Goal: Task Accomplishment & Management: Use online tool/utility

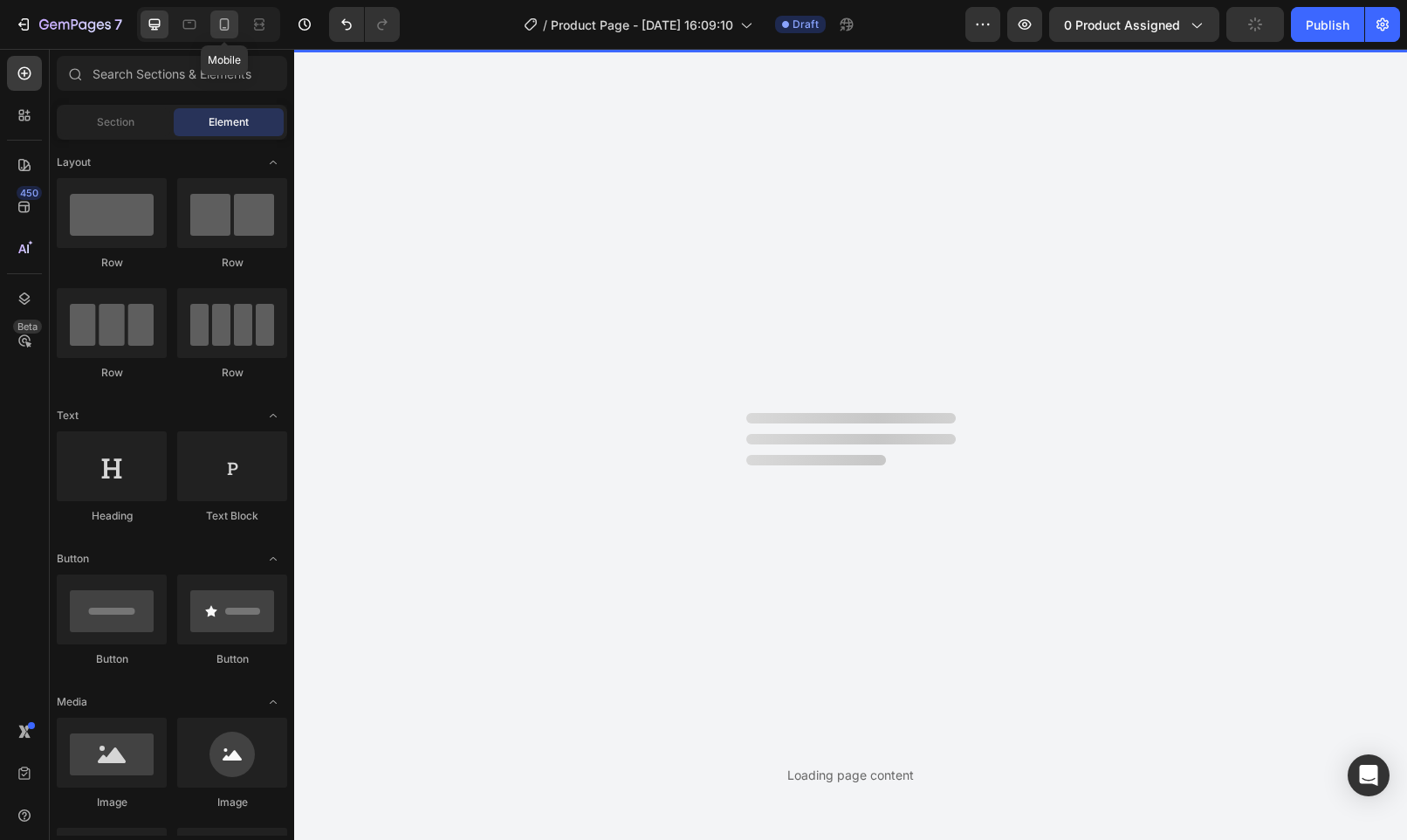
click at [227, 22] on icon at bounding box center [225, 24] width 10 height 13
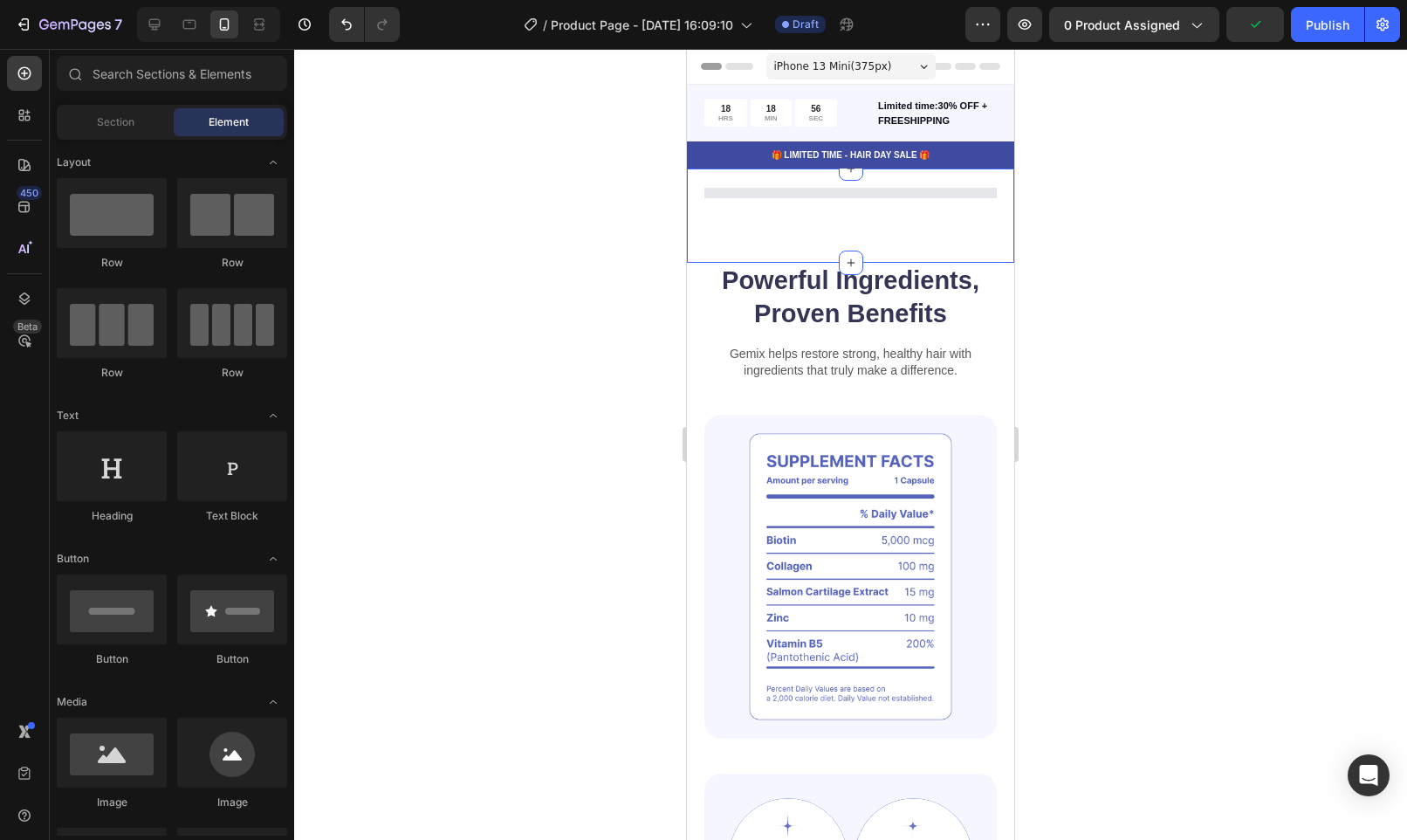
click at [830, 197] on div at bounding box center [851, 193] width 292 height 11
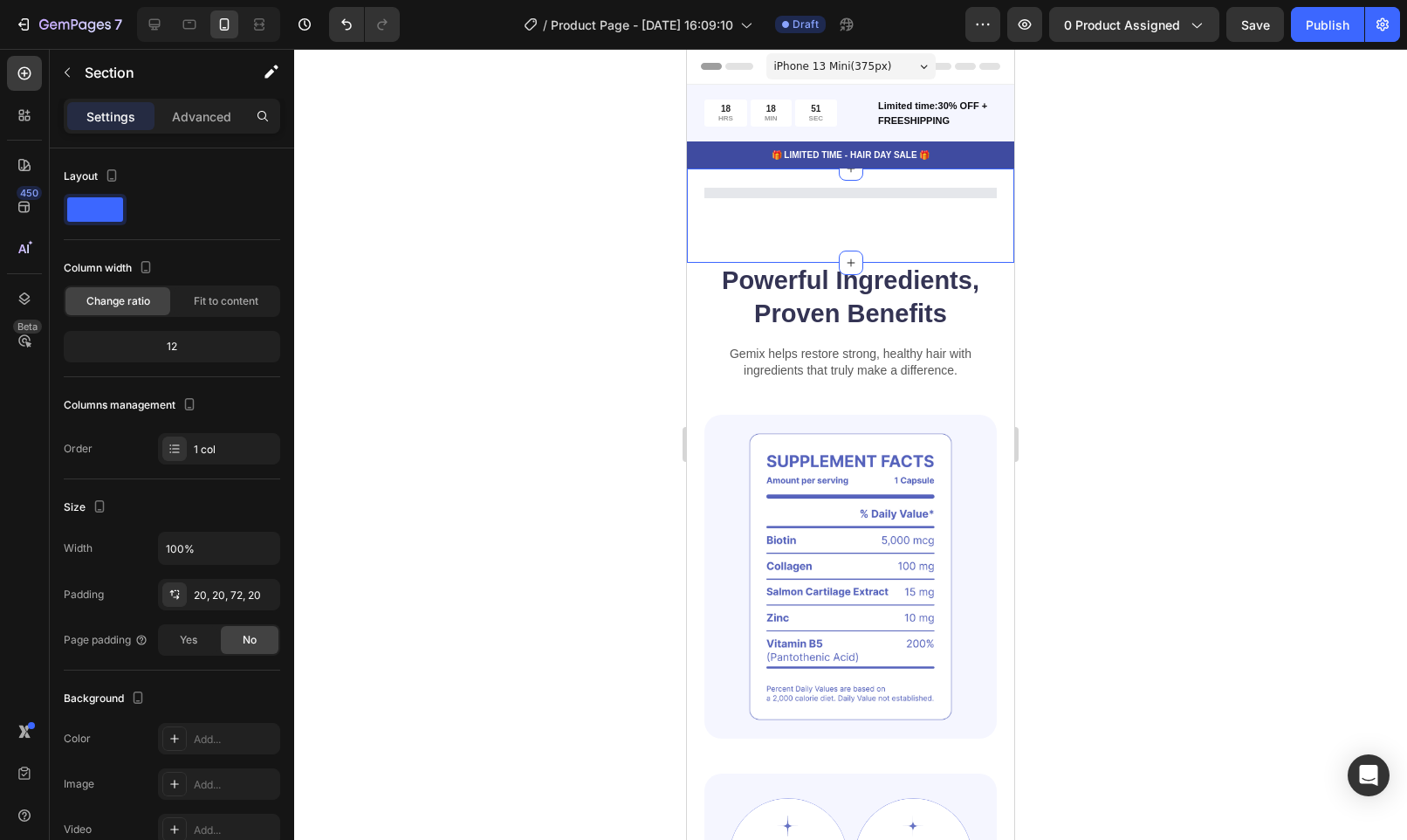
click at [830, 187] on div at bounding box center [851, 193] width 292 height 14
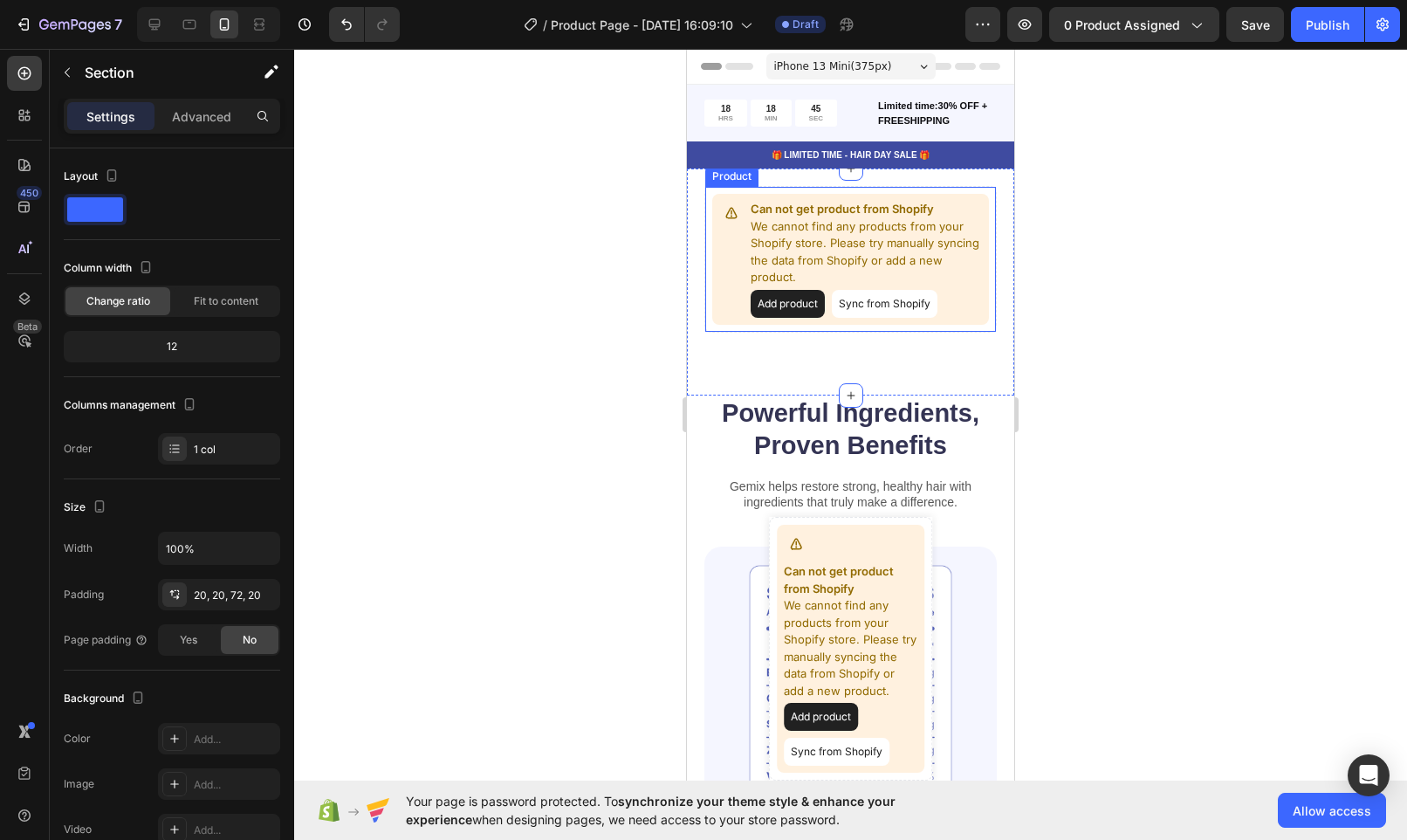
click at [778, 298] on button "Add product" at bounding box center [788, 303] width 75 height 28
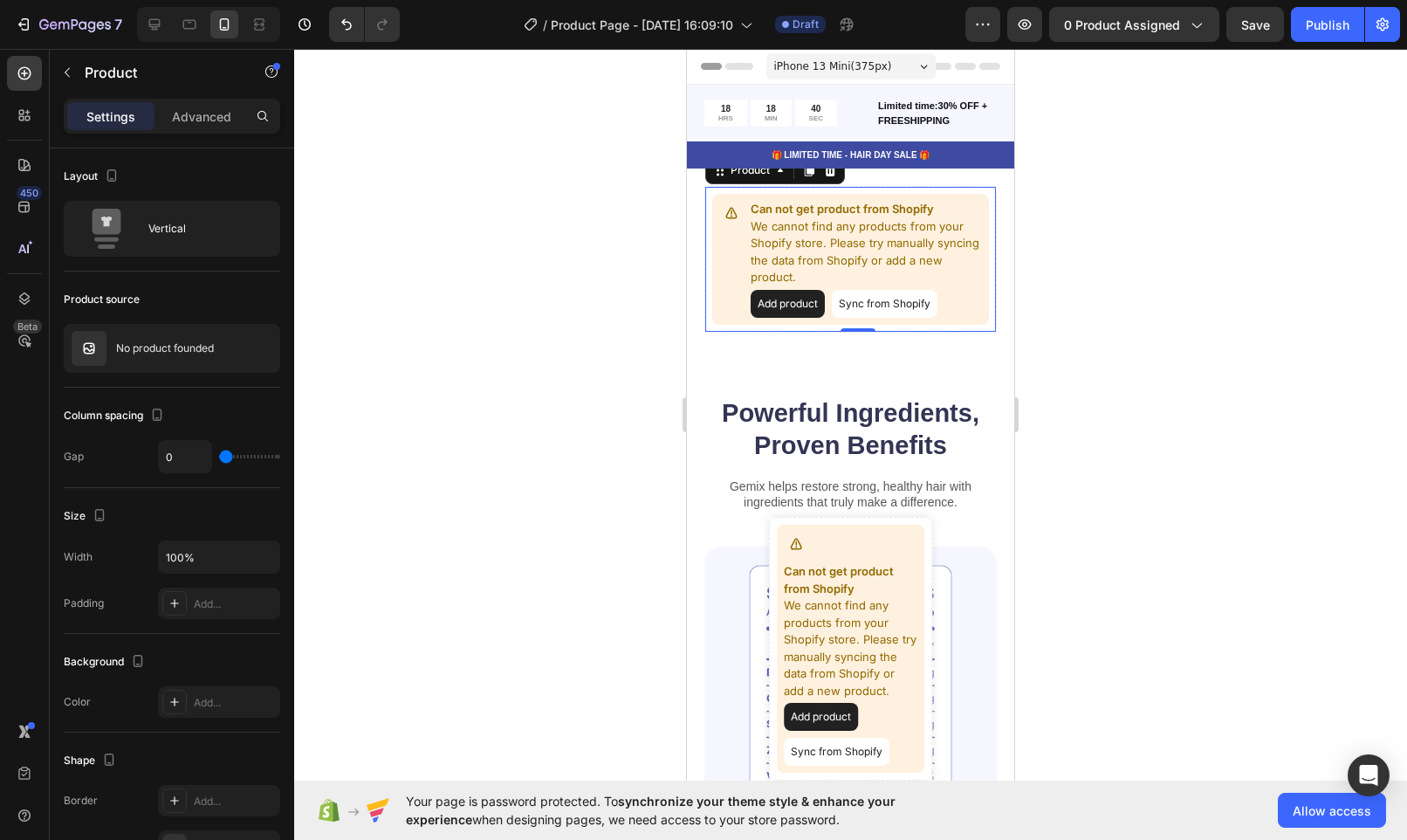
click at [881, 301] on button "Sync from Shopify" at bounding box center [884, 303] width 105 height 28
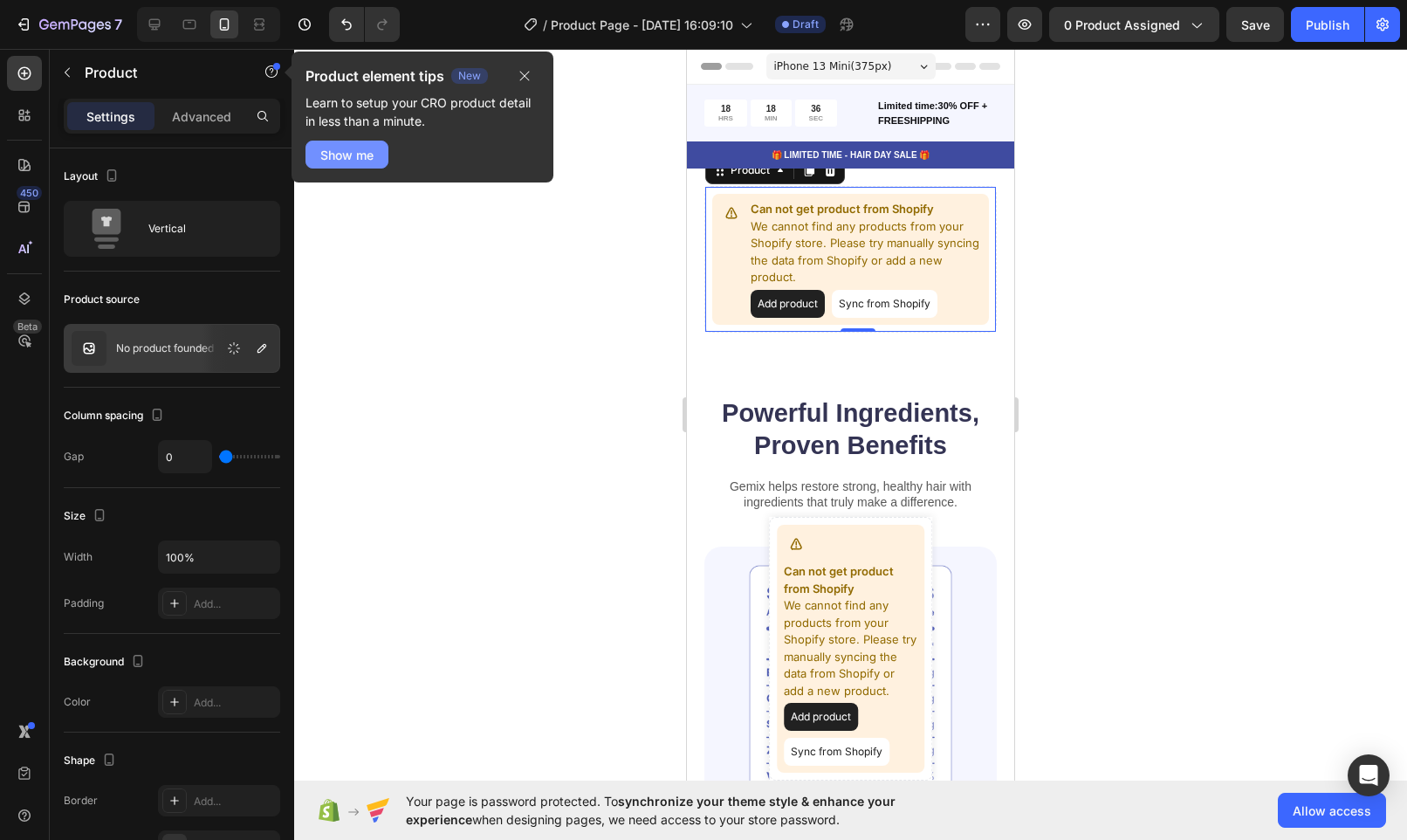
click at [341, 156] on div "Show me" at bounding box center [346, 155] width 53 height 18
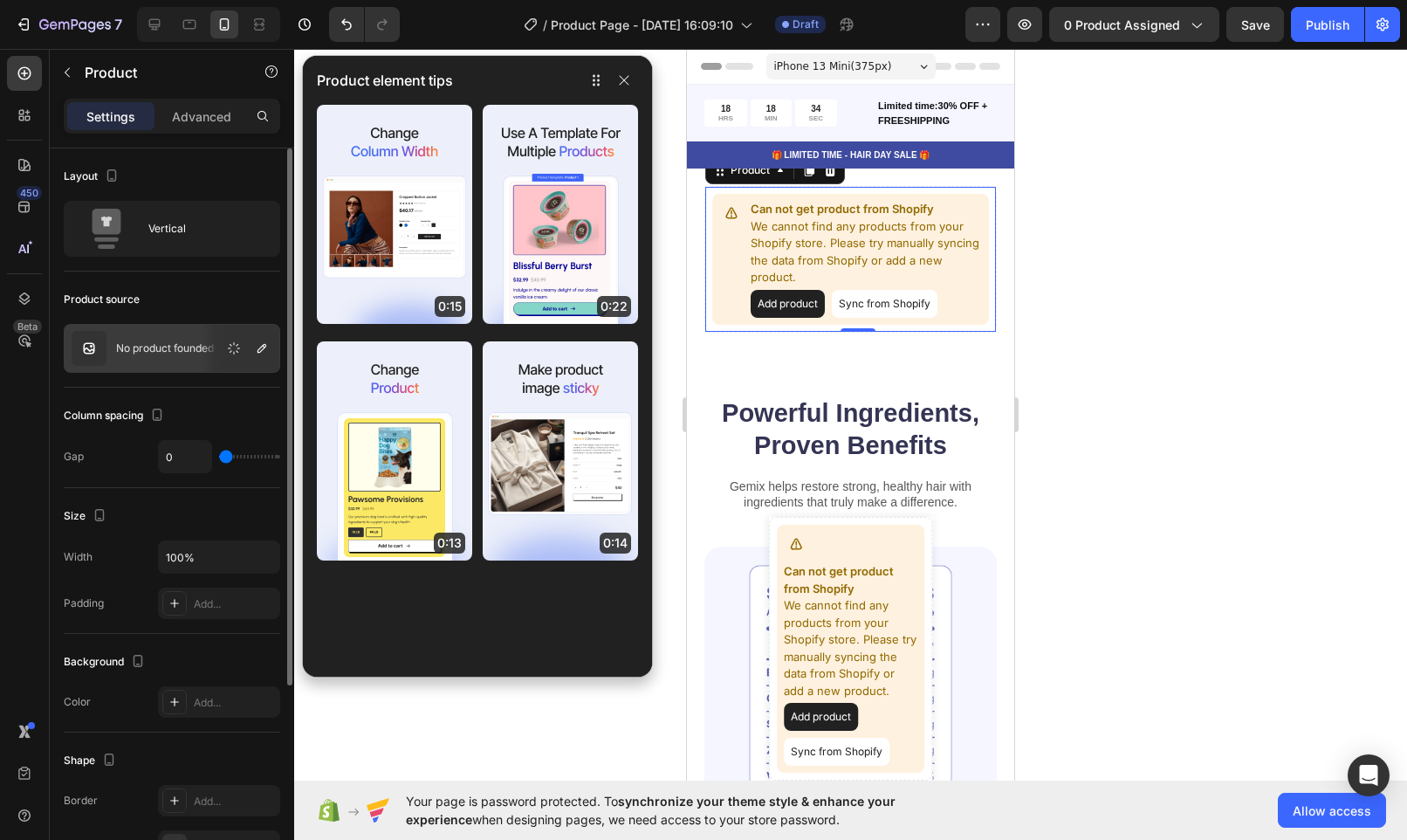
click at [214, 358] on div at bounding box center [240, 348] width 76 height 47
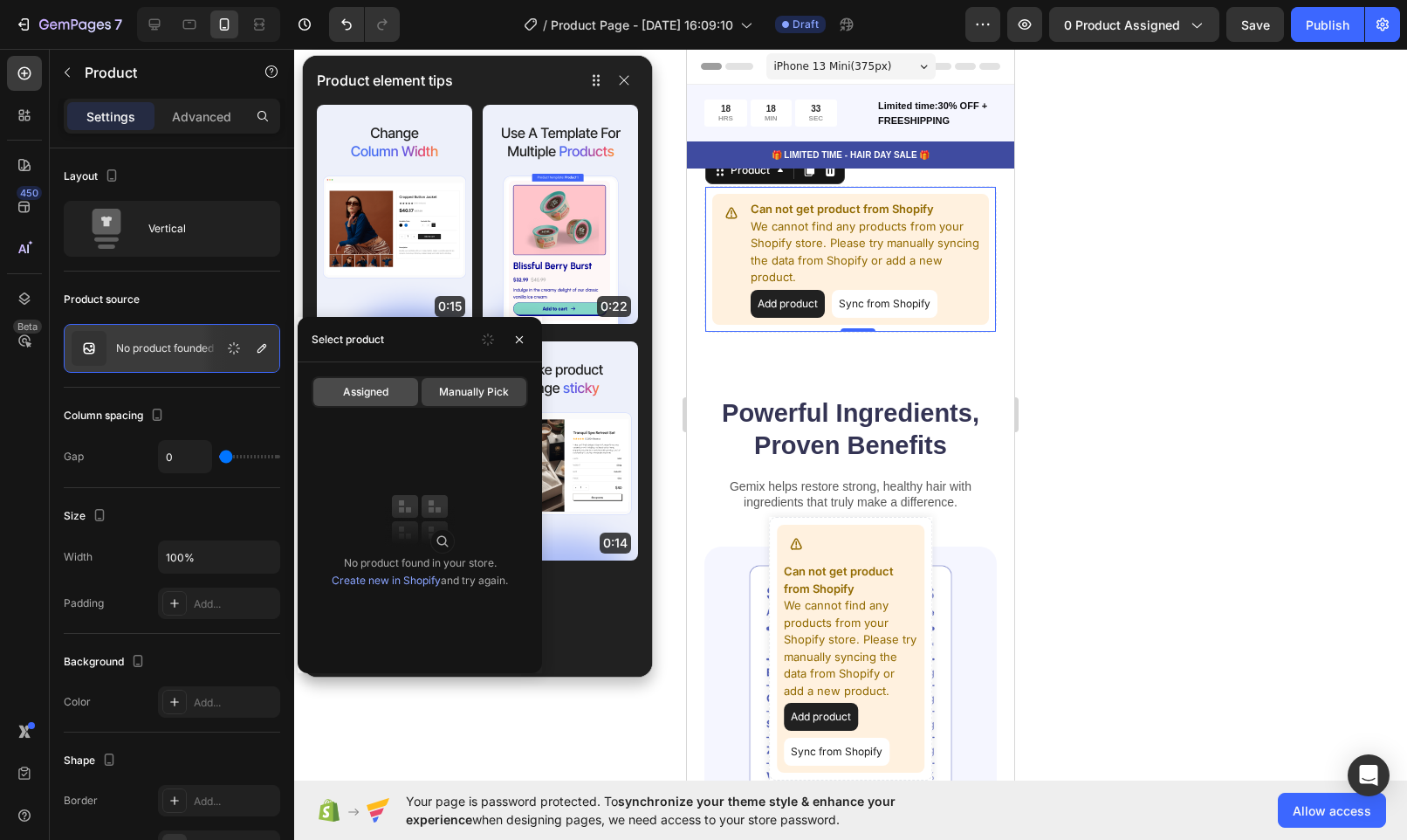
click at [365, 393] on span "Assigned" at bounding box center [365, 392] width 45 height 15
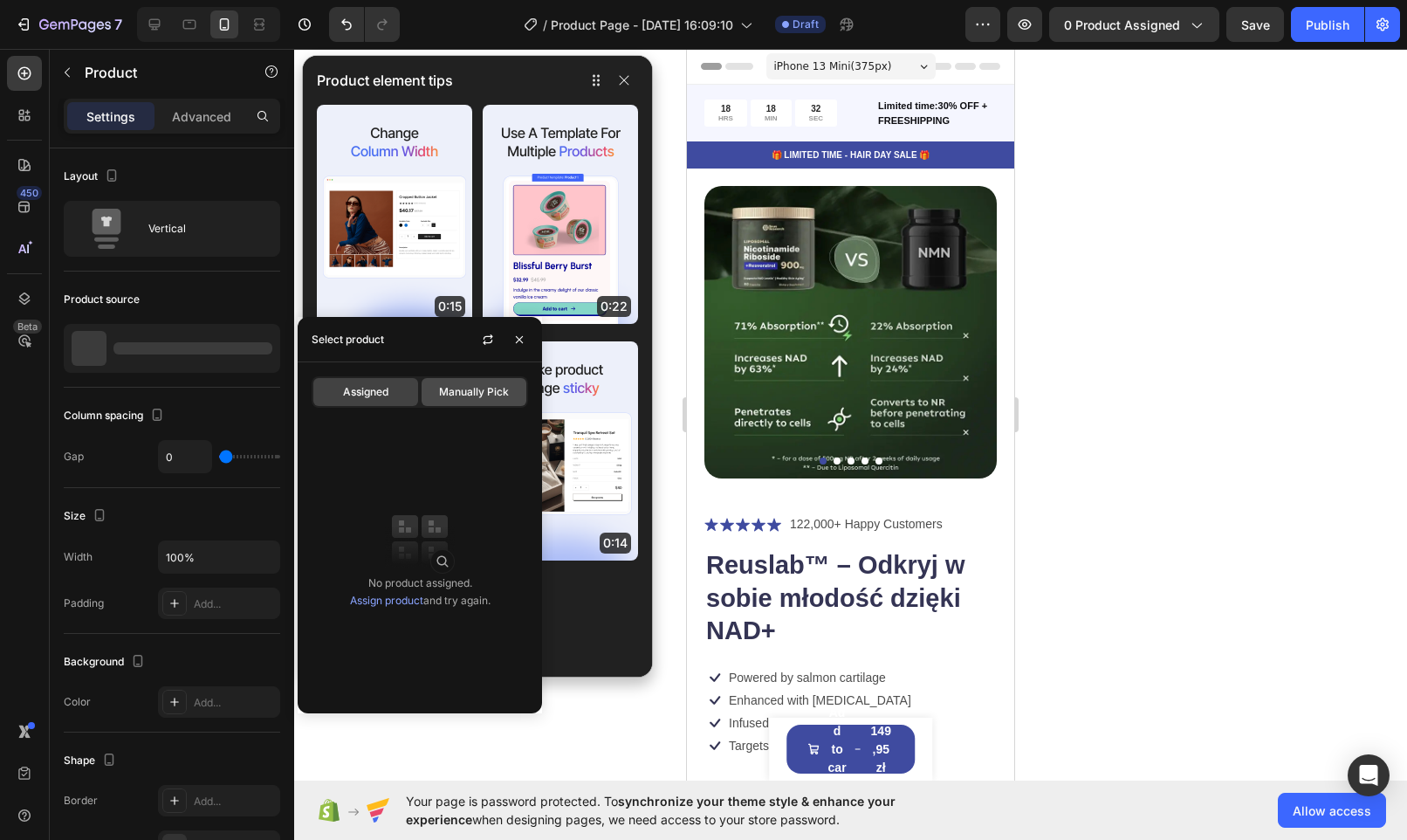
click at [476, 393] on span "Manually Pick" at bounding box center [474, 392] width 70 height 15
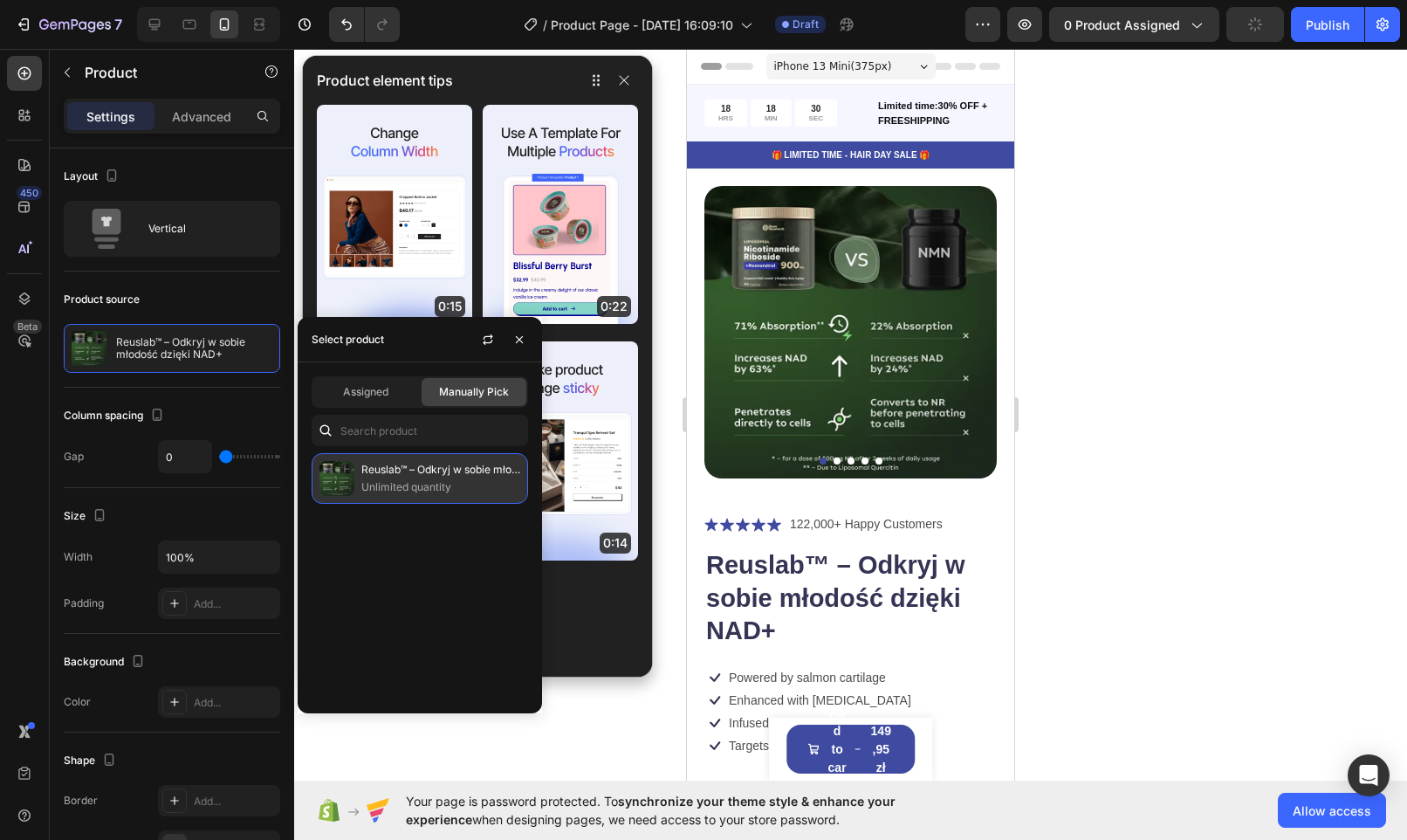
click at [414, 489] on p "Unlimited quantity" at bounding box center [440, 487] width 159 height 17
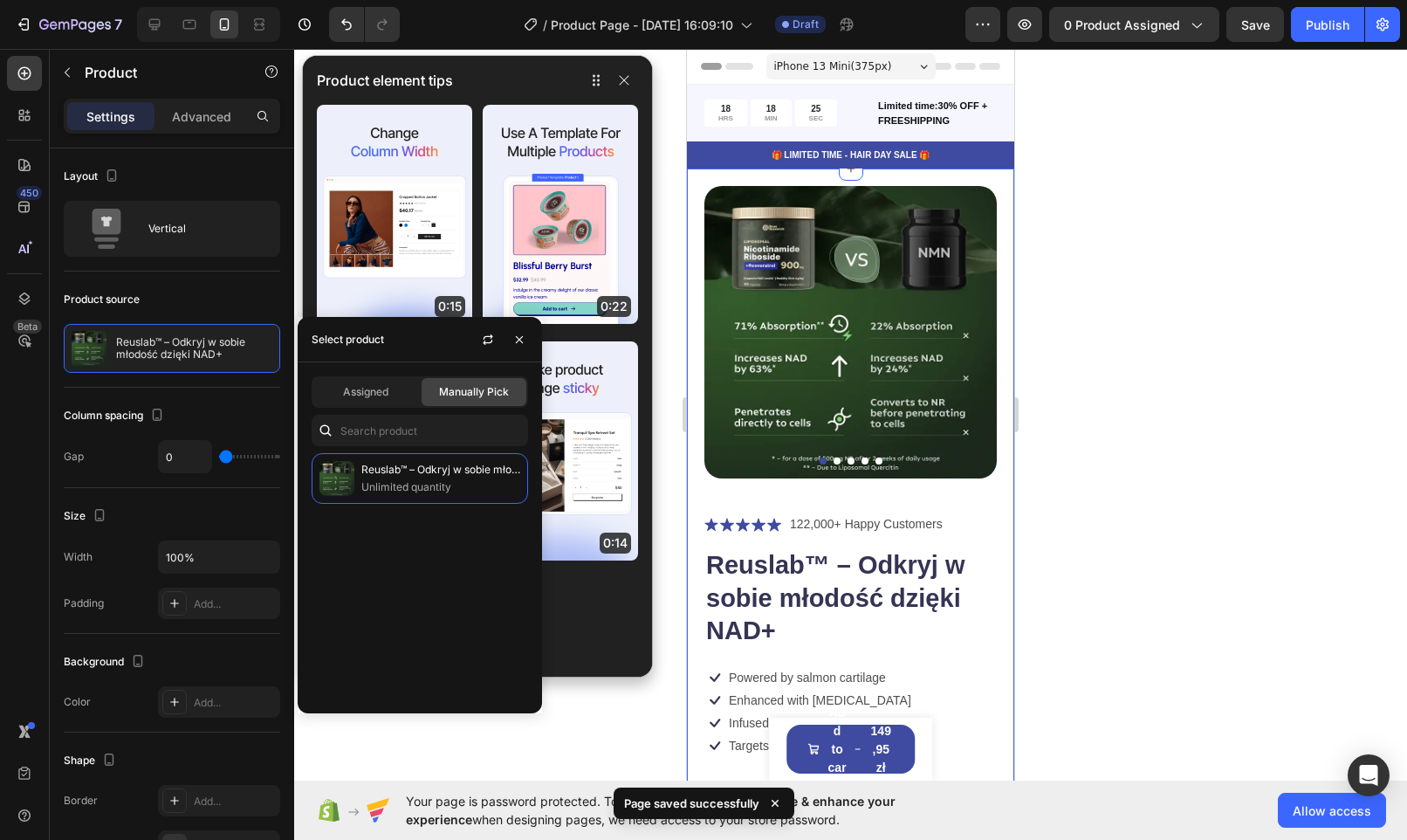
click at [995, 538] on div "Product Images Icon Icon Icon Icon Icon Icon List 122,000+ Happy Customers Text…" at bounding box center [851, 815] width 327 height 1294
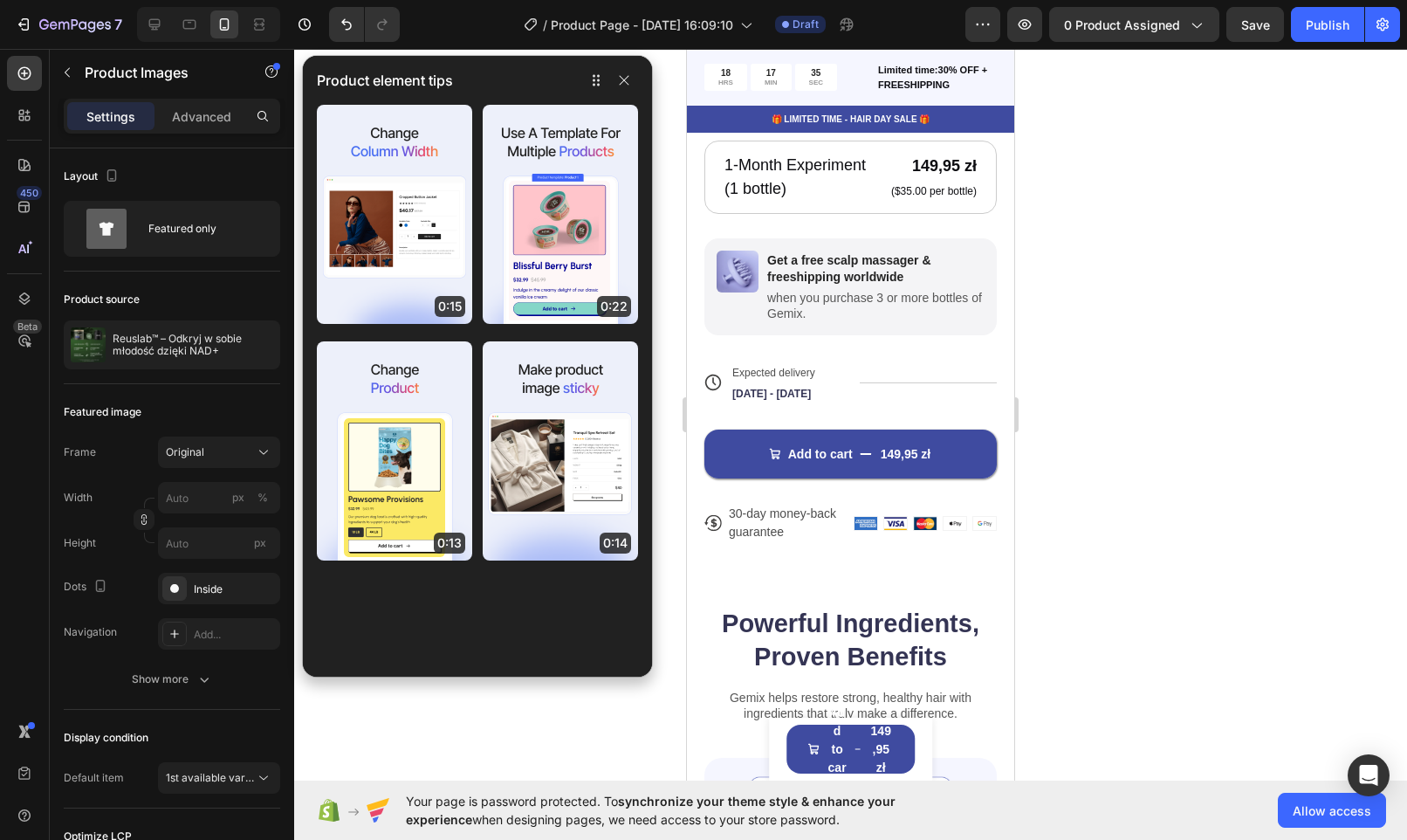
scroll to position [1000, 0]
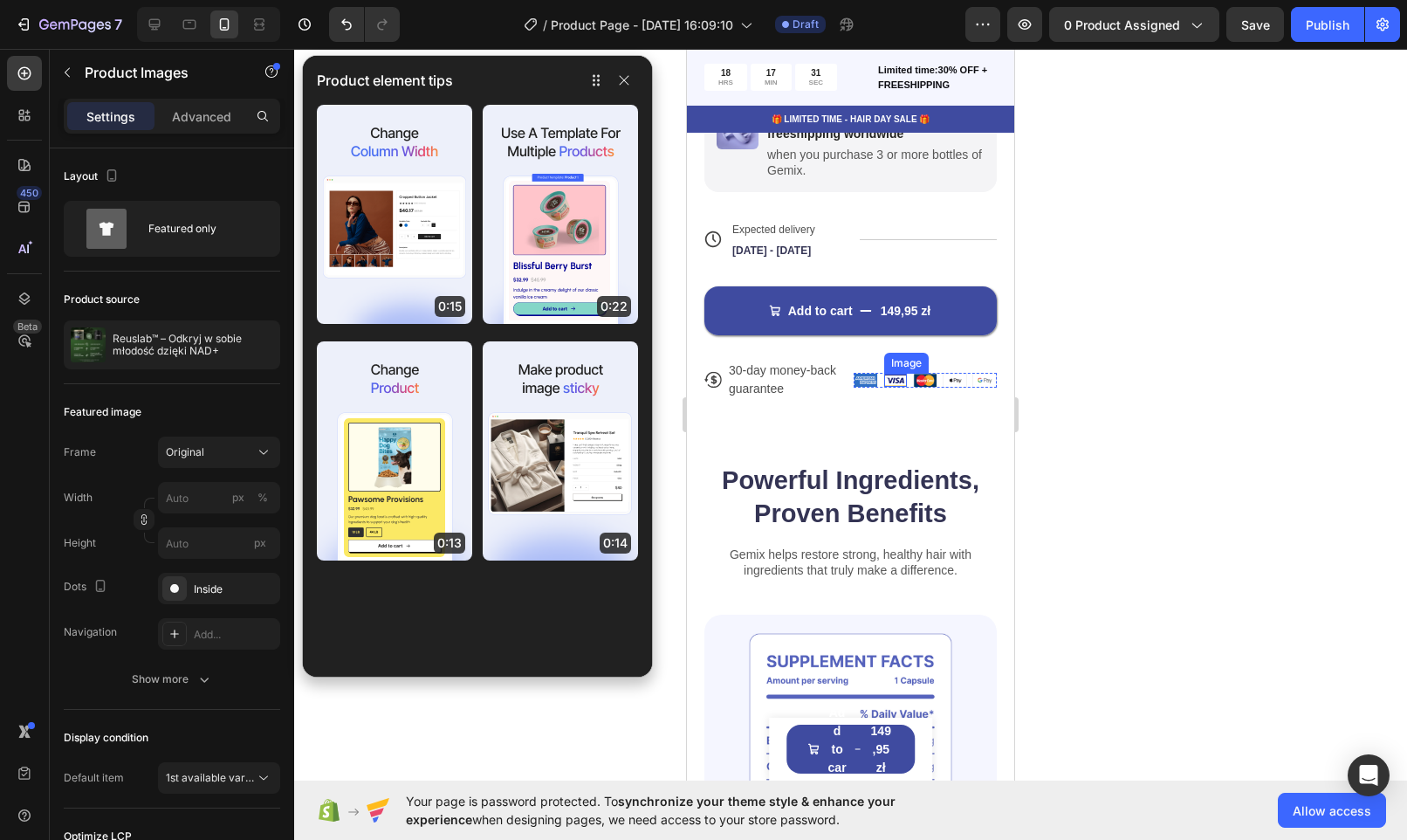
click at [896, 371] on div "Image" at bounding box center [906, 363] width 38 height 15
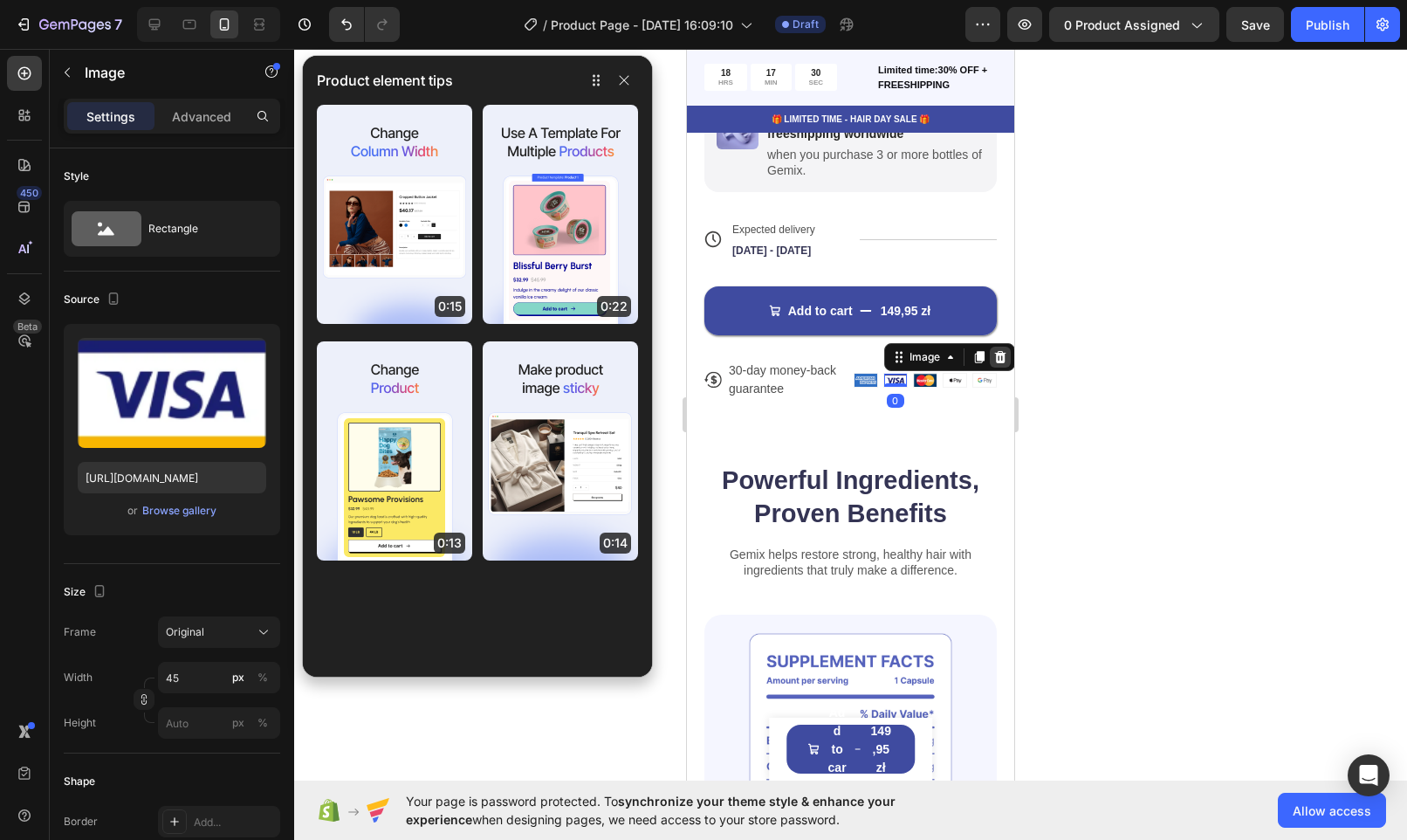
click at [993, 364] on icon at bounding box center [1000, 357] width 14 height 14
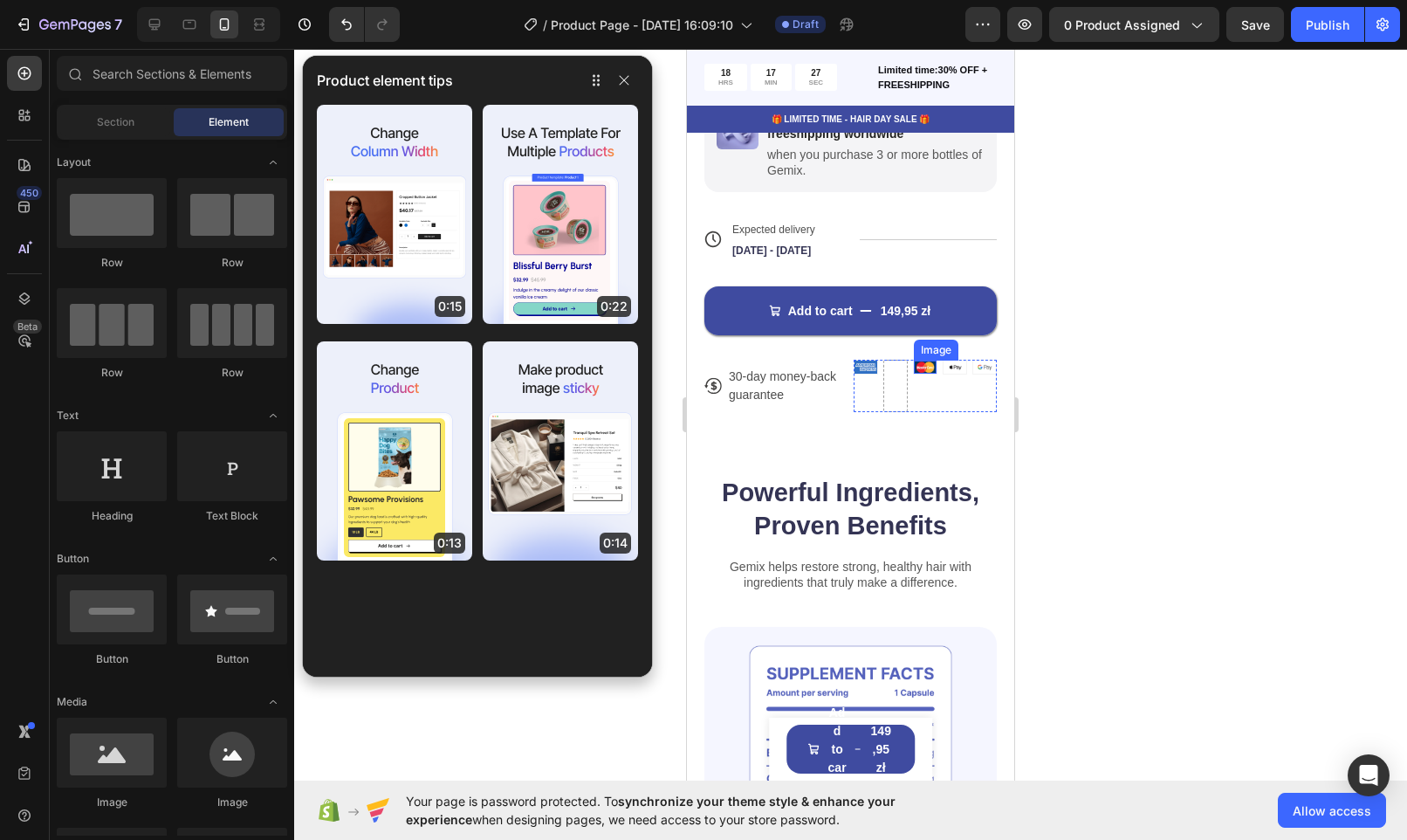
click at [932, 357] on div "Image" at bounding box center [936, 350] width 38 height 15
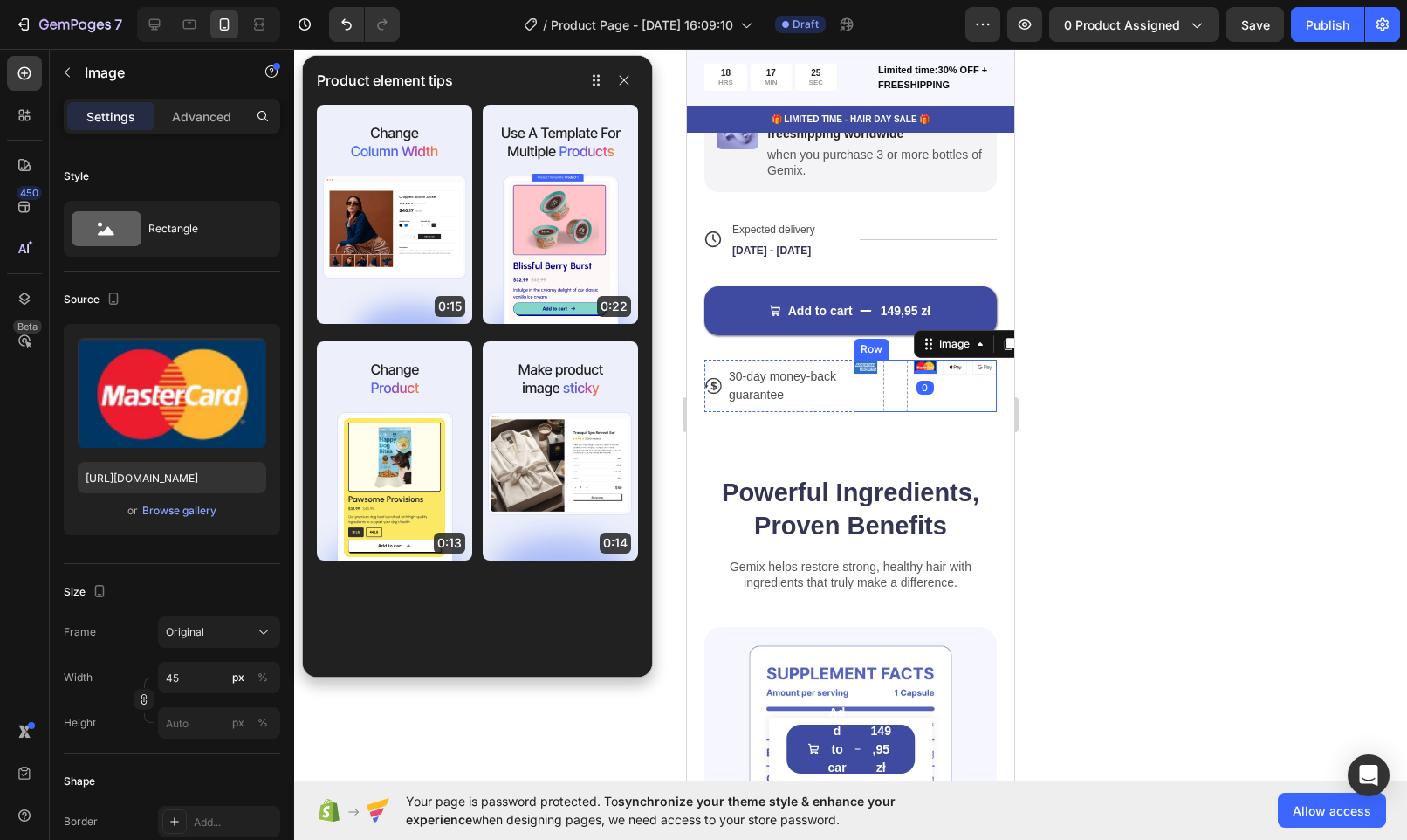
click at [862, 412] on div "Image" at bounding box center [865, 386] width 24 height 52
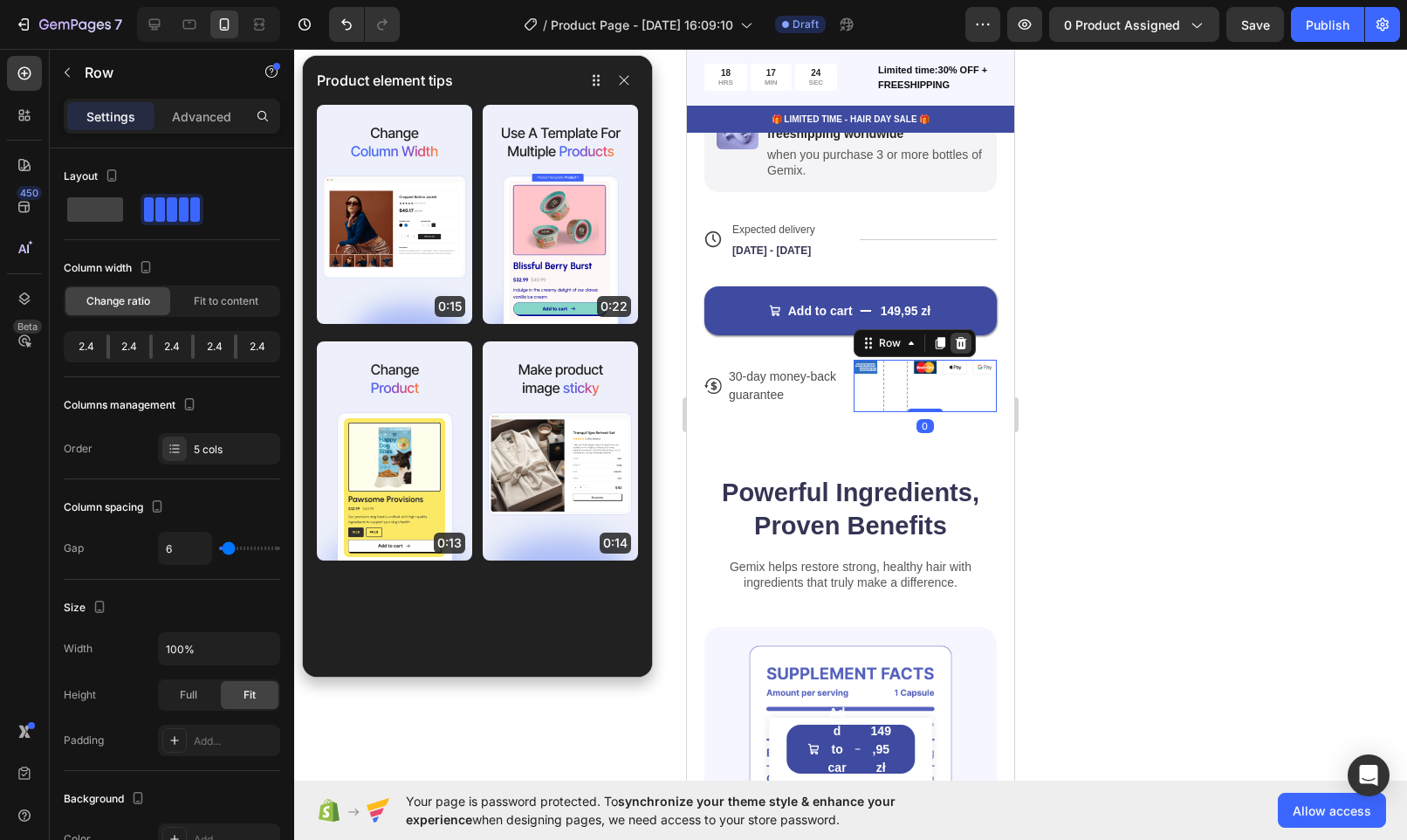
click at [956, 350] on icon at bounding box center [961, 343] width 14 height 14
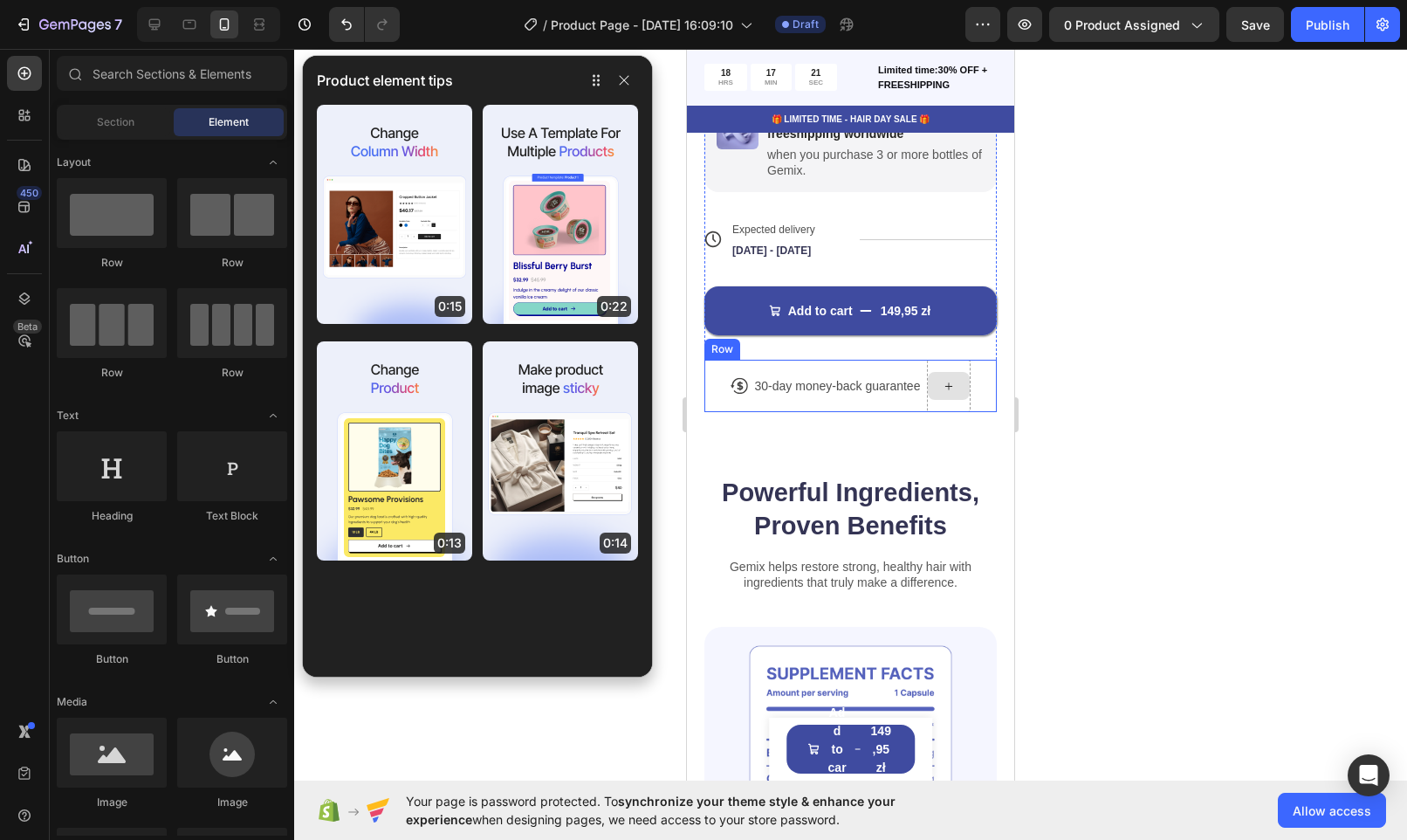
click at [927, 412] on div at bounding box center [948, 386] width 44 height 52
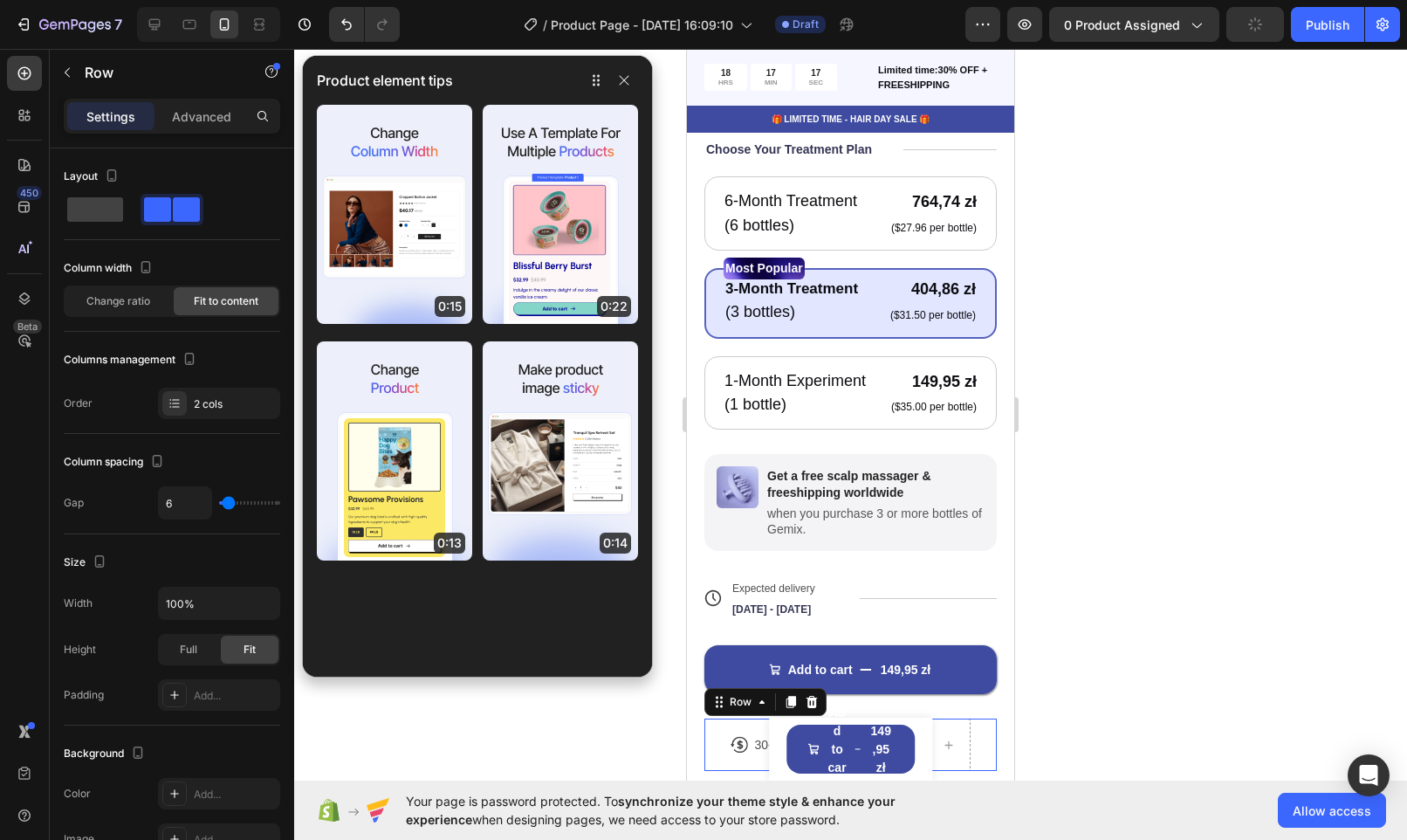
scroll to position [640, 0]
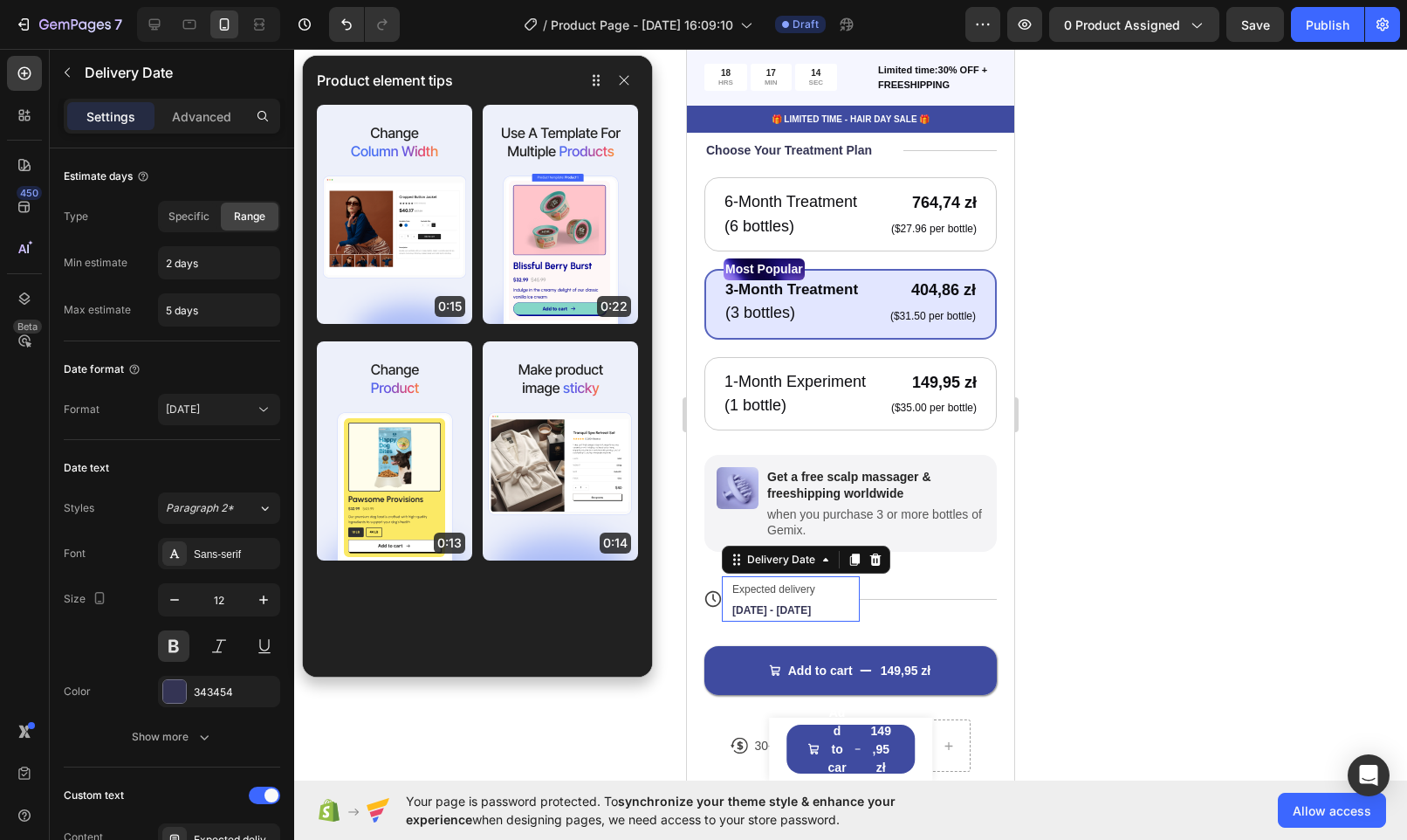
click at [794, 615] on span "[DATE] - [DATE]" at bounding box center [771, 610] width 78 height 13
type input "1 days"
type input "3 days"
click at [208, 407] on div "[DATE]" at bounding box center [210, 409] width 89 height 15
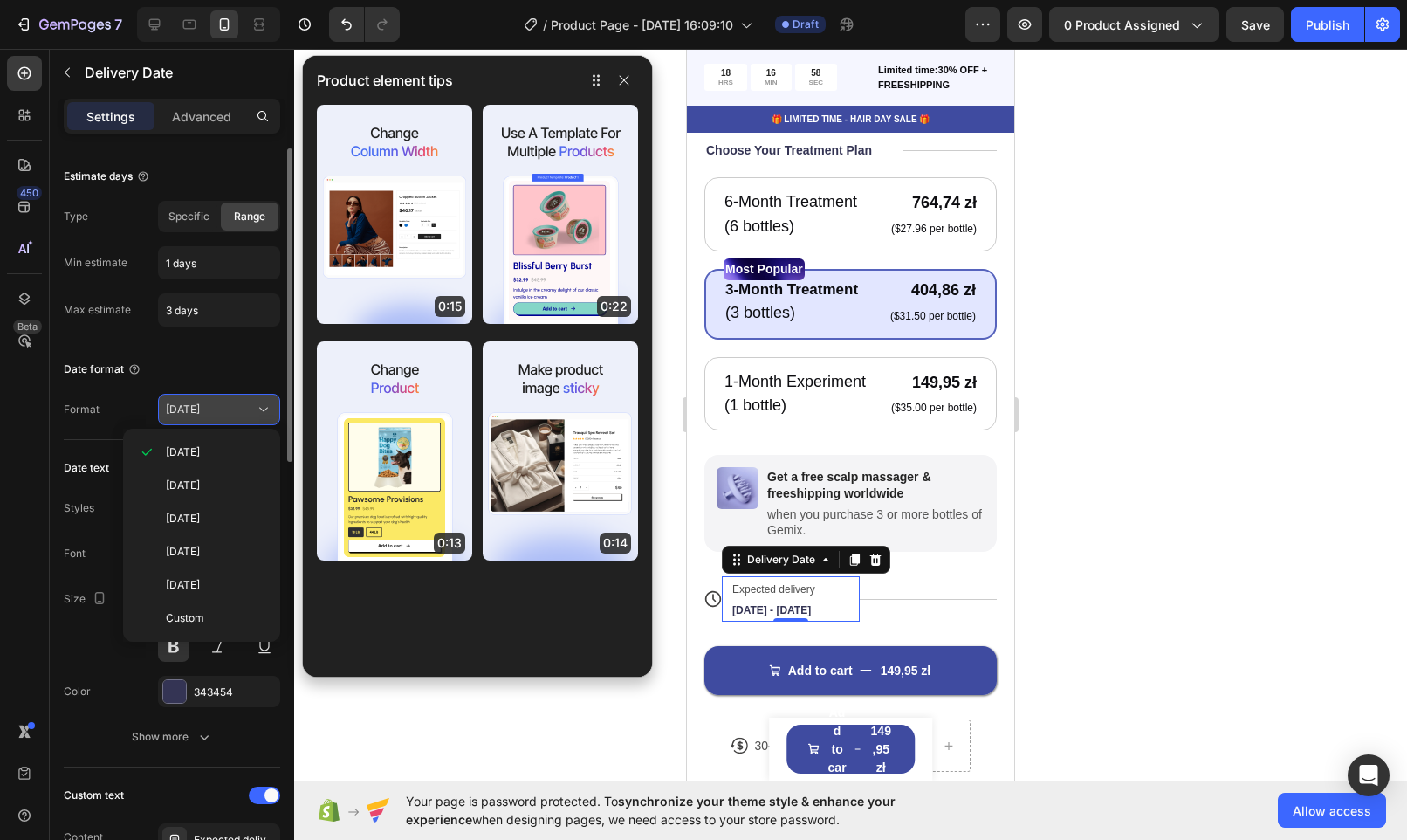
click at [208, 407] on div "[DATE]" at bounding box center [210, 409] width 89 height 15
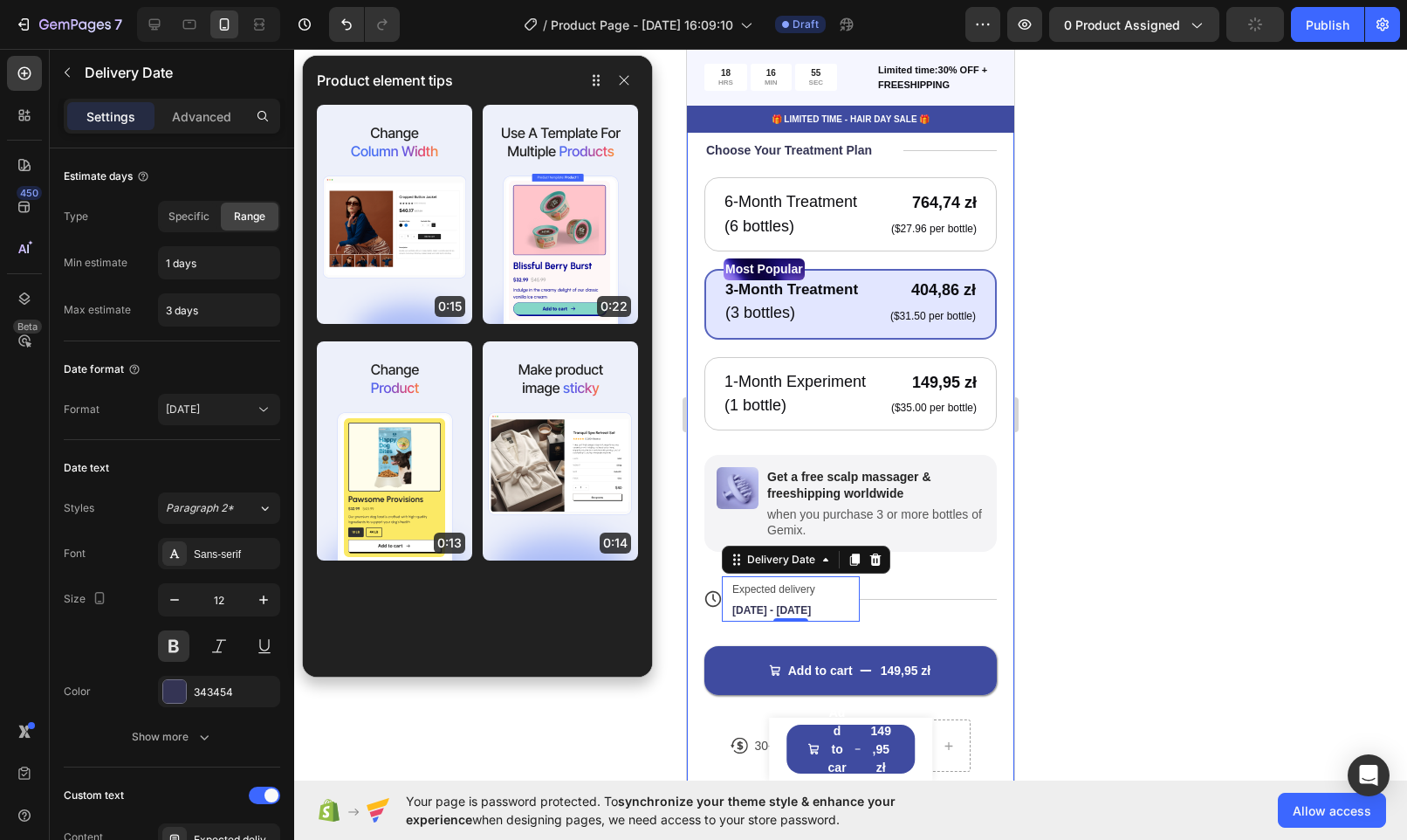
click at [992, 625] on div "Product Images Icon Icon Icon Icon Icon Icon List 122,000+ Happy Customers Text…" at bounding box center [851, 181] width 327 height 1305
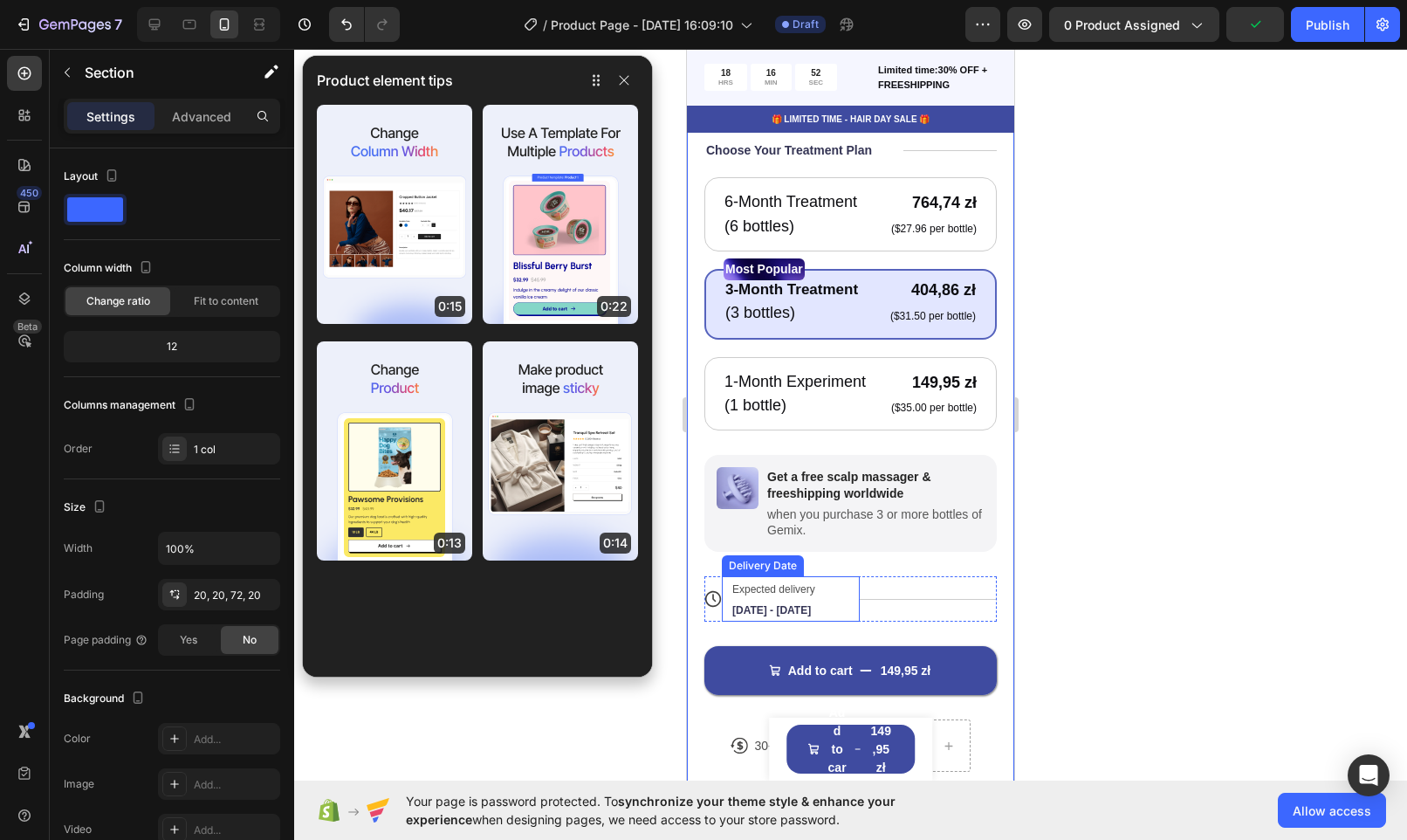
click at [797, 594] on span "Expected delivery" at bounding box center [774, 589] width 83 height 13
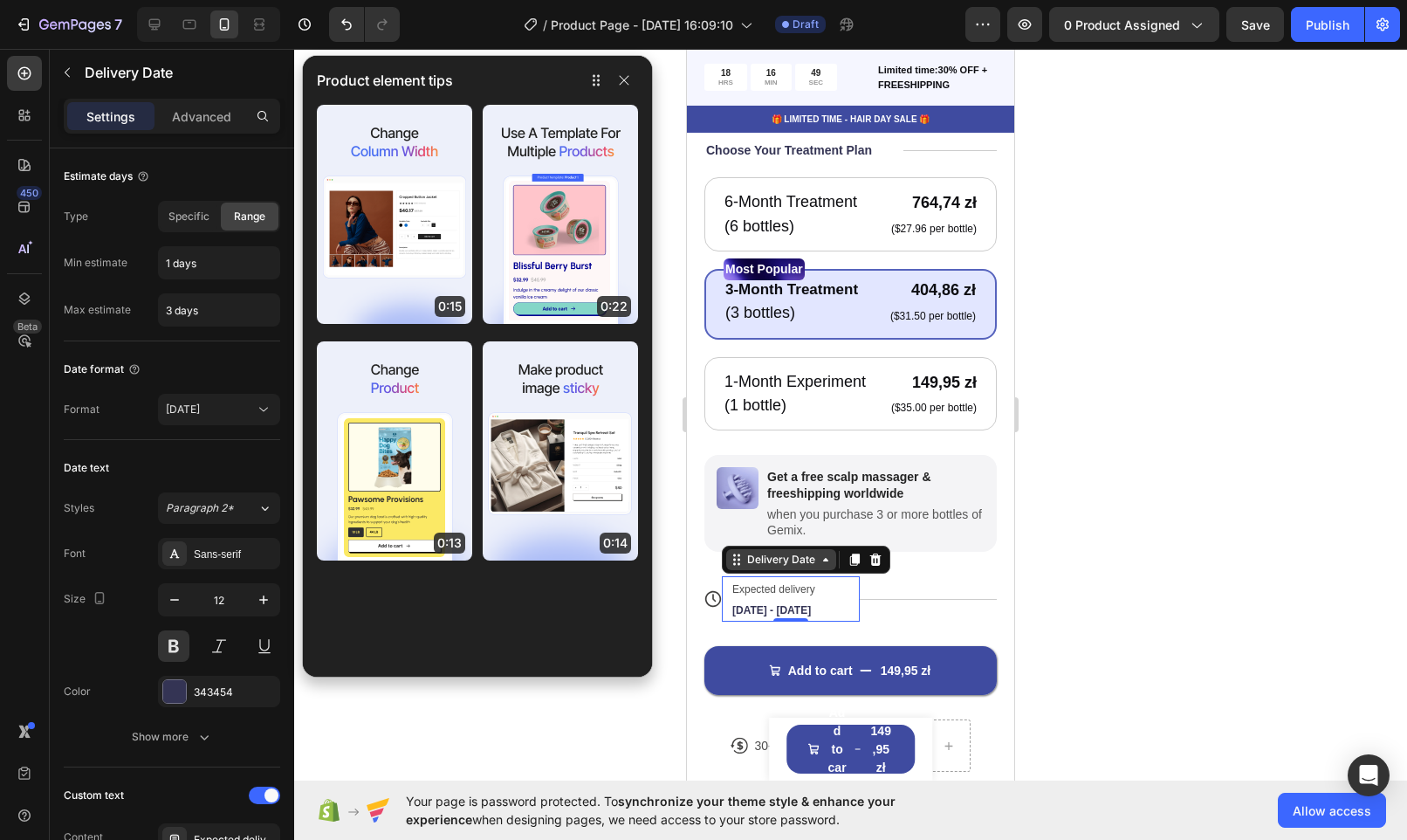
click at [823, 566] on icon at bounding box center [825, 559] width 14 height 14
click at [947, 552] on div "Image Get a free scalp massager & freeshipping worldwide Text Block when you pu…" at bounding box center [851, 503] width 292 height 97
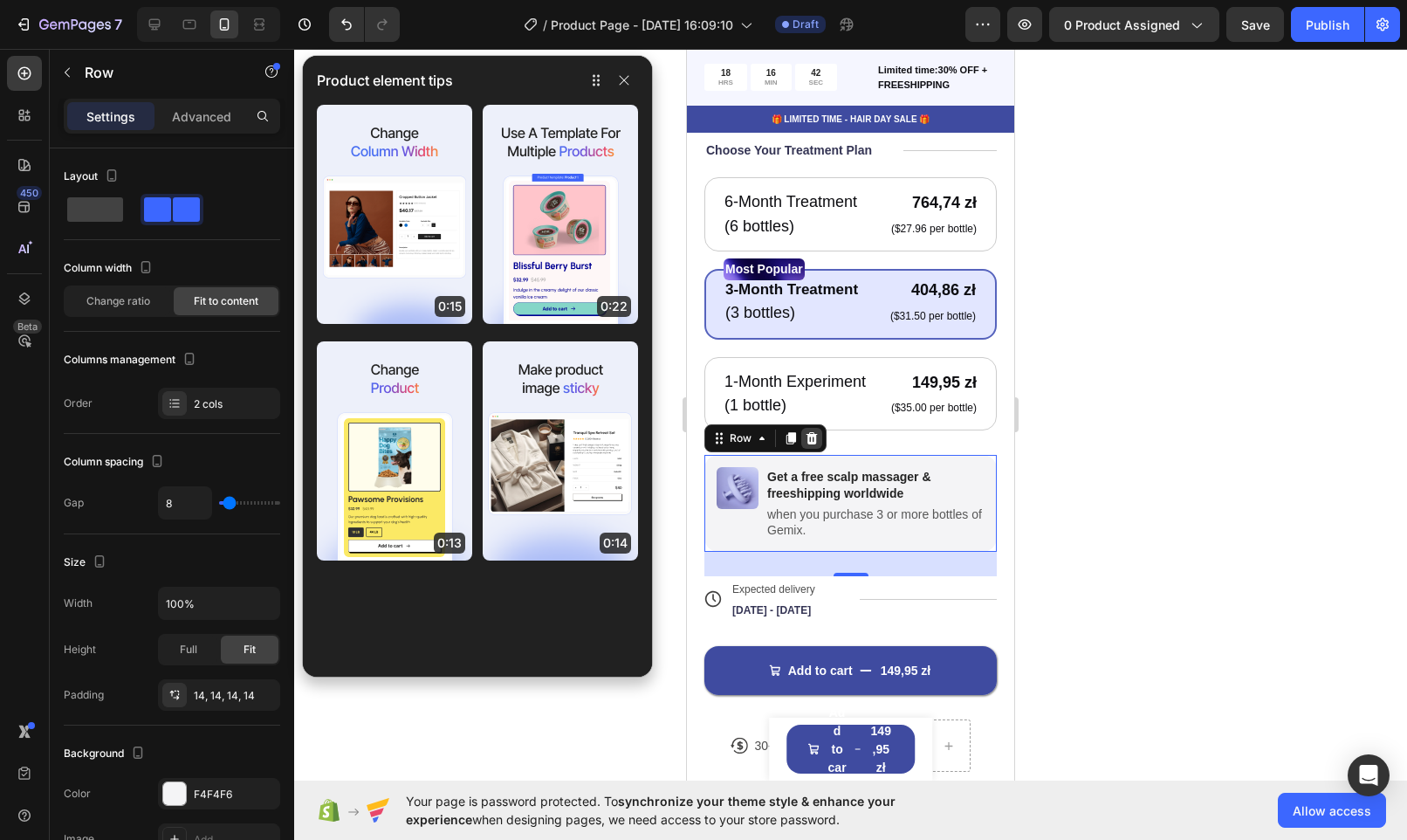
click at [810, 449] on div at bounding box center [812, 438] width 21 height 21
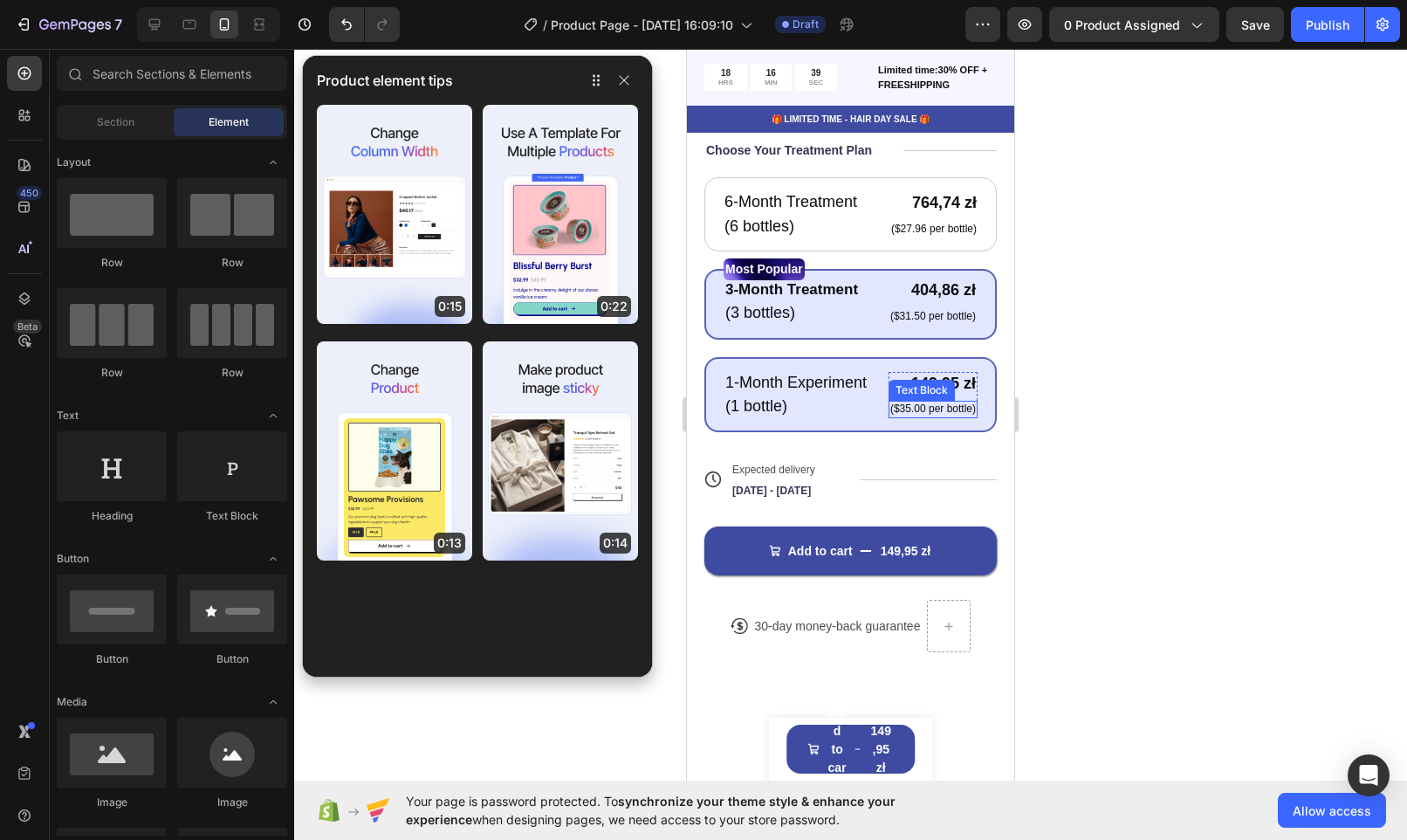
scroll to position [0, 0]
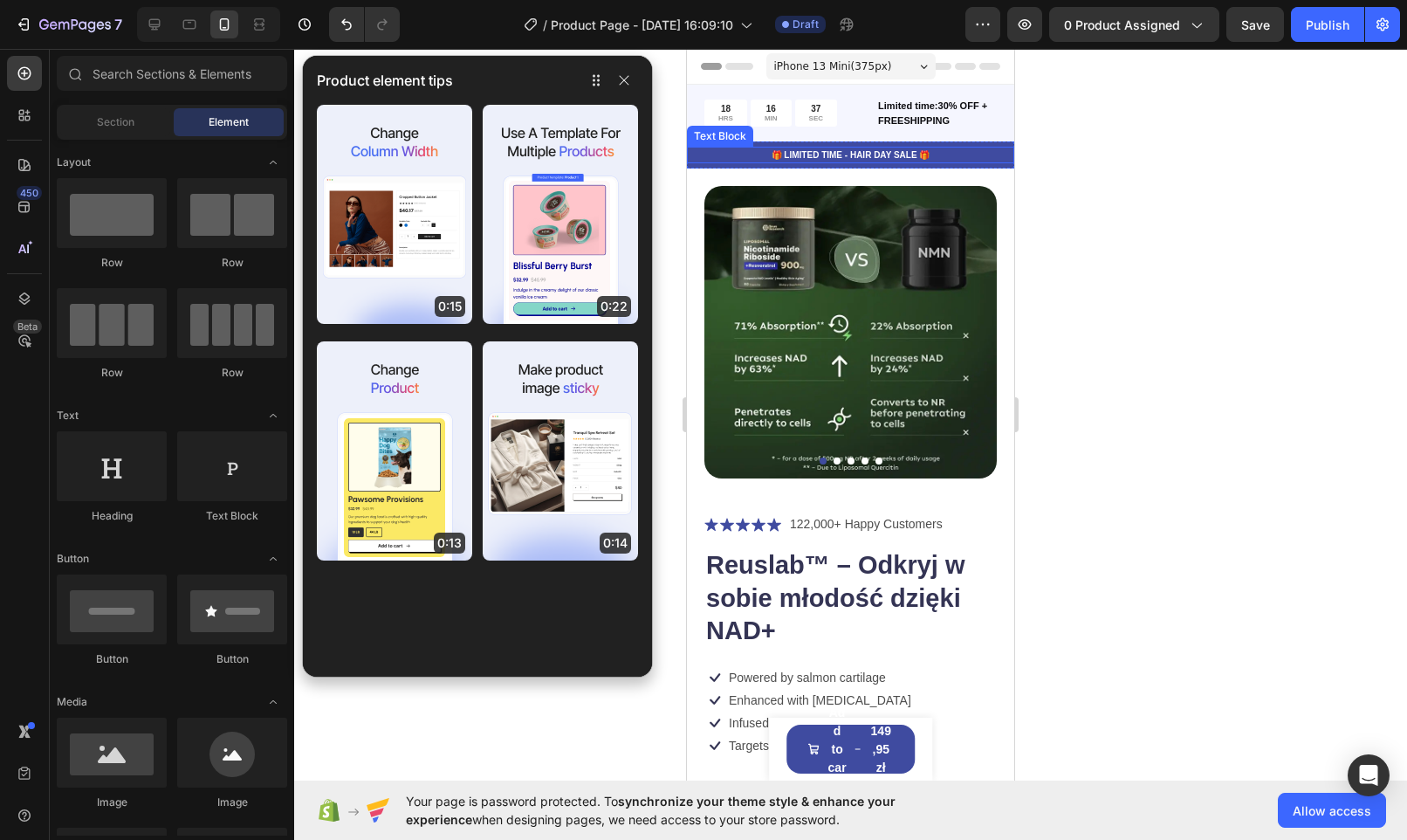
click at [978, 154] on p "🎁 LIMITED TIME - HAIR DAY SALE 🎁" at bounding box center [851, 155] width 324 height 14
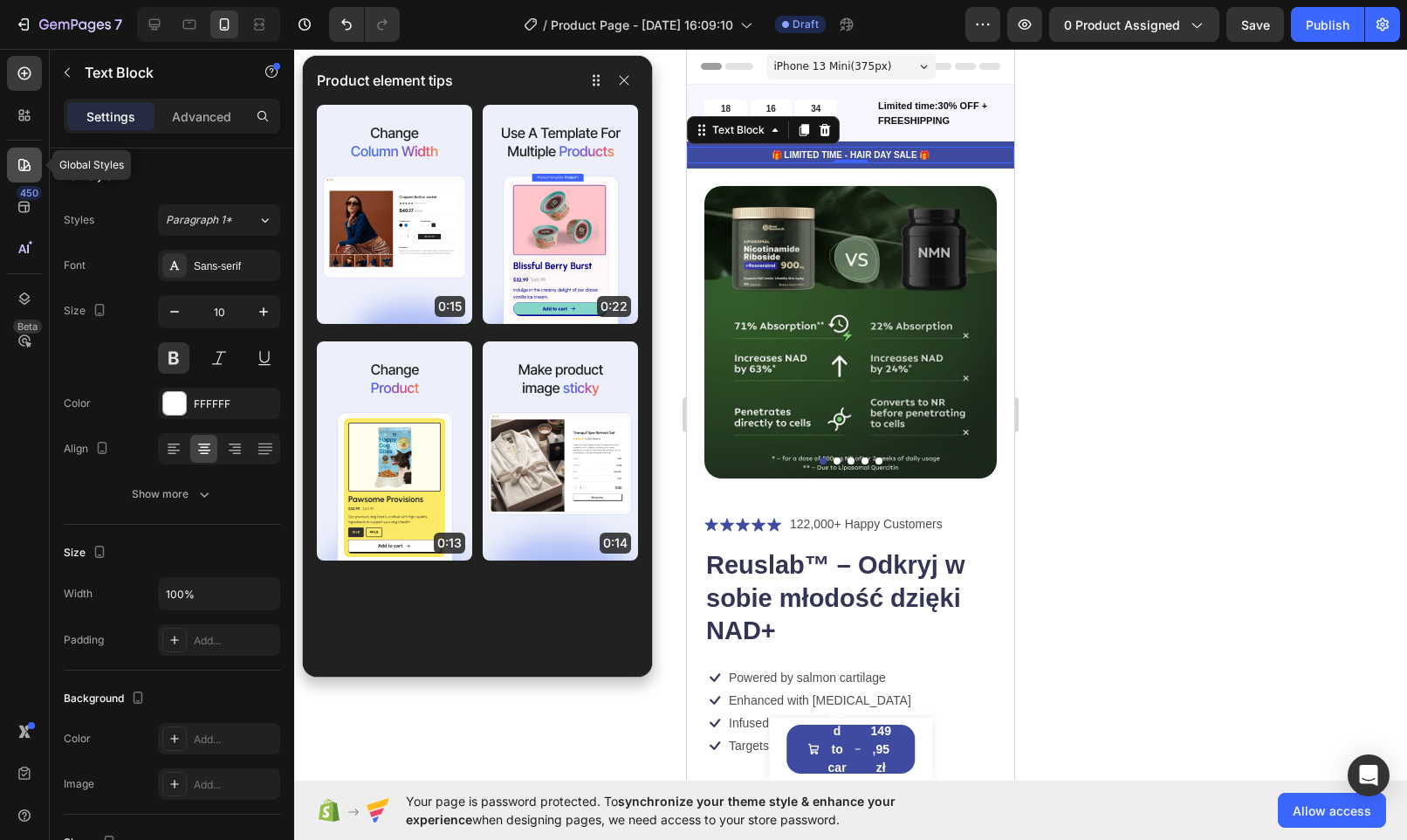
click at [21, 164] on icon at bounding box center [24, 165] width 17 height 17
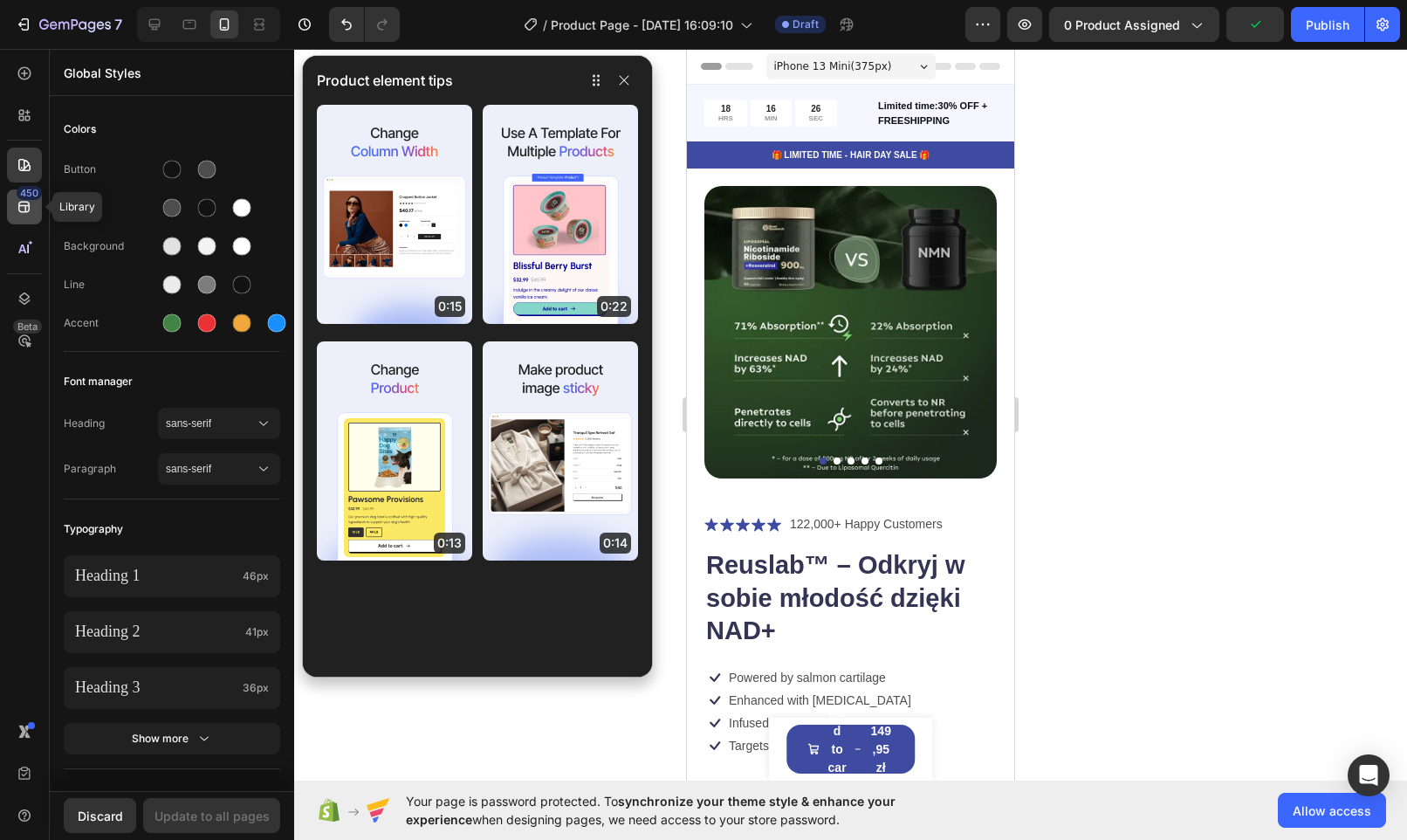
click at [27, 209] on icon at bounding box center [24, 207] width 17 height 17
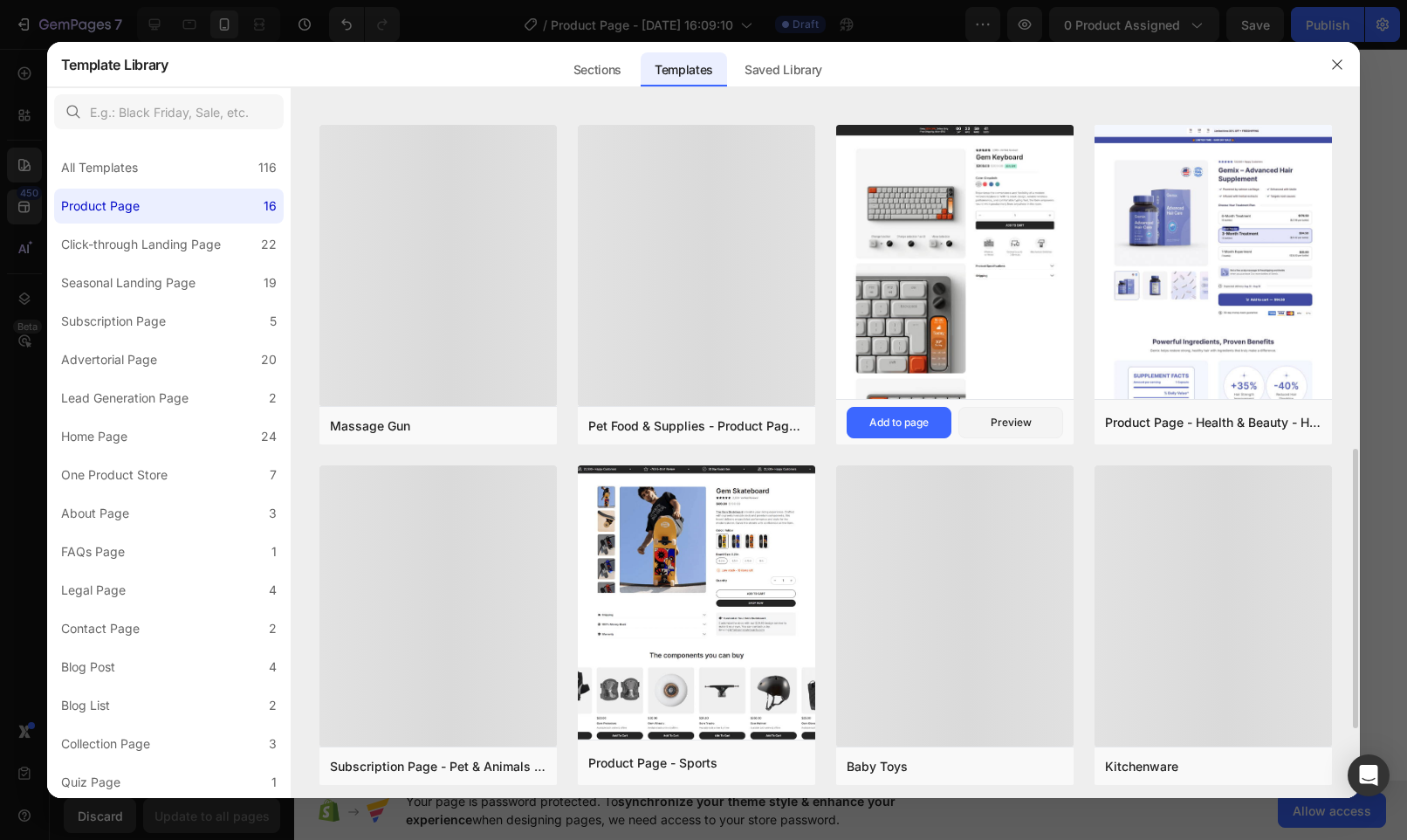
scroll to position [1011, 0]
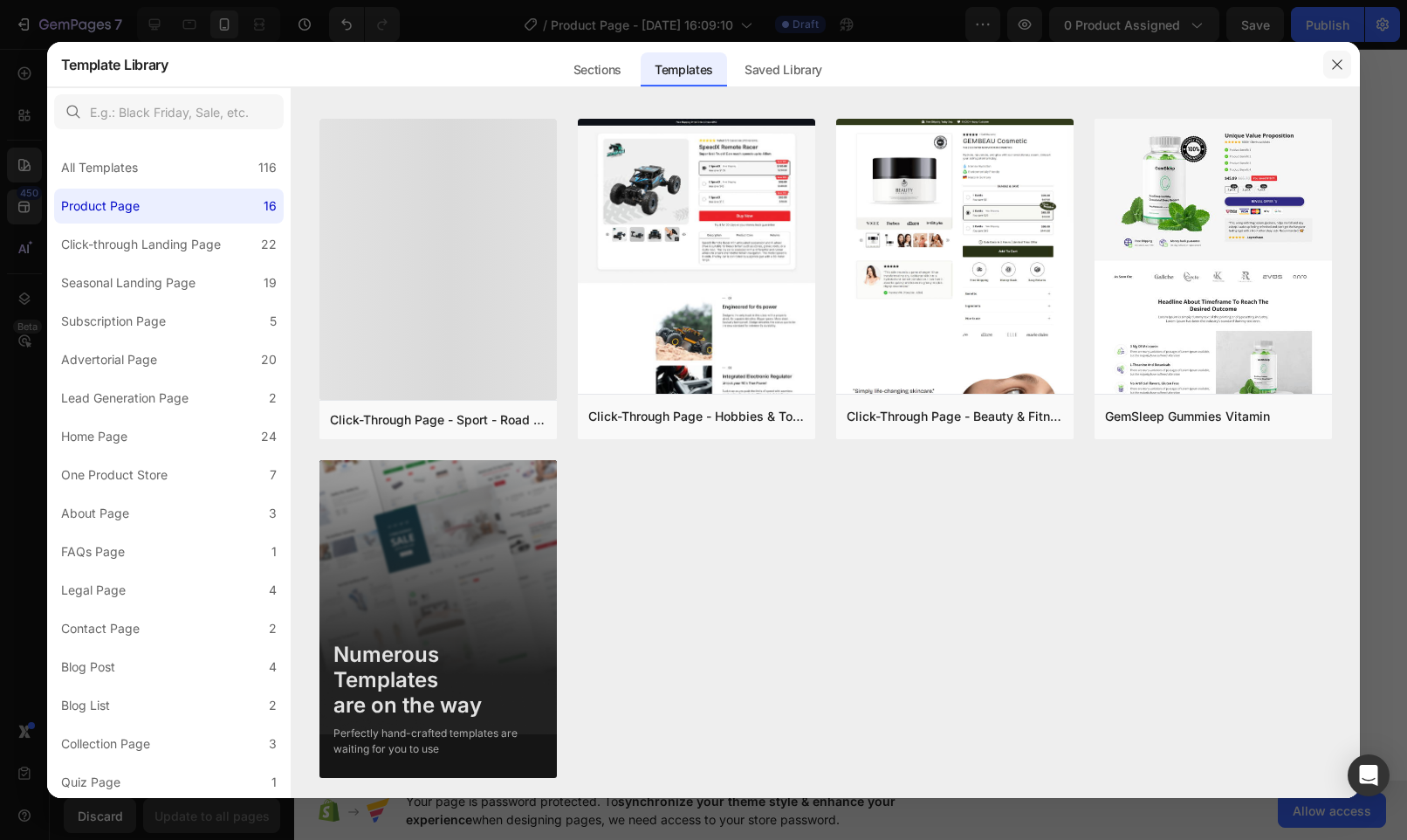
click at [1336, 65] on icon "button" at bounding box center [1337, 64] width 10 height 10
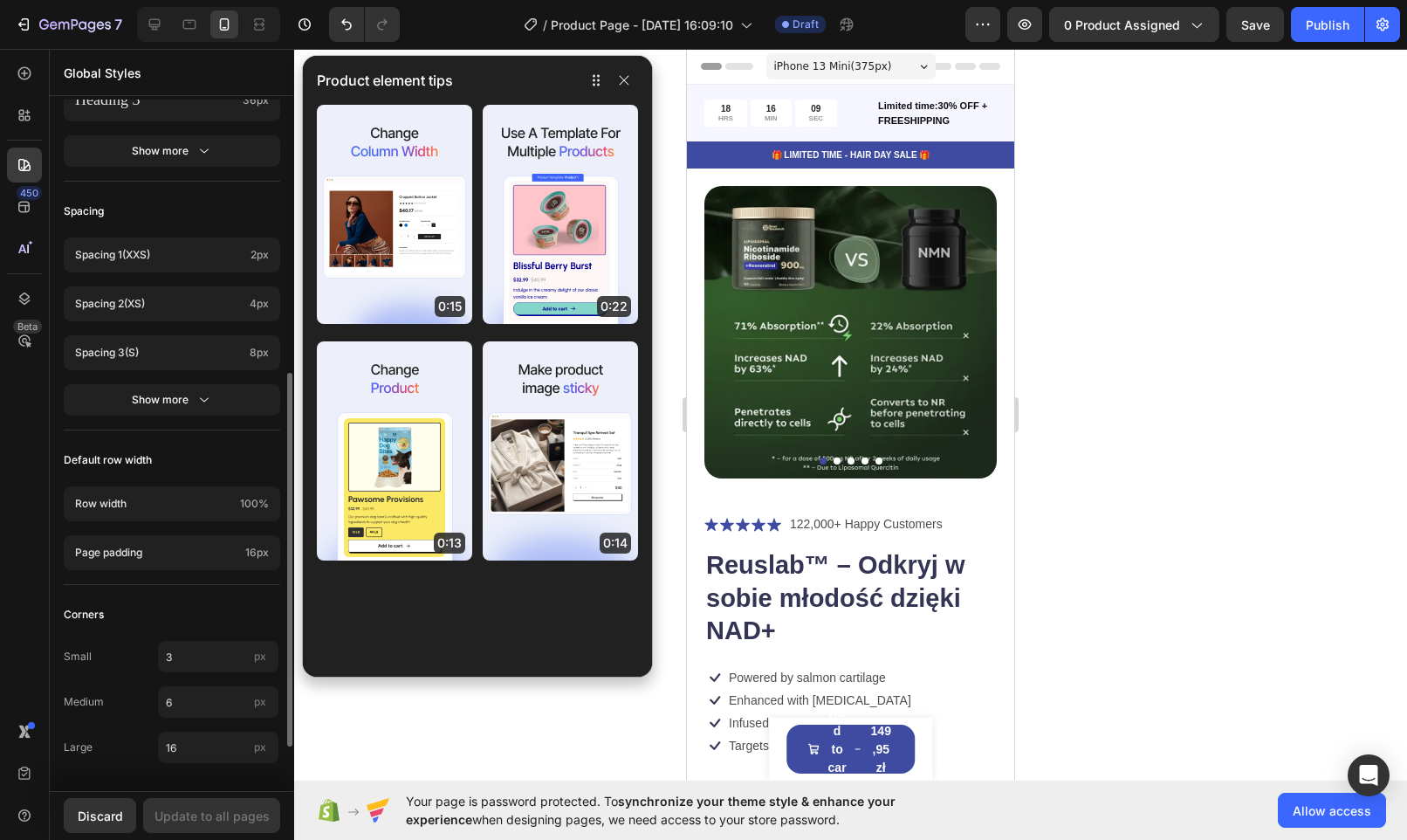
scroll to position [0, 0]
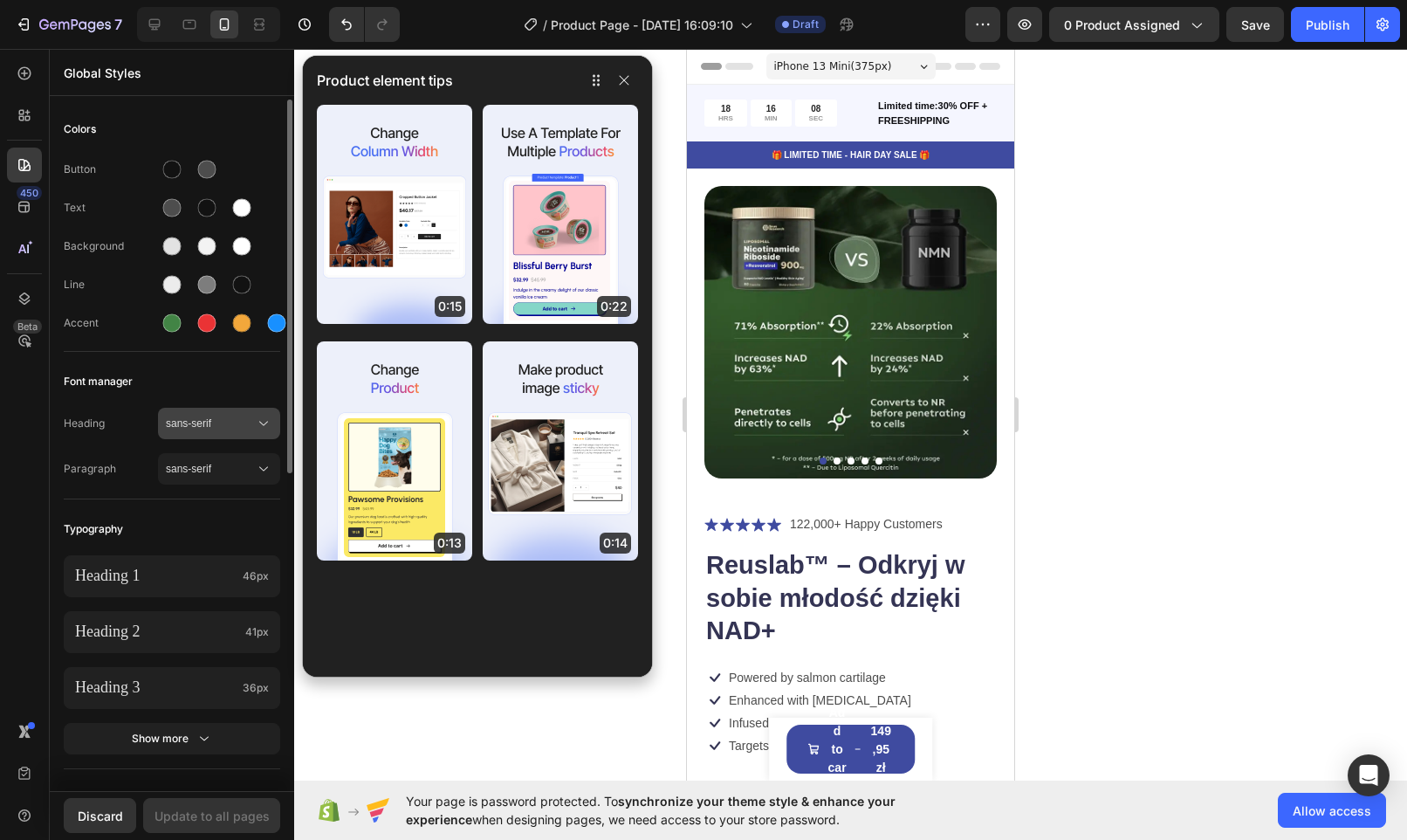
click at [263, 423] on icon at bounding box center [263, 423] width 17 height 17
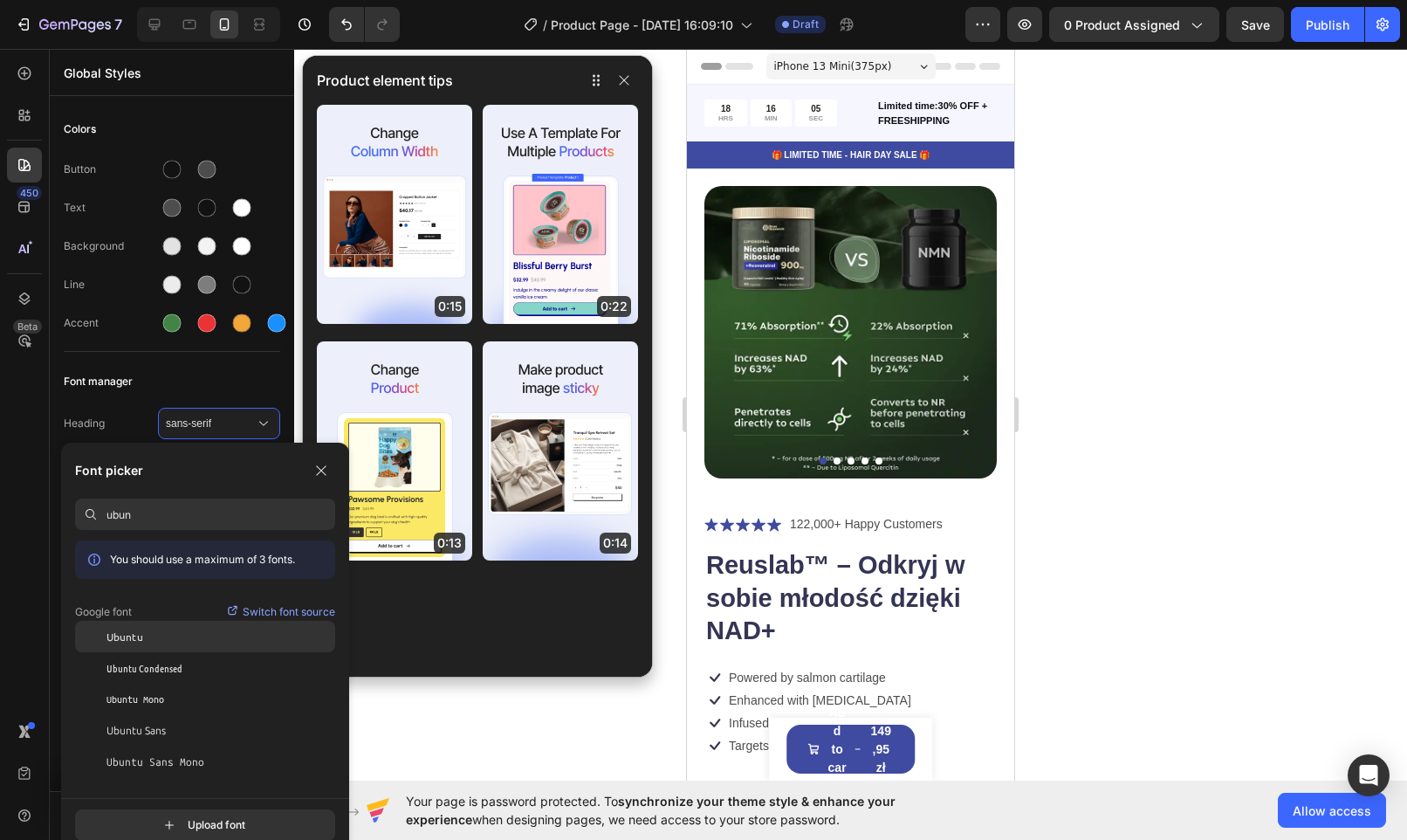
type input "ubun"
click at [158, 643] on div "Ubuntu" at bounding box center [221, 636] width 228 height 15
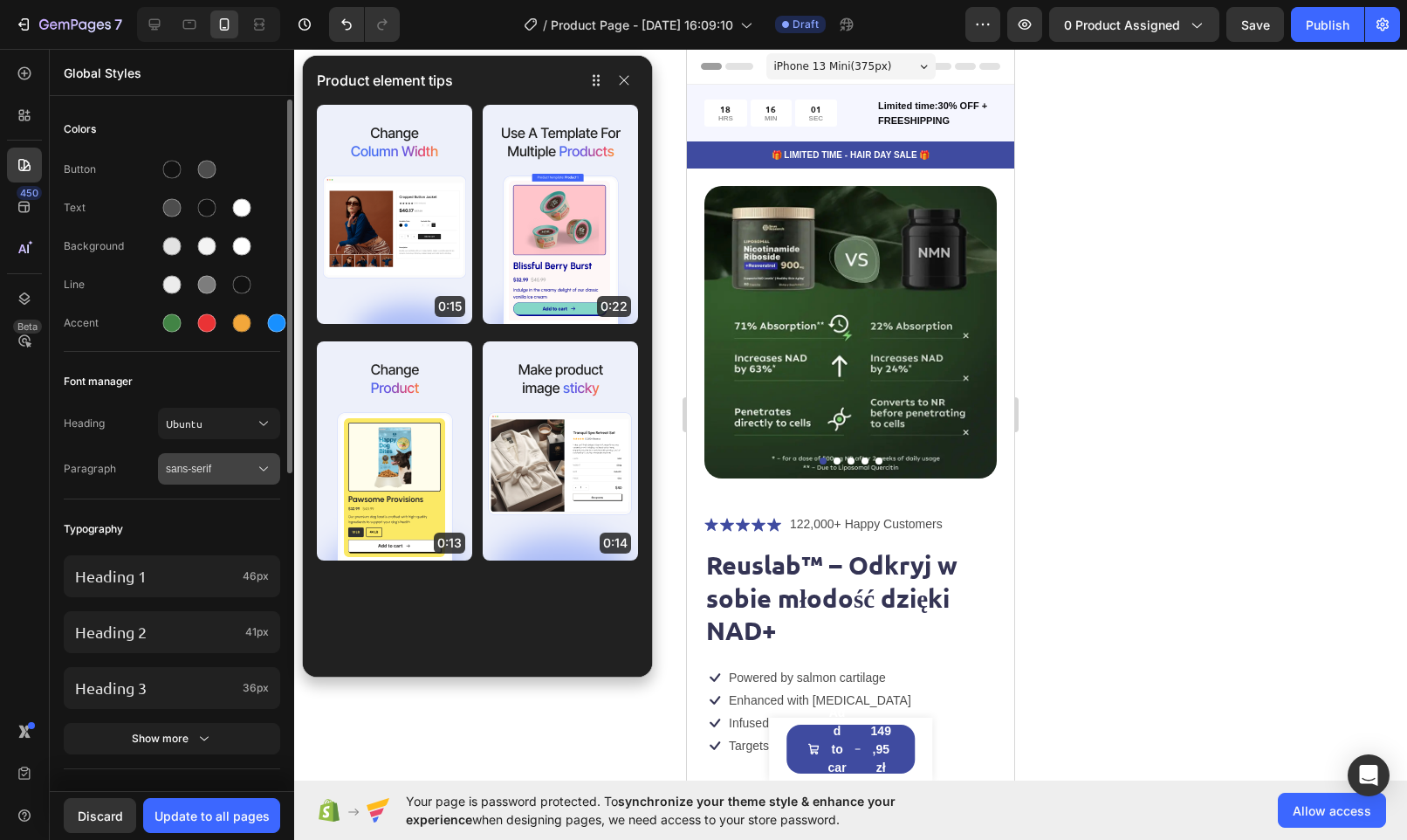
click at [223, 464] on span "sans-serif" at bounding box center [210, 468] width 89 height 15
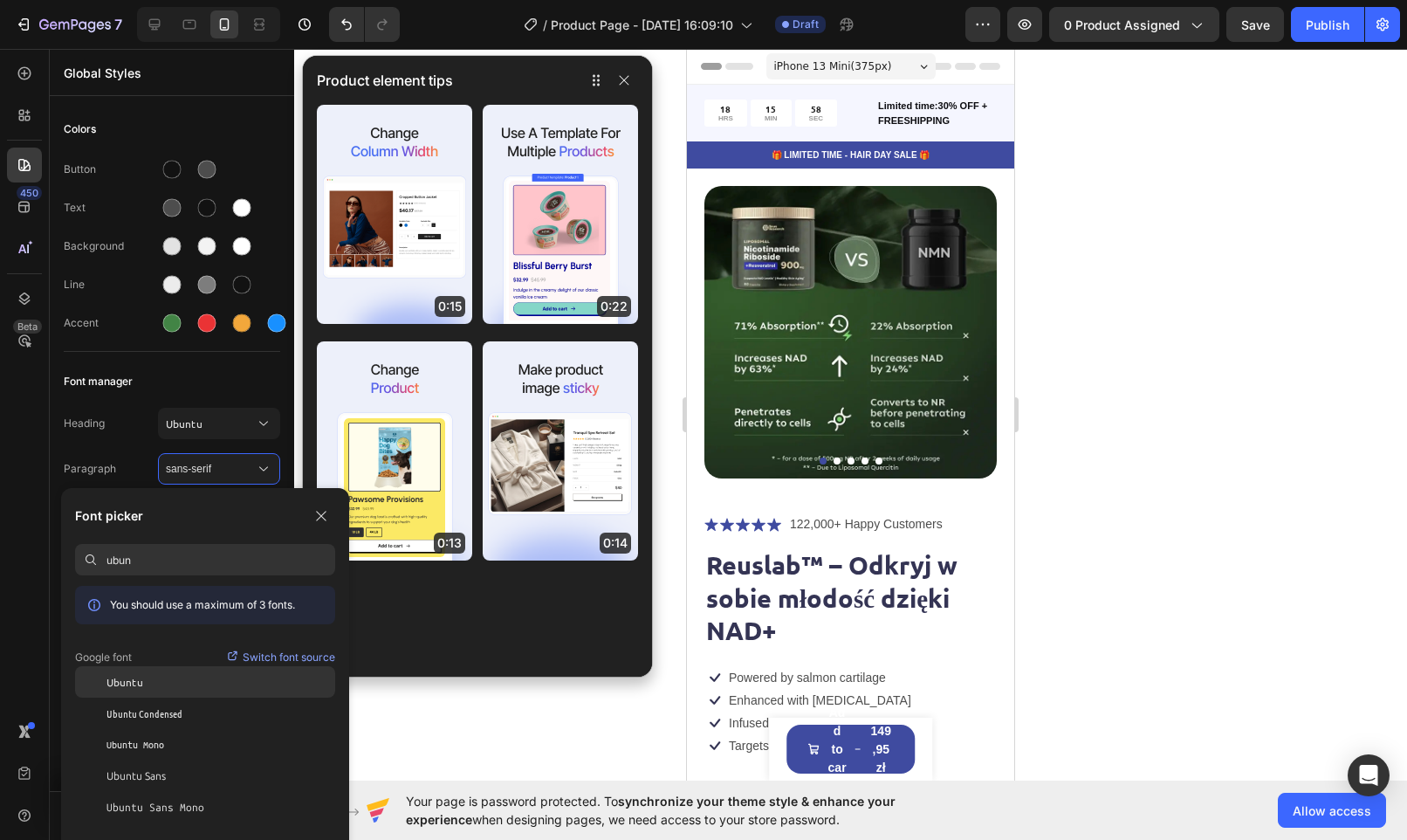
type input "ubun"
click at [126, 681] on span "Ubuntu" at bounding box center [125, 681] width 37 height 15
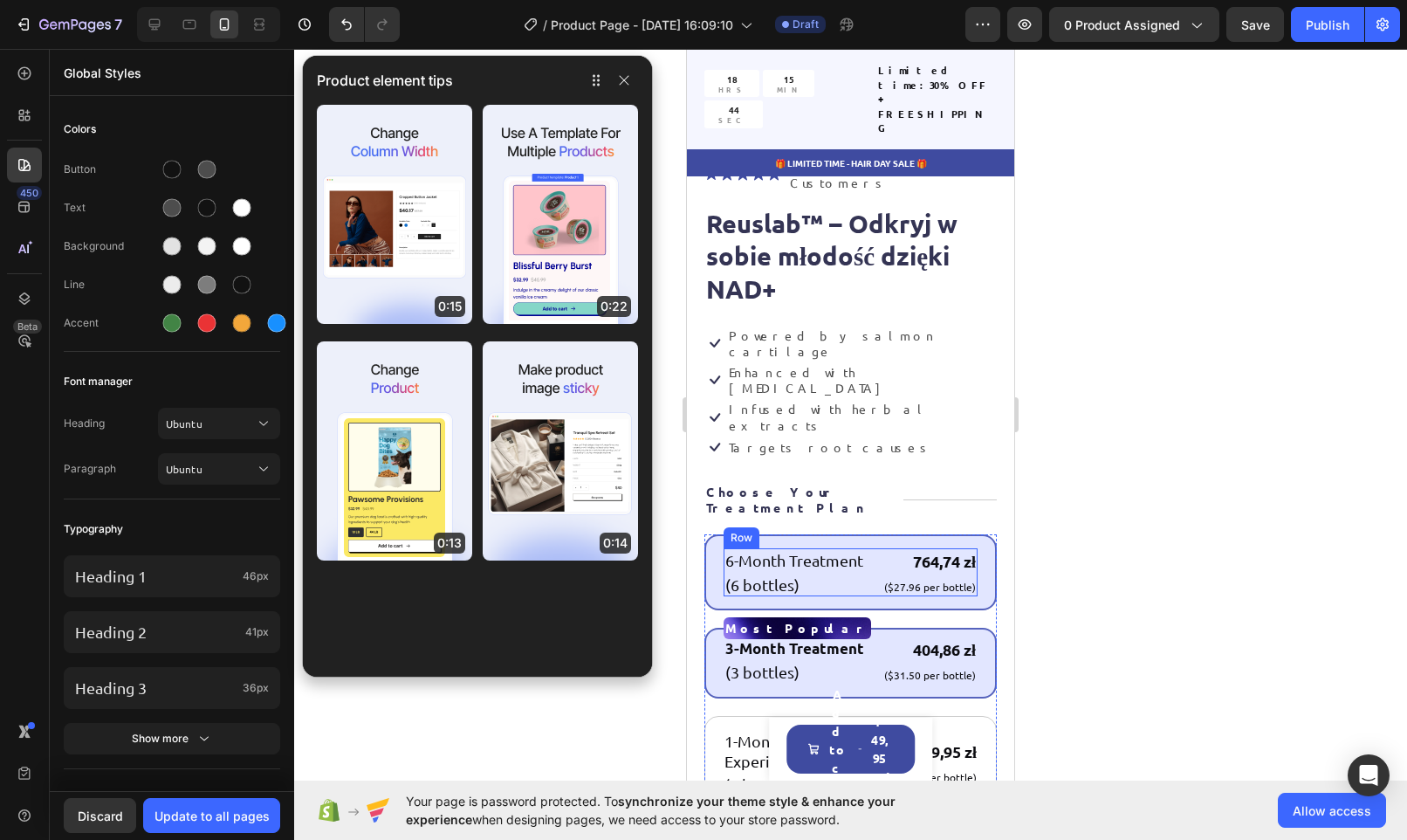
scroll to position [405, 0]
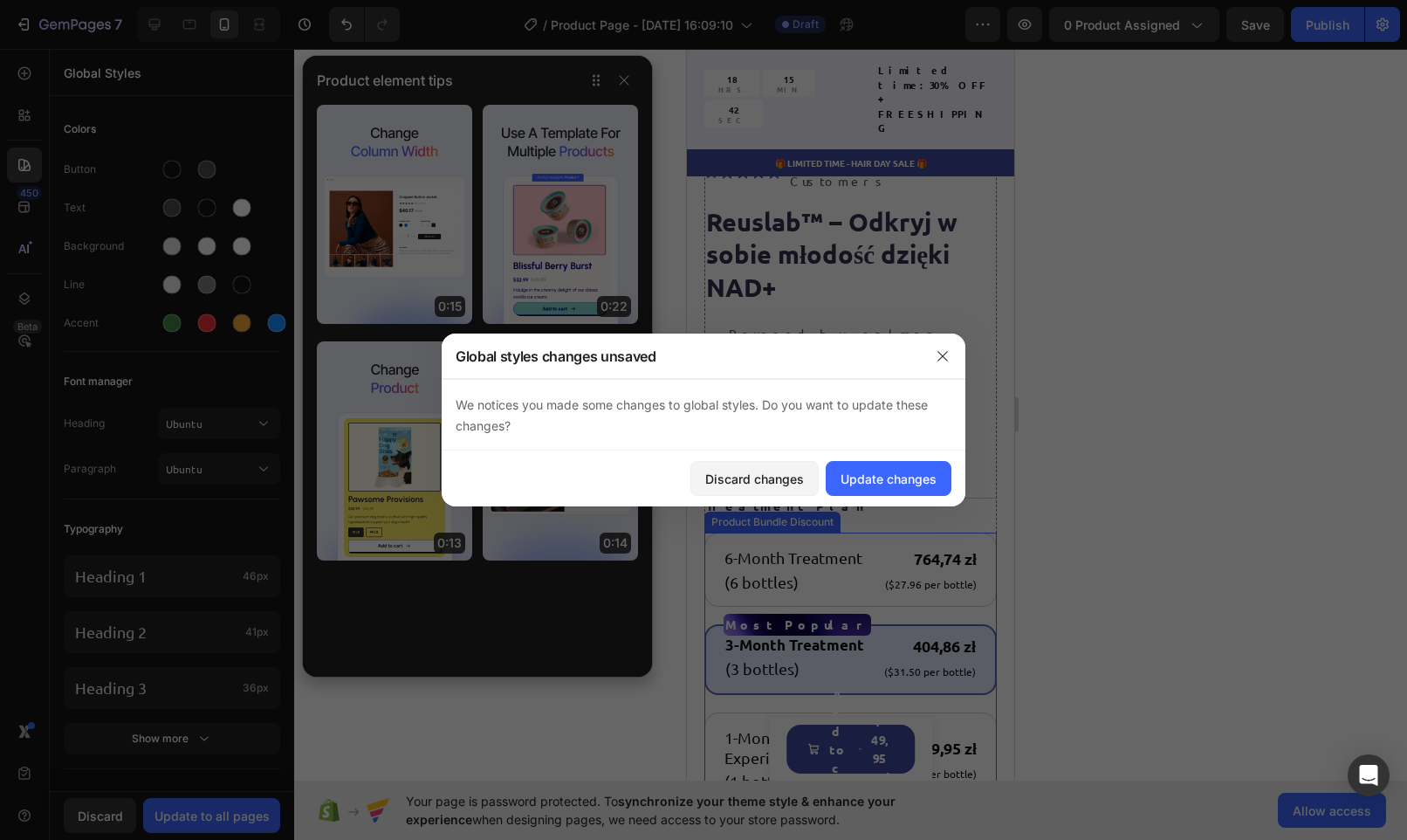
click at [982, 532] on div "6-Month Treatment Text Block (6 bottles) Text Block 764,74 zł Product Price Pro…" at bounding box center [851, 669] width 292 height 274
click at [946, 360] on icon "button" at bounding box center [943, 356] width 14 height 14
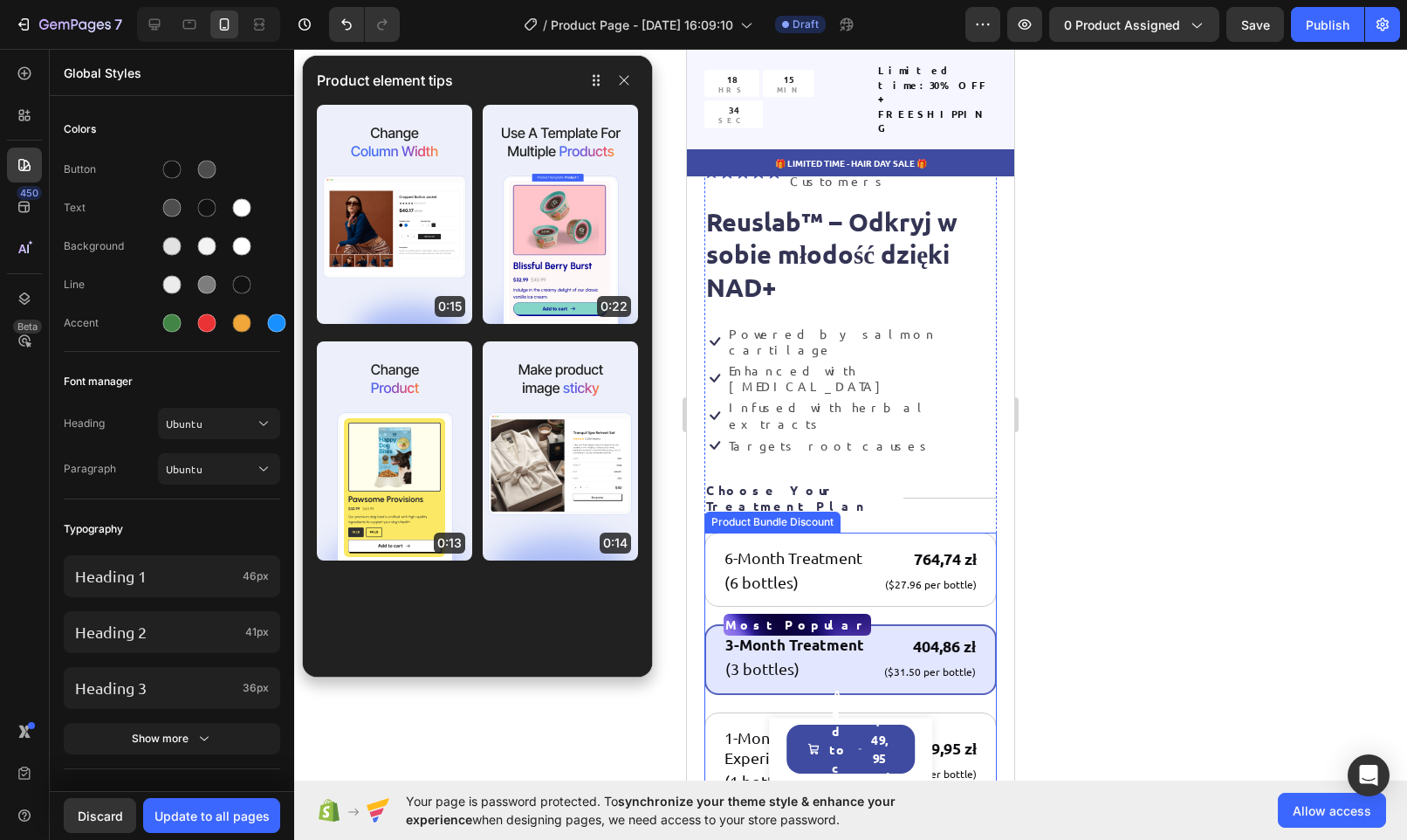
click at [976, 532] on div "6-Month Treatment Text Block (6 bottles) Text Block 764,74 zł Product Price Pro…" at bounding box center [851, 669] width 292 height 274
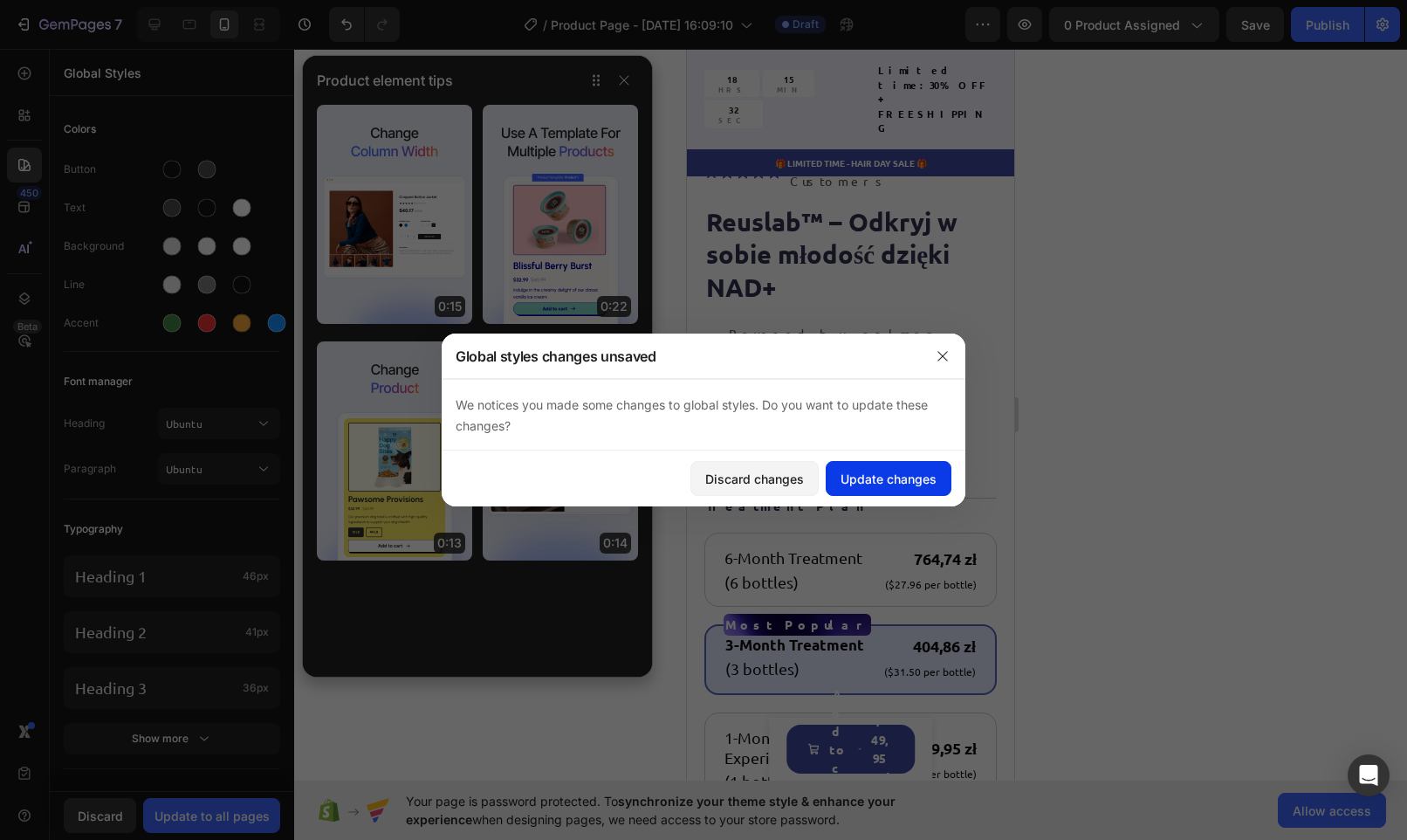
click at [883, 479] on div "Update changes" at bounding box center [888, 478] width 96 height 18
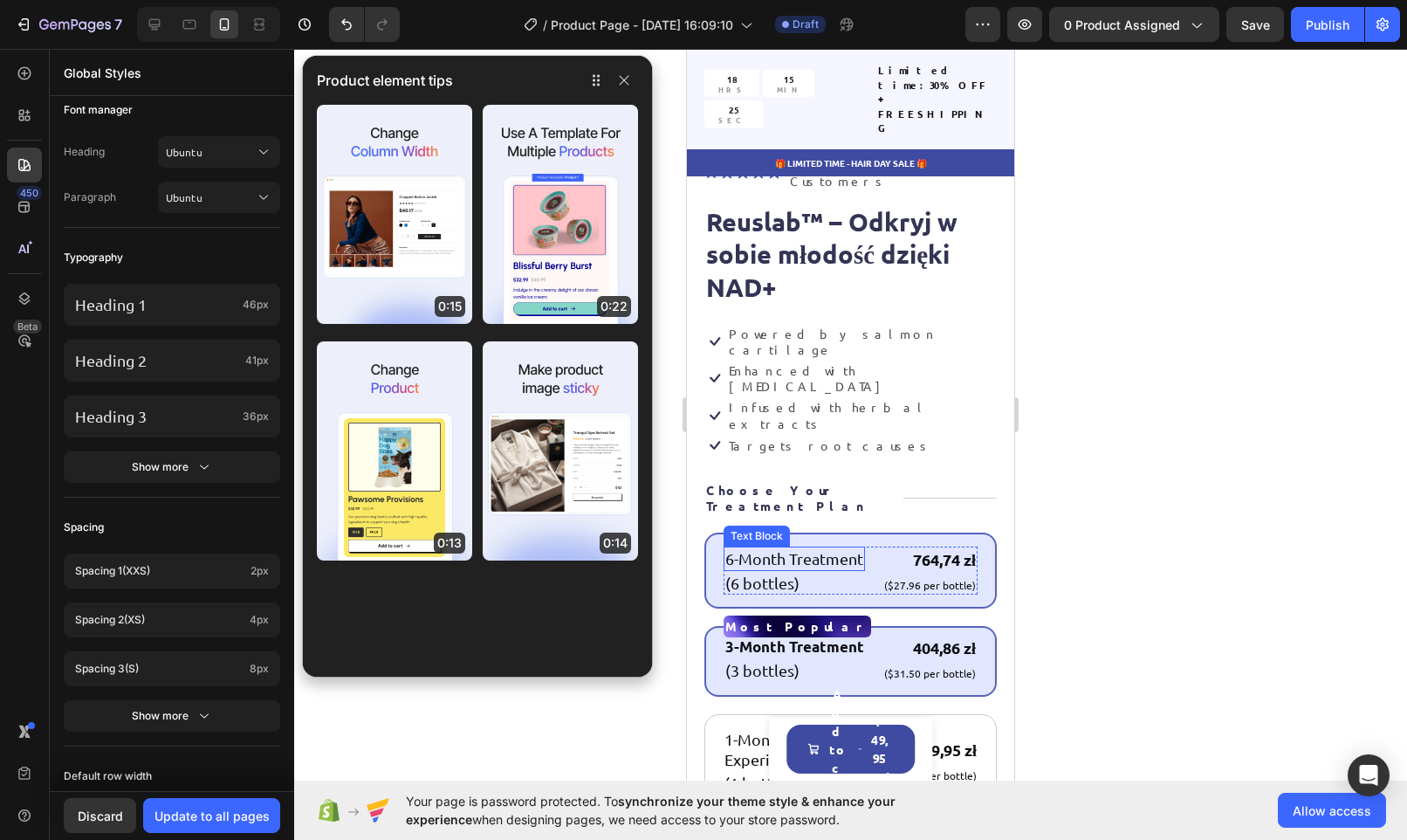
scroll to position [0, 0]
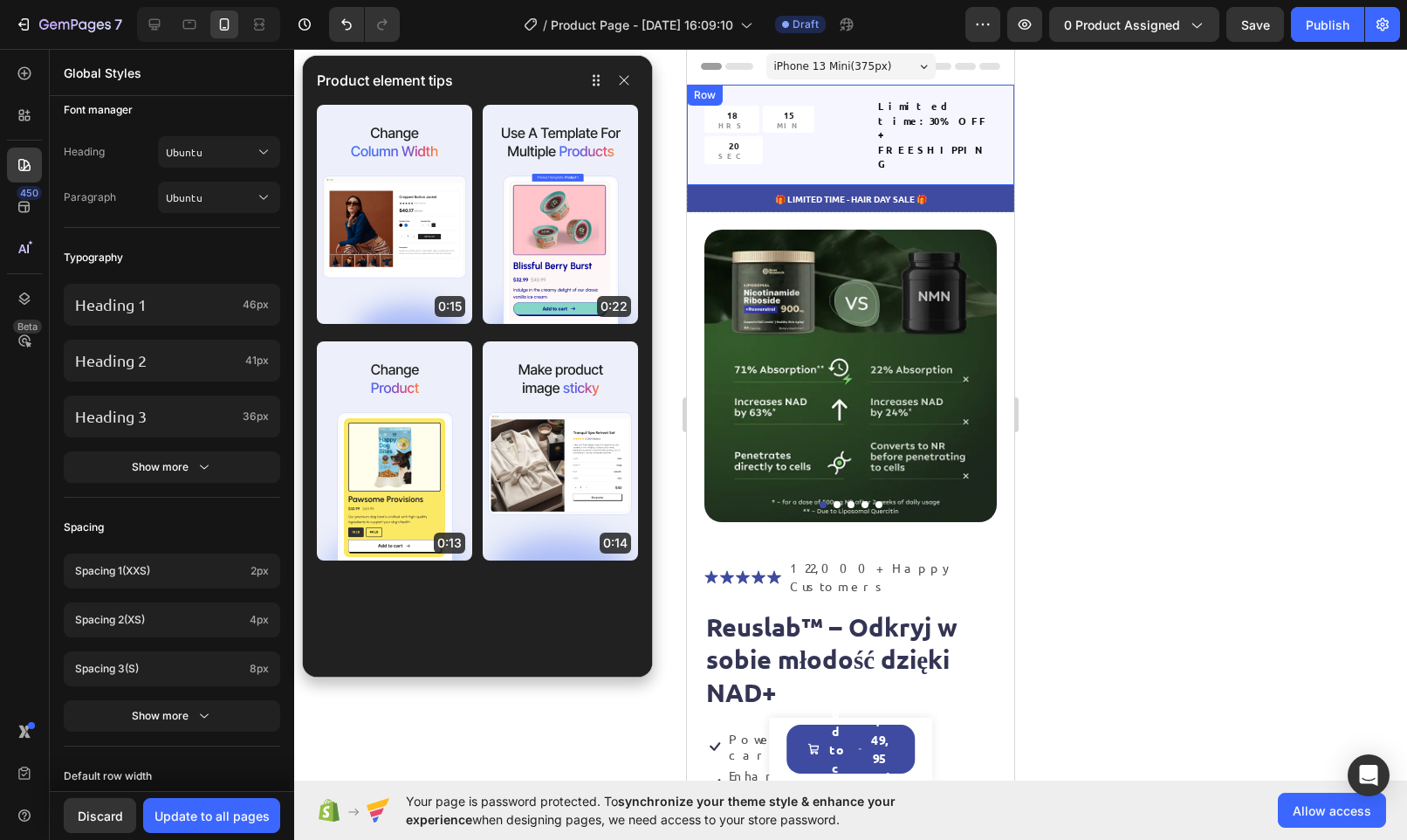
click at [957, 139] on div "18 HRS 15 MIN 20 SEC Countdown Timer Limited time:30% OFF + FREESHIPPING Text B…" at bounding box center [851, 135] width 327 height 101
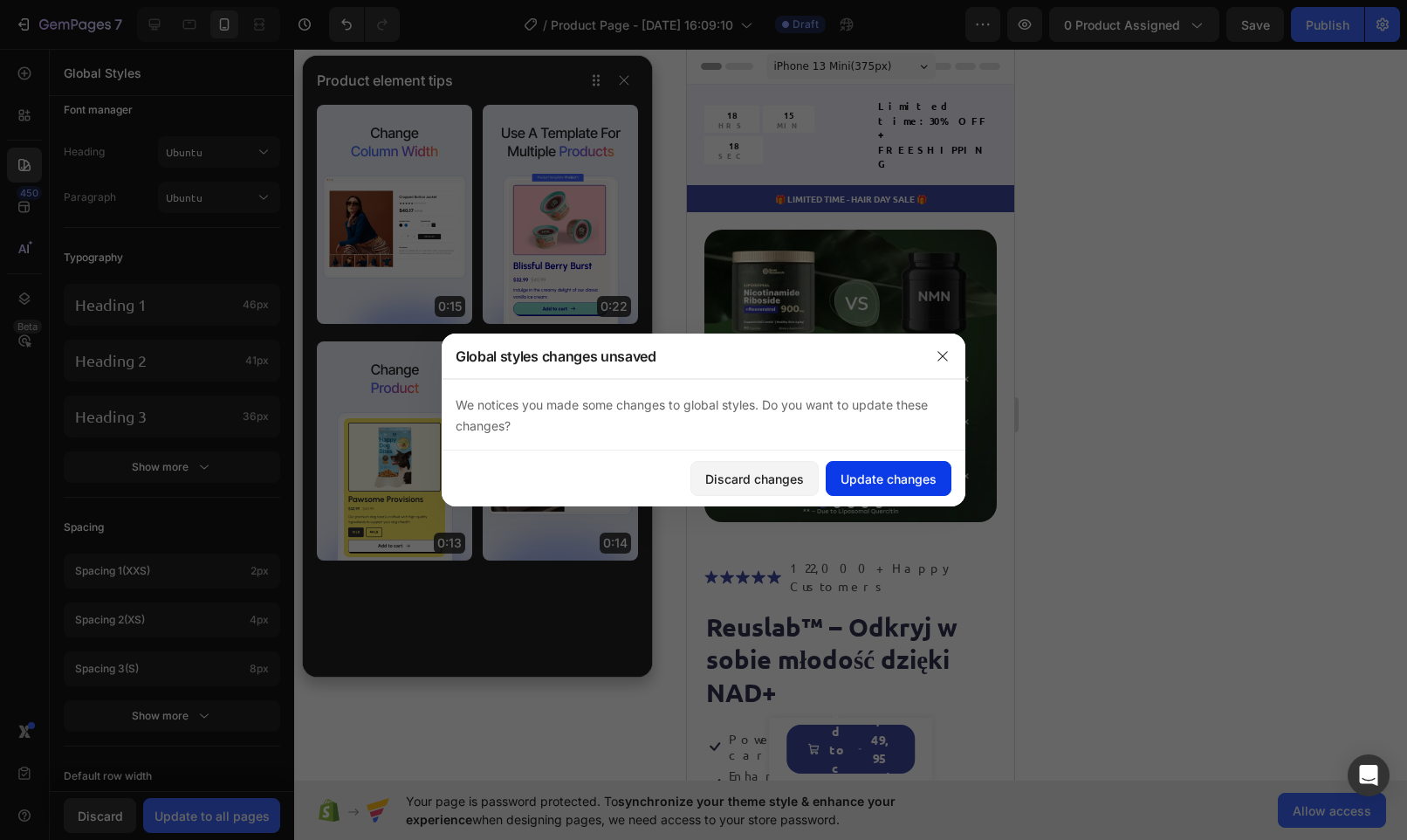
click at [878, 484] on div "Update changes" at bounding box center [888, 478] width 96 height 18
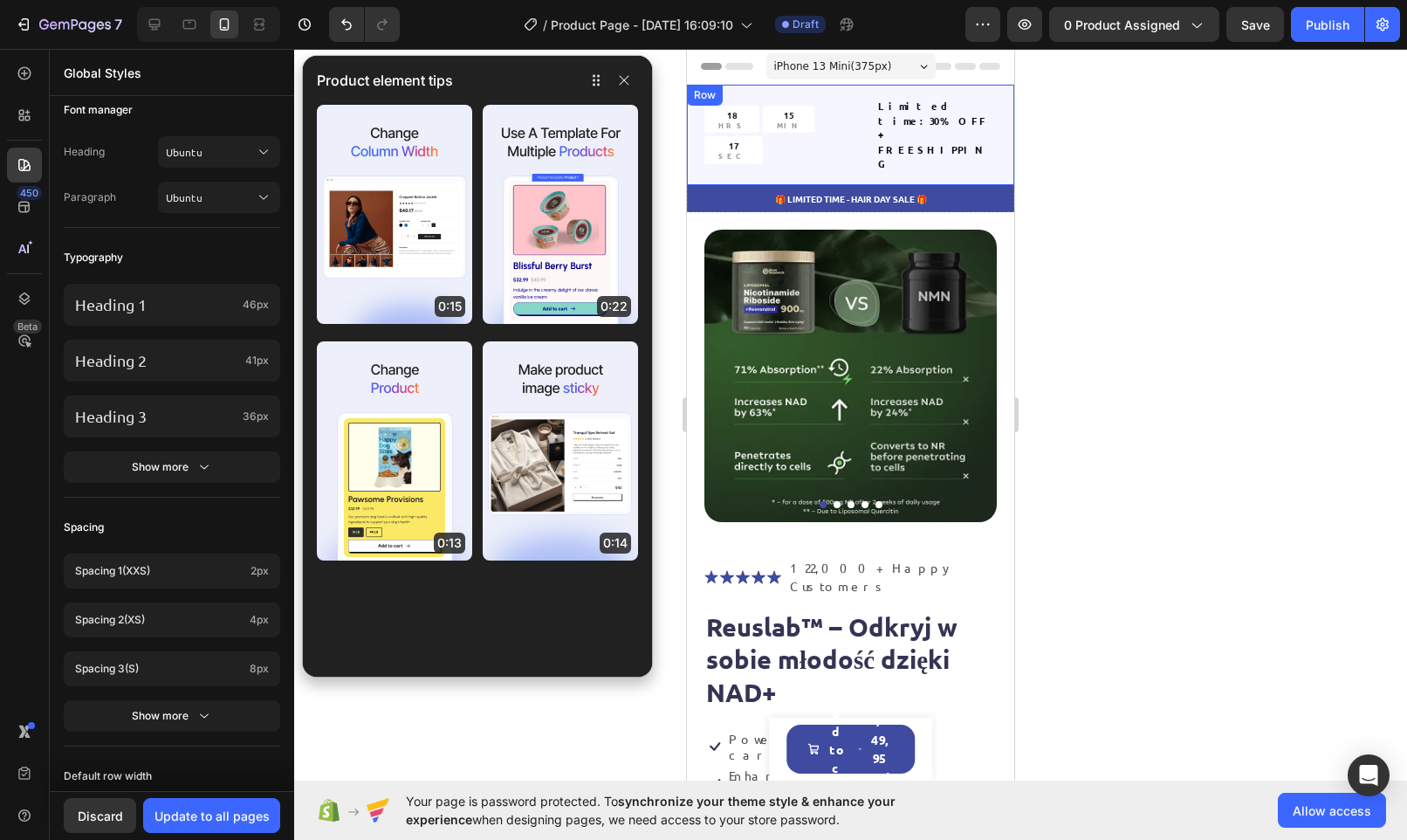
click at [748, 136] on div "18 HRS 15 MIN 17 SEC Countdown Timer Limited time:30% OFF + FREESHIPPING Text B…" at bounding box center [851, 135] width 327 height 101
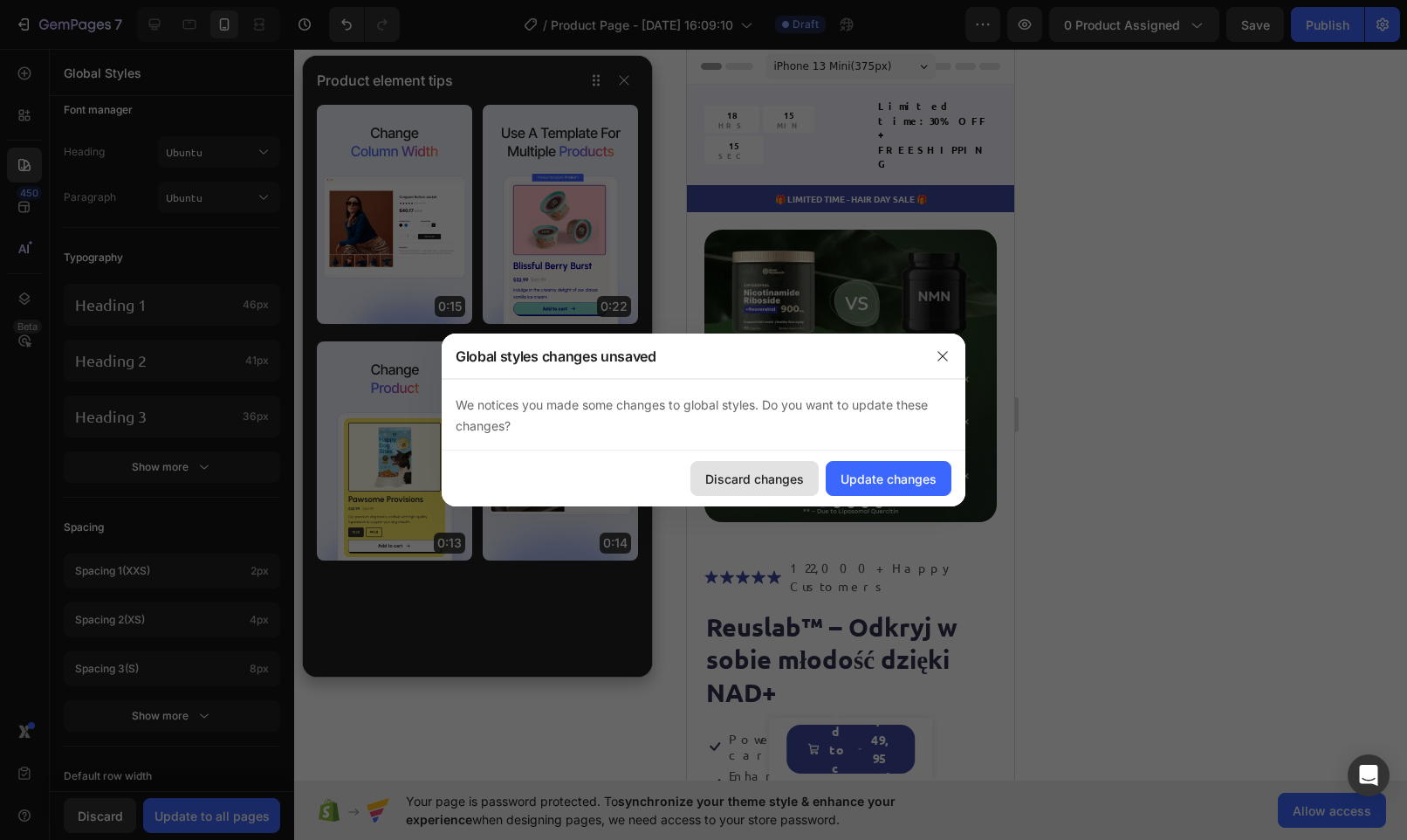
click at [731, 481] on div "Discard changes" at bounding box center [755, 478] width 99 height 18
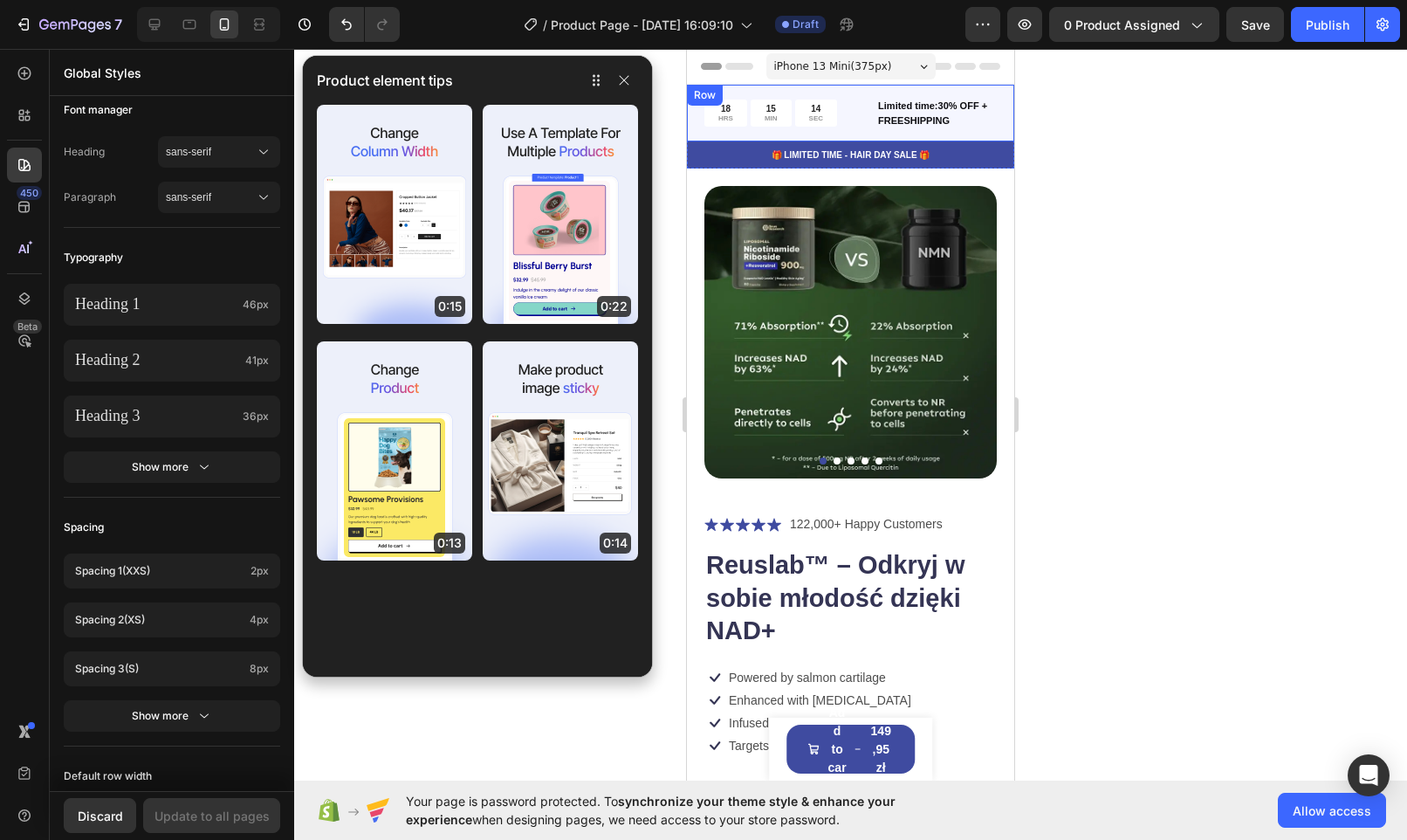
click at [708, 137] on div "18 HRS 15 MIN 14 SEC Countdown Timer Limited time:30% OFF + FREESHIPPING Text B…" at bounding box center [851, 112] width 327 height 57
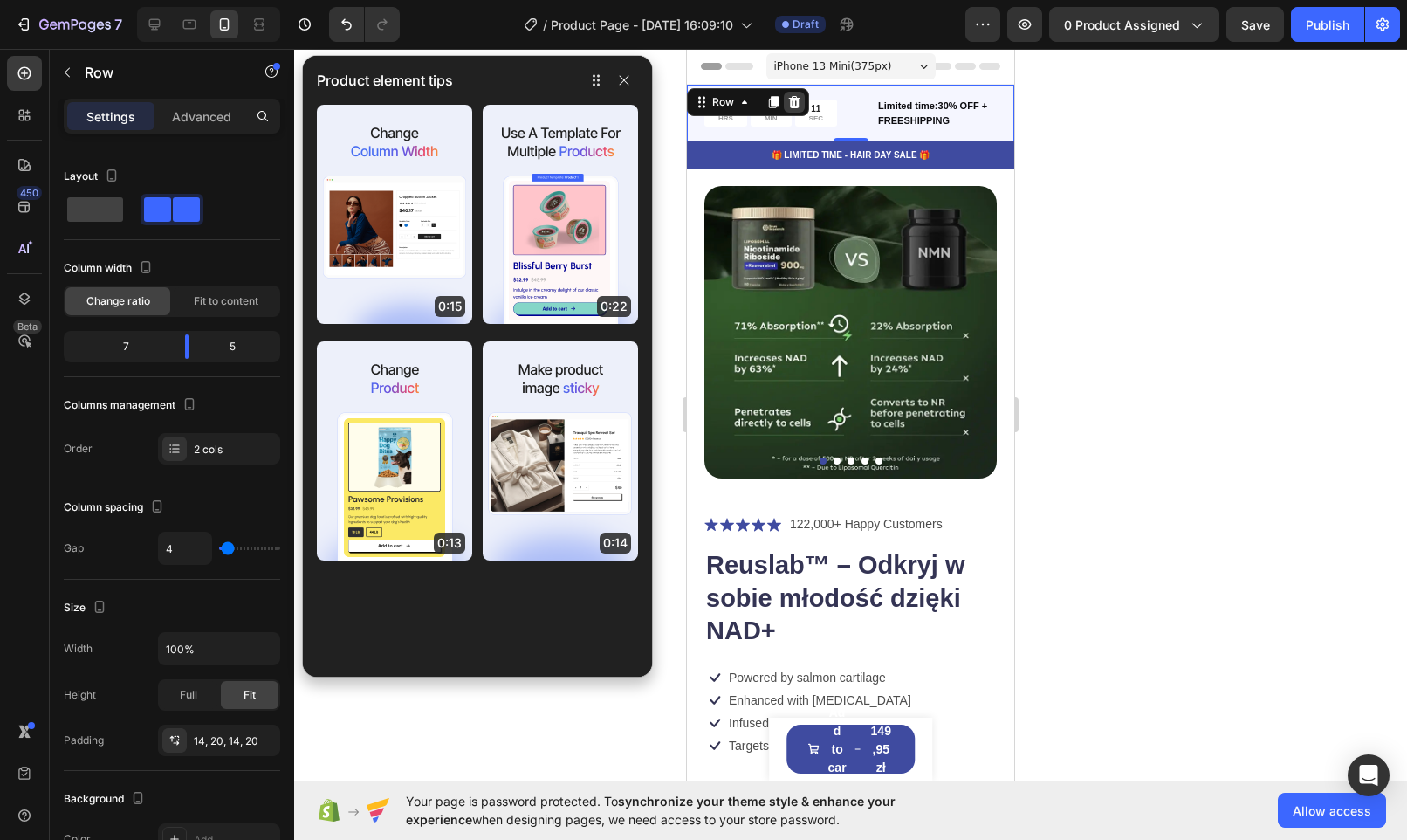
click at [796, 95] on icon at bounding box center [794, 102] width 14 height 14
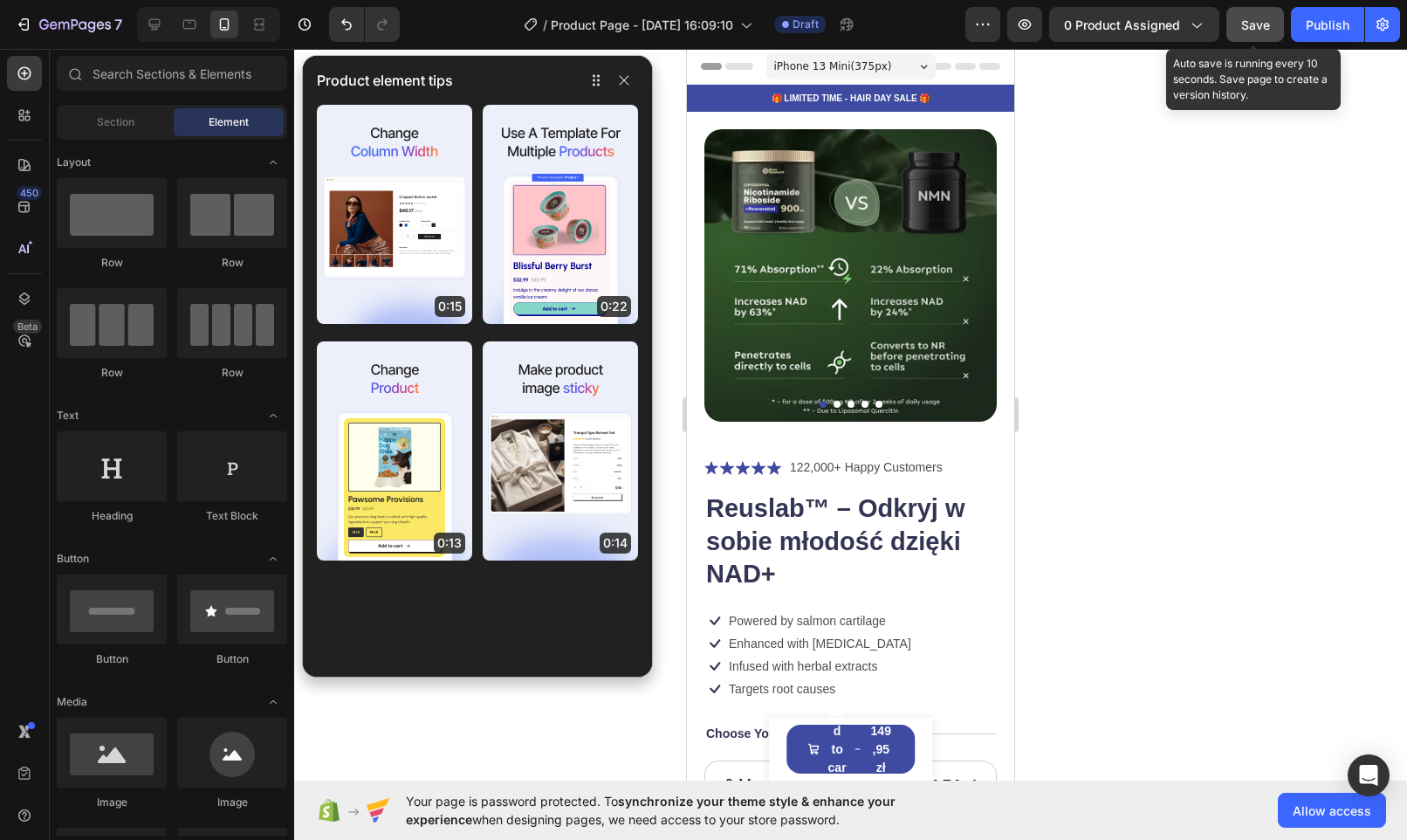
click at [1263, 22] on span "Save" at bounding box center [1256, 24] width 29 height 15
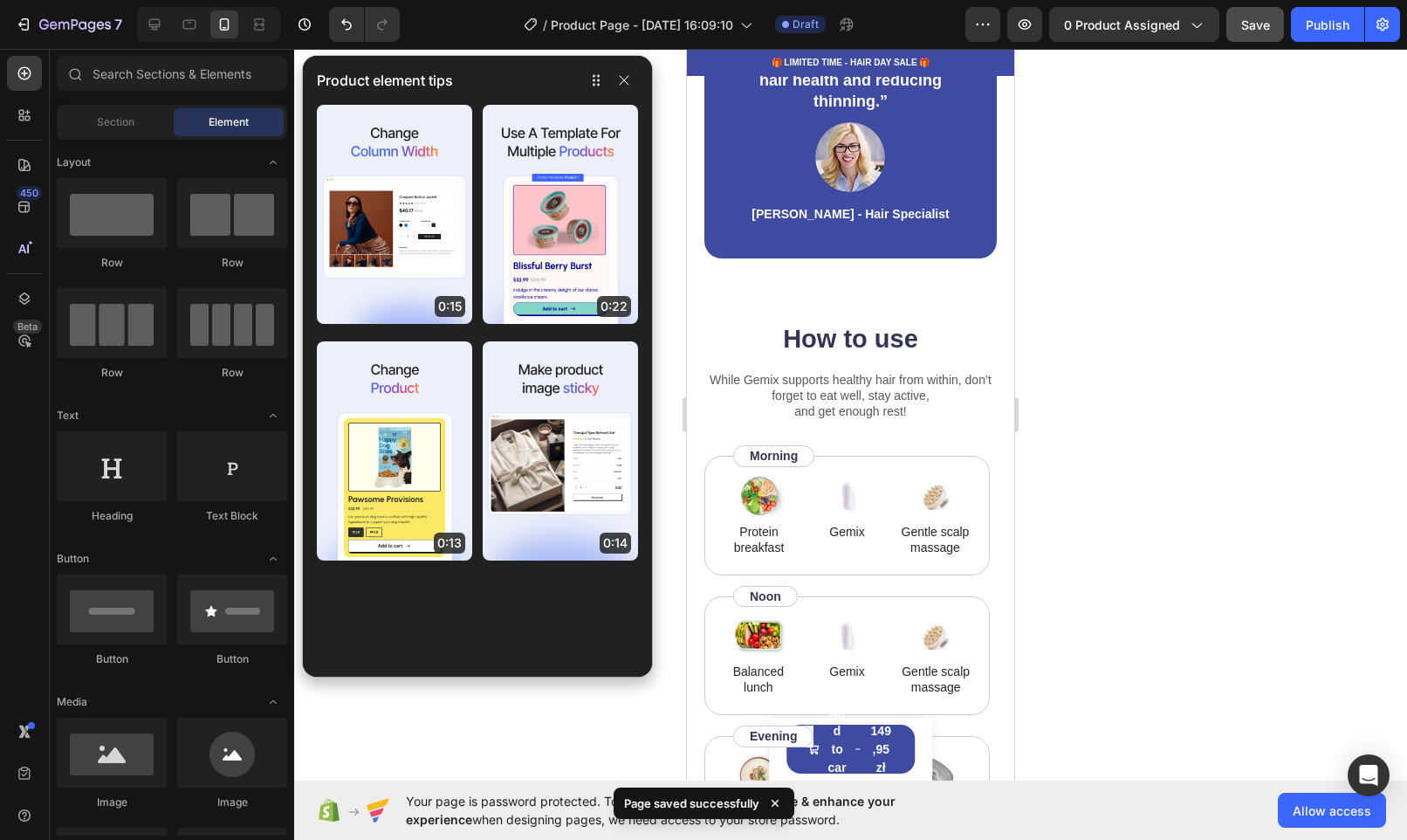
scroll to position [2499, 0]
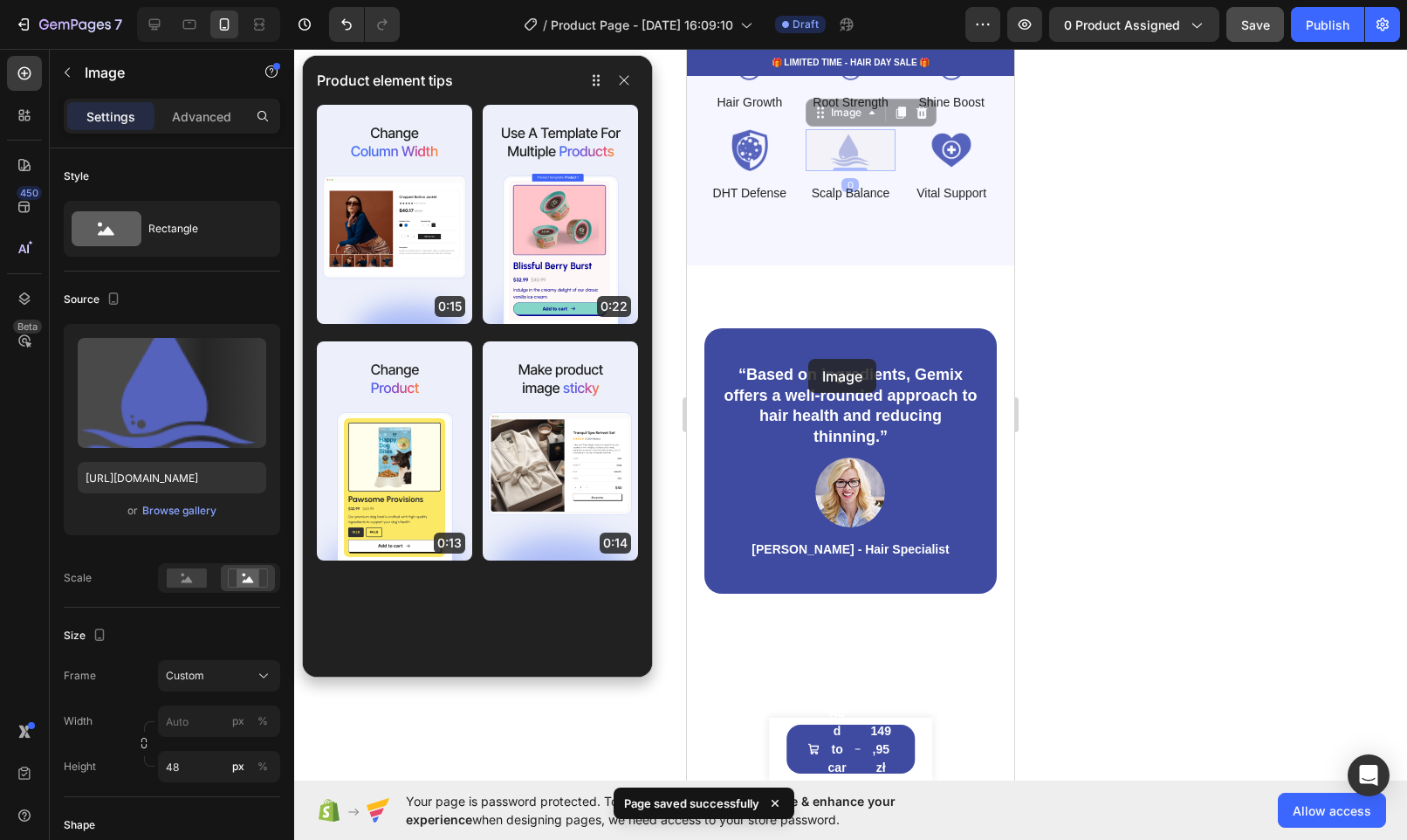
drag, startPoint x: 810, startPoint y: 358, endPoint x: 821, endPoint y: 458, distance: 100.6
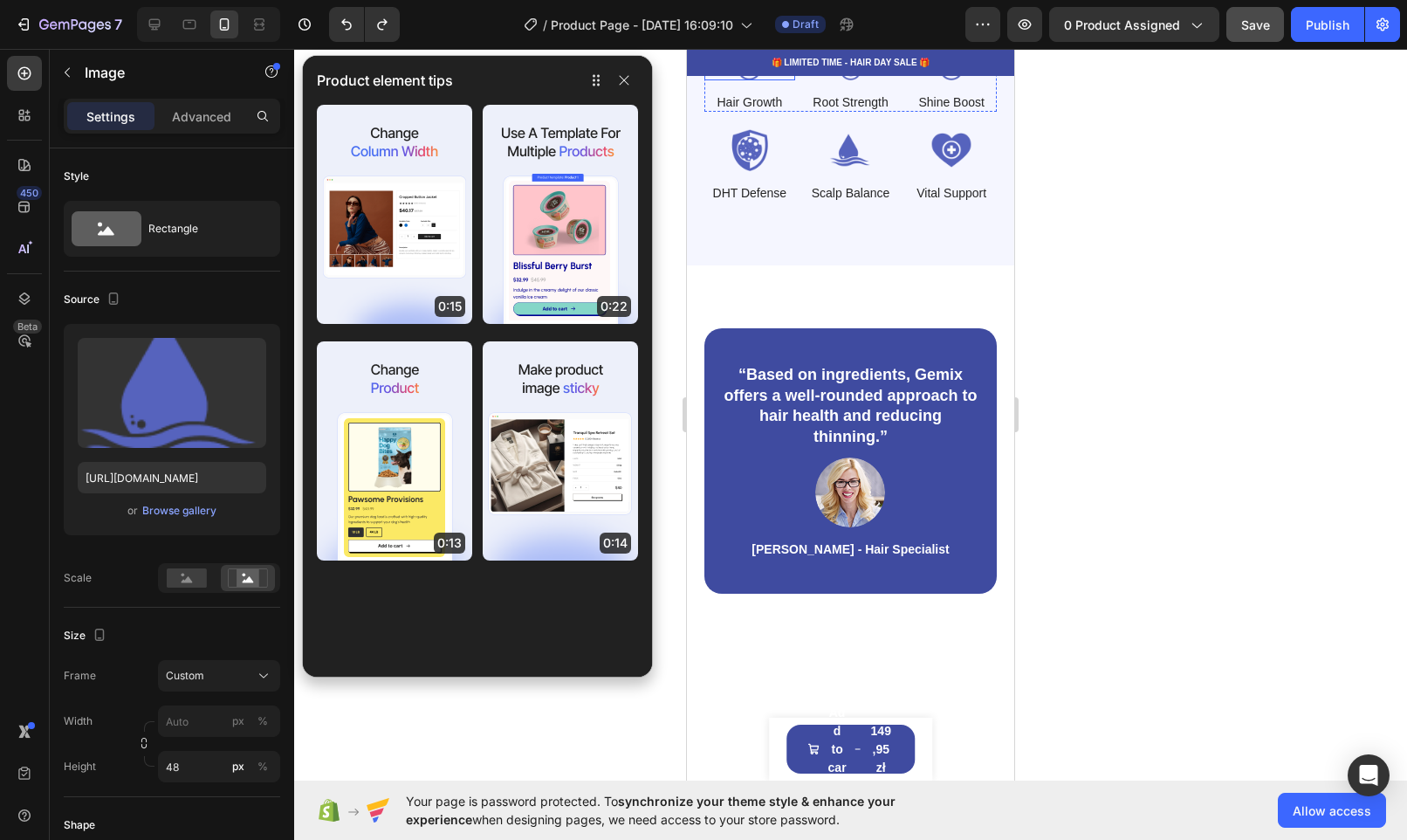
click at [739, 80] on img at bounding box center [750, 59] width 91 height 42
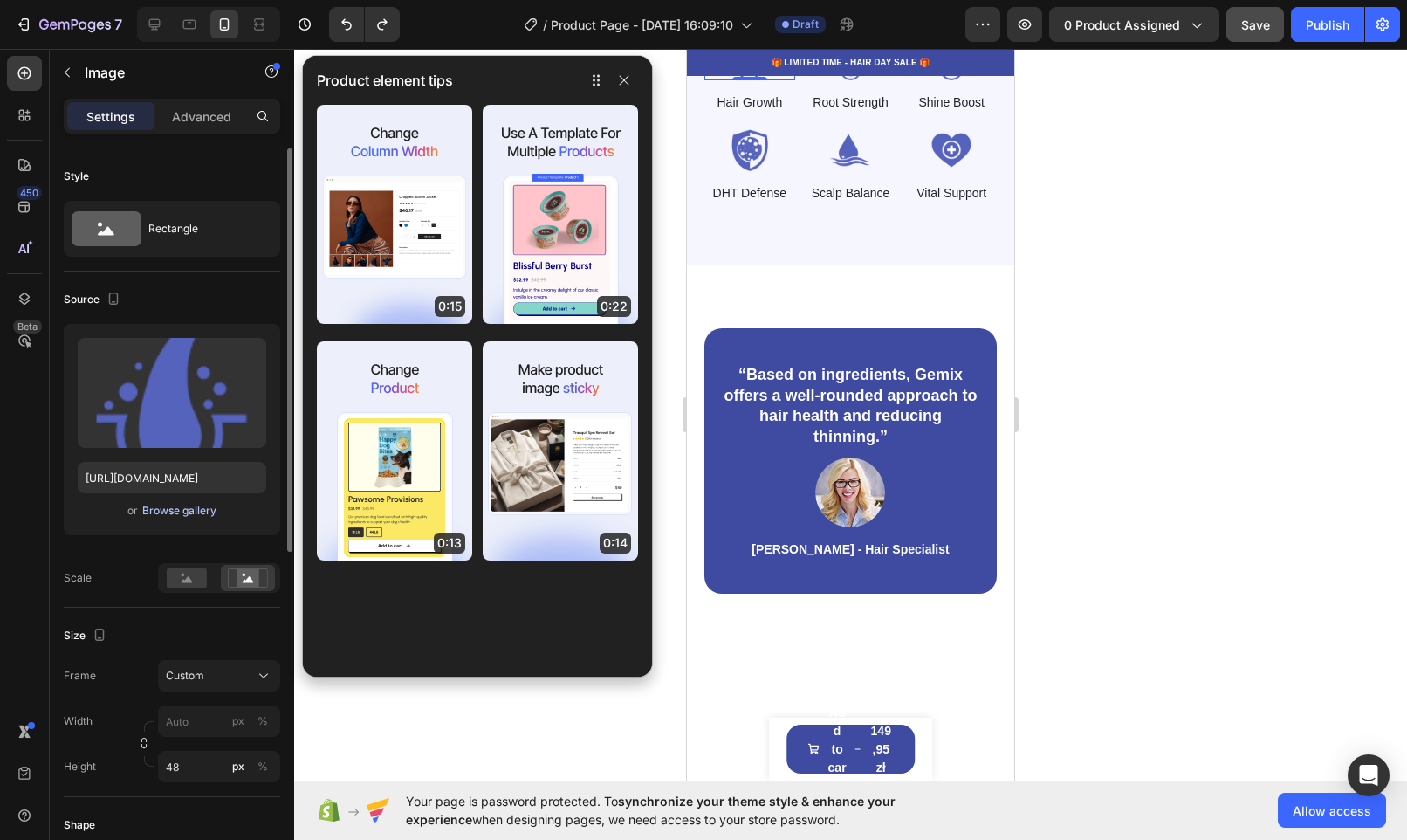
click at [159, 511] on div "Browse gallery" at bounding box center [179, 511] width 75 height 15
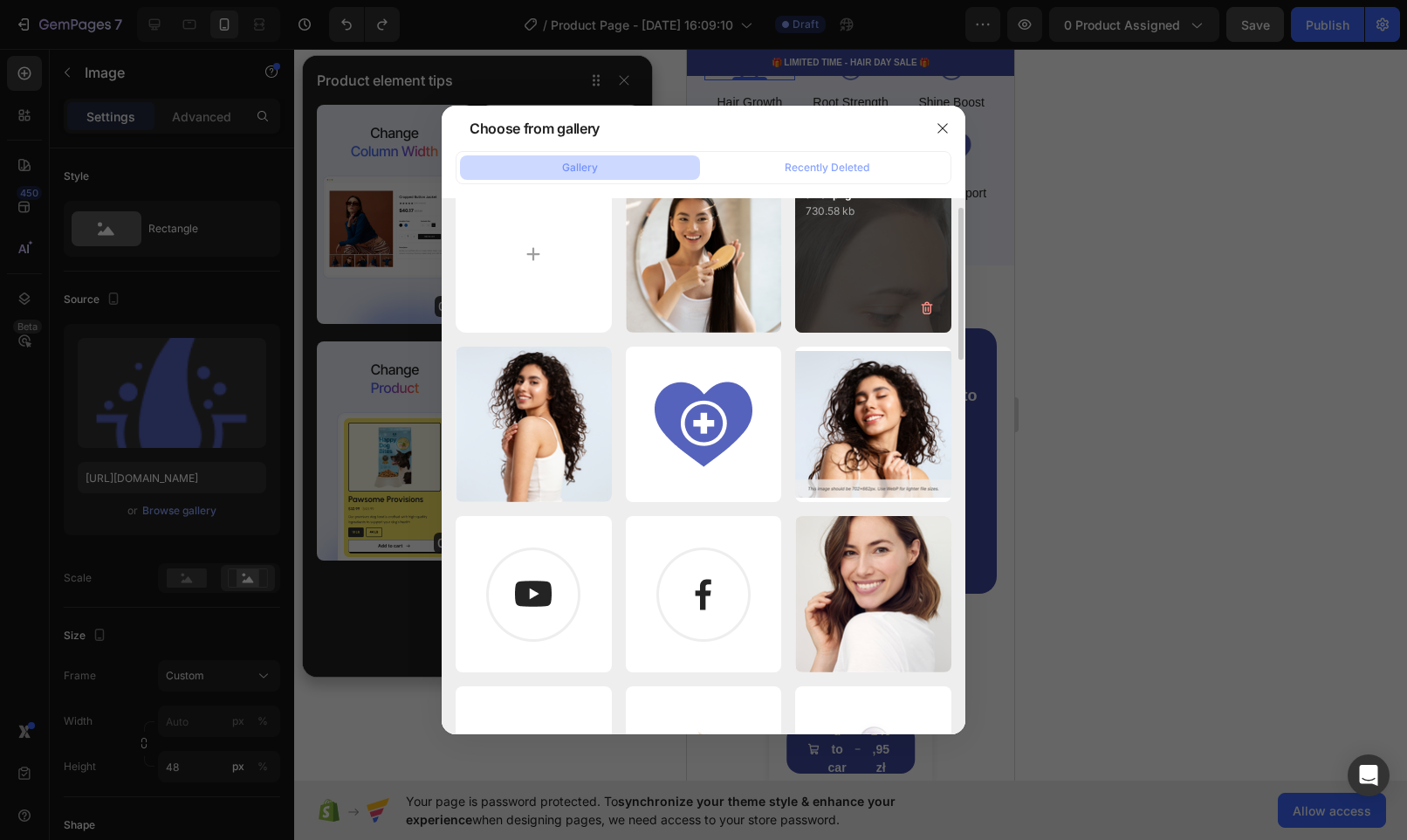
scroll to position [9, 0]
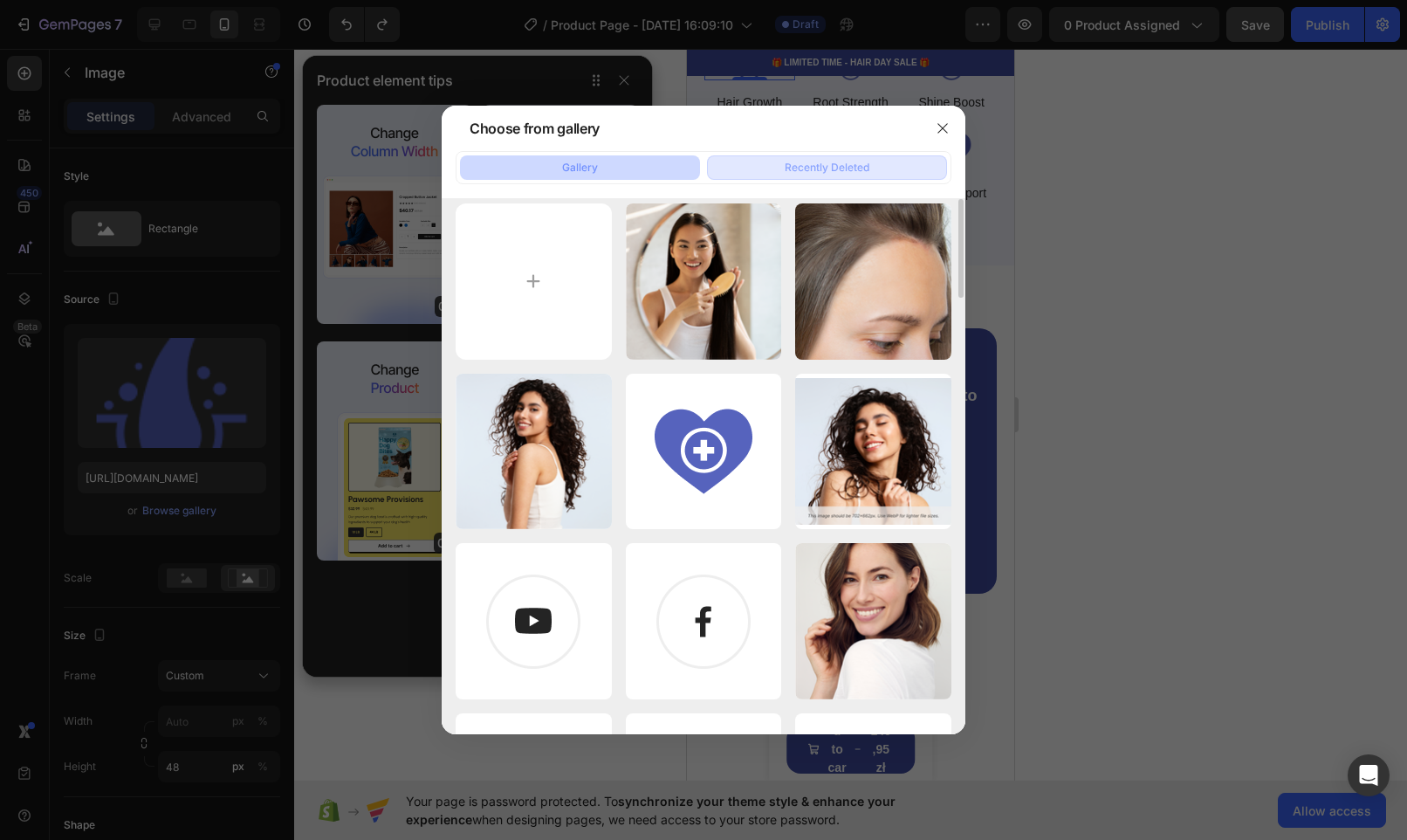
click at [852, 165] on div "Recently Deleted" at bounding box center [826, 167] width 84 height 15
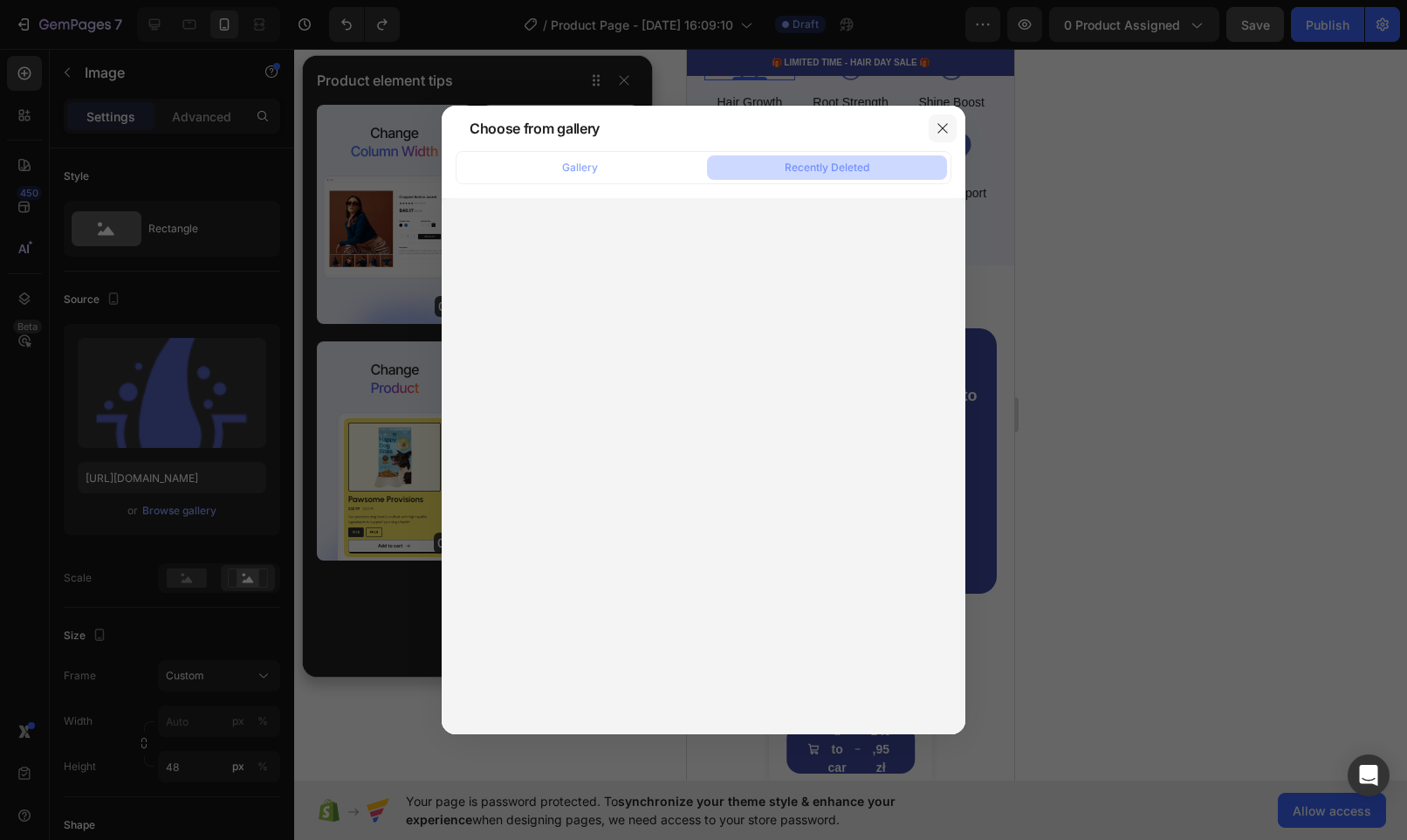
click at [944, 131] on icon "button" at bounding box center [943, 128] width 10 height 10
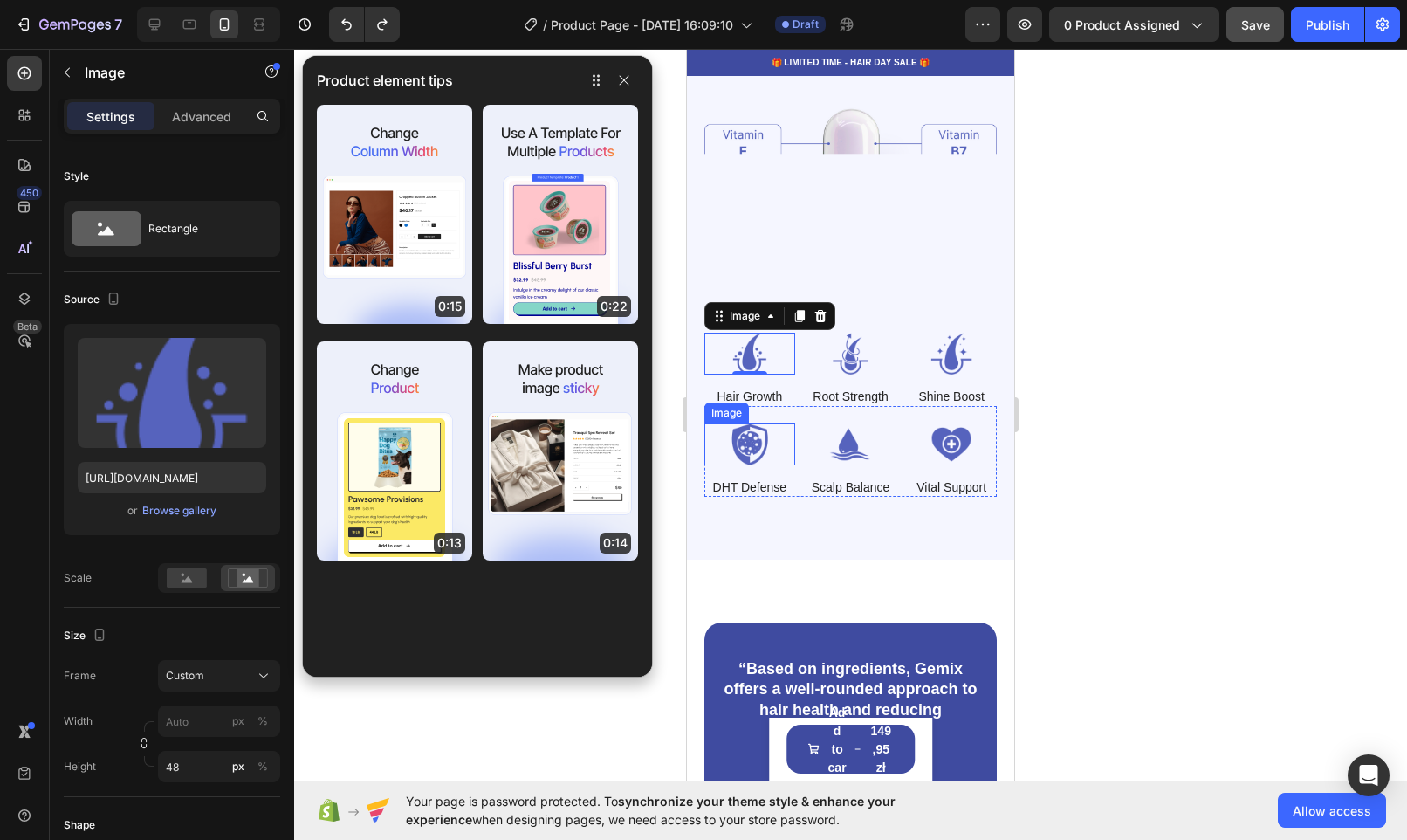
scroll to position [2418, 0]
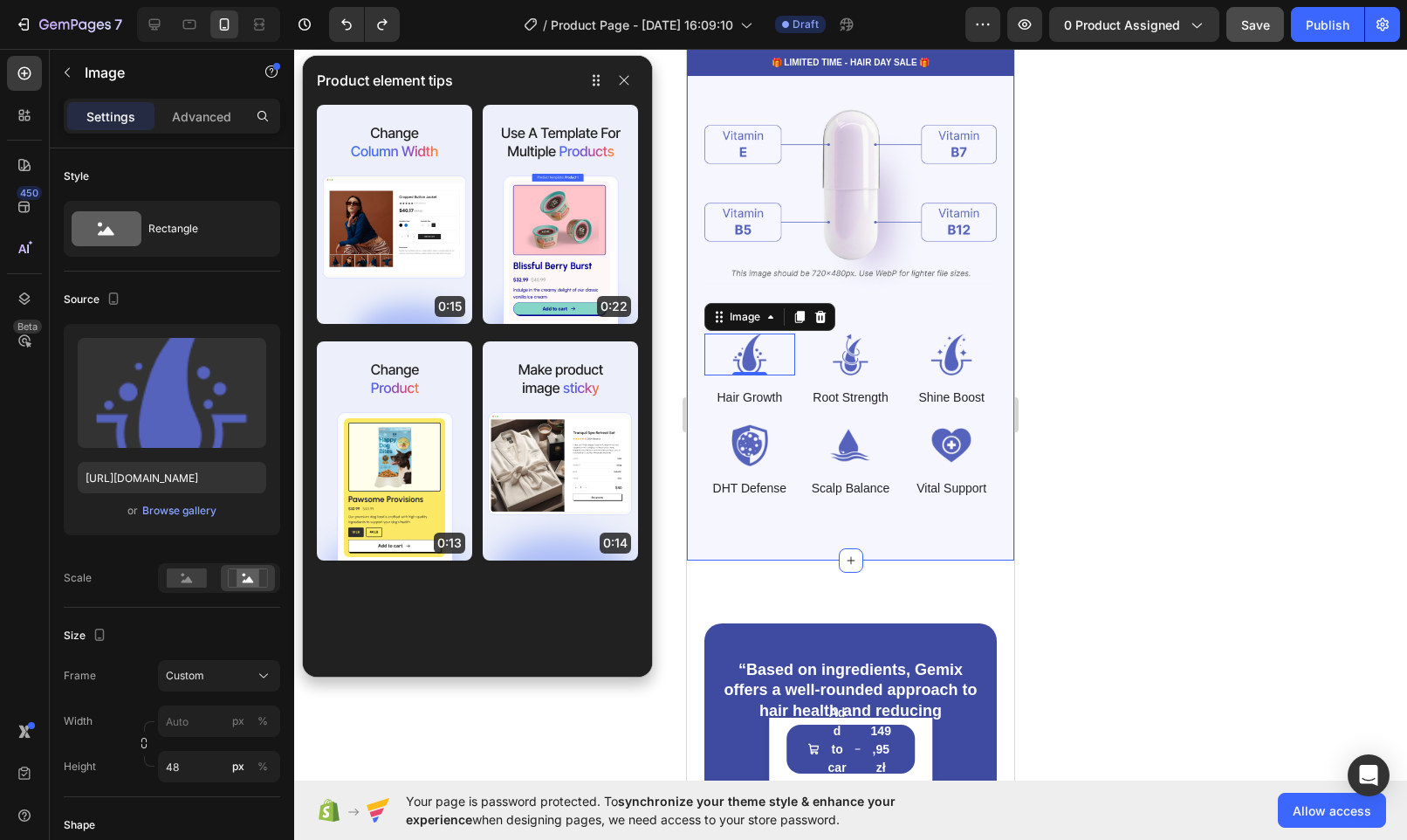
click at [717, 249] on img at bounding box center [851, 191] width 292 height 214
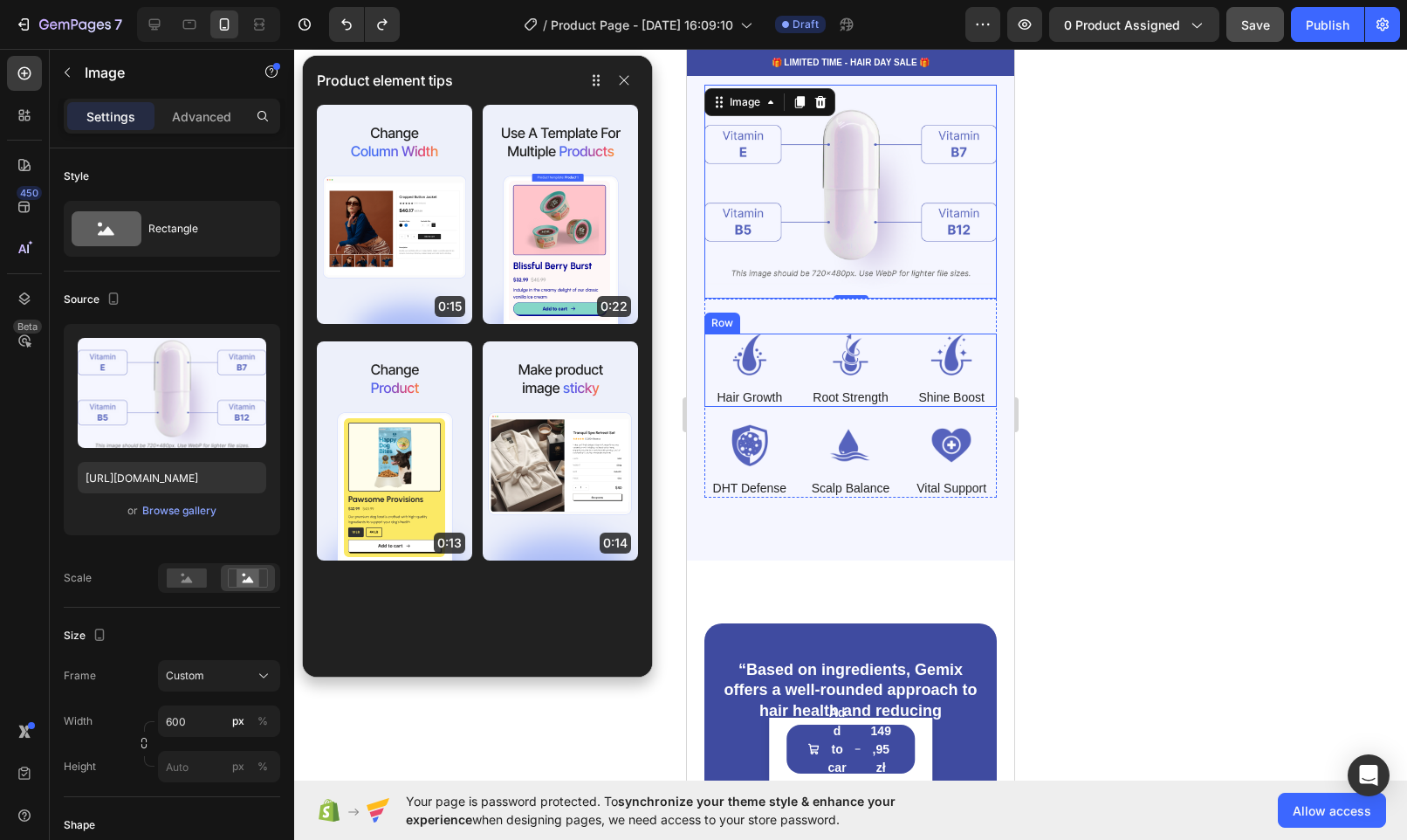
click at [797, 371] on div "Image Hair Growth Text Block Image Root Strength Text Block Image Shine Boost T…" at bounding box center [851, 371] width 292 height 74
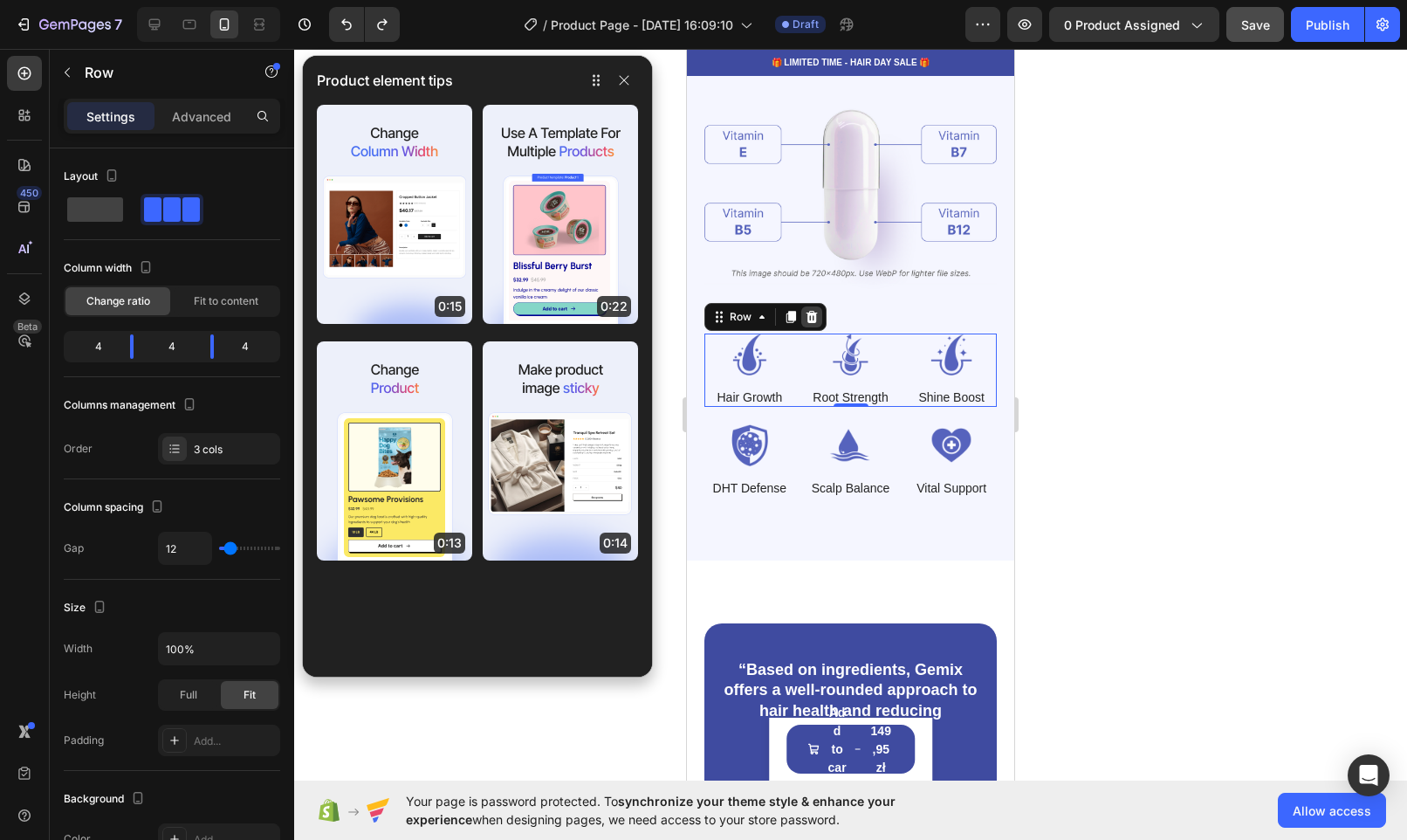
click at [813, 310] on icon at bounding box center [812, 316] width 14 height 14
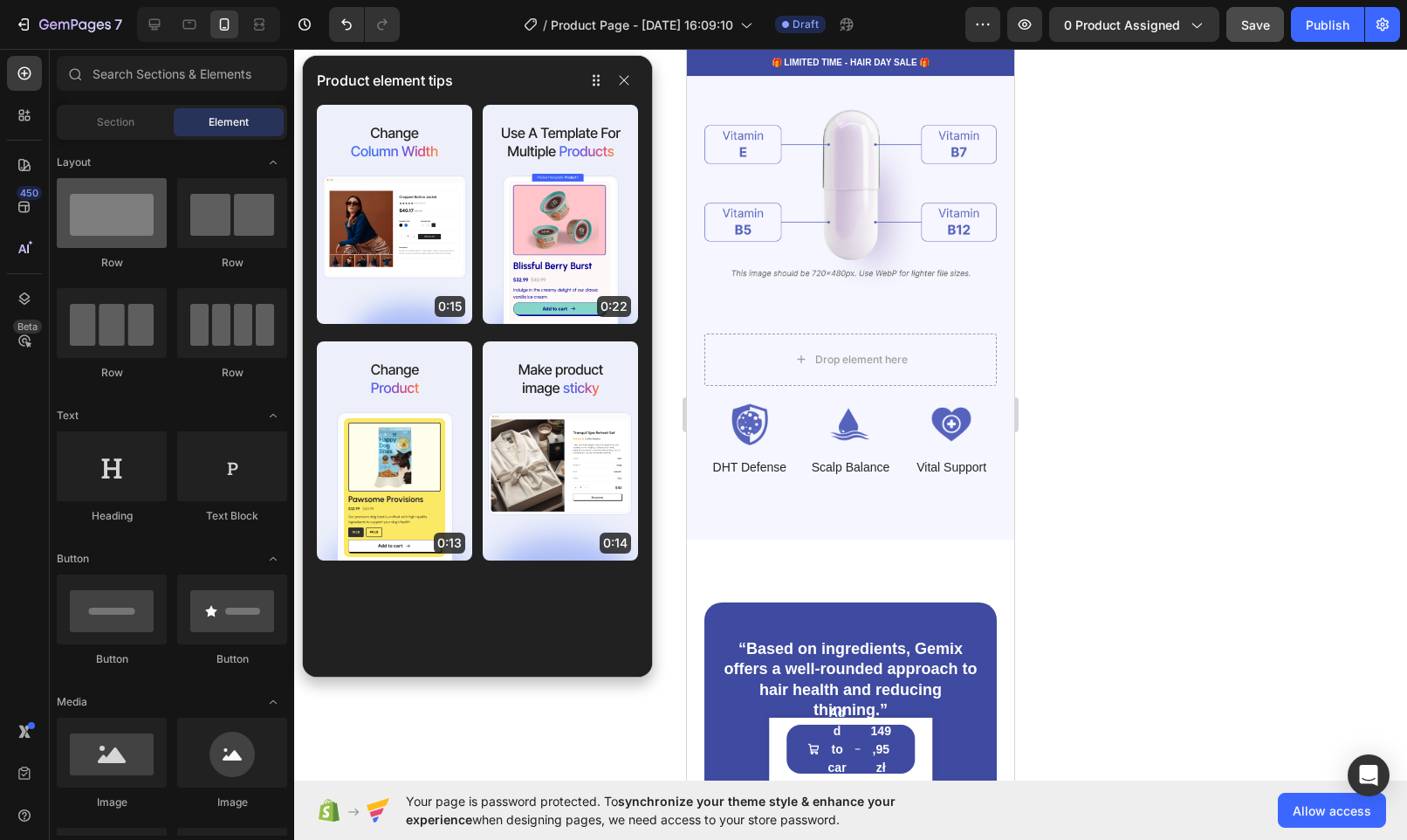
click at [103, 225] on div at bounding box center [112, 213] width 110 height 70
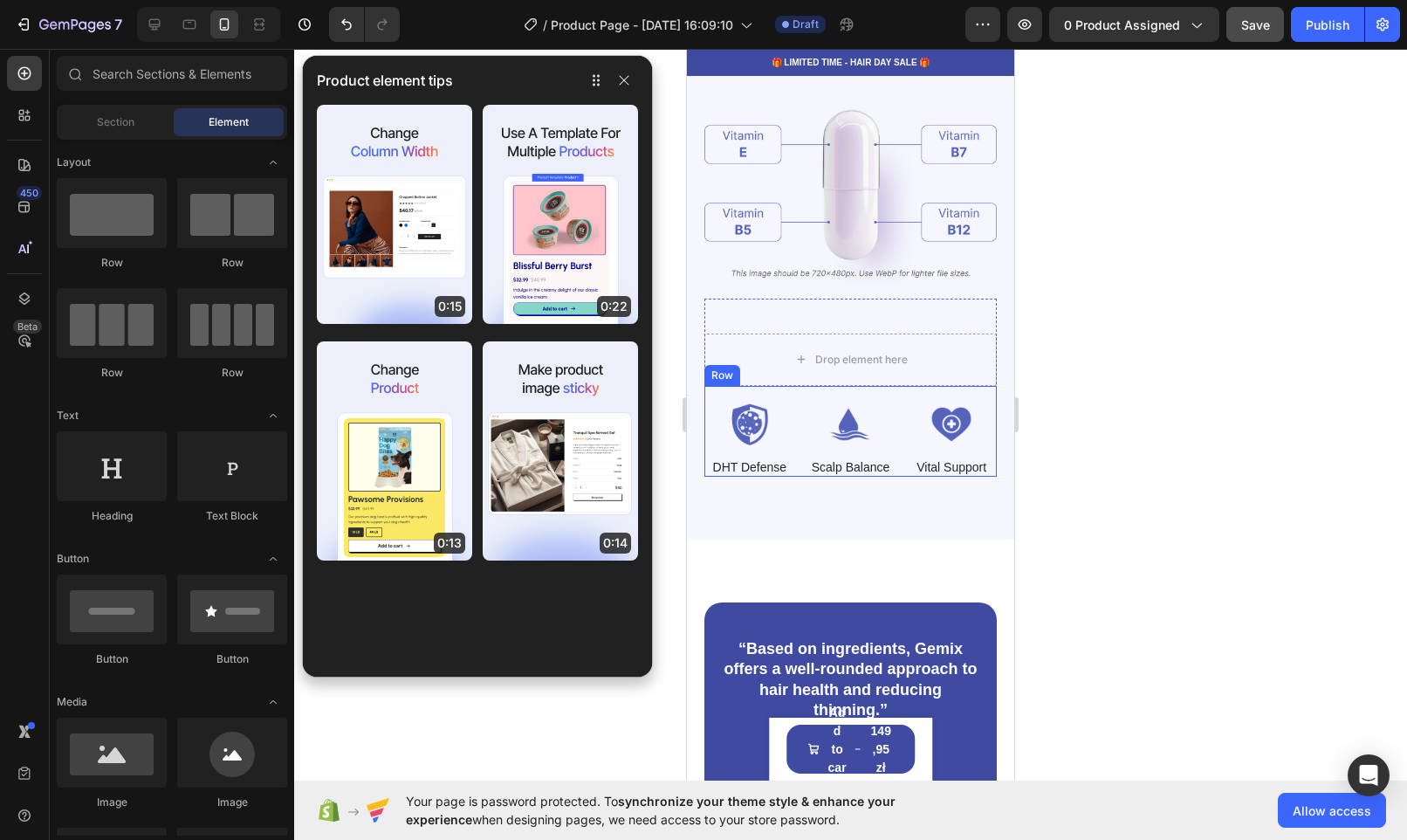
click at [797, 441] on div "Image DHT Defense Text Block Image Scalp Balance Text Block Image Vital Support…" at bounding box center [851, 432] width 292 height 91
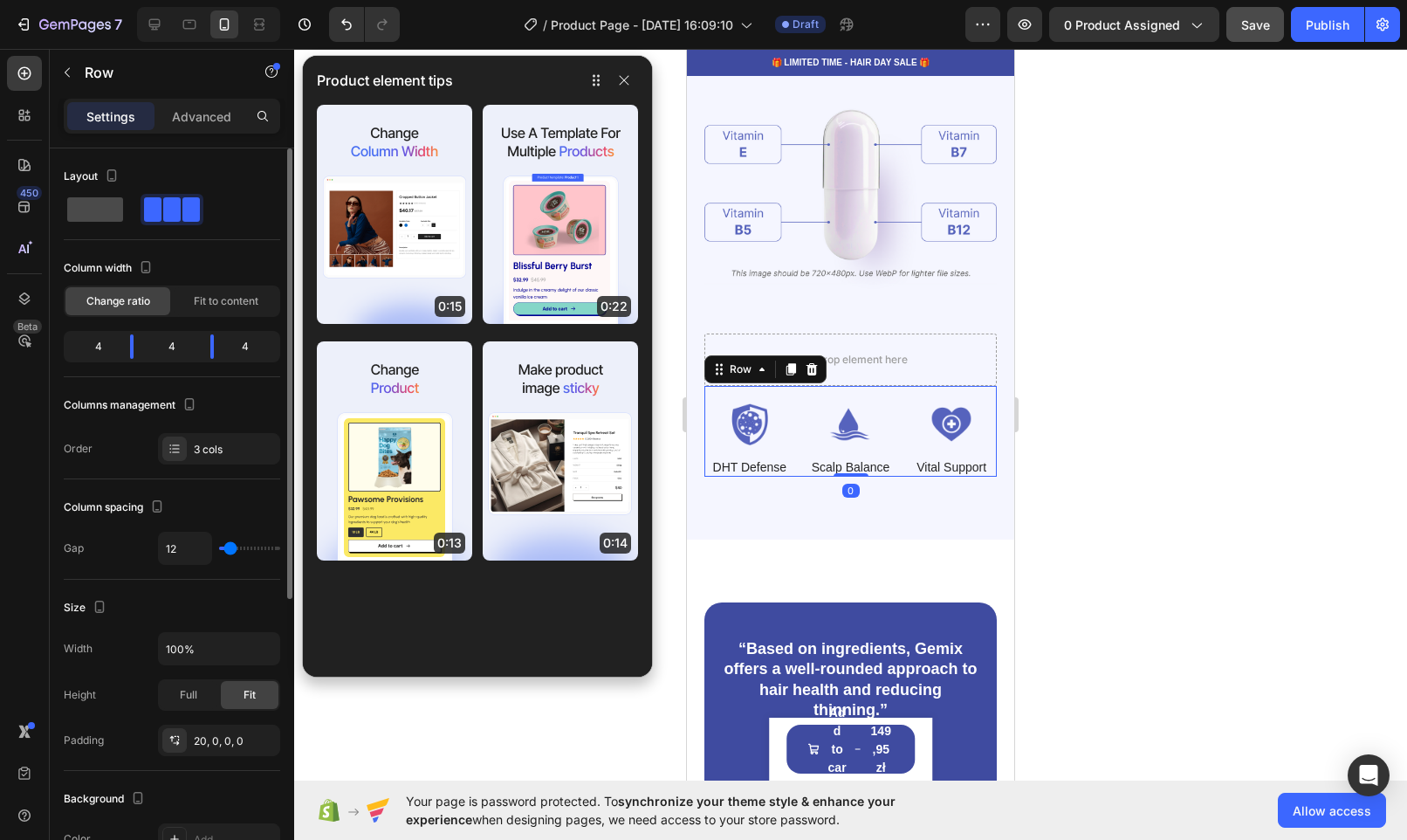
click at [82, 209] on span at bounding box center [95, 209] width 56 height 24
type input "0"
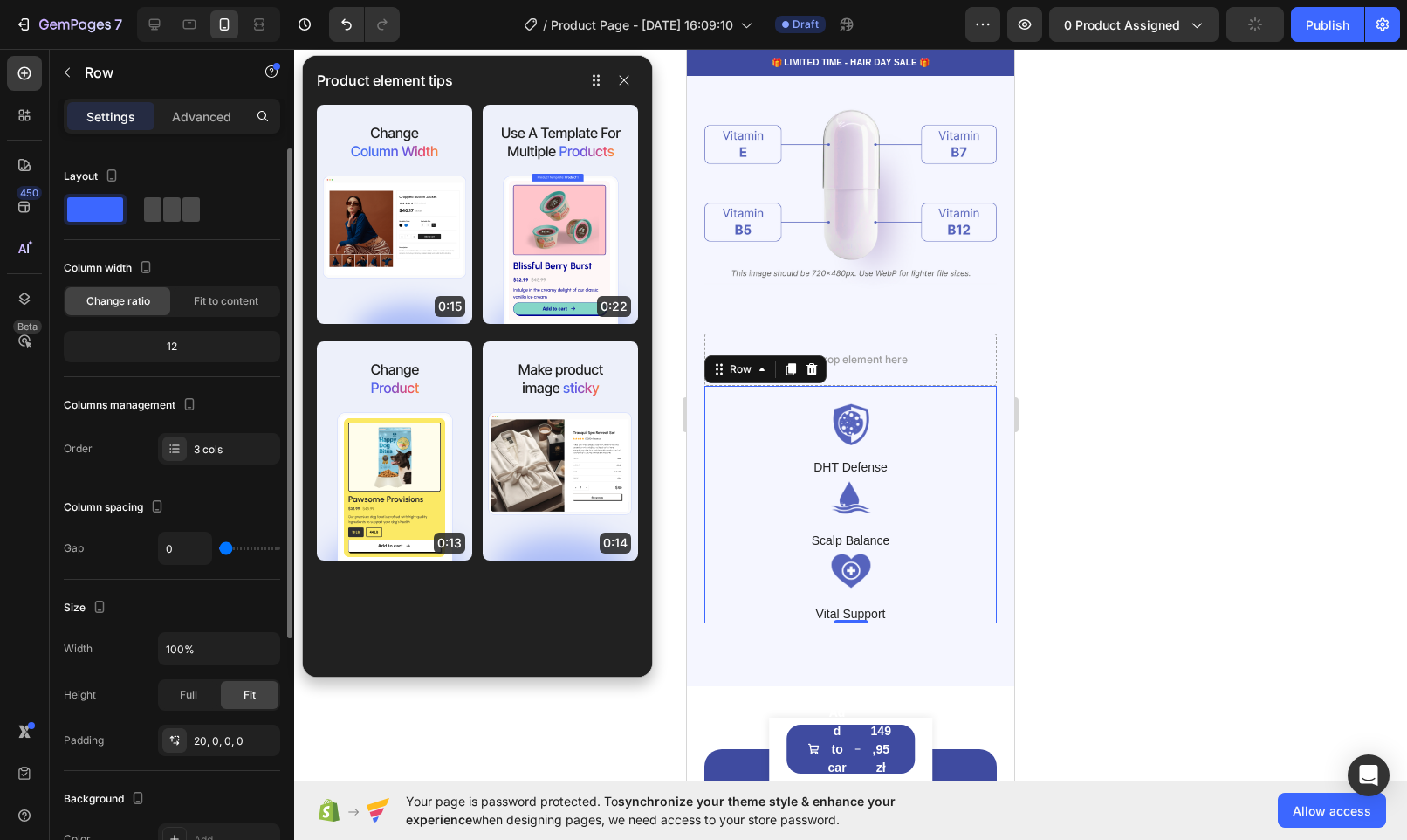
click at [183, 216] on span at bounding box center [192, 209] width 17 height 24
type input "12"
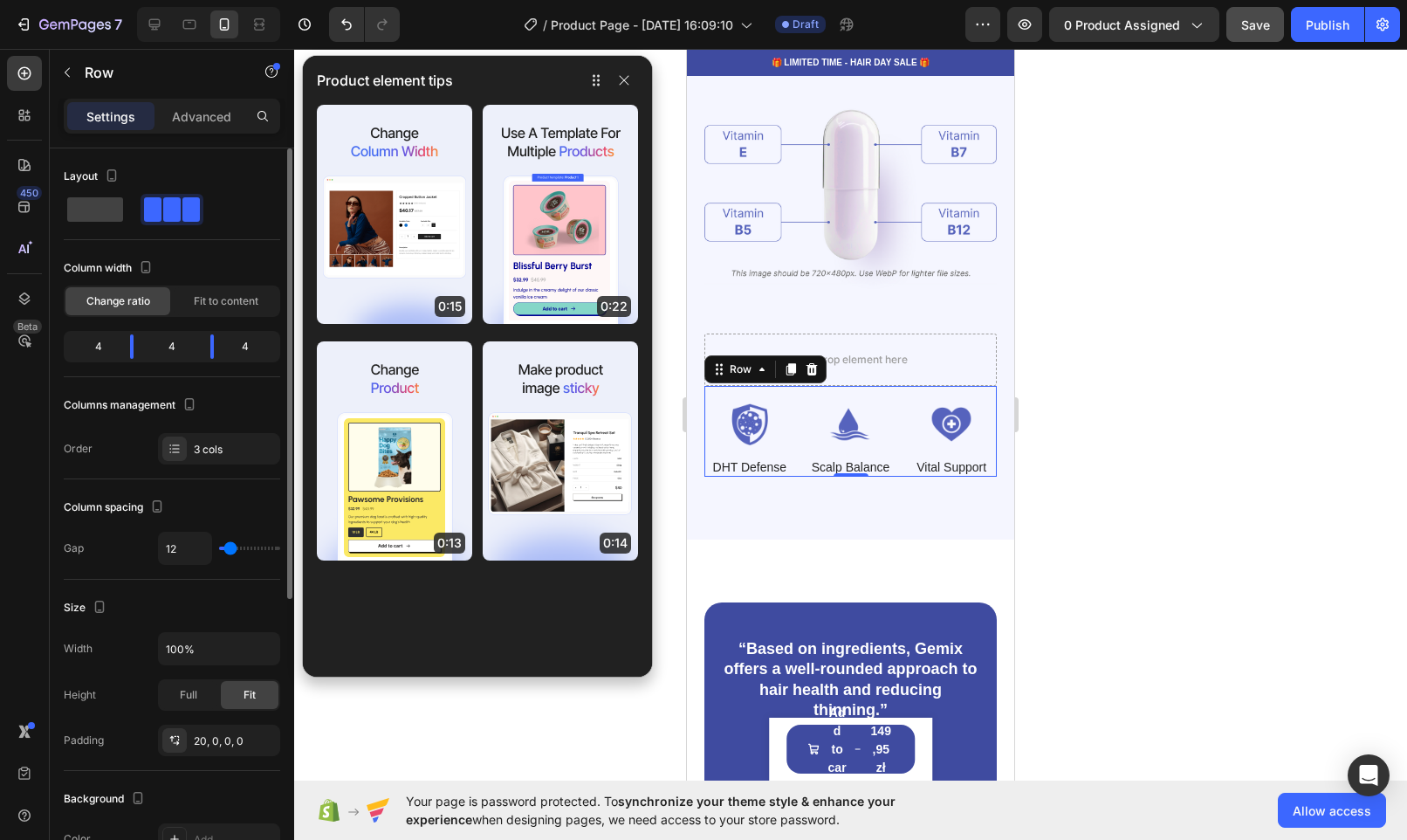
type input "0"
type input "1"
type input "2"
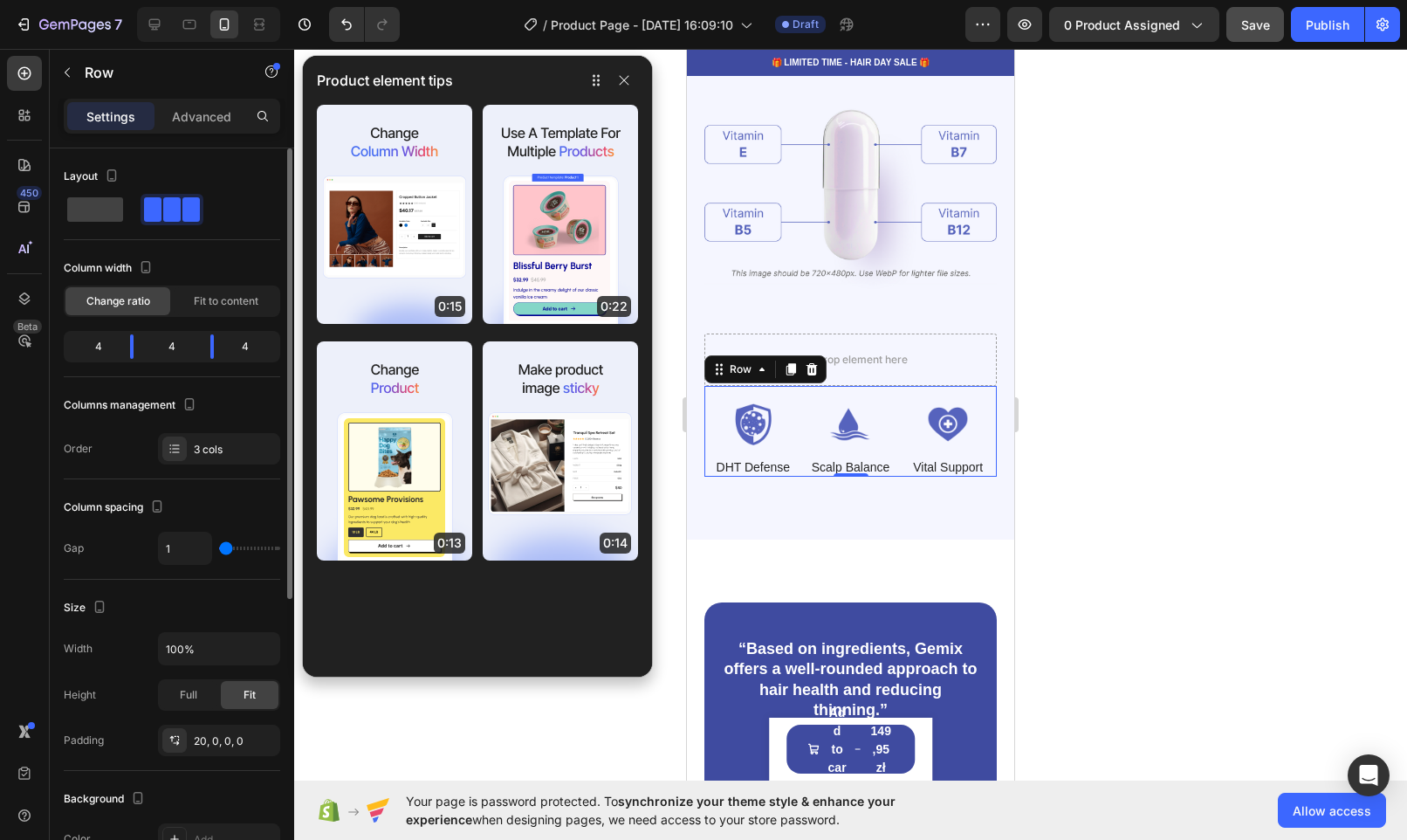
type input "2"
type input "3"
type input "4"
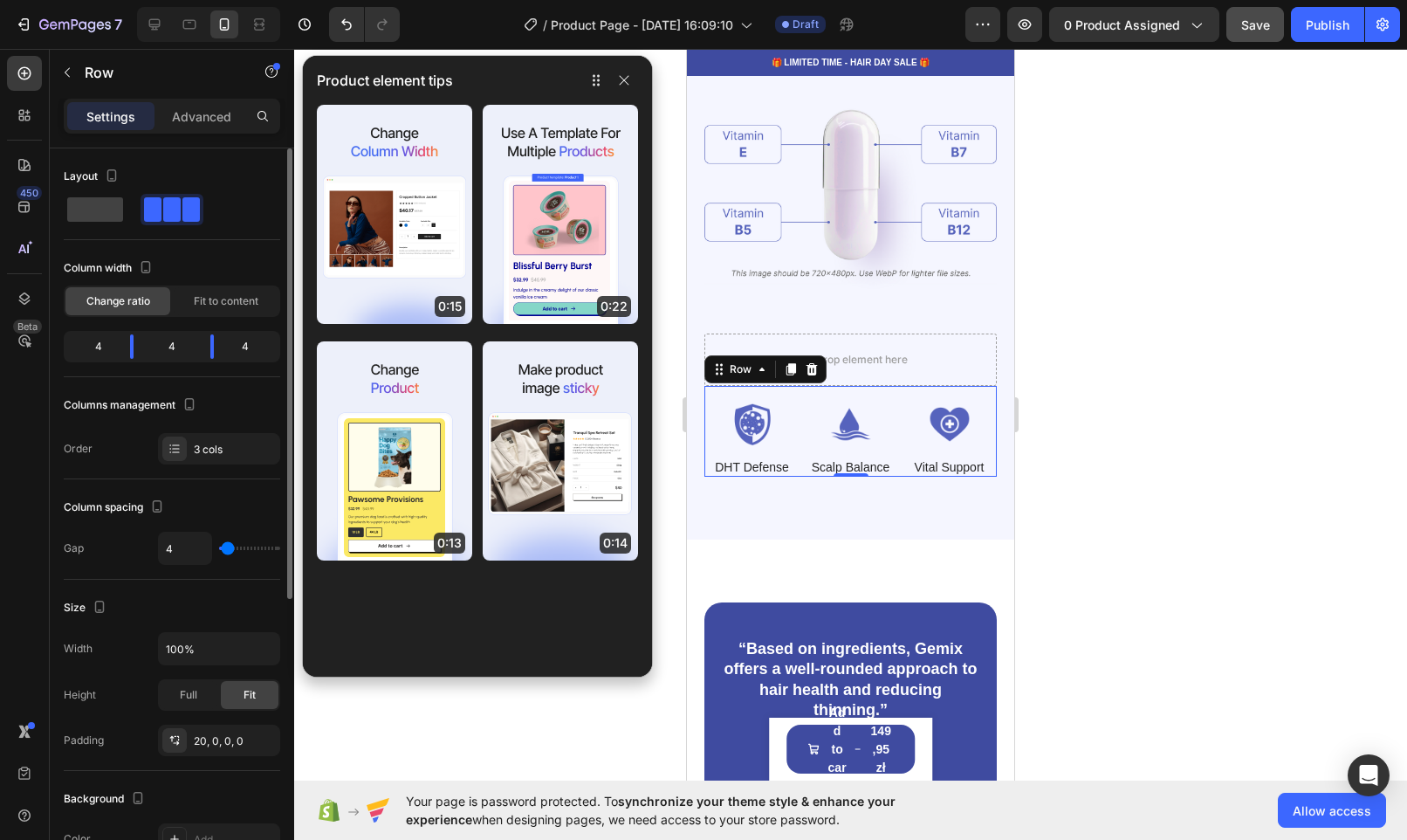
type input "7"
type input "8"
click at [228, 550] on input "range" at bounding box center [249, 549] width 61 height 4
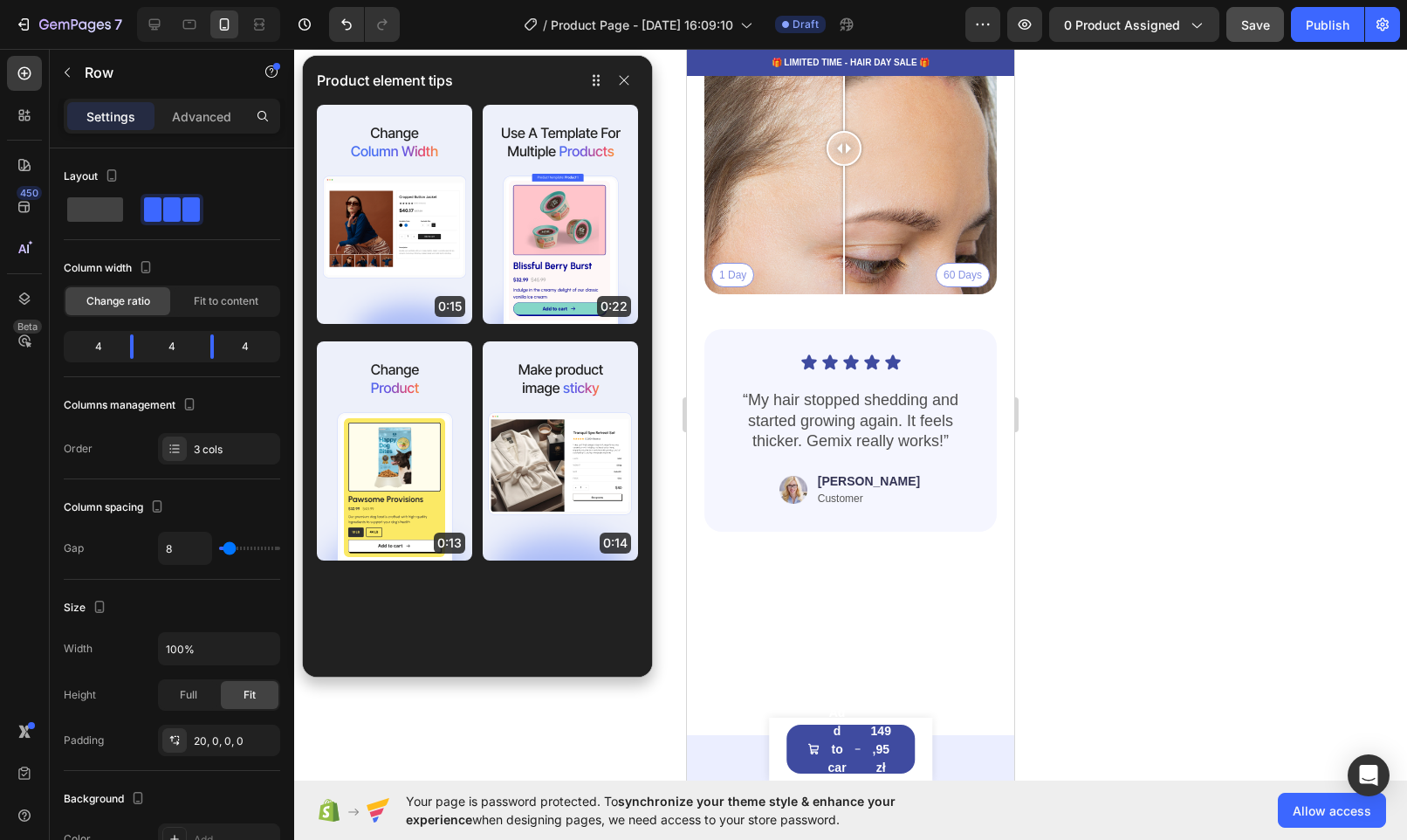
scroll to position [4102, 0]
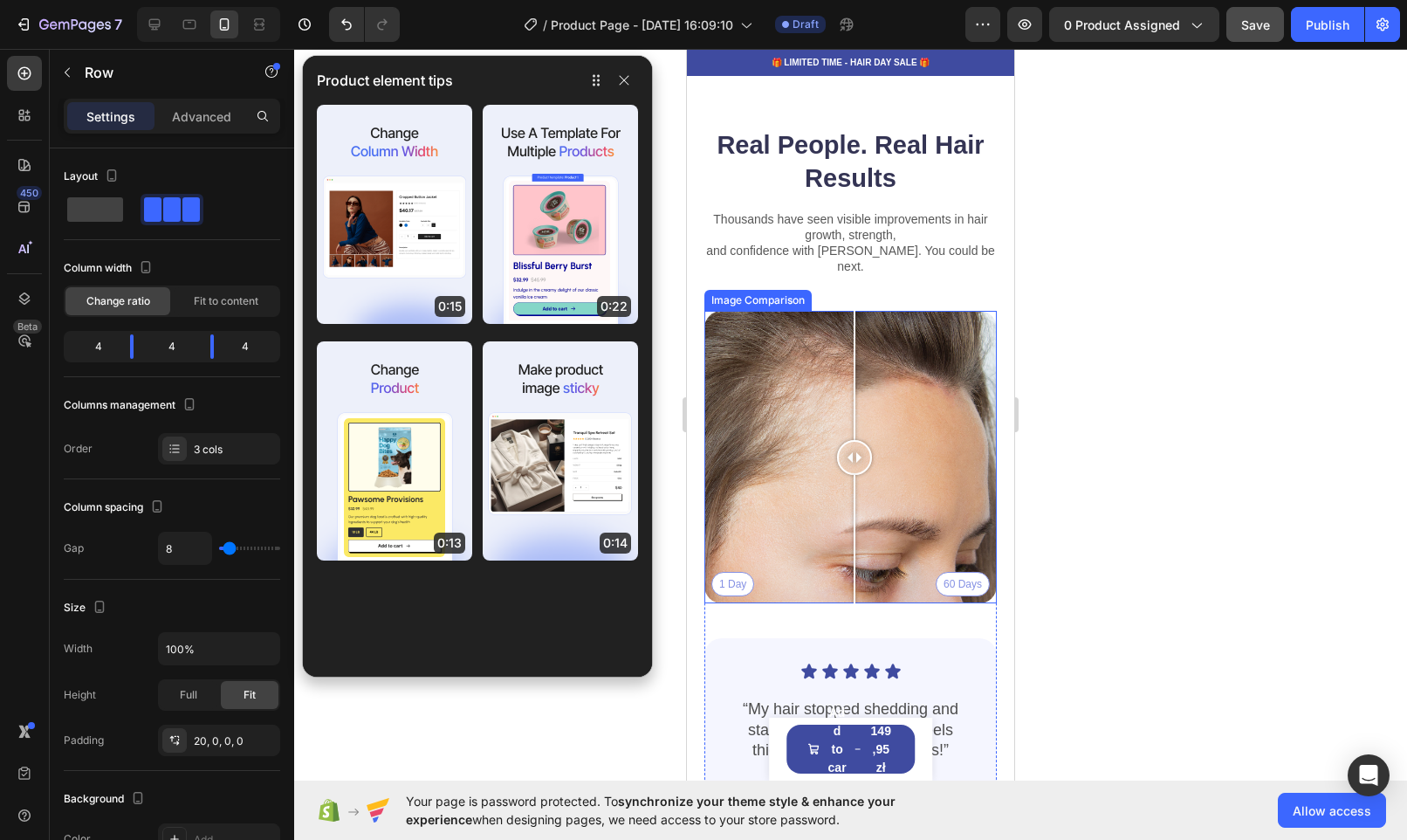
drag, startPoint x: 846, startPoint y: 417, endPoint x: 854, endPoint y: 380, distance: 37.9
click at [854, 380] on div at bounding box center [854, 457] width 35 height 292
click at [926, 407] on div "1 Day 60 Days" at bounding box center [851, 457] width 292 height 292
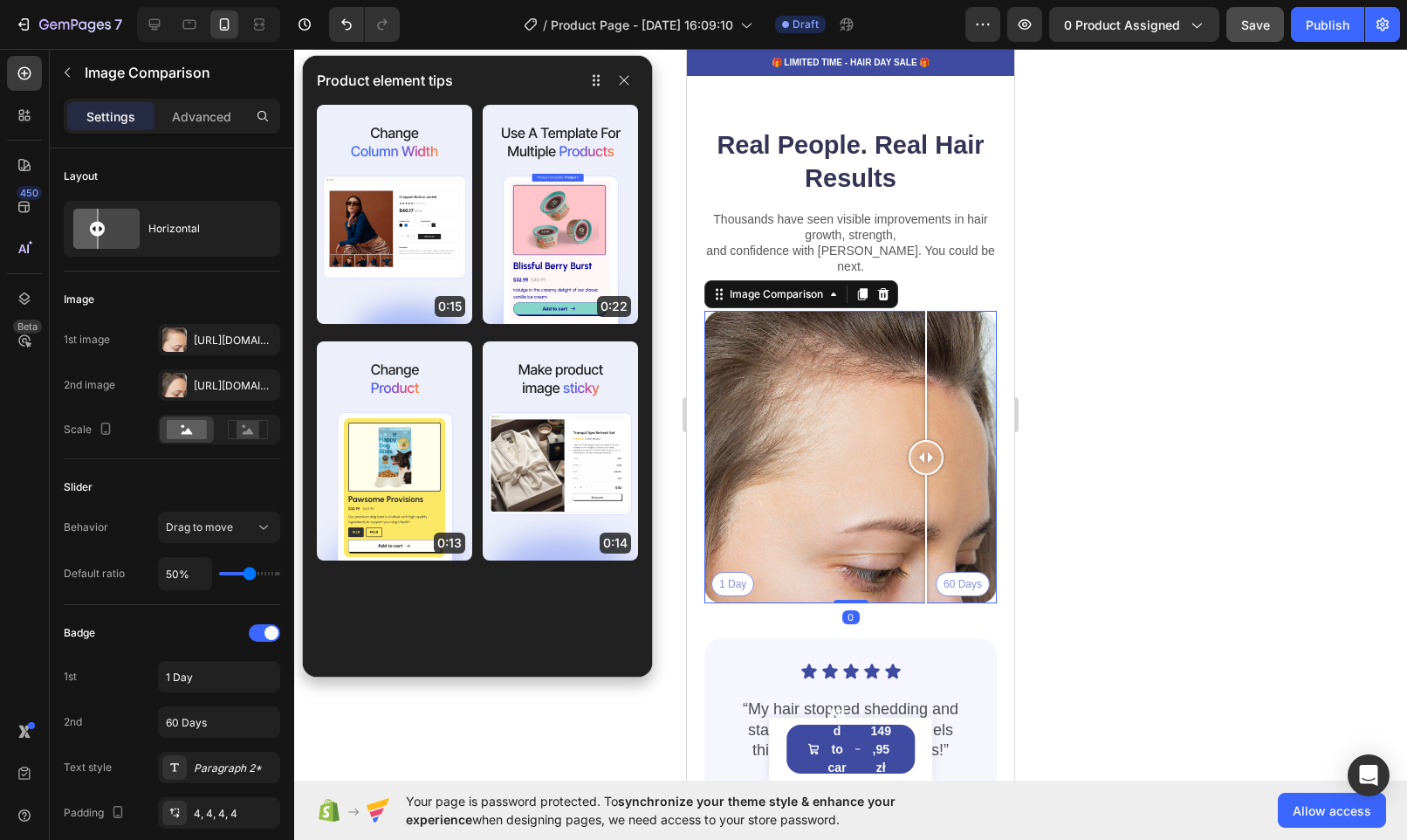
click at [854, 403] on div "1 Day 60 Days" at bounding box center [851, 457] width 292 height 292
drag, startPoint x: 853, startPoint y: 423, endPoint x: 863, endPoint y: 409, distance: 17.2
click at [863, 440] on div at bounding box center [863, 458] width 35 height 35
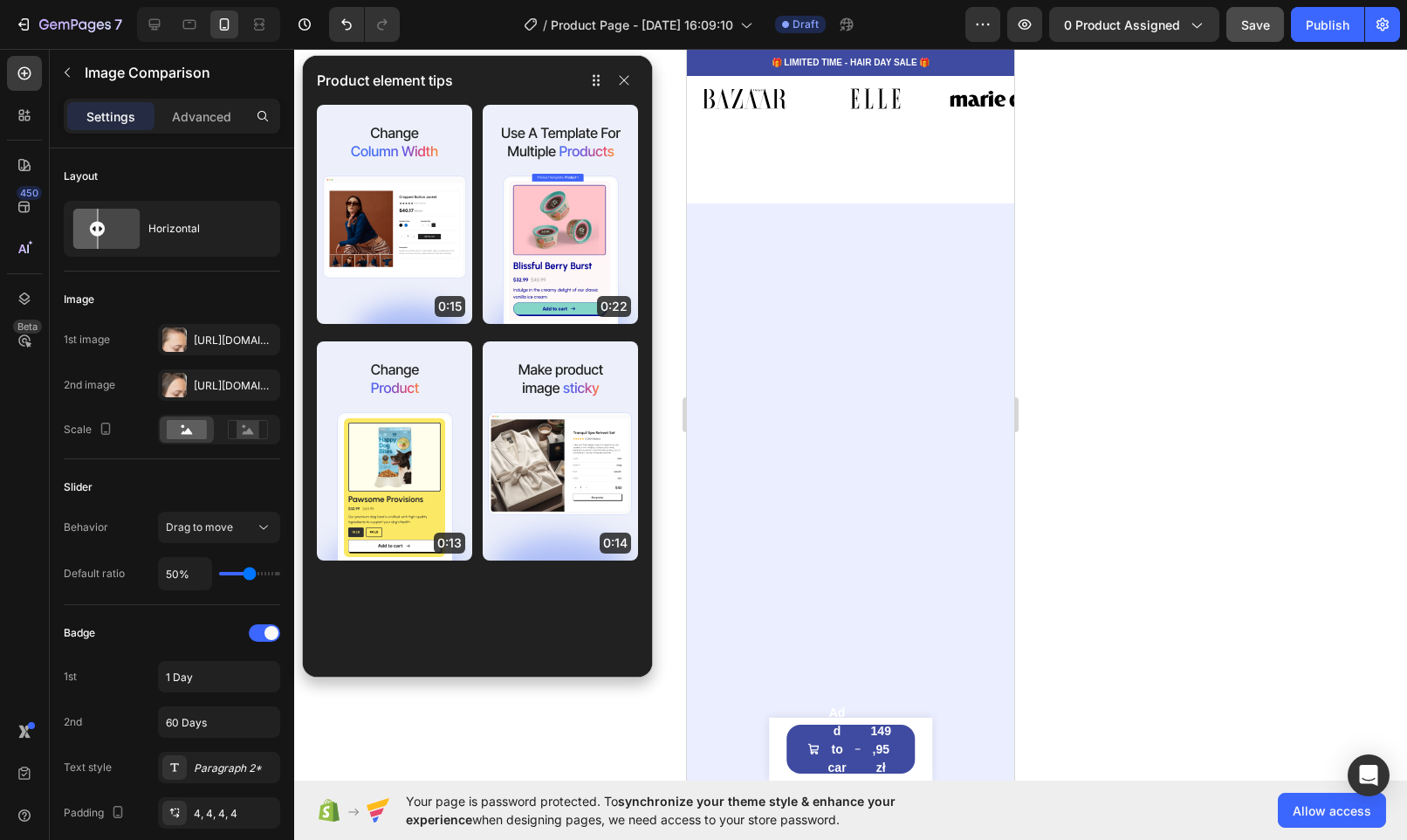
scroll to position [4280, 0]
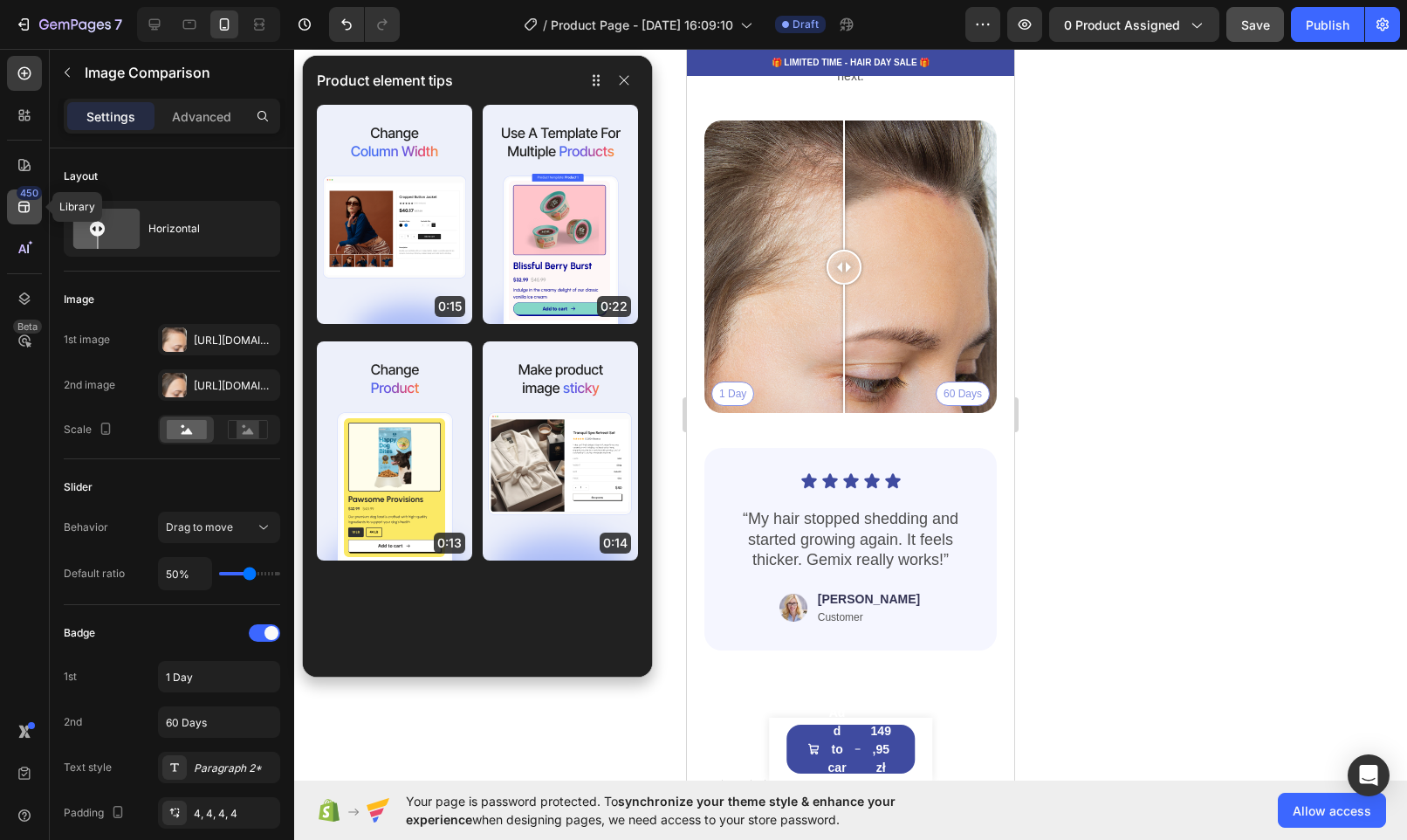
click at [16, 200] on icon at bounding box center [24, 207] width 17 height 17
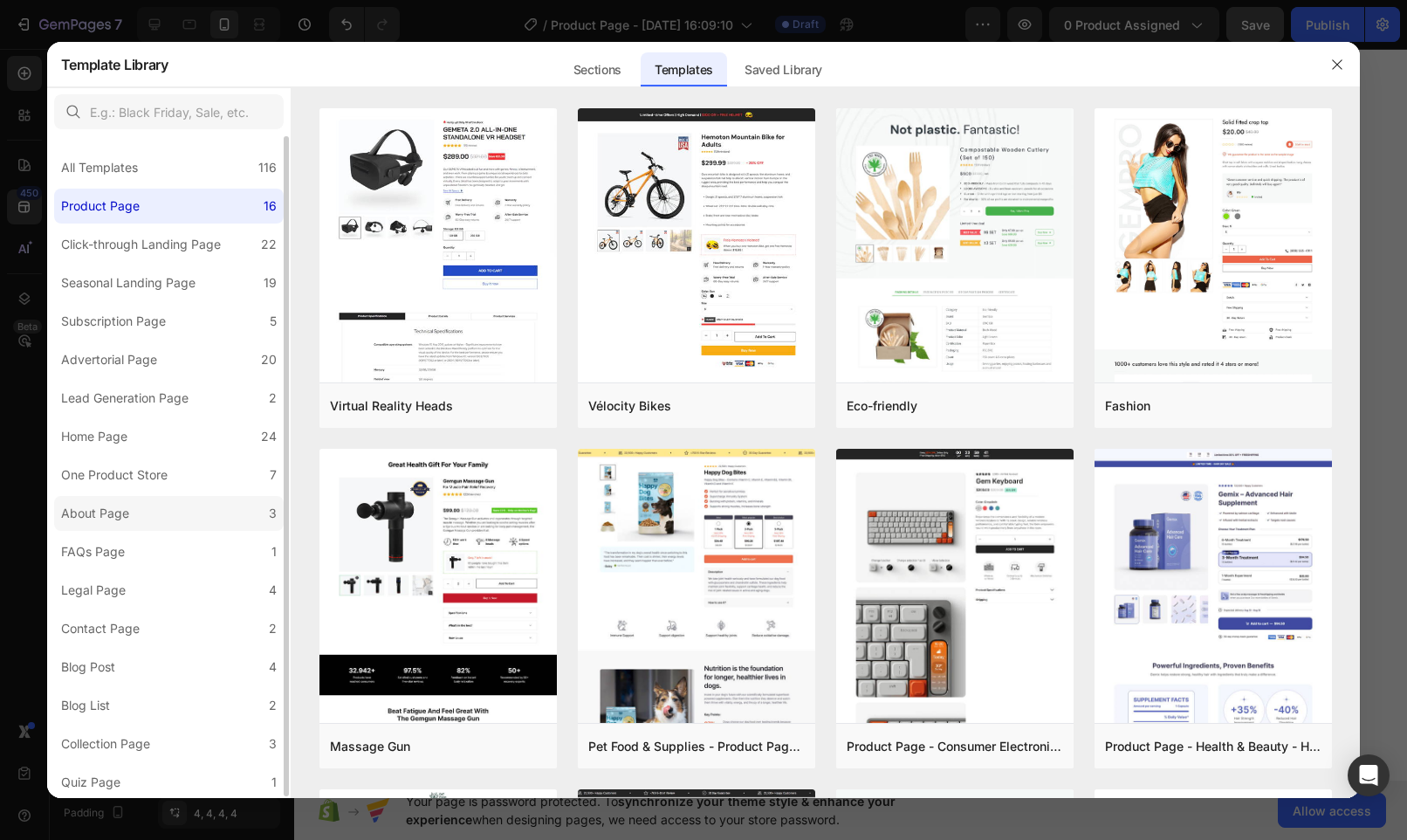
scroll to position [2, 0]
click at [621, 73] on div "Sections" at bounding box center [597, 70] width 75 height 35
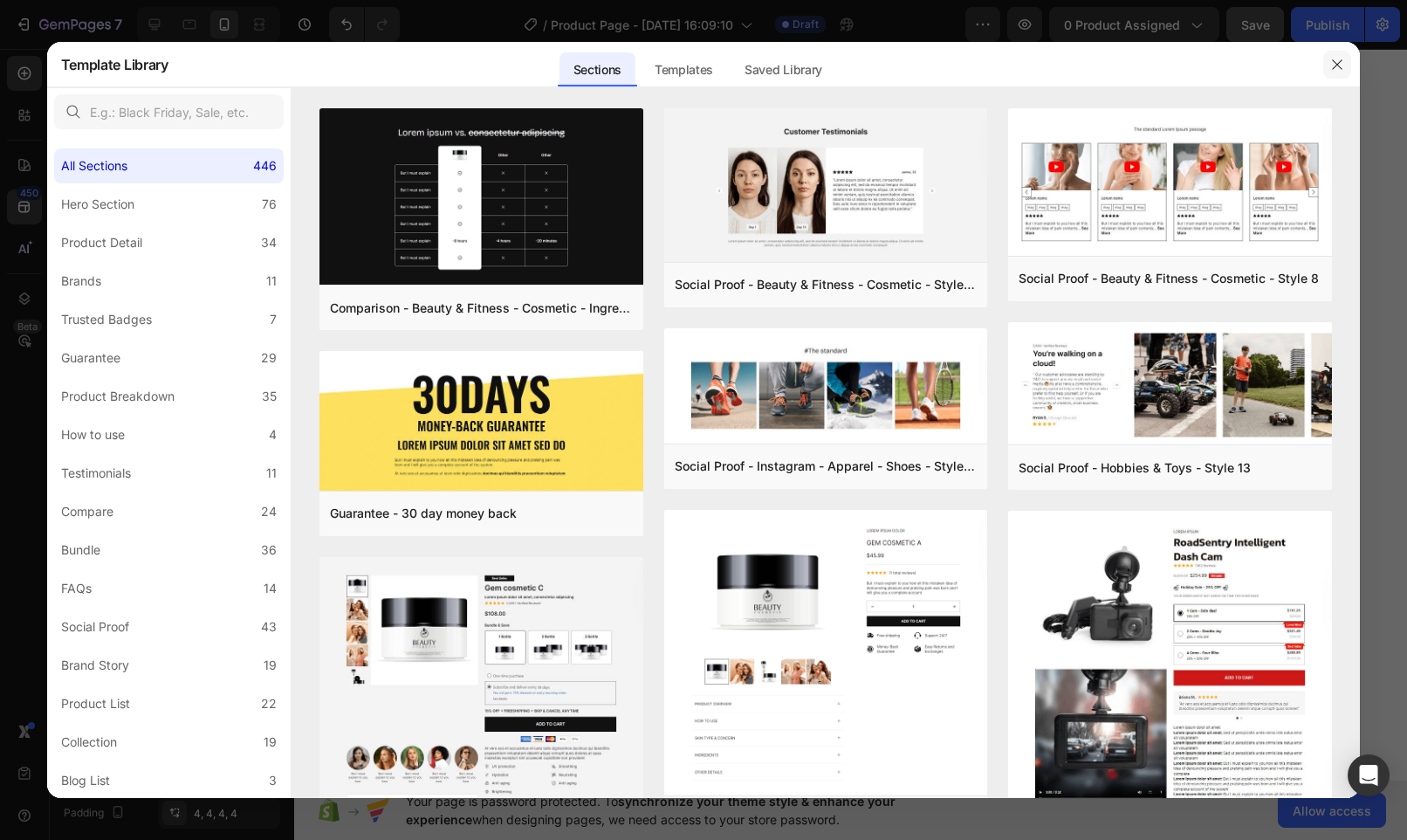
click at [1334, 64] on icon "button" at bounding box center [1337, 65] width 14 height 14
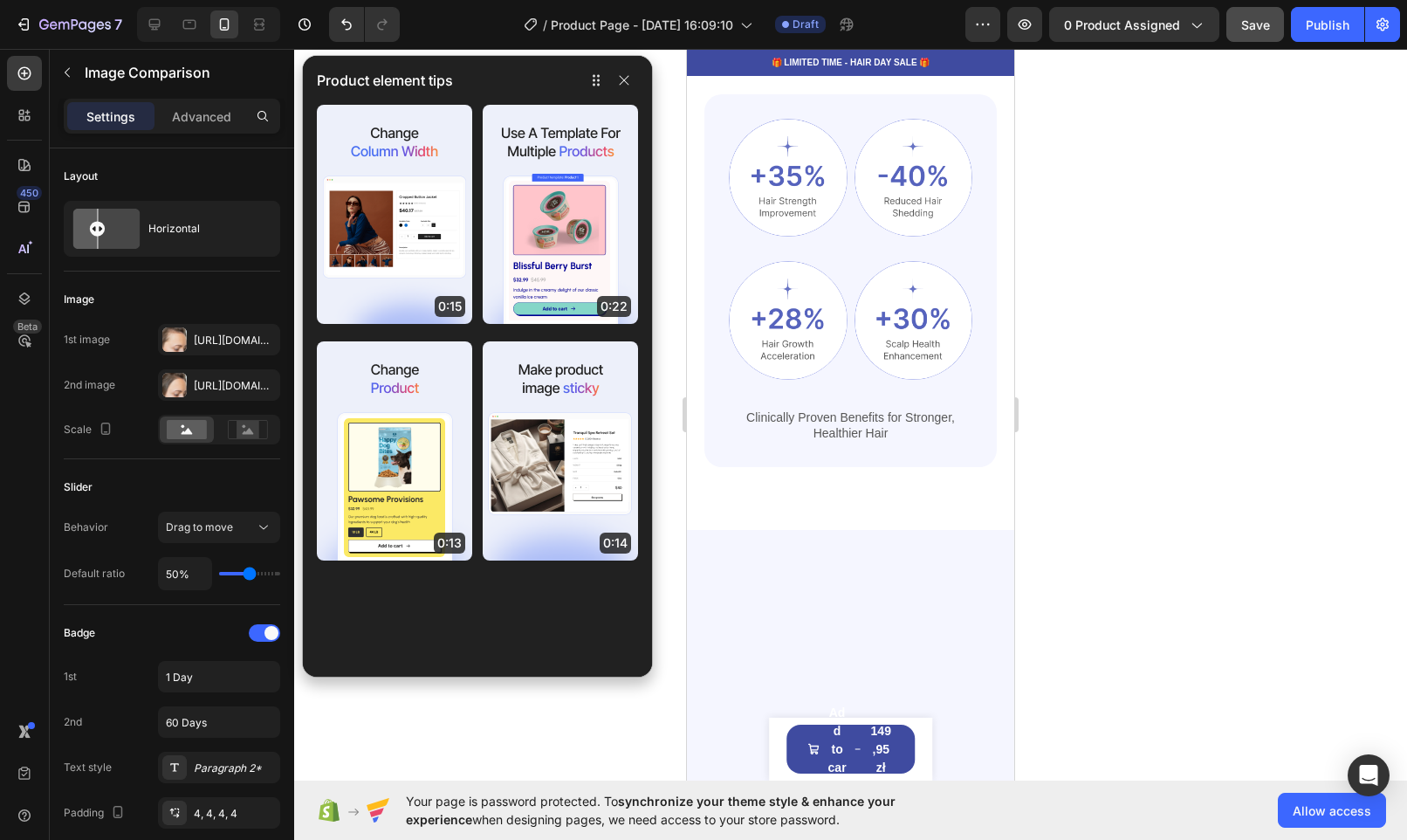
scroll to position [0, 0]
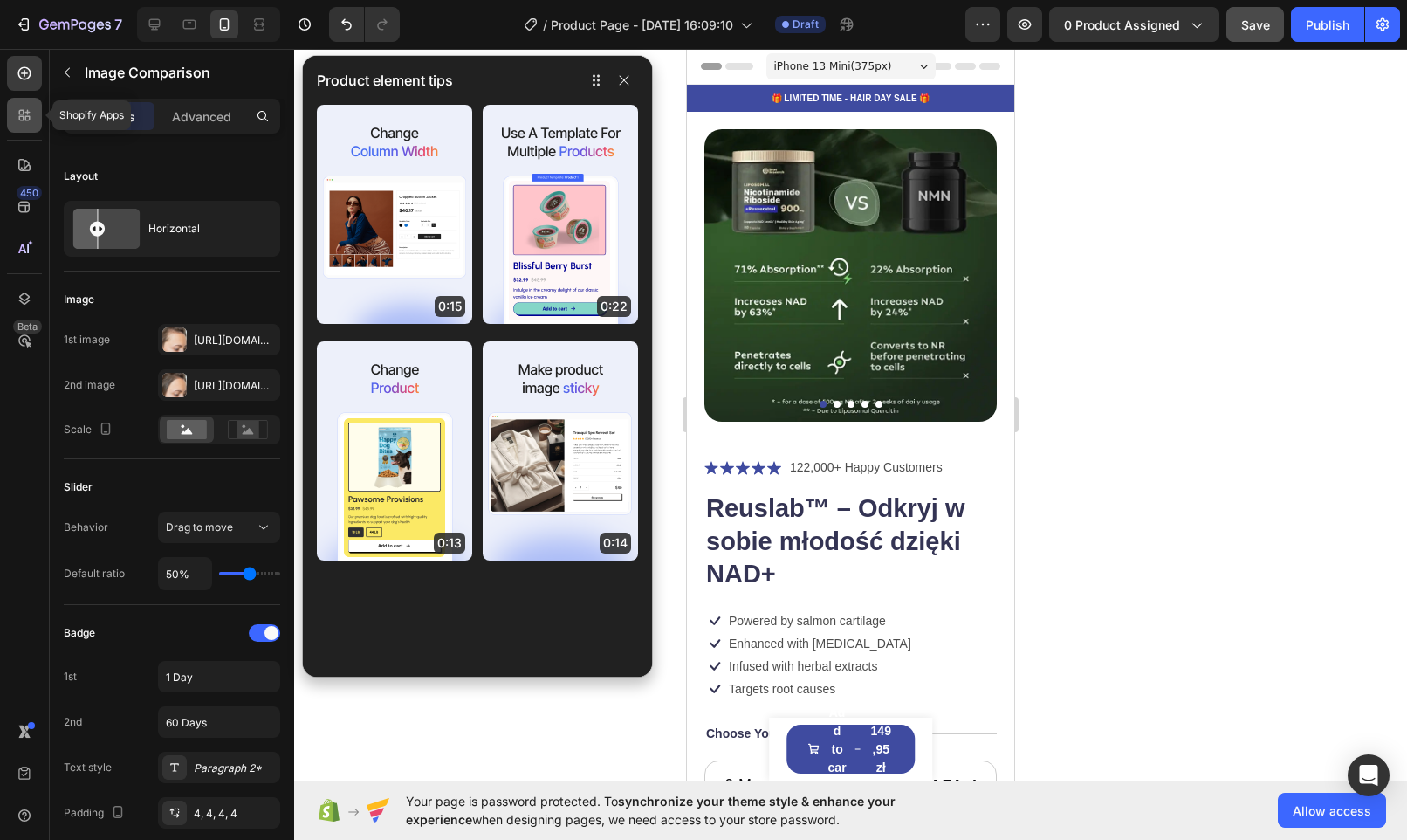
click at [16, 120] on icon at bounding box center [24, 115] width 17 height 17
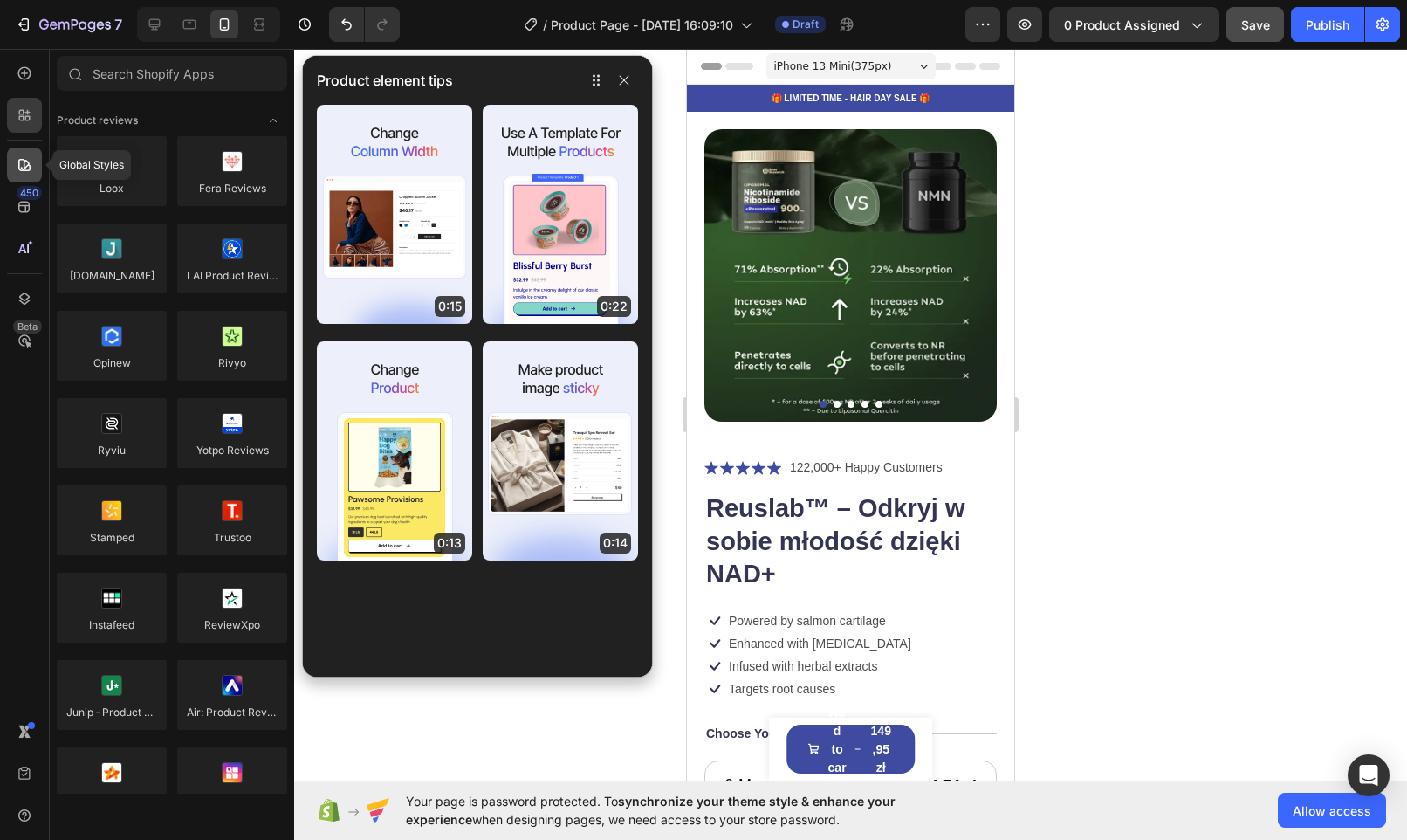
click at [17, 162] on icon at bounding box center [24, 165] width 17 height 17
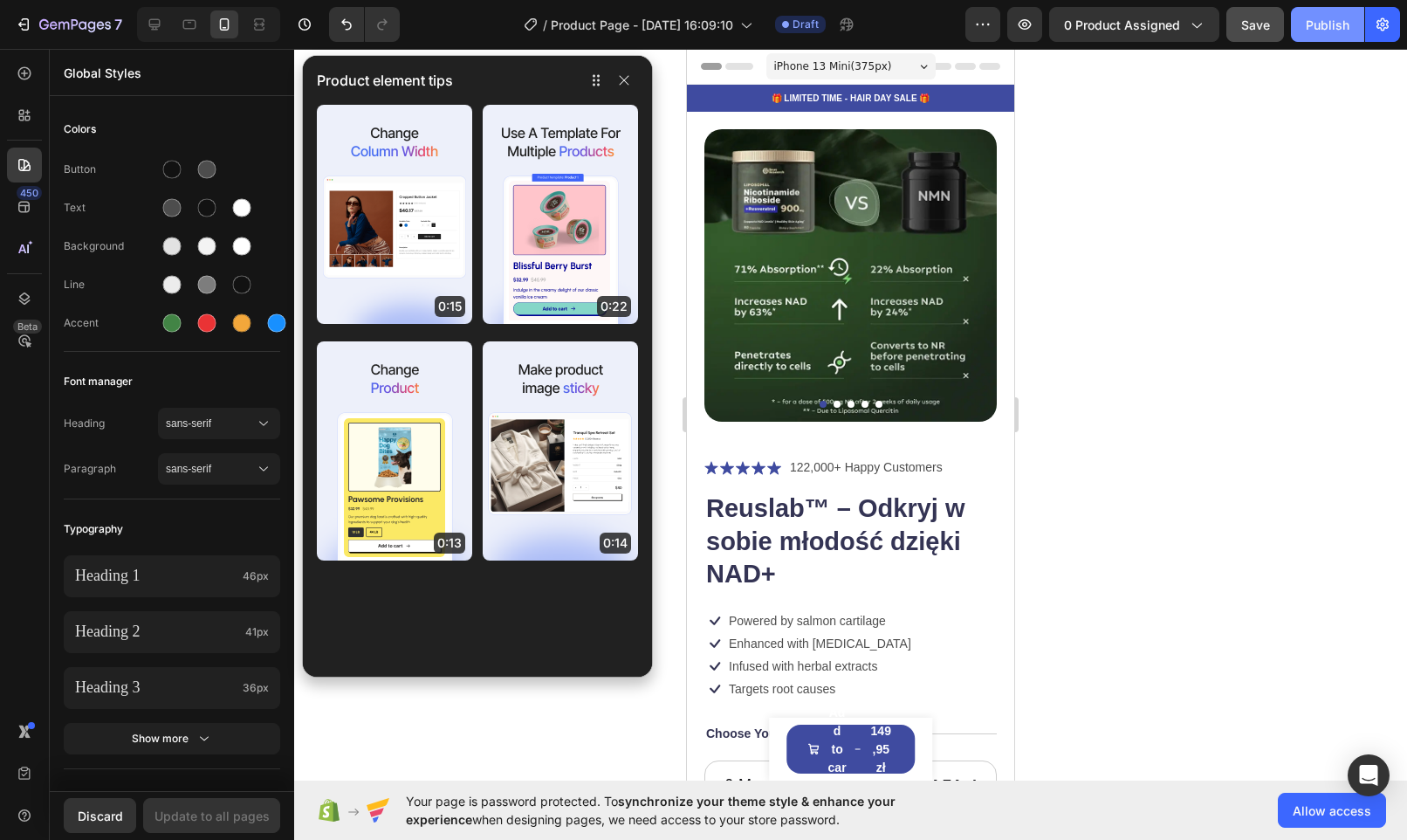
click at [1326, 25] on div "Publish" at bounding box center [1327, 24] width 44 height 18
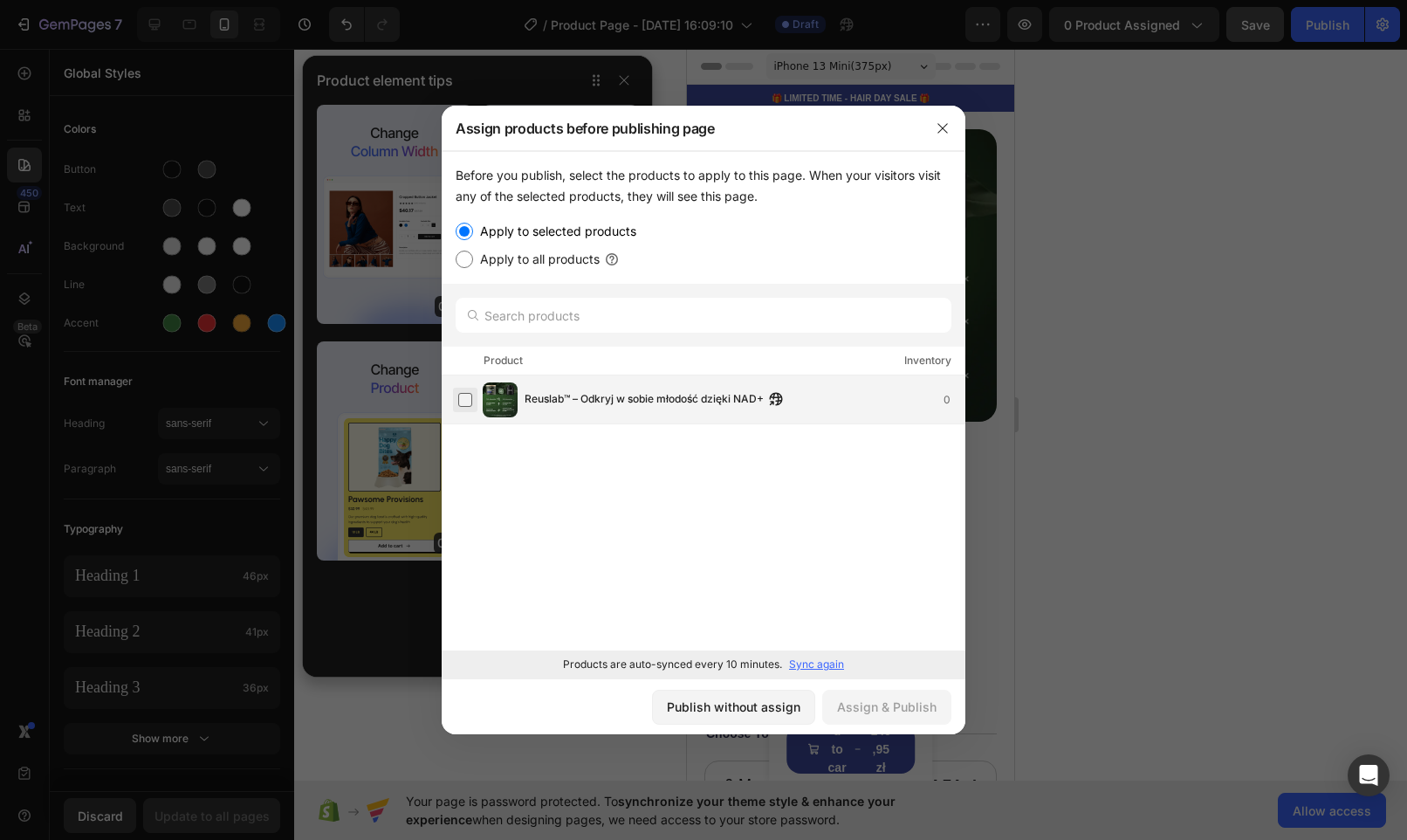
click at [466, 401] on label at bounding box center [465, 400] width 14 height 14
click at [897, 699] on div "Assign & Publish" at bounding box center [886, 706] width 100 height 18
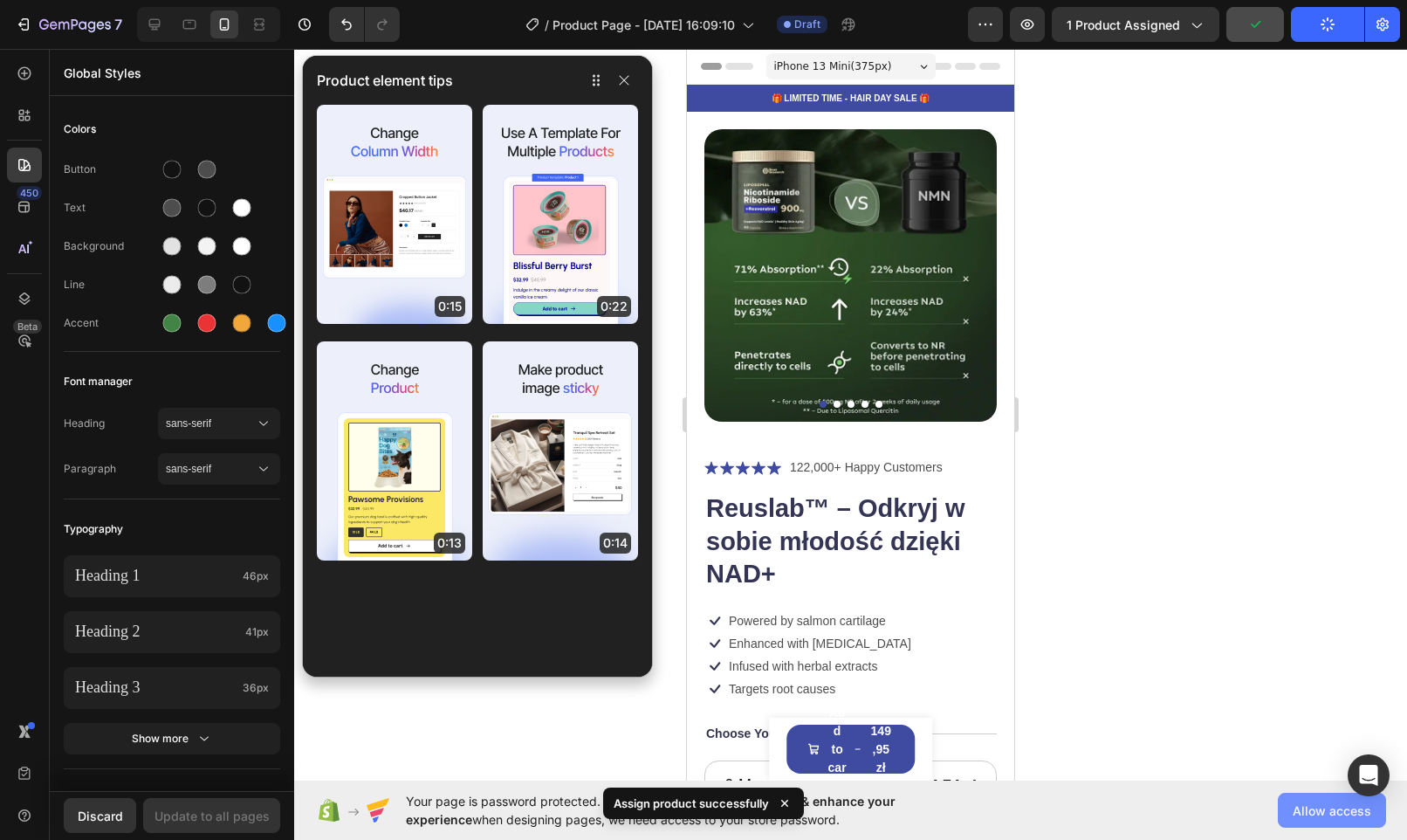
click at [1311, 814] on span "Allow access" at bounding box center [1332, 810] width 78 height 18
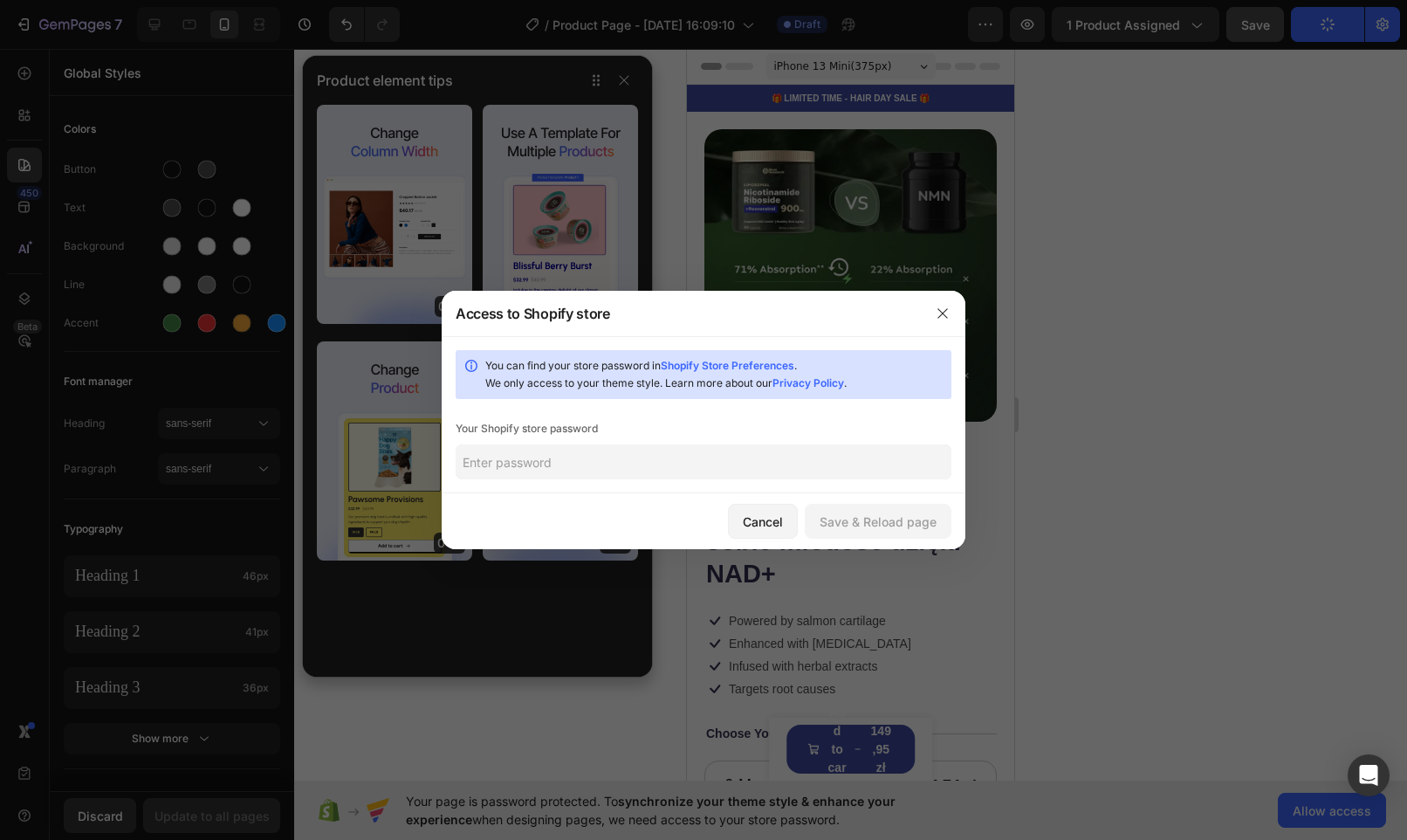
click at [514, 461] on input "text" at bounding box center [704, 462] width 495 height 35
click at [943, 315] on icon "button" at bounding box center [943, 314] width 14 height 14
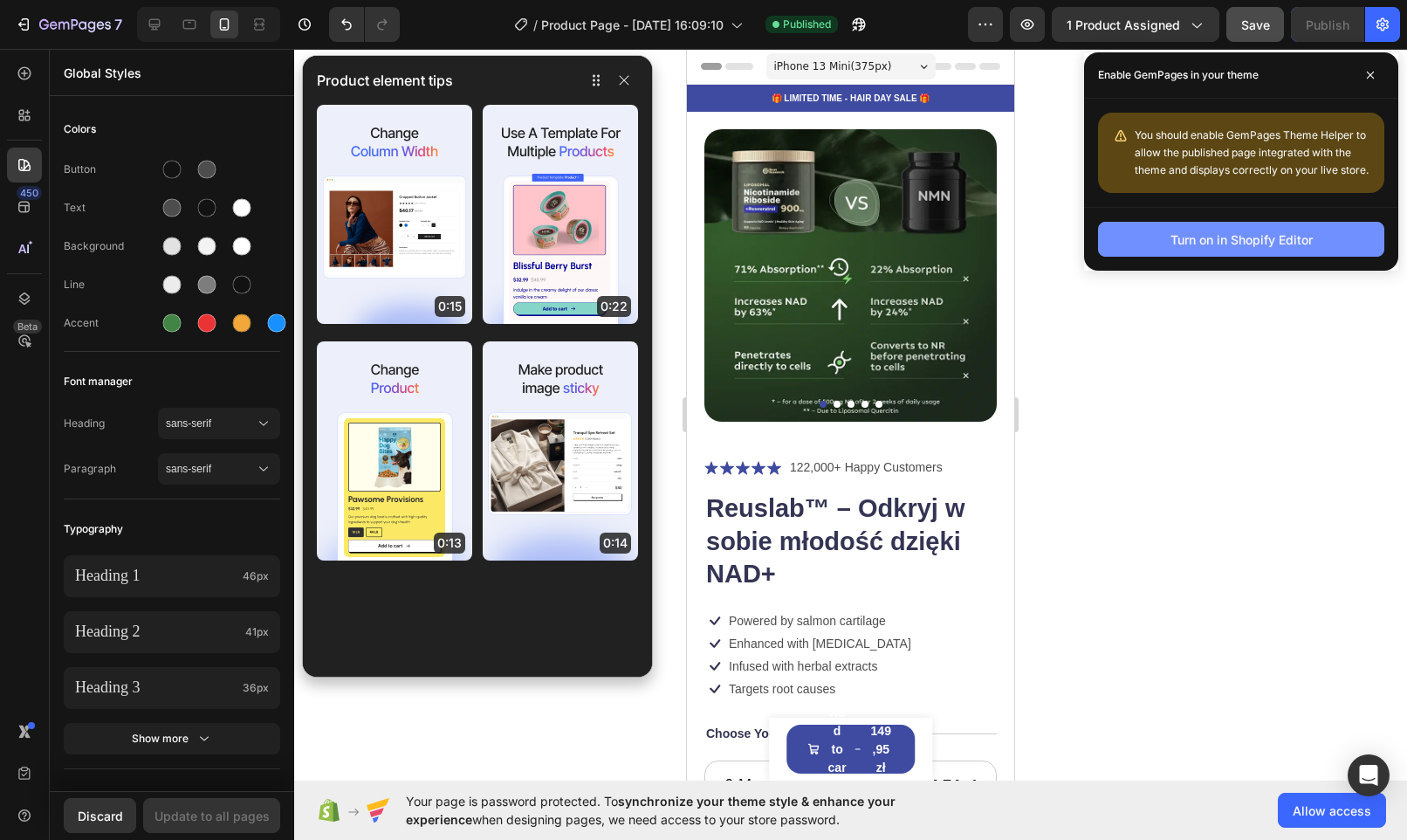
click at [1249, 242] on div "Turn on in Shopify Editor" at bounding box center [1242, 239] width 142 height 18
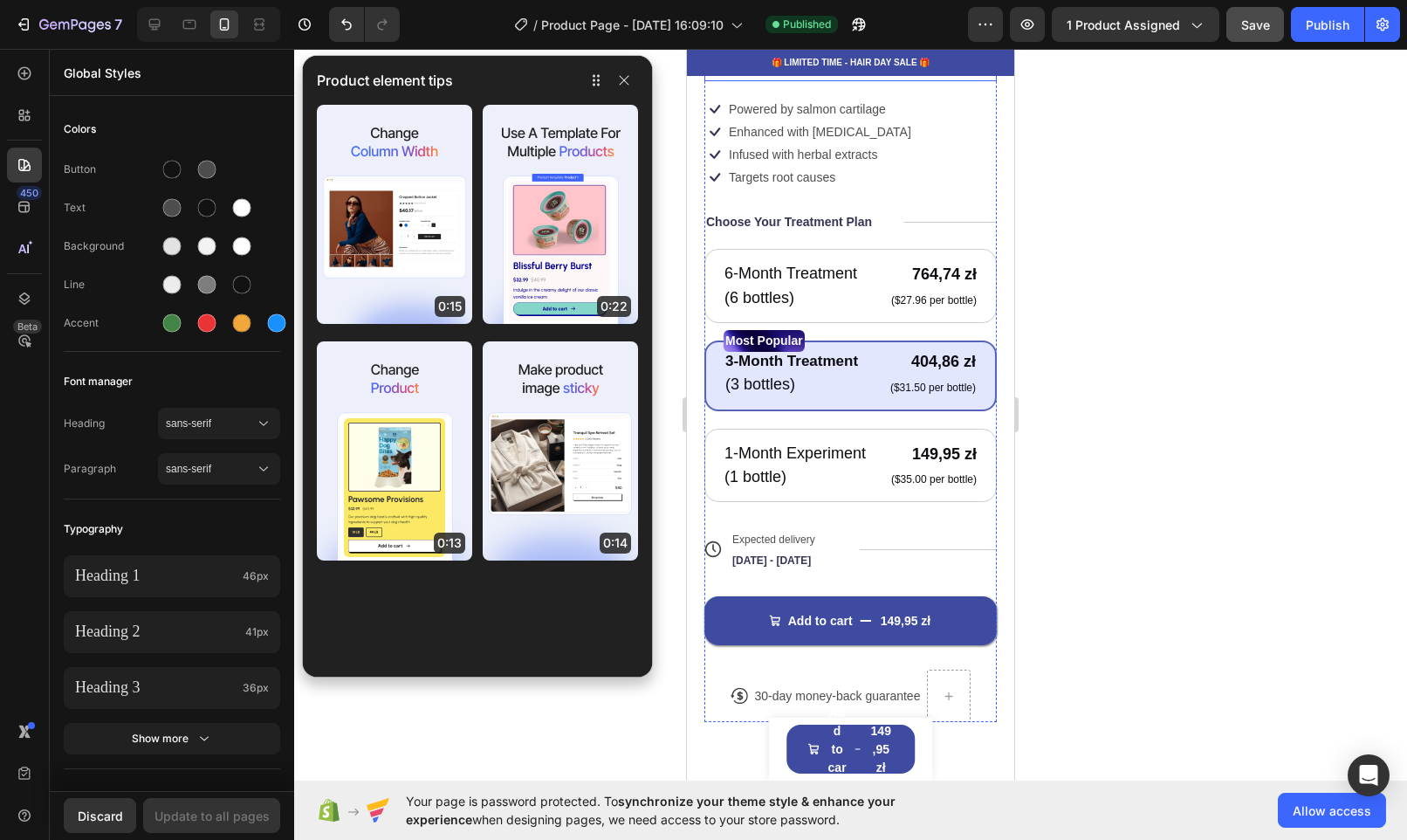
scroll to position [687, 0]
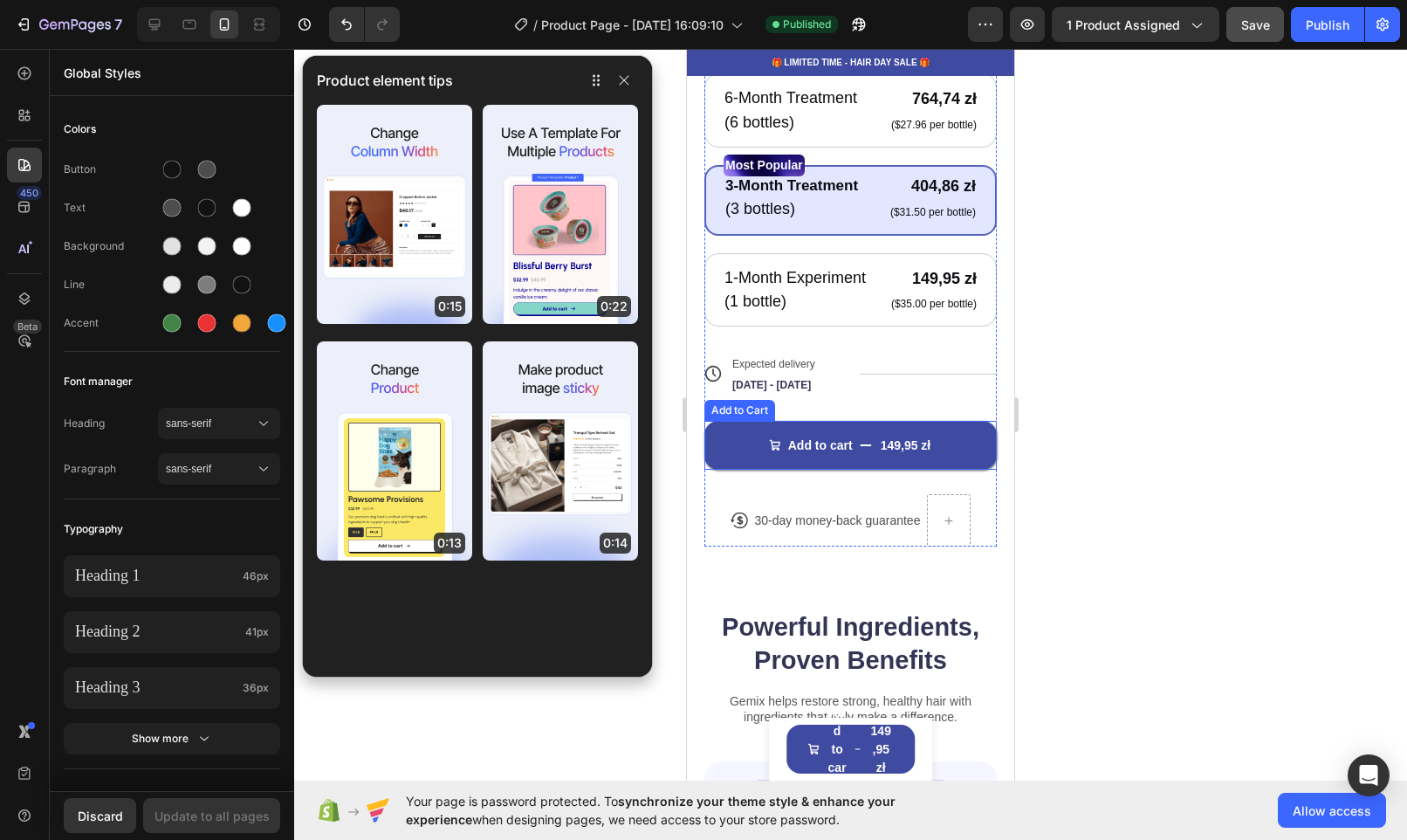
click at [736, 421] on div "Add to Cart" at bounding box center [739, 410] width 71 height 21
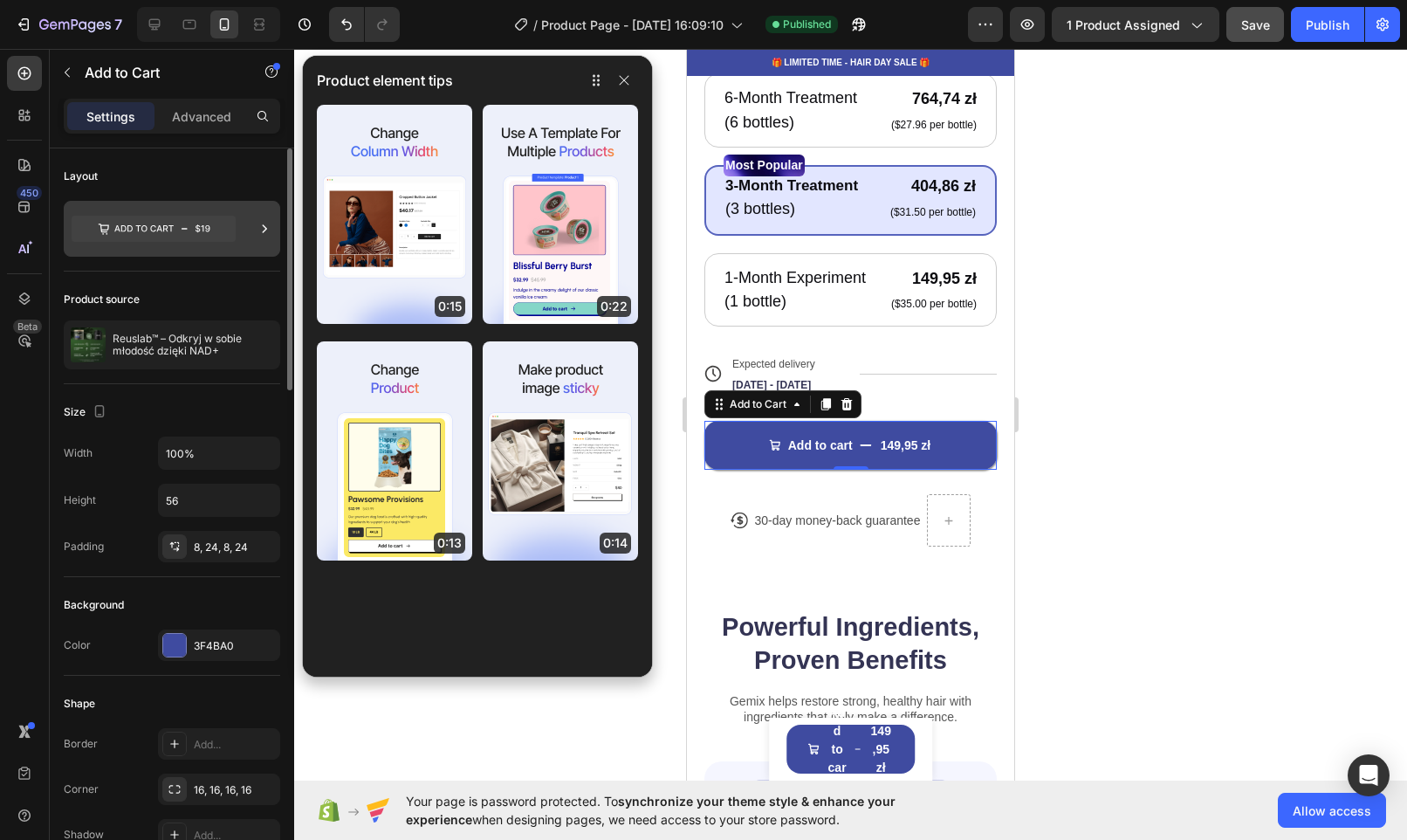
click at [263, 228] on icon at bounding box center [264, 228] width 17 height 17
click at [254, 285] on div "Product source Reuslab™ – Odkryj w sobie młodość dzięki NAD+" at bounding box center [172, 328] width 217 height 112
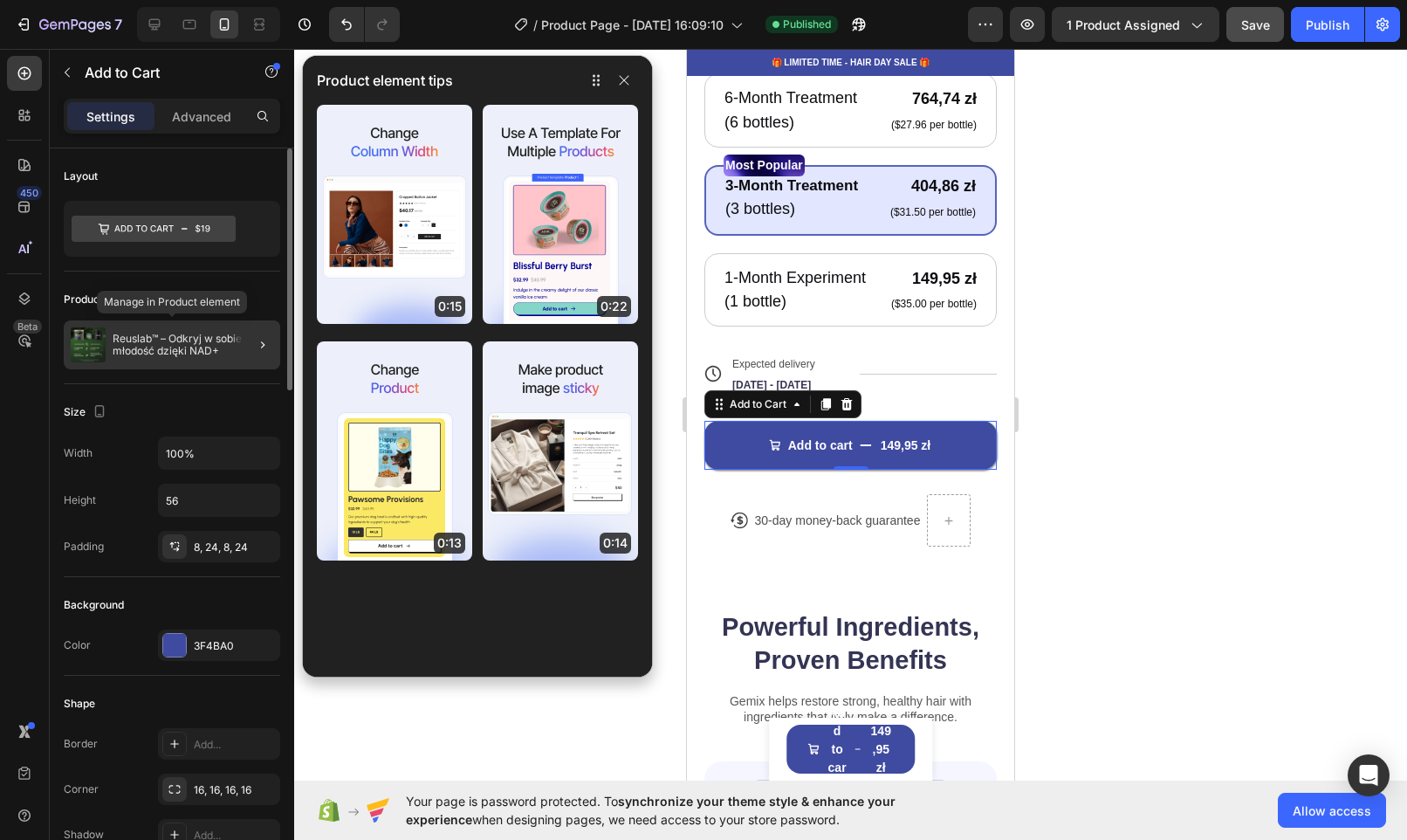
click at [226, 357] on div "Reuslab™ – Odkryj w sobie młodość dzięki NAD+" at bounding box center [172, 345] width 217 height 49
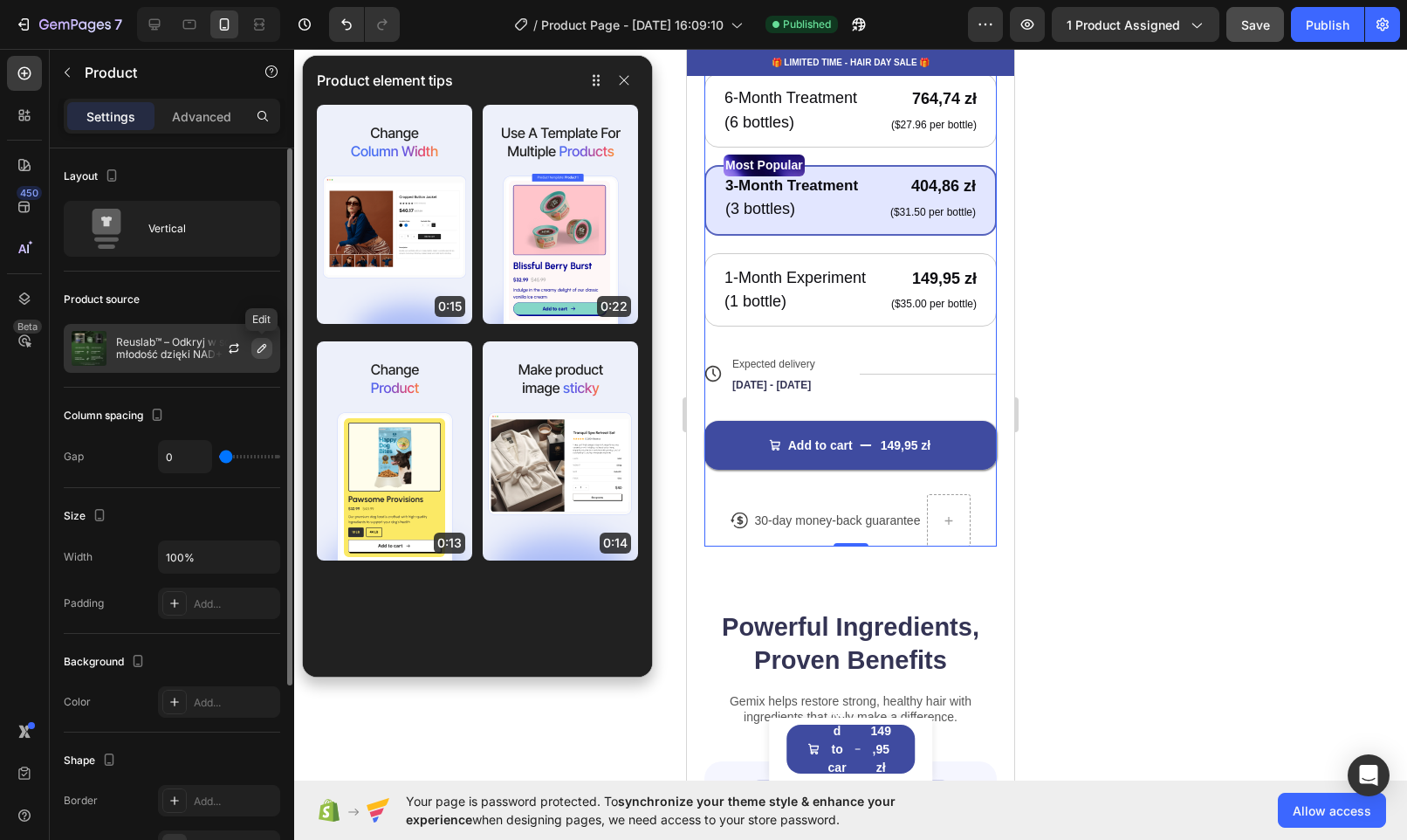
click at [255, 343] on icon "button" at bounding box center [261, 348] width 14 height 14
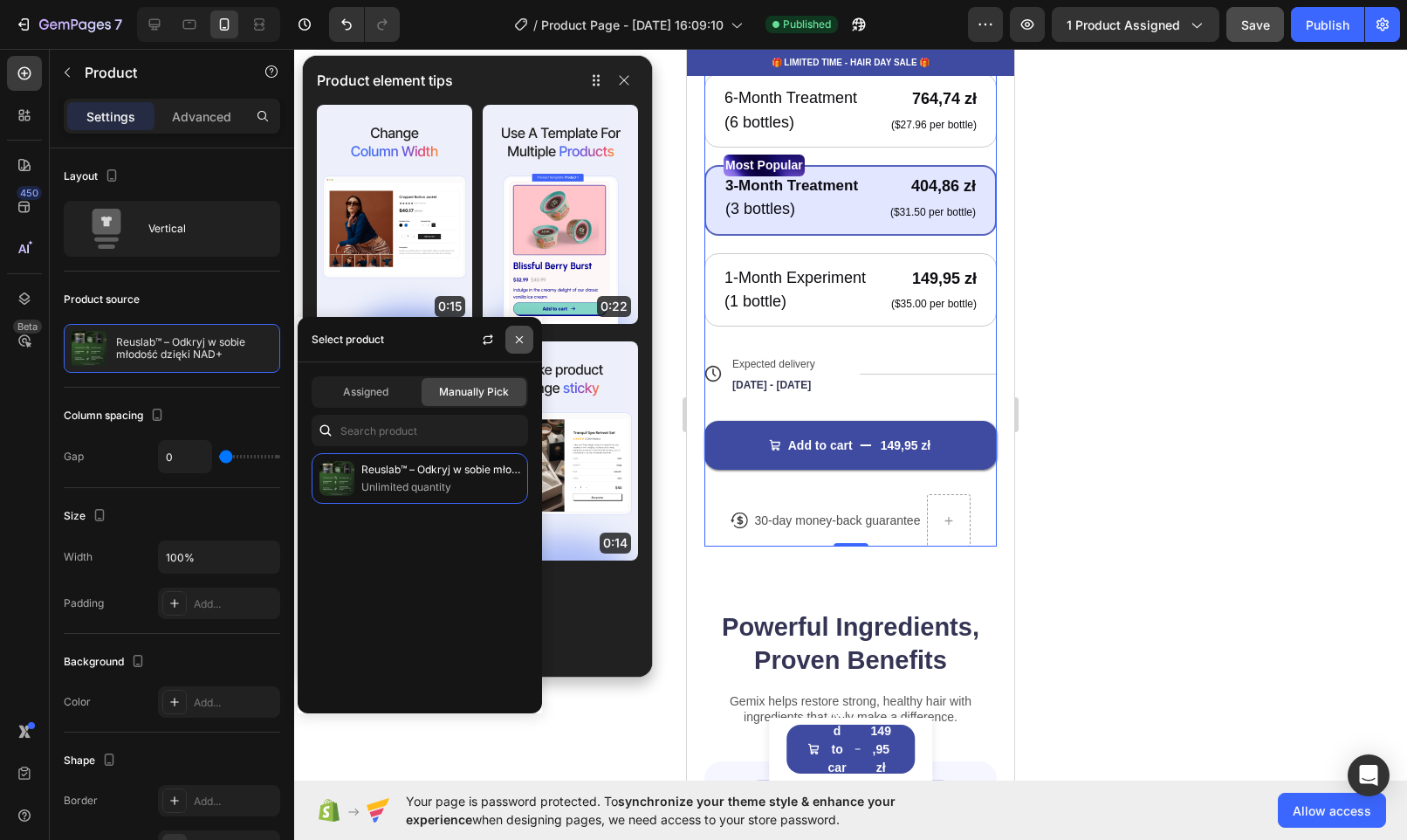
click at [516, 338] on icon "button" at bounding box center [519, 340] width 14 height 14
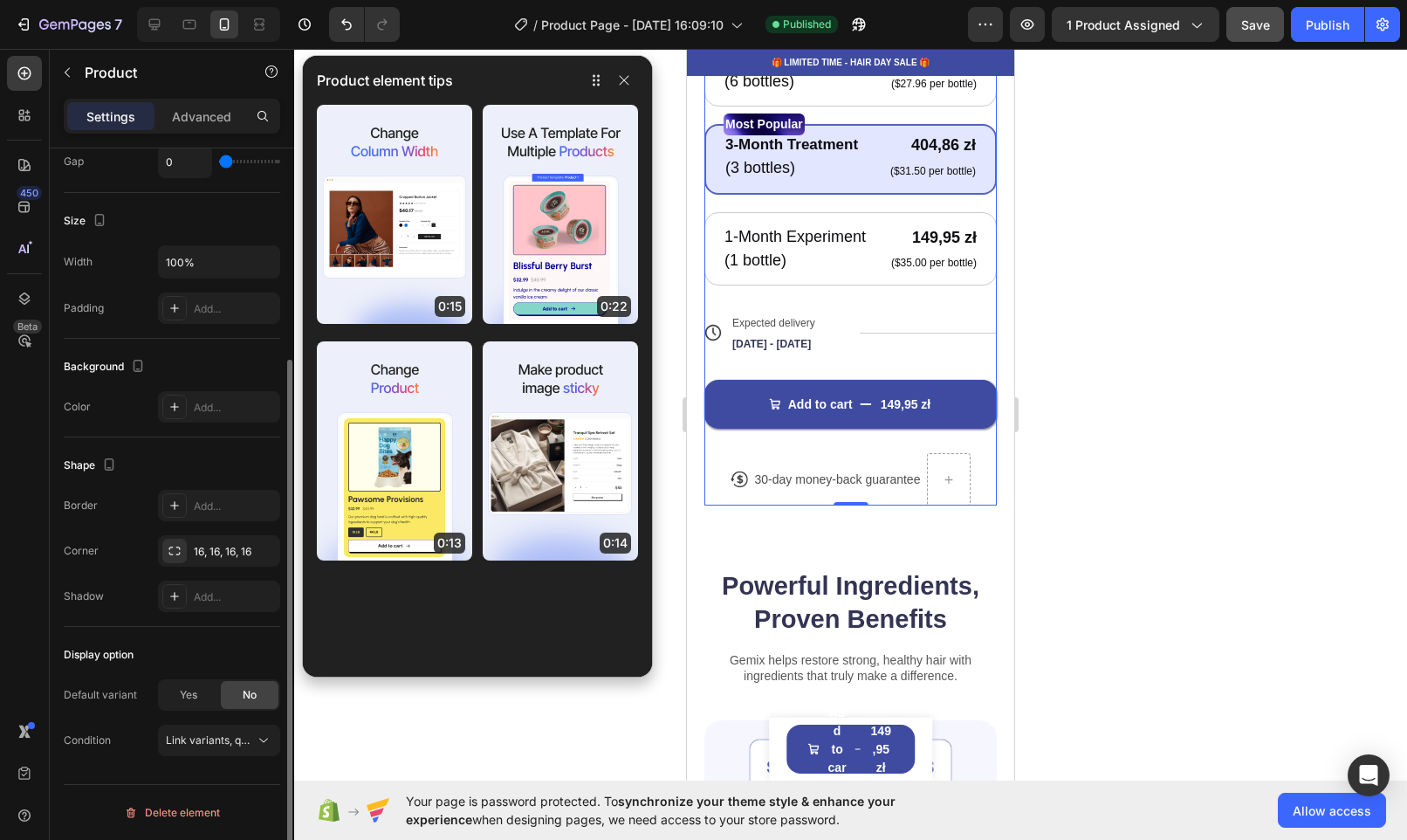
scroll to position [0, 0]
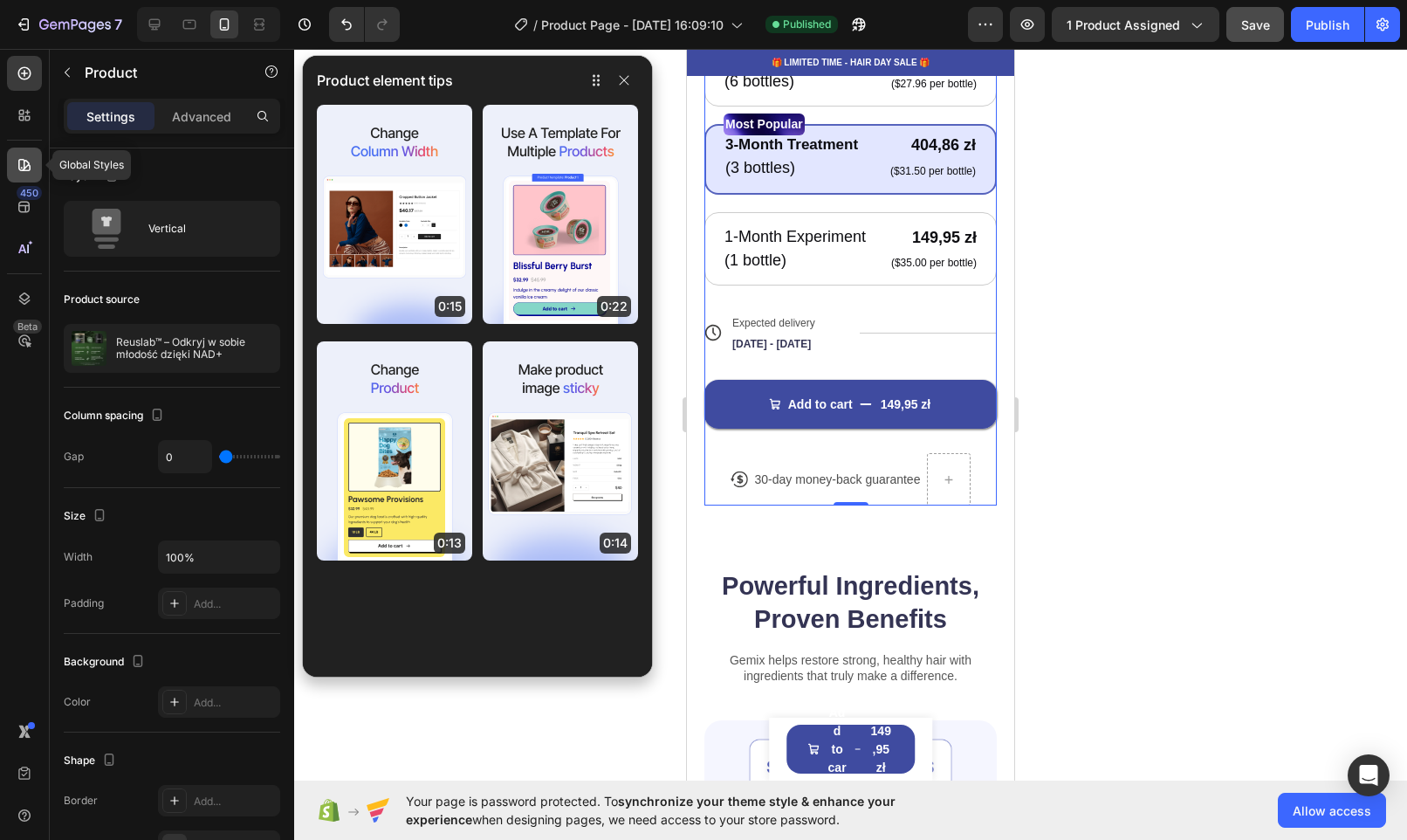
click at [15, 167] on div at bounding box center [24, 165] width 35 height 35
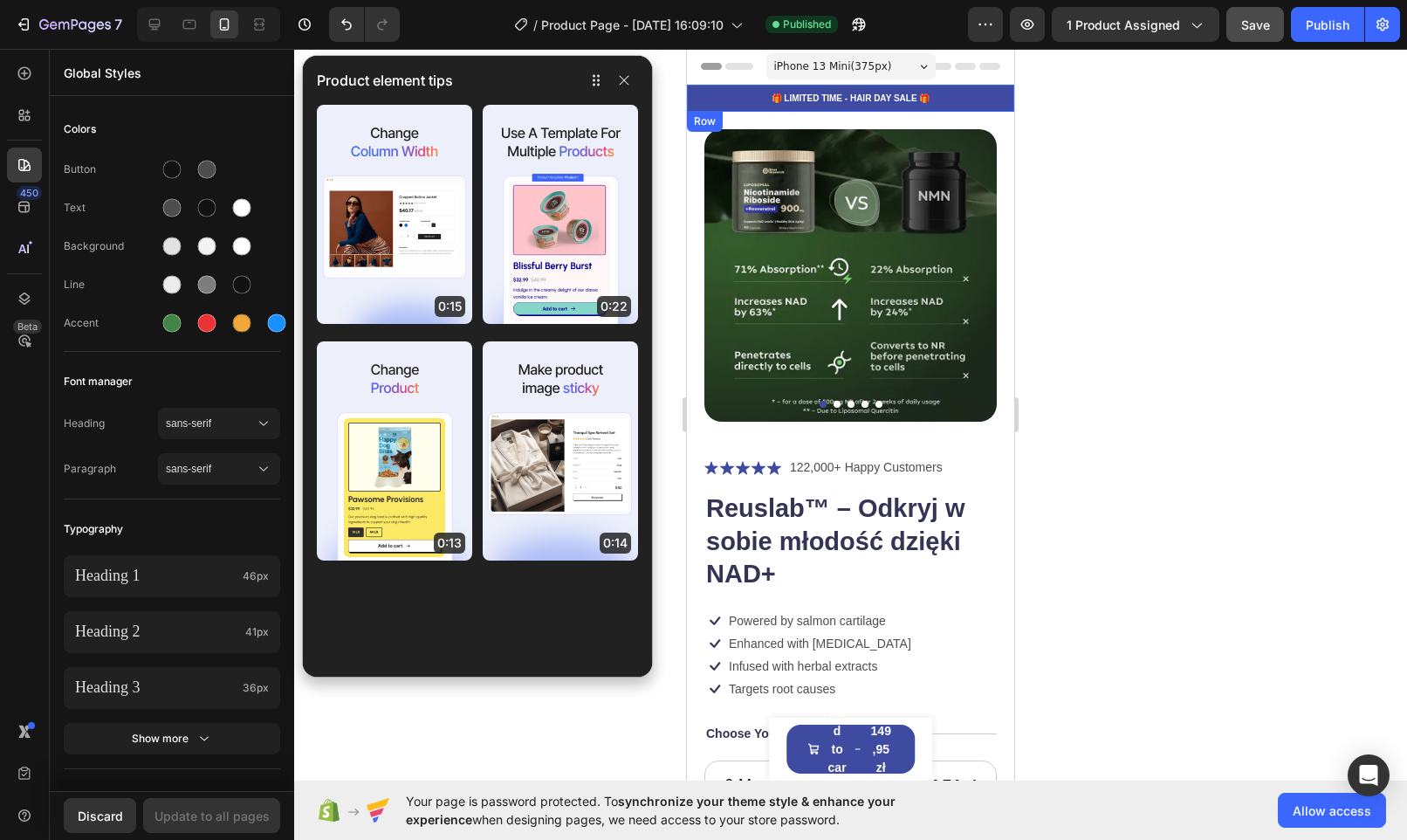
click at [994, 88] on div "🎁 LIMITED TIME - HAIR DAY SALE 🎁 Text Block Row" at bounding box center [851, 98] width 327 height 27
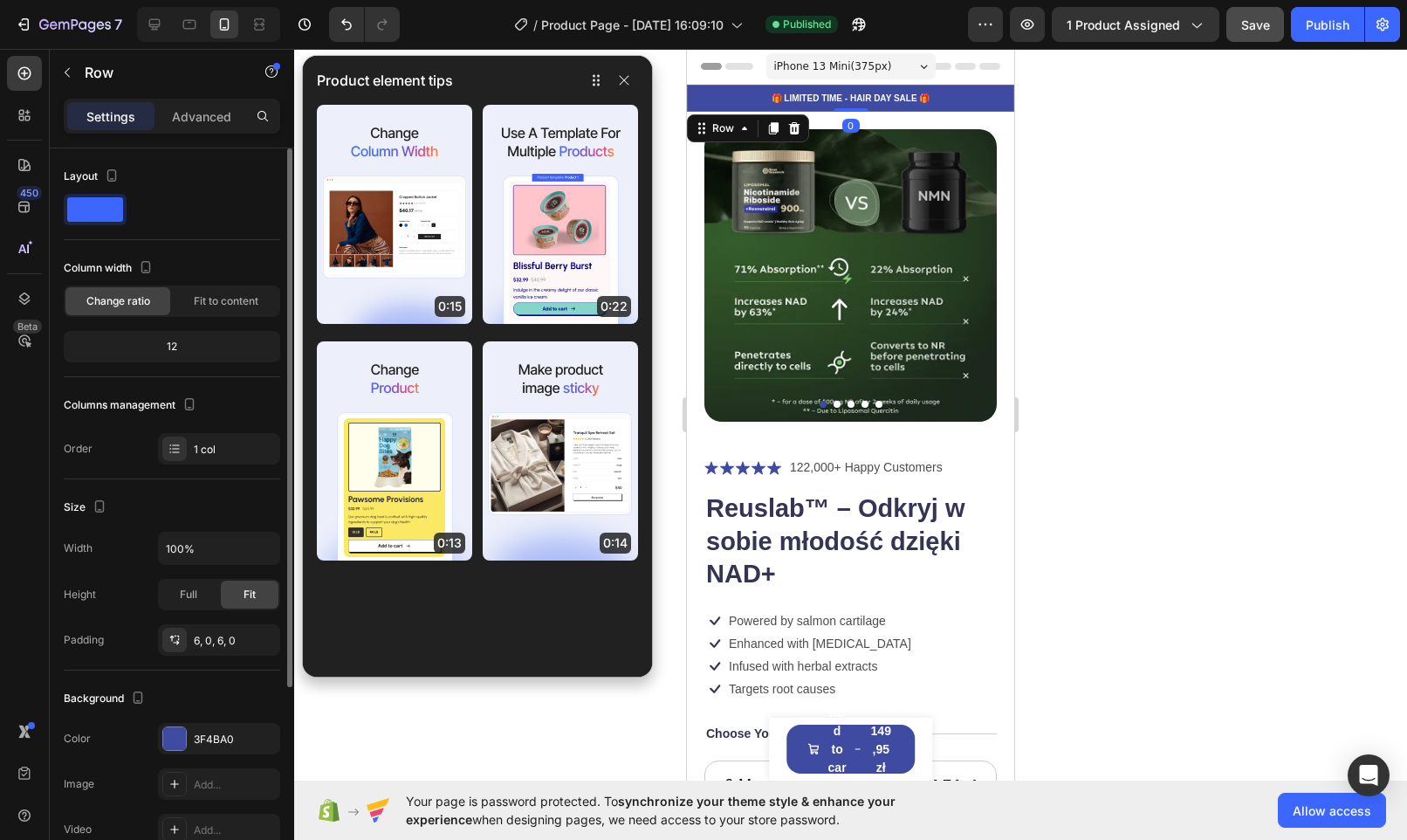
click at [85, 211] on span at bounding box center [95, 209] width 56 height 24
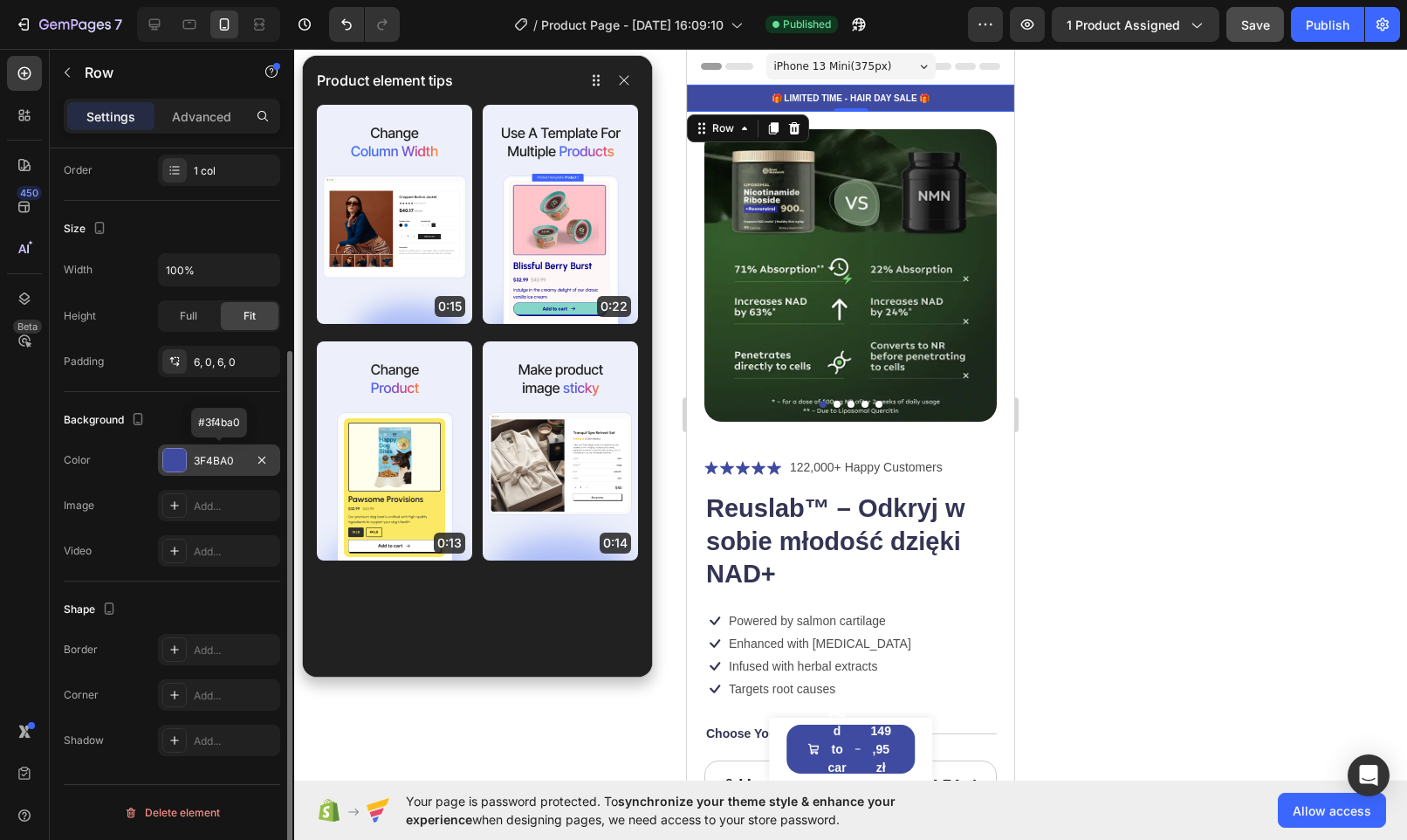
click at [175, 462] on div at bounding box center [174, 460] width 22 height 22
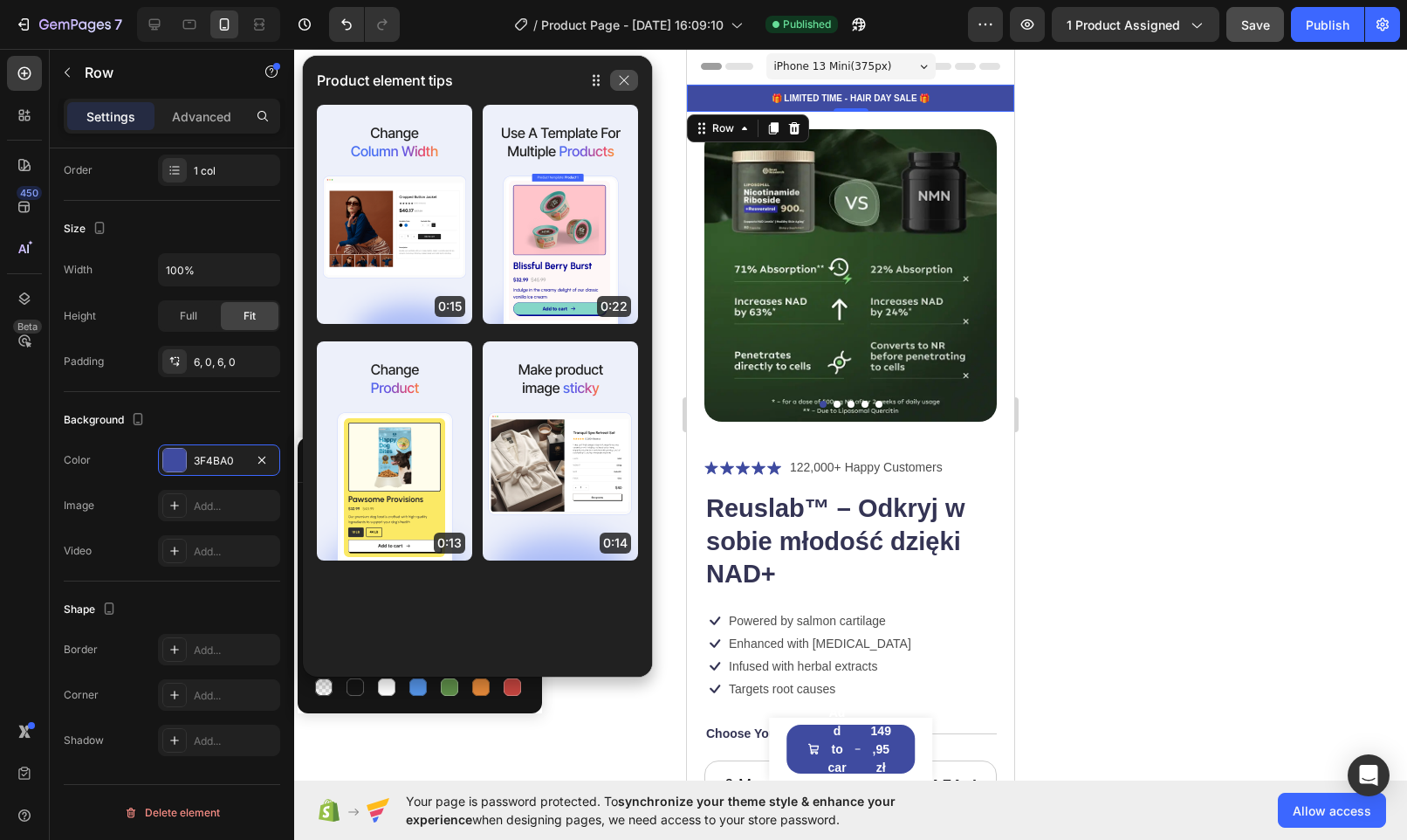
click at [624, 80] on icon "button" at bounding box center [624, 80] width 10 height 10
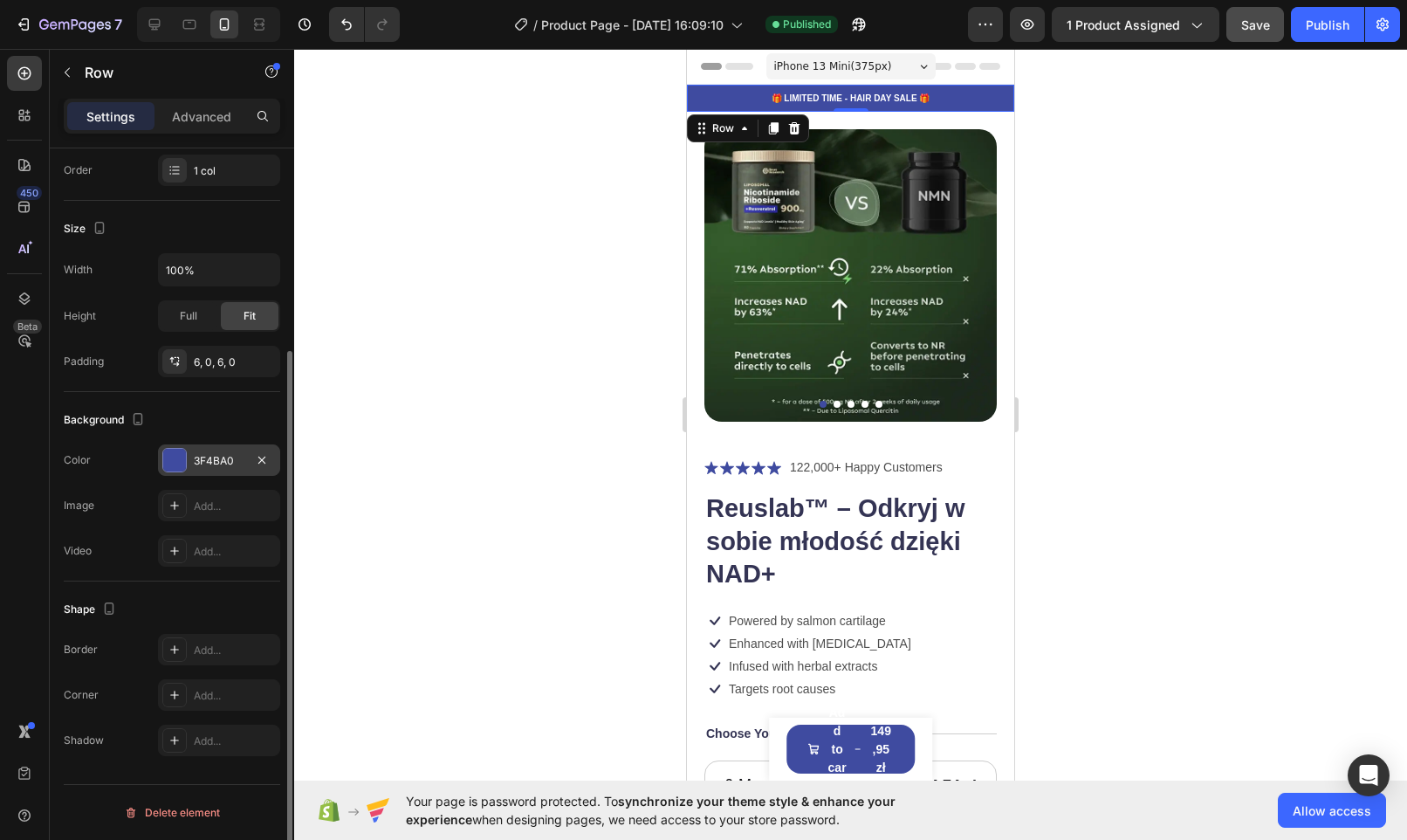
click at [187, 453] on div "3F4BA0" at bounding box center [219, 460] width 122 height 31
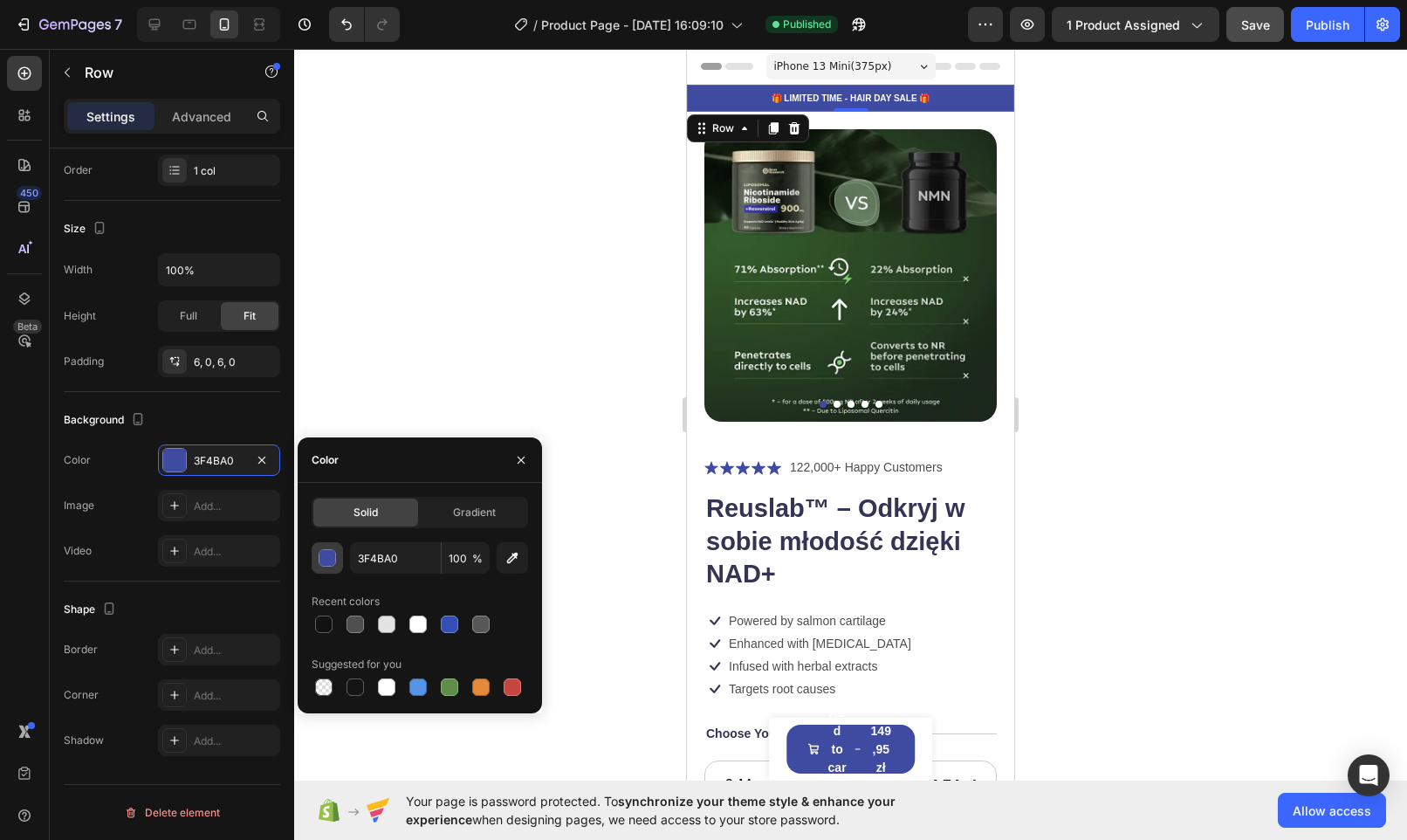
click at [328, 557] on div "button" at bounding box center [328, 558] width 17 height 17
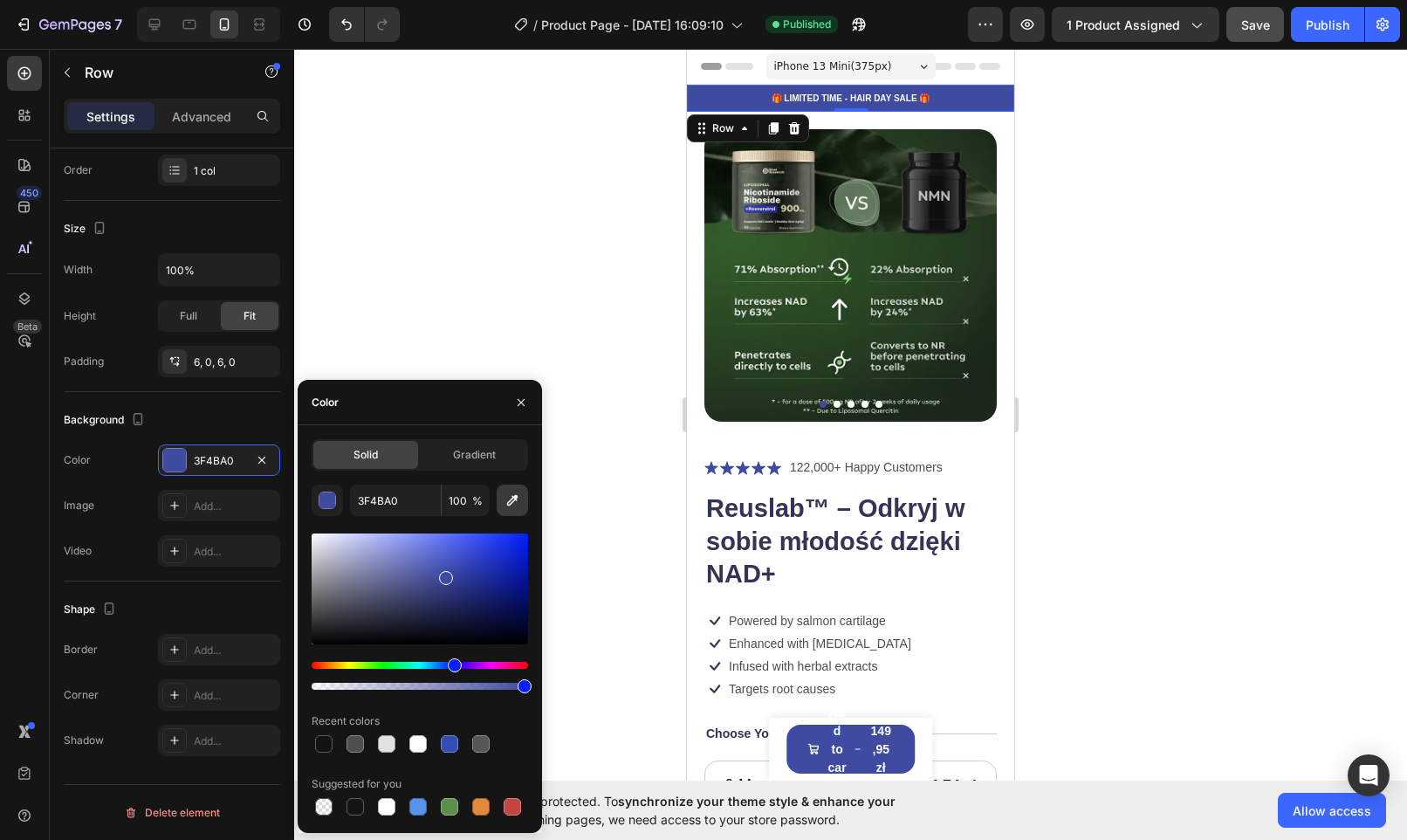
click at [507, 503] on icon "button" at bounding box center [513, 500] width 12 height 12
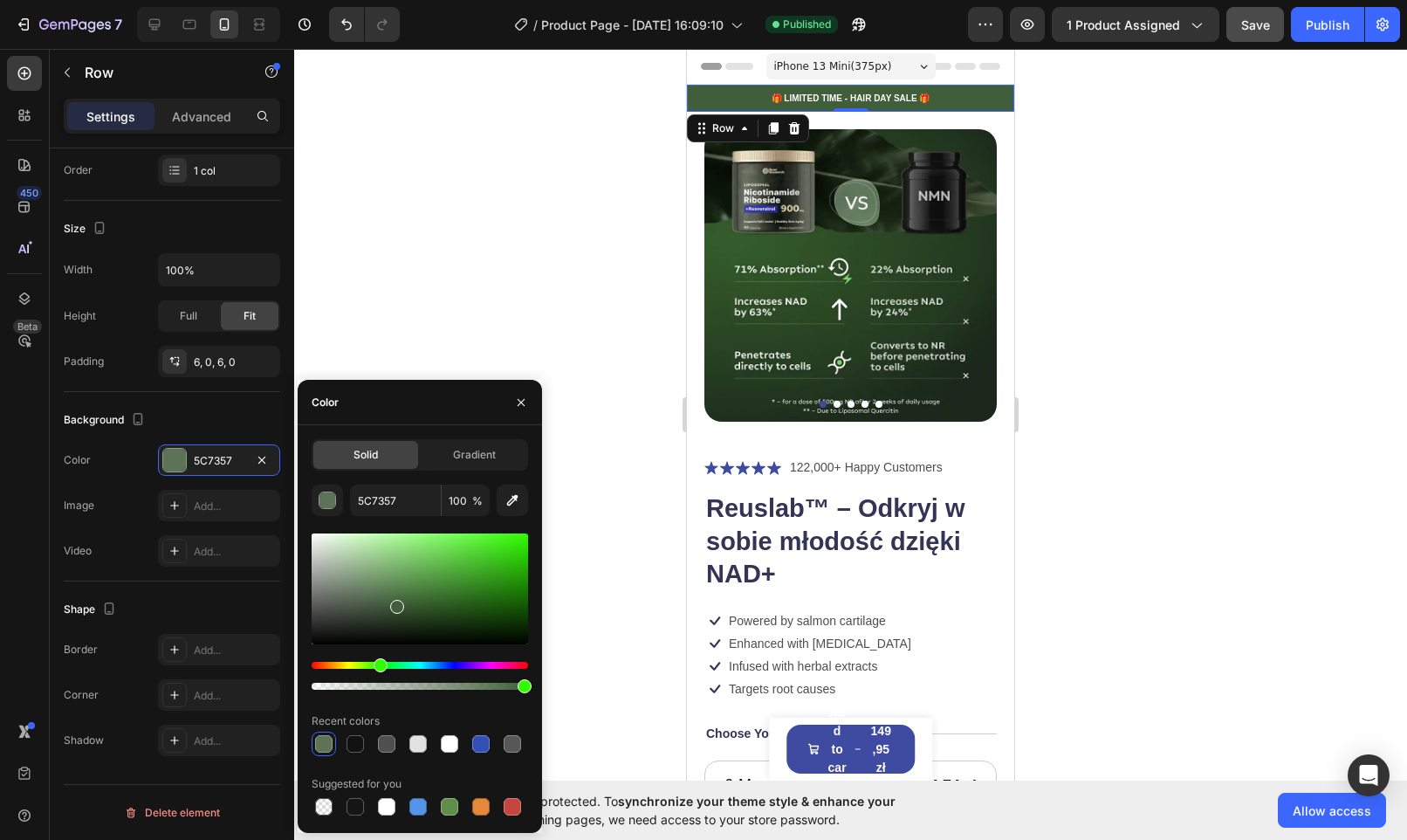
click at [395, 602] on div at bounding box center [420, 588] width 217 height 111
click at [424, 597] on div at bounding box center [420, 588] width 217 height 111
click at [460, 591] on div at bounding box center [420, 588] width 217 height 111
click at [469, 597] on div at bounding box center [420, 588] width 217 height 111
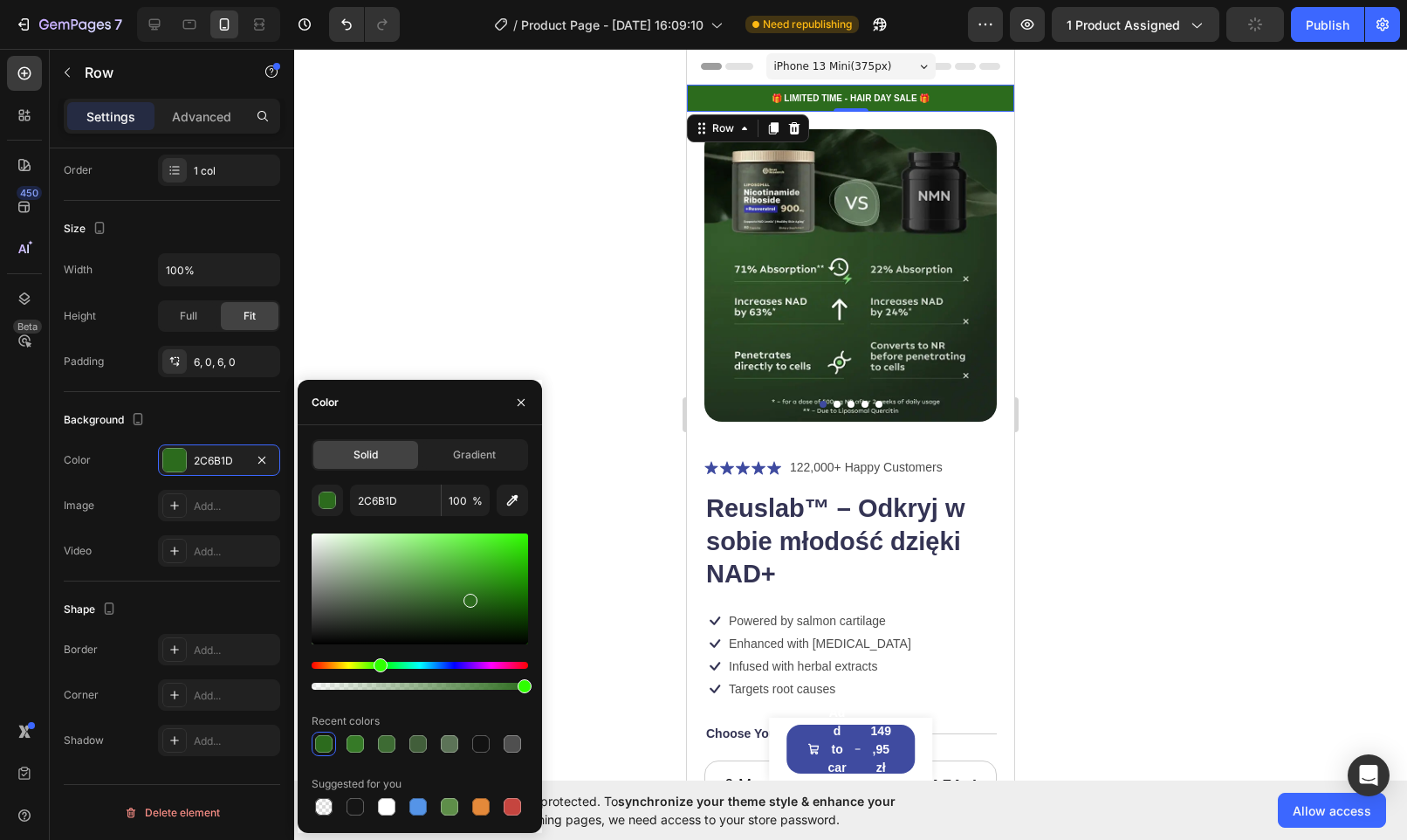
click at [463, 585] on div at bounding box center [420, 588] width 217 height 111
drag, startPoint x: 457, startPoint y: 593, endPoint x: 463, endPoint y: 585, distance: 10.0
click at [463, 585] on div at bounding box center [464, 589] width 14 height 14
click at [452, 595] on div at bounding box center [420, 588] width 217 height 111
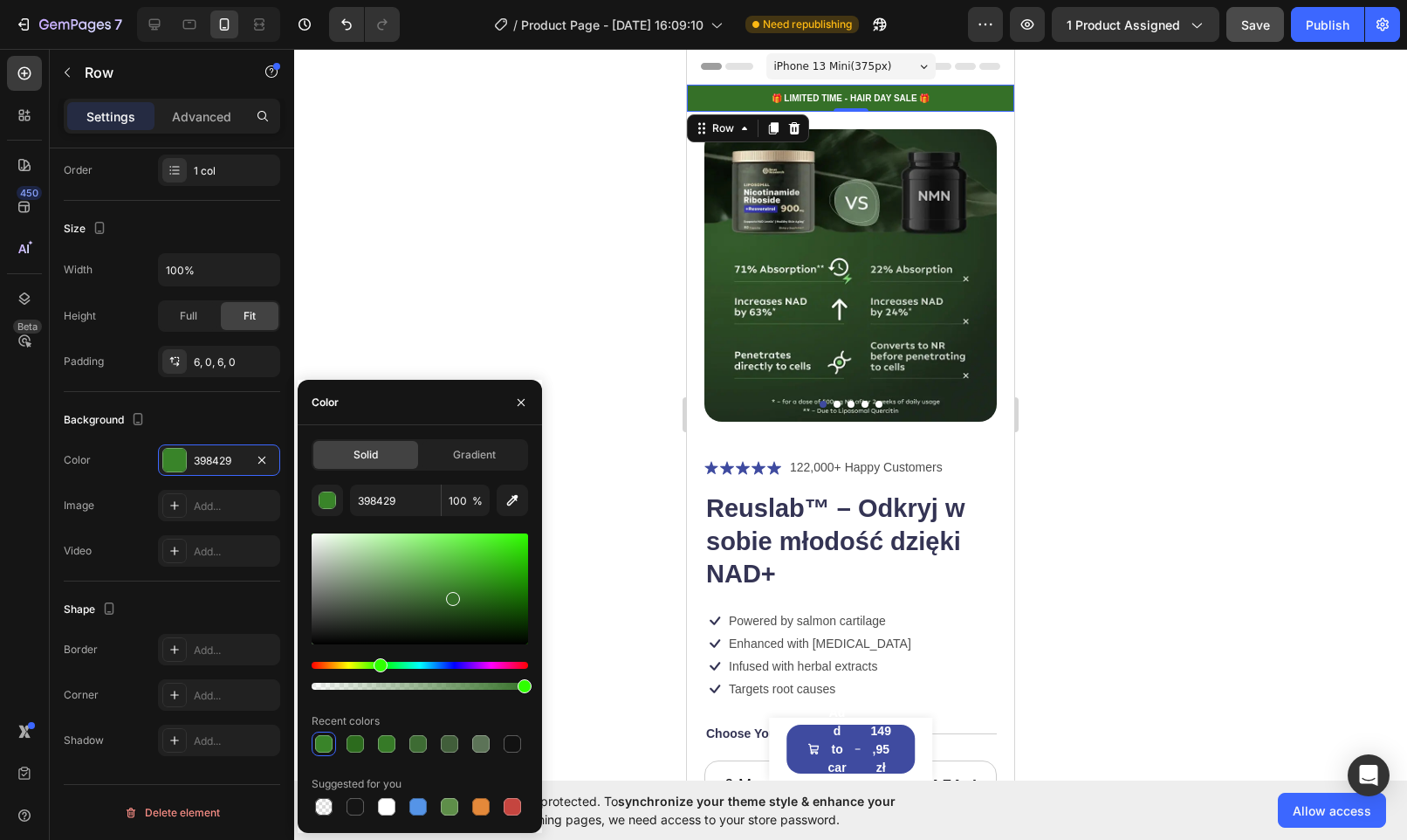
type input "357028"
click at [452, 595] on div at bounding box center [453, 599] width 14 height 14
click at [413, 497] on input "357028" at bounding box center [396, 500] width 91 height 31
click at [895, 587] on div "Icon Icon Icon Icon Icon Icon List 122,000+ Happy Customers Text Block Row Reus…" at bounding box center [851, 845] width 292 height 777
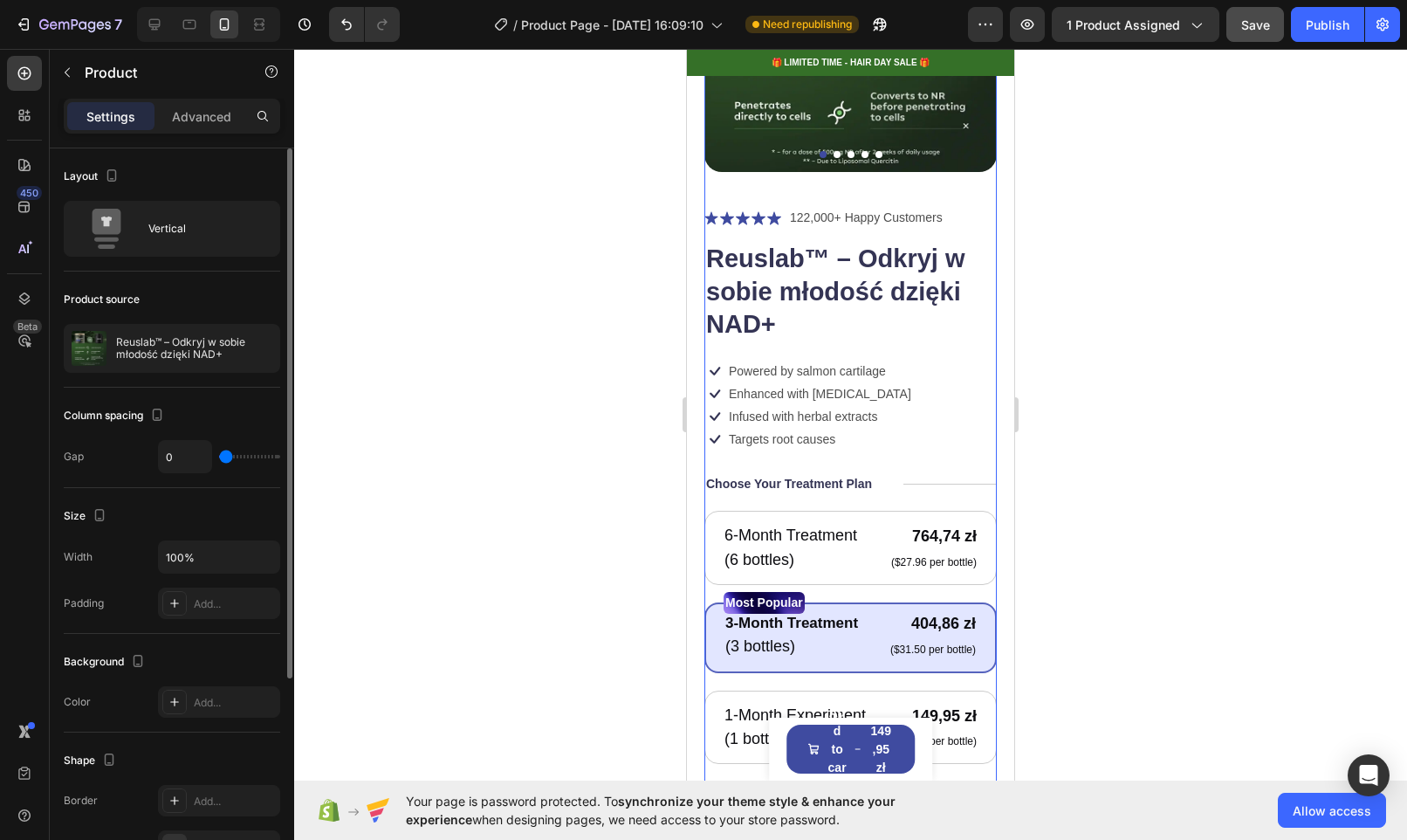
scroll to position [49, 0]
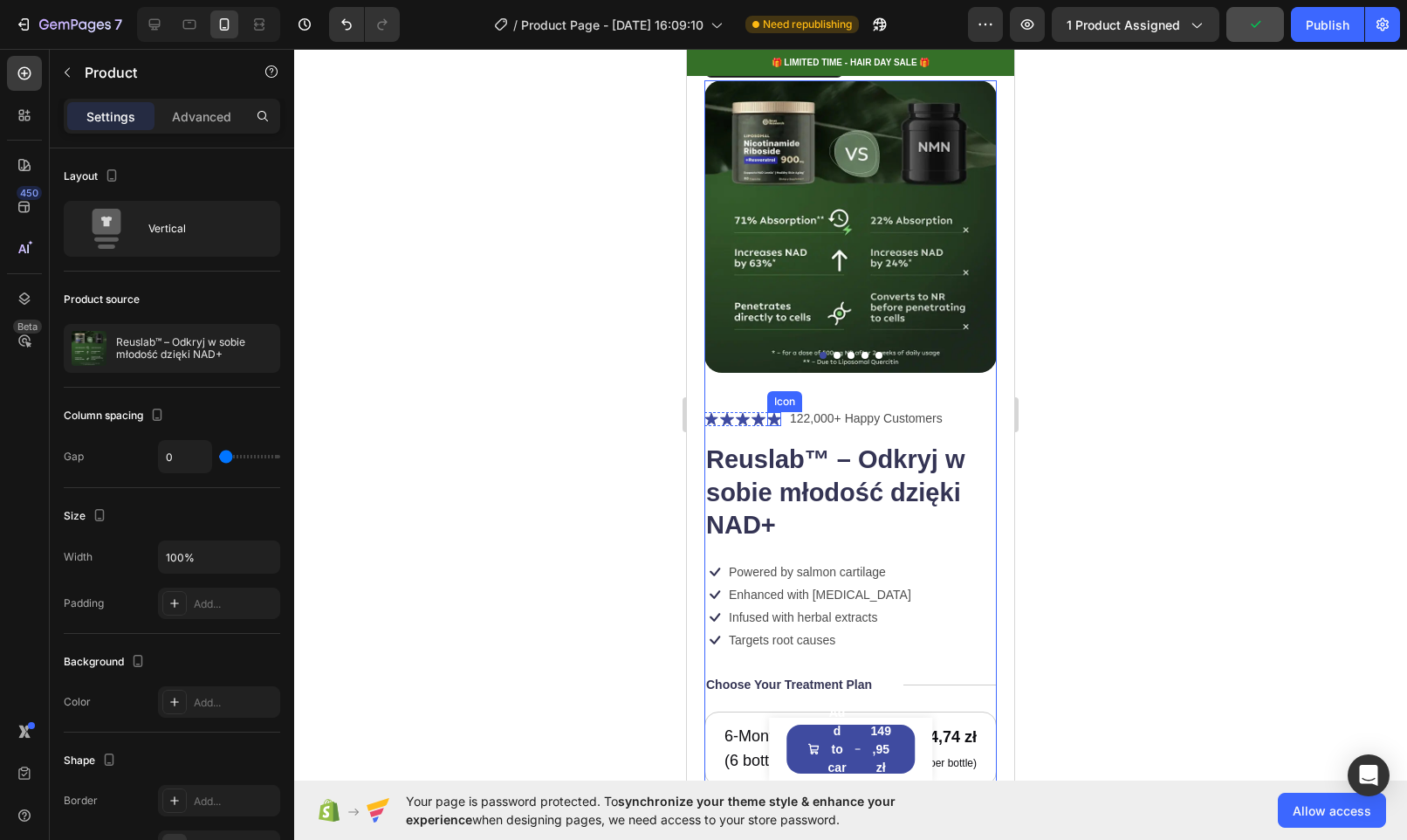
click at [776, 402] on div "Icon" at bounding box center [784, 402] width 28 height 0
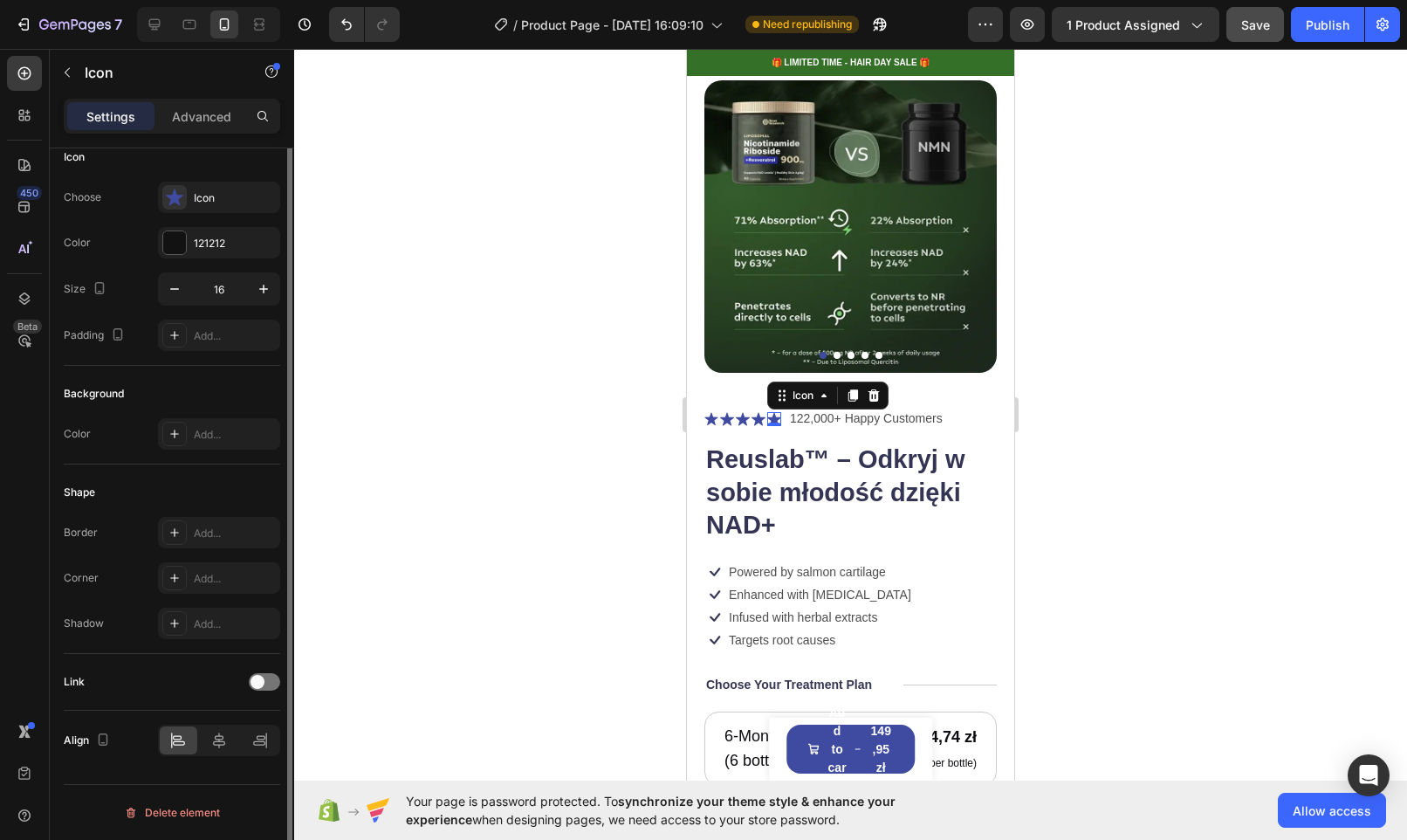
scroll to position [0, 0]
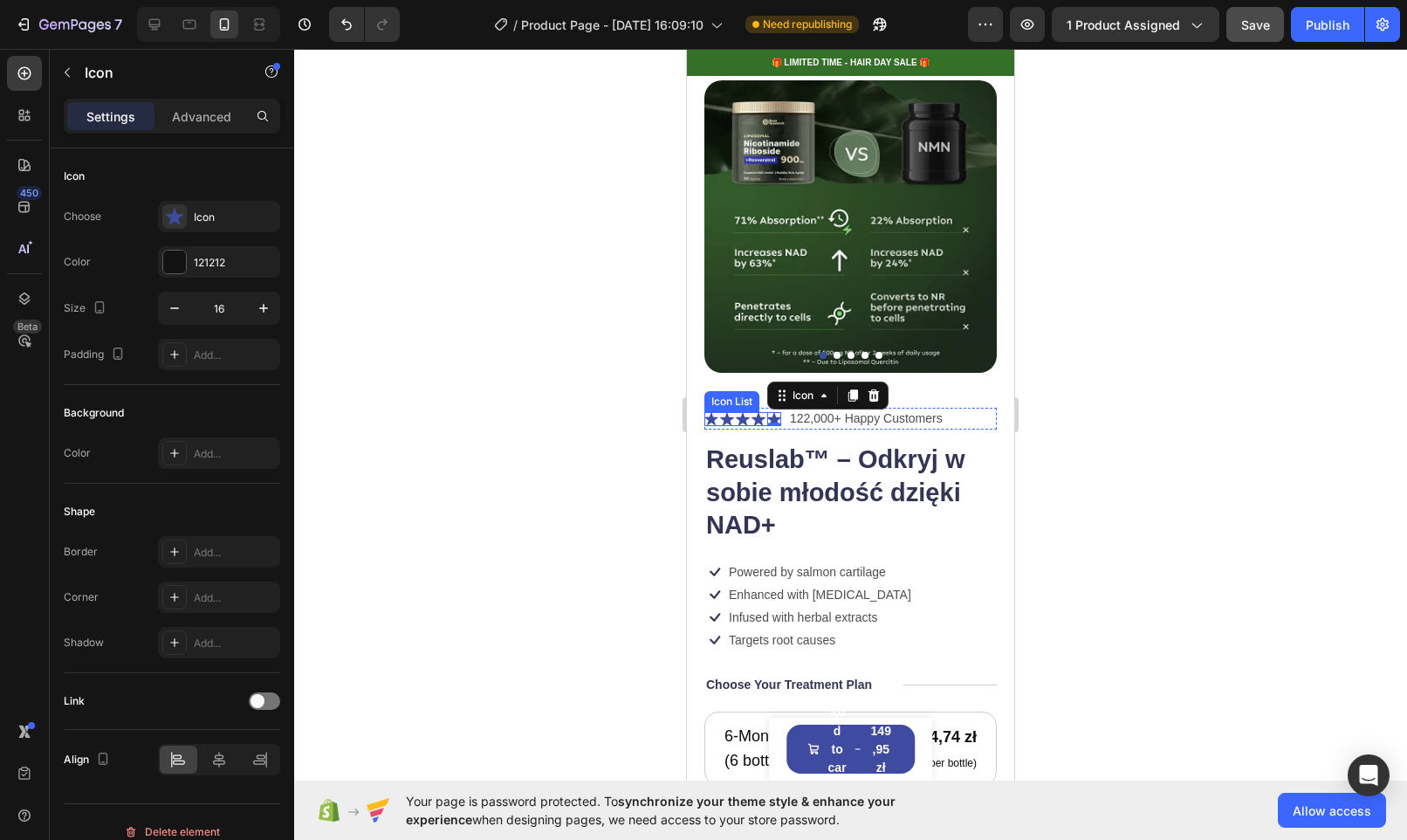
click at [719, 412] on div "Icon Icon Icon Icon Icon 0" at bounding box center [742, 419] width 76 height 14
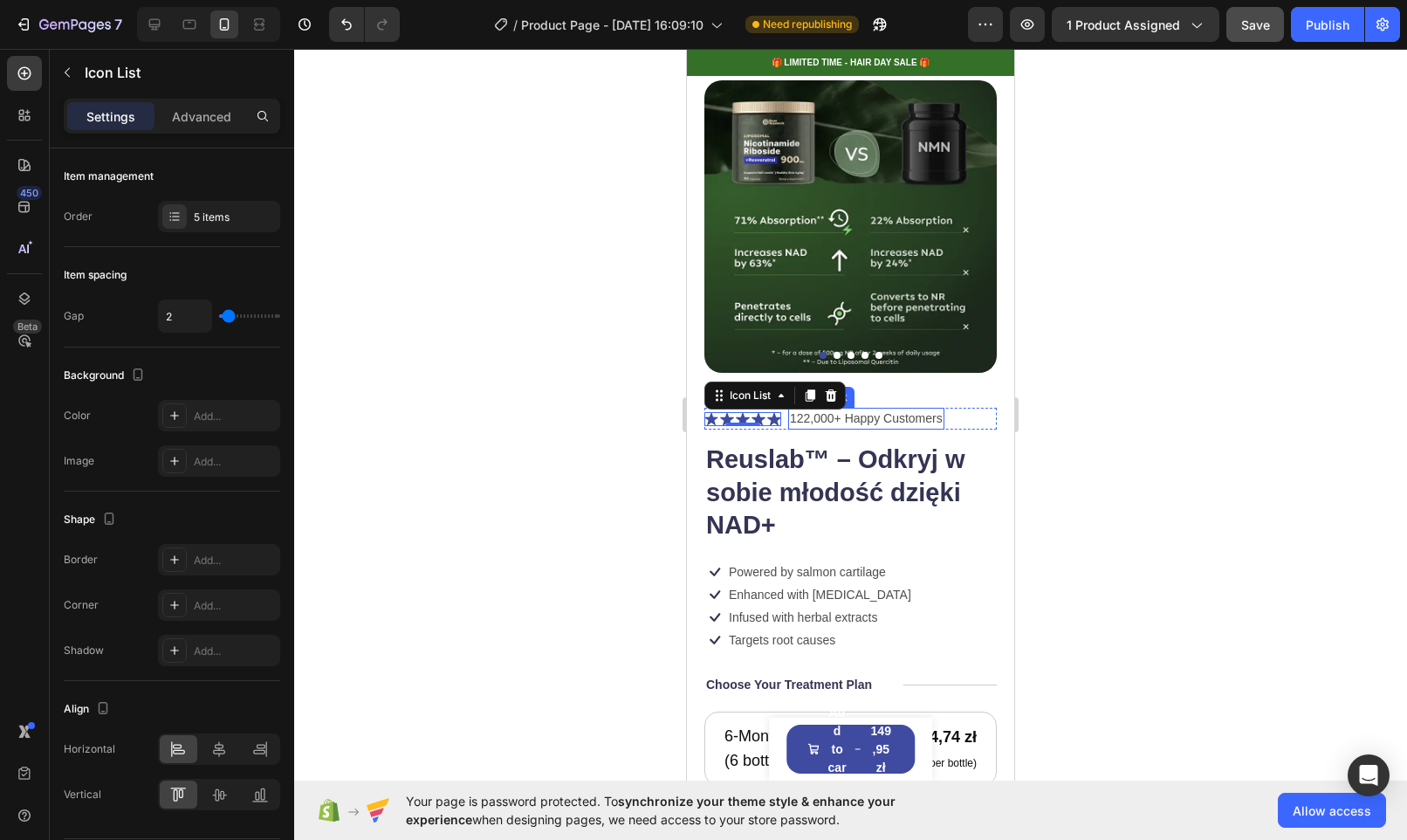
click at [789, 407] on div "122,000+ Happy Customers" at bounding box center [865, 418] width 156 height 22
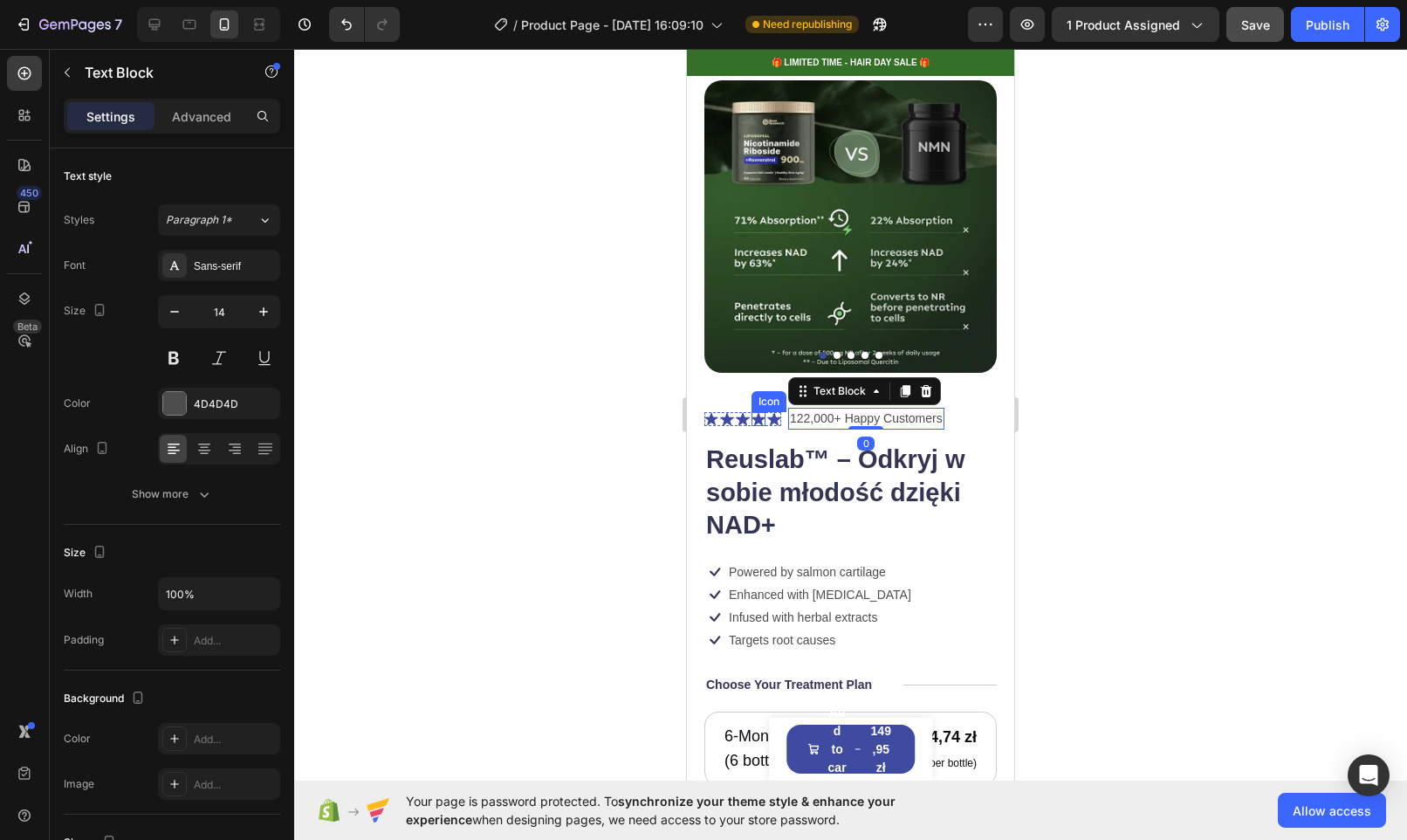
click at [762, 402] on div "Icon" at bounding box center [768, 402] width 28 height 0
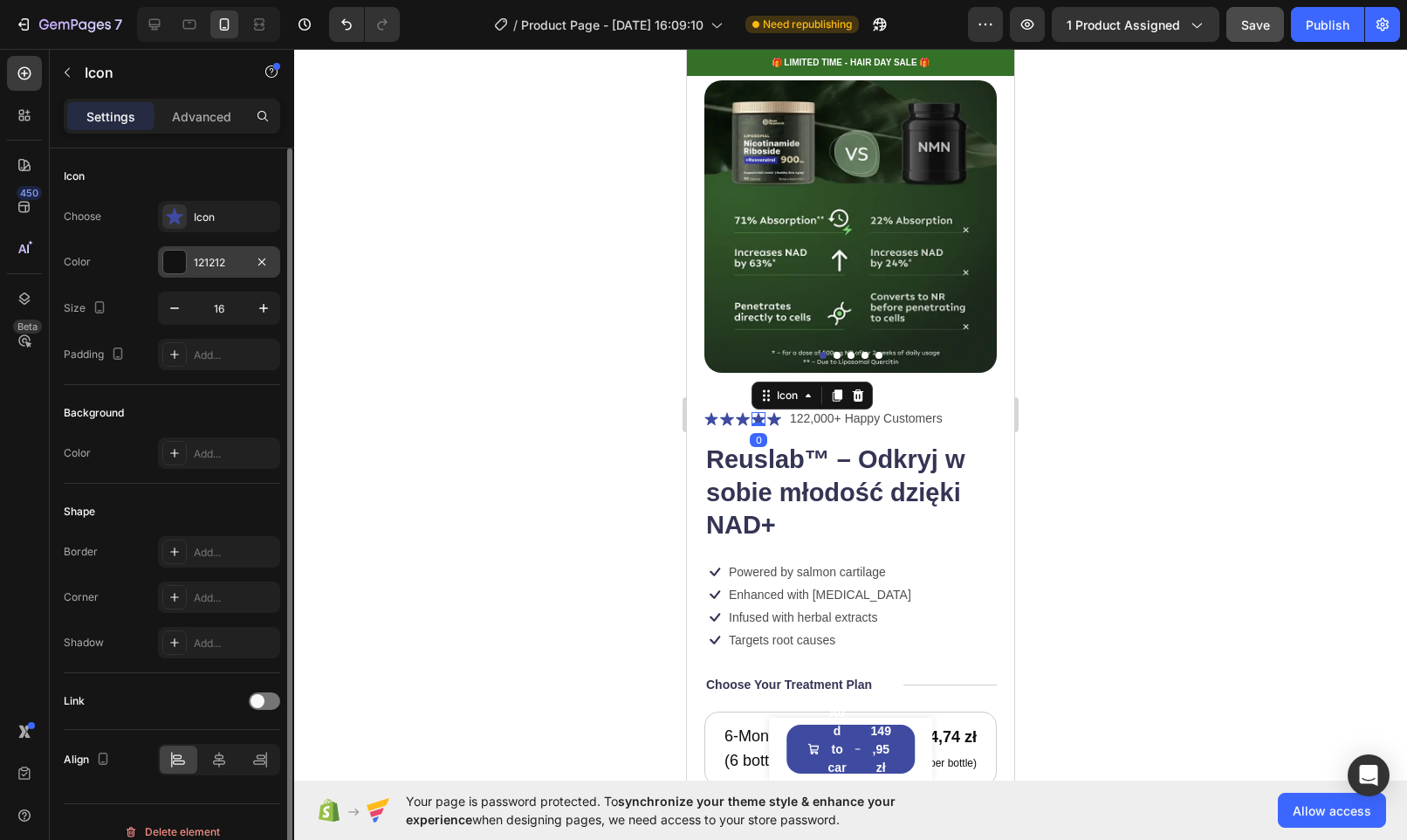
click at [170, 260] on div at bounding box center [174, 261] width 22 height 22
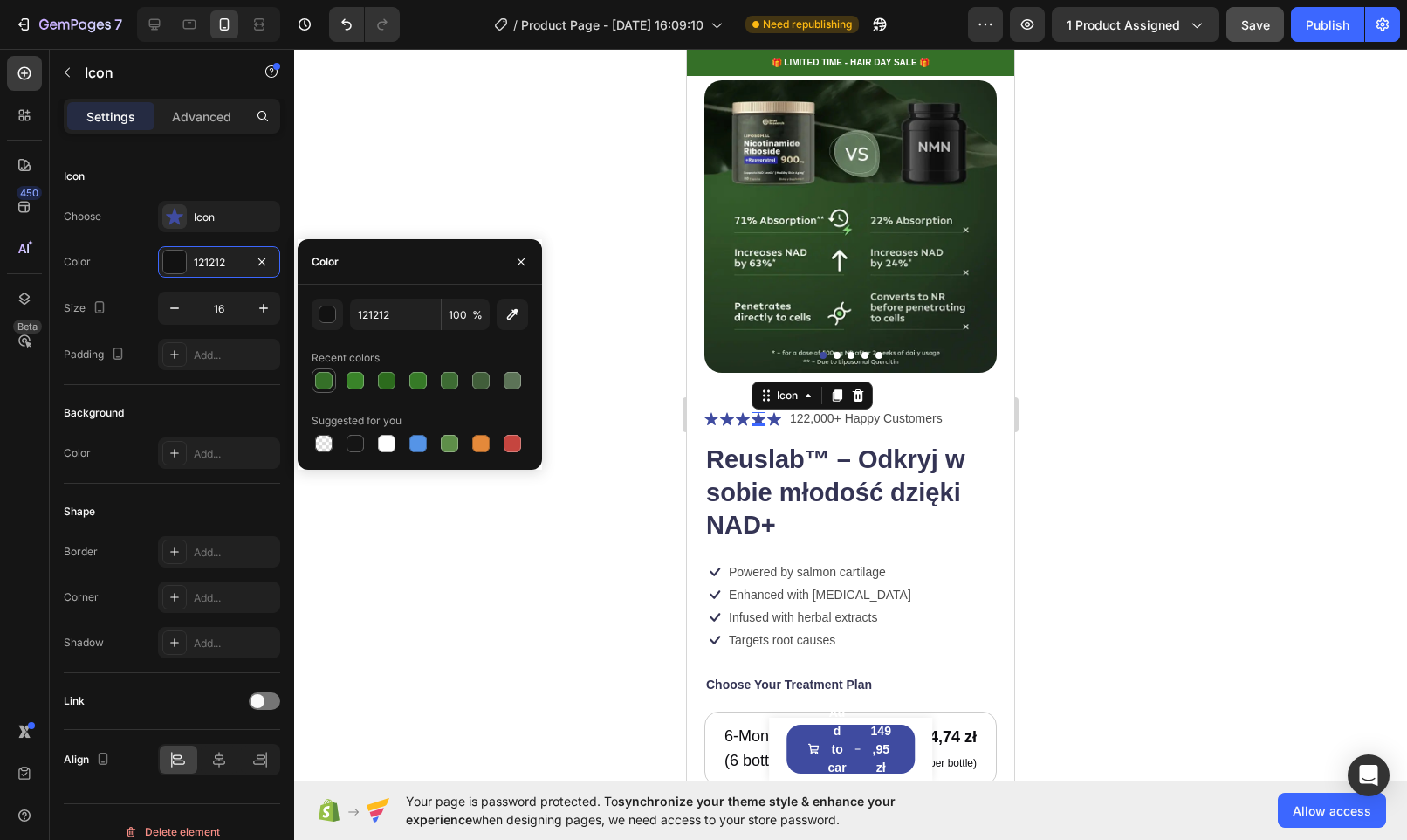
click at [318, 378] on div at bounding box center [324, 380] width 17 height 17
type input "357028"
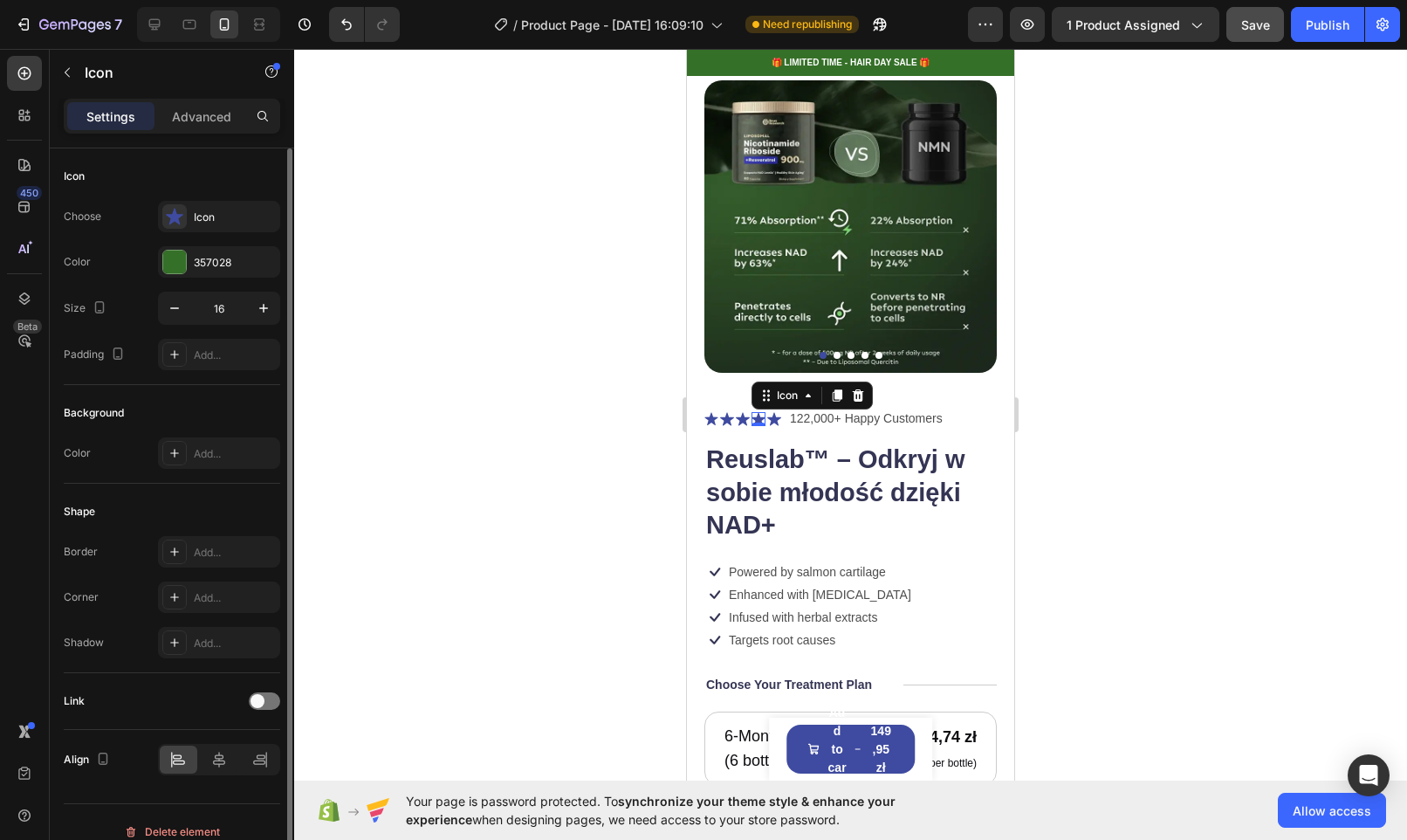
click at [150, 291] on div "Size 16" at bounding box center [172, 308] width 217 height 33
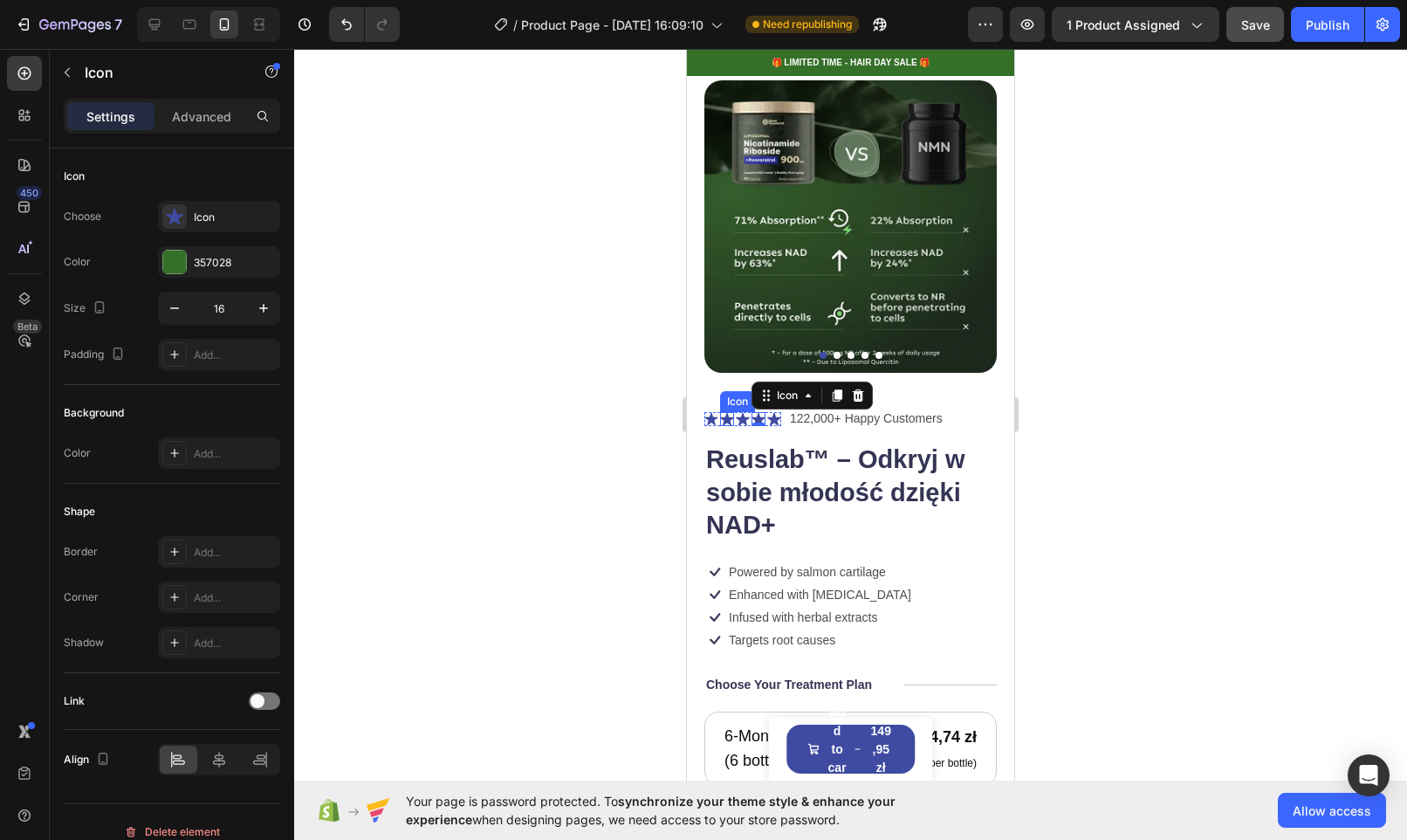
click at [733, 412] on icon at bounding box center [727, 419] width 14 height 14
click at [823, 409] on p "122,000+ Happy Customers" at bounding box center [866, 418] width 153 height 18
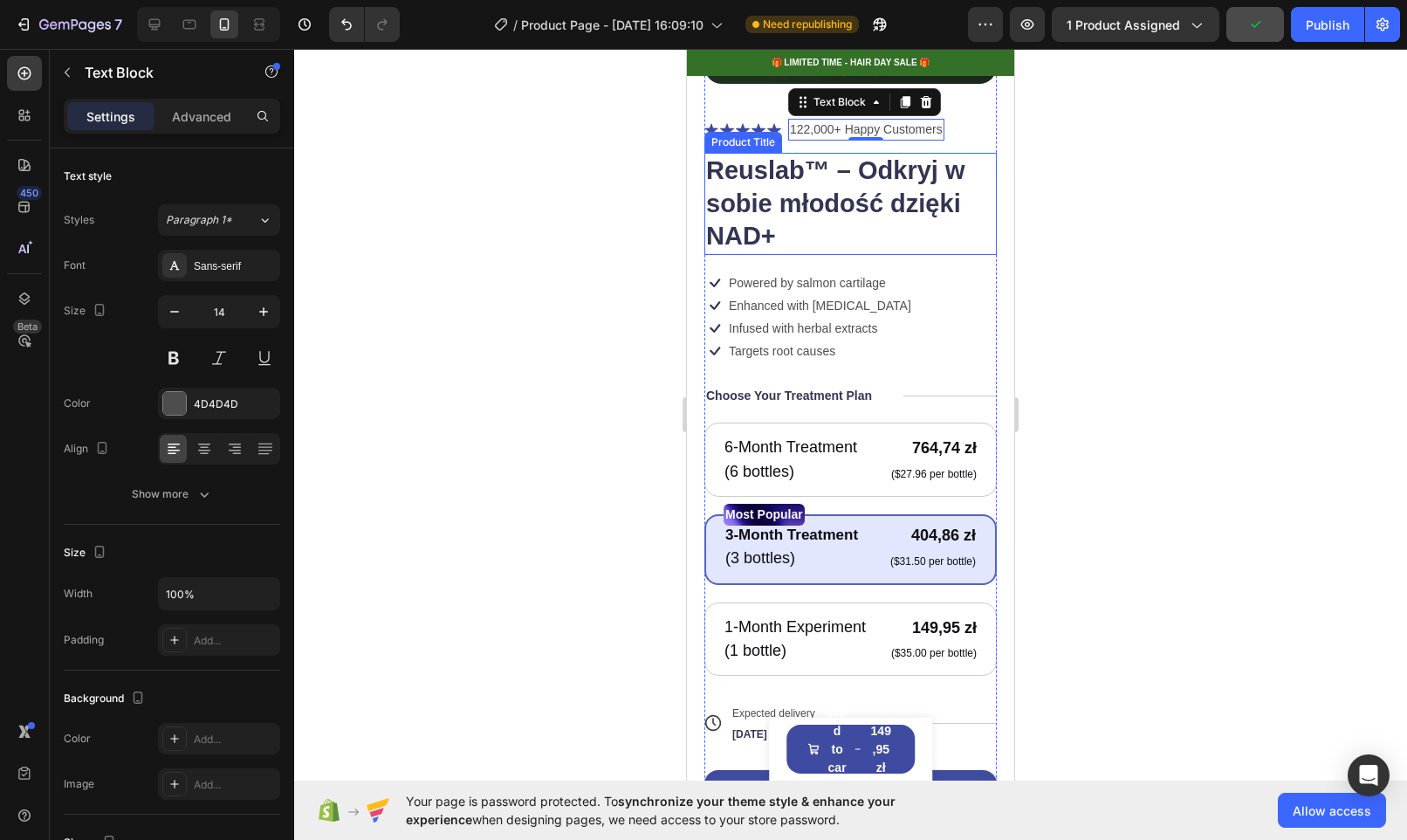
scroll to position [120, 0]
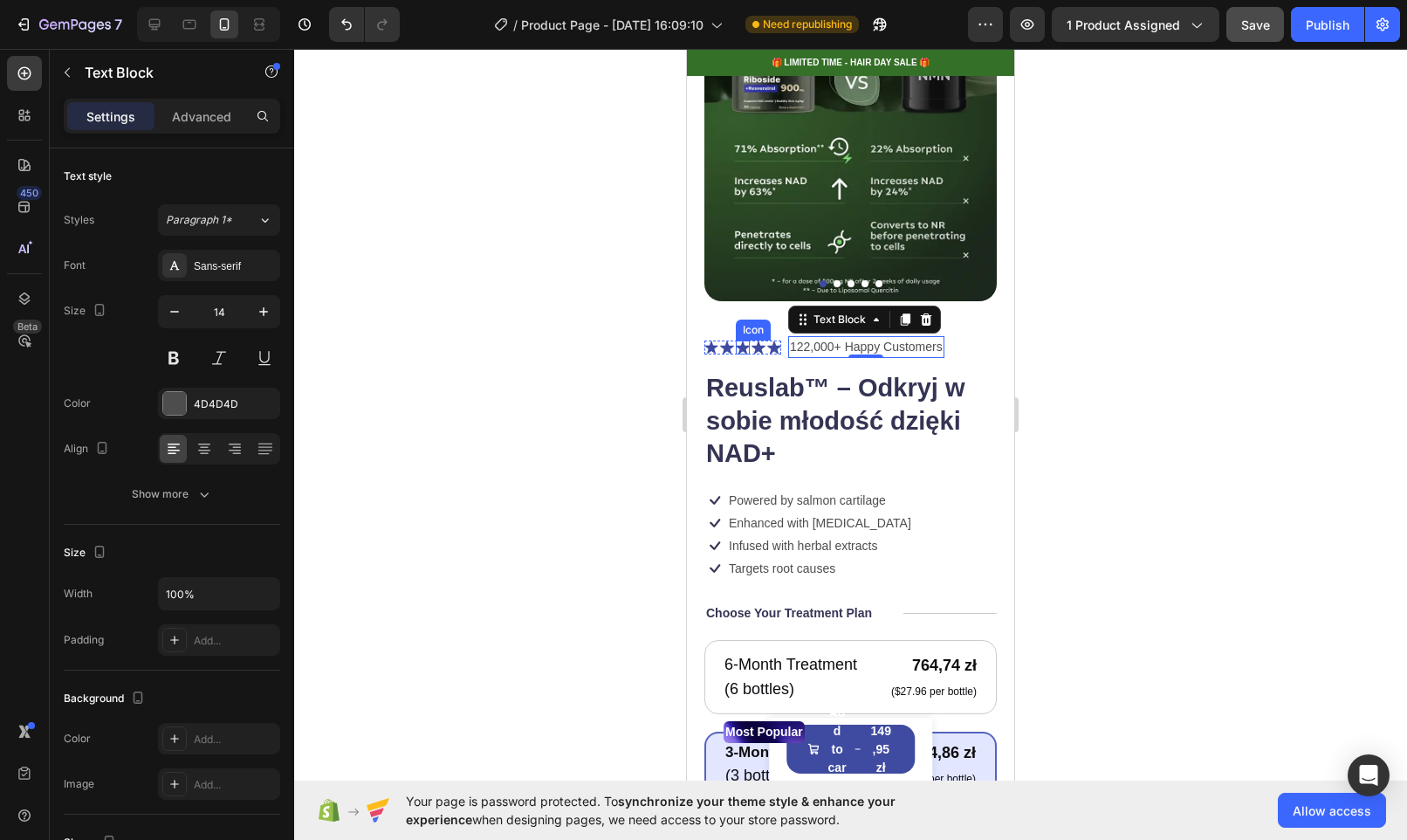
click at [741, 341] on icon at bounding box center [742, 347] width 14 height 14
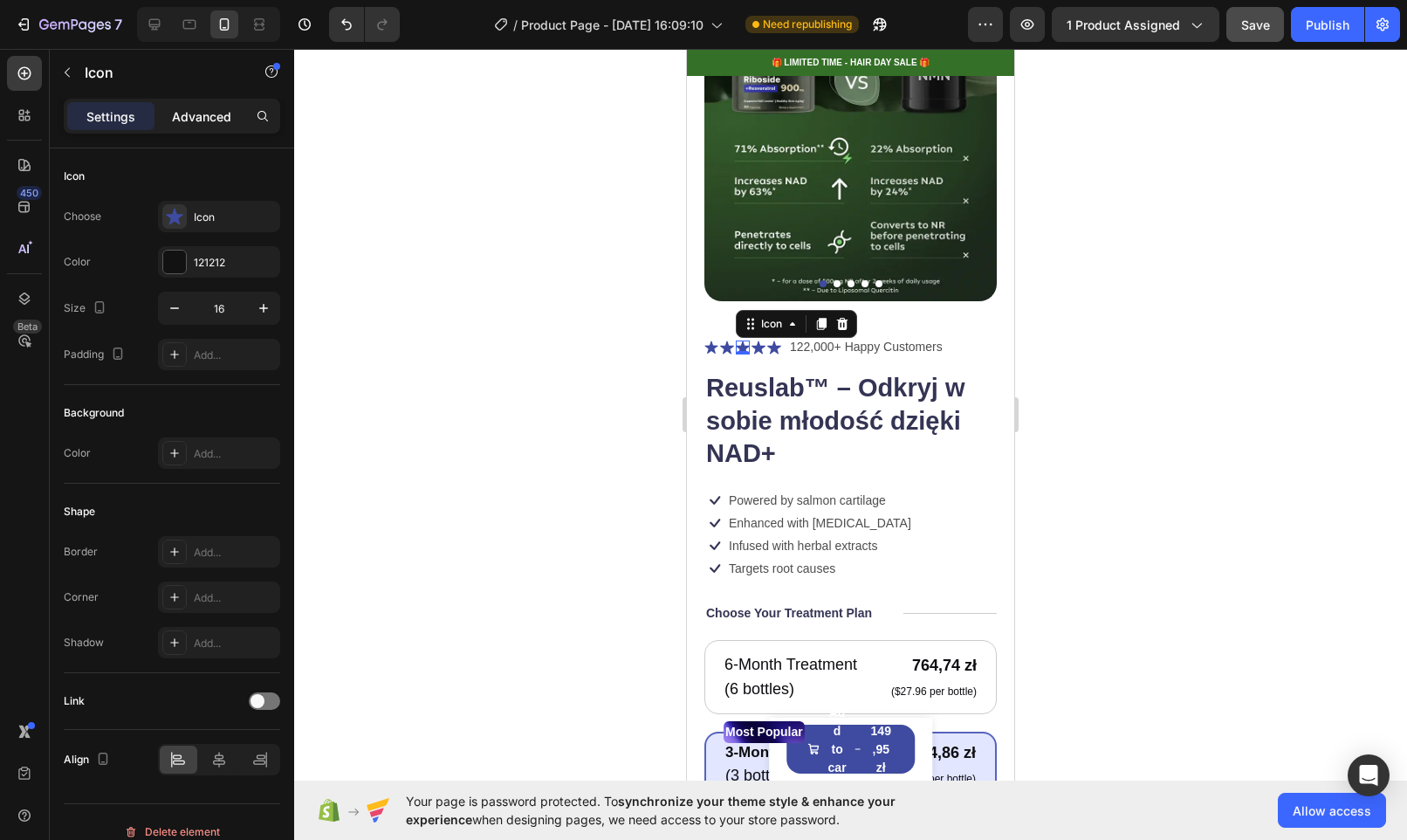
click at [212, 120] on p "Advanced" at bounding box center [201, 116] width 59 height 18
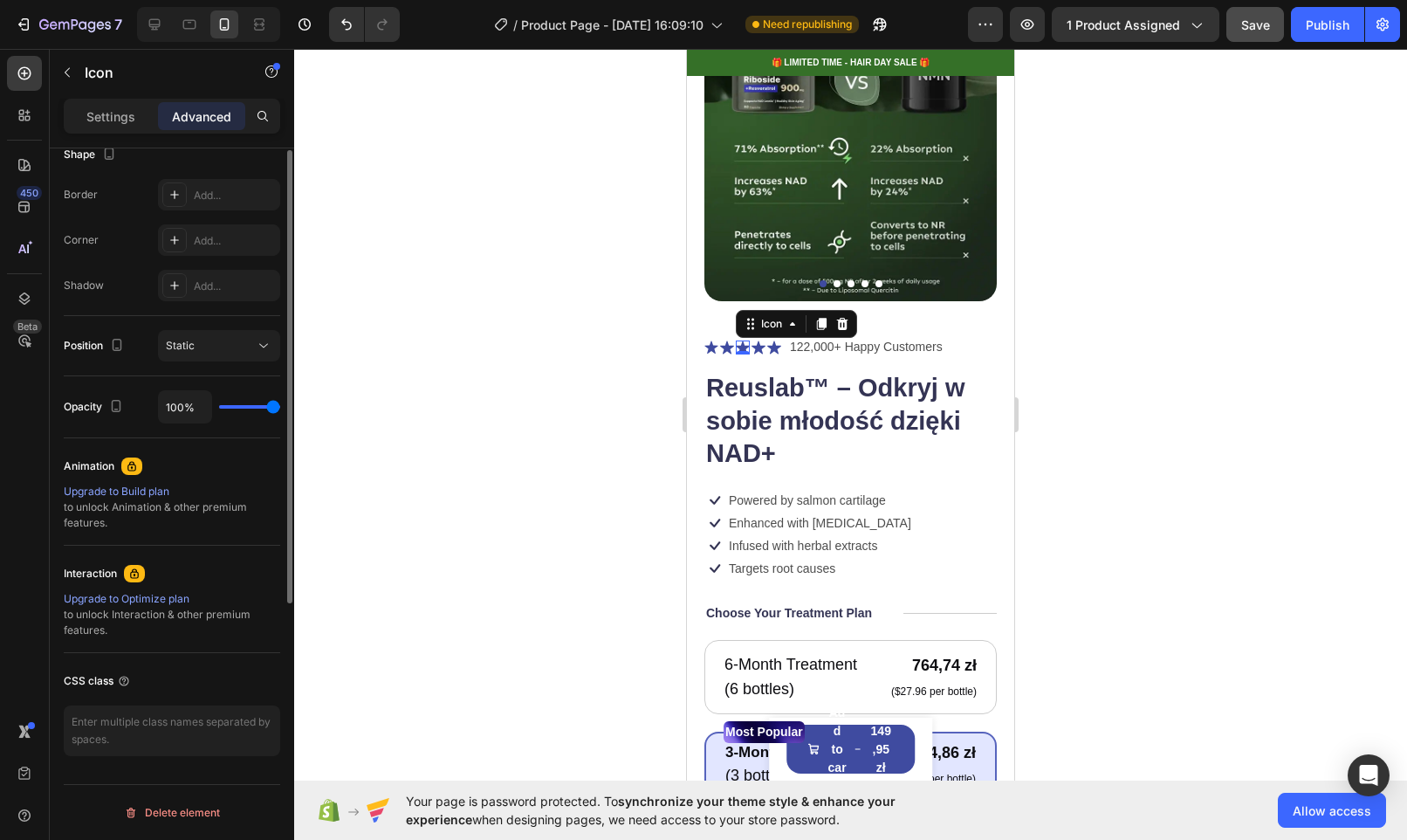
scroll to position [0, 0]
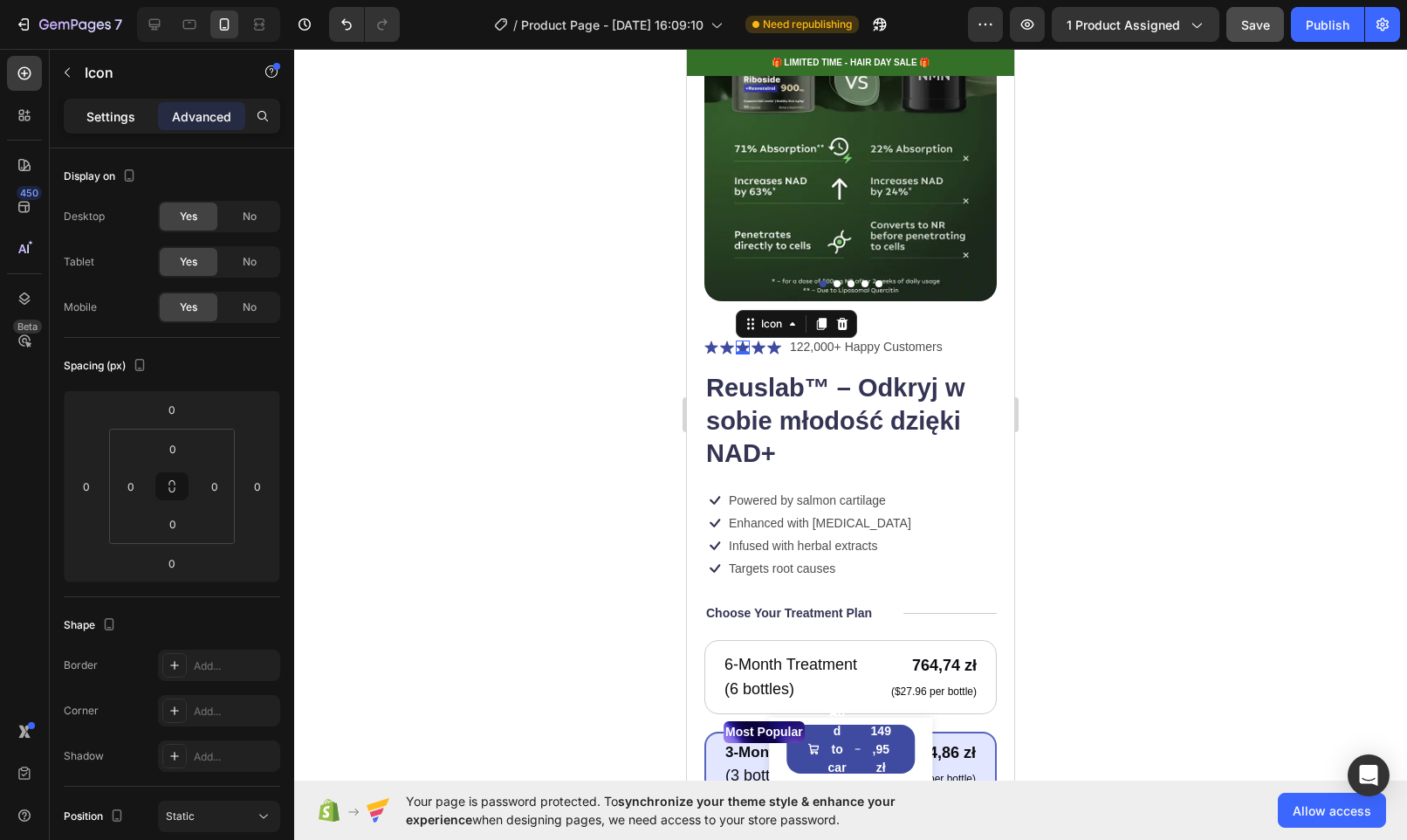
click at [113, 119] on p "Settings" at bounding box center [110, 116] width 49 height 18
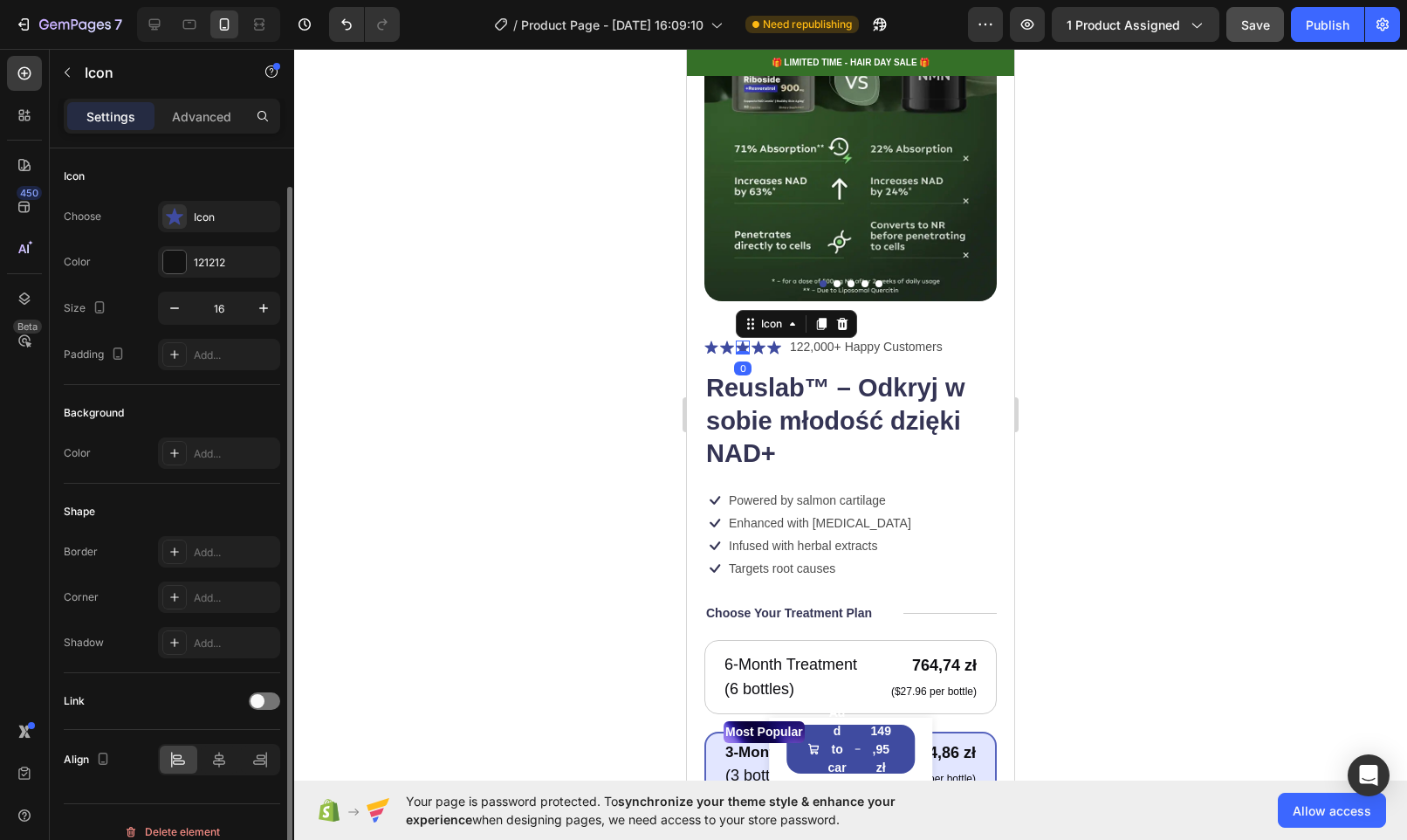
scroll to position [19, 0]
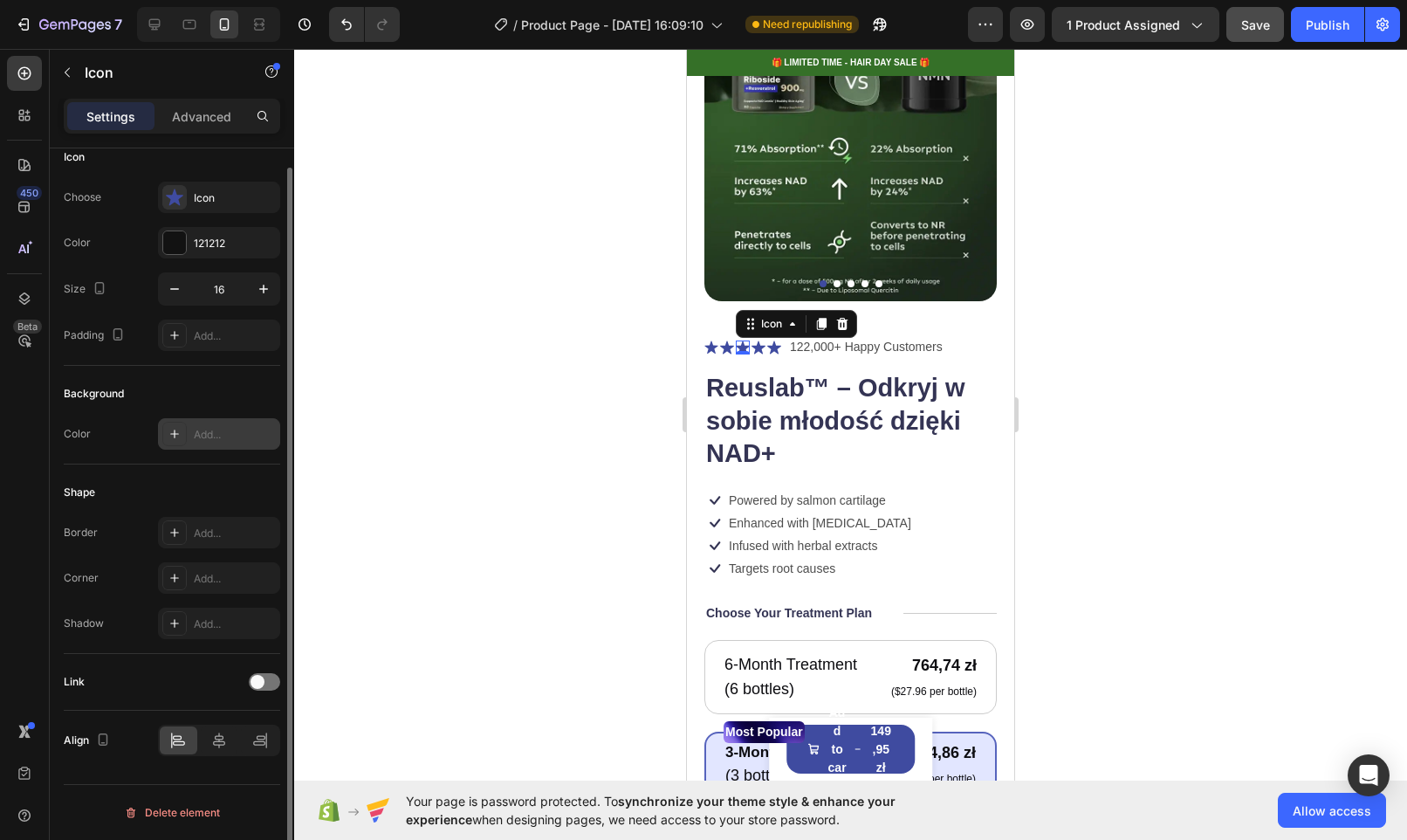
click at [172, 435] on icon at bounding box center [174, 434] width 14 height 14
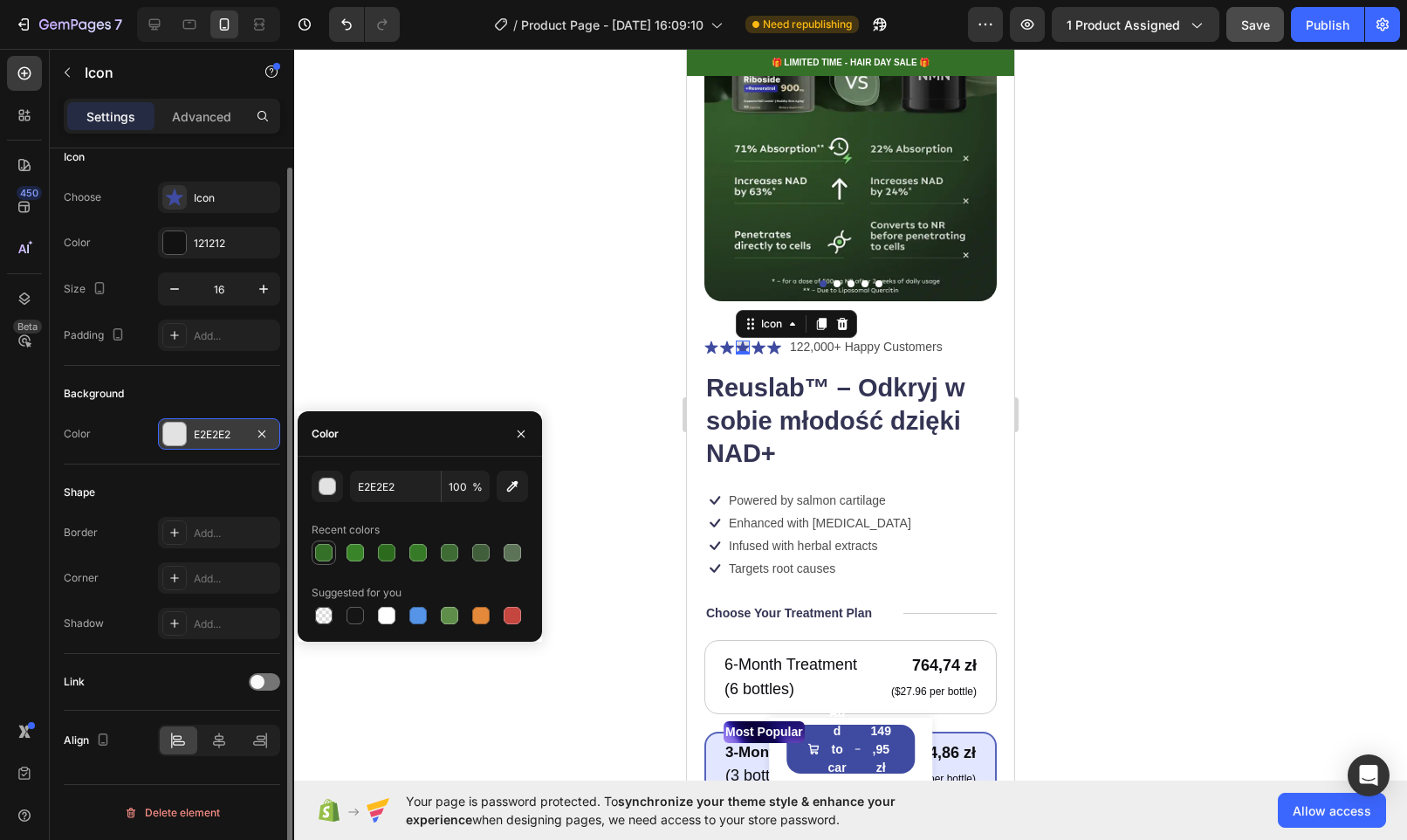
click at [322, 554] on div at bounding box center [324, 553] width 17 height 17
type input "357028"
click at [520, 428] on icon "button" at bounding box center [521, 434] width 14 height 14
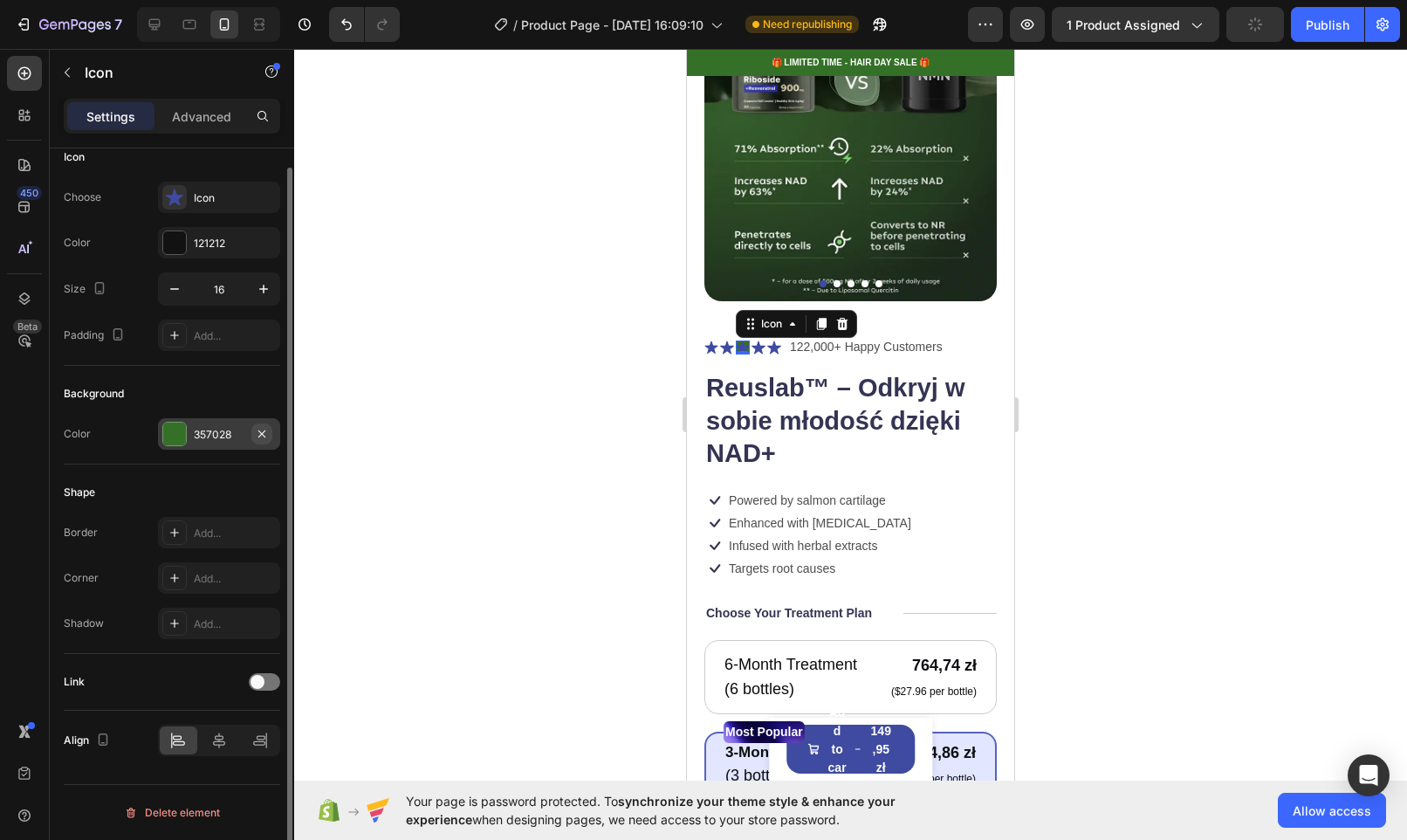
click at [263, 436] on icon "button" at bounding box center [261, 434] width 14 height 14
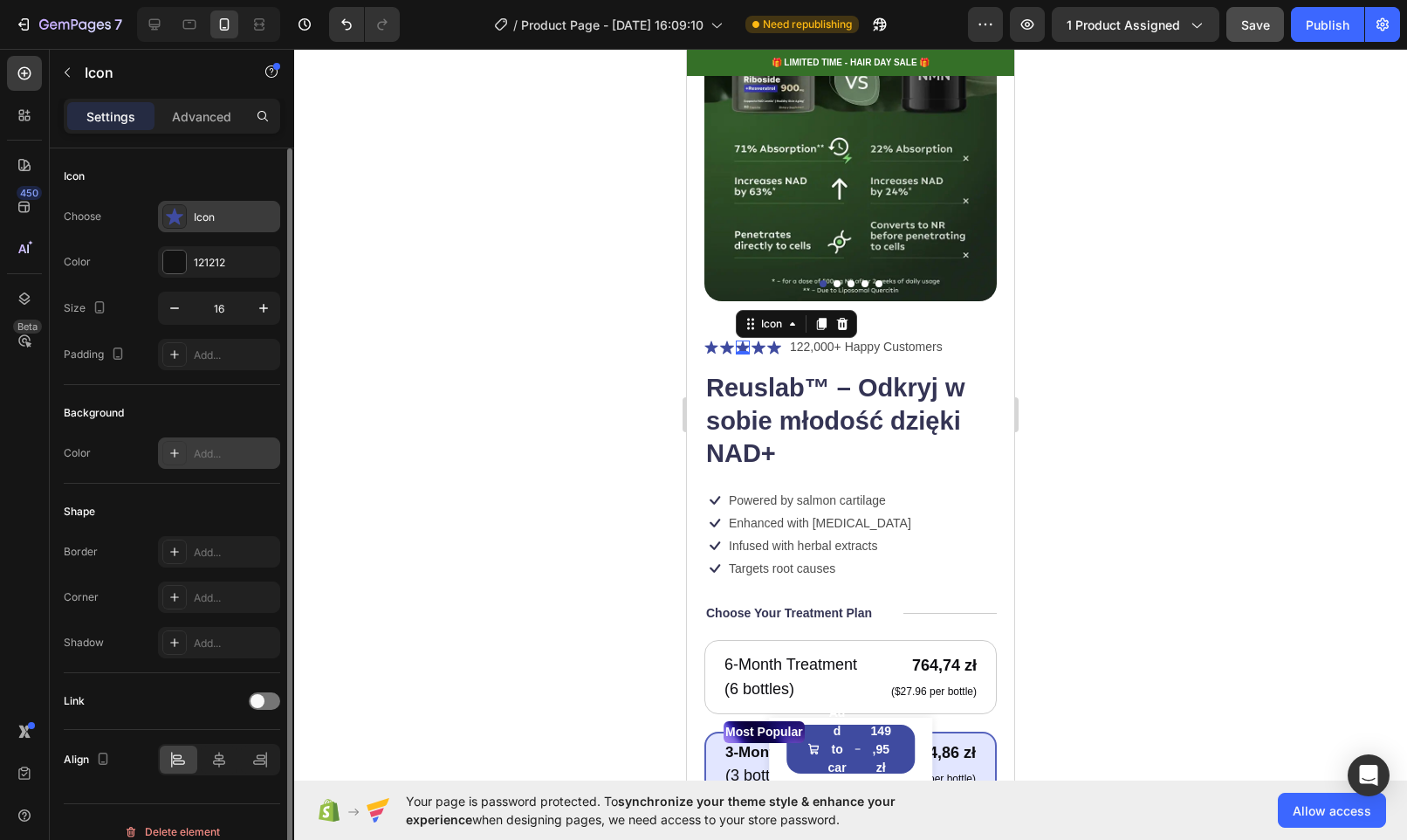
click at [173, 218] on icon at bounding box center [174, 216] width 17 height 16
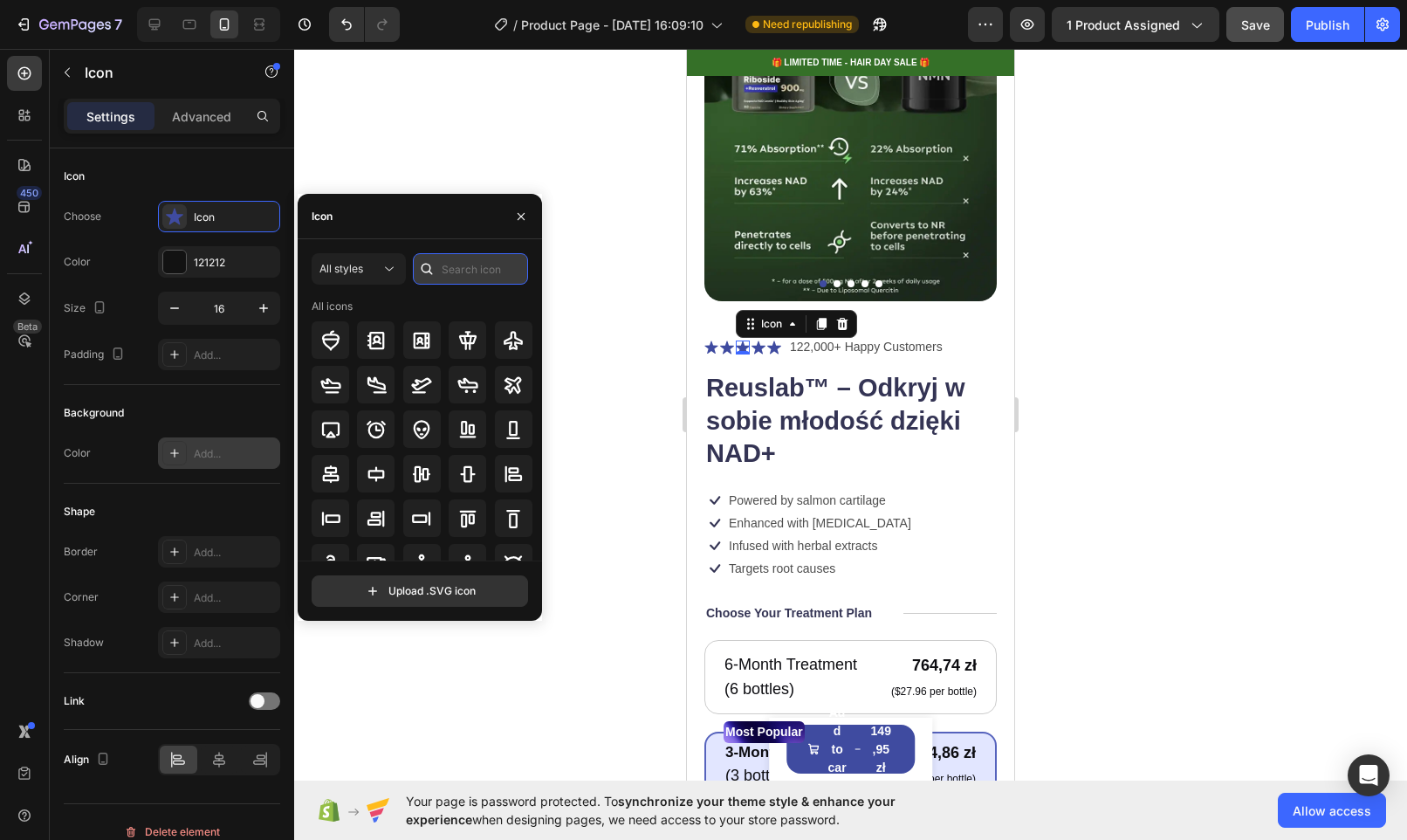
click at [465, 266] on input "text" at bounding box center [470, 269] width 115 height 31
type input "star"
click at [460, 473] on icon at bounding box center [468, 474] width 21 height 21
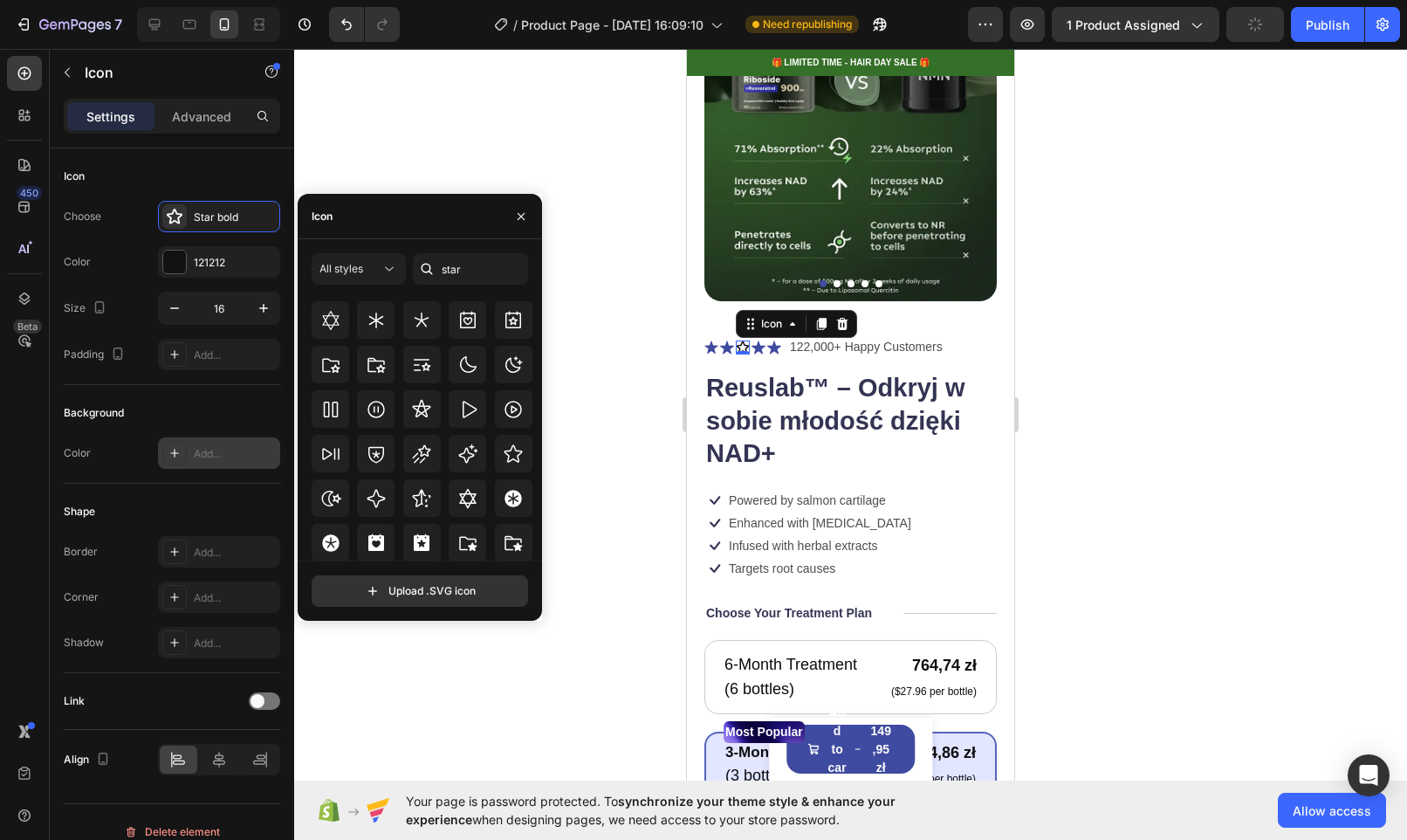
scroll to position [530, 0]
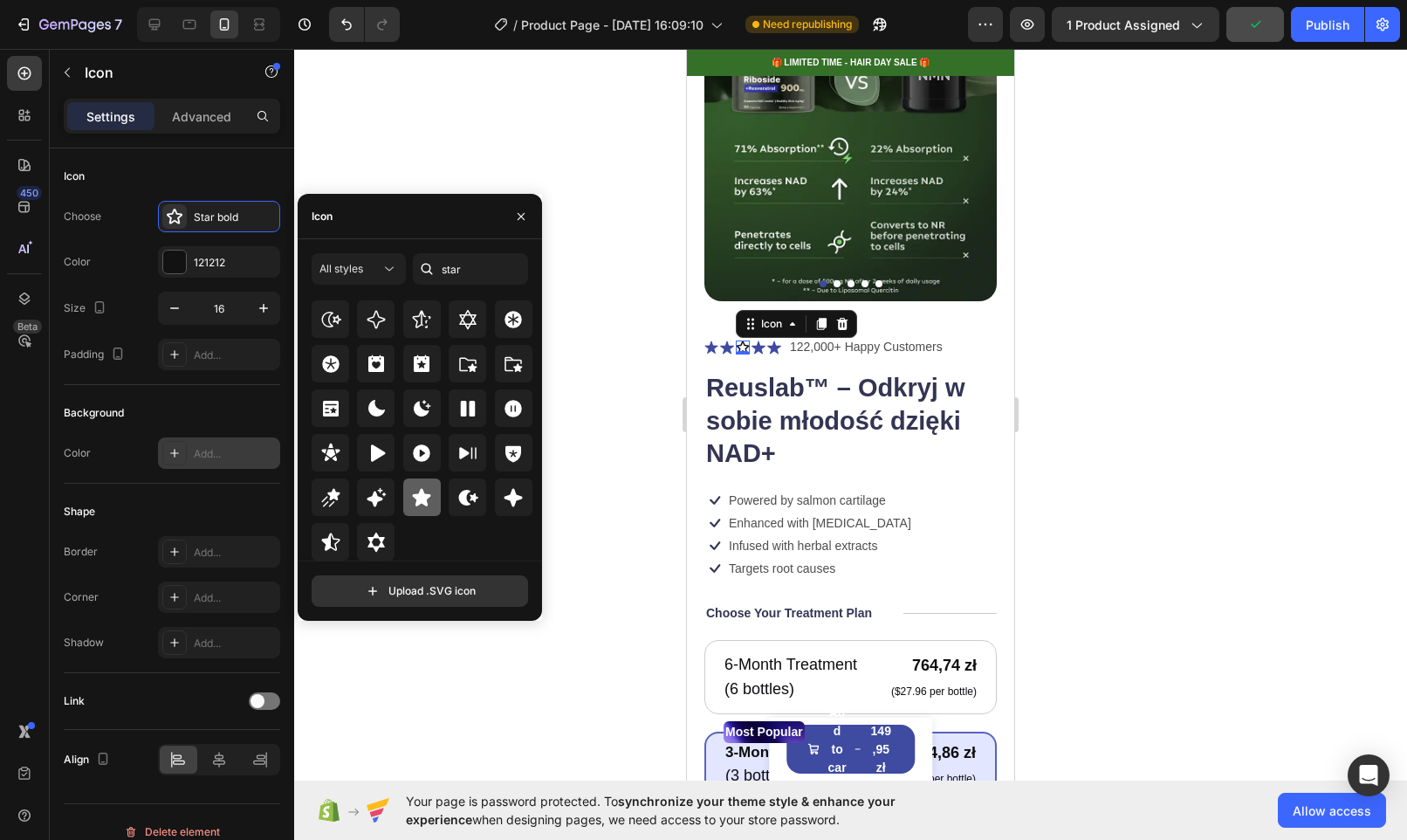
click at [420, 497] on icon at bounding box center [422, 496] width 18 height 17
click at [729, 341] on icon at bounding box center [727, 347] width 14 height 14
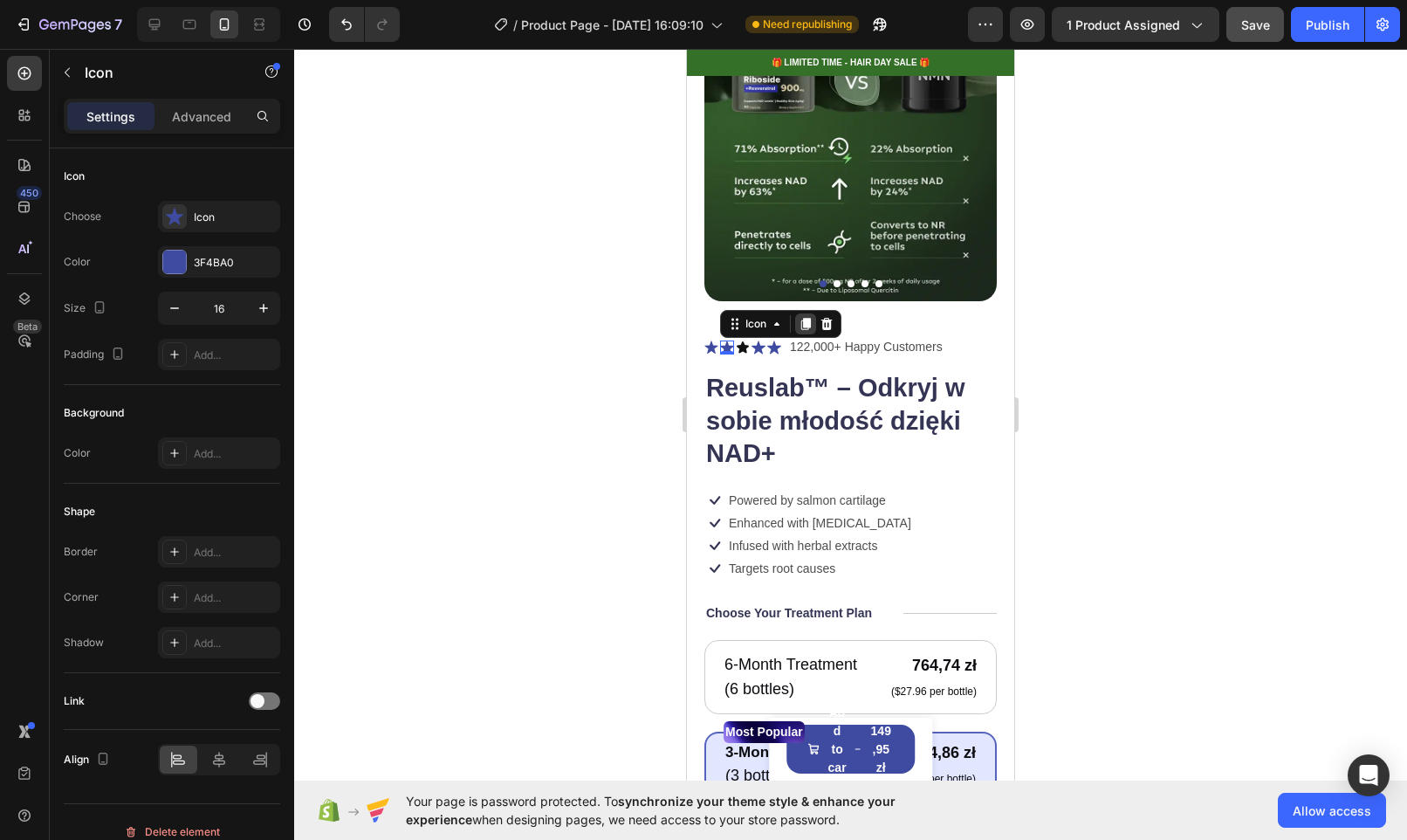
click at [812, 316] on icon at bounding box center [805, 323] width 14 height 14
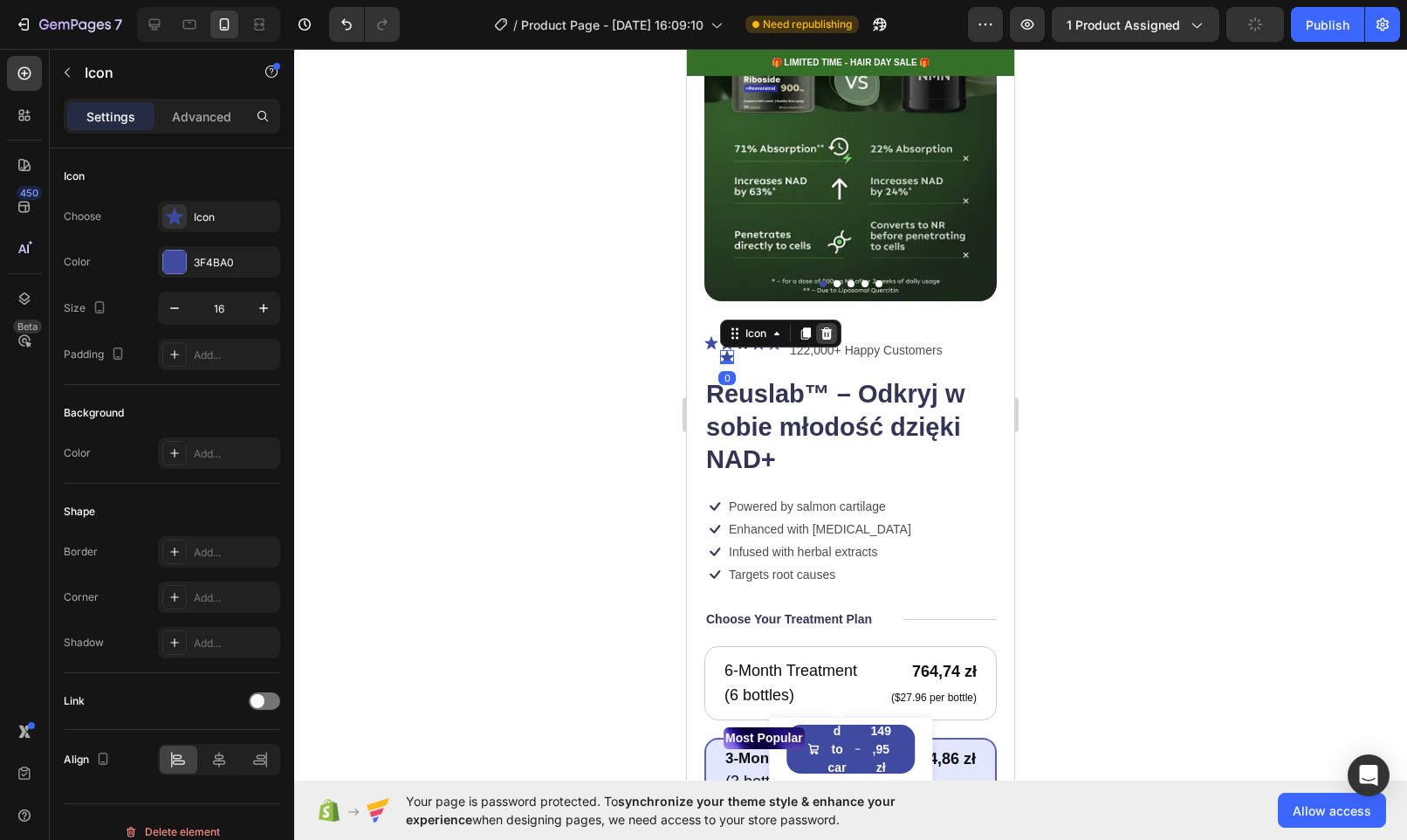
click at [826, 327] on icon at bounding box center [827, 333] width 12 height 13
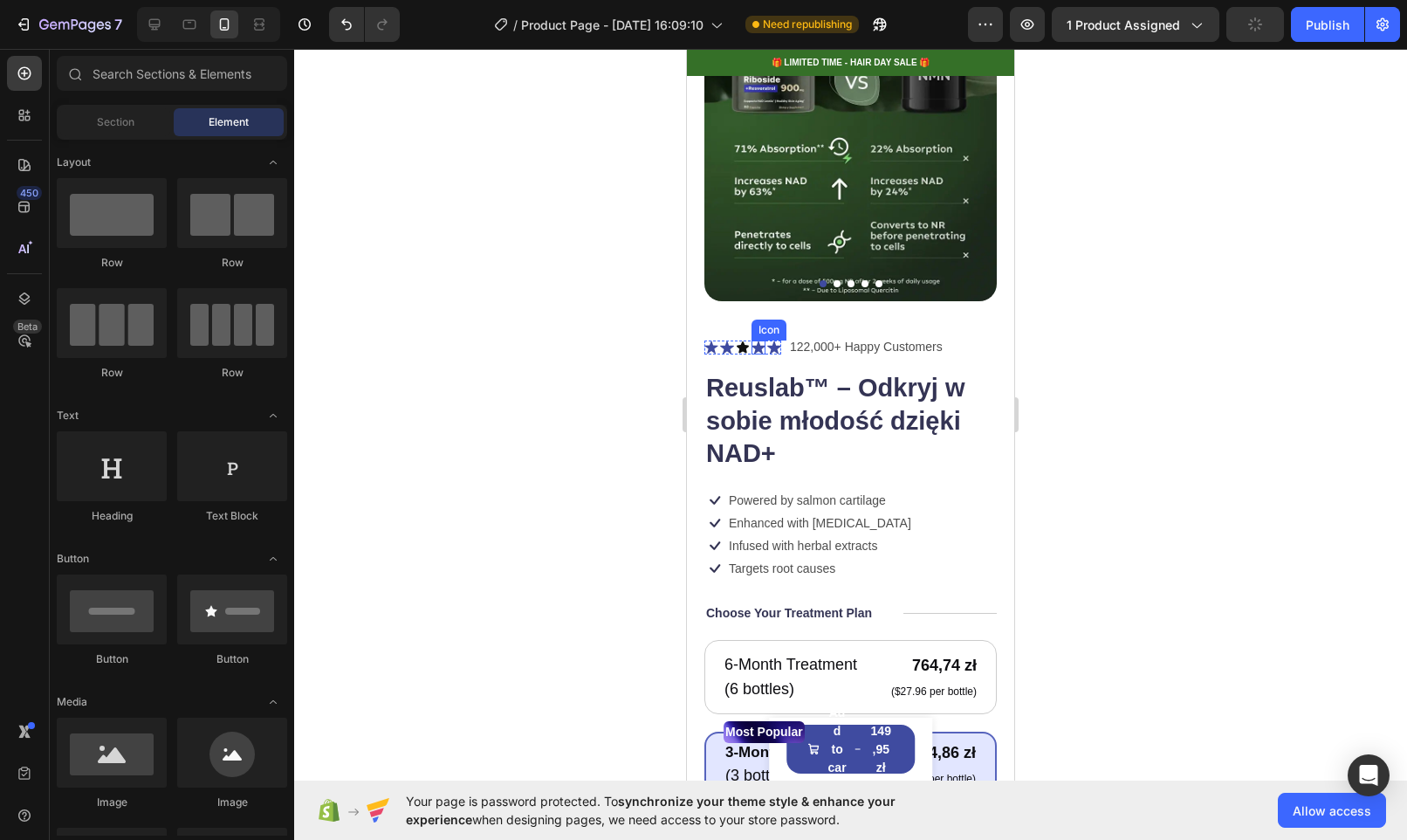
click at [759, 341] on icon at bounding box center [759, 347] width 14 height 14
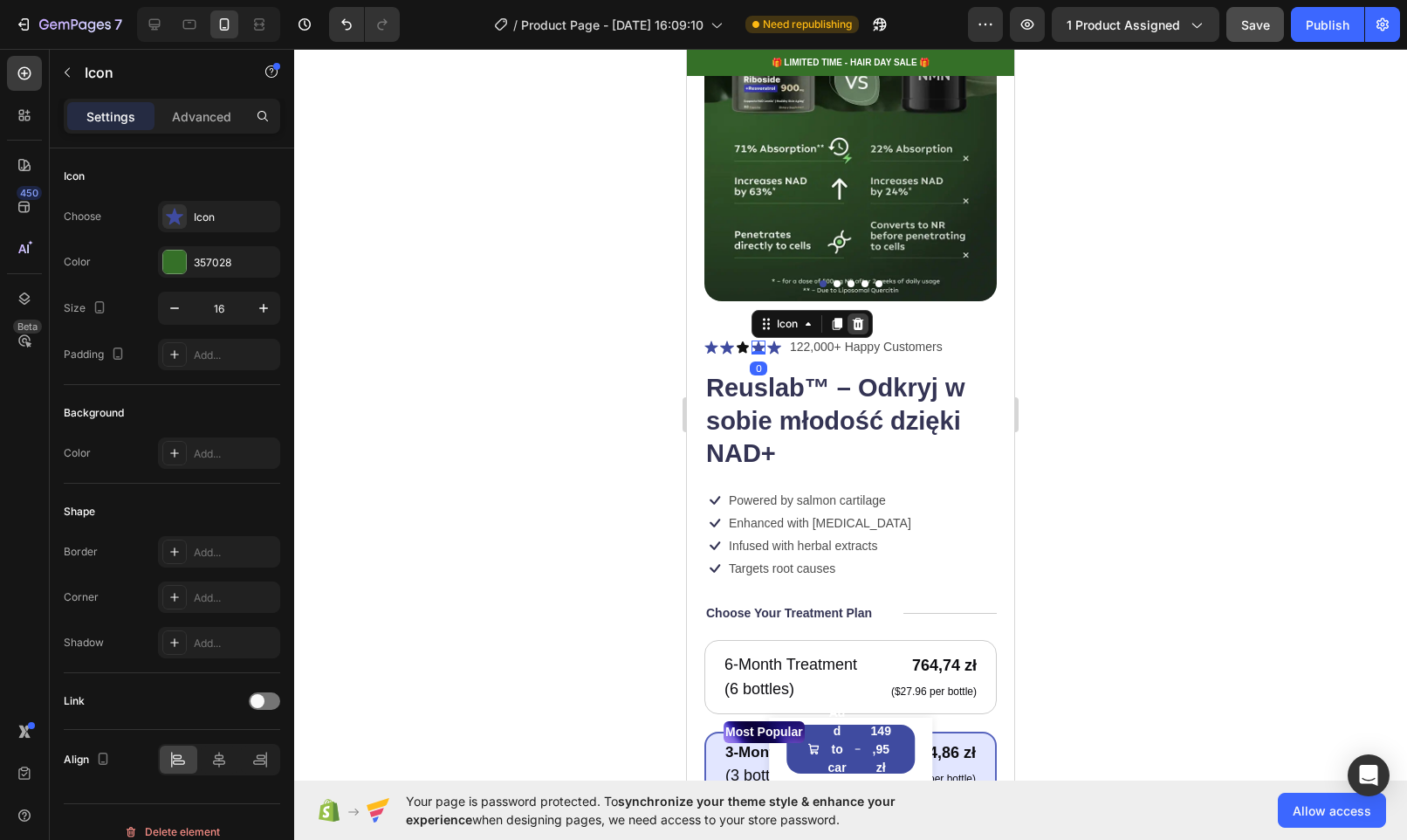
click at [857, 316] on icon at bounding box center [857, 323] width 14 height 14
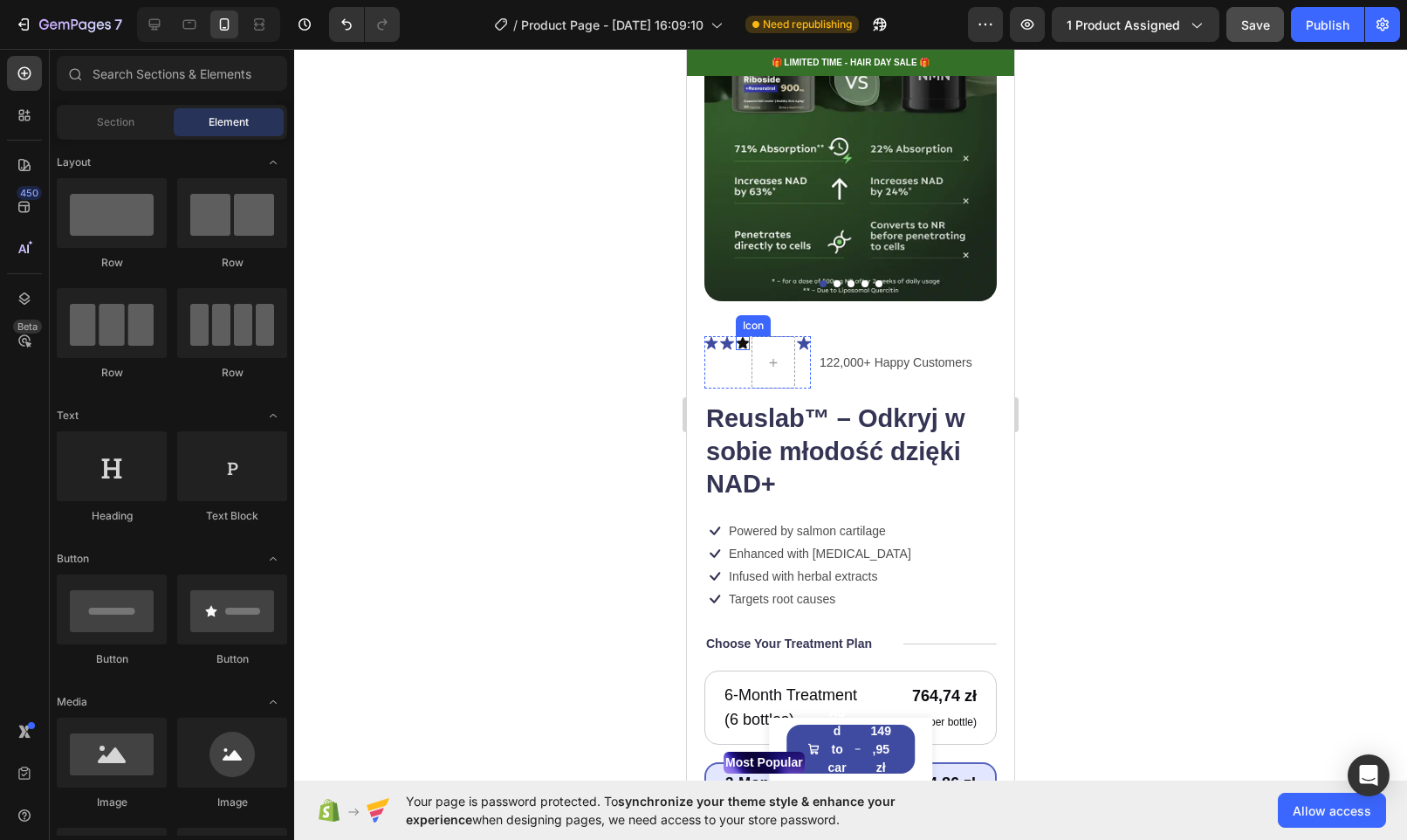
click at [738, 337] on icon at bounding box center [742, 343] width 13 height 12
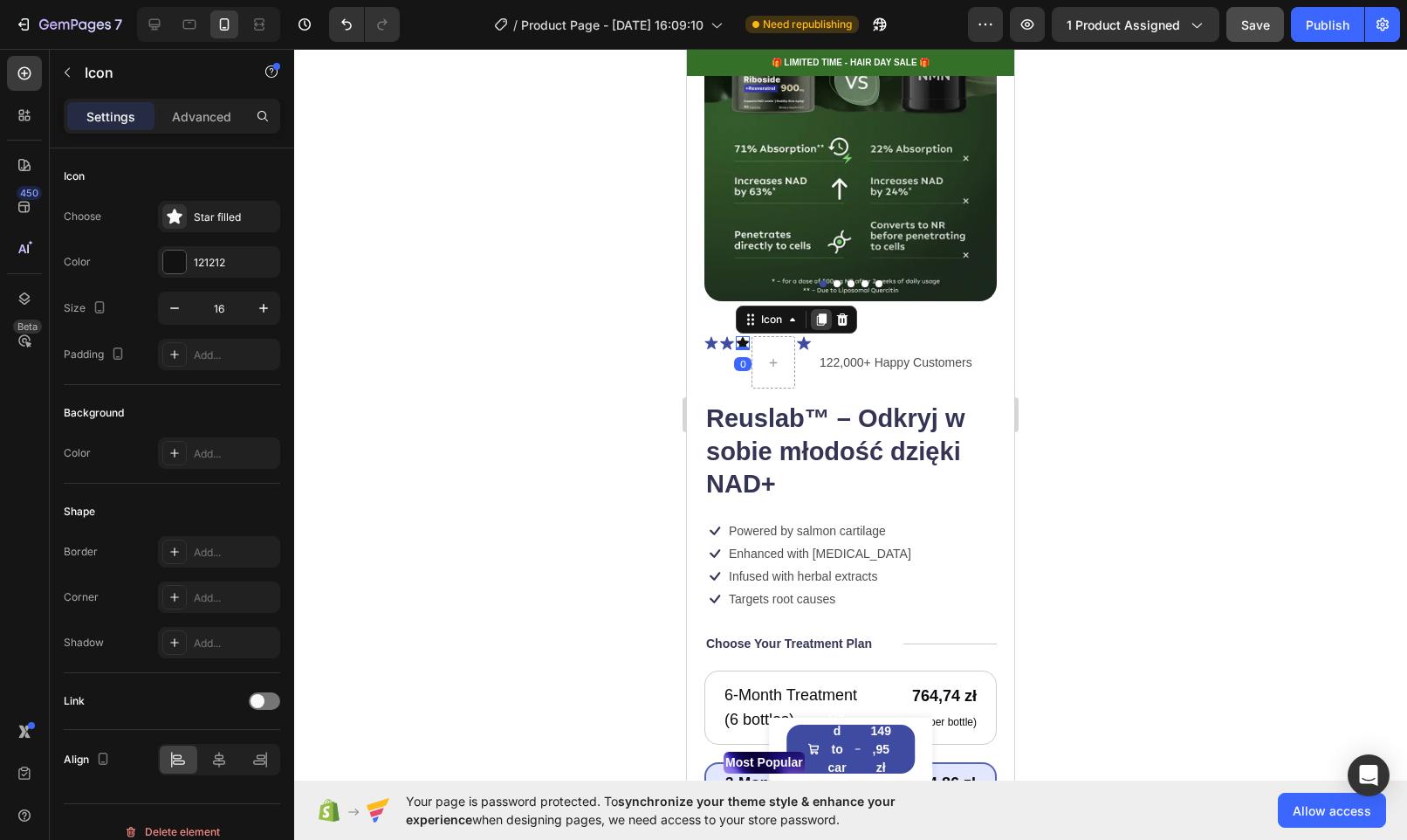
click at [819, 313] on icon at bounding box center [822, 319] width 14 height 14
drag, startPoint x: 741, startPoint y: 347, endPoint x: 755, endPoint y: 343, distance: 14.6
click at [755, 343] on div "Icon Icon Icon Icon 0 Icon" at bounding box center [758, 362] width 106 height 52
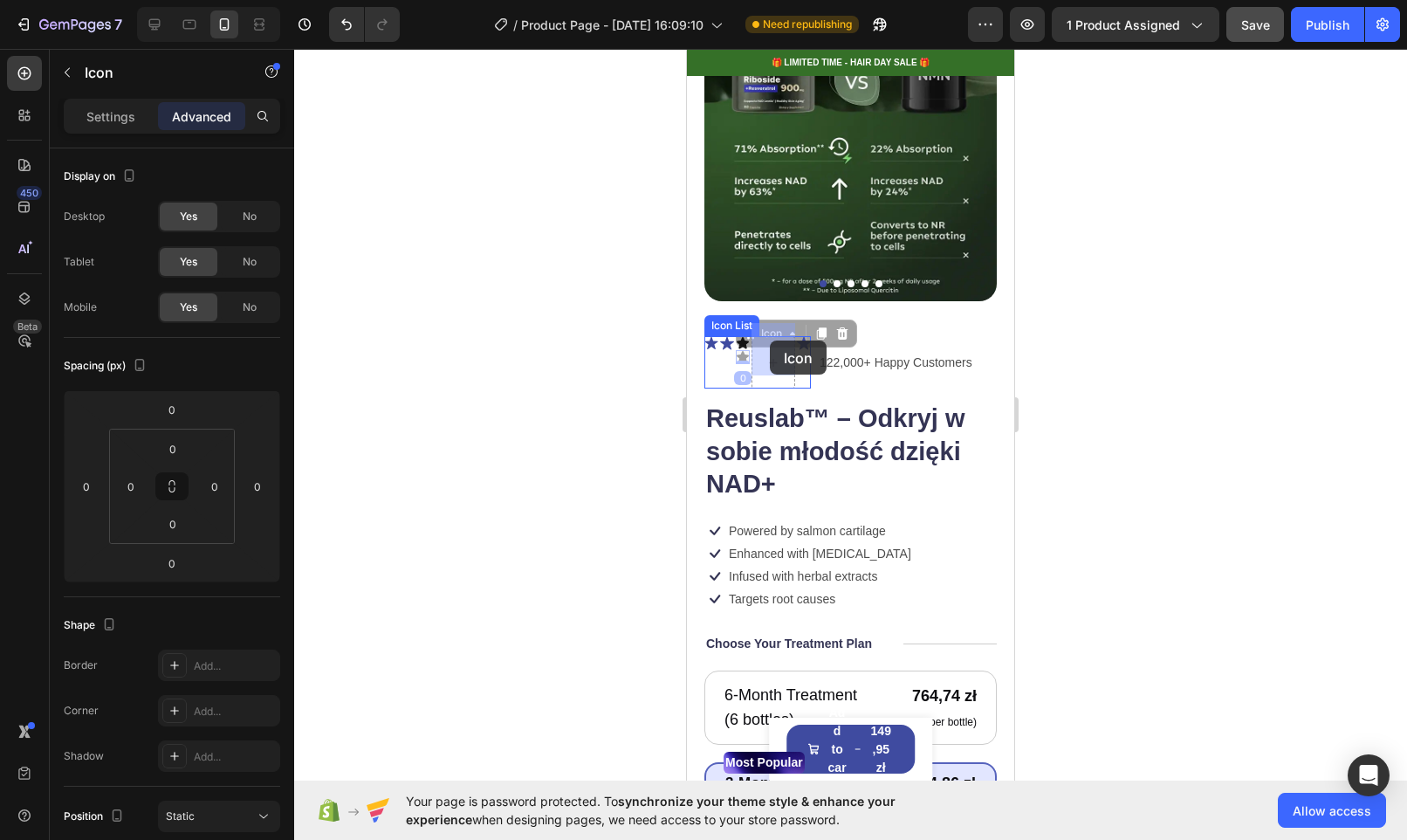
drag, startPoint x: 743, startPoint y: 339, endPoint x: 767, endPoint y: 341, distance: 24.1
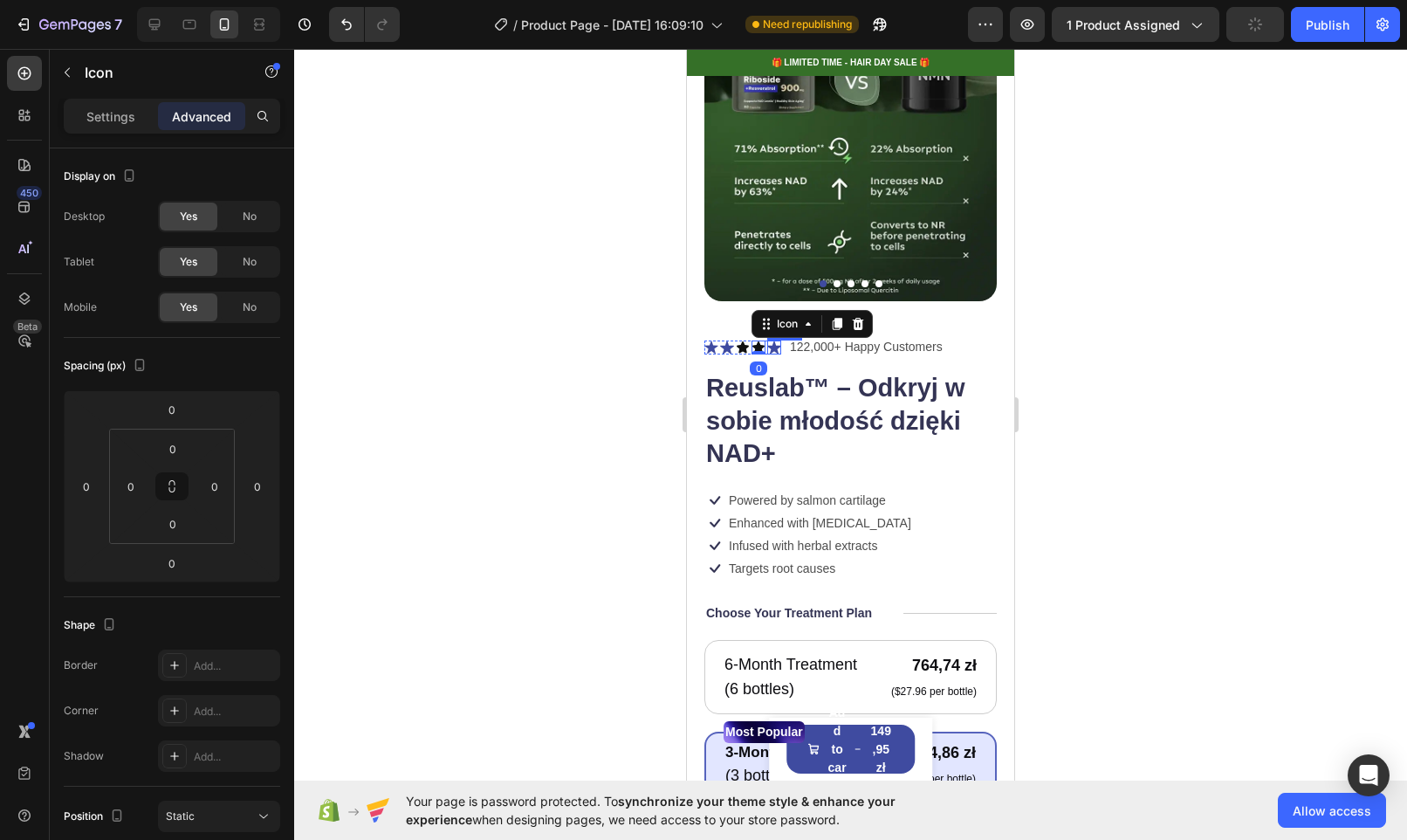
click at [774, 341] on icon at bounding box center [774, 347] width 14 height 14
click at [756, 342] on icon at bounding box center [759, 347] width 13 height 12
click at [743, 342] on icon at bounding box center [742, 347] width 13 height 12
click at [96, 124] on p "Settings" at bounding box center [110, 116] width 49 height 18
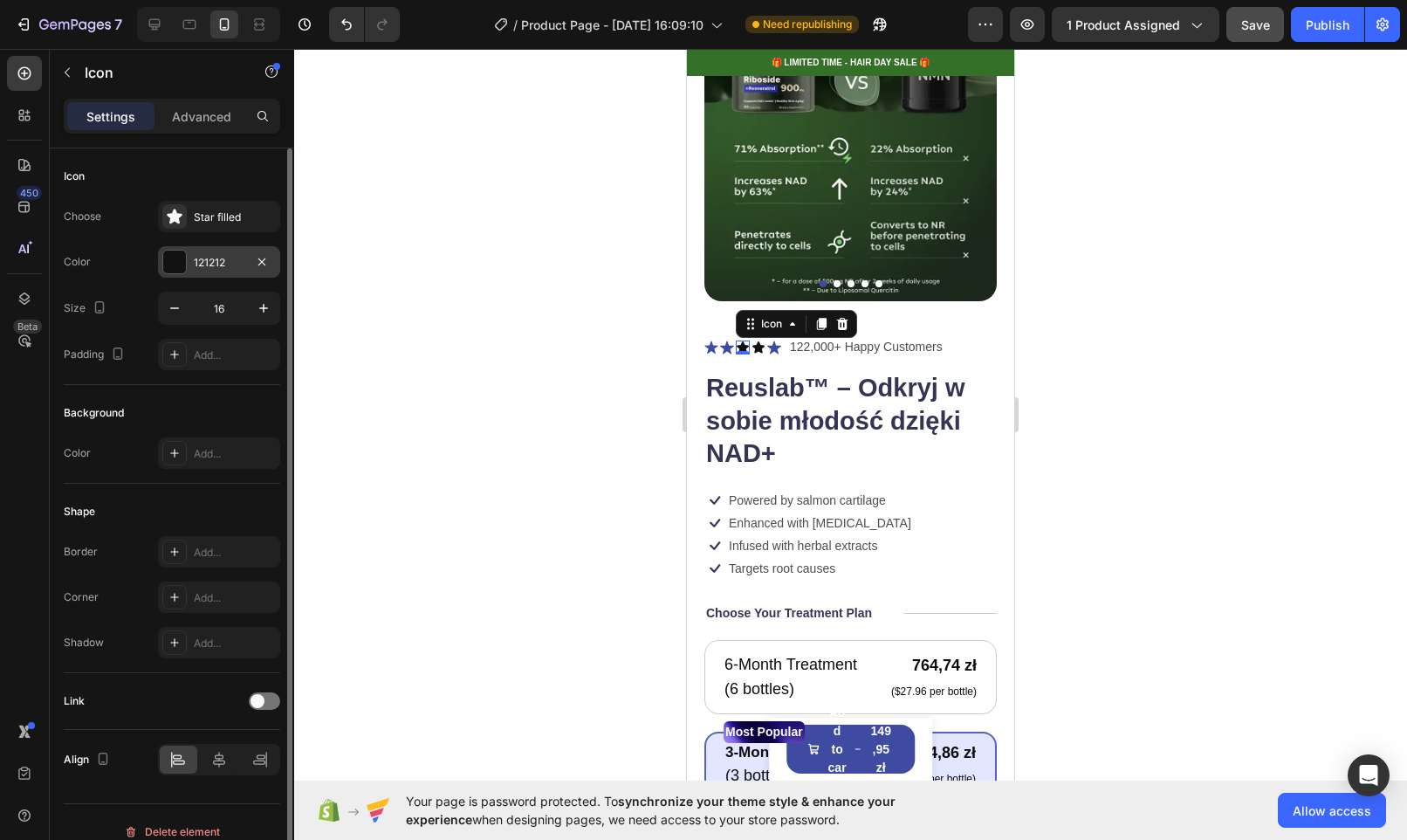
click at [168, 264] on div at bounding box center [174, 261] width 22 height 22
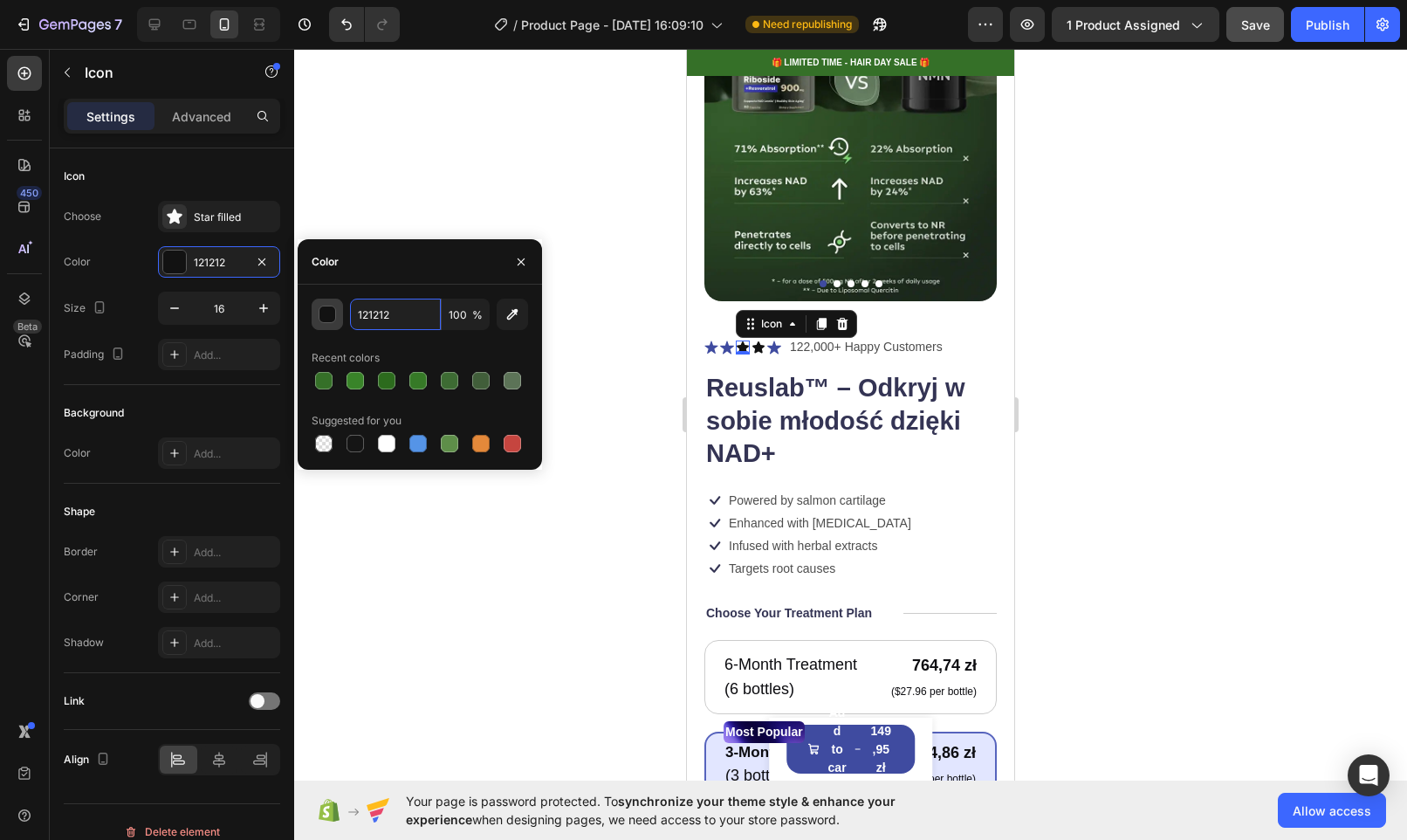
paste input "357028"
click at [431, 265] on div "Color" at bounding box center [420, 261] width 245 height 45
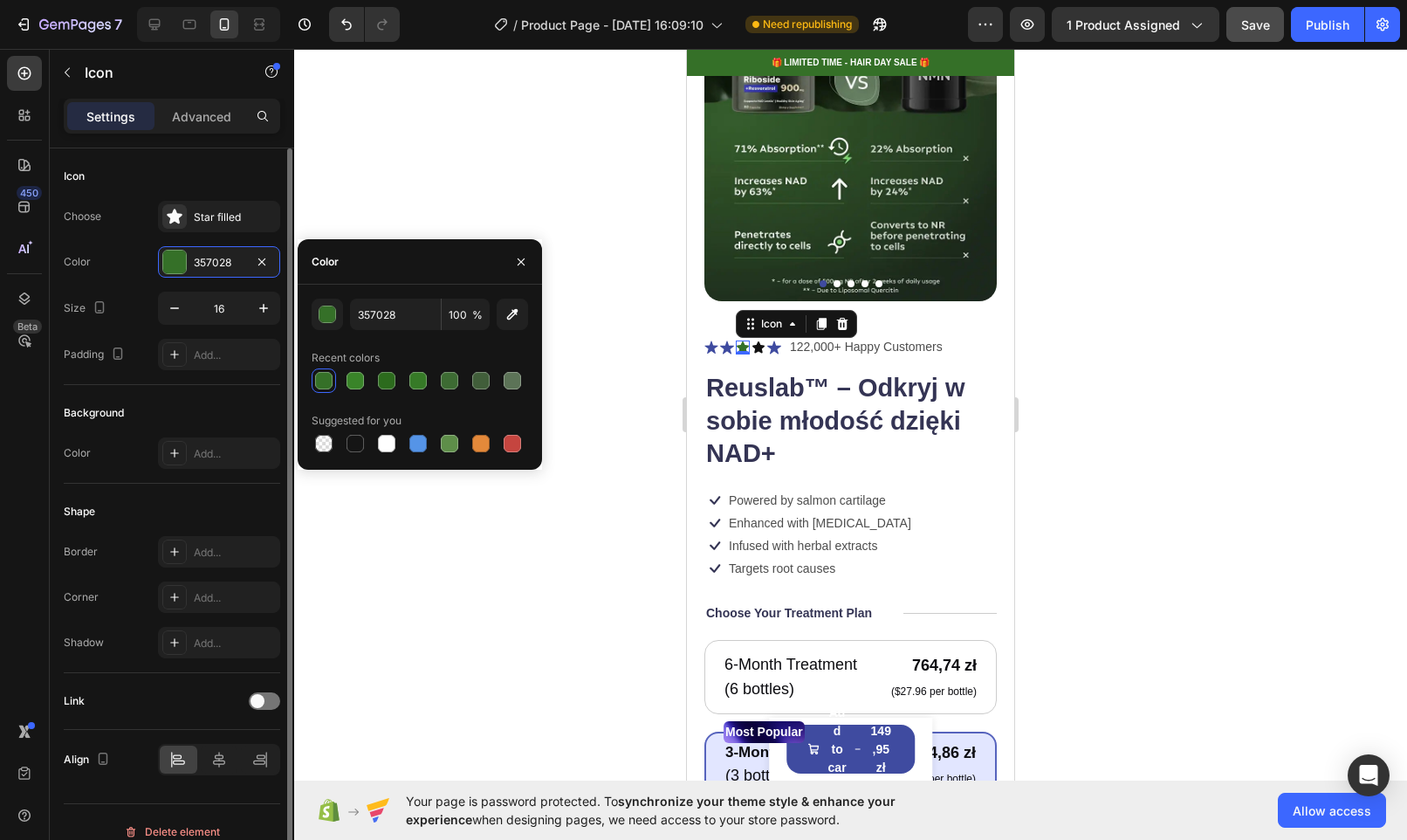
click at [84, 225] on div "Choose" at bounding box center [82, 216] width 38 height 28
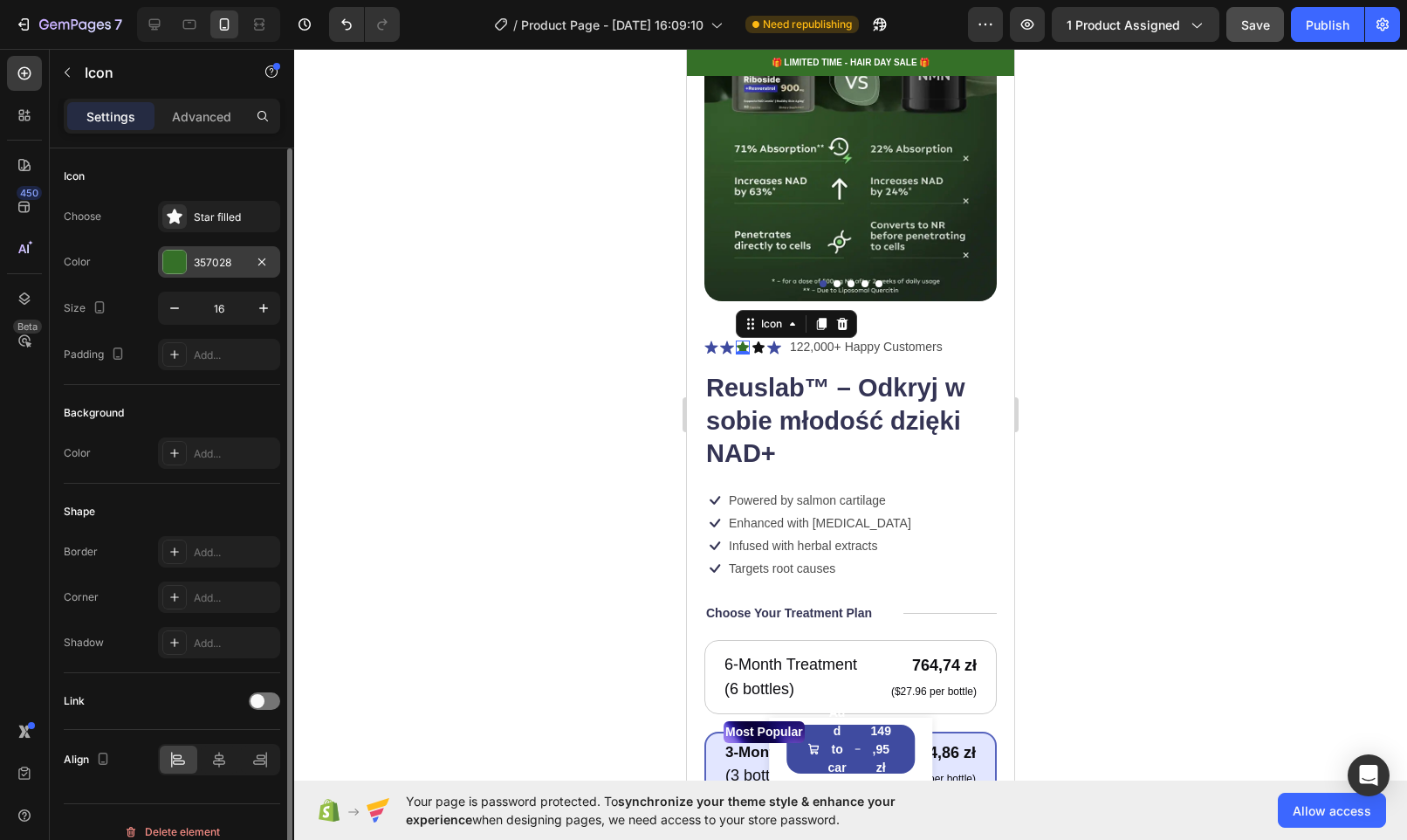
click at [163, 262] on div at bounding box center [174, 261] width 24 height 24
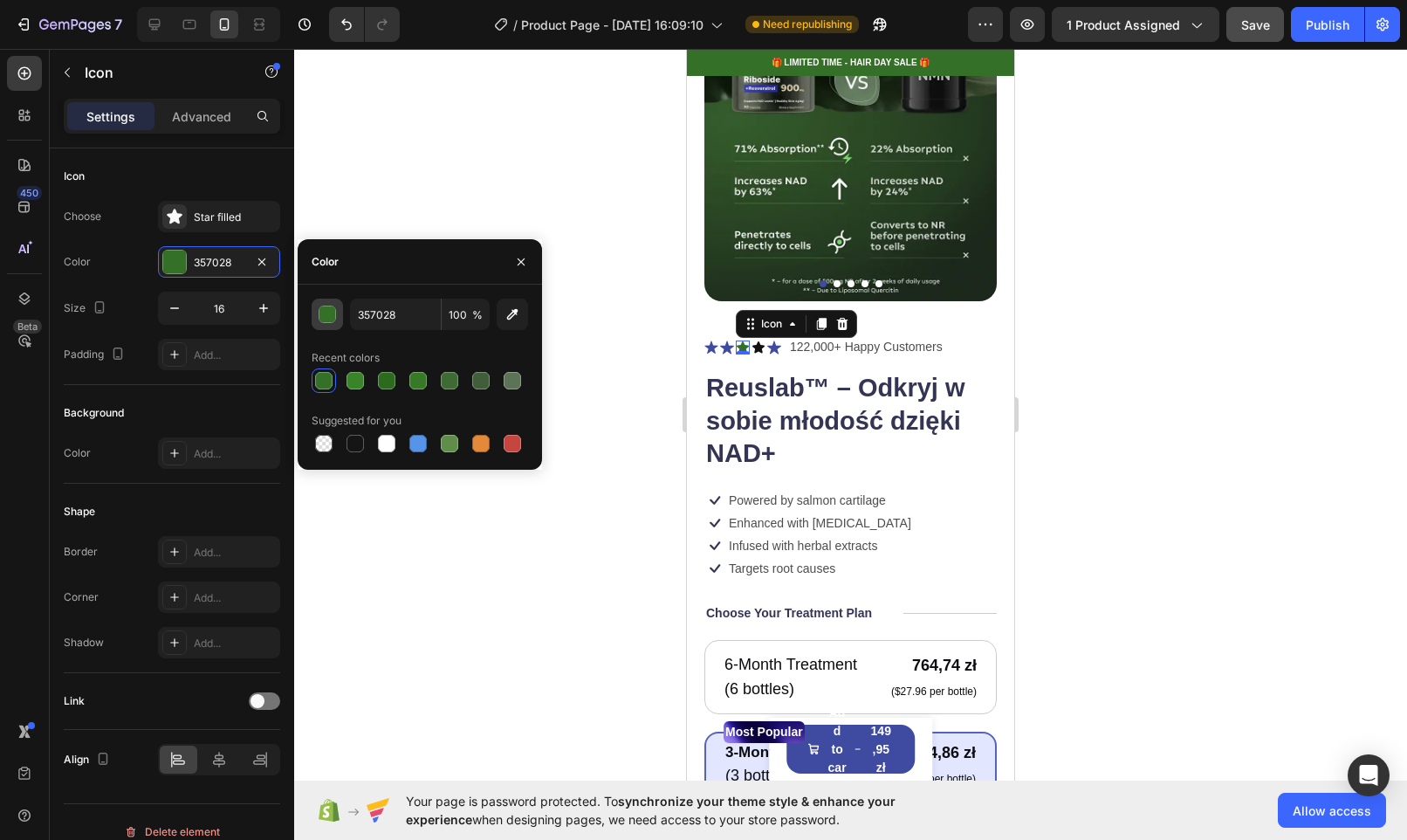
click at [328, 317] on div "button" at bounding box center [328, 315] width 17 height 17
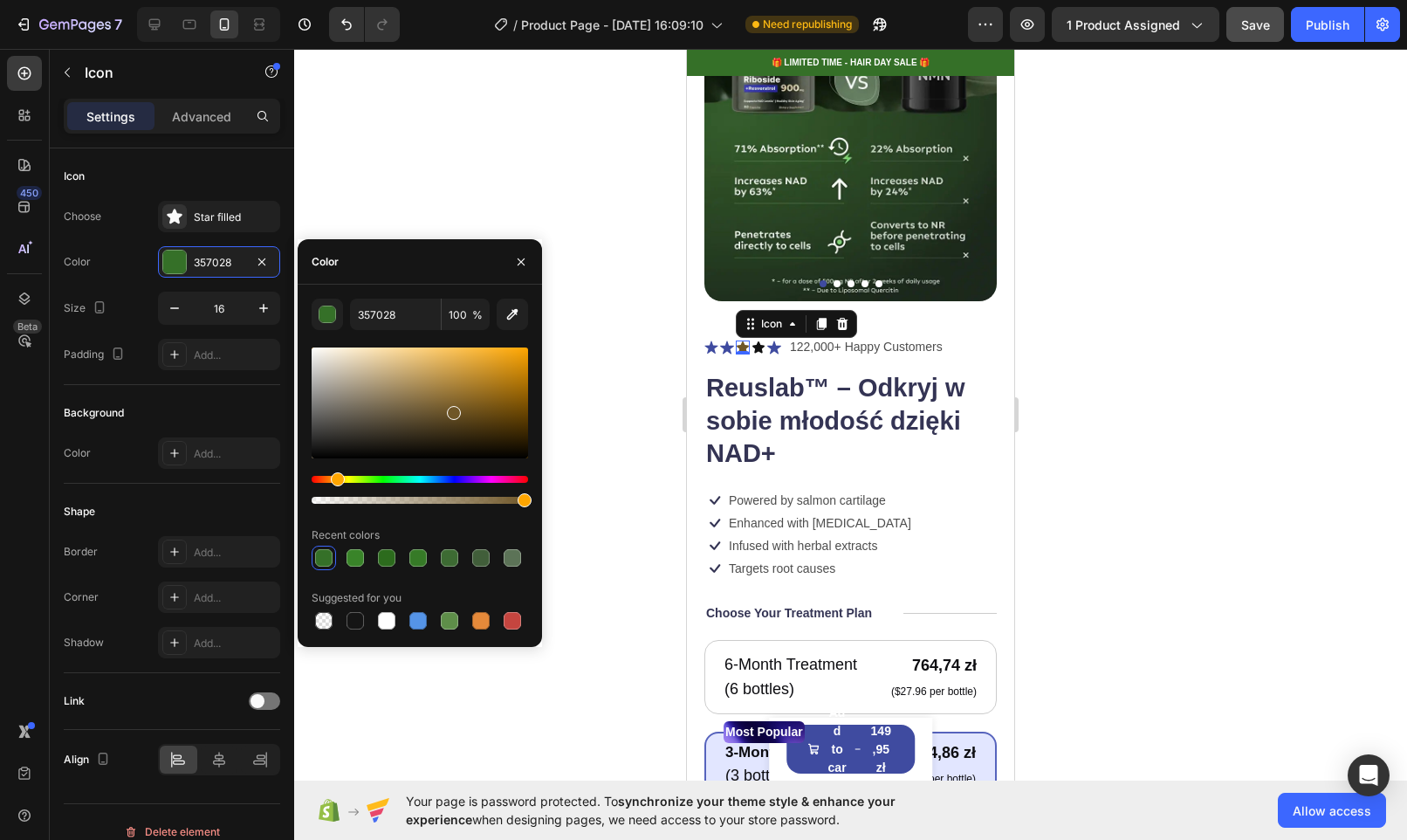
drag, startPoint x: 350, startPoint y: 479, endPoint x: 335, endPoint y: 480, distance: 15.0
click at [335, 480] on div "Hue" at bounding box center [420, 479] width 217 height 7
click at [515, 356] on div at bounding box center [420, 403] width 217 height 111
click at [335, 481] on div "Hue" at bounding box center [338, 479] width 14 height 14
type input "FFB01E"
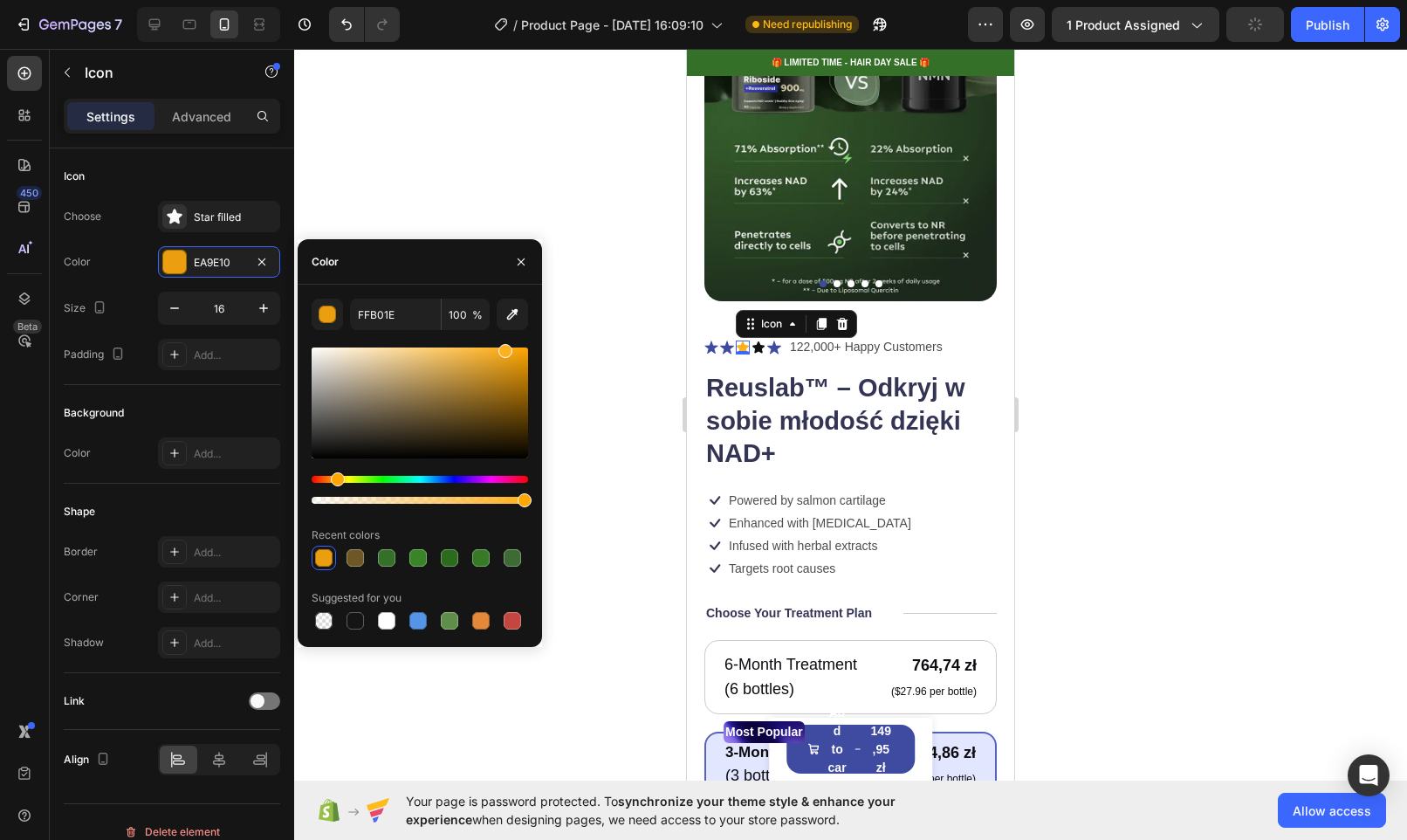
drag, startPoint x: 491, startPoint y: 365, endPoint x: 503, endPoint y: 341, distance: 26.8
click at [503, 341] on div "FFB01E 100 % Recent colors Suggested for you" at bounding box center [420, 465] width 217 height 334
click at [755, 344] on div "Icon Icon Icon 0 Icon Icon Icon List" at bounding box center [742, 346] width 76 height 22
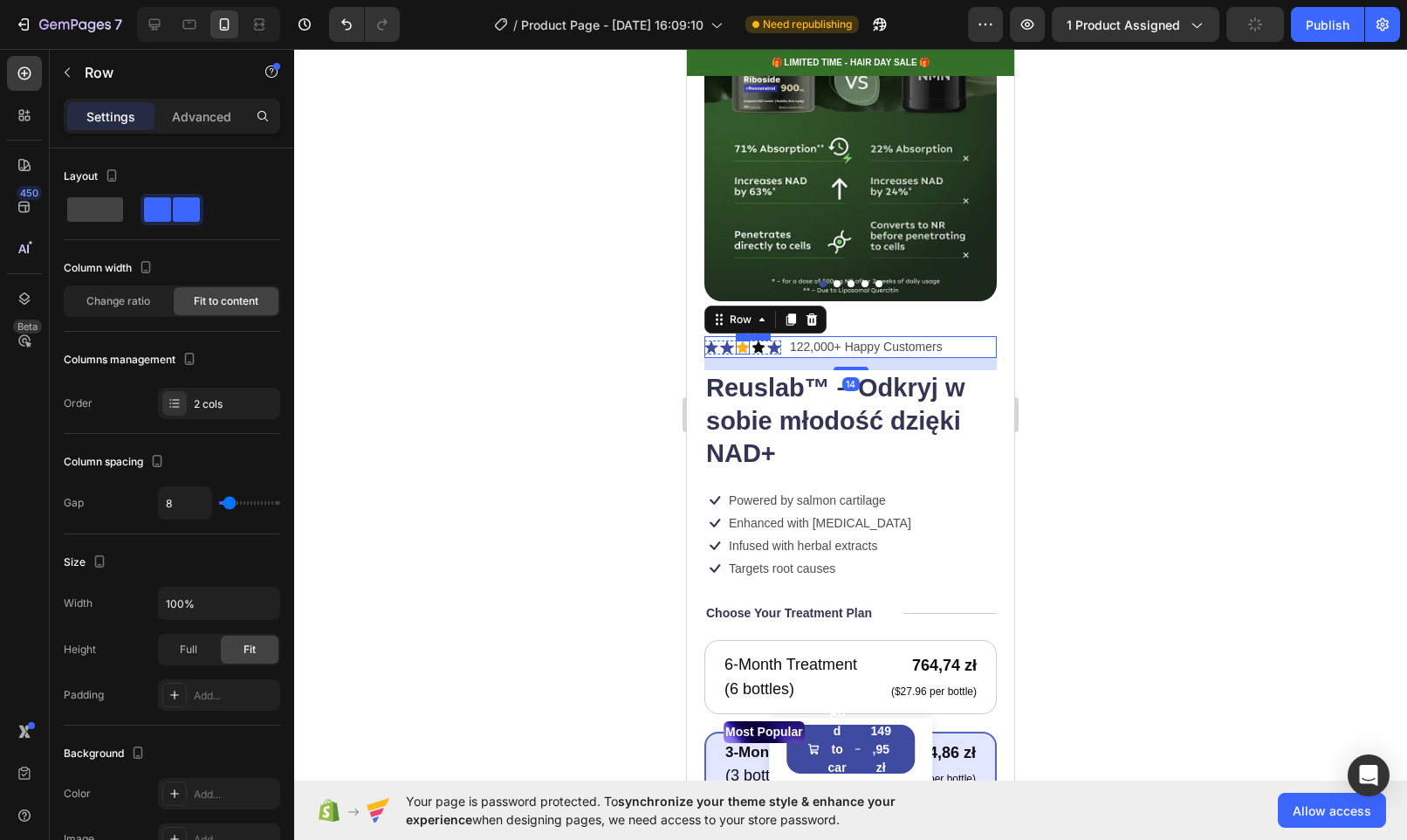
click at [743, 342] on icon at bounding box center [742, 347] width 13 height 12
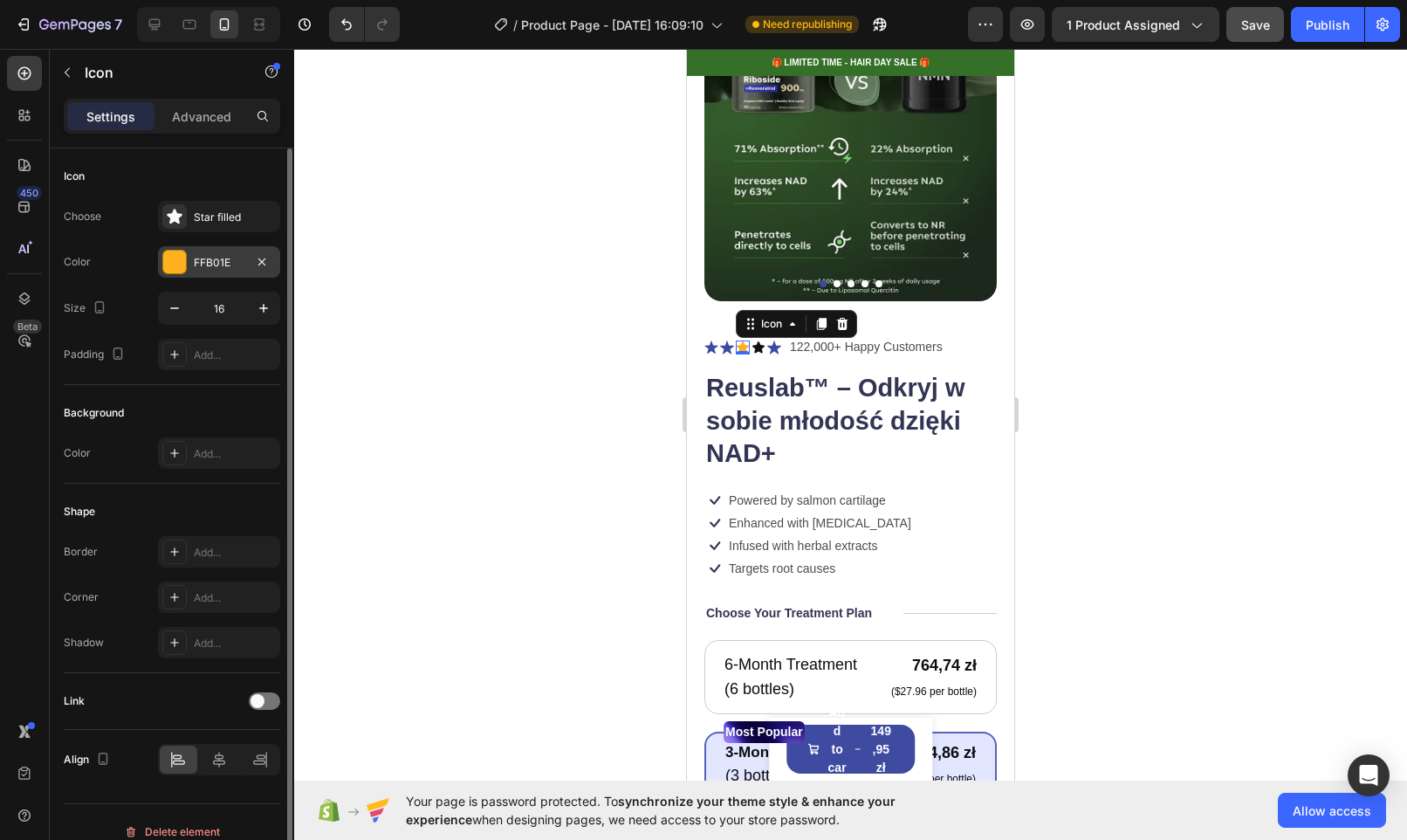
click at [224, 270] on div "FFB01E" at bounding box center [219, 261] width 122 height 31
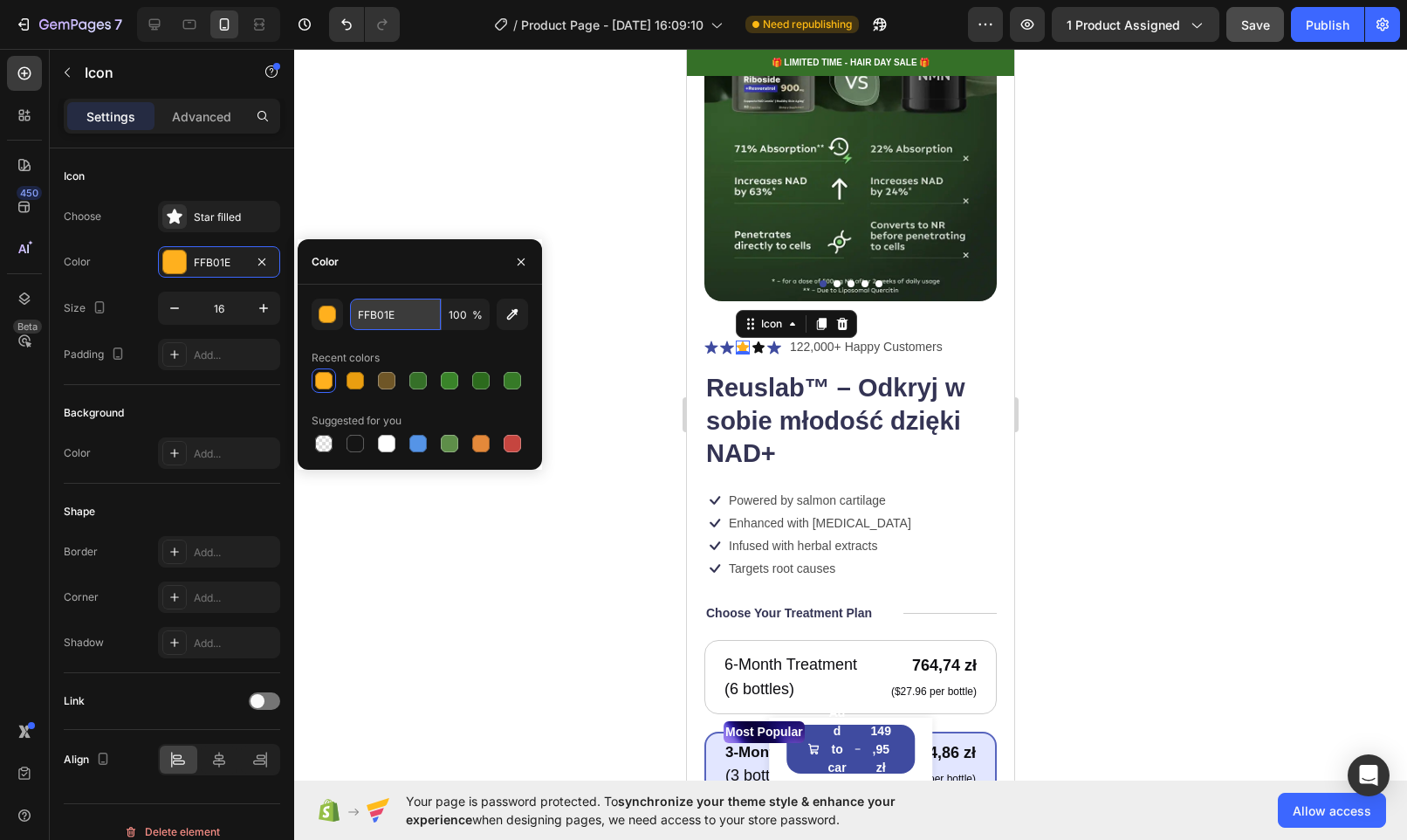
click at [431, 307] on input "FFB01E" at bounding box center [396, 314] width 91 height 31
click at [760, 342] on icon at bounding box center [759, 347] width 13 height 12
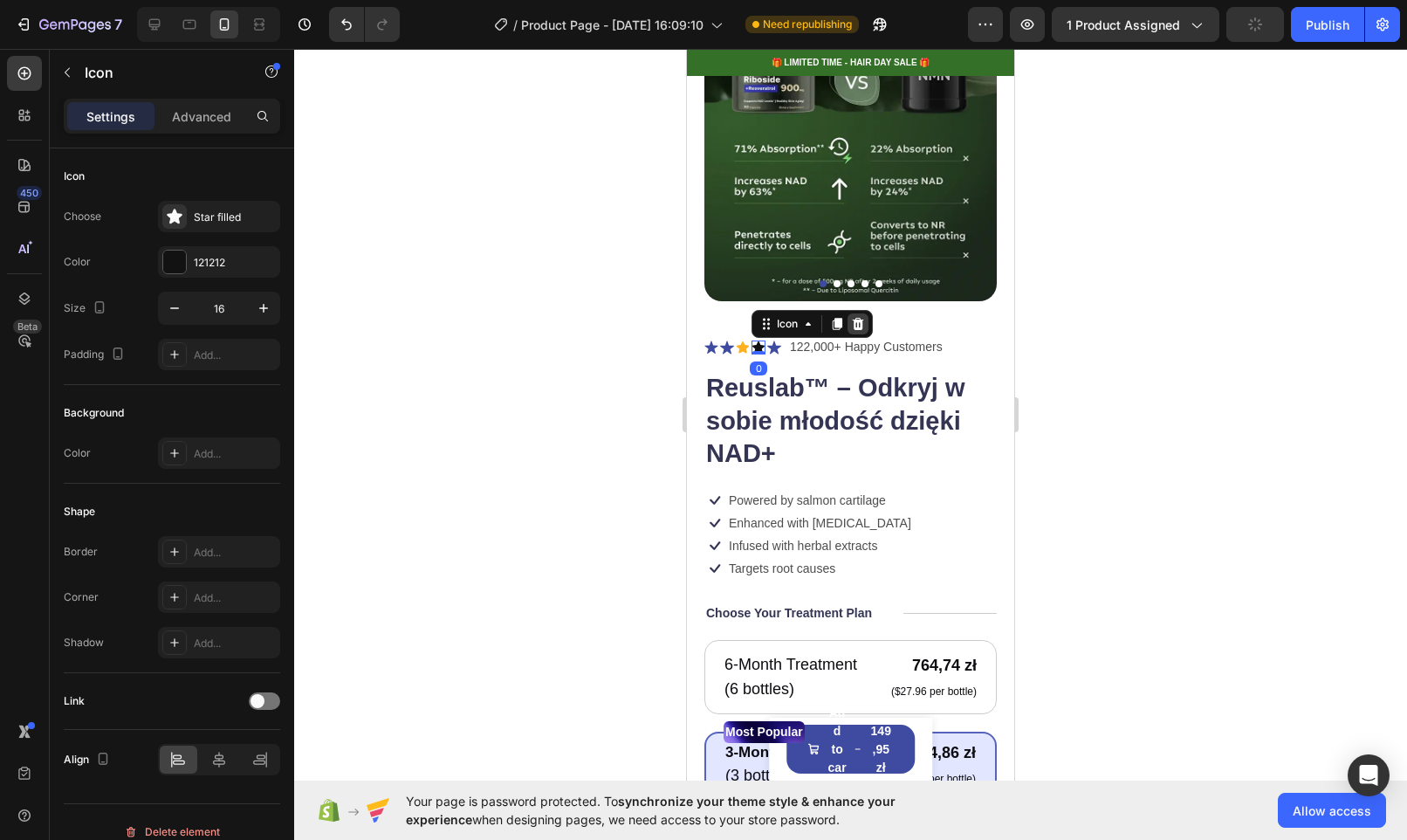
click at [856, 316] on icon at bounding box center [857, 323] width 14 height 14
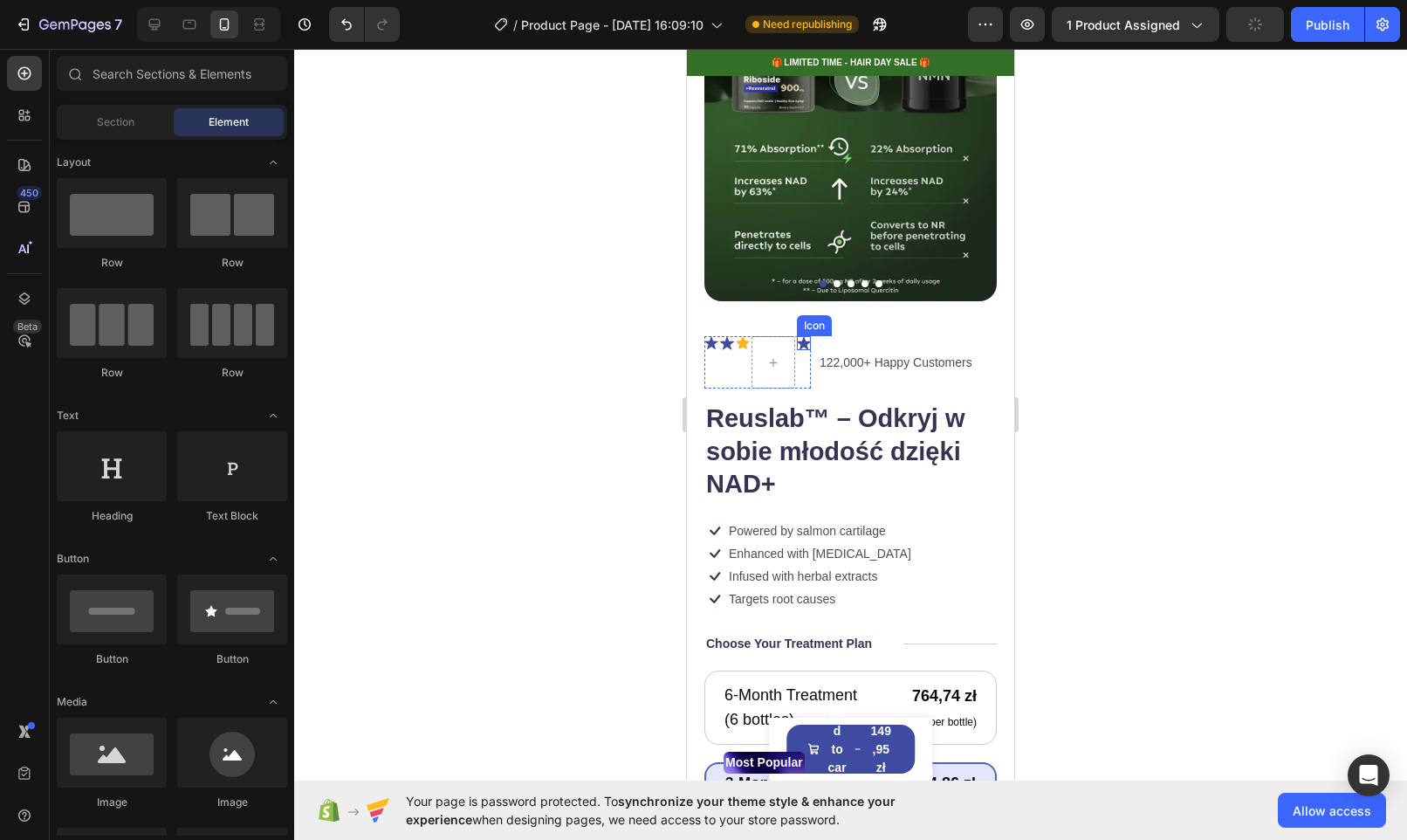
click at [805, 336] on icon at bounding box center [804, 343] width 14 height 14
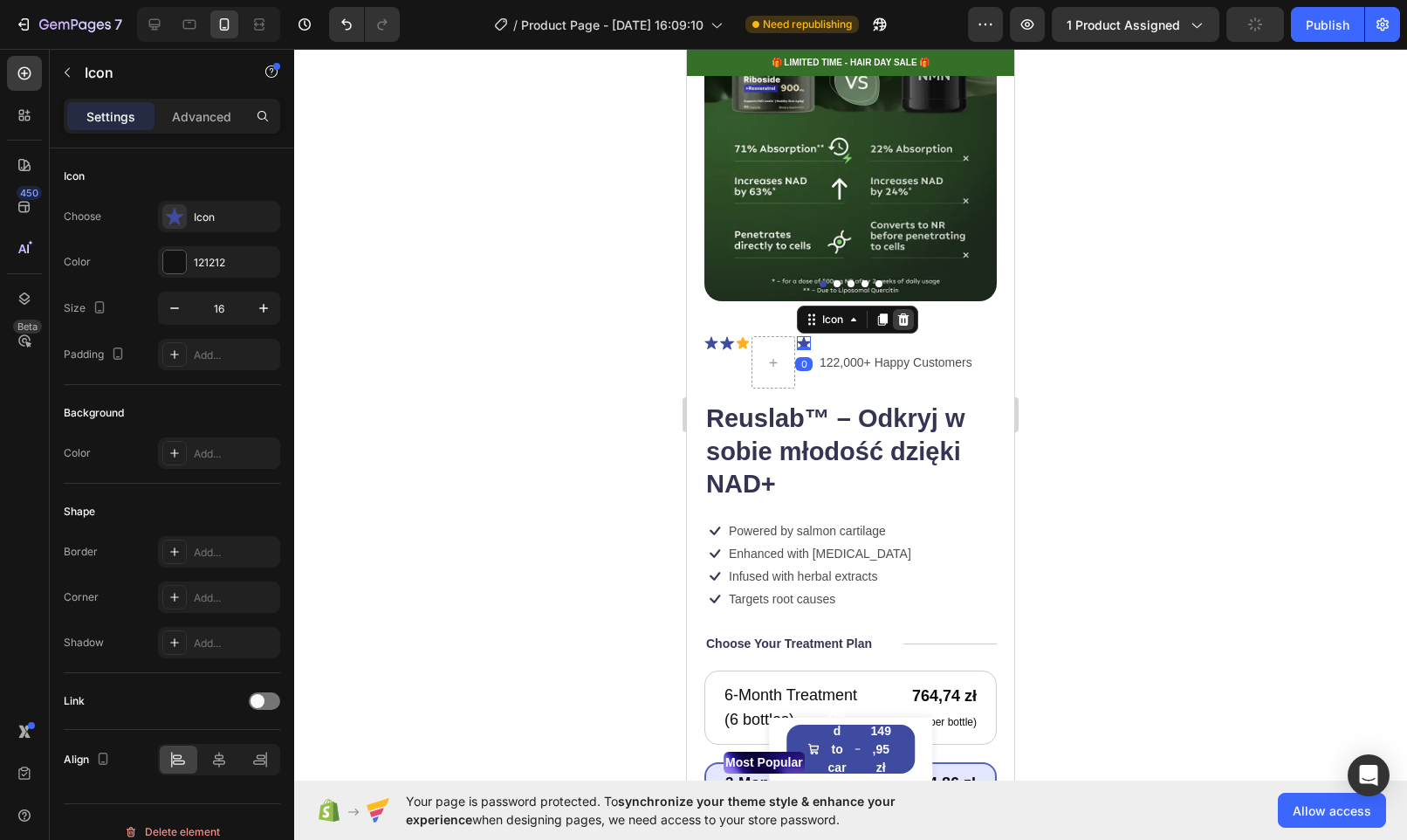
click at [906, 314] on icon at bounding box center [904, 319] width 12 height 13
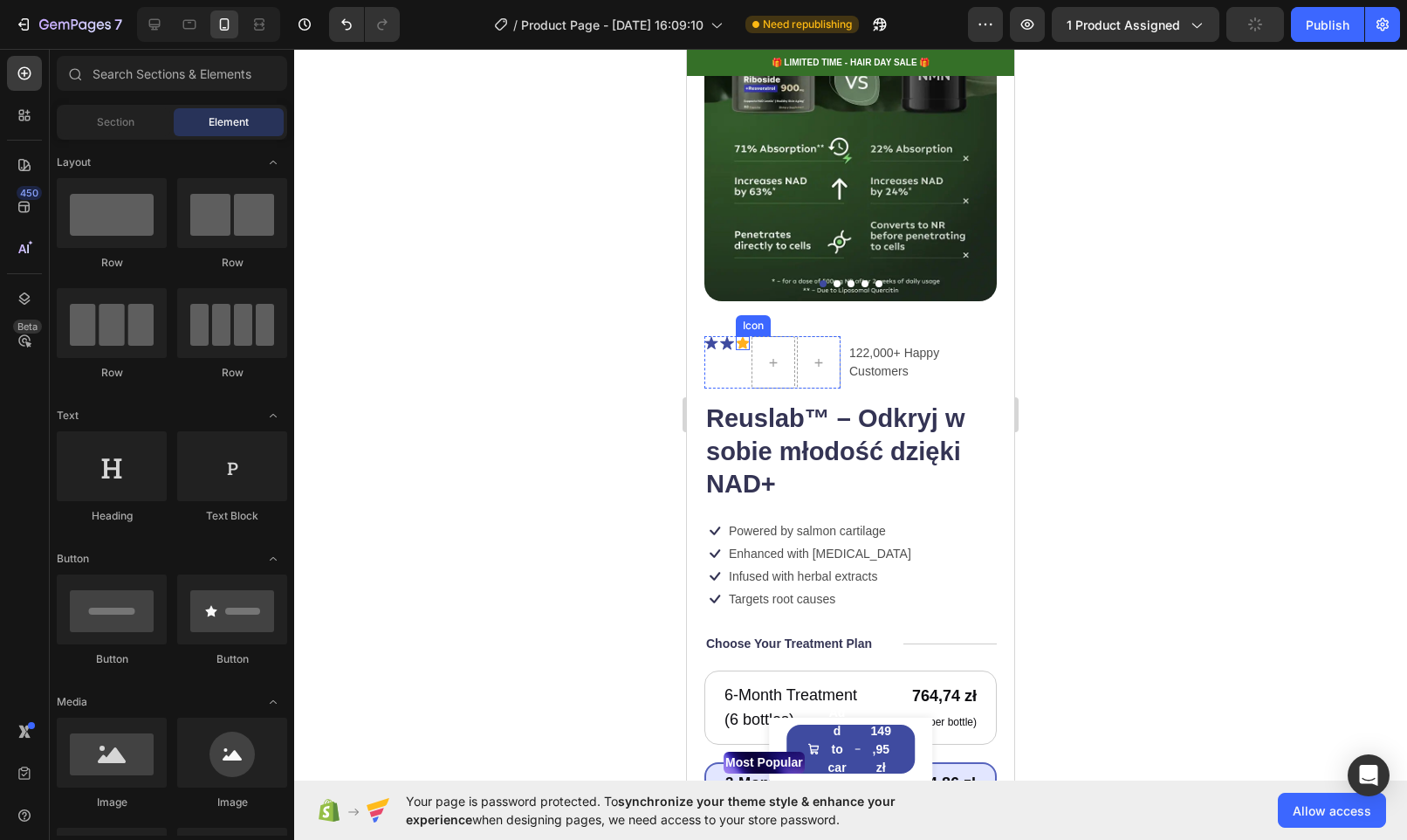
click at [741, 337] on icon at bounding box center [742, 343] width 13 height 12
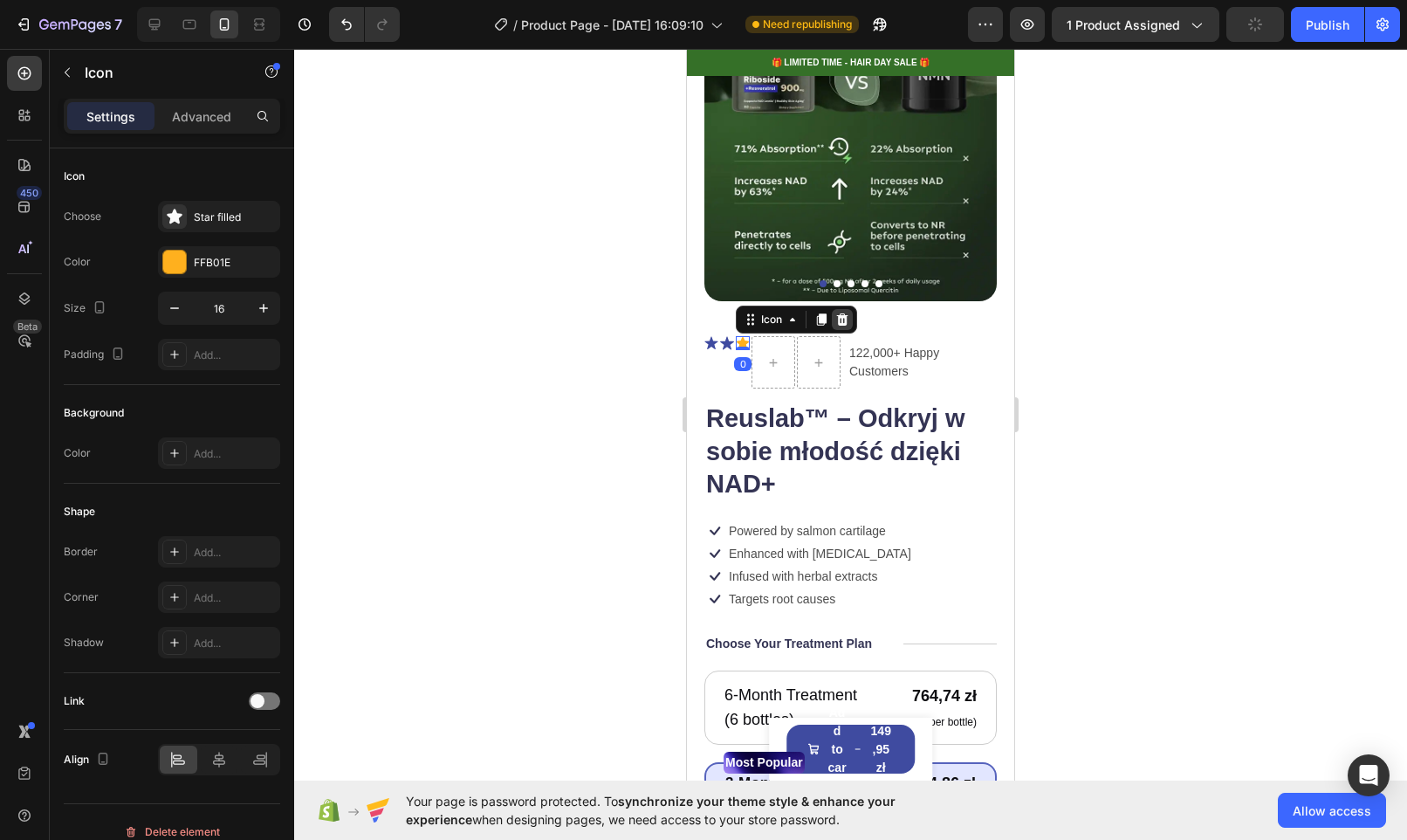
click at [841, 314] on icon at bounding box center [843, 319] width 12 height 13
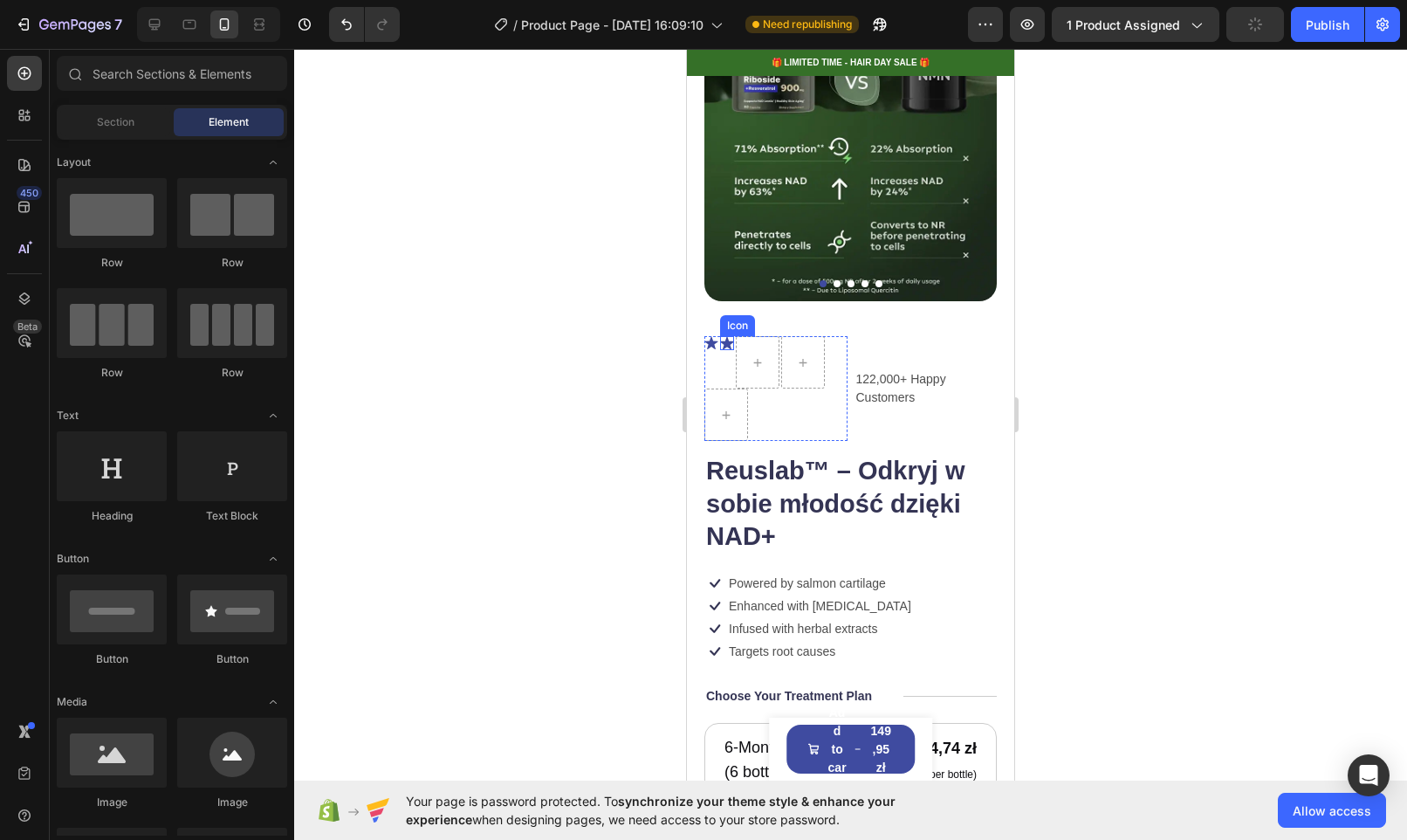
click at [727, 336] on icon at bounding box center [727, 343] width 14 height 14
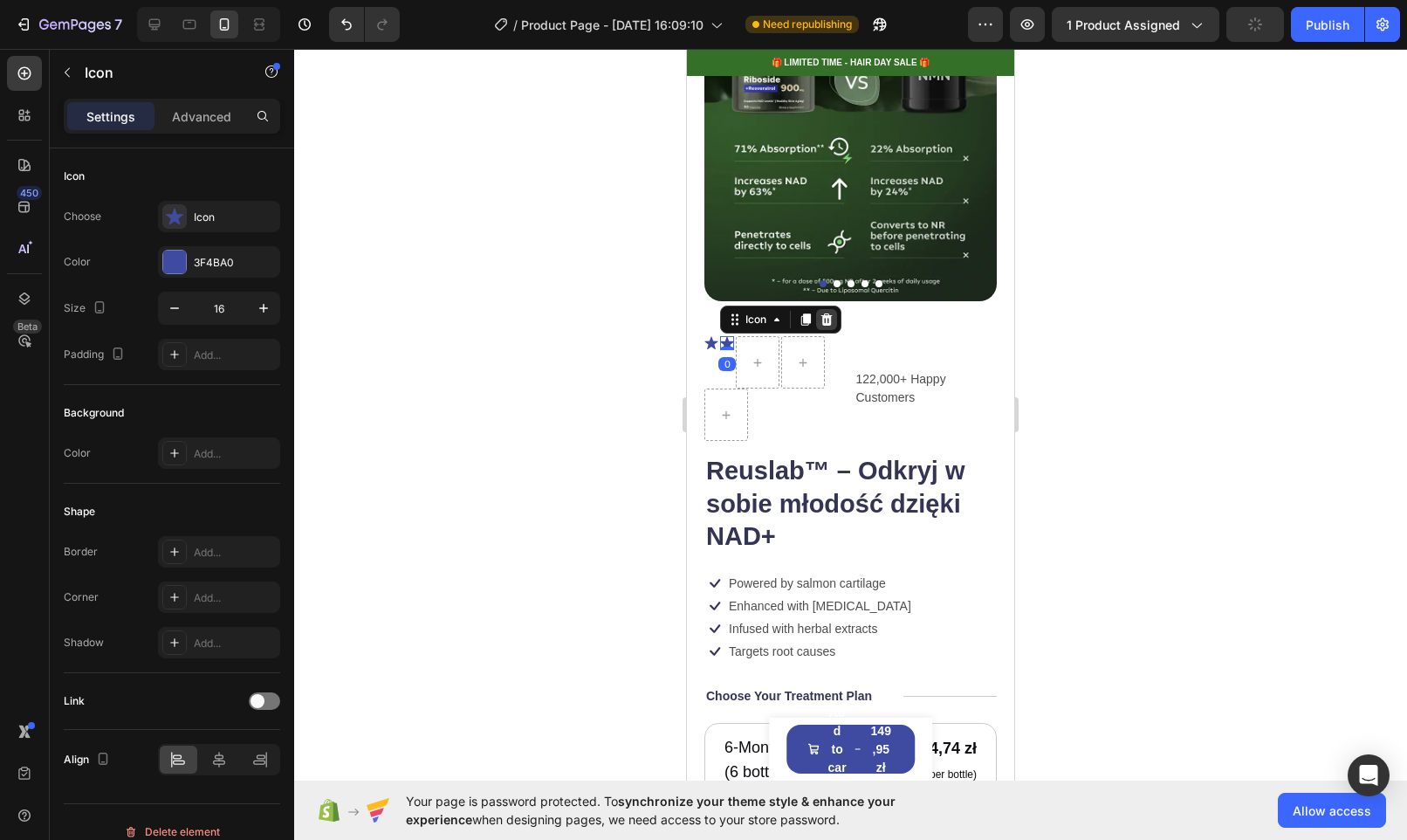
click at [824, 314] on icon at bounding box center [827, 319] width 12 height 13
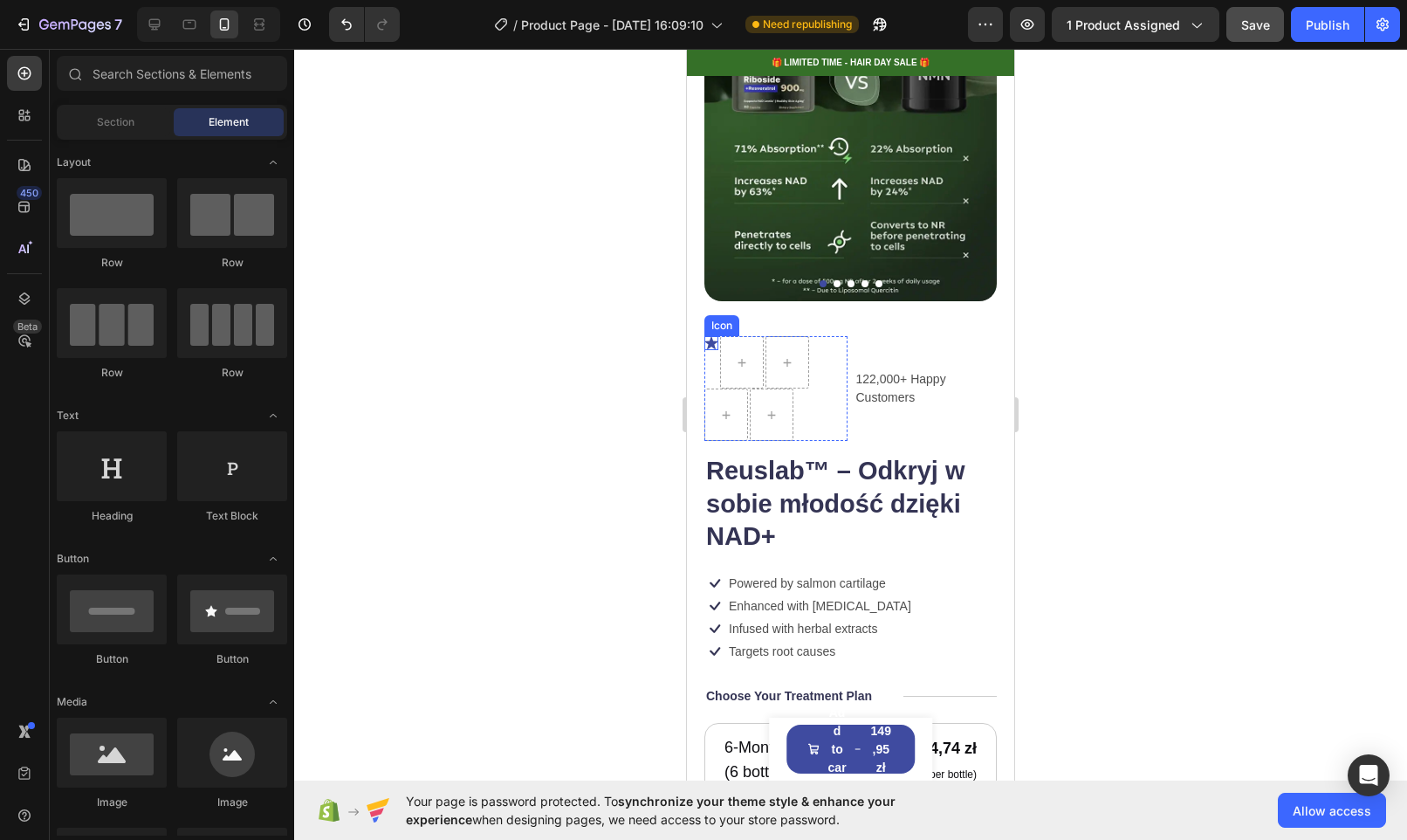
click at [710, 336] on icon at bounding box center [711, 343] width 14 height 14
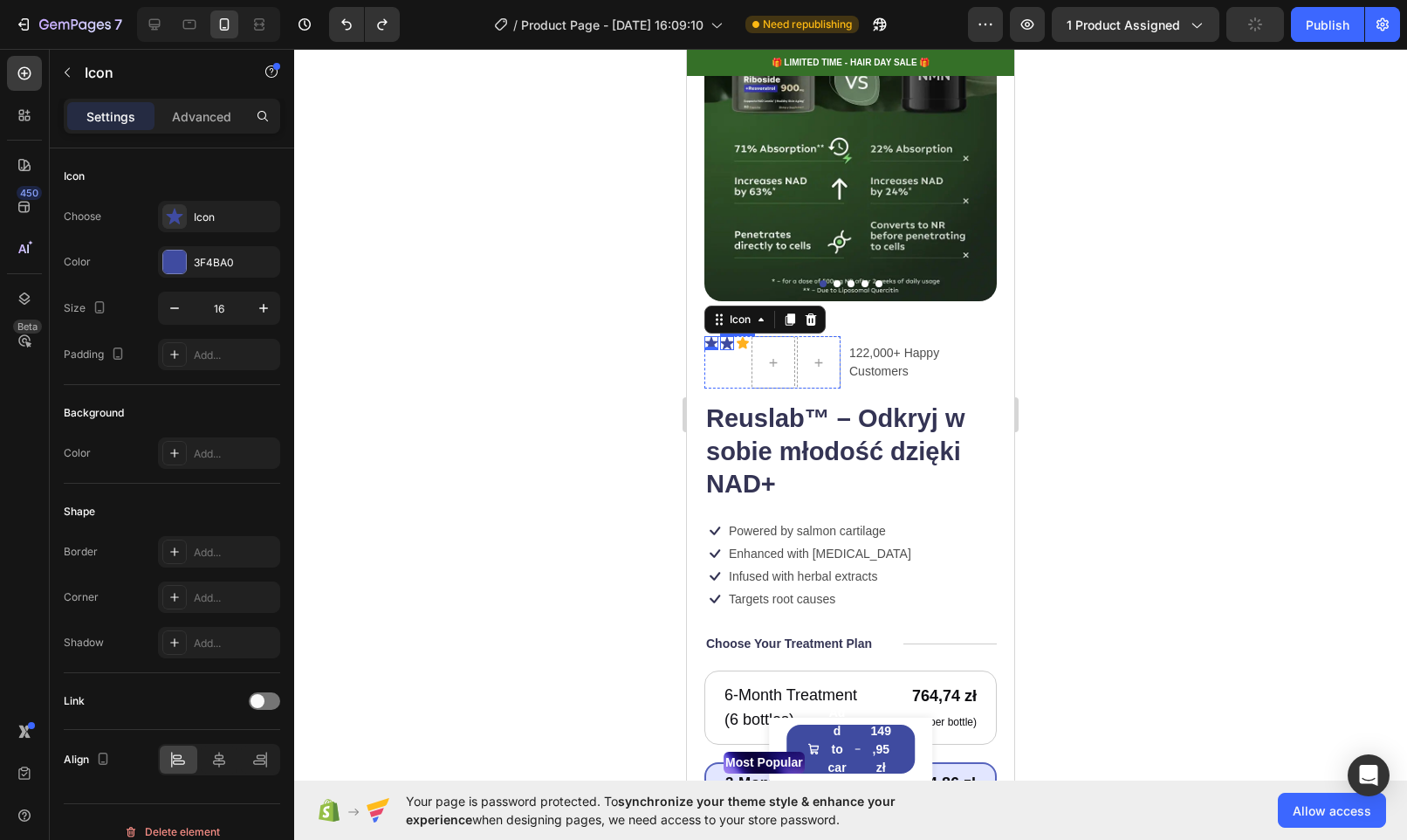
click at [728, 336] on icon at bounding box center [727, 343] width 14 height 14
click at [826, 314] on icon at bounding box center [827, 319] width 12 height 13
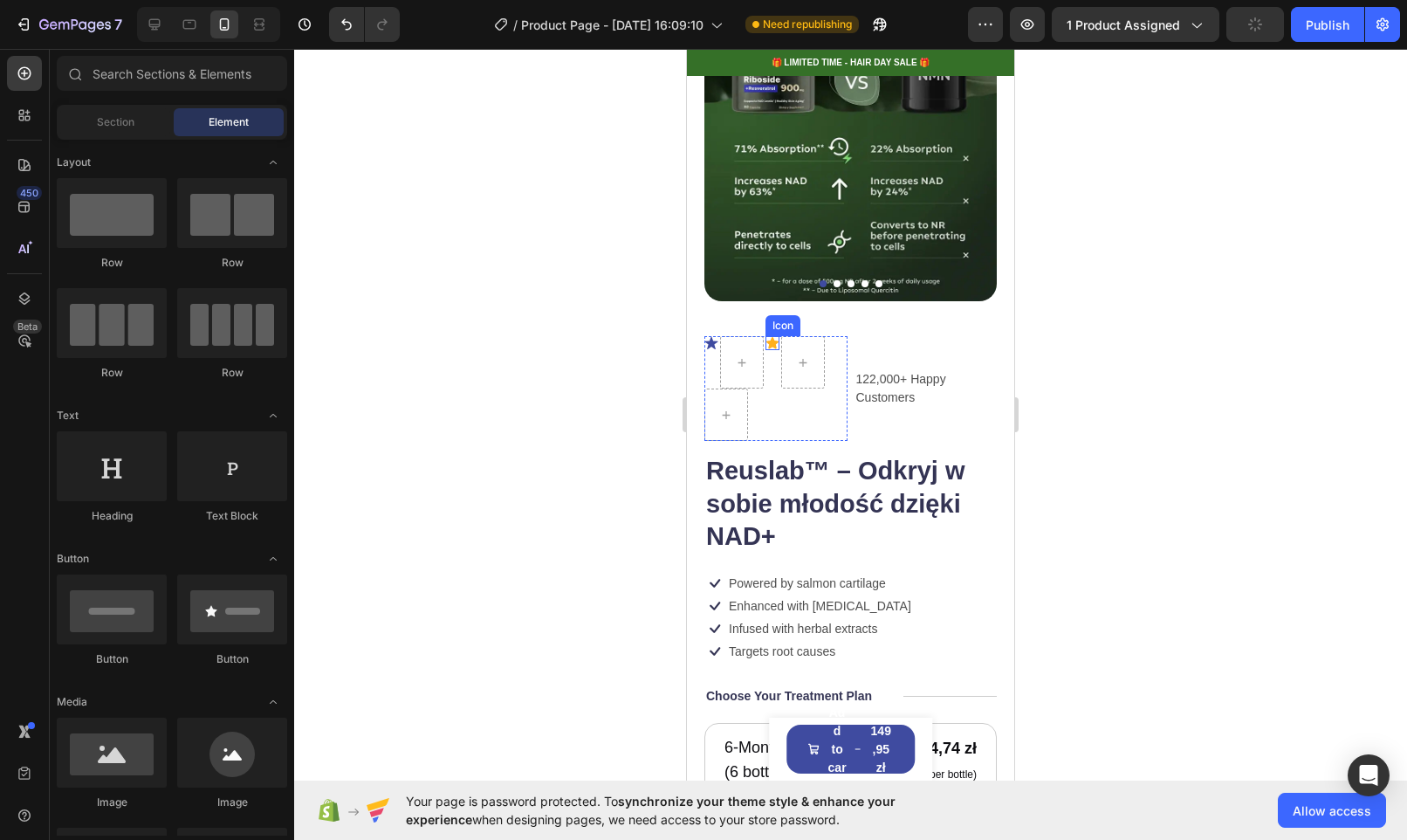
click at [773, 337] on icon at bounding box center [772, 343] width 13 height 12
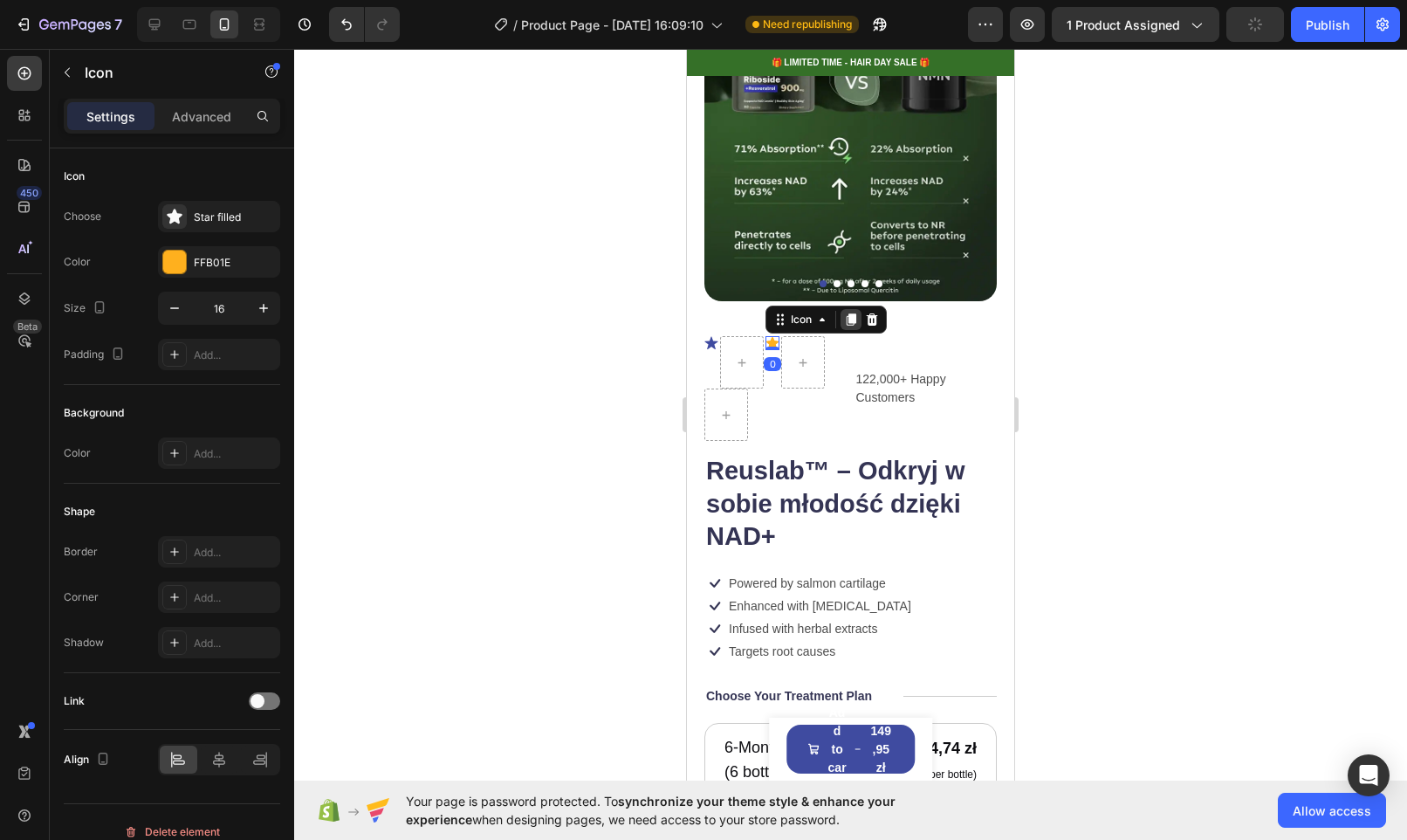
click at [852, 314] on icon at bounding box center [852, 319] width 10 height 13
click at [851, 327] on icon at bounding box center [852, 333] width 10 height 13
click at [851, 342] on icon at bounding box center [852, 347] width 10 height 13
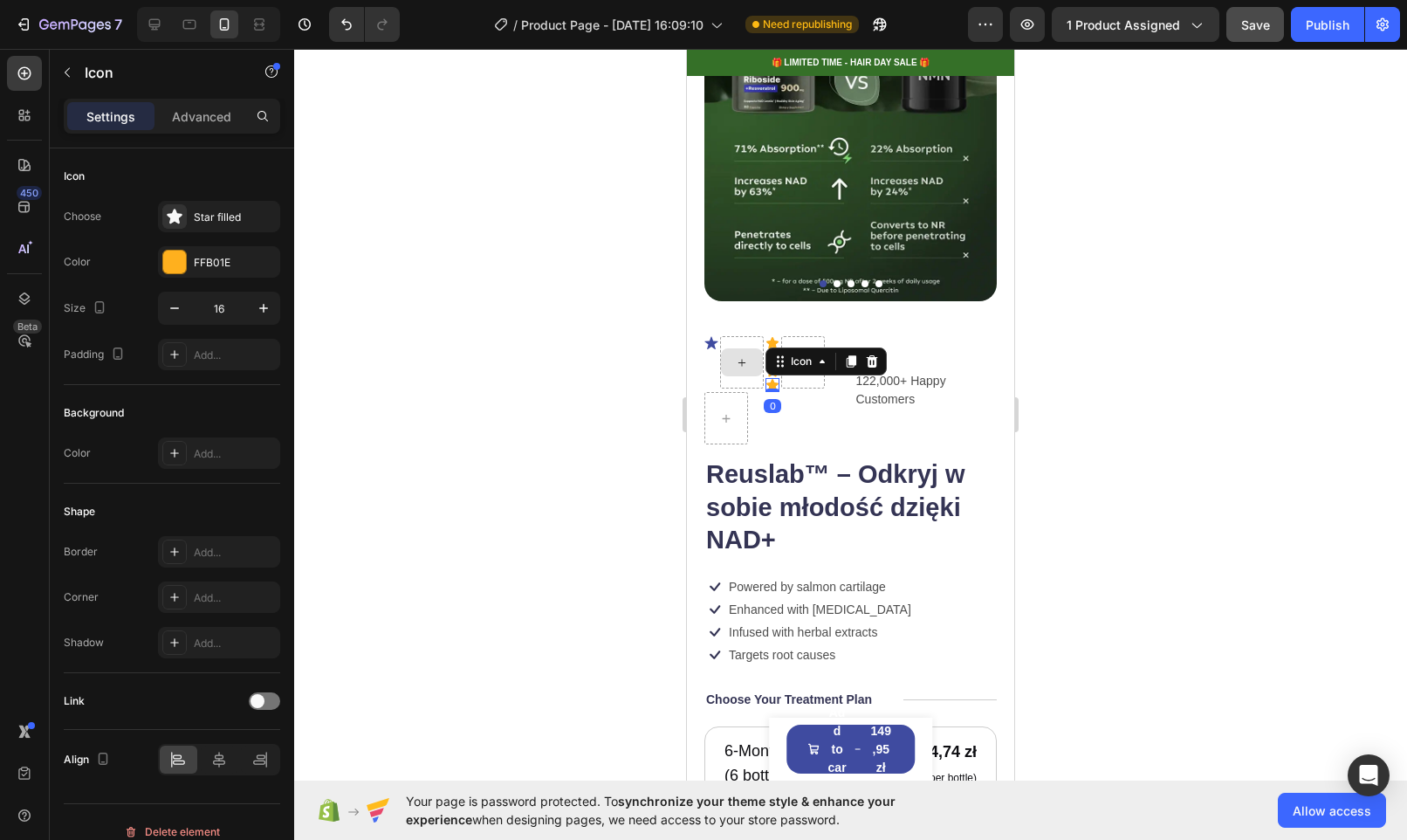
drag, startPoint x: 770, startPoint y: 375, endPoint x: 726, endPoint y: 330, distance: 62.9
click at [726, 336] on div "Icon Icon Icon Icon Icon 0" at bounding box center [776, 390] width 143 height 108
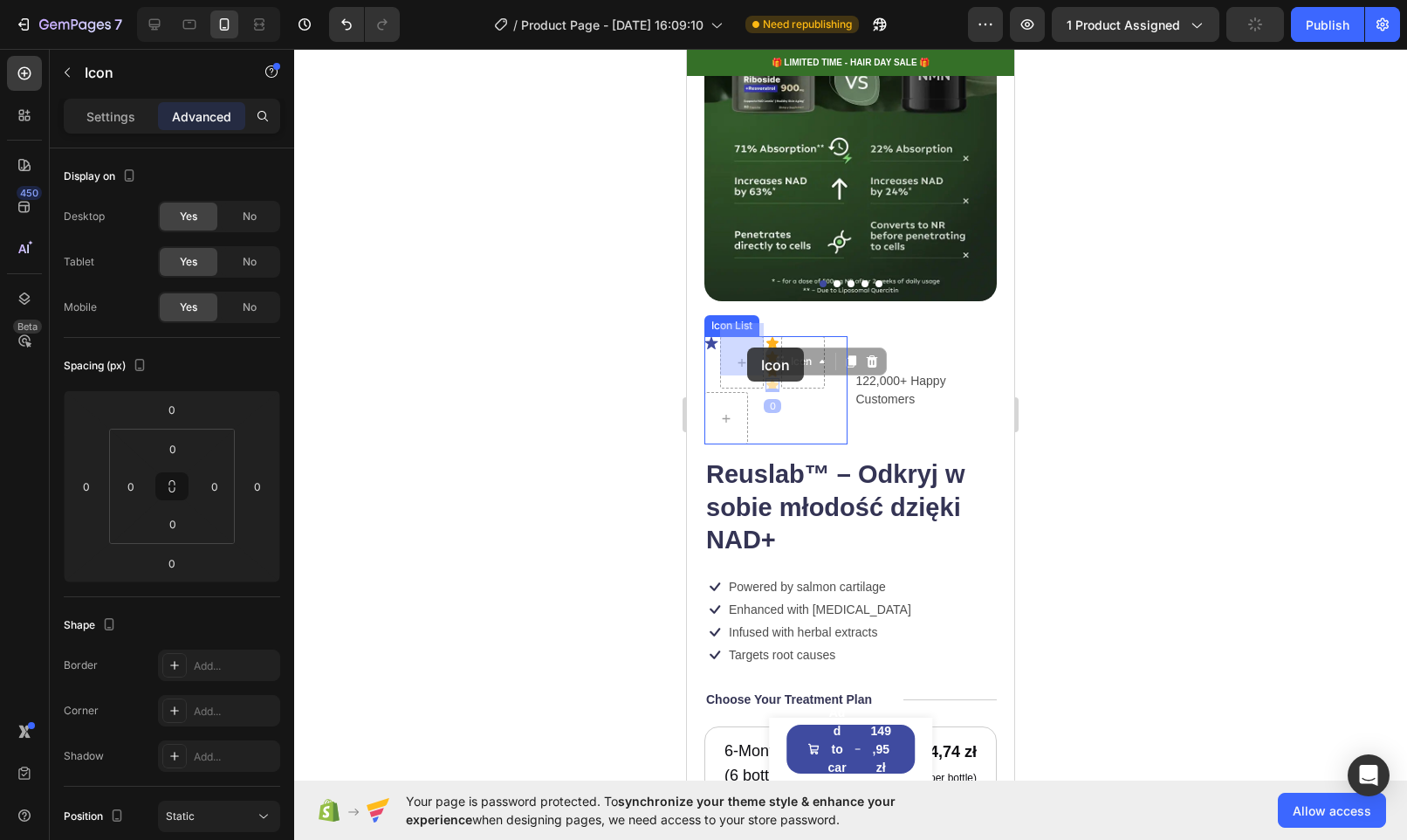
drag, startPoint x: 772, startPoint y: 370, endPoint x: 748, endPoint y: 347, distance: 33.2
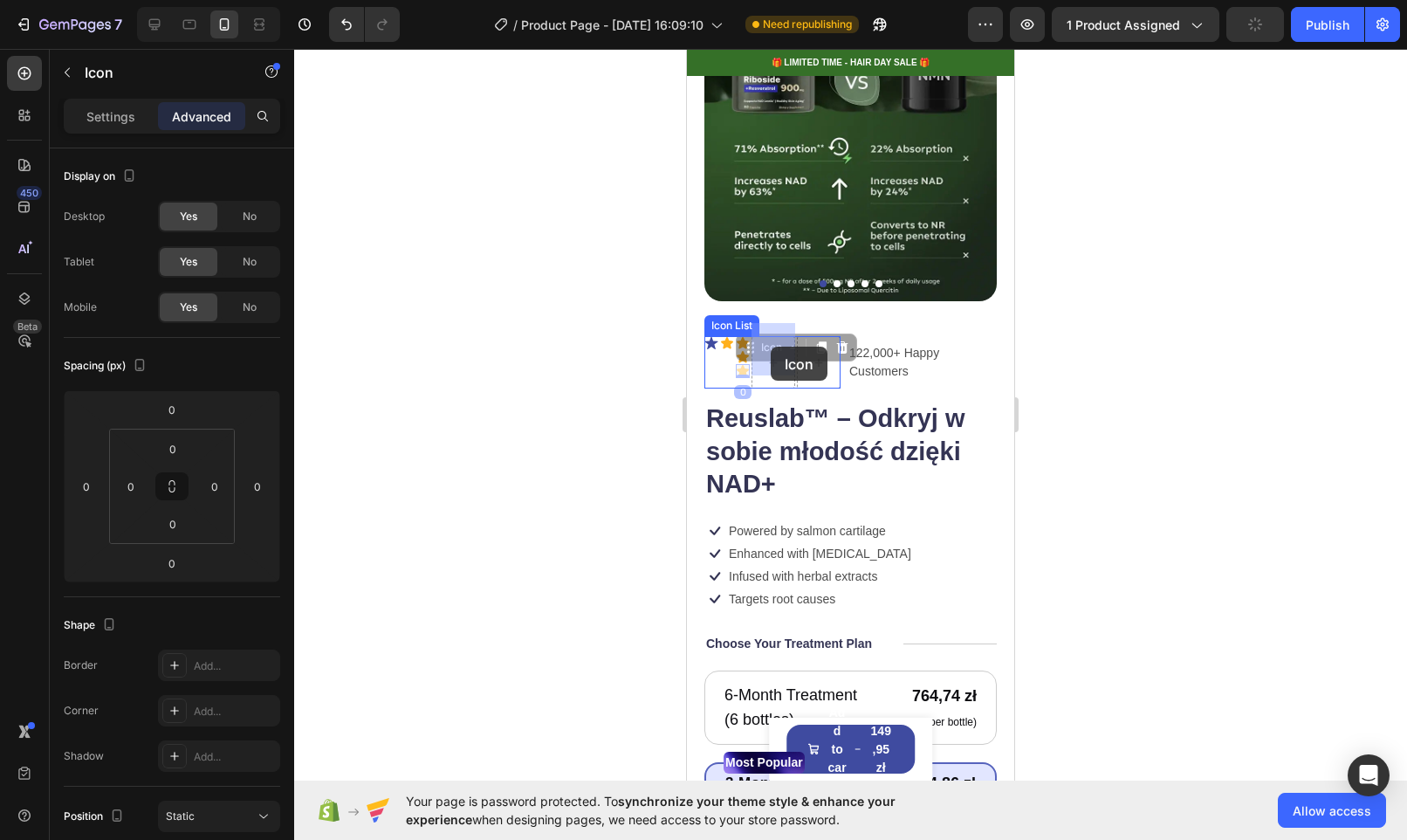
drag, startPoint x: 740, startPoint y: 358, endPoint x: 770, endPoint y: 346, distance: 32.3
drag, startPoint x: 741, startPoint y: 343, endPoint x: 796, endPoint y: 340, distance: 55.1
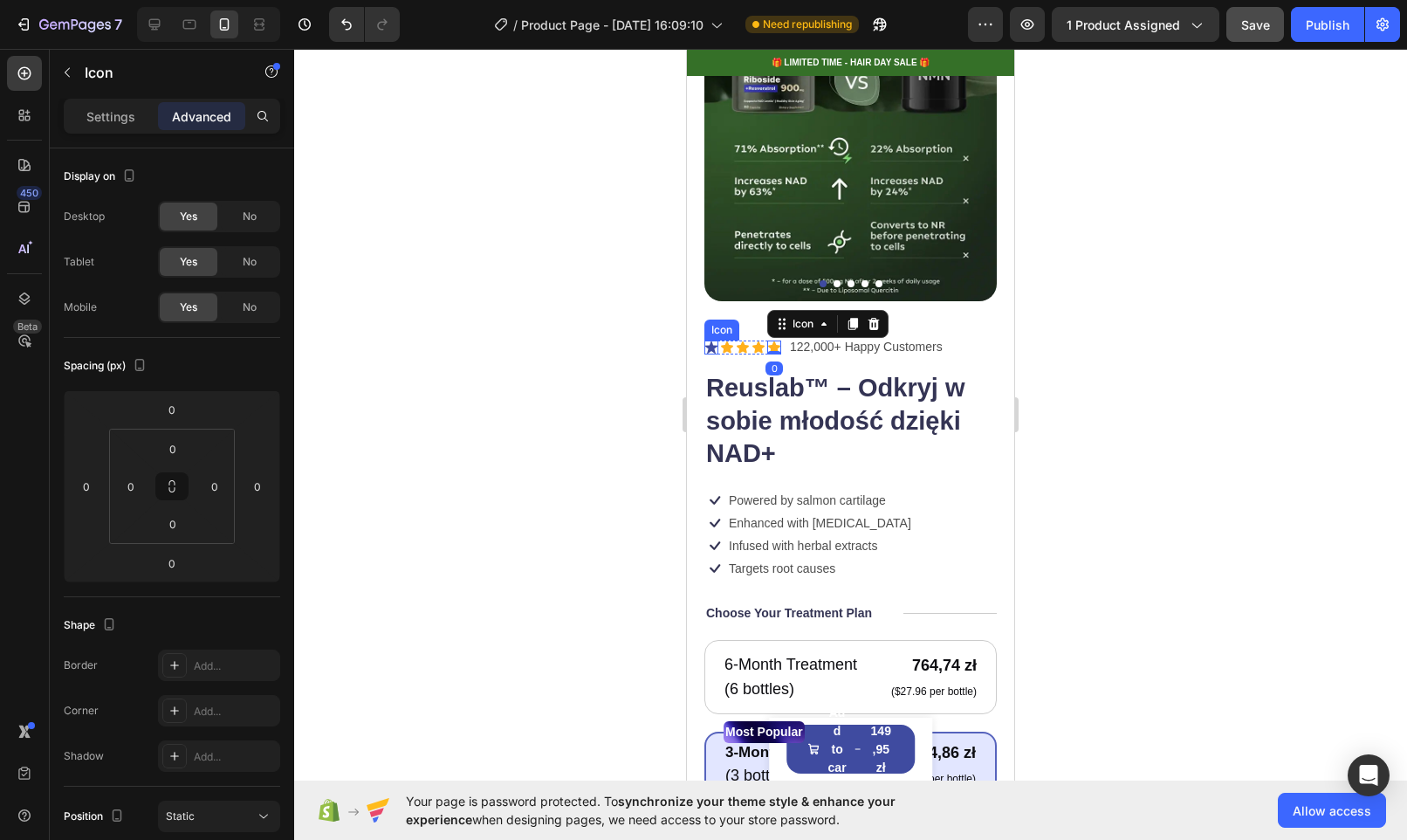
click at [712, 341] on icon at bounding box center [711, 347] width 14 height 14
click at [812, 316] on icon at bounding box center [812, 322] width 12 height 13
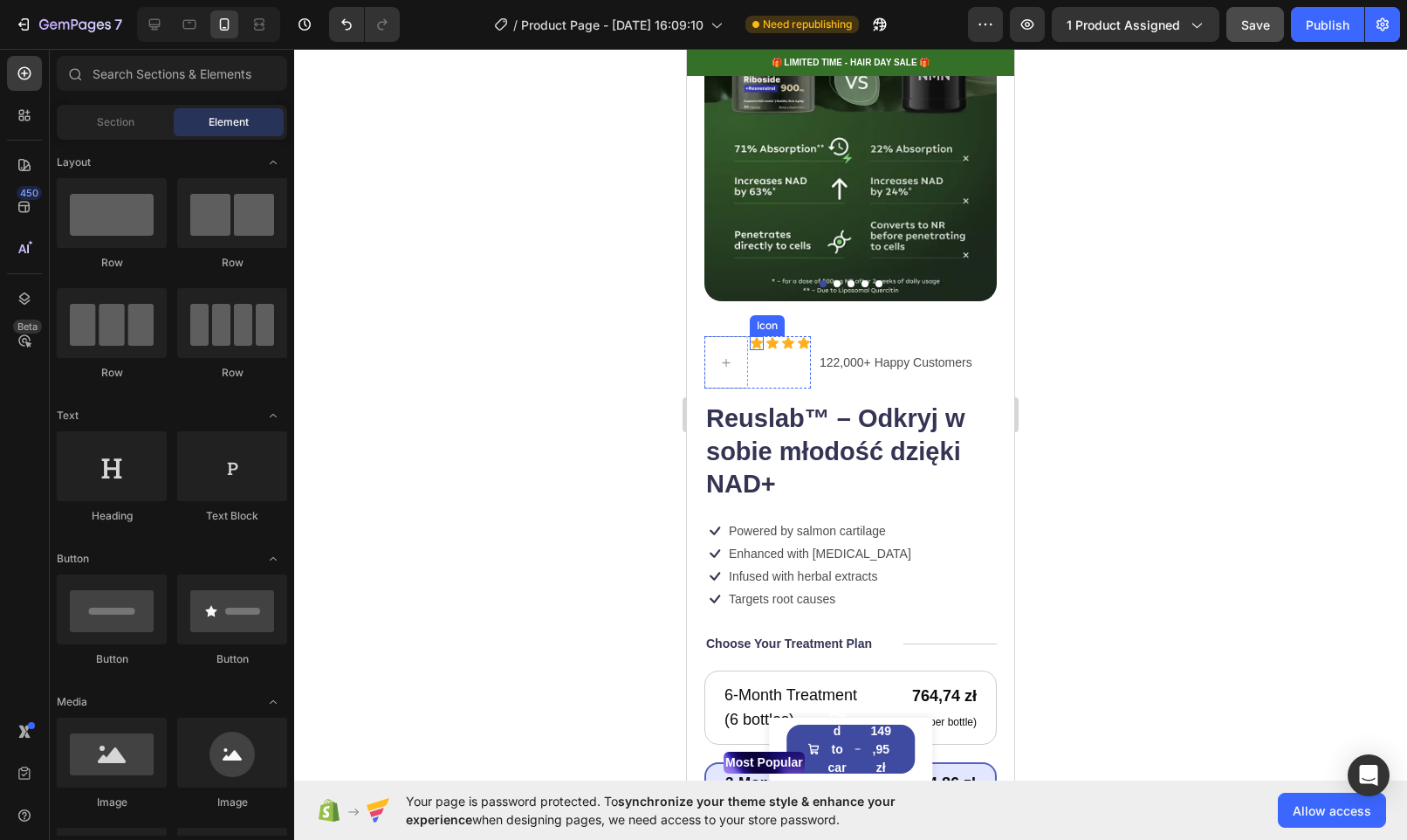
click at [756, 337] on icon at bounding box center [757, 343] width 13 height 12
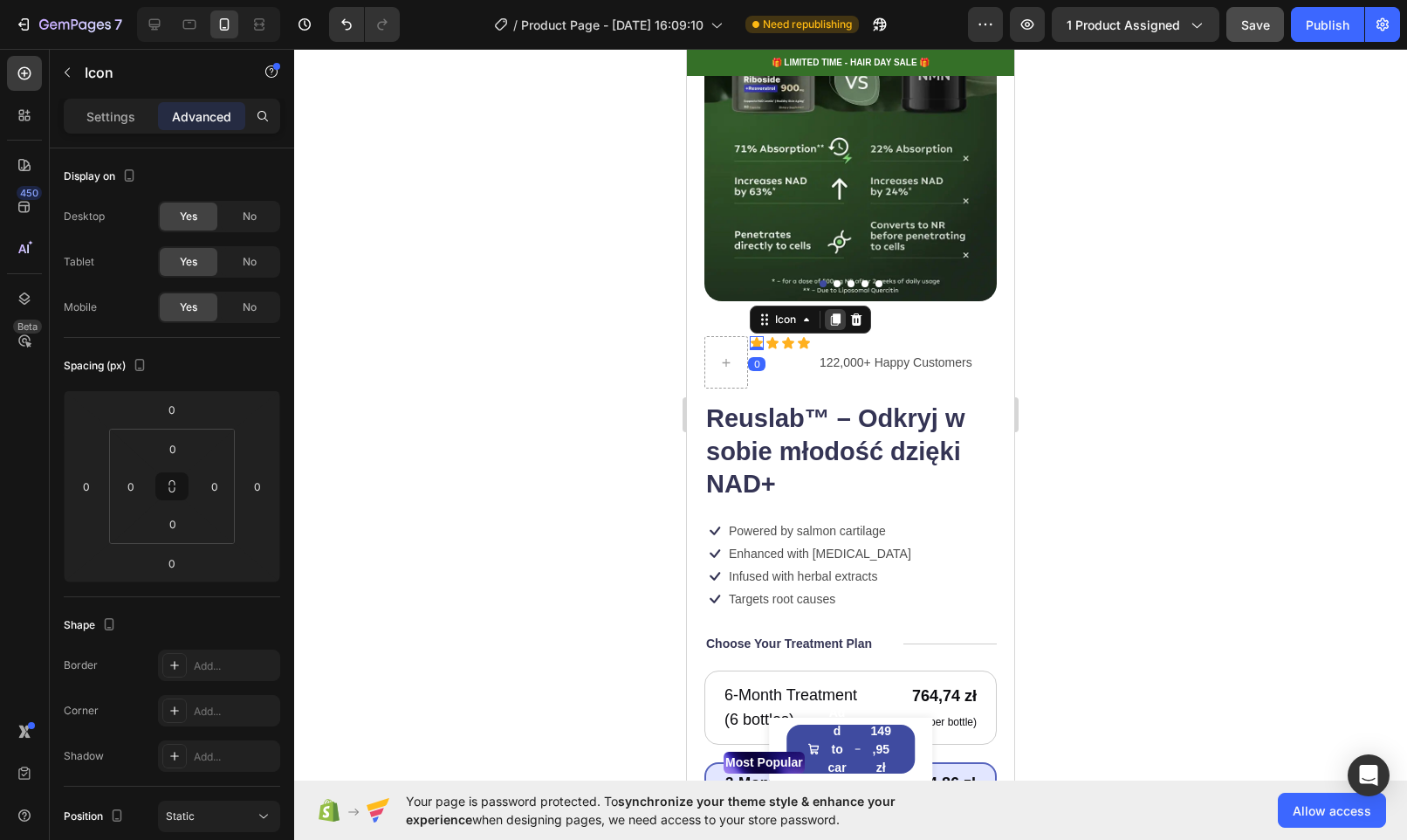
click at [831, 314] on icon at bounding box center [836, 319] width 10 height 13
drag, startPoint x: 755, startPoint y: 345, endPoint x: 714, endPoint y: 330, distance: 43.7
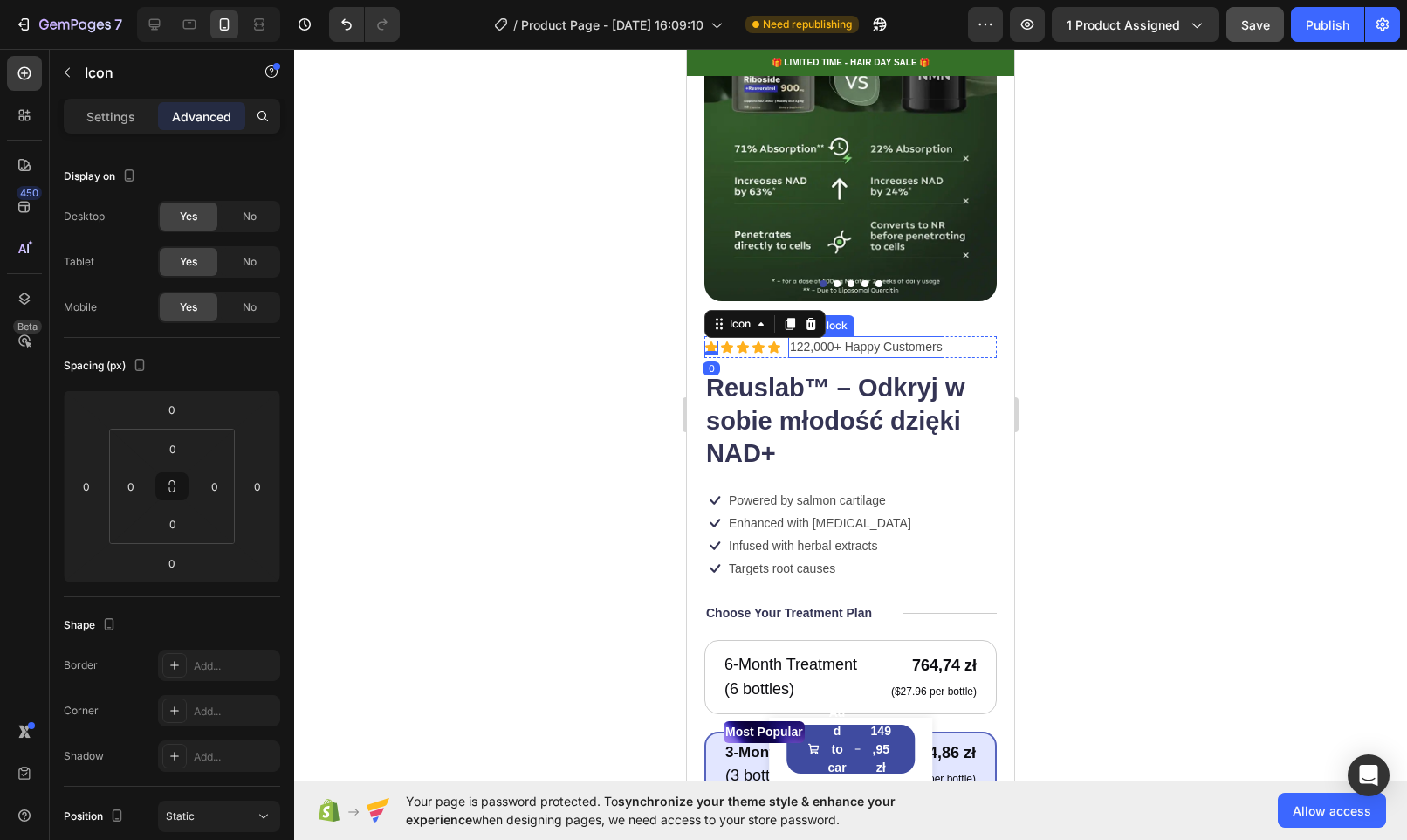
click at [829, 338] on p "122,000+ Happy Customers" at bounding box center [866, 346] width 153 height 18
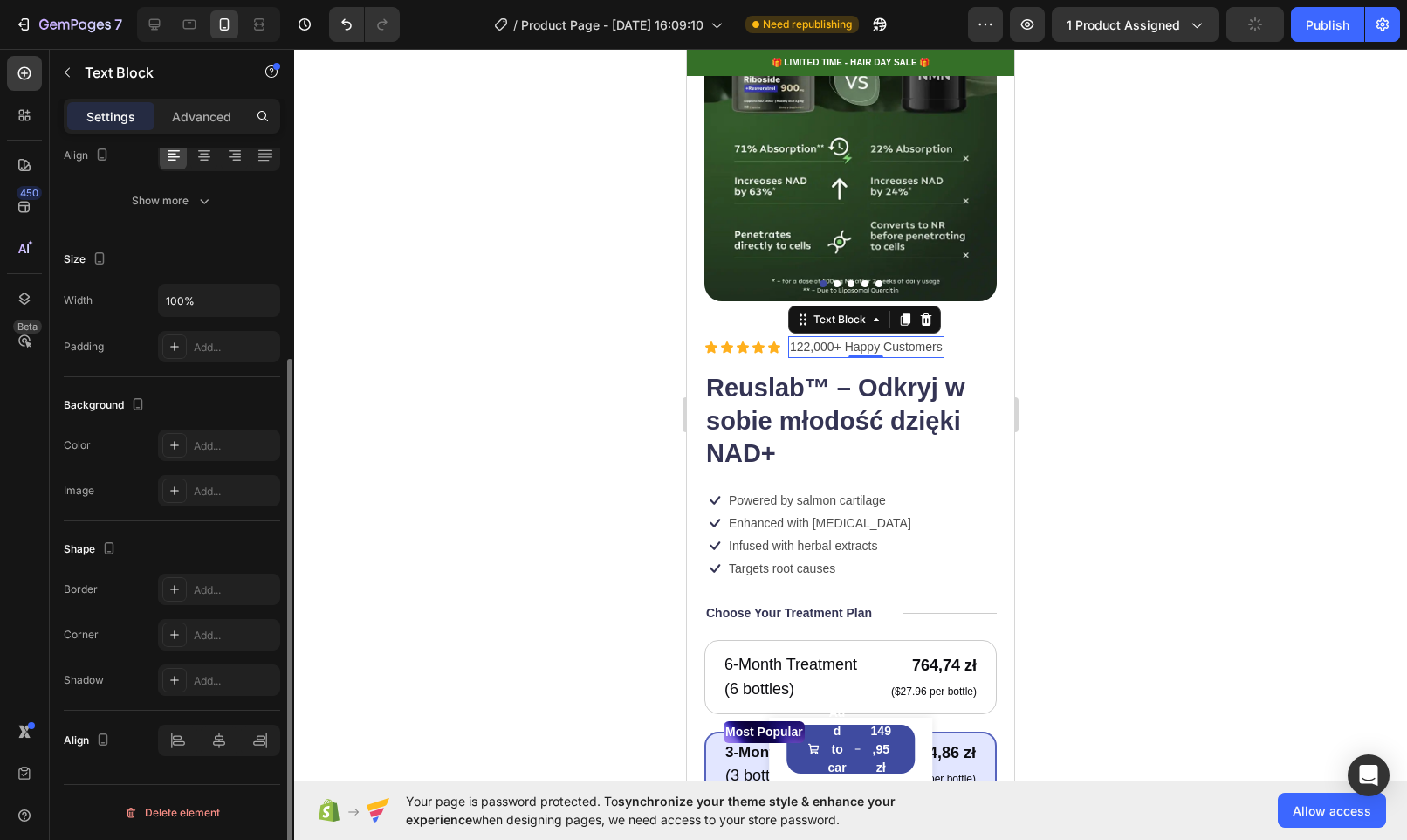
scroll to position [0, 0]
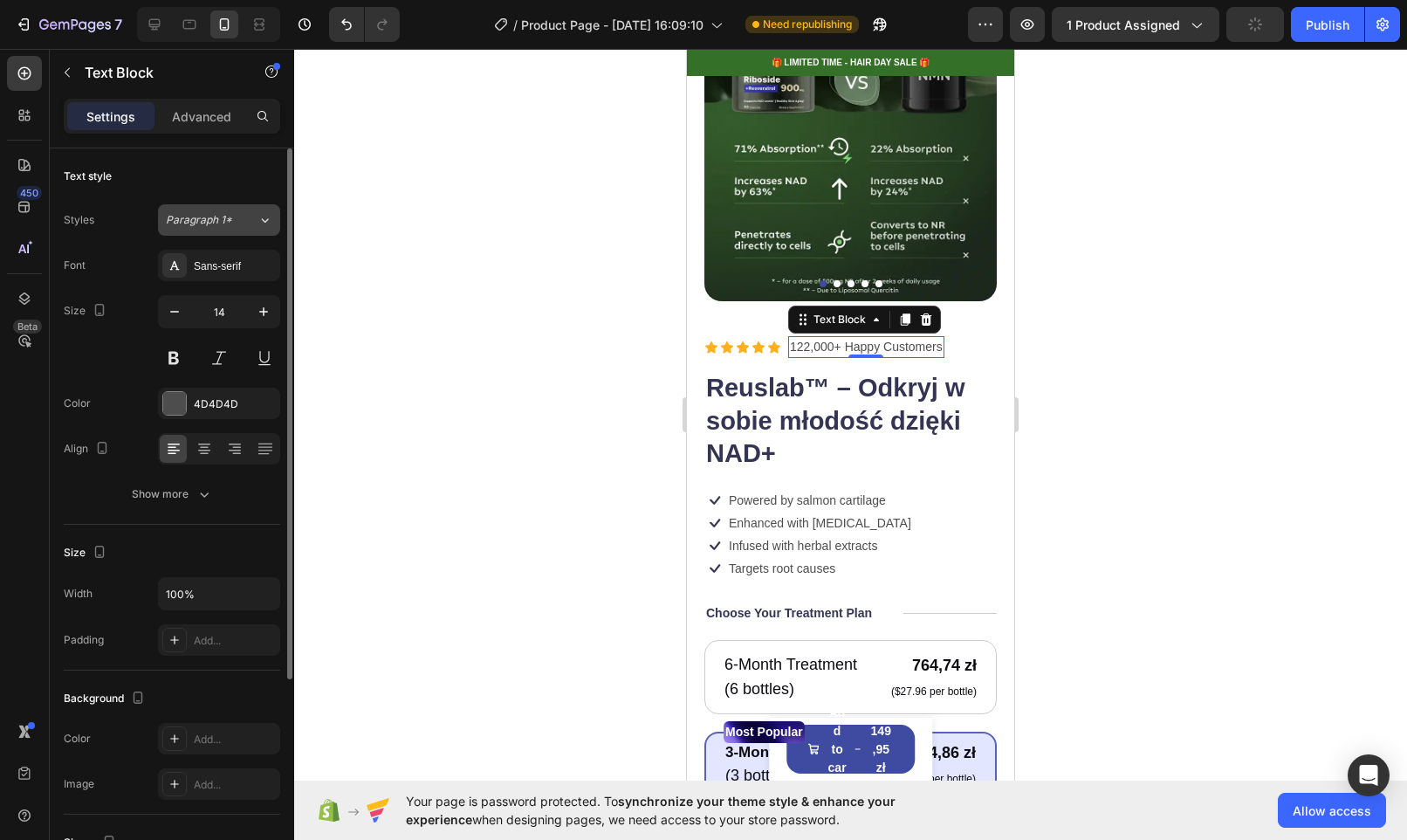
click at [227, 226] on span "Paragraph 1*" at bounding box center [198, 220] width 67 height 15
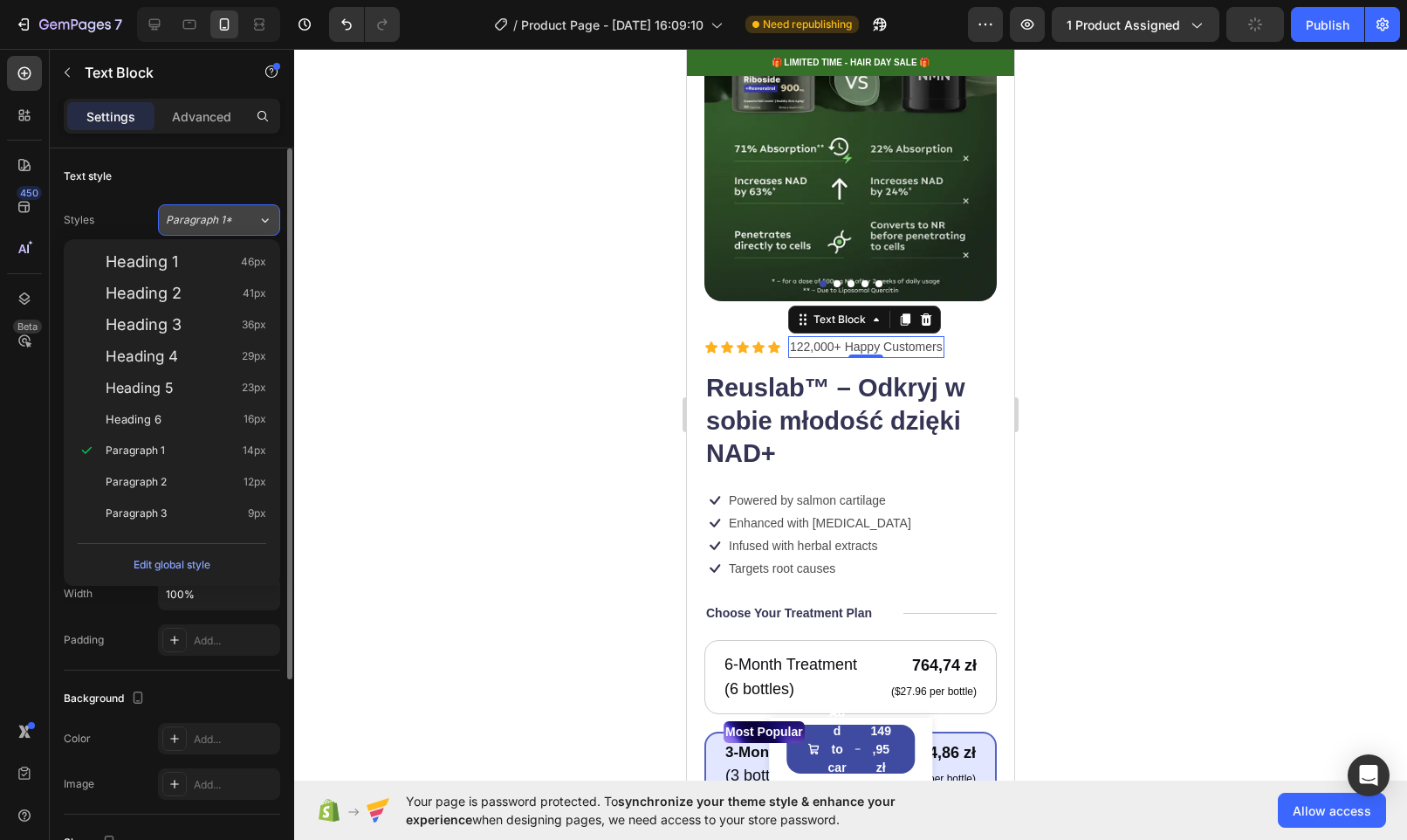
click at [227, 226] on span "Paragraph 1*" at bounding box center [198, 220] width 67 height 15
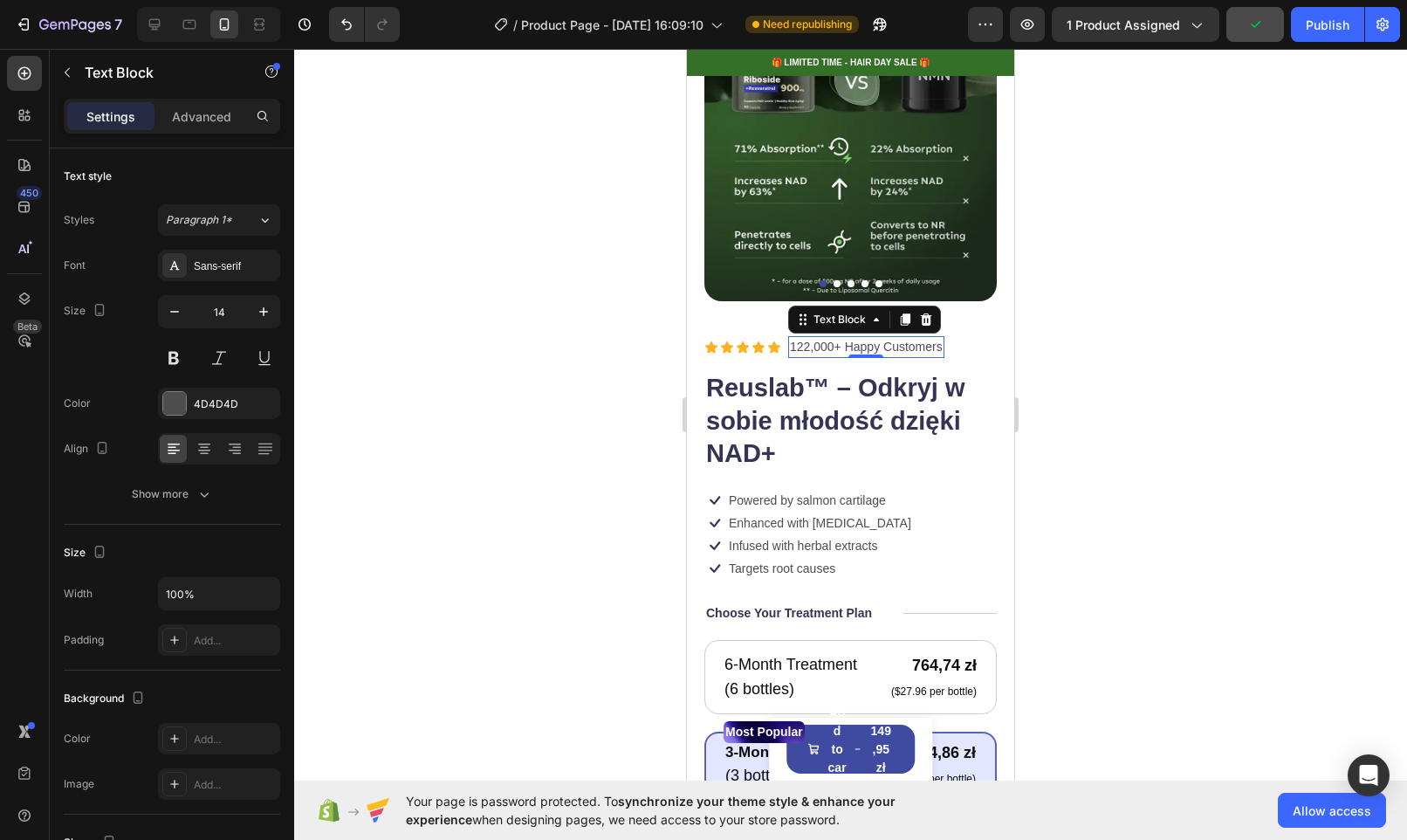
click at [873, 338] on p "122,000+ Happy Customers" at bounding box center [866, 346] width 153 height 18
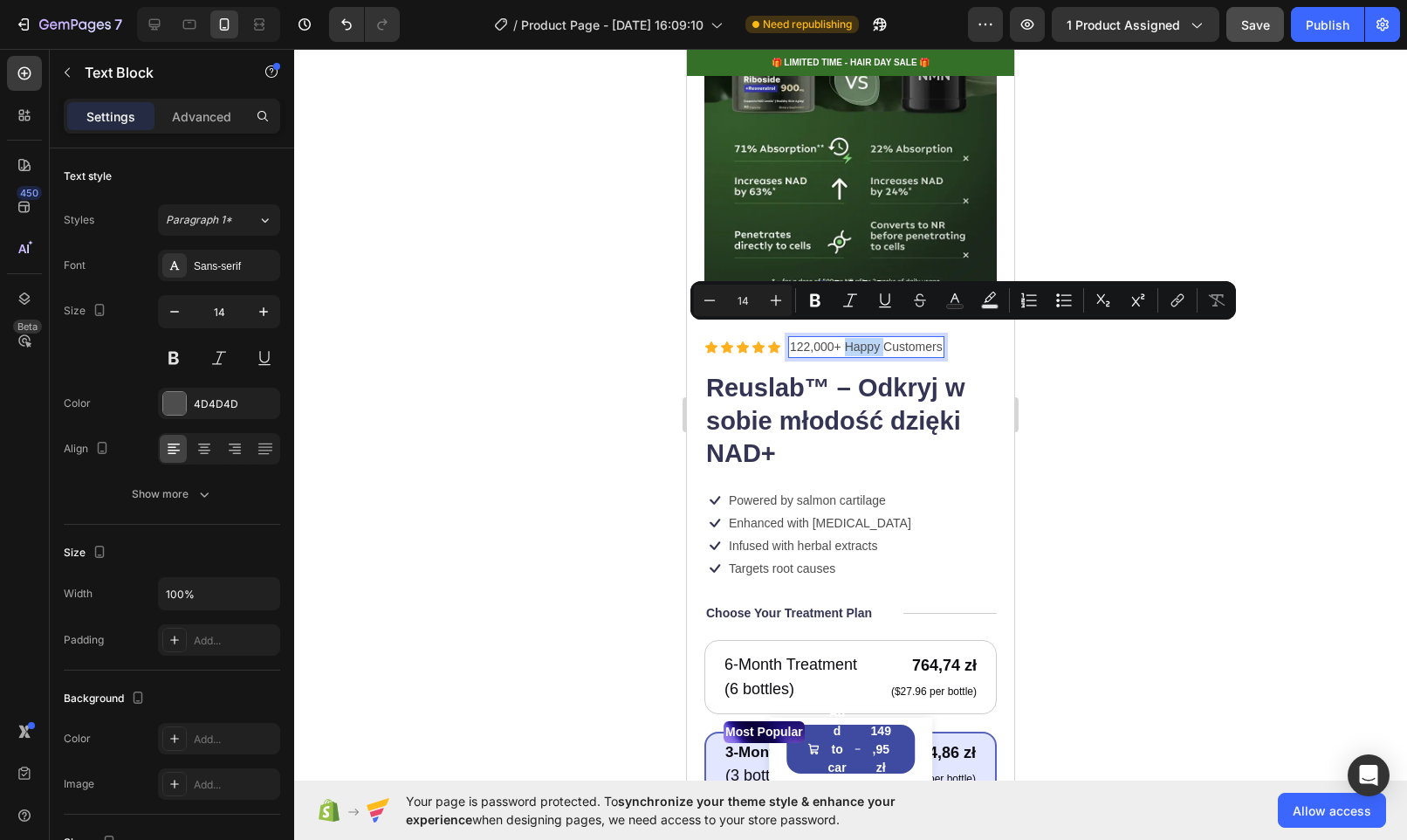
click at [909, 338] on p "122,000+ Happy Customers" at bounding box center [866, 346] width 153 height 18
drag, startPoint x: 849, startPoint y: 334, endPoint x: 910, endPoint y: 323, distance: 62.0
click at [910, 336] on div "122,000+ Happy Customers" at bounding box center [865, 346] width 156 height 22
copy p "122,000+ Happy Customers"
click at [816, 338] on p "122,000+ Happy Customers" at bounding box center [866, 346] width 153 height 18
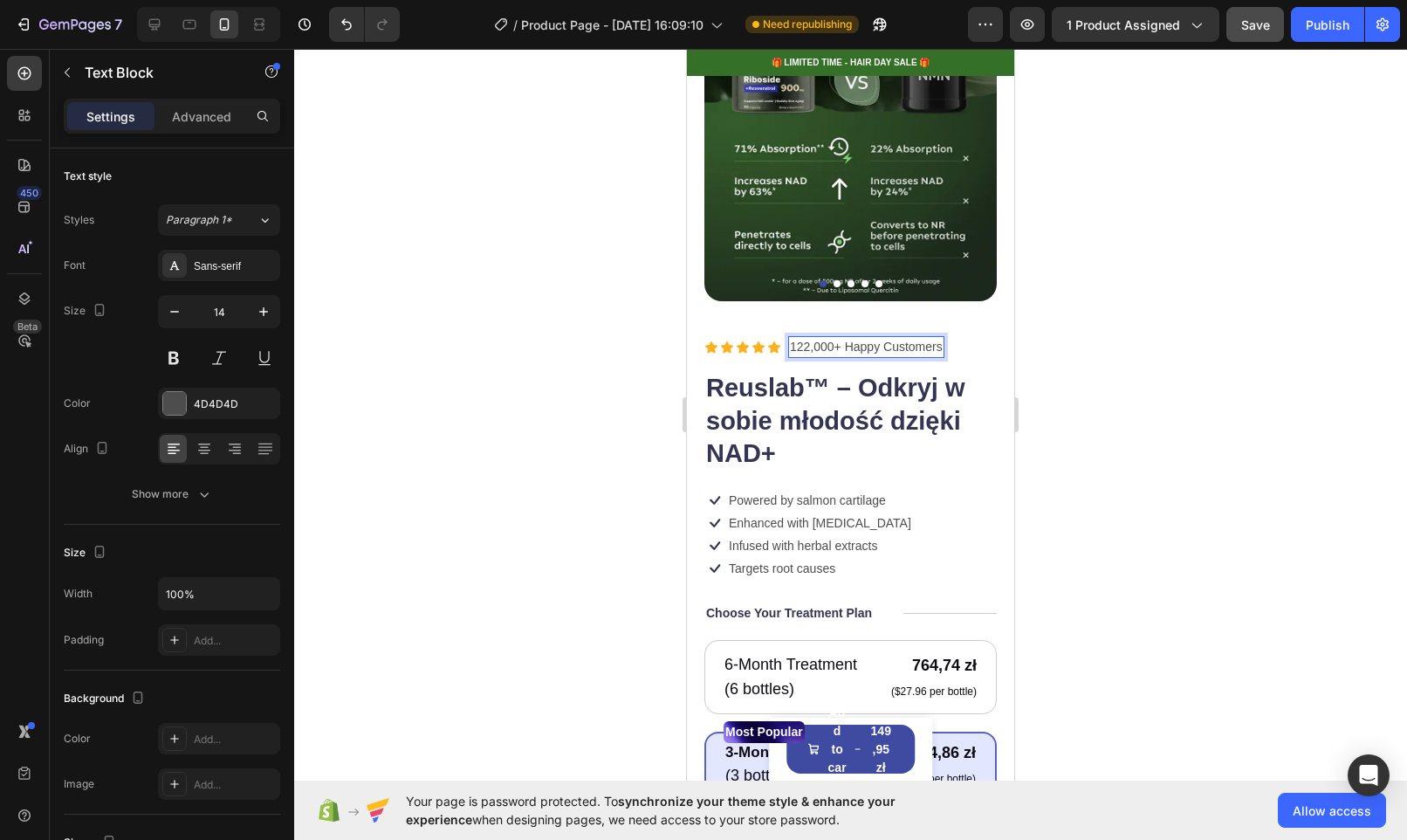
click at [838, 338] on p "122,000+ Happy Customers" at bounding box center [866, 346] width 153 height 18
click at [853, 338] on p "+49,000 Happy Customers" at bounding box center [862, 346] width 146 height 18
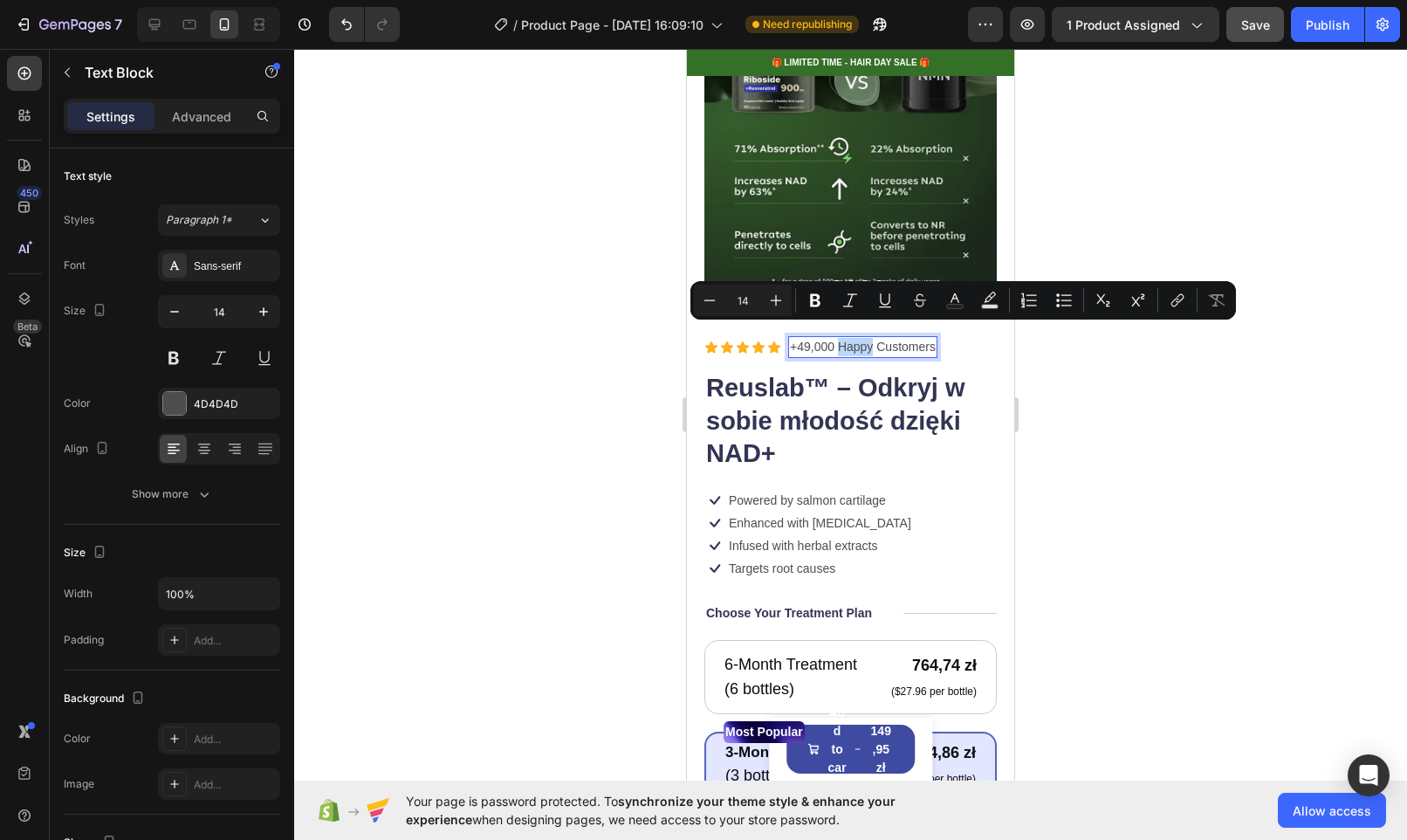
click at [842, 338] on p "+49,000 Happy Customers" at bounding box center [862, 346] width 146 height 18
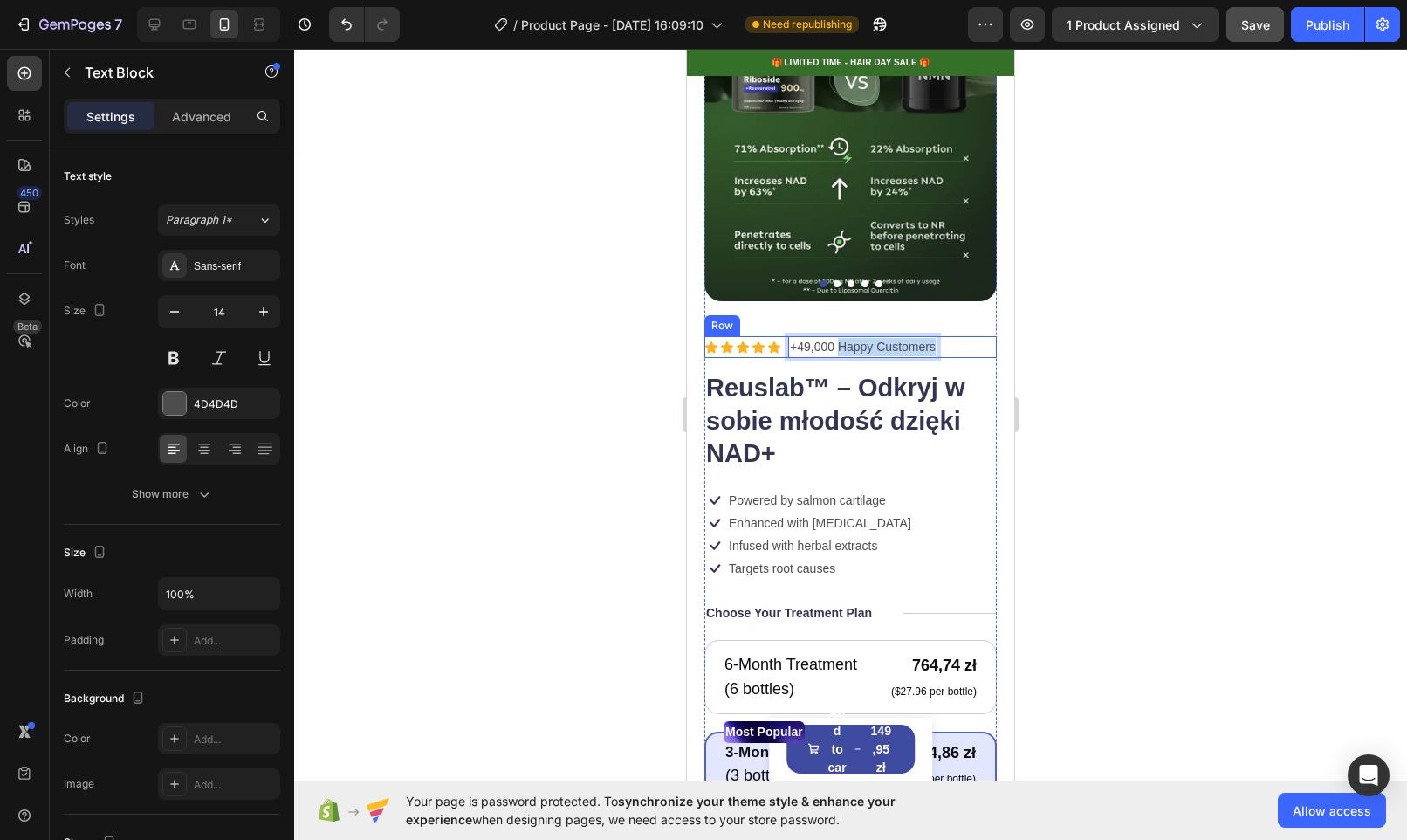
drag, startPoint x: 842, startPoint y: 334, endPoint x: 949, endPoint y: 325, distance: 107.4
click at [949, 336] on div "Icon Icon Icon Icon Icon Icon List +49,000 Happy Customers Text Block 0 Row" at bounding box center [851, 346] width 292 height 22
click at [912, 391] on h1 "Reuslab™ – Odkryj w sobie młodość dzięki NAD+" at bounding box center [851, 421] width 292 height 103
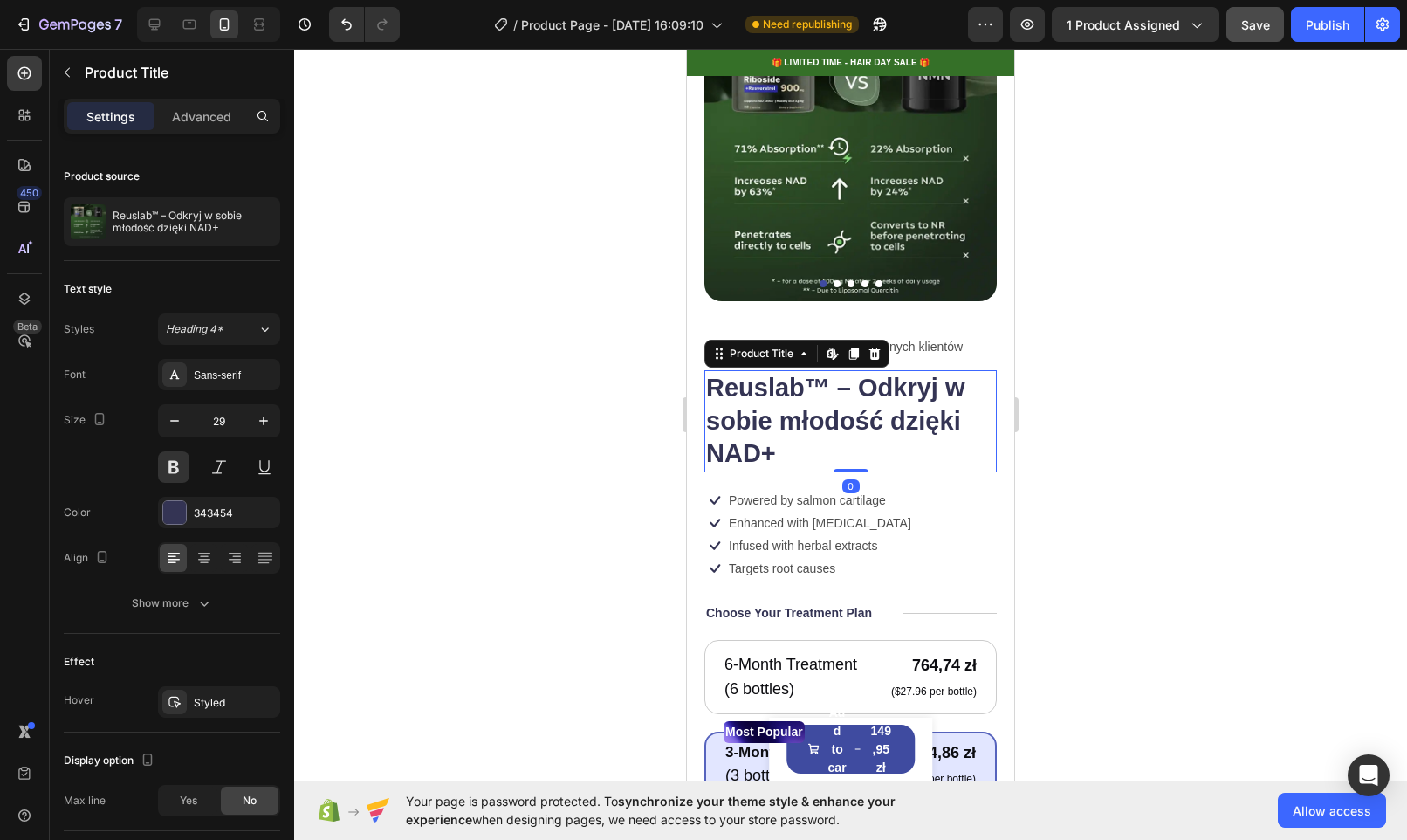
click at [898, 423] on h1 "Reuslab™ – Odkryj w sobie młodość dzięki NAD+" at bounding box center [851, 421] width 292 height 103
click at [895, 406] on h1 "Reuslab™ – Odkryj w sobie młodość dzięki NAD+" at bounding box center [851, 421] width 292 height 103
click at [923, 551] on div "Icon Infused with herbal extracts Text Block Row Icon Targets root causes Text …" at bounding box center [851, 556] width 292 height 44
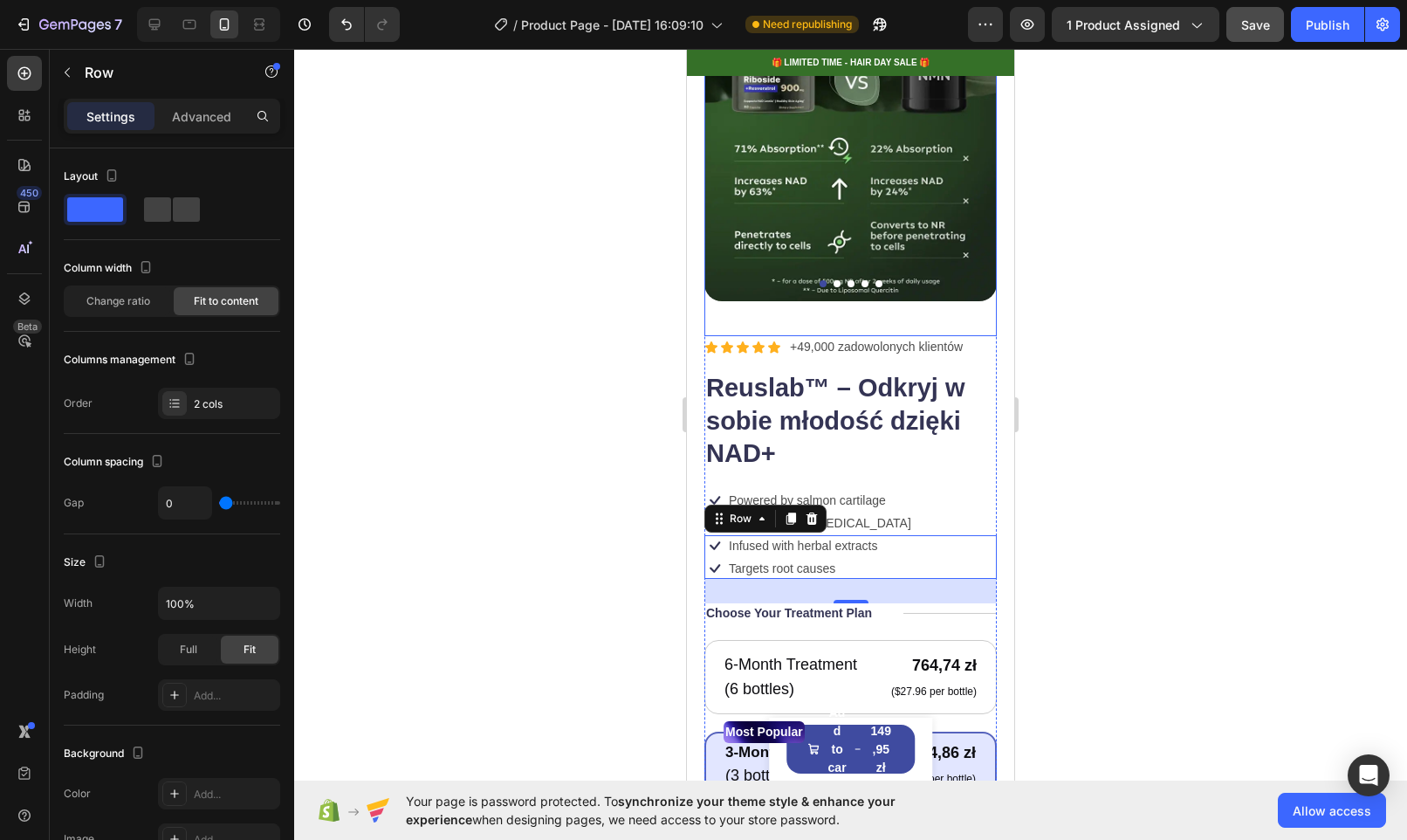
click at [851, 314] on div "Product Images" at bounding box center [851, 172] width 292 height 327
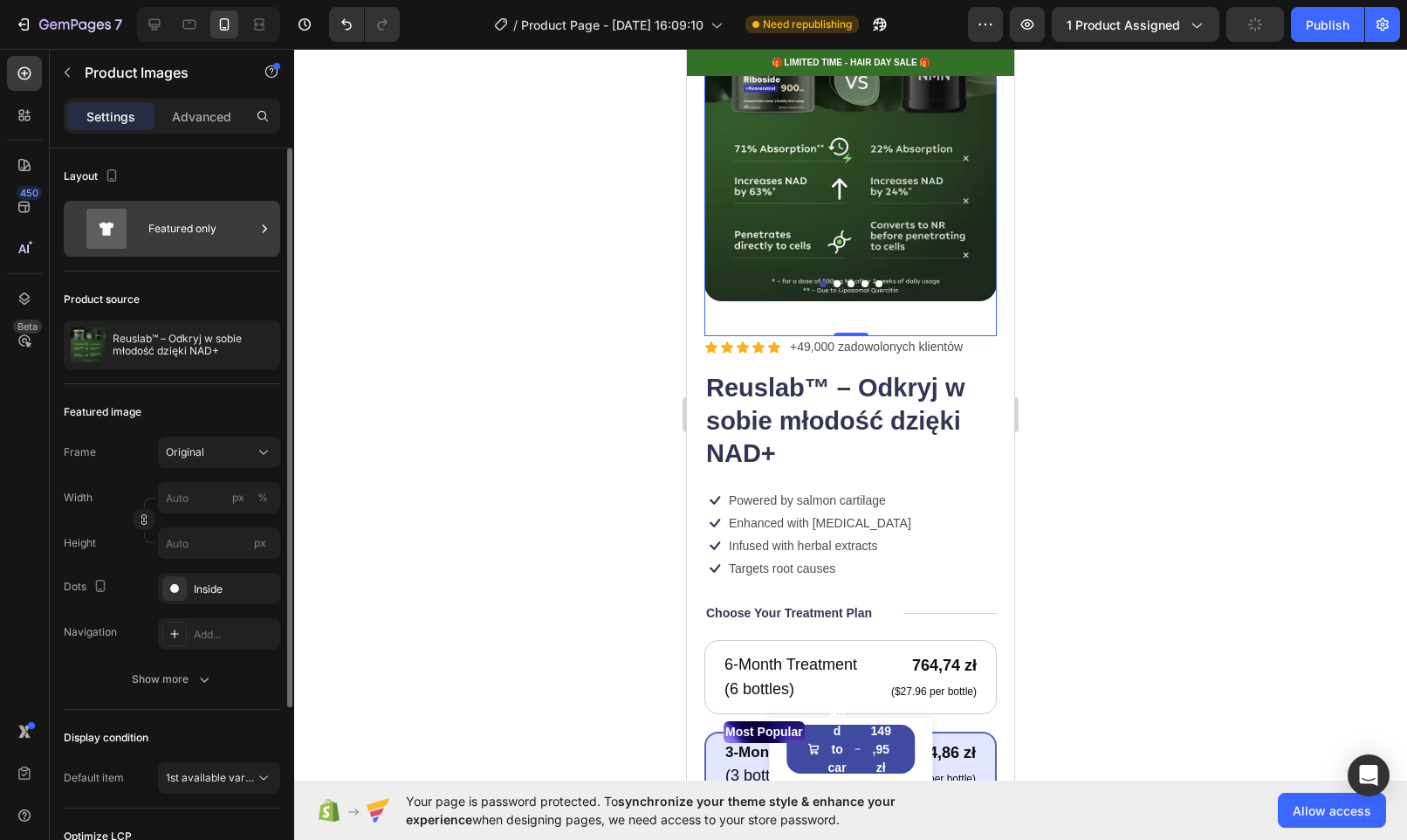
click at [169, 227] on div "Featured only" at bounding box center [201, 228] width 106 height 40
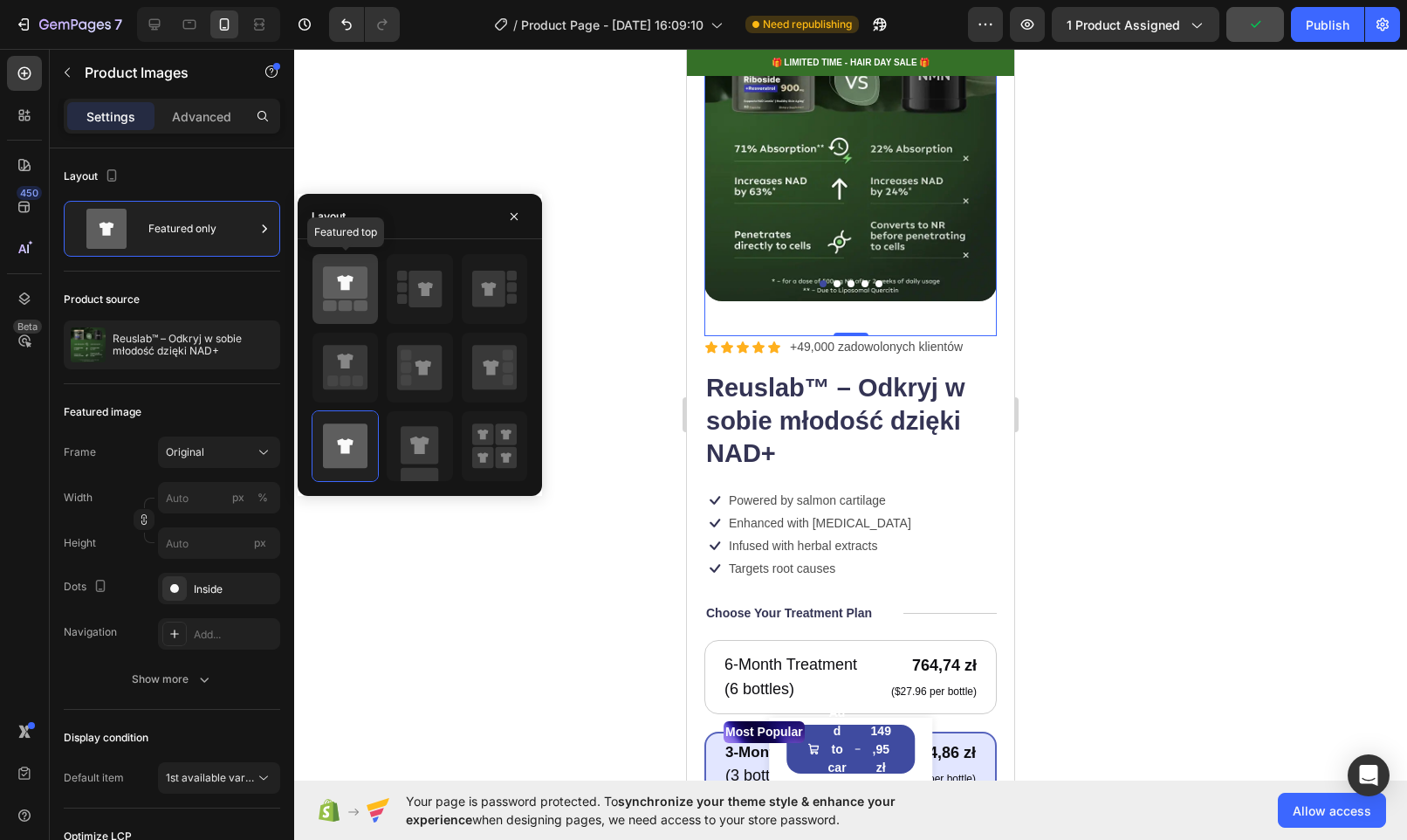
click at [343, 297] on icon at bounding box center [345, 282] width 45 height 32
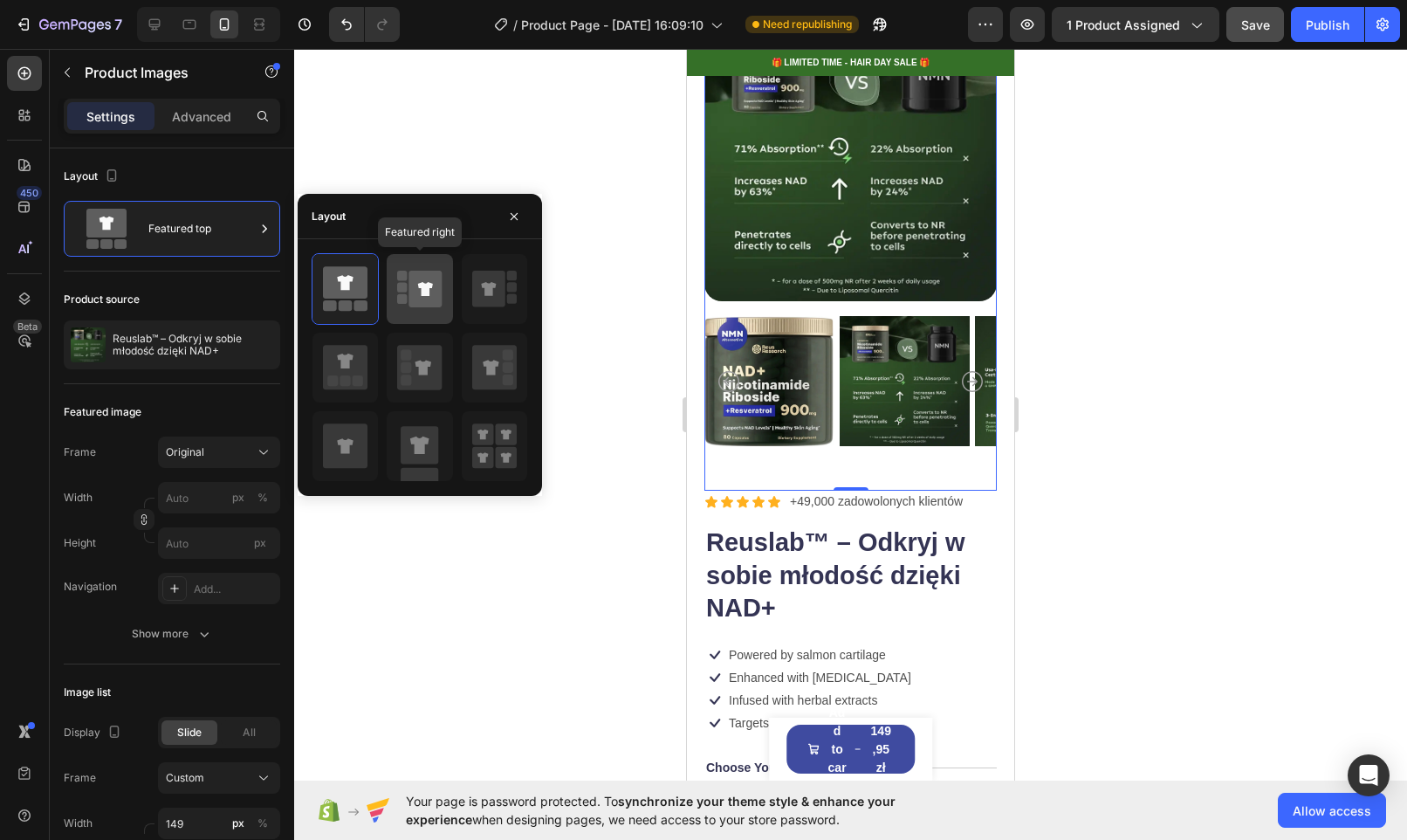
click at [409, 289] on icon at bounding box center [426, 289] width 33 height 37
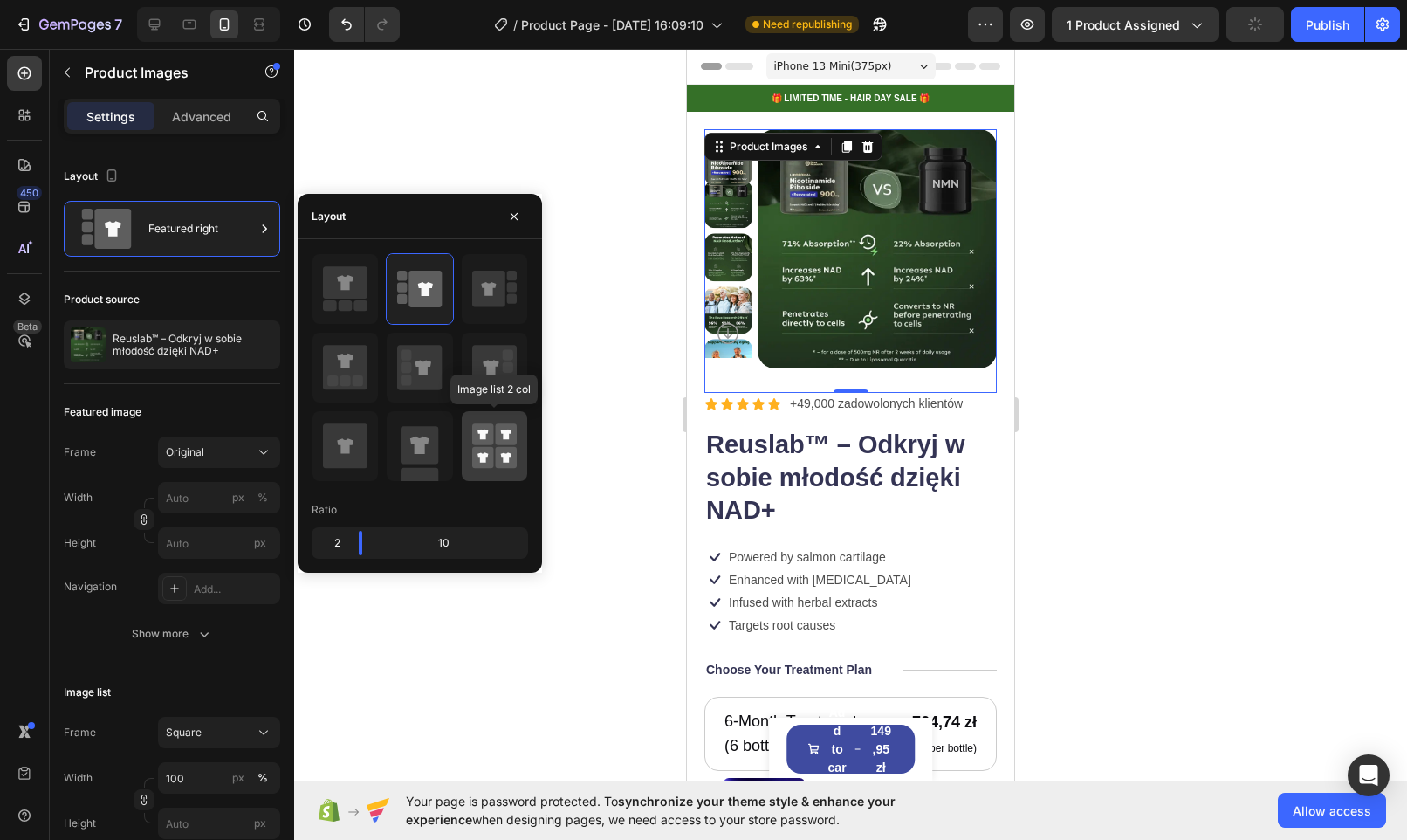
click at [496, 442] on rect at bounding box center [505, 434] width 22 height 22
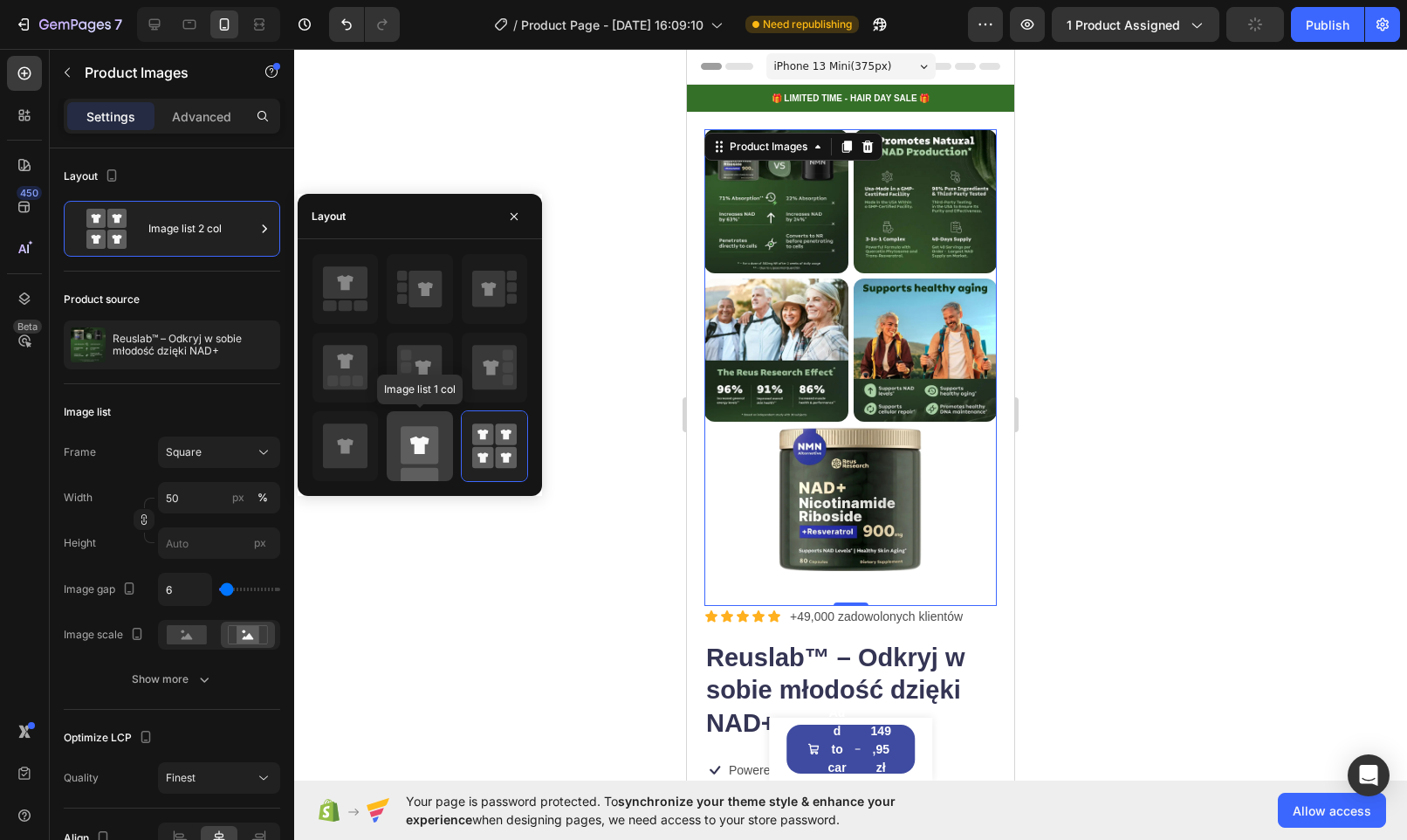
click at [423, 432] on rect at bounding box center [419, 444] width 38 height 38
type input "100"
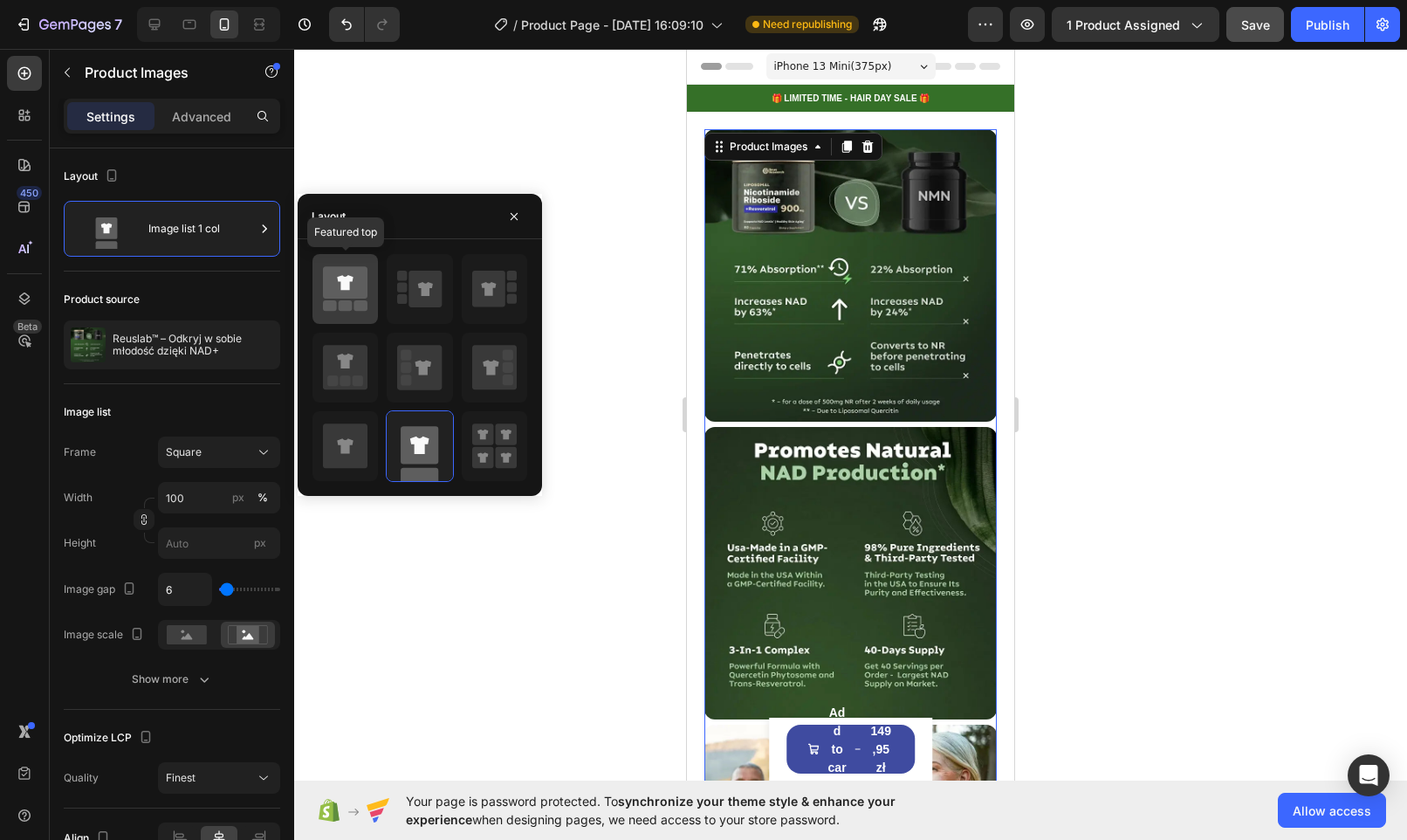
click at [348, 311] on rect at bounding box center [345, 305] width 14 height 11
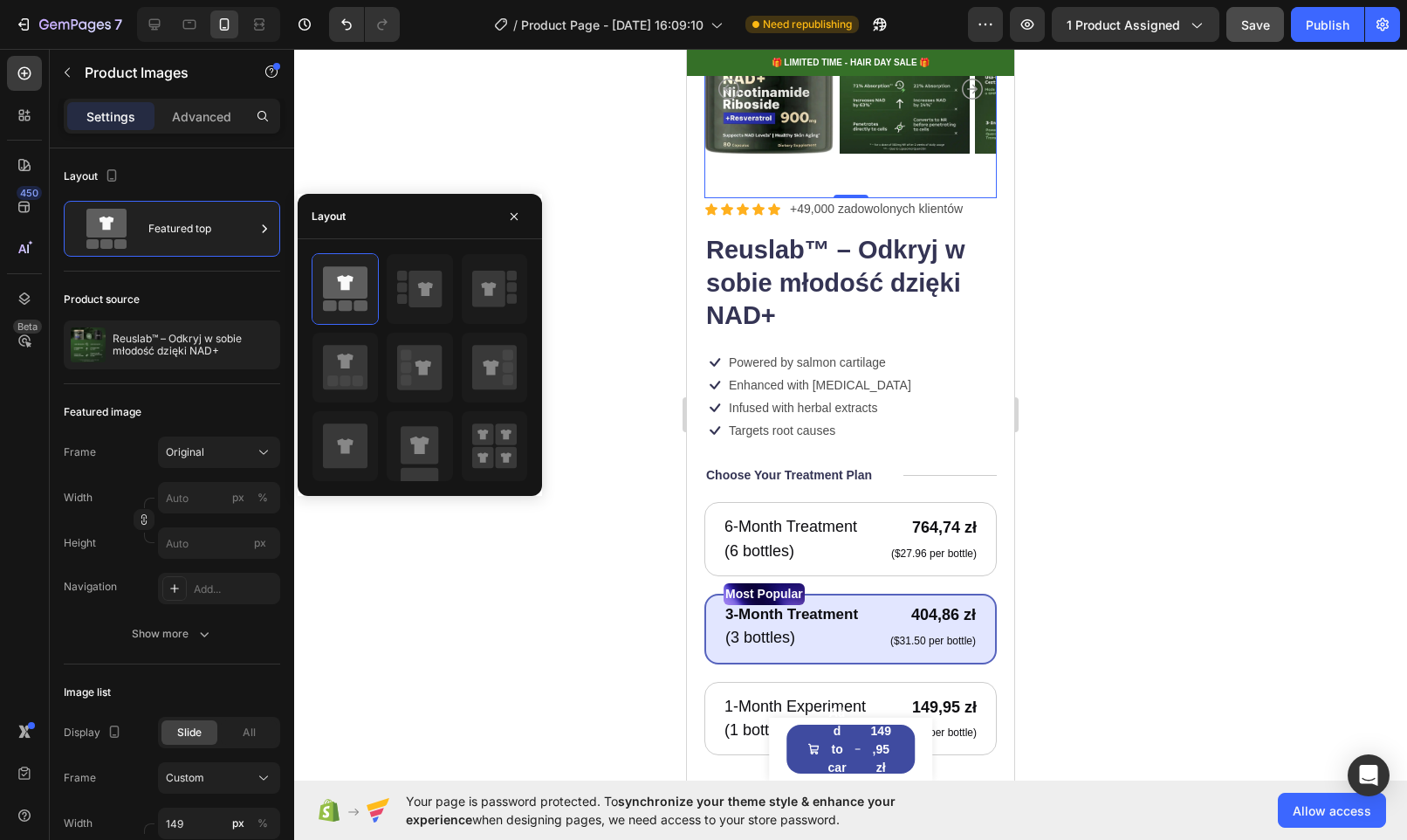
scroll to position [510, 0]
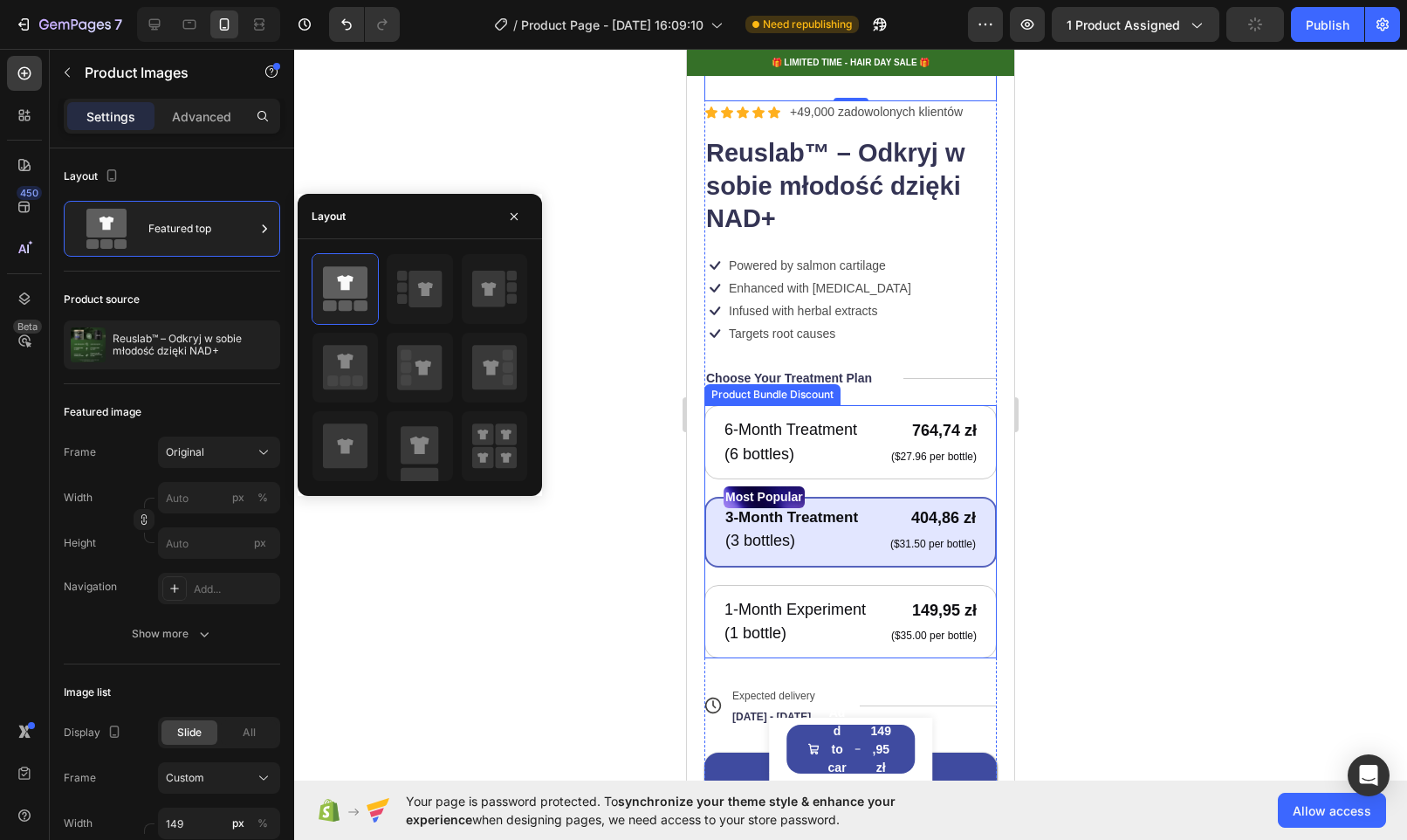
click at [794, 387] on div "Product Bundle Discount" at bounding box center [772, 395] width 129 height 15
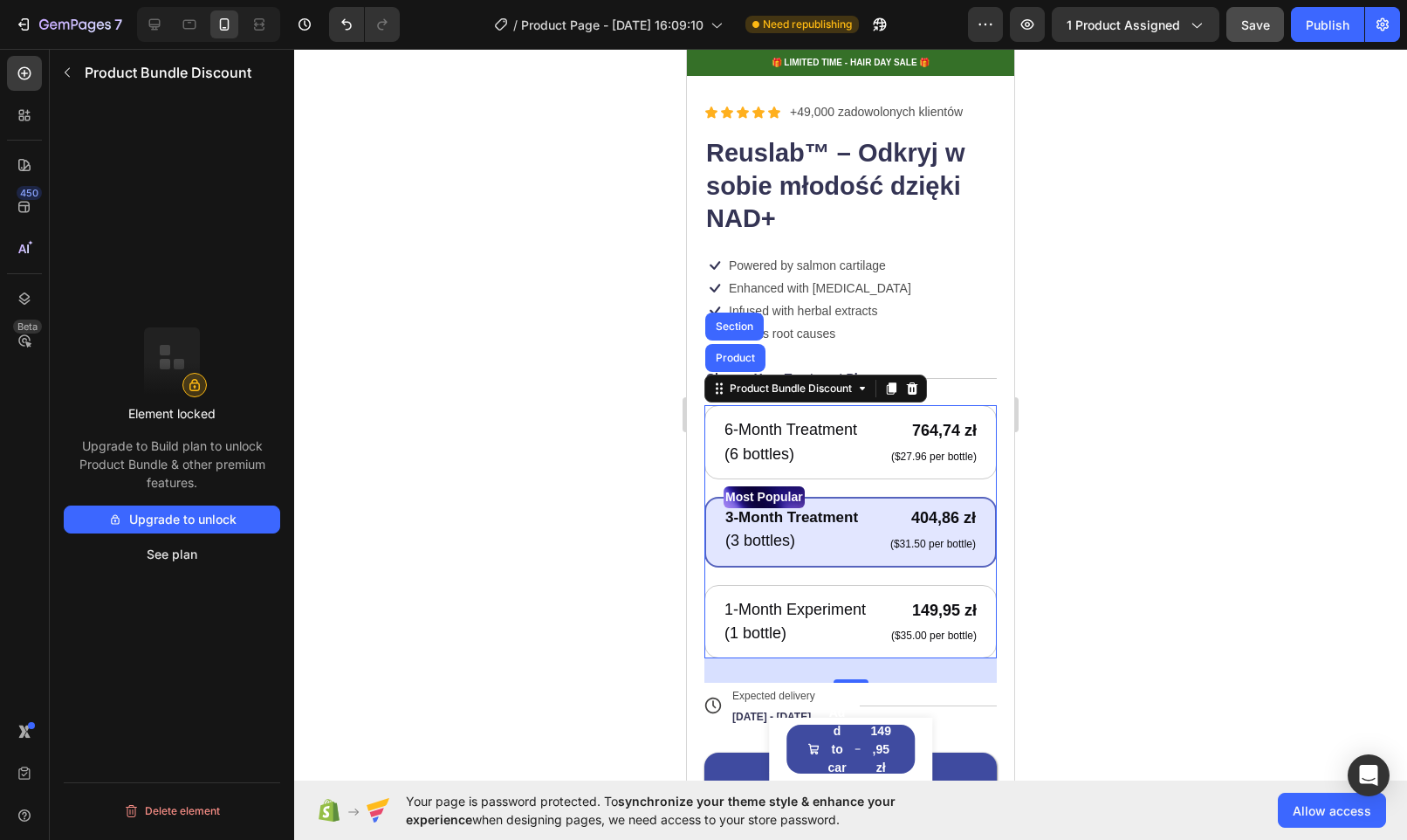
click at [857, 468] on div "6-Month Treatment Text Block (6 bottles) Text Block 764,74 zł Product Price Pro…" at bounding box center [851, 532] width 292 height 254
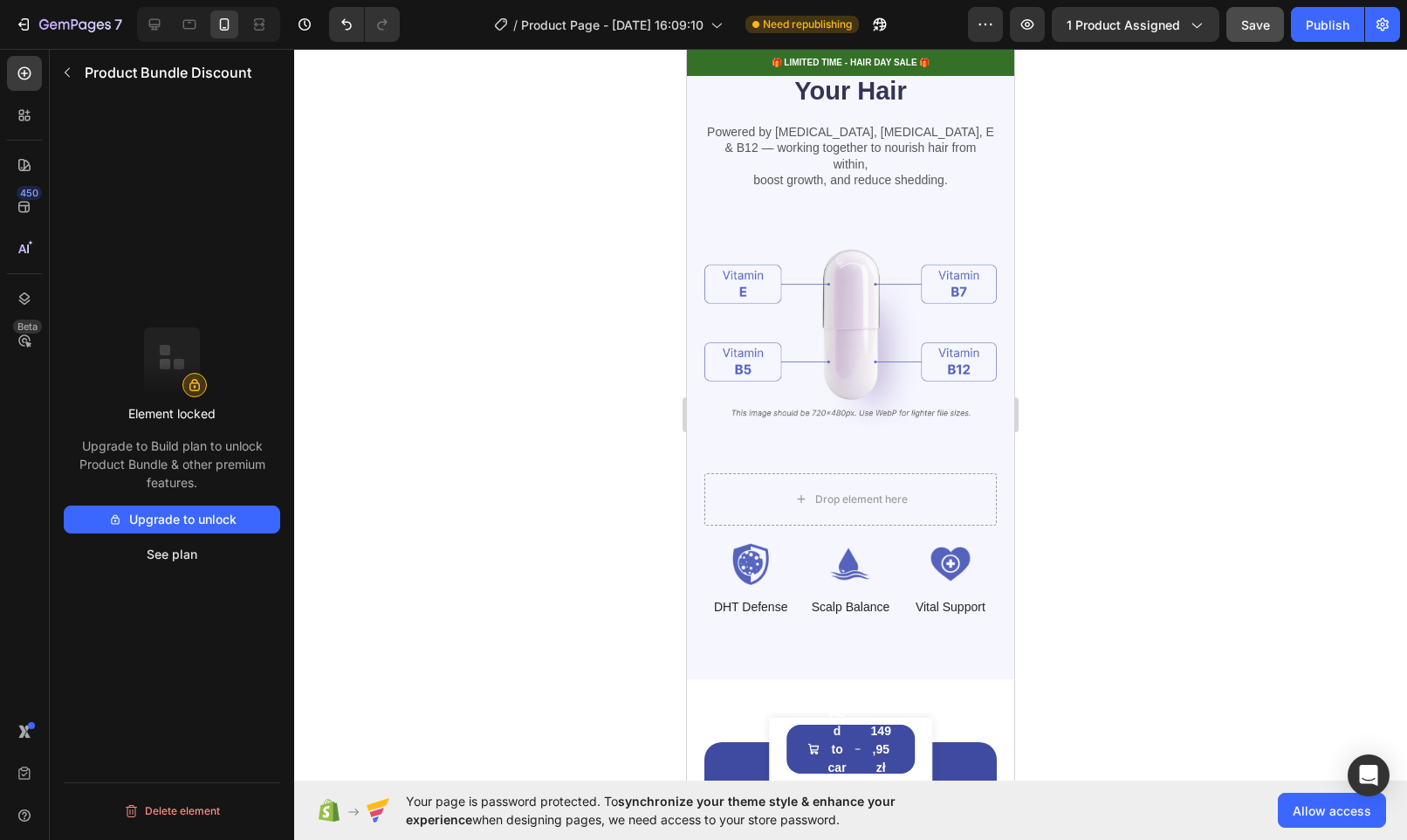
scroll to position [2789, 0]
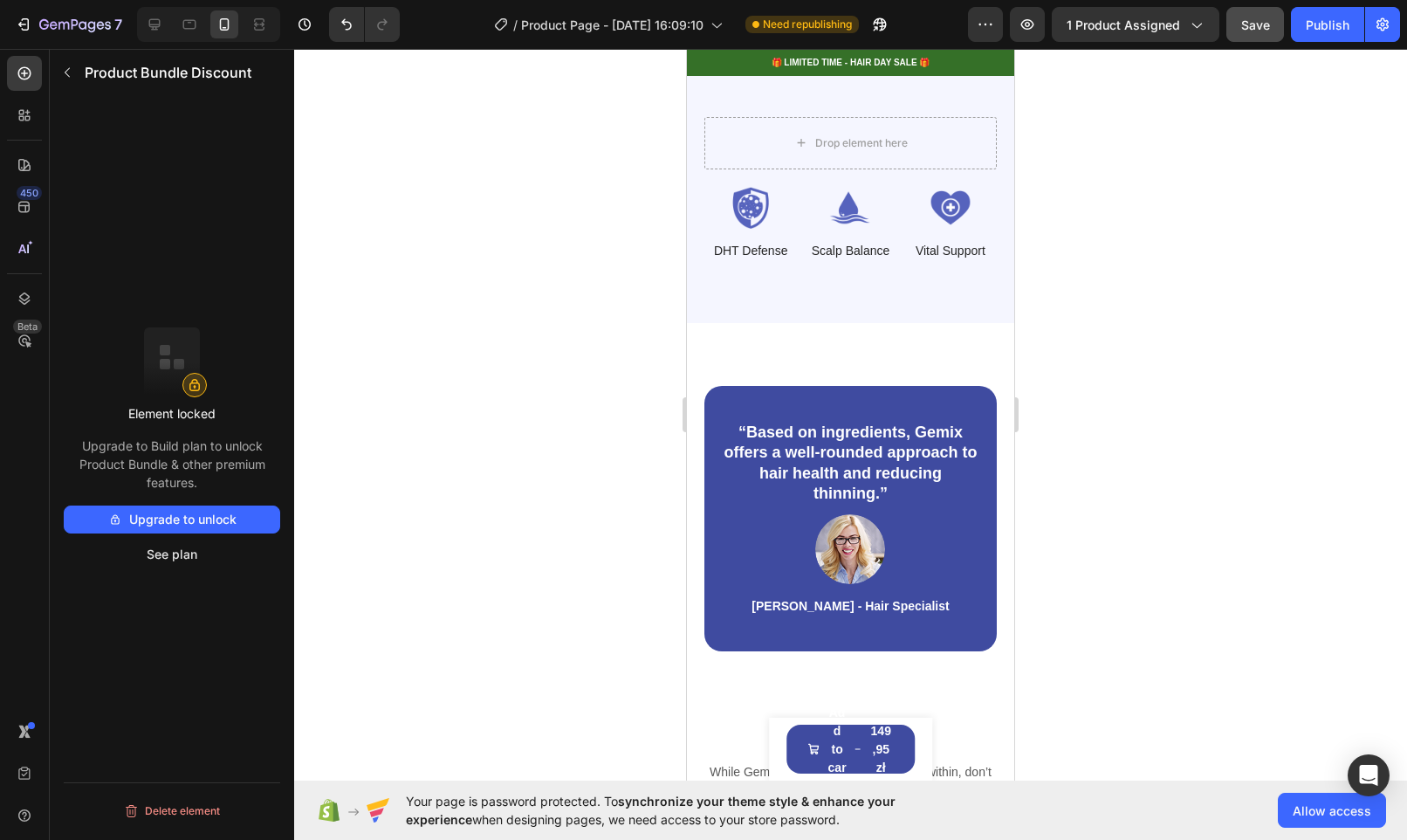
click at [869, 423] on p "“Based on ingredients, Gemix offers a well-rounded approach to hair health and …" at bounding box center [851, 464] width 254 height 82
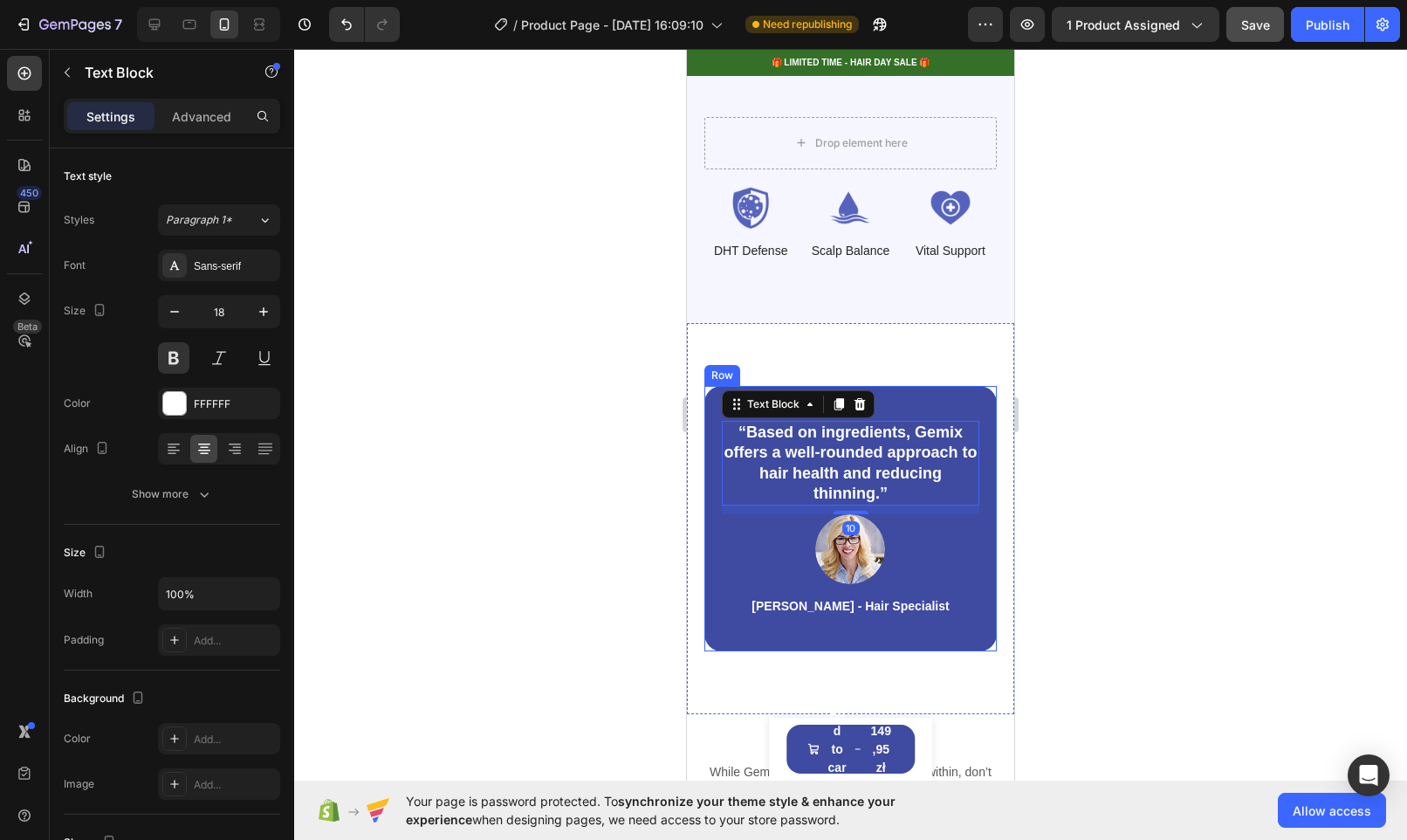
scroll to position [2775, 0]
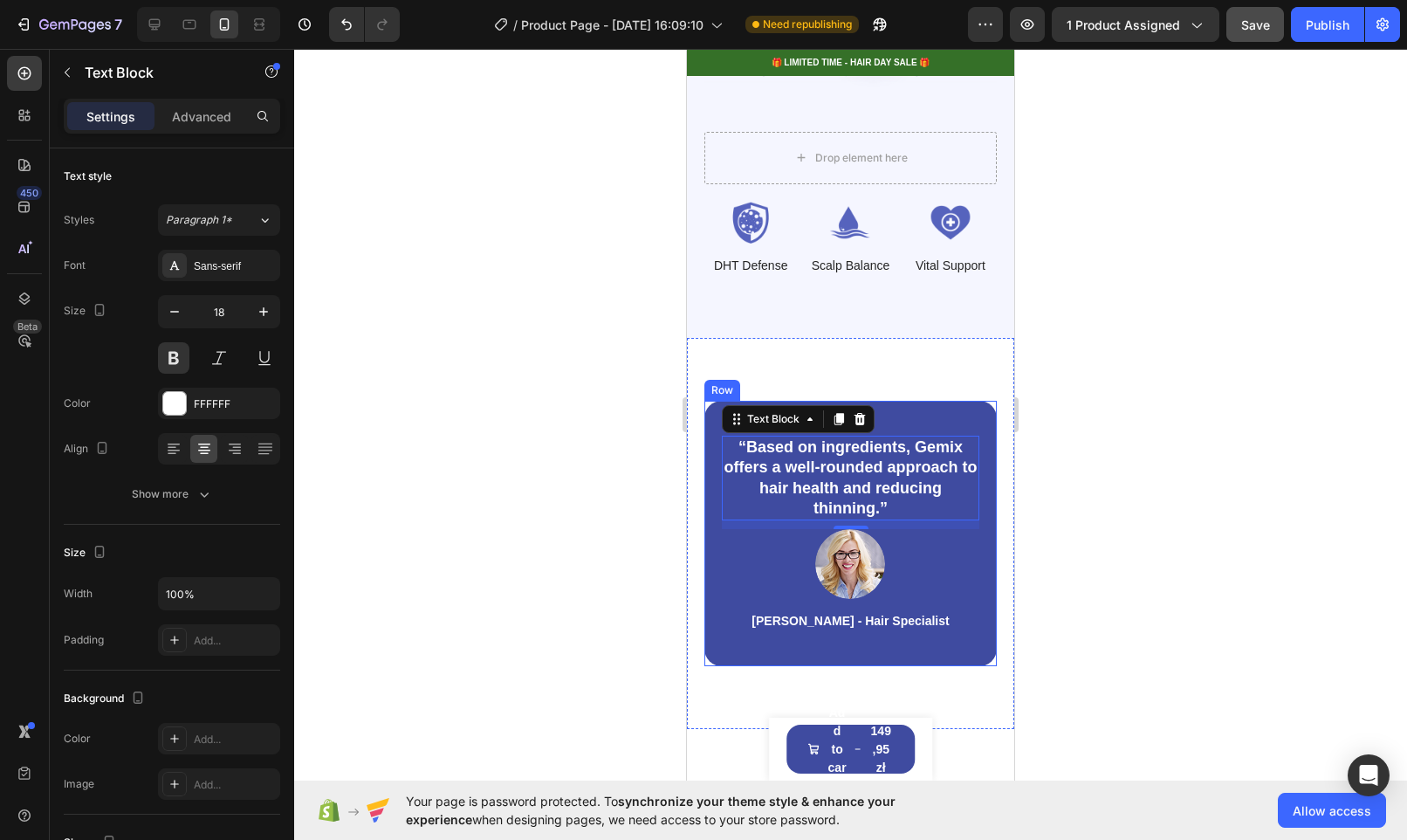
click at [920, 401] on div "“Based on ingredients, Gemix offers a well-rounded approach to hair health and …" at bounding box center [851, 533] width 292 height 265
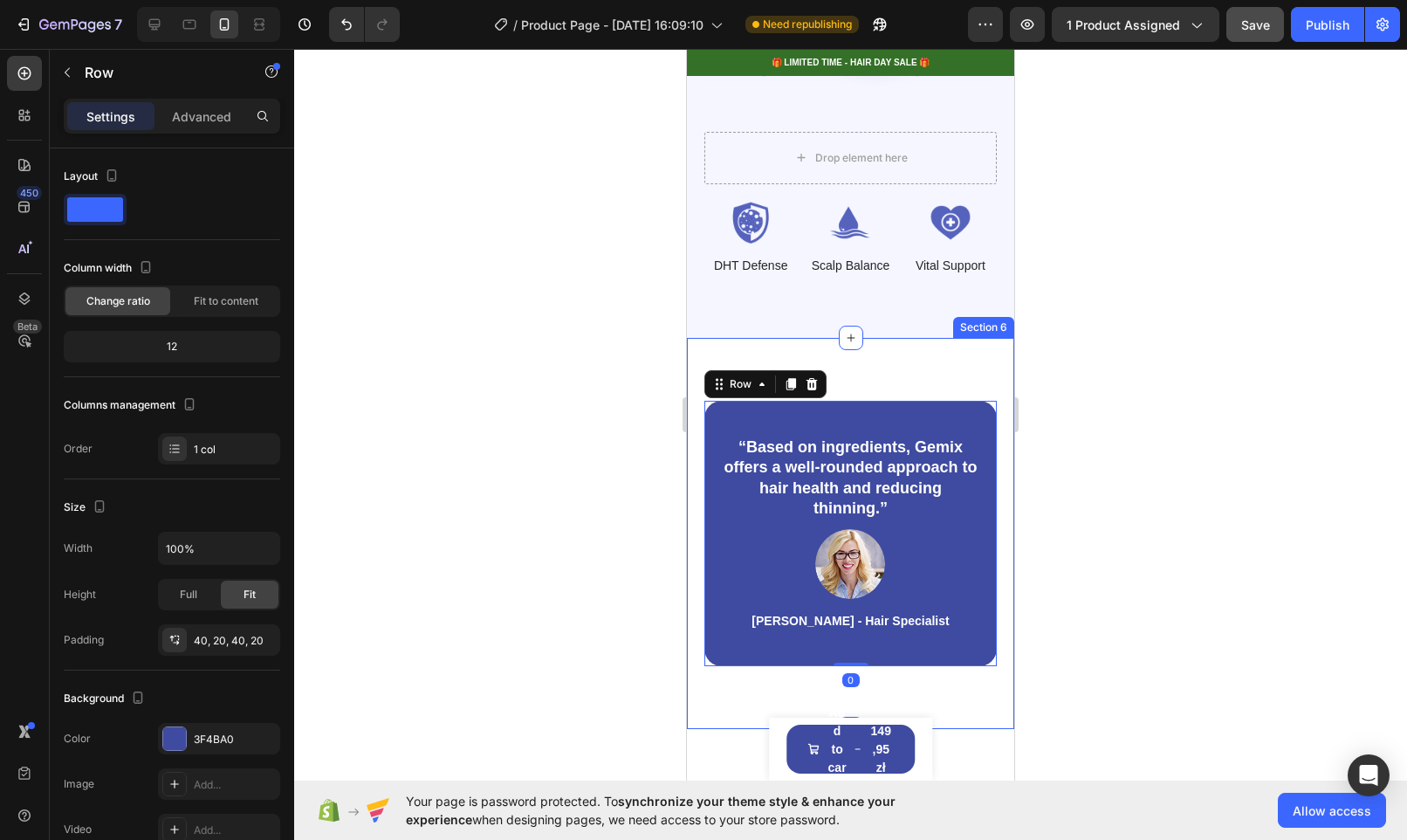
scroll to position [2522, 0]
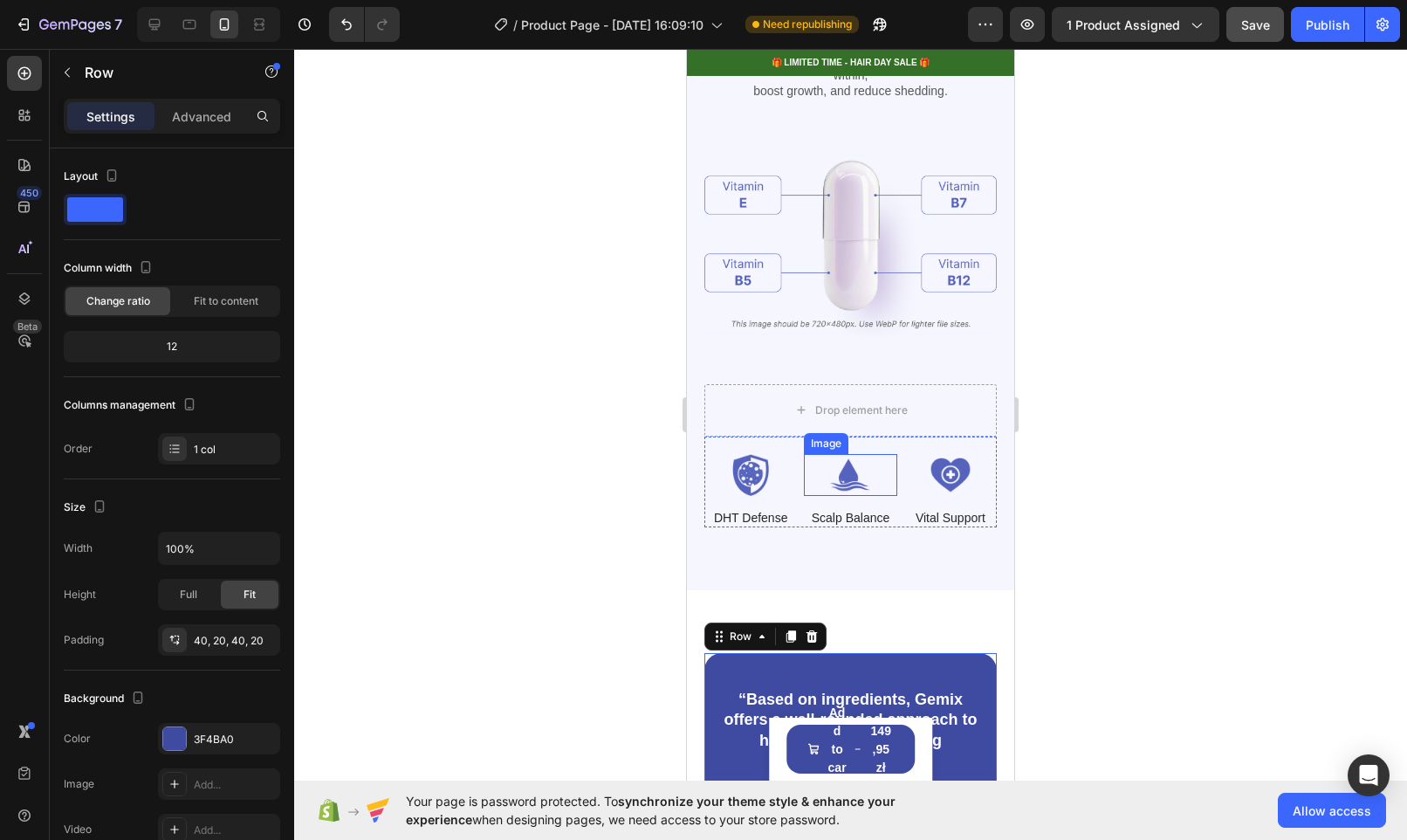
click at [821, 435] on div "Image" at bounding box center [825, 443] width 38 height 15
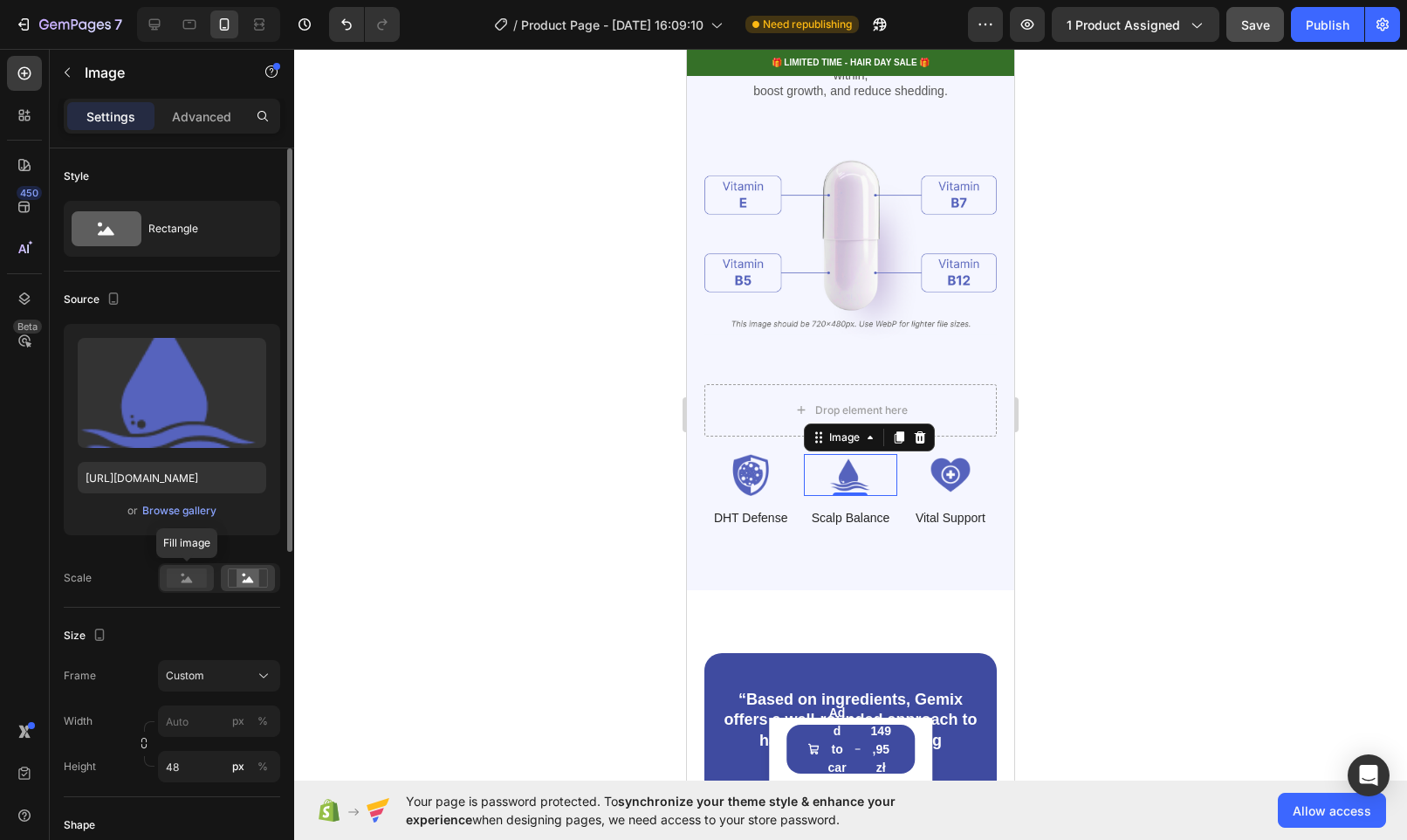
click at [175, 579] on rect at bounding box center [186, 578] width 40 height 19
click at [239, 565] on div at bounding box center [248, 578] width 54 height 26
click at [1082, 482] on div at bounding box center [851, 444] width 1113 height 791
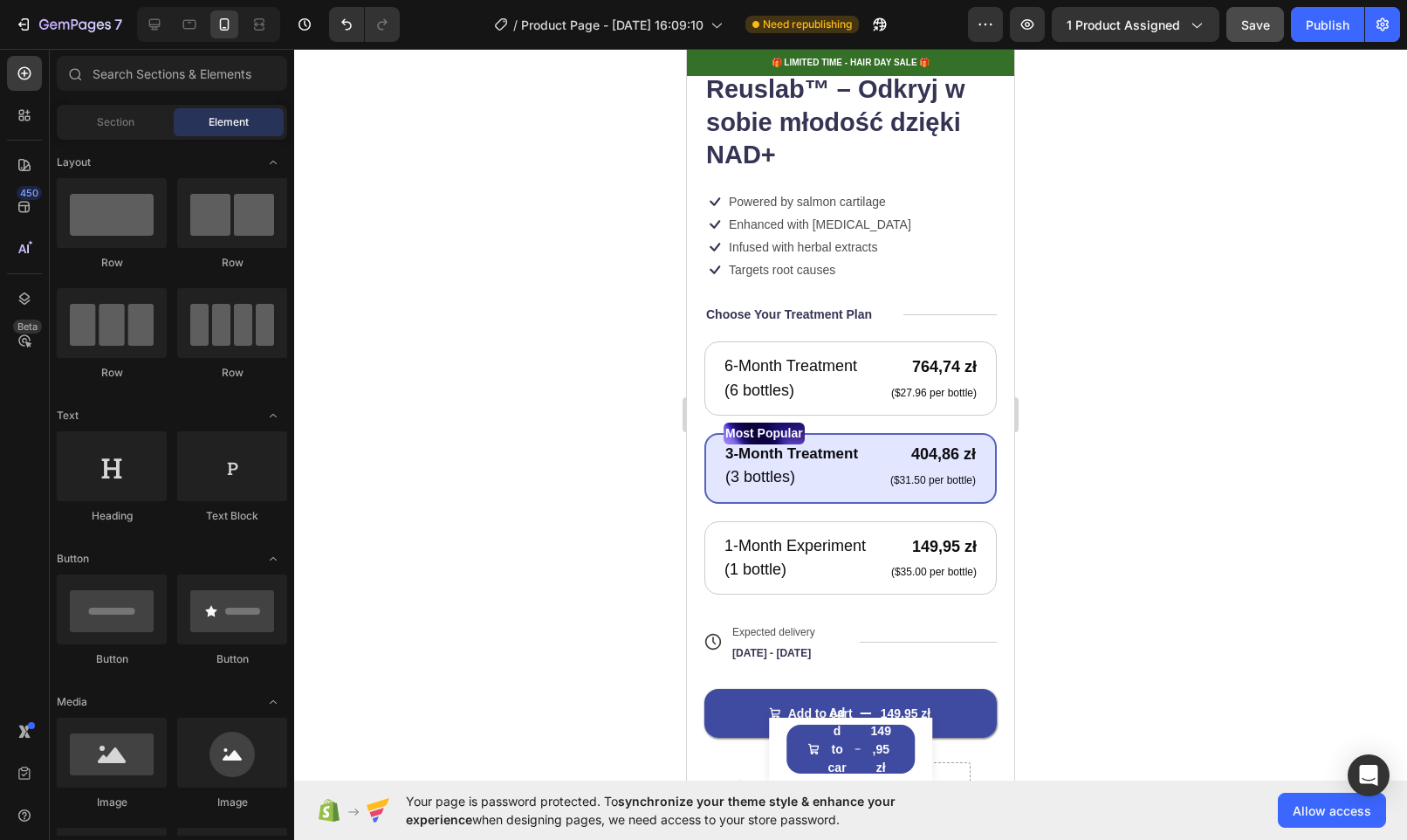
scroll to position [877, 0]
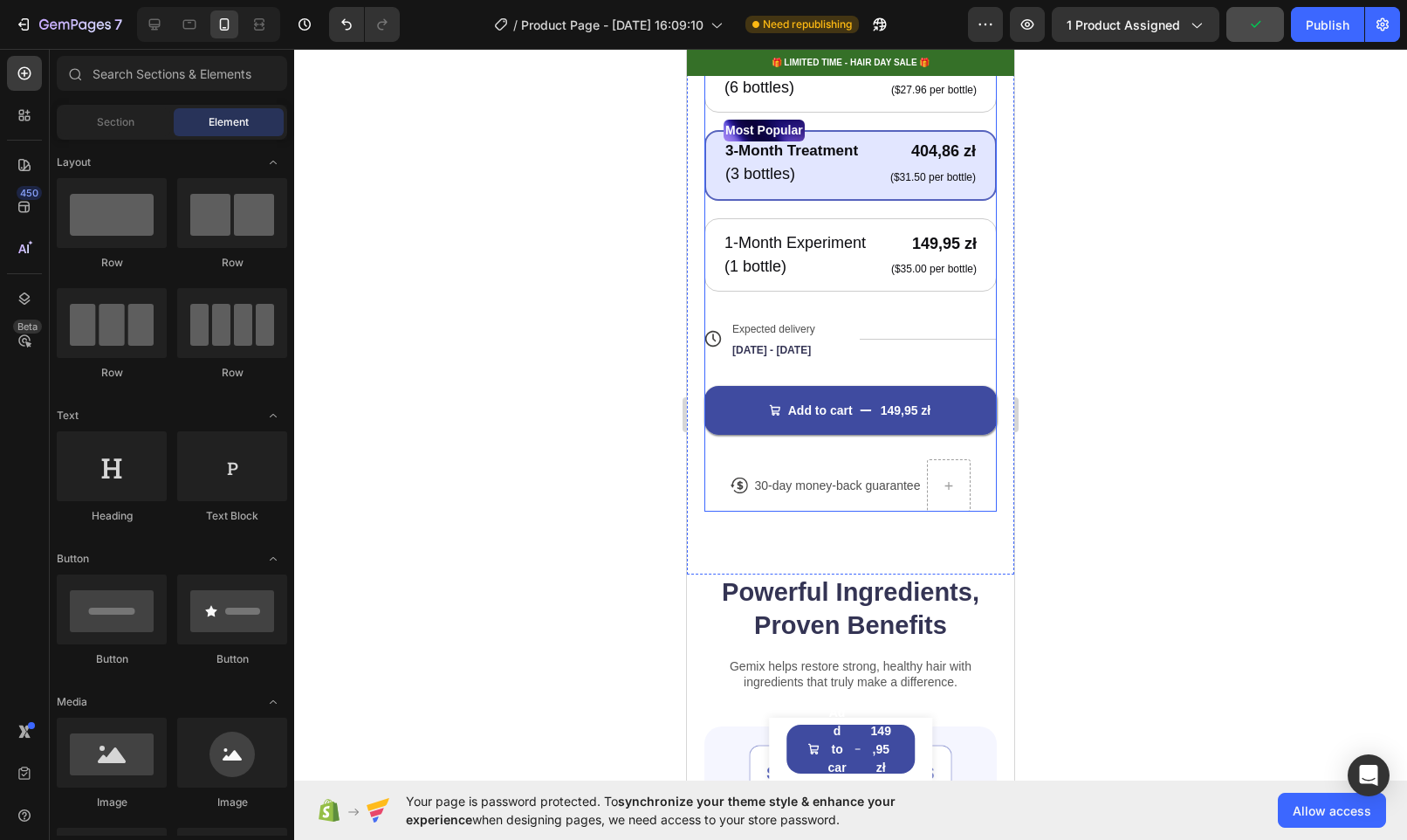
click at [890, 448] on div "Icon Icon Icon Icon Icon Icon List +49,000 zadowolonych klientów Text Block Row…" at bounding box center [851, 123] width 292 height 777
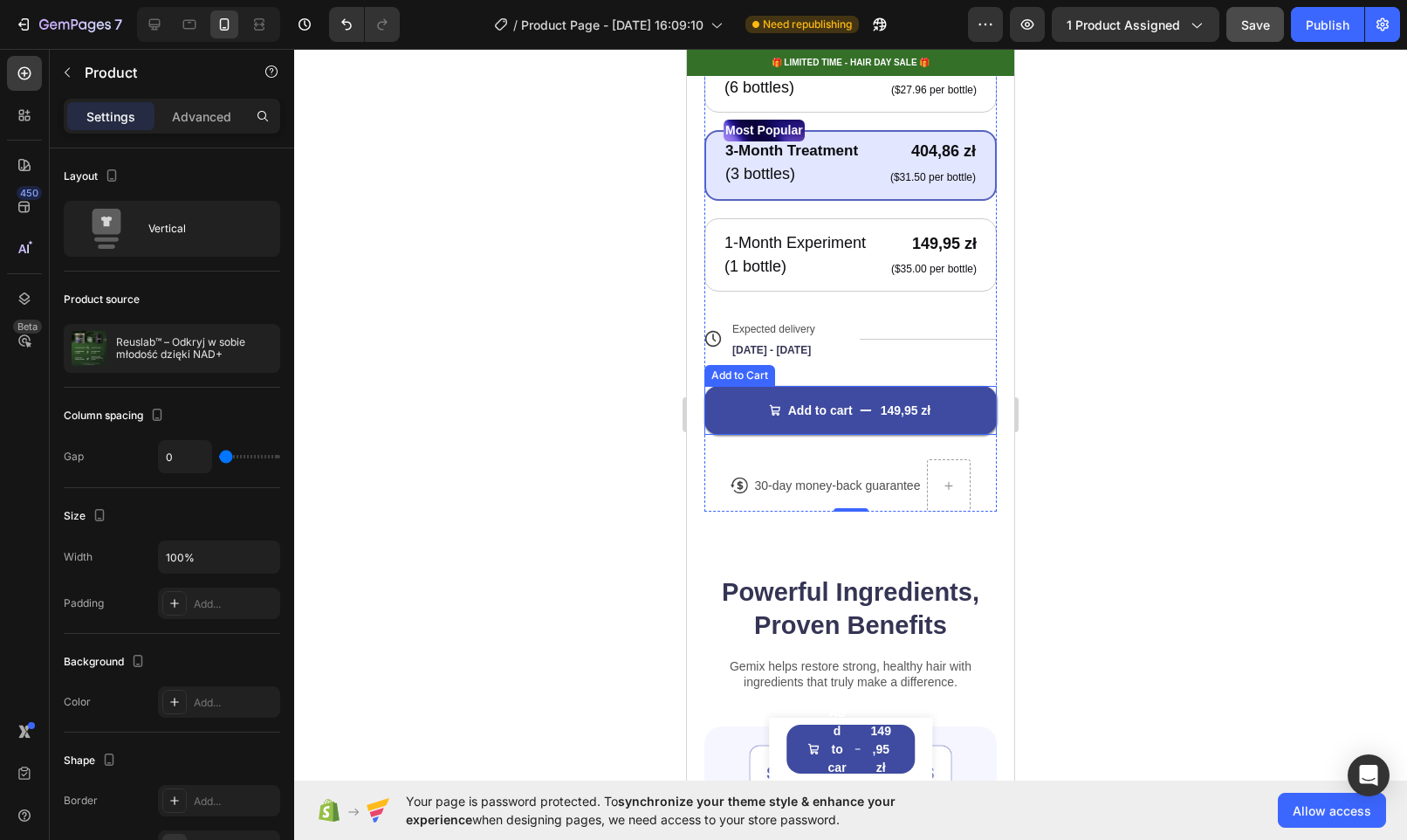
click at [747, 386] on div "Add to Cart" at bounding box center [739, 375] width 71 height 21
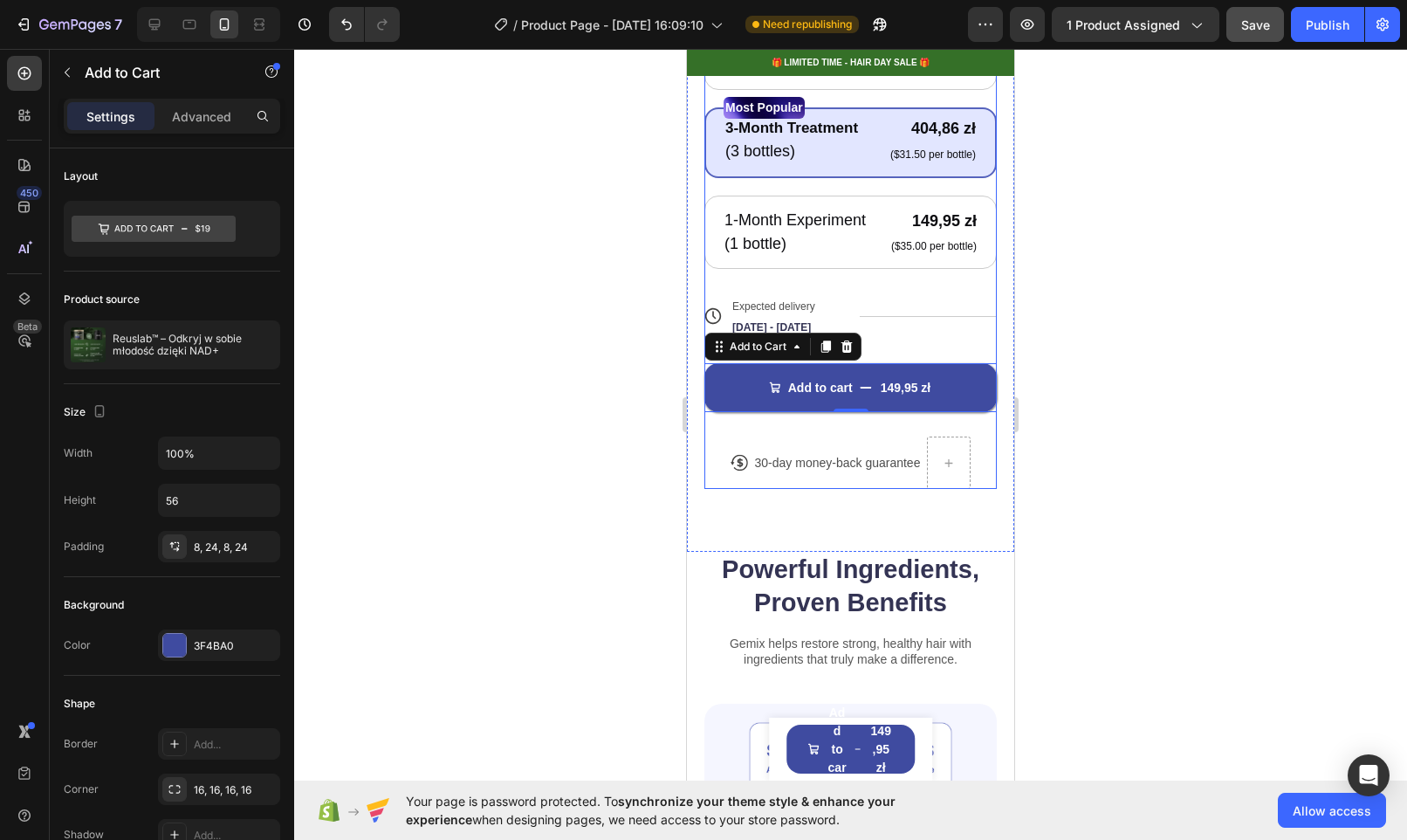
scroll to position [904, 0]
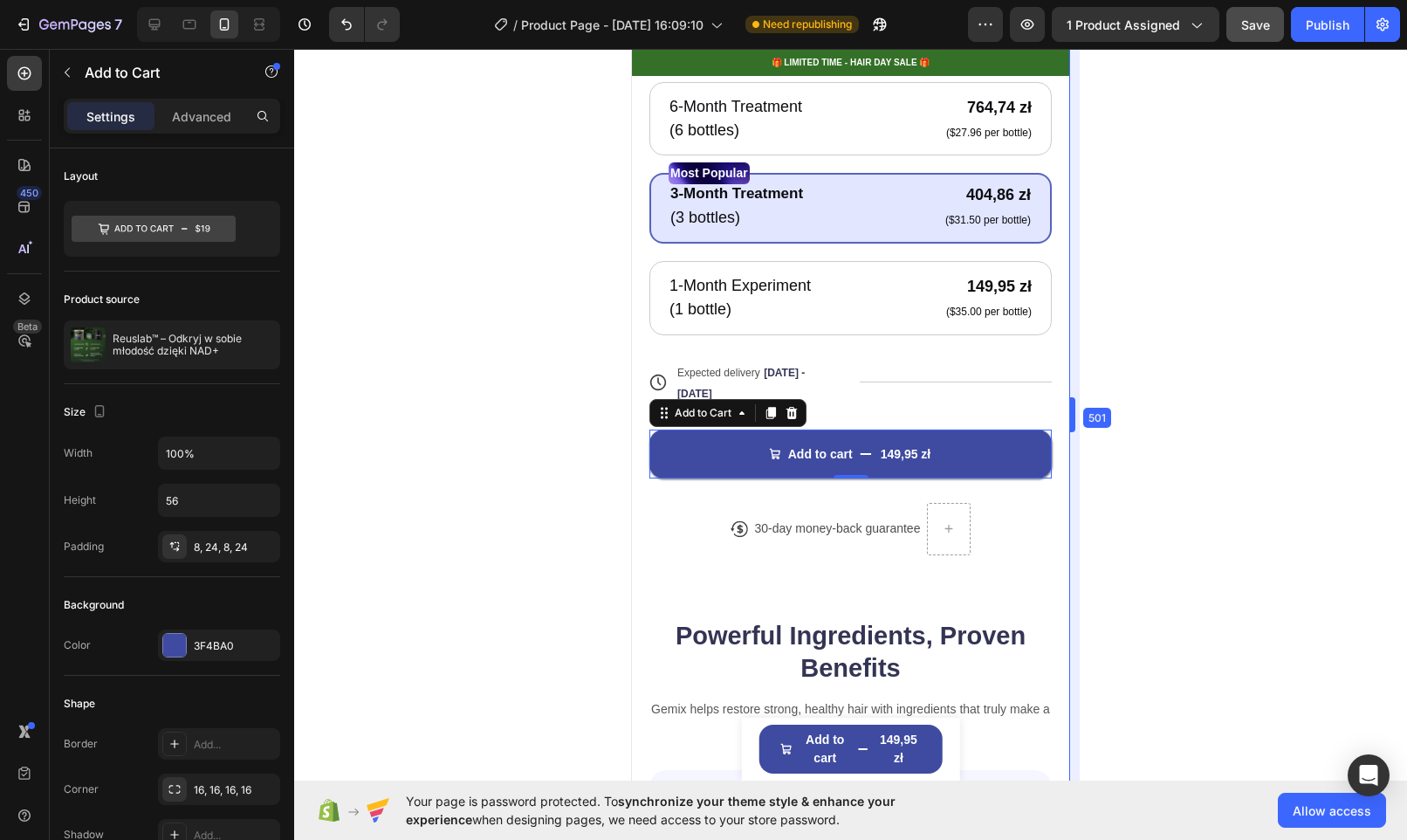
drag, startPoint x: 1014, startPoint y: 411, endPoint x: 1126, endPoint y: 399, distance: 112.6
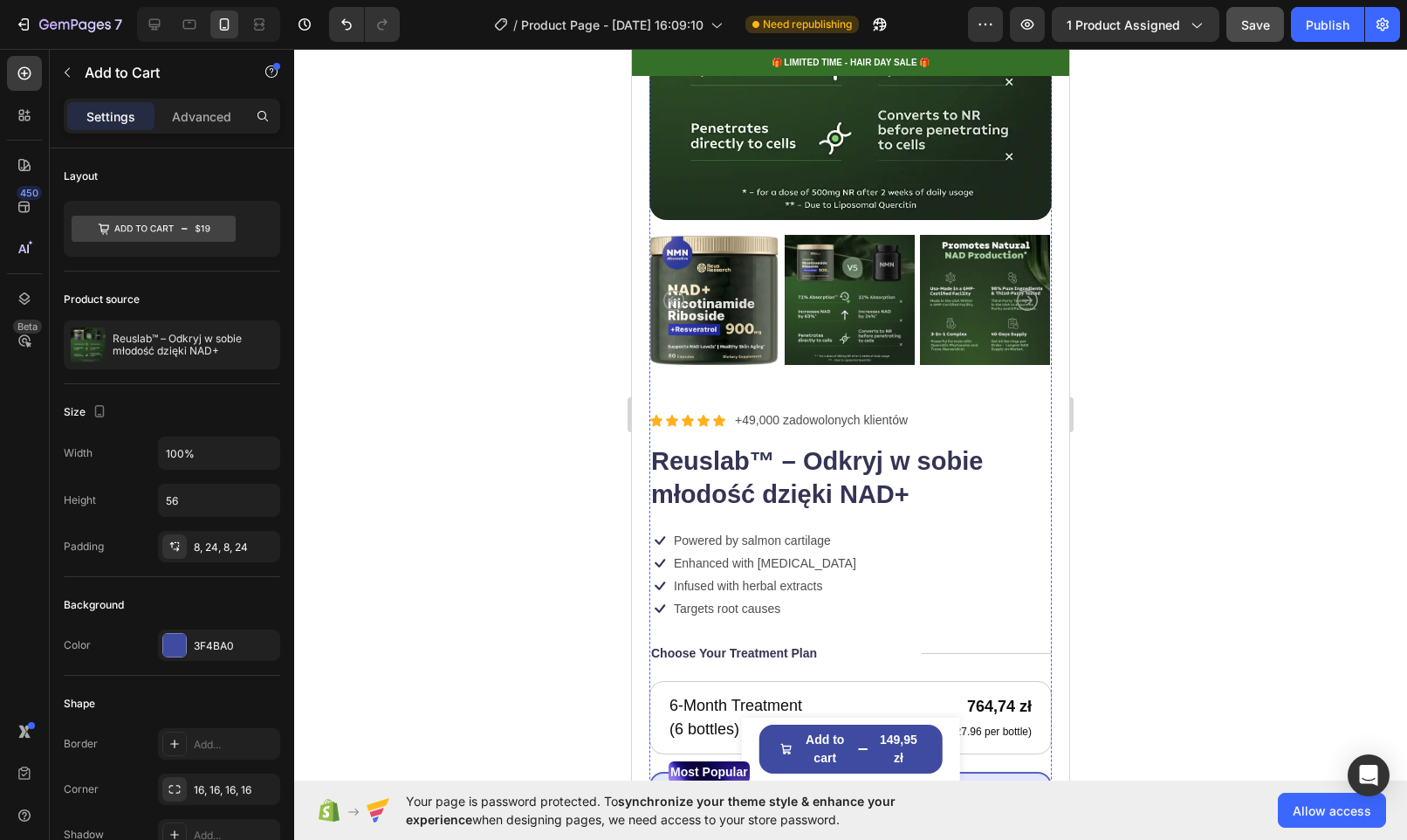
scroll to position [0, 0]
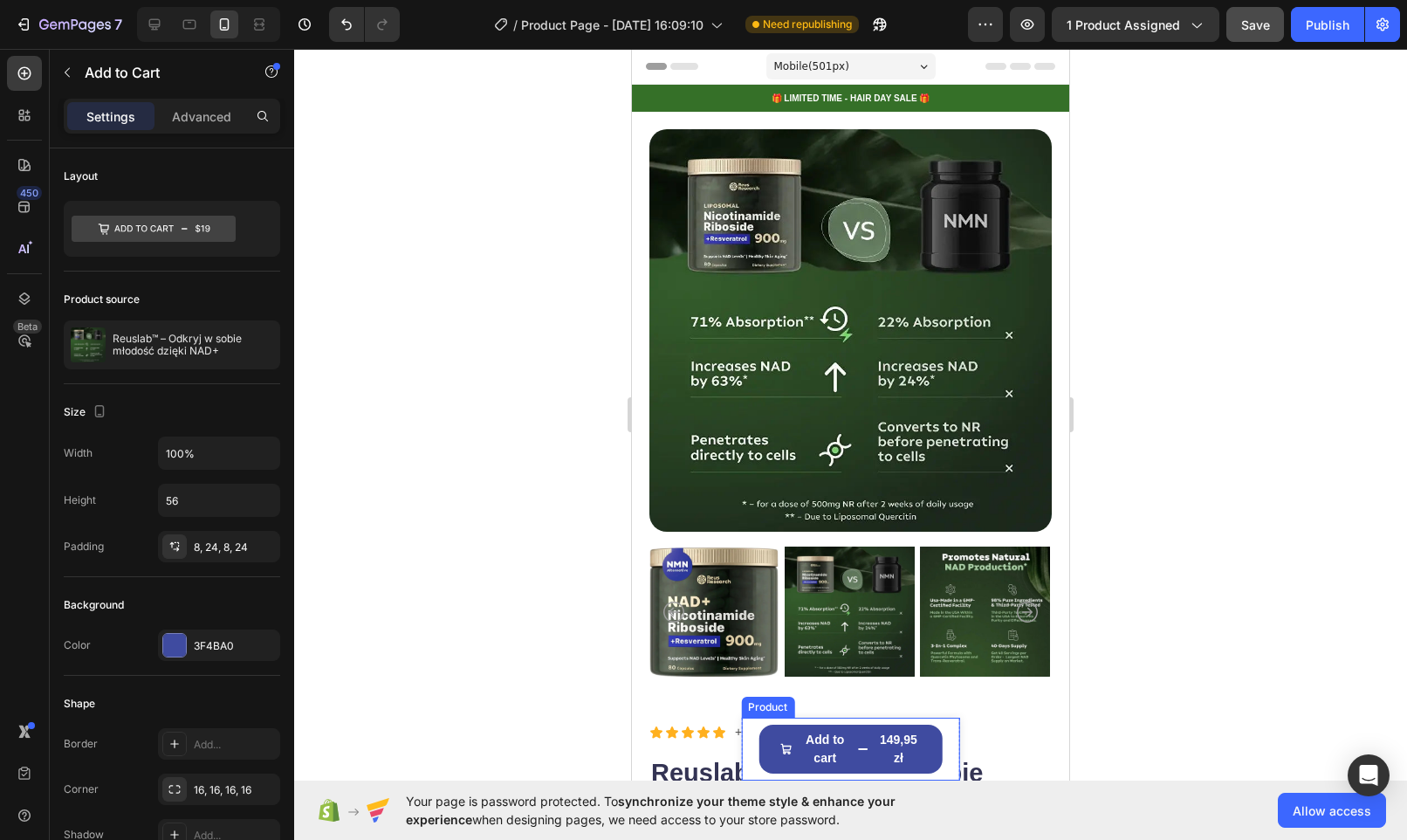
click at [940, 758] on div "Product Images Reuslab™ – Odkryj w sobie młodość dzięki NAD+ Product Title 149,…" at bounding box center [851, 748] width 219 height 63
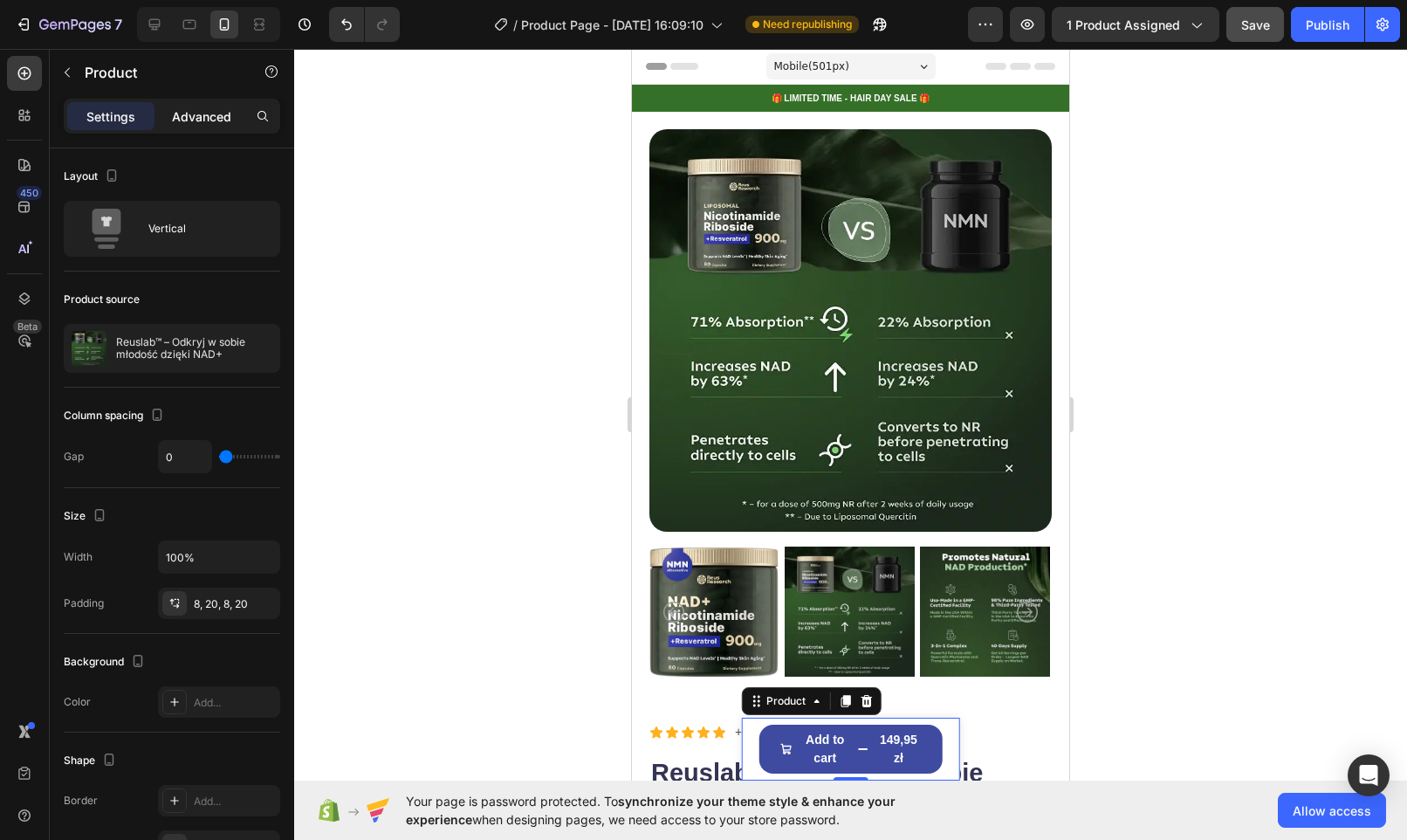
click at [216, 117] on p "Advanced" at bounding box center [201, 116] width 59 height 18
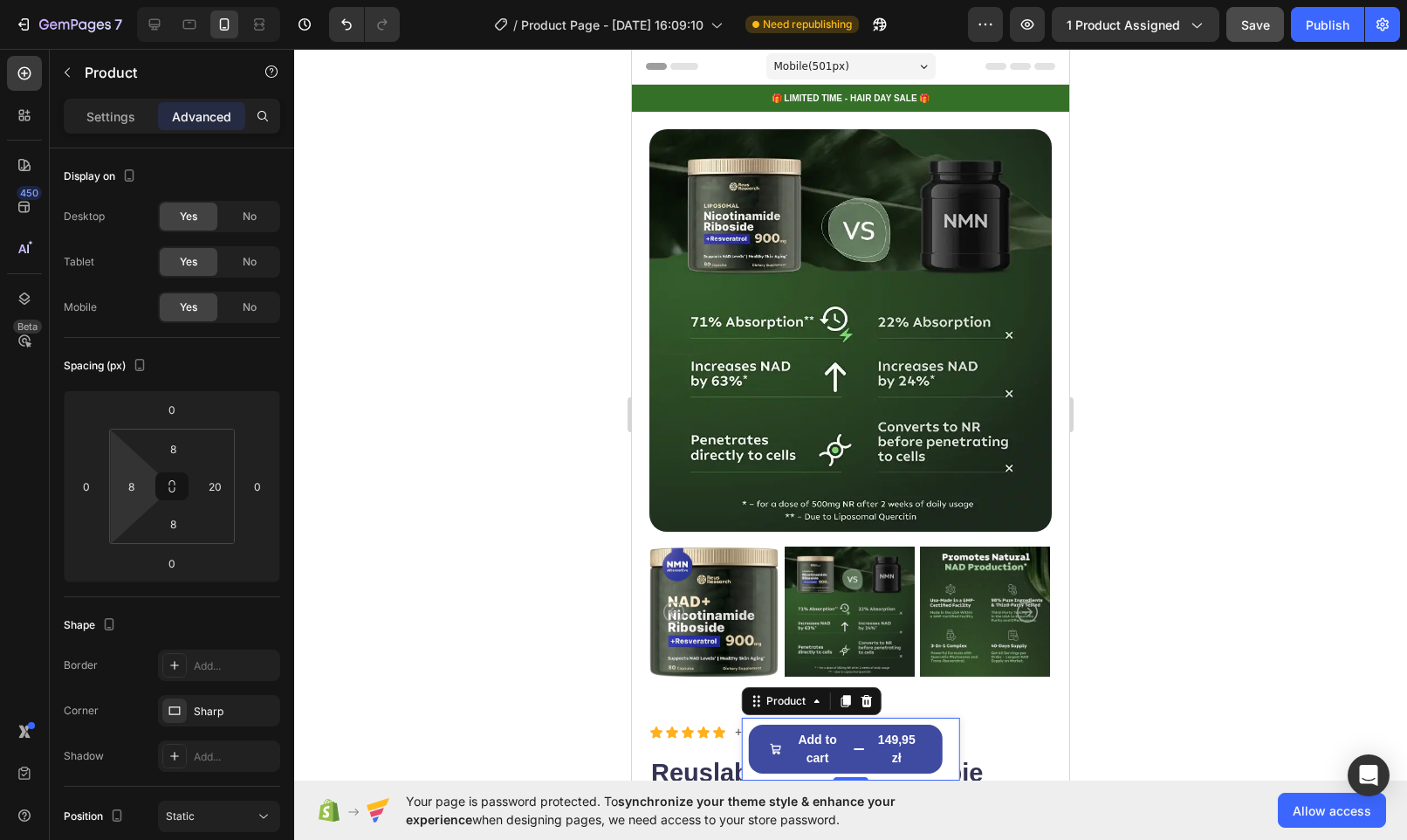
type input "0"
drag, startPoint x: 115, startPoint y: 512, endPoint x: 122, endPoint y: 555, distance: 43.6
click at [122, 0] on html "7 / Product Page - [DATE] 16:09:10 Need republishing Preview 1 product assigned…" at bounding box center [704, 0] width 1407 height 0
type input "0"
drag, startPoint x: 219, startPoint y: 459, endPoint x: 218, endPoint y: 534, distance: 75.0
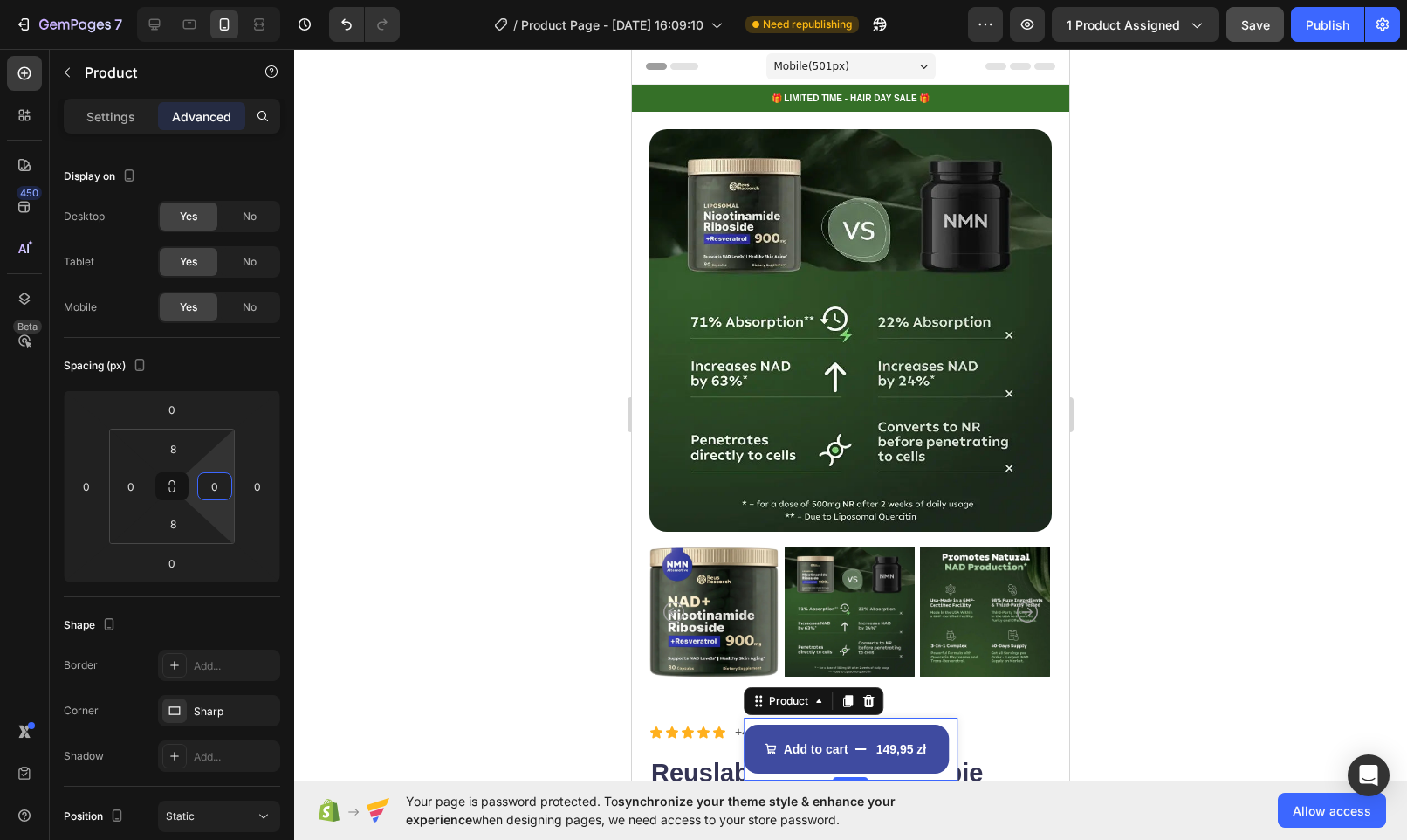
click at [218, 0] on html "7 / Product Page - [DATE] 16:09:10 Need republishing Preview 1 product assigned…" at bounding box center [704, 0] width 1407 height 0
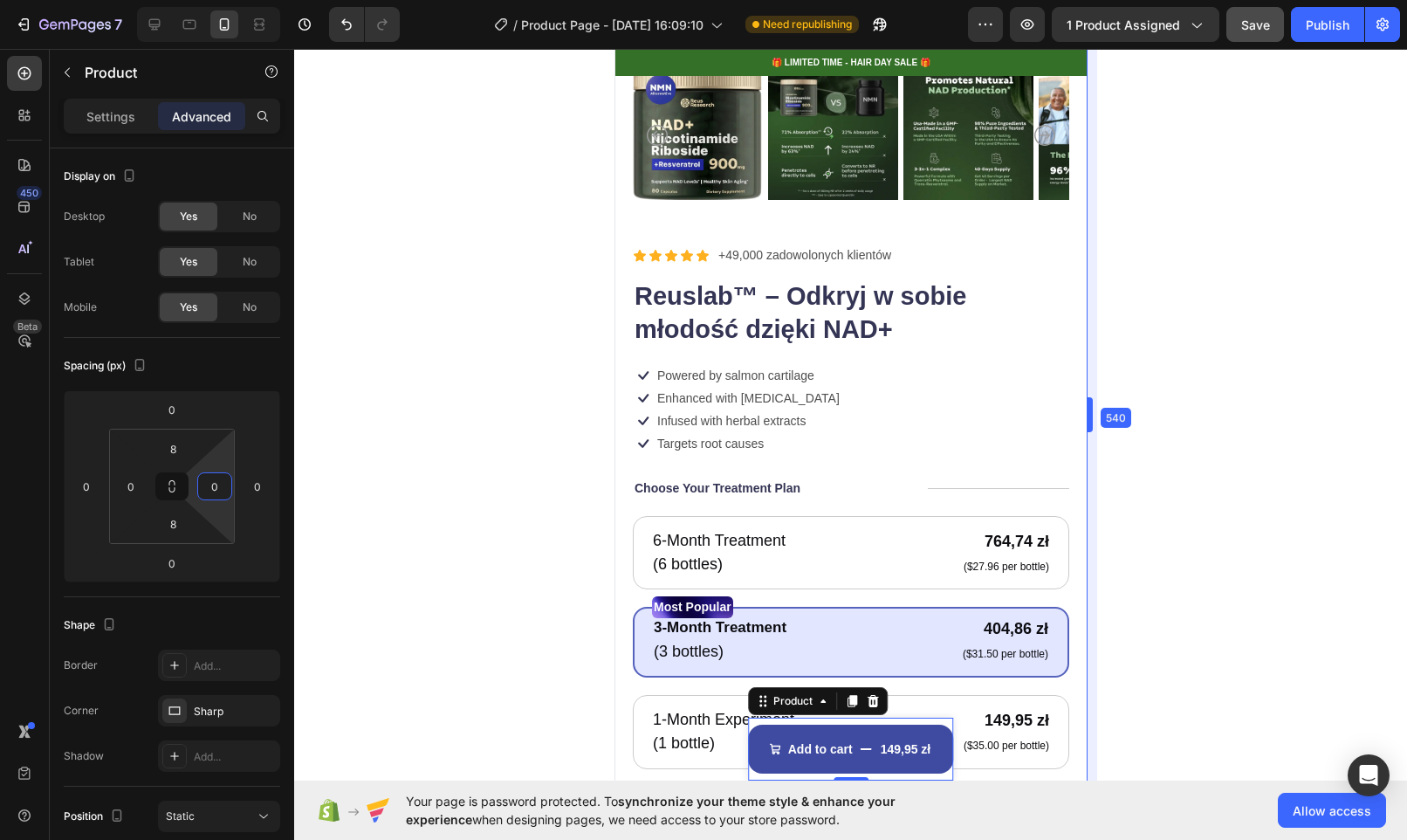
scroll to position [522, 0]
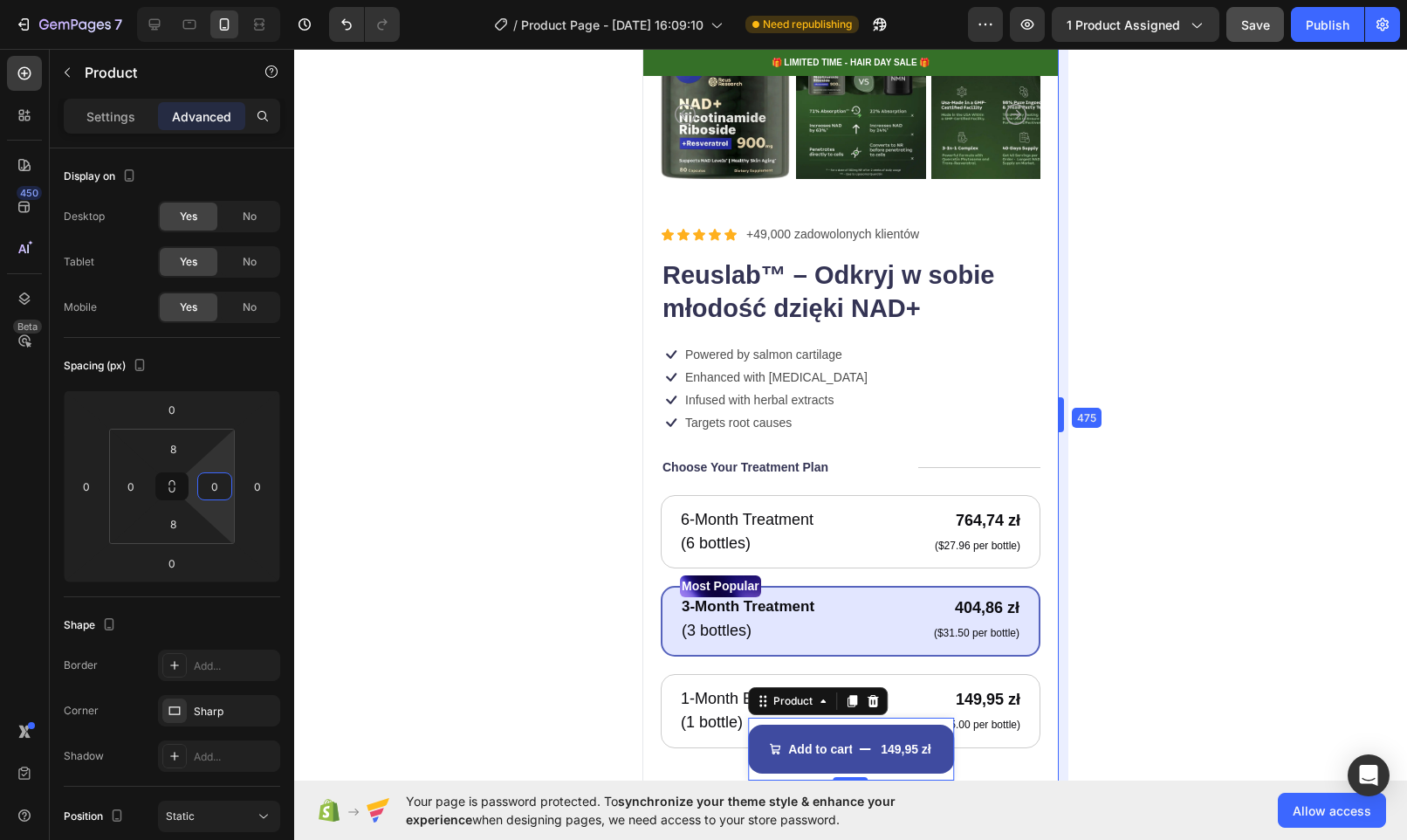
drag, startPoint x: 1076, startPoint y: 539, endPoint x: 405, endPoint y: 486, distance: 673.1
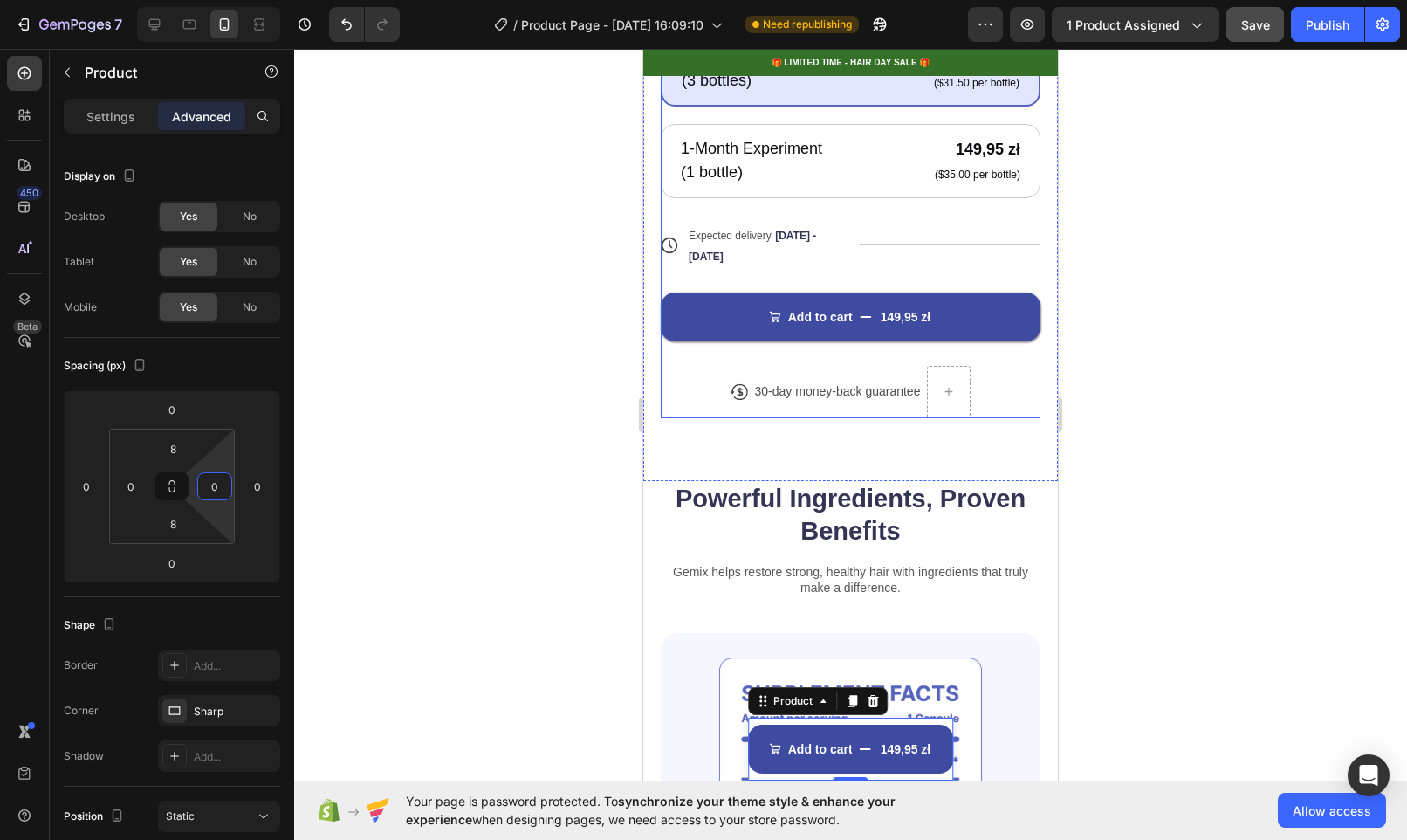
scroll to position [646, 0]
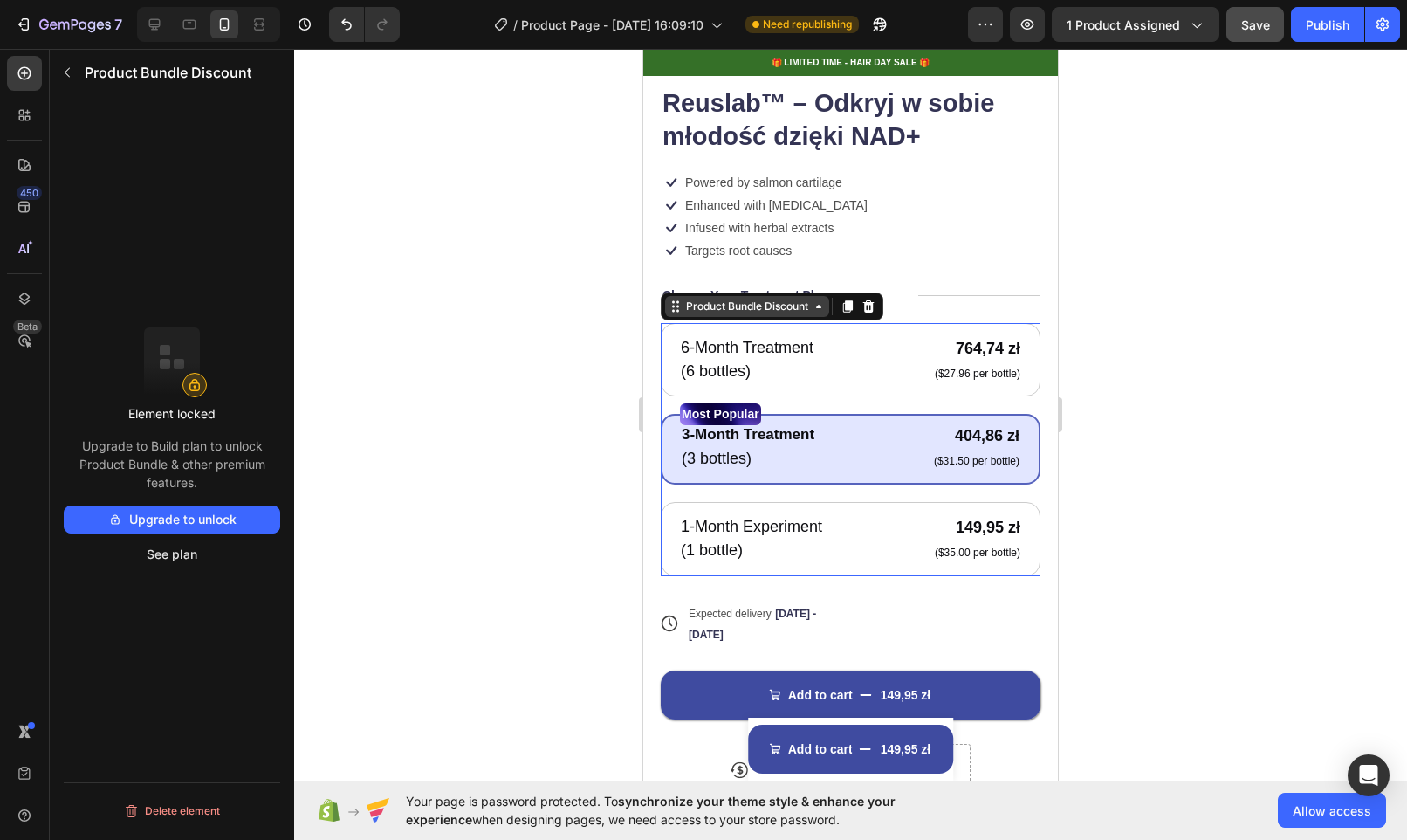
click at [767, 305] on div "Product Bundle Discount" at bounding box center [772, 306] width 223 height 28
click at [169, 520] on button "Upgrade to unlock" at bounding box center [172, 519] width 217 height 28
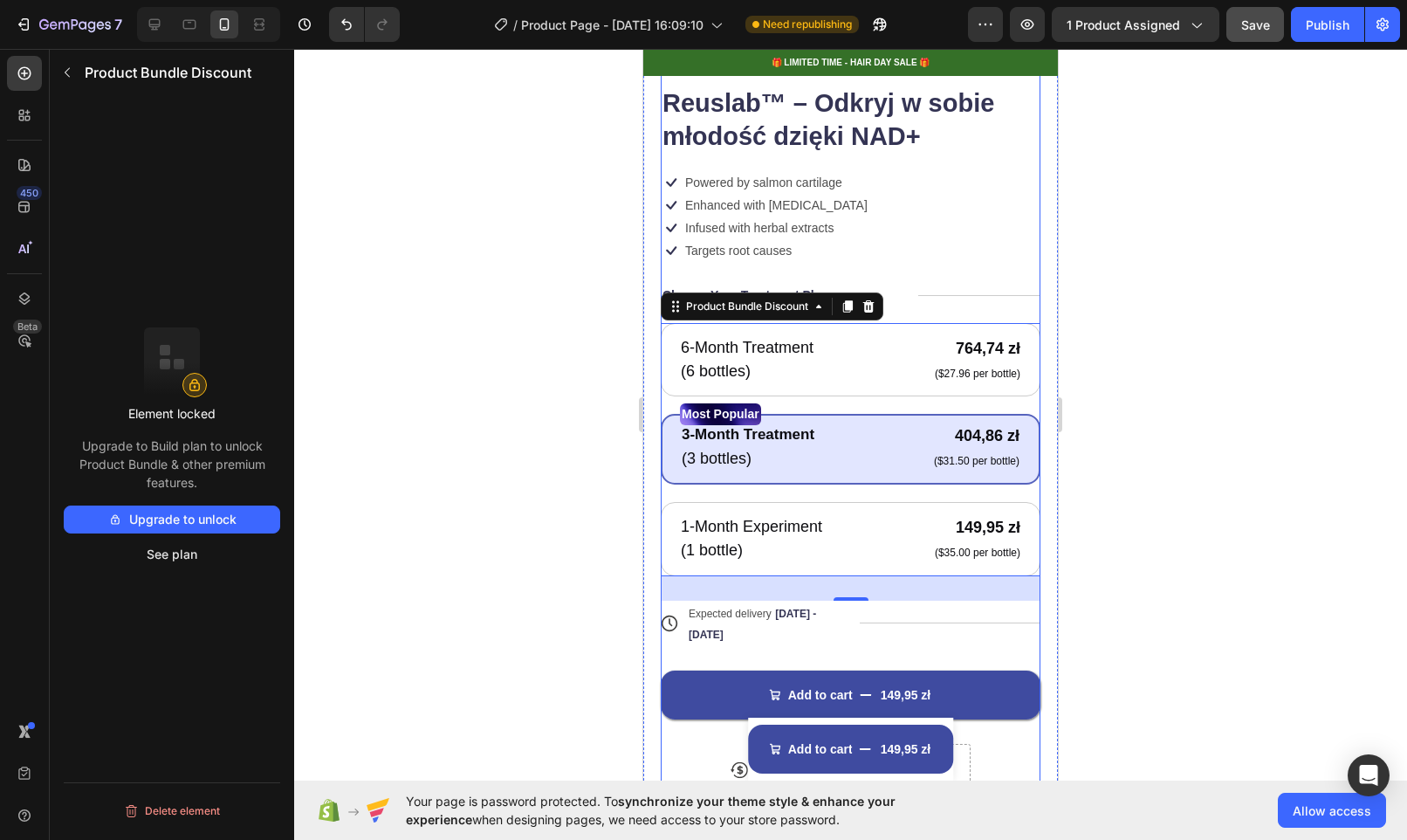
scroll to position [1012, 0]
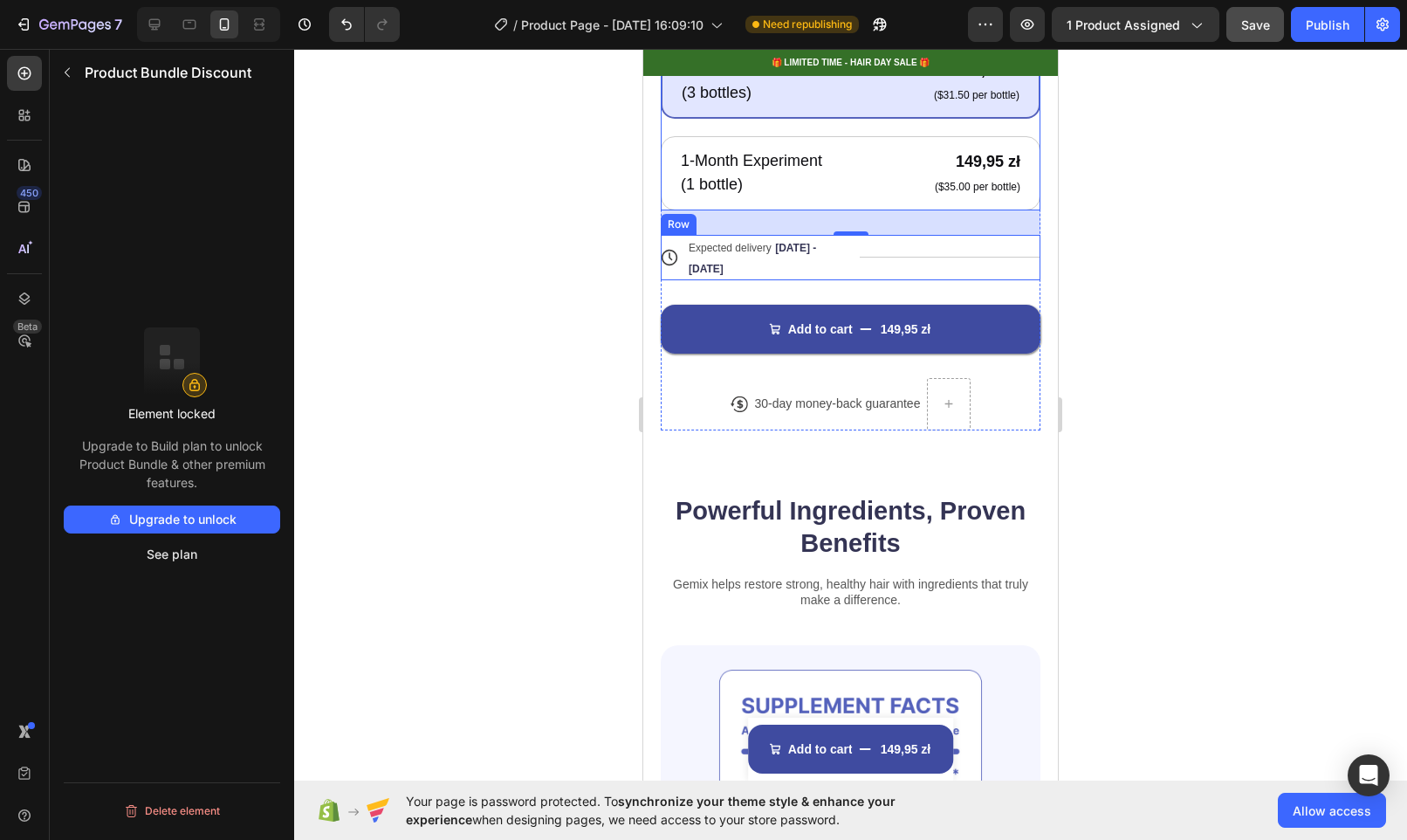
click at [865, 245] on div "Title Line" at bounding box center [950, 257] width 182 height 45
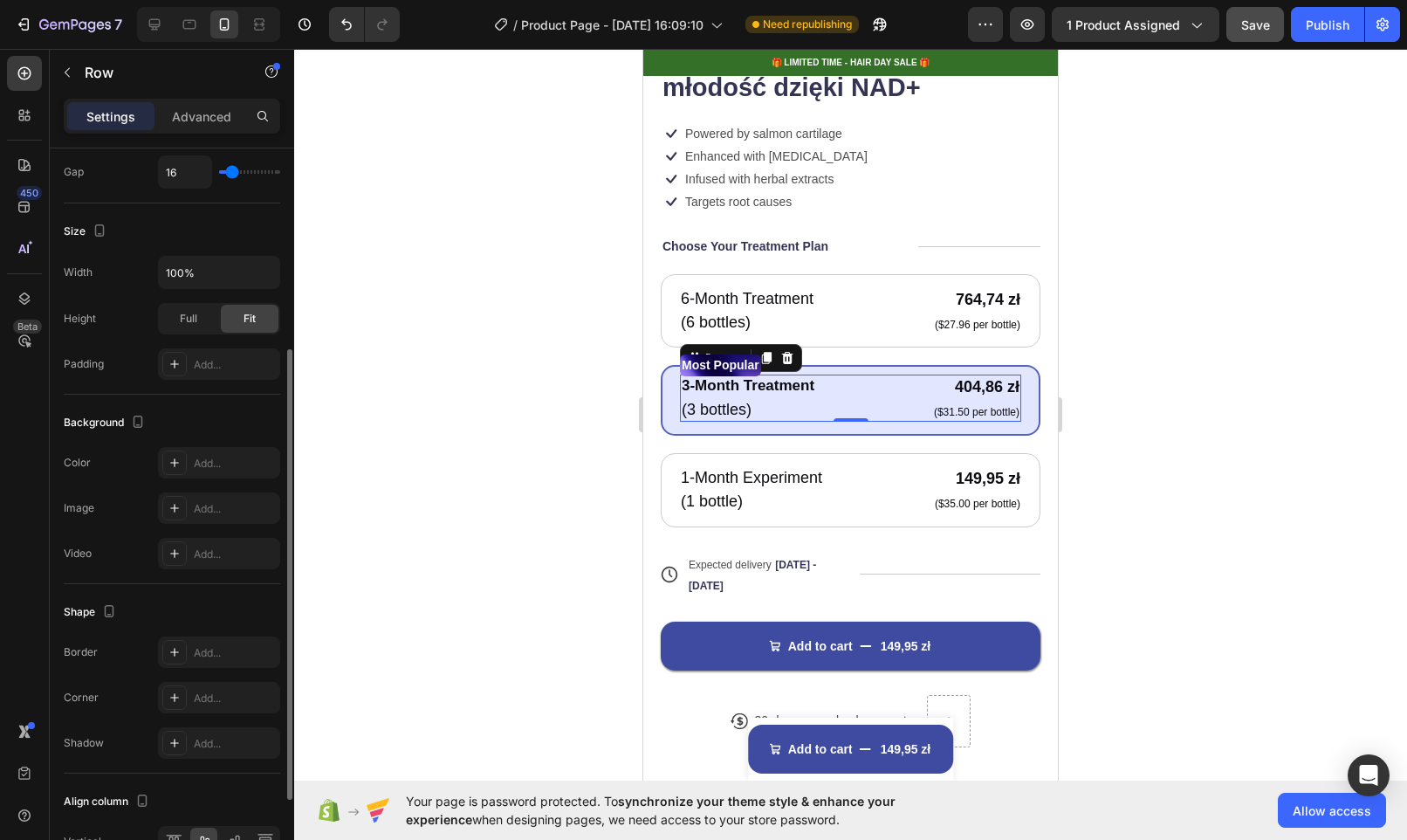
scroll to position [0, 0]
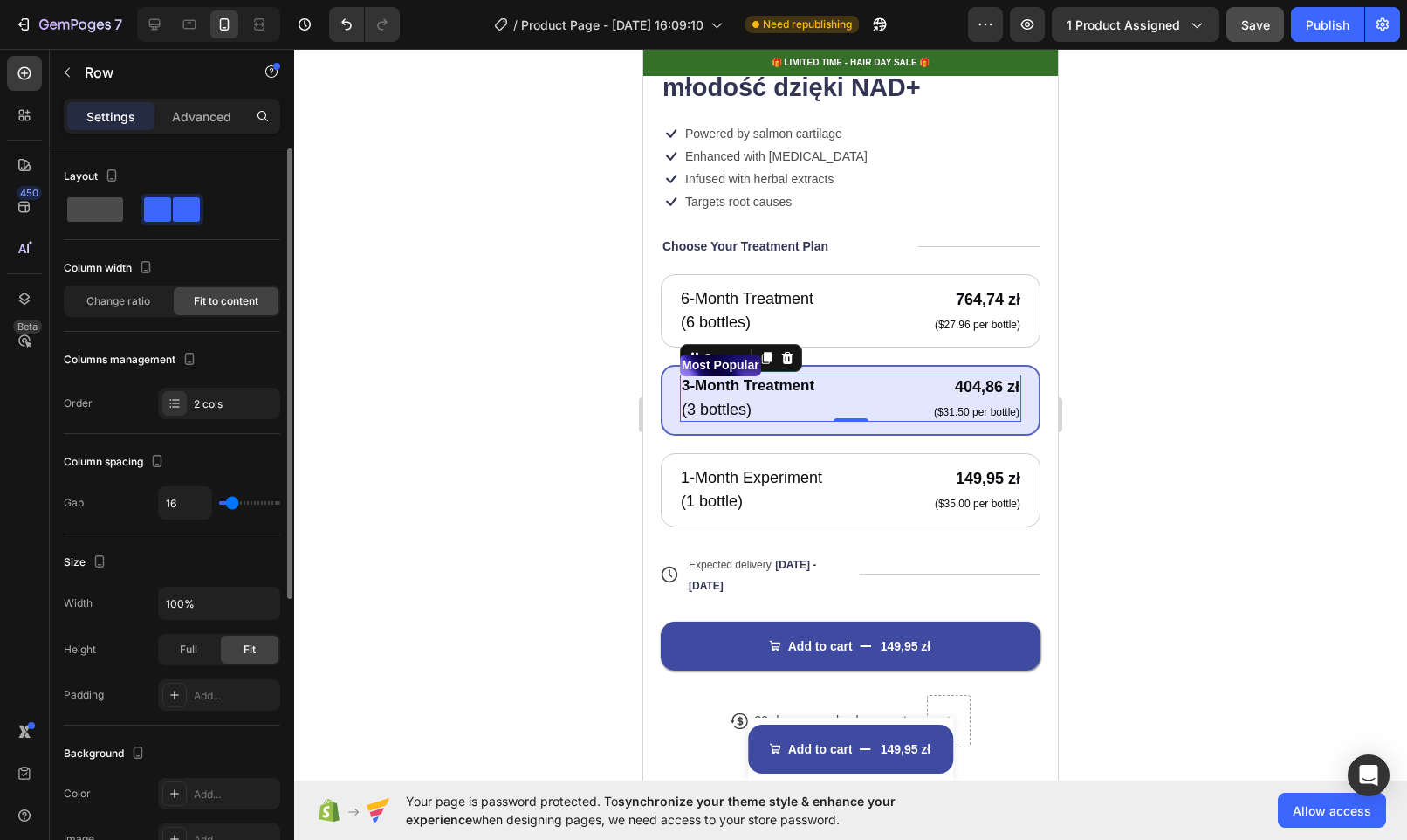
click at [84, 217] on span at bounding box center [95, 209] width 56 height 24
type input "0"
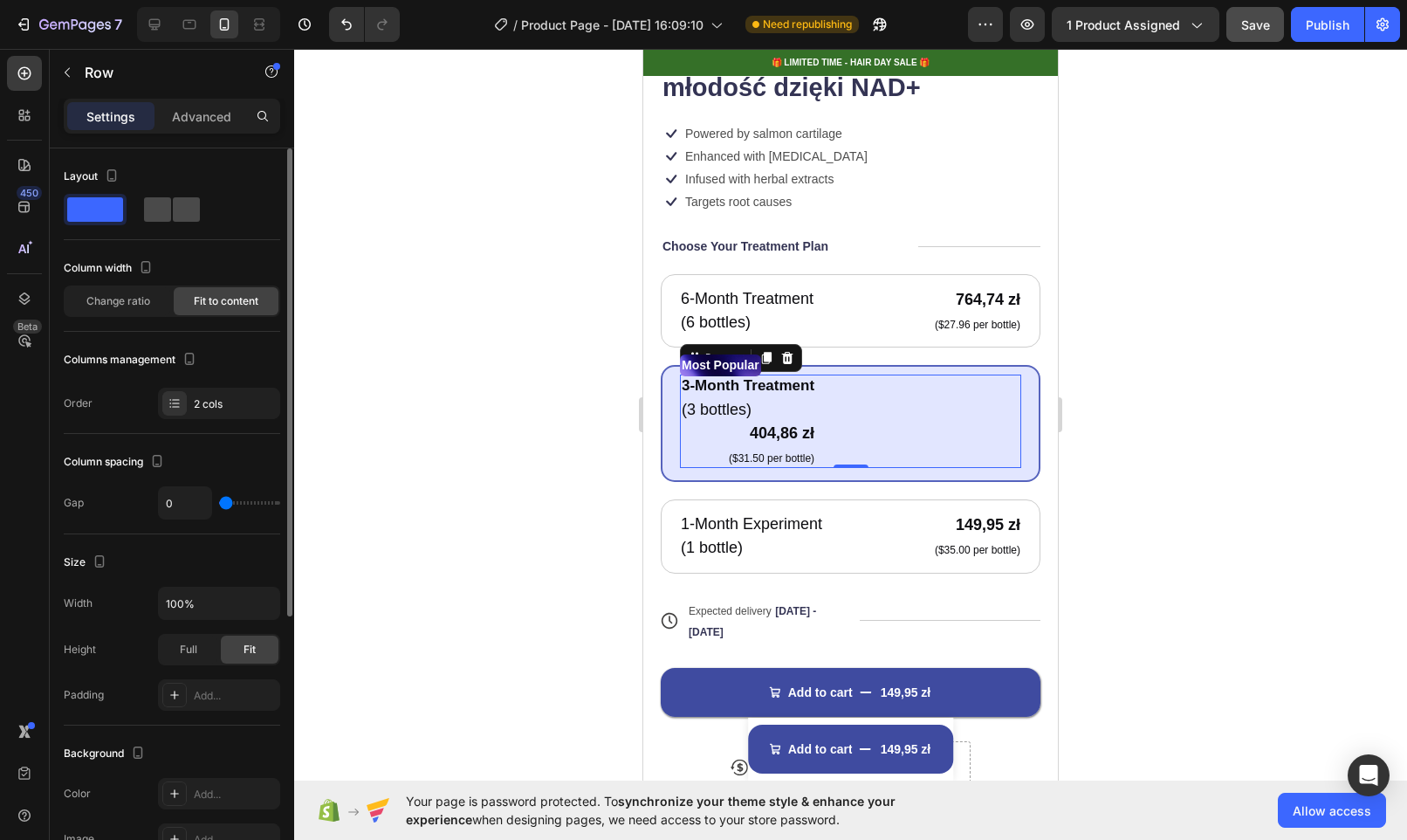
click at [171, 208] on div at bounding box center [172, 209] width 56 height 24
type input "16"
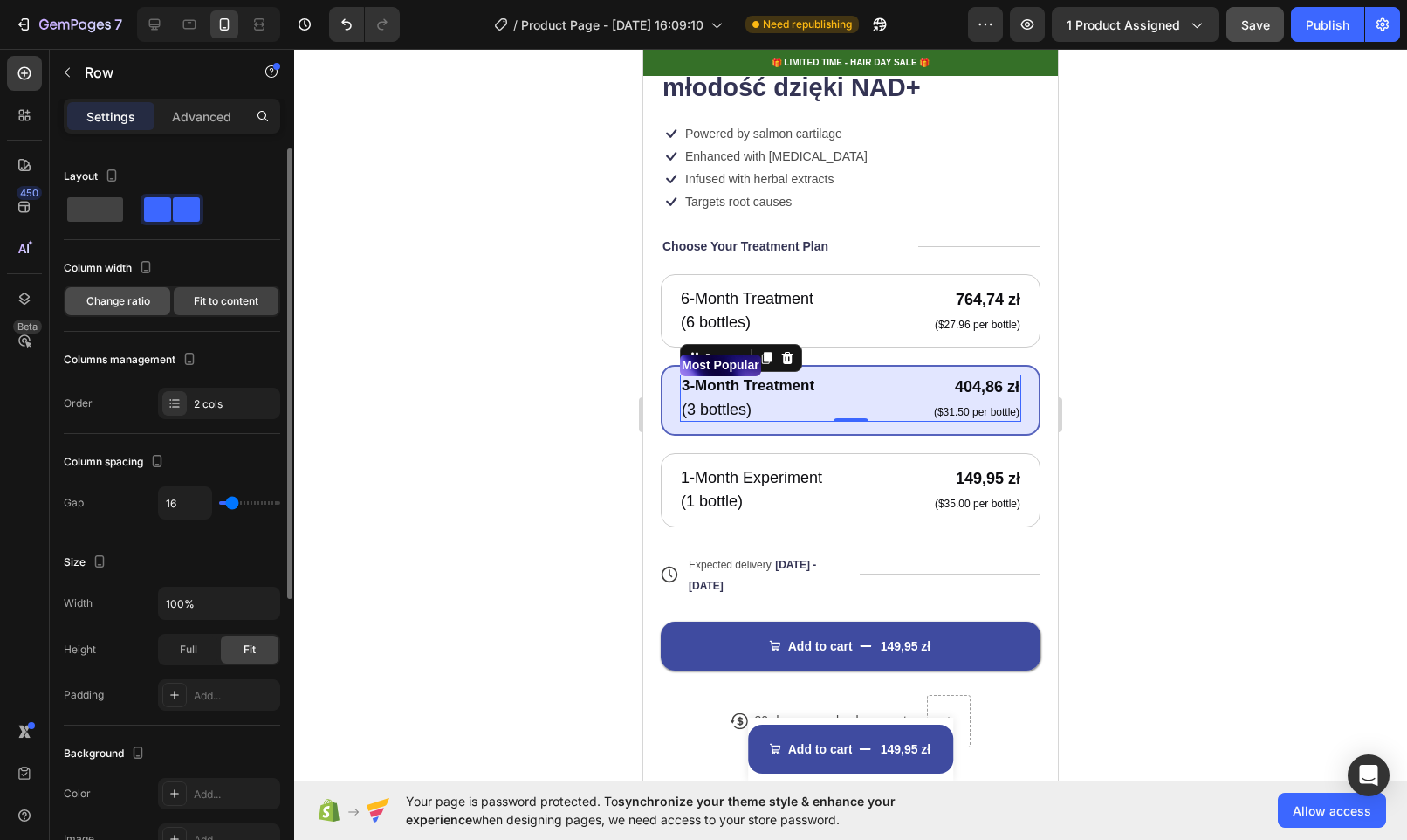
click at [116, 307] on span "Change ratio" at bounding box center [118, 301] width 64 height 15
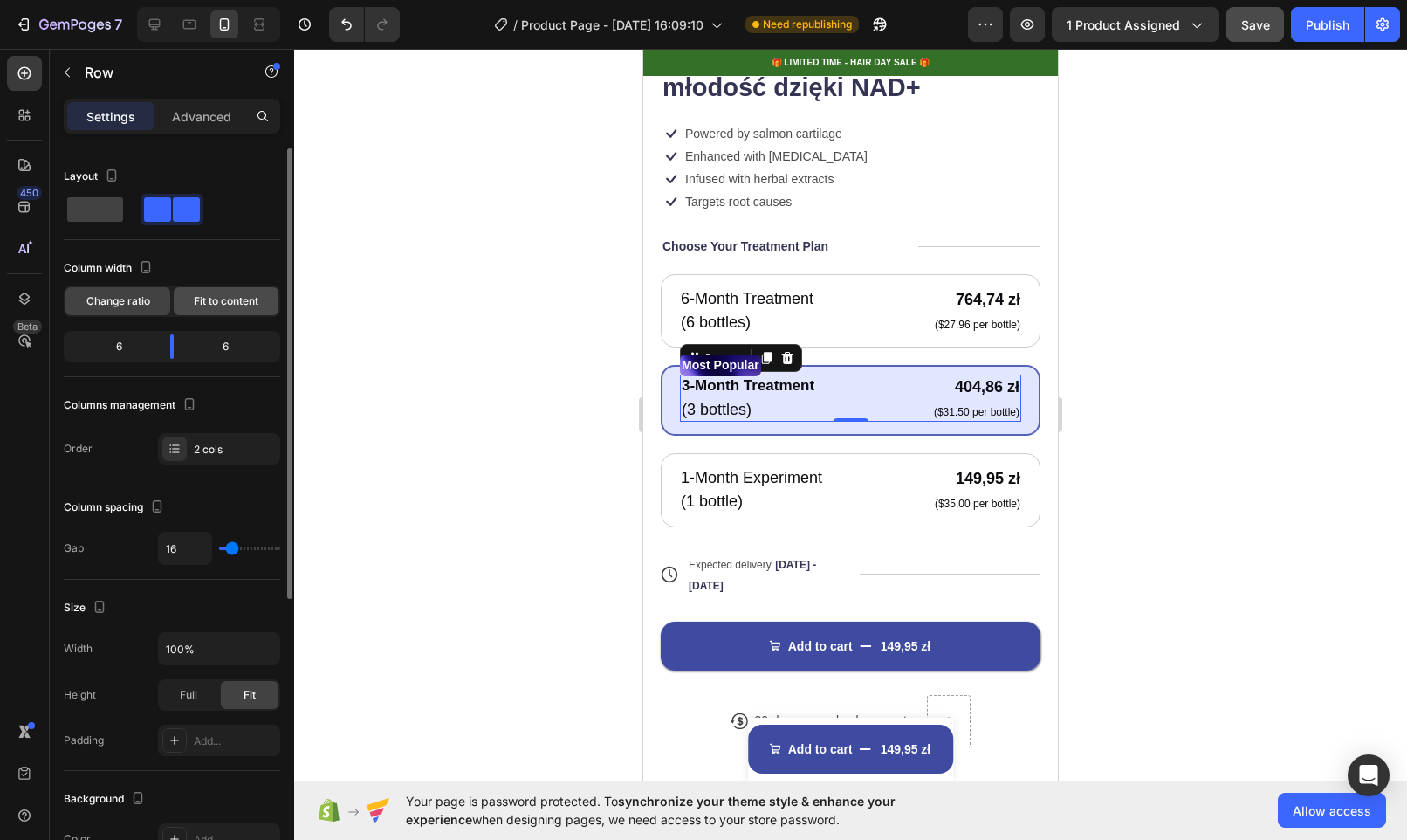
click at [200, 301] on span "Fit to content" at bounding box center [225, 301] width 65 height 15
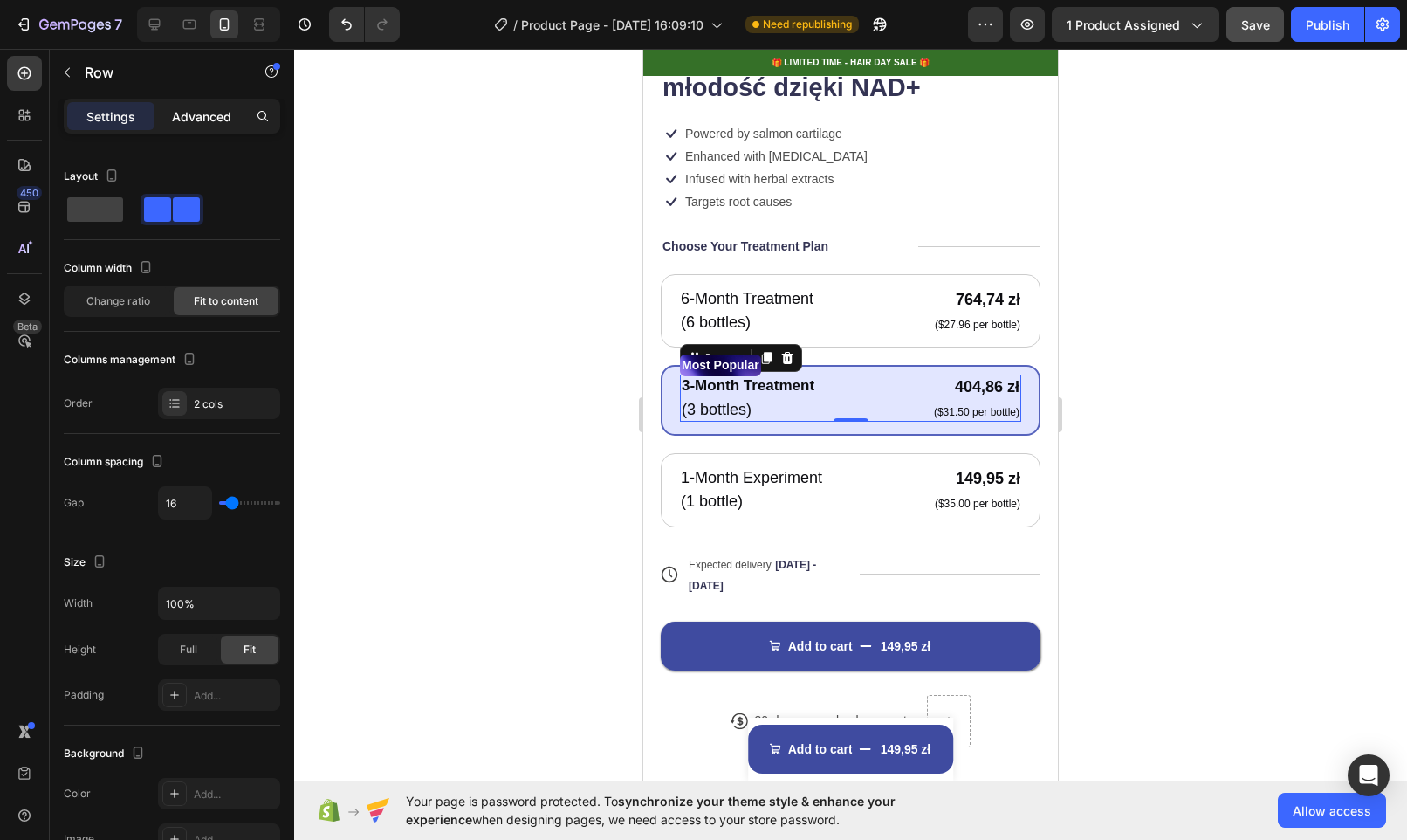
click at [192, 126] on div "Advanced" at bounding box center [201, 116] width 87 height 28
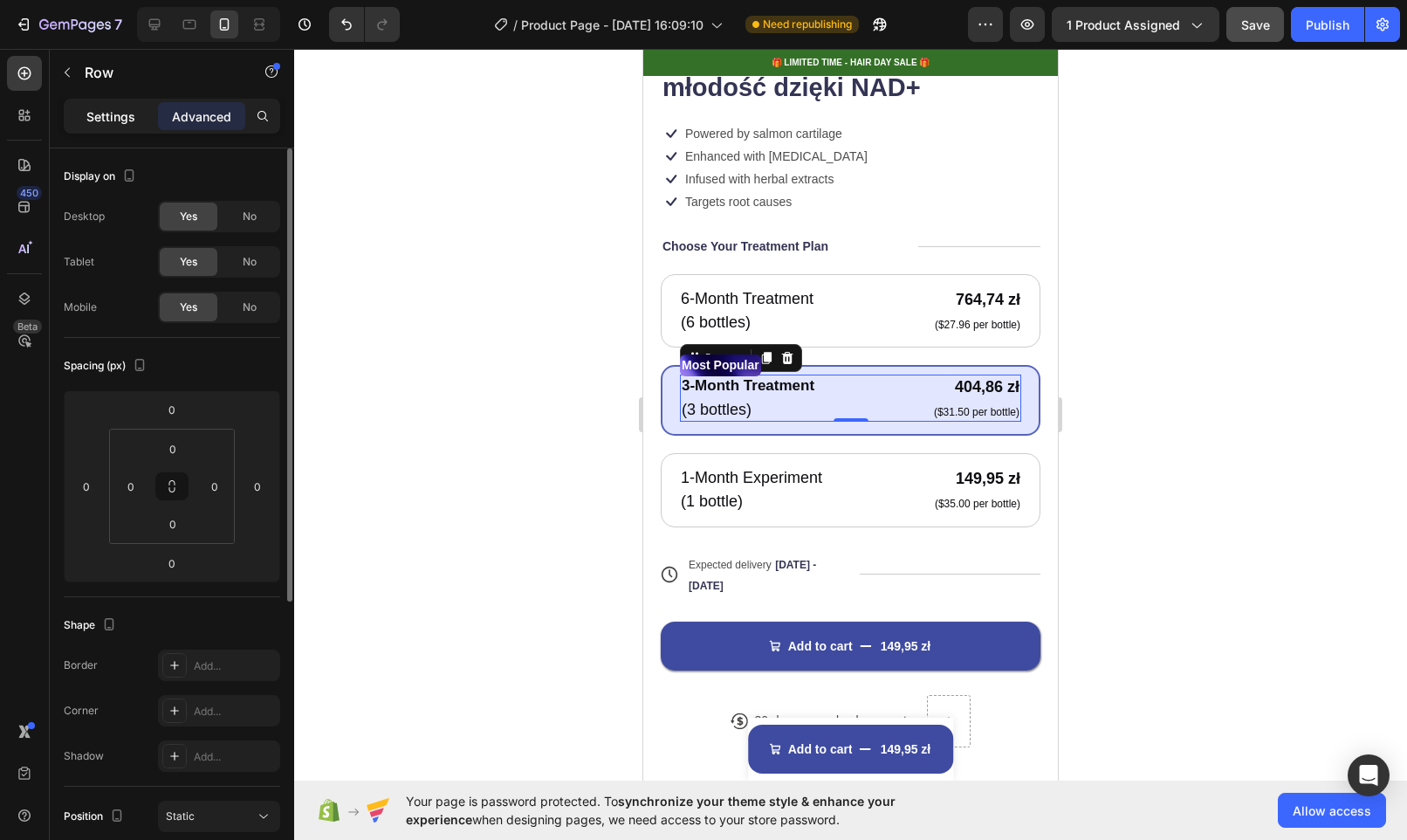
click at [105, 118] on p "Settings" at bounding box center [110, 116] width 49 height 18
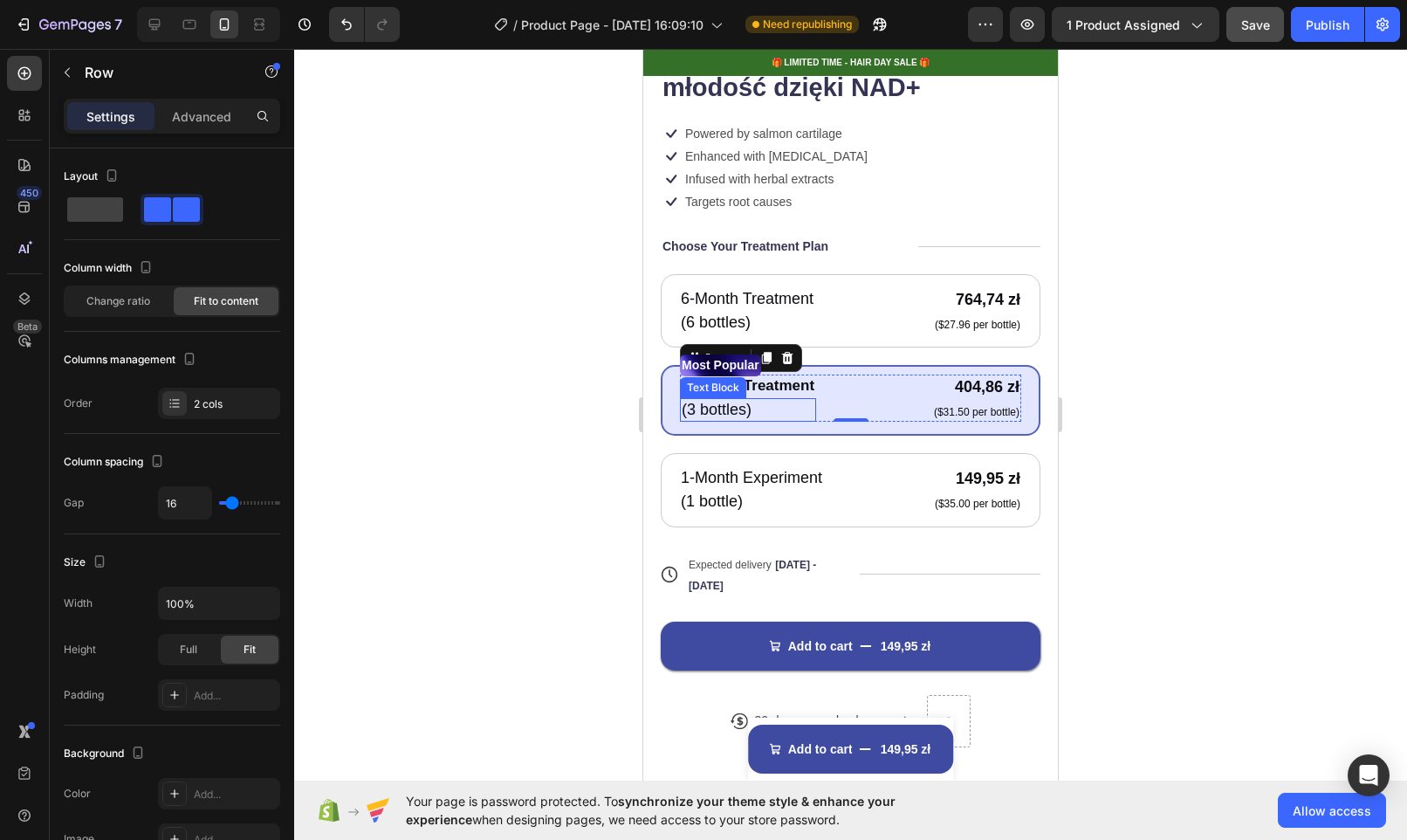
click at [733, 400] on p "(3 bottles)" at bounding box center [747, 409] width 133 height 20
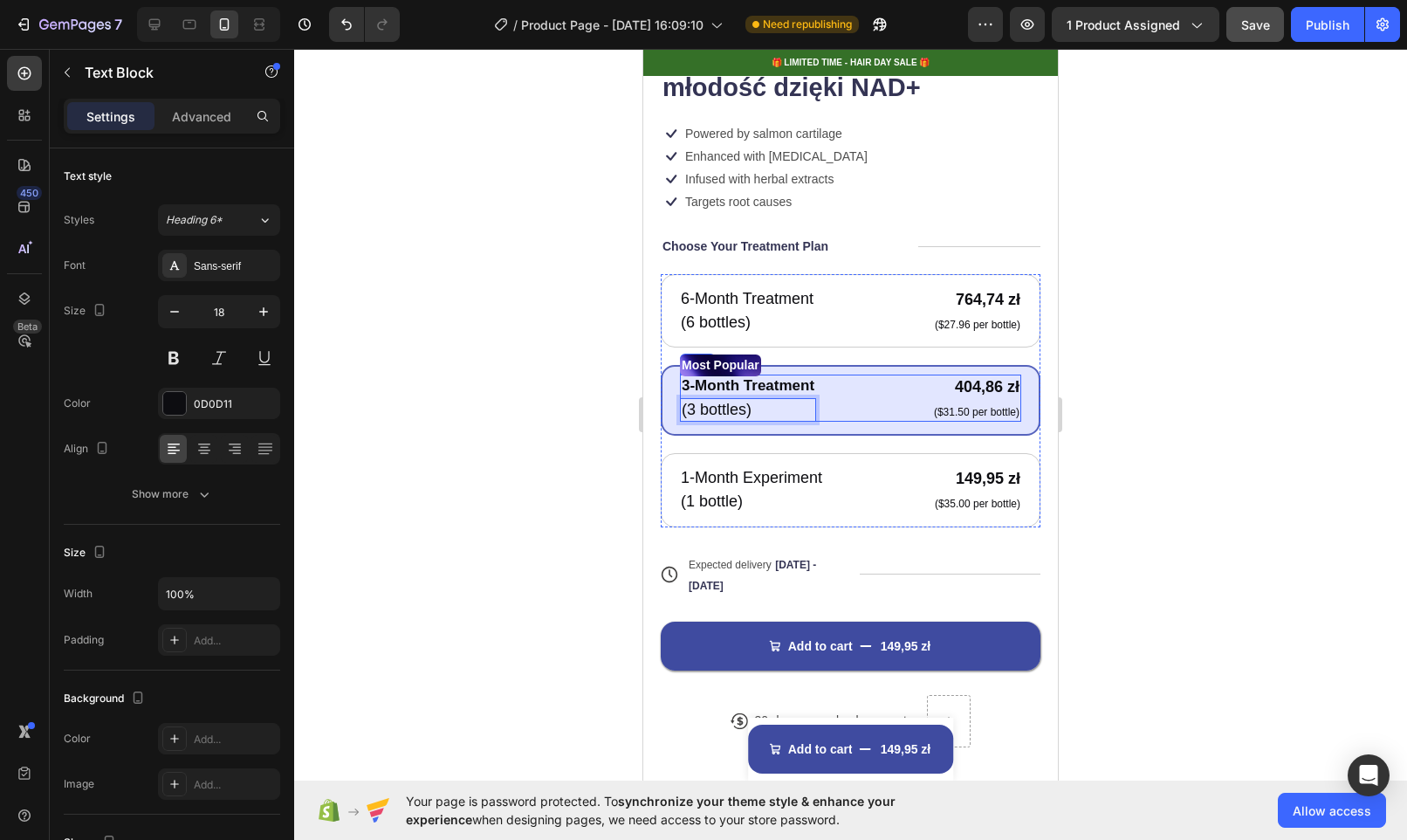
click at [883, 397] on div "3-Month Treatment Text Block (3 bottles) Text Block 0 404,86 zł Product Price P…" at bounding box center [851, 398] width 342 height 47
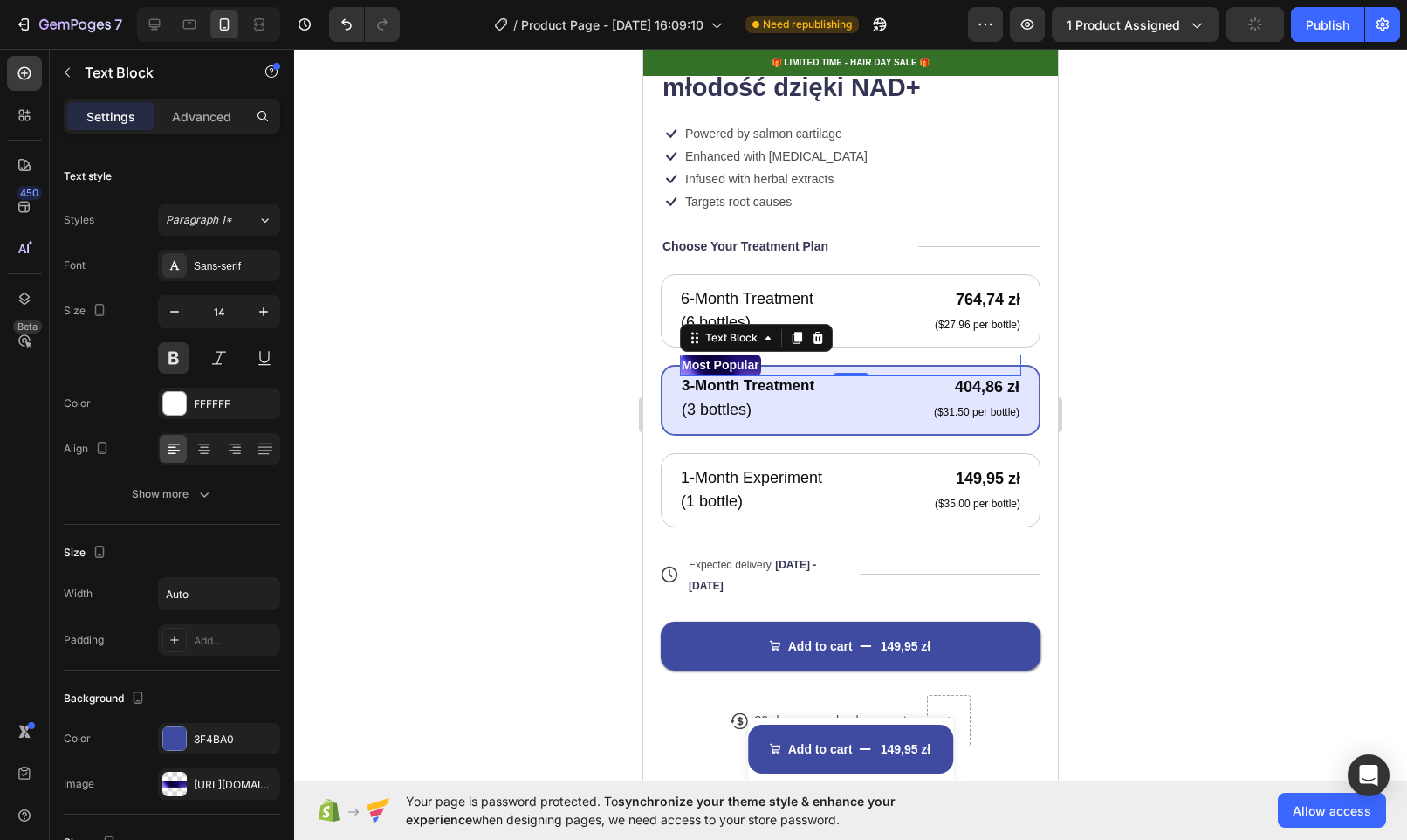
click at [876, 360] on div "Most Popular" at bounding box center [851, 365] width 342 height 22
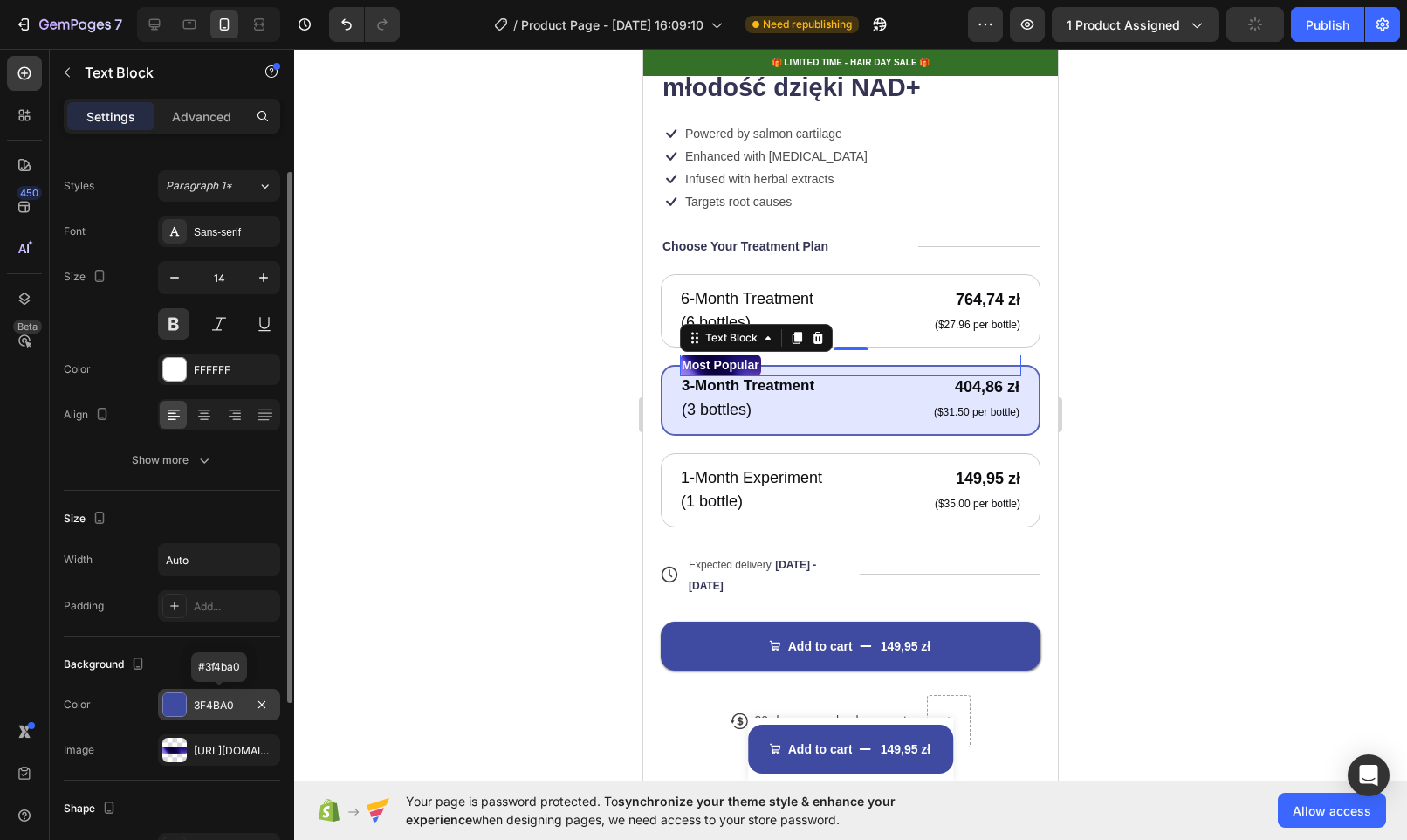
click at [173, 705] on div at bounding box center [174, 704] width 22 height 22
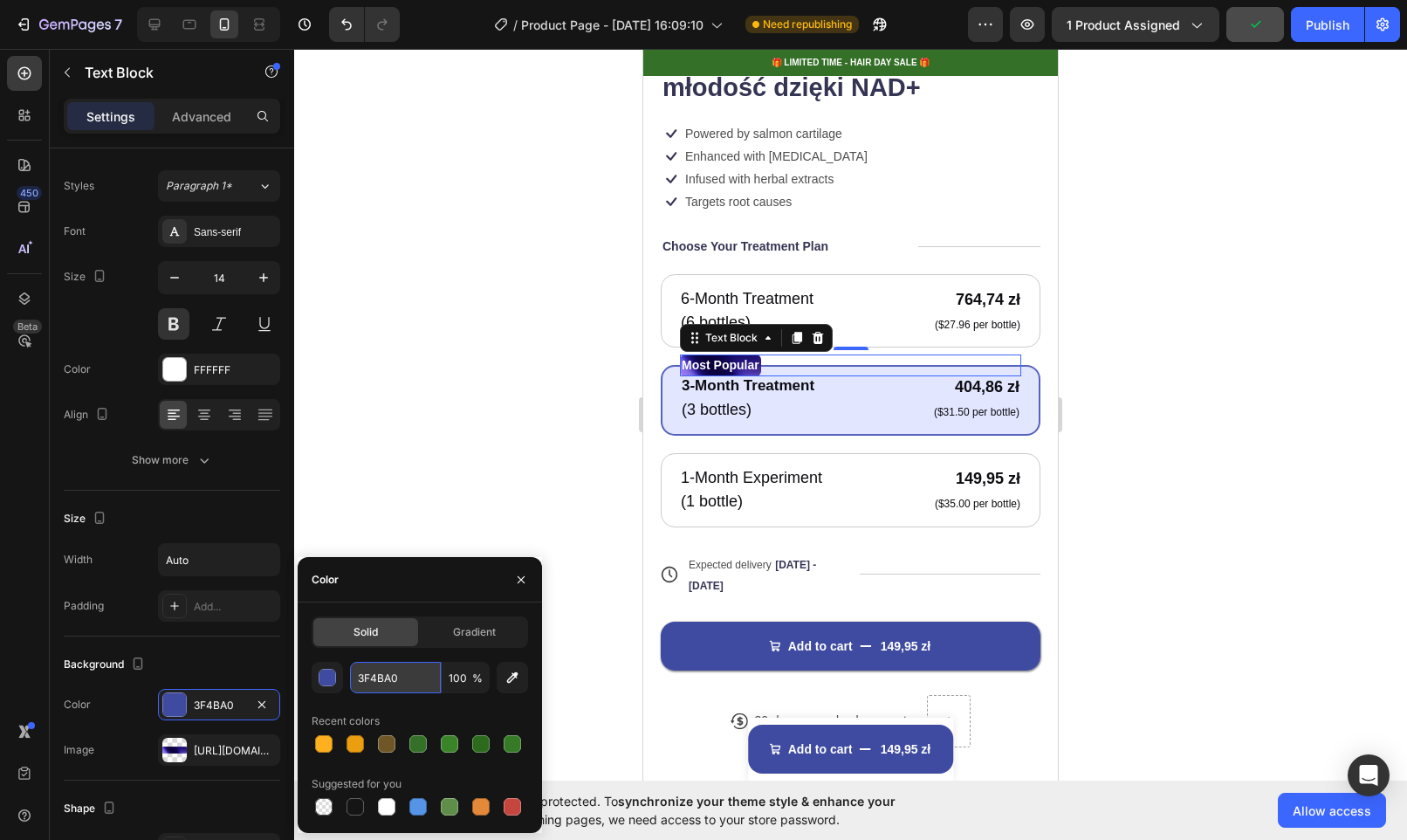
click at [401, 681] on input "3F4BA0" at bounding box center [396, 677] width 91 height 31
click at [411, 745] on div at bounding box center [418, 743] width 17 height 17
type input "357028"
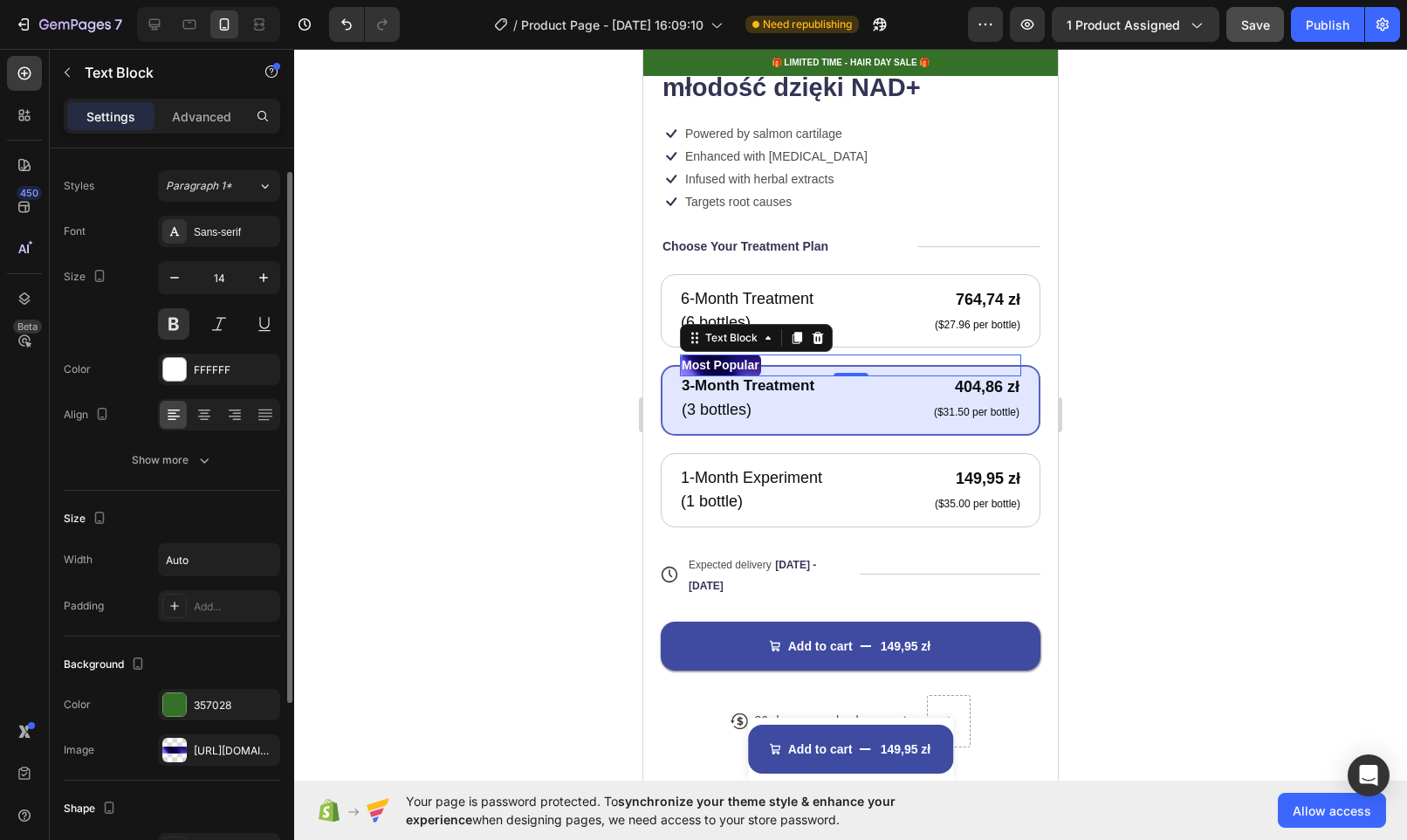
click at [200, 659] on div "Background" at bounding box center [172, 664] width 217 height 28
click at [262, 750] on icon "button" at bounding box center [261, 748] width 7 height 7
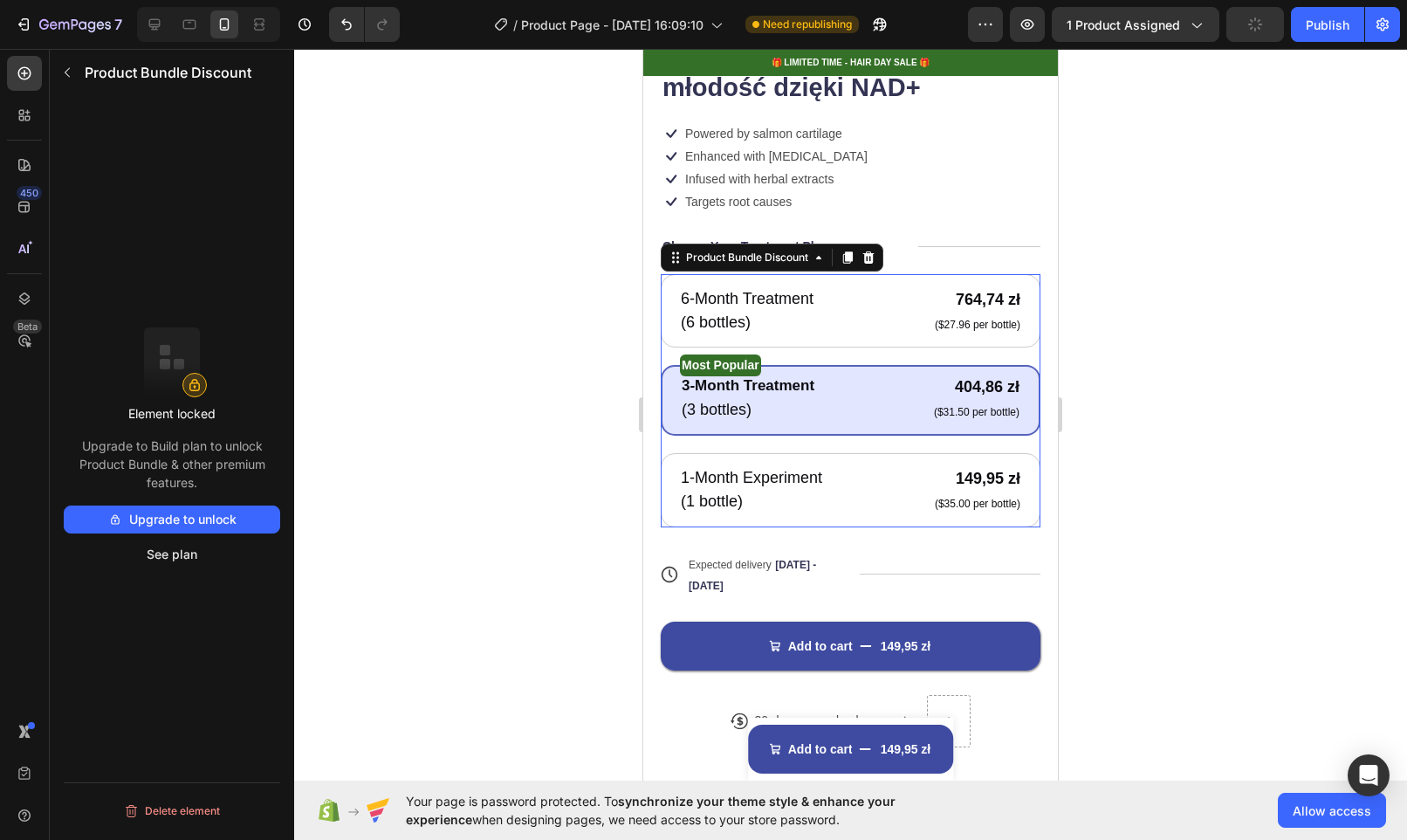
click at [842, 414] on div "Most Popular Text Block 3-Month Treatment Text Block (3 bottles) Text Block 404…" at bounding box center [851, 400] width 379 height 71
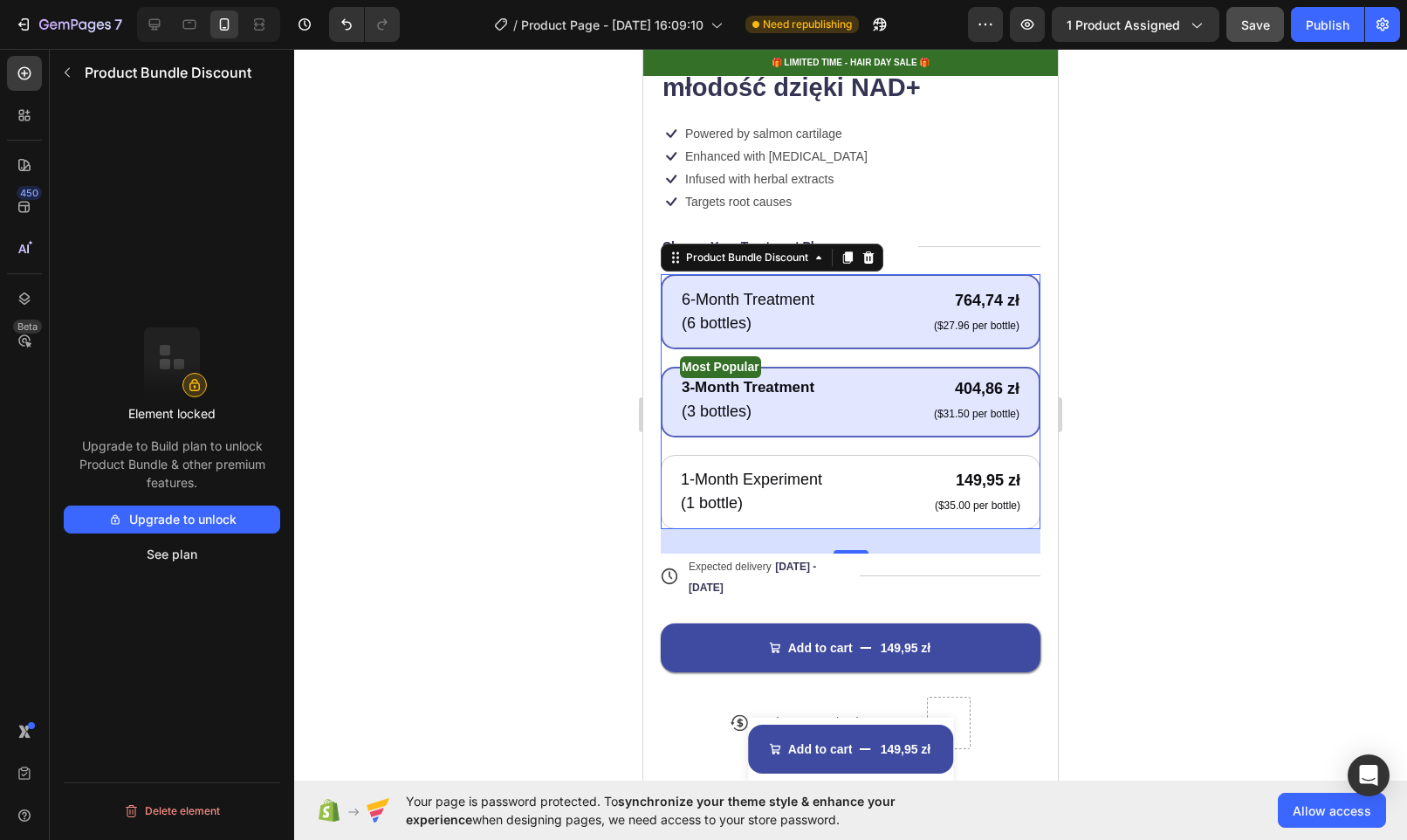
click at [887, 274] on div "6-Month Treatment Text Block (6 bottles) Text Block 764,74 zł Product Price Pro…" at bounding box center [851, 312] width 379 height 75
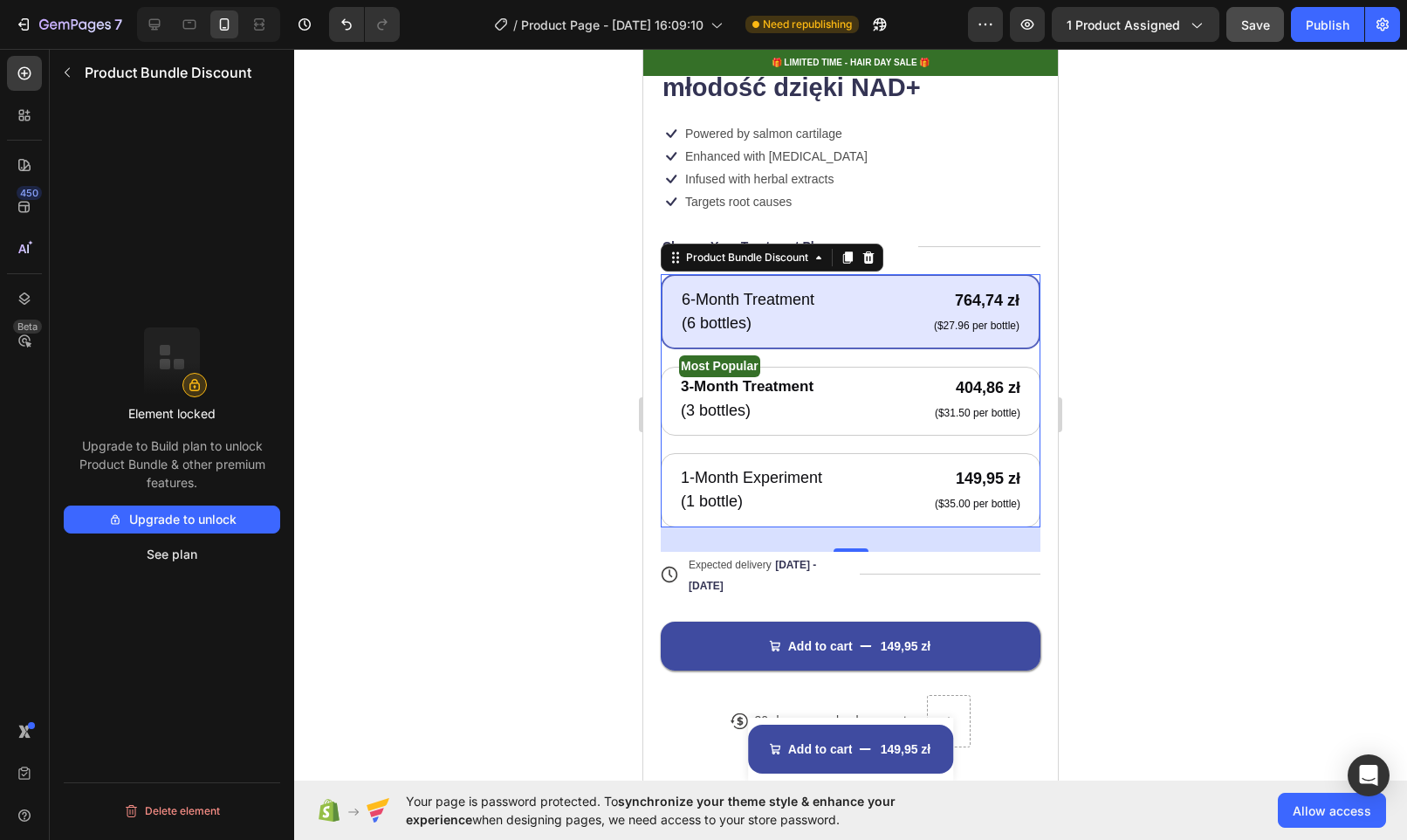
click at [887, 274] on div "6-Month Treatment Text Block (6 bottles) Text Block 764,74 zł Product Price Pro…" at bounding box center [851, 312] width 379 height 75
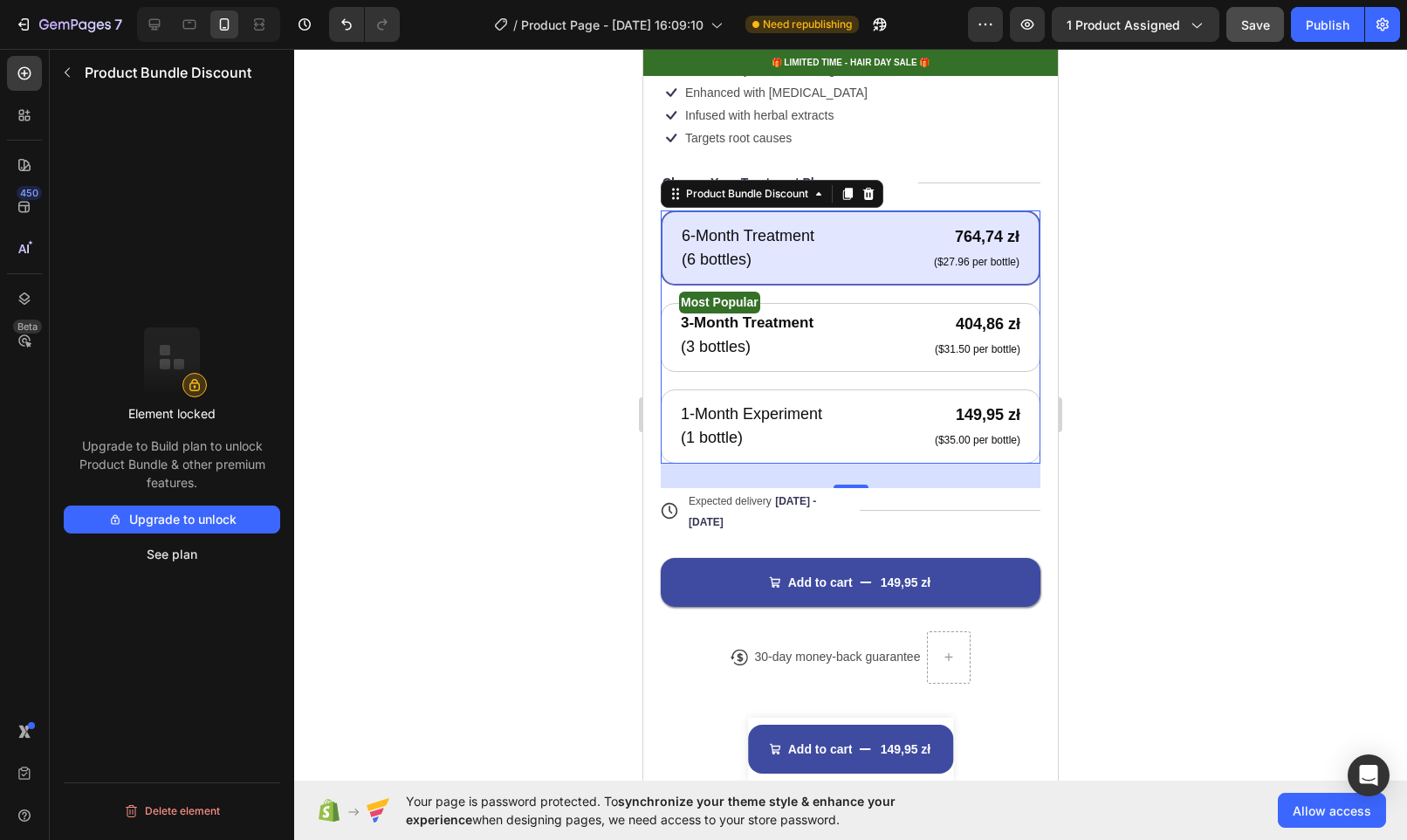
scroll to position [630, 0]
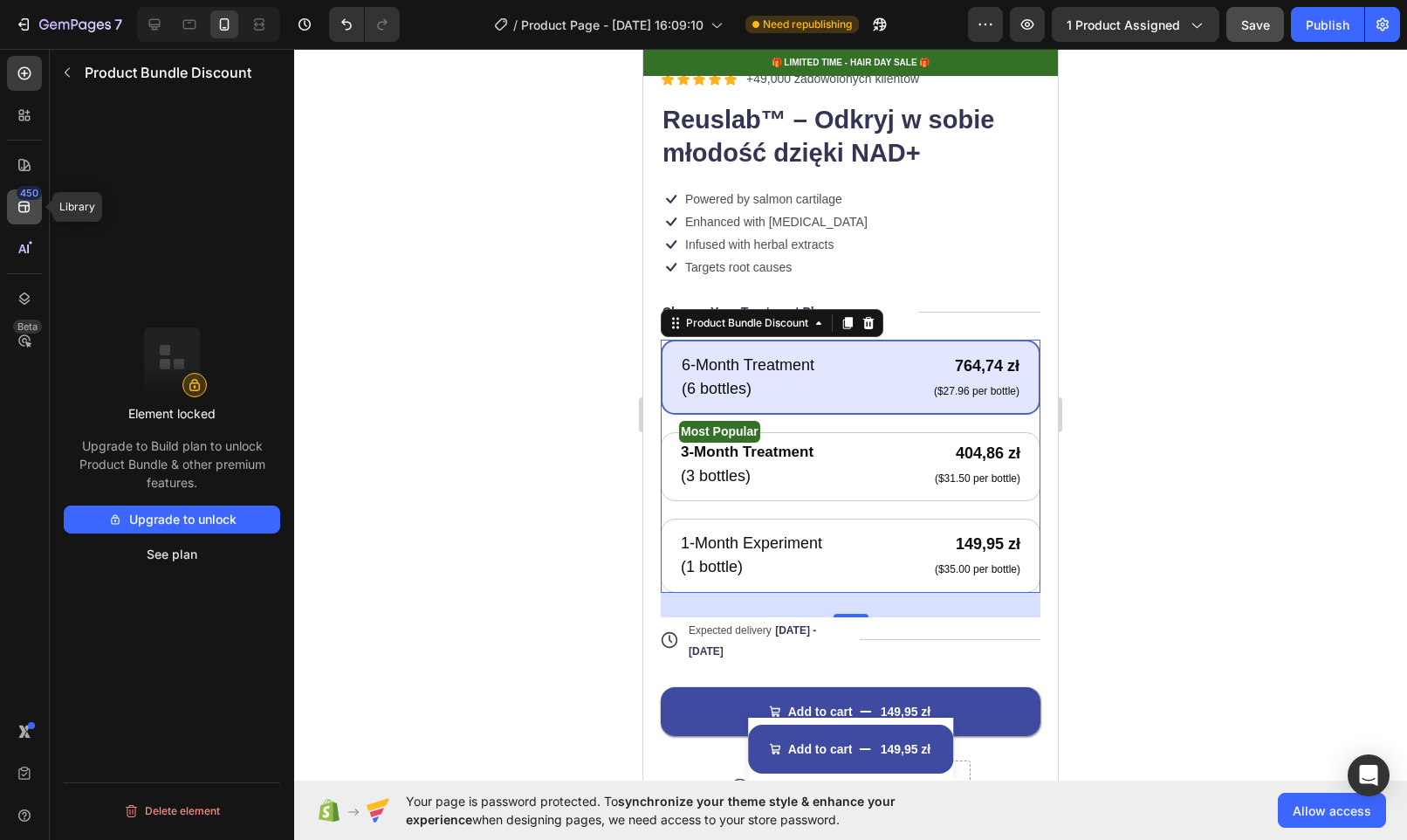
click at [22, 209] on icon at bounding box center [24, 207] width 17 height 17
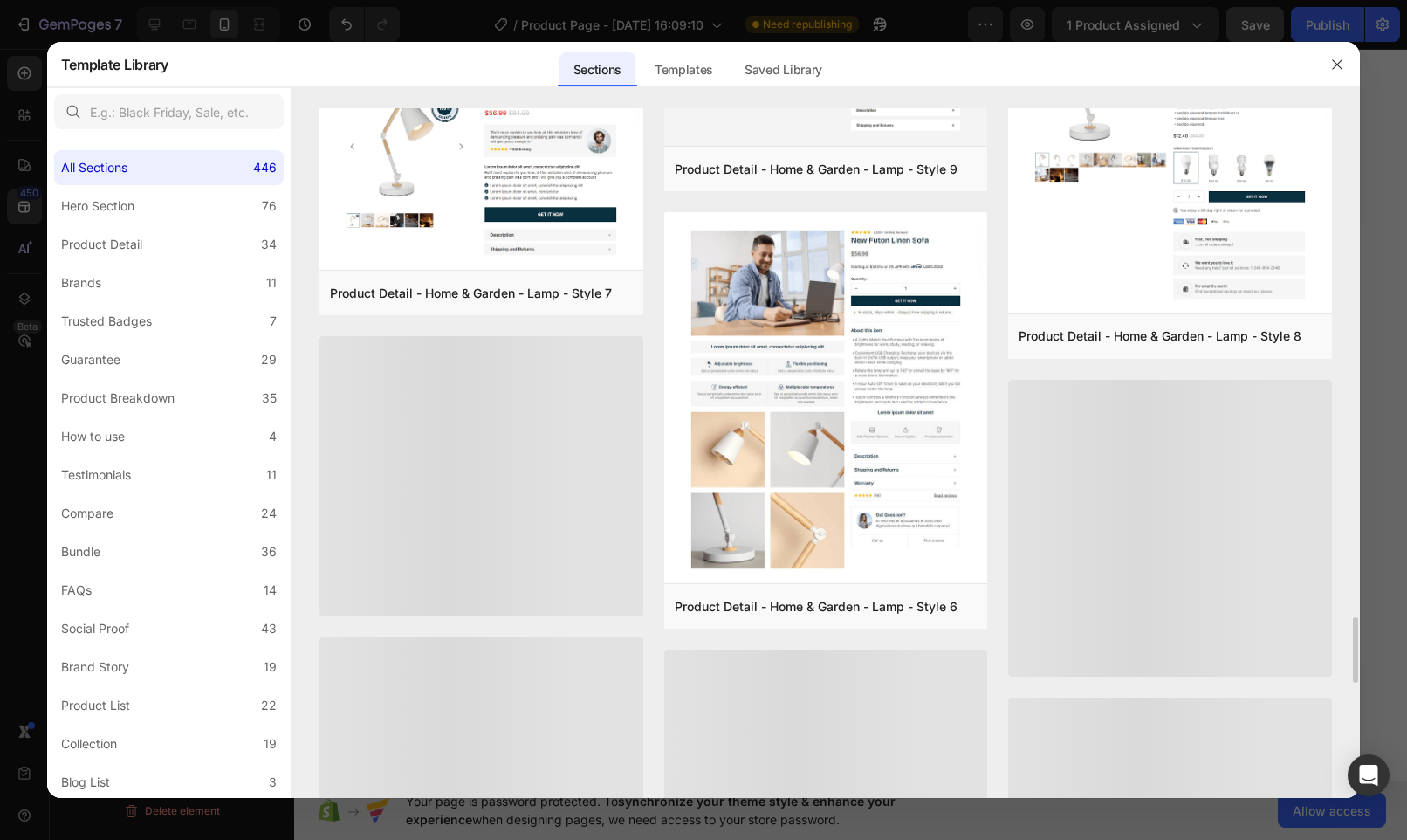
scroll to position [4961, 0]
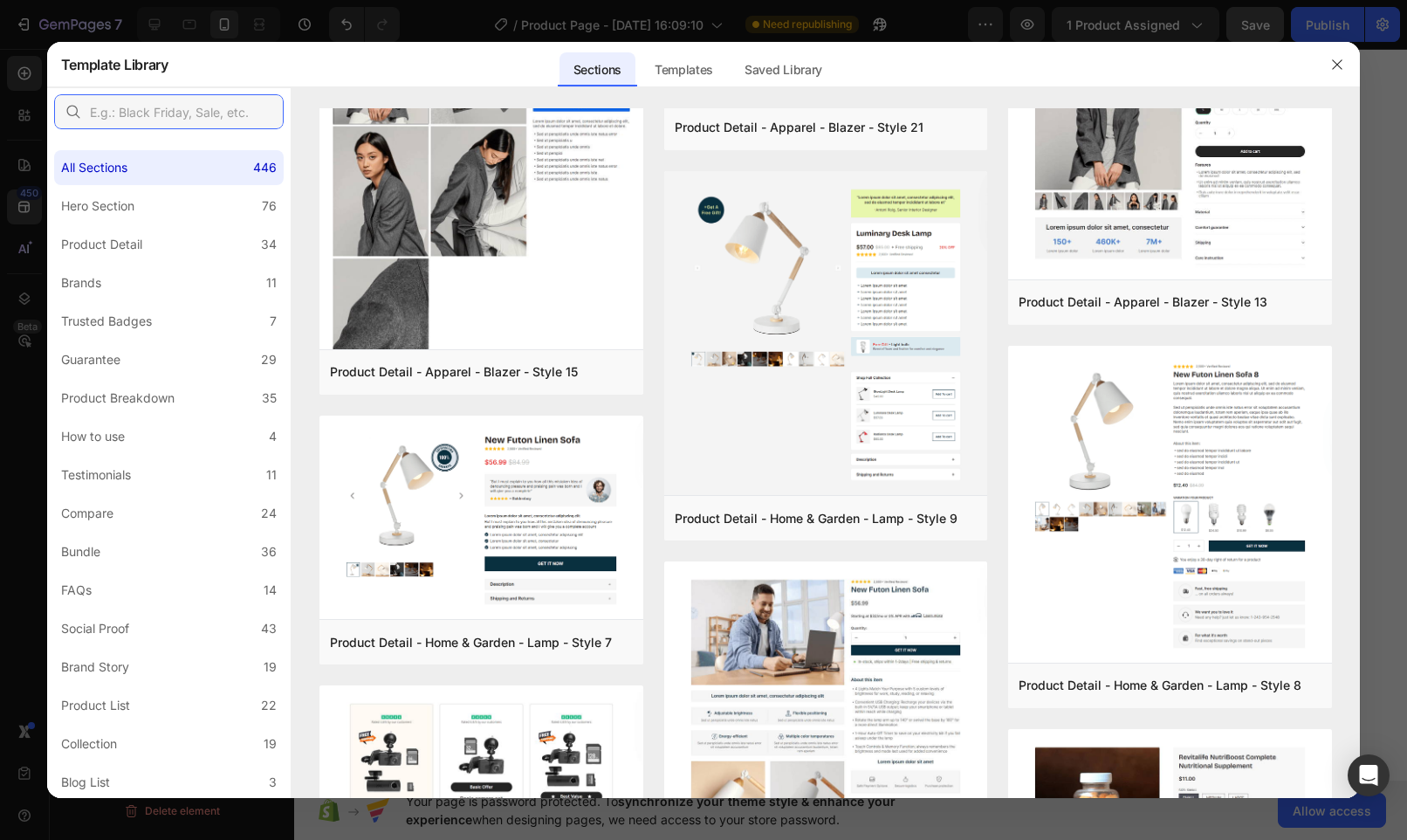
click at [143, 113] on input "text" at bounding box center [168, 111] width 229 height 35
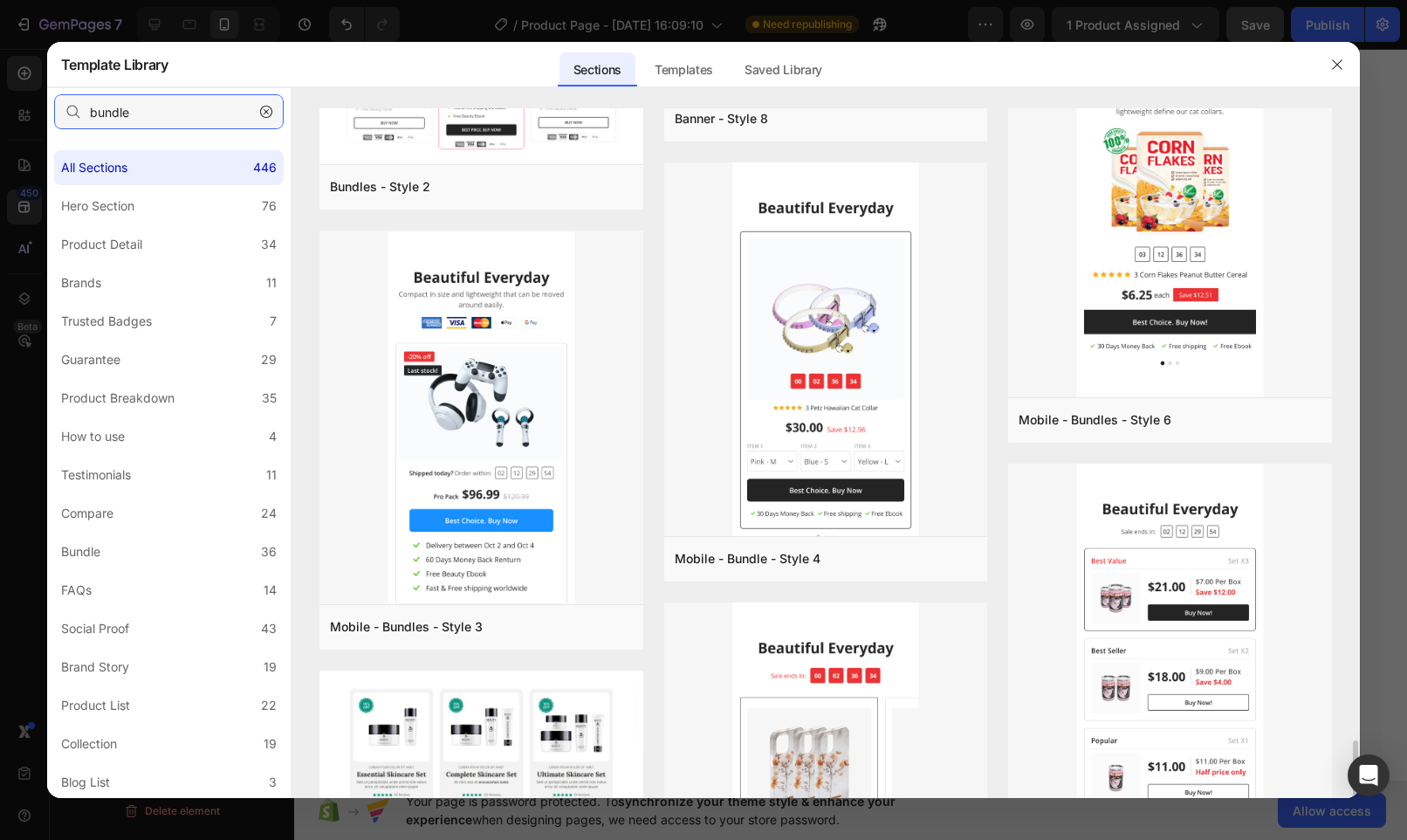
scroll to position [1056, 0]
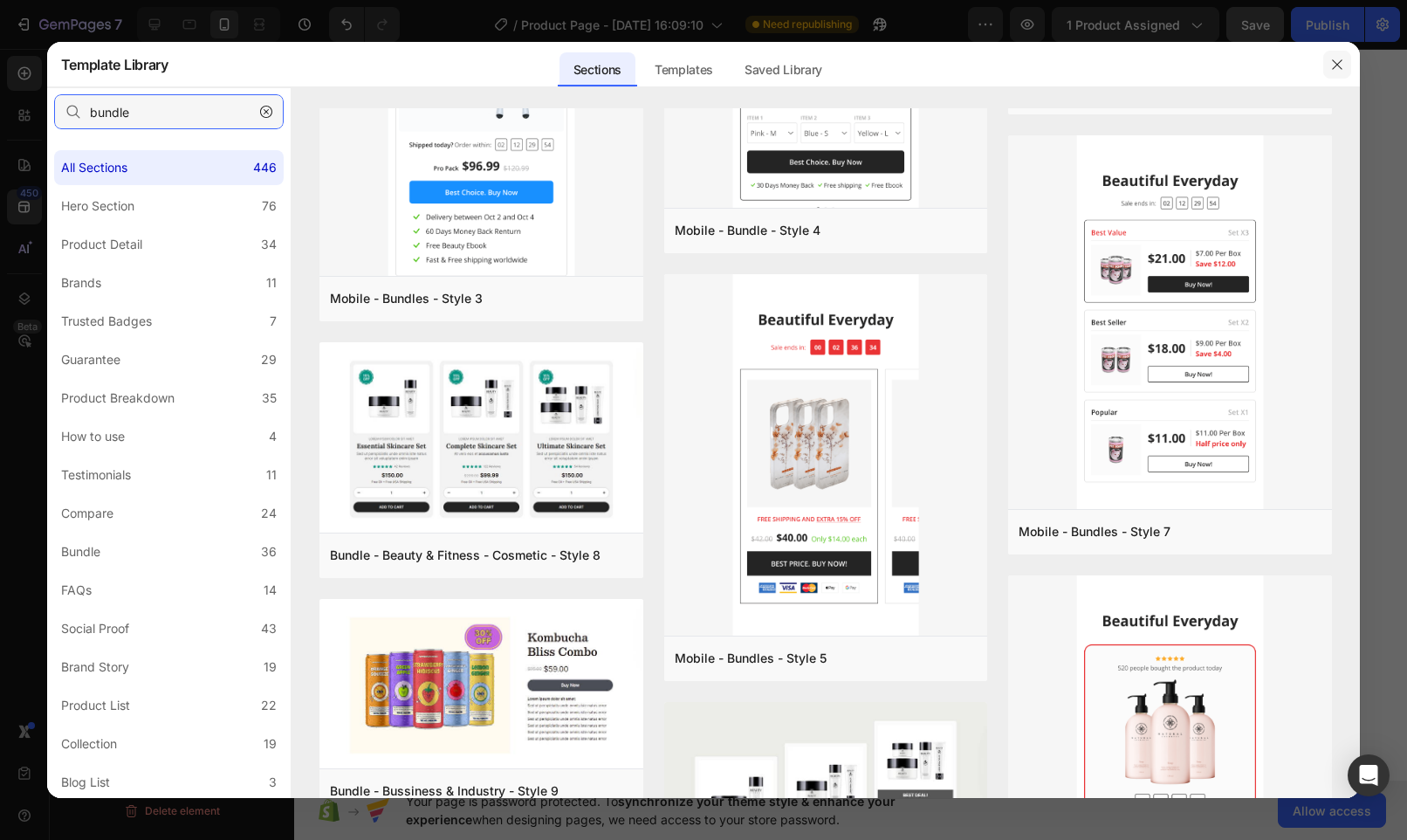
type input "bundle"
click at [1341, 66] on icon "button" at bounding box center [1337, 65] width 14 height 14
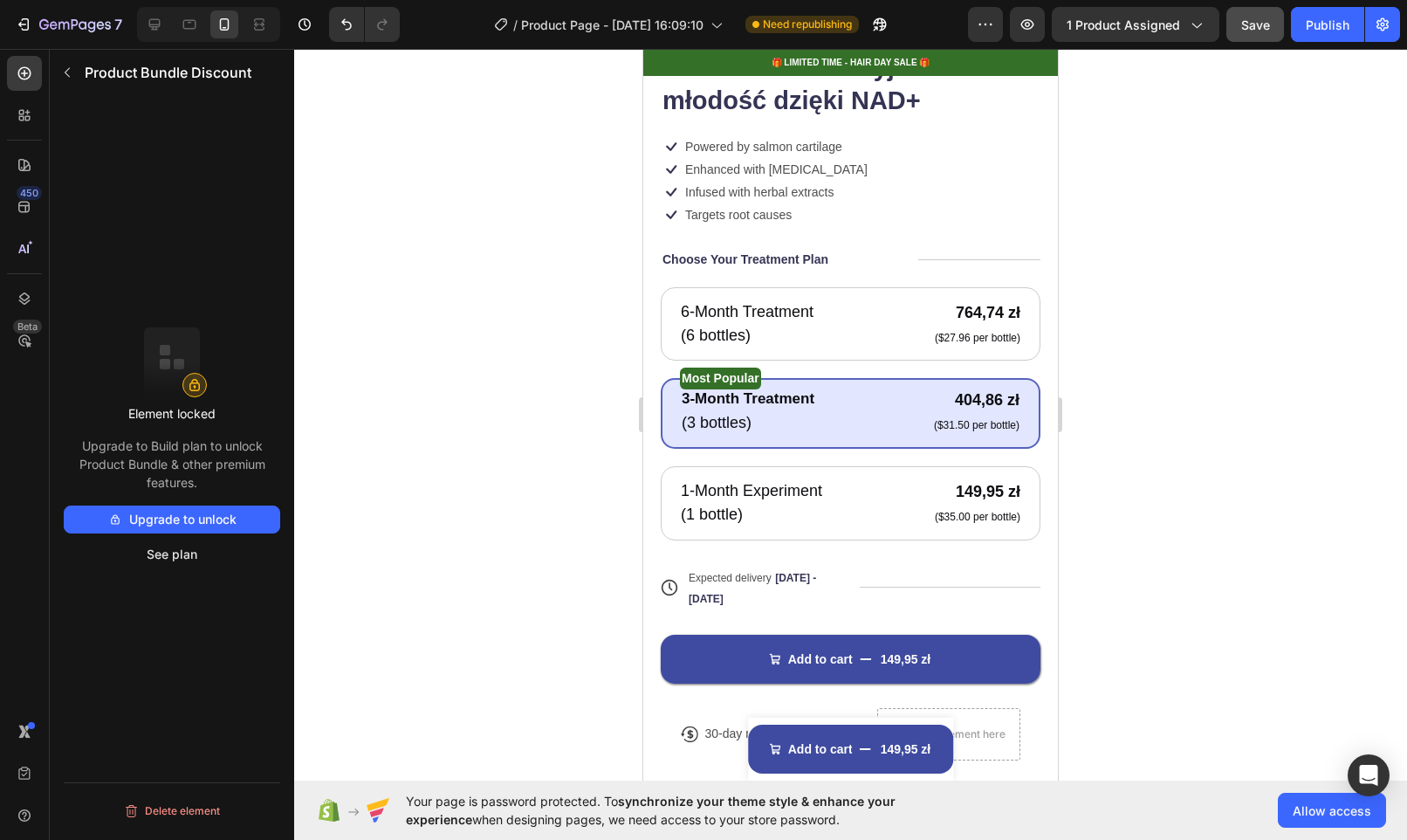
scroll to position [683, 0]
click at [870, 405] on div "3-Month Treatment Text Block (3 bottles) Text Block 404,86 zł Product Price Pro…" at bounding box center [851, 410] width 342 height 47
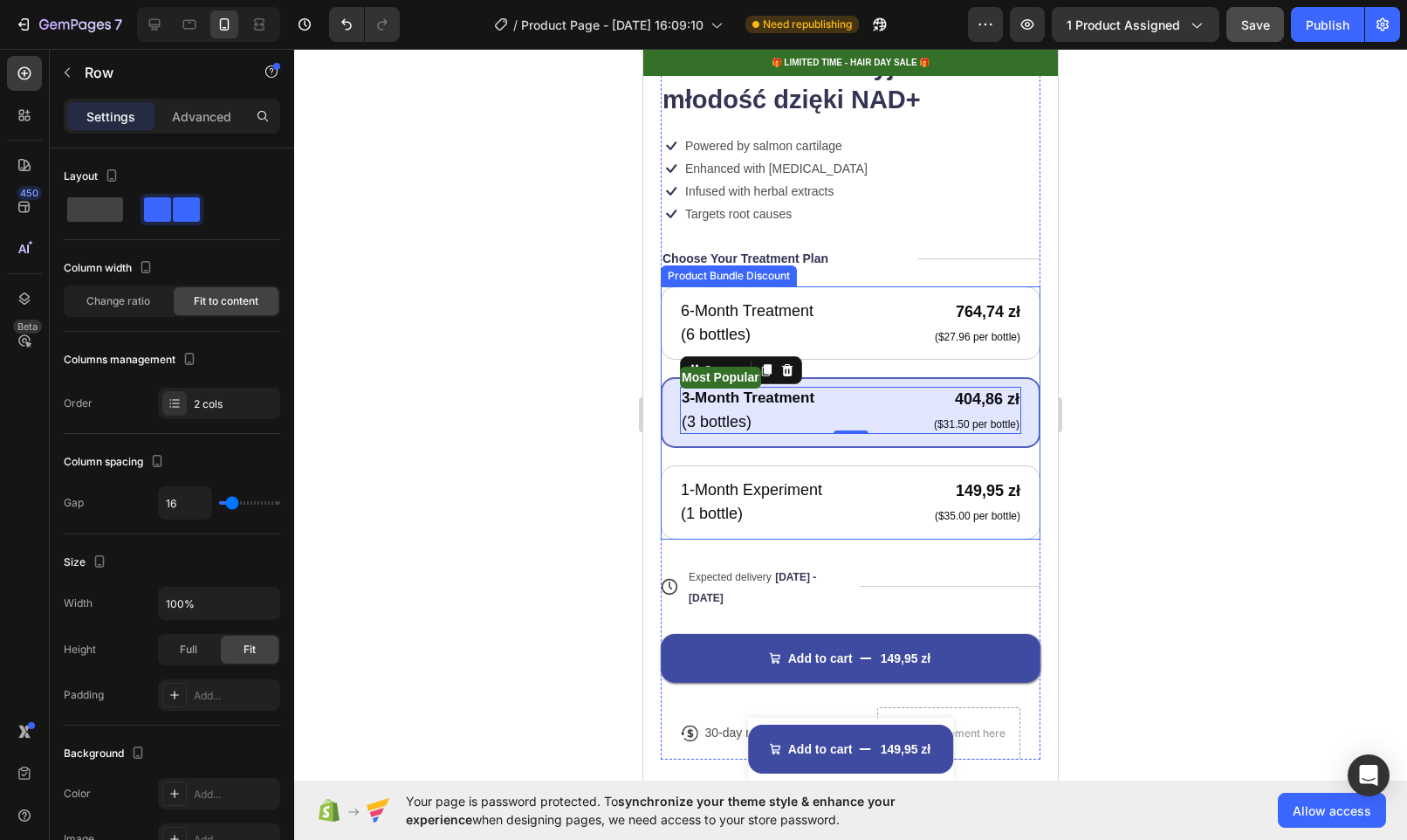
click at [868, 428] on div "Most Popular Text Block 3-Month Treatment Text Block (3 bottles) Text Block 404…" at bounding box center [851, 412] width 379 height 71
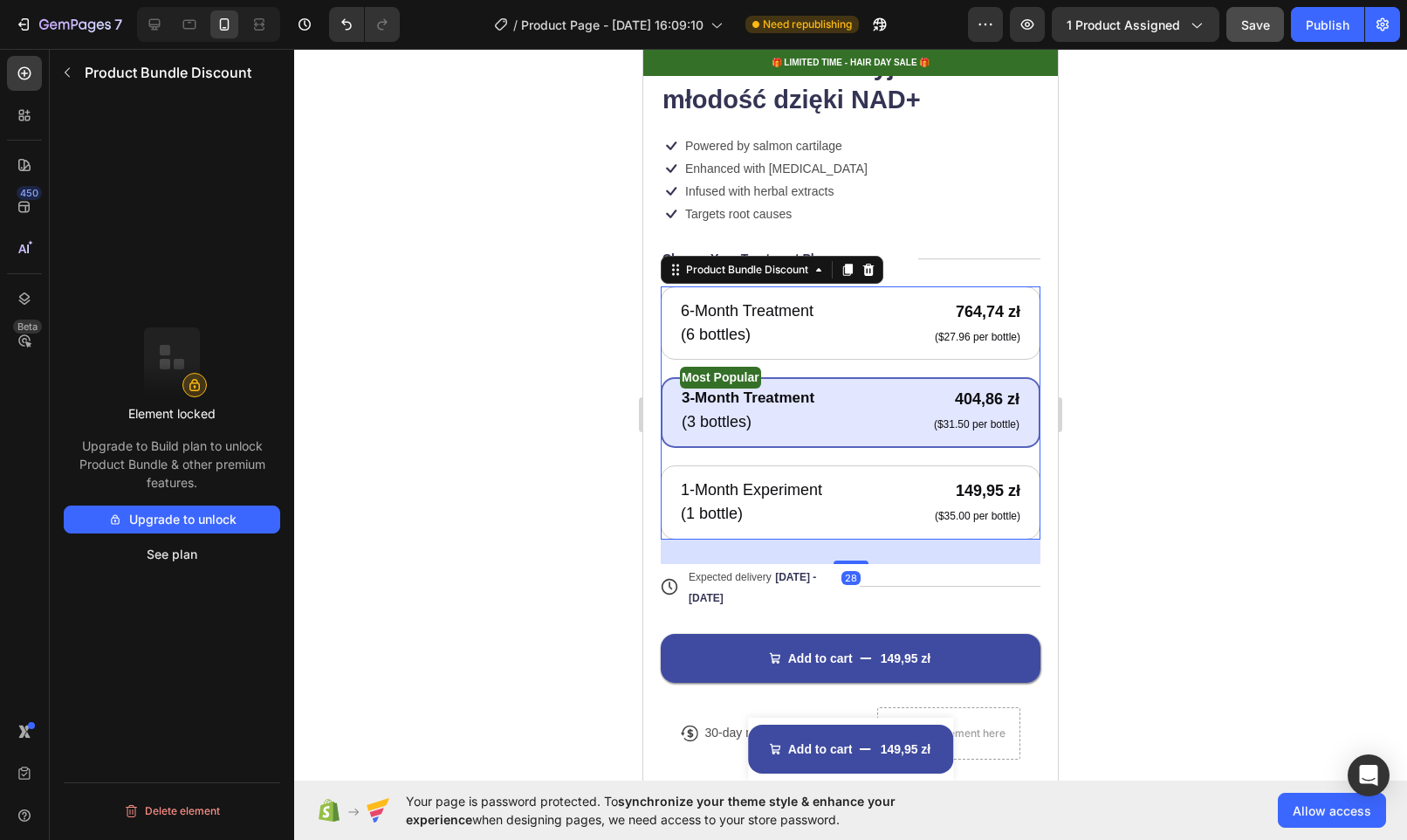
click at [868, 428] on div "Most Popular Text Block 3-Month Treatment Text Block (3 bottles) Text Block 404…" at bounding box center [851, 412] width 379 height 71
click at [737, 262] on div "Product Bundle Discount" at bounding box center [746, 270] width 129 height 15
click at [874, 262] on icon at bounding box center [869, 268] width 12 height 13
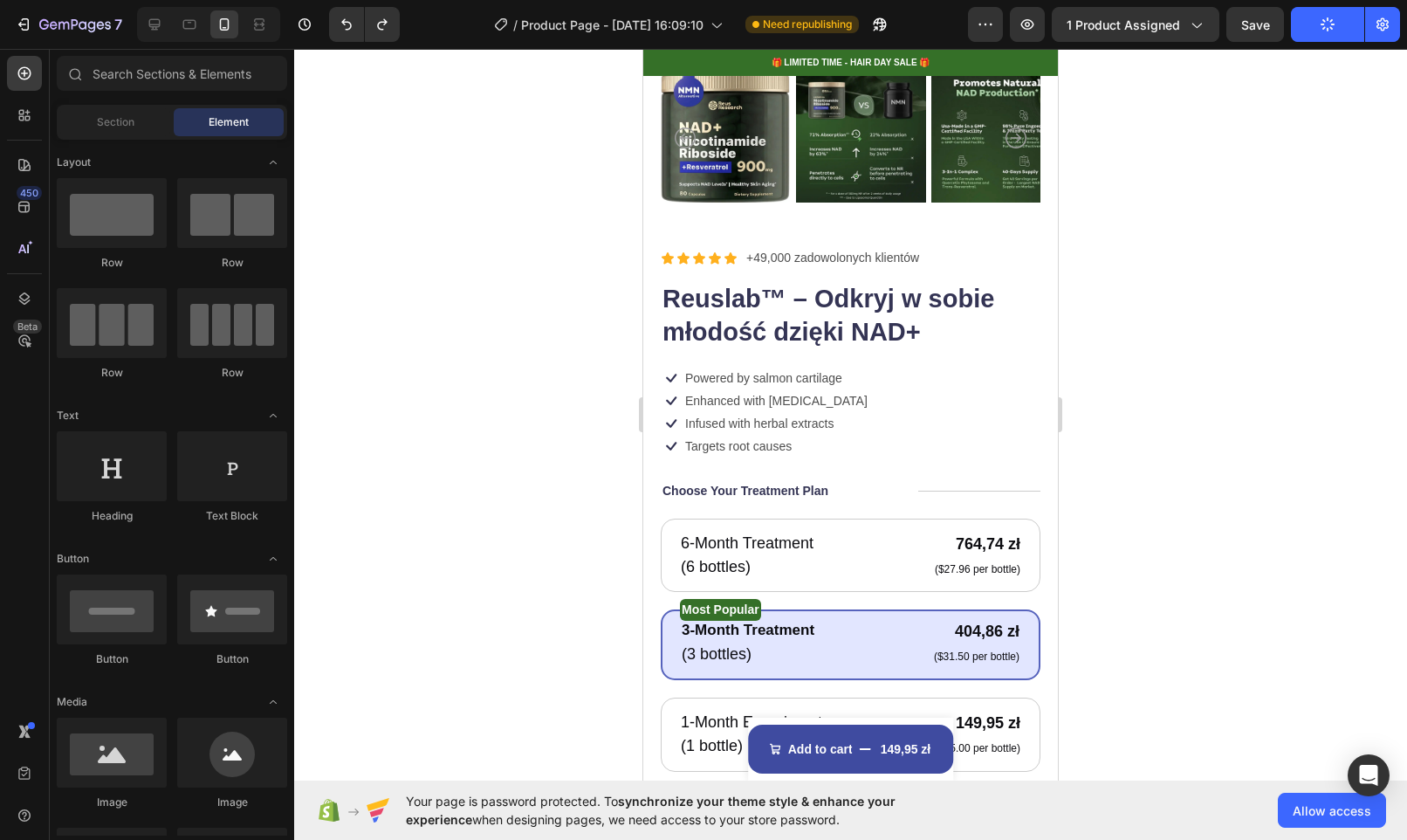
scroll to position [451, 0]
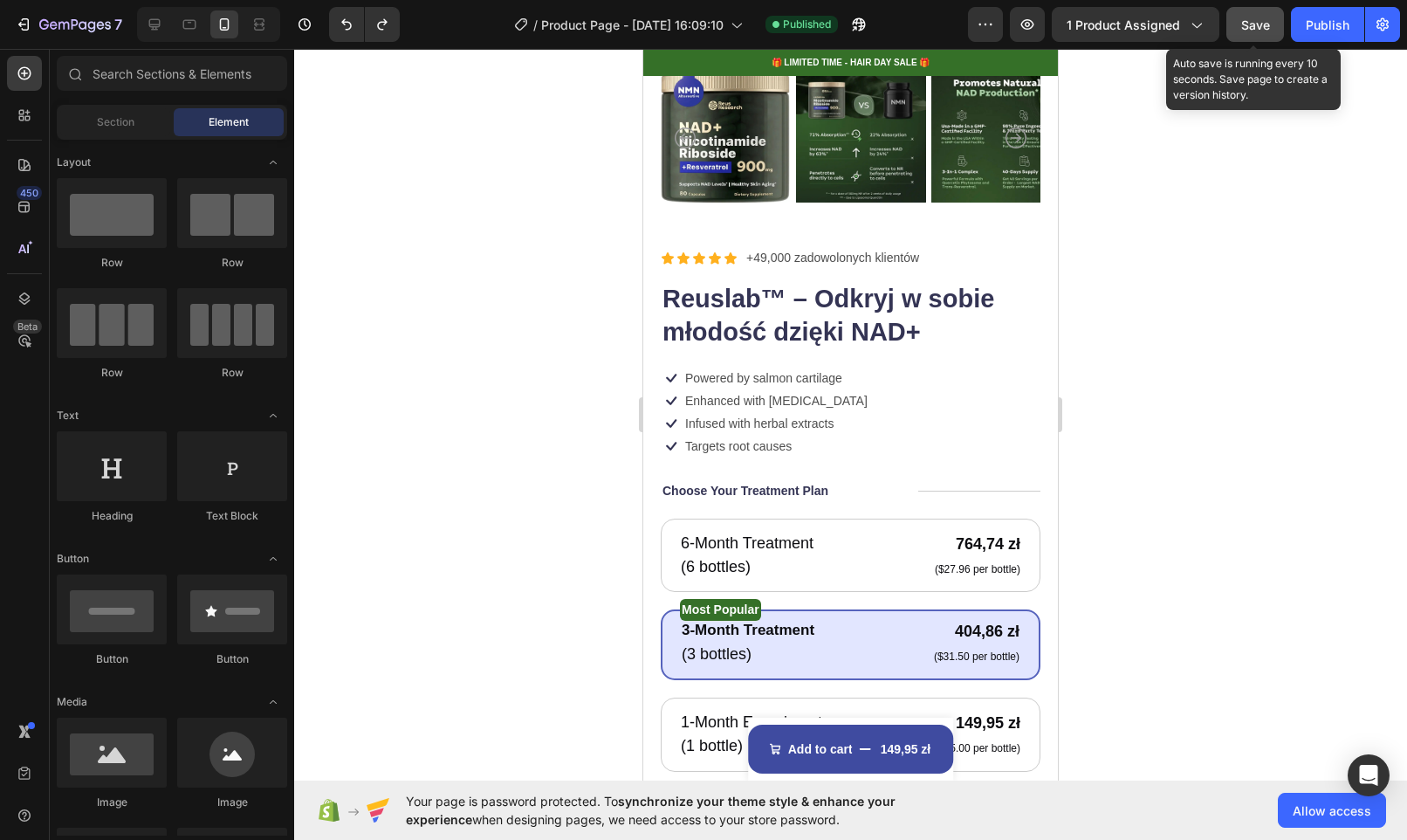
click at [1252, 22] on span "Save" at bounding box center [1256, 24] width 29 height 15
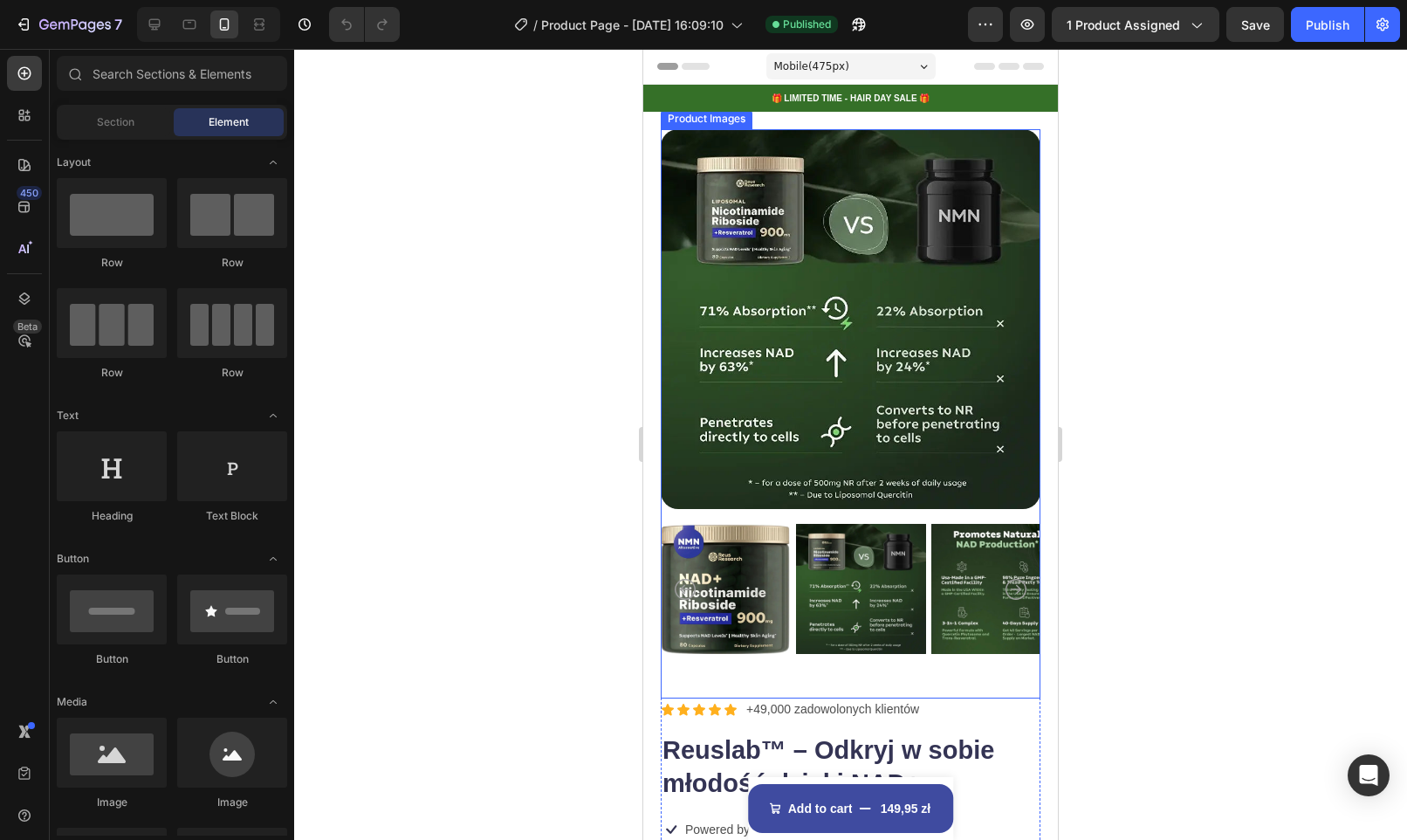
click at [913, 575] on img at bounding box center [861, 588] width 130 height 149
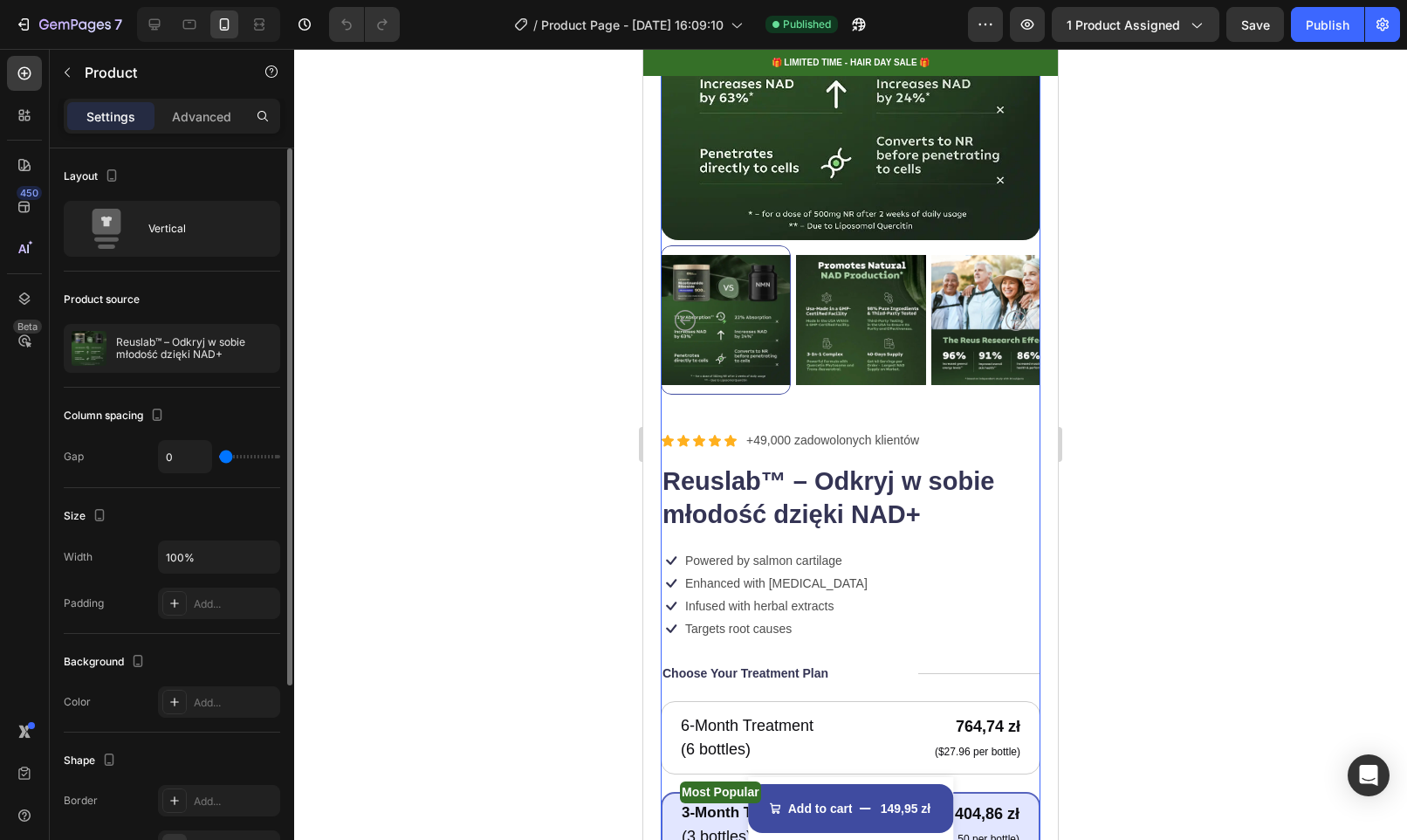
scroll to position [295, 0]
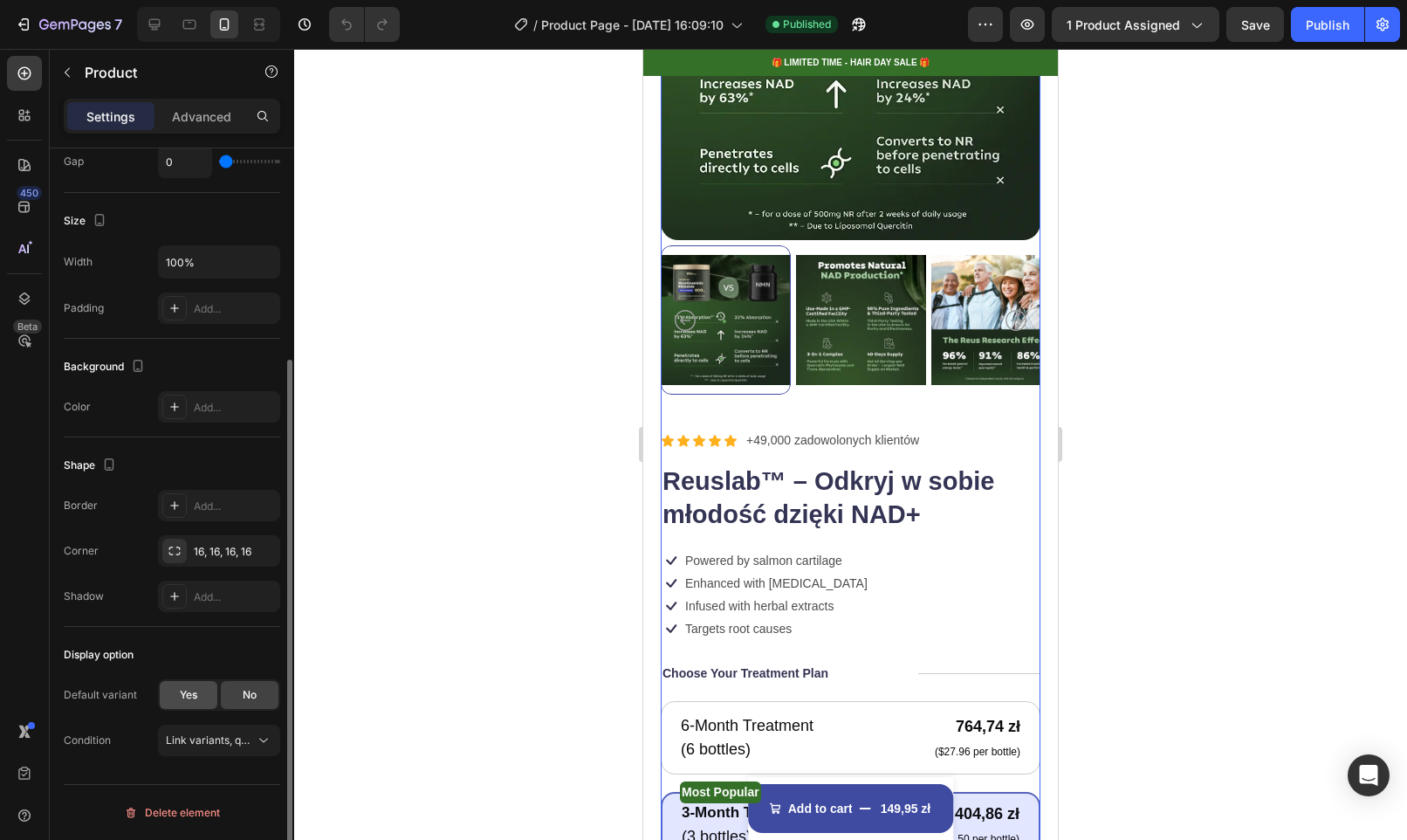
click at [174, 693] on div "Yes" at bounding box center [189, 695] width 58 height 28
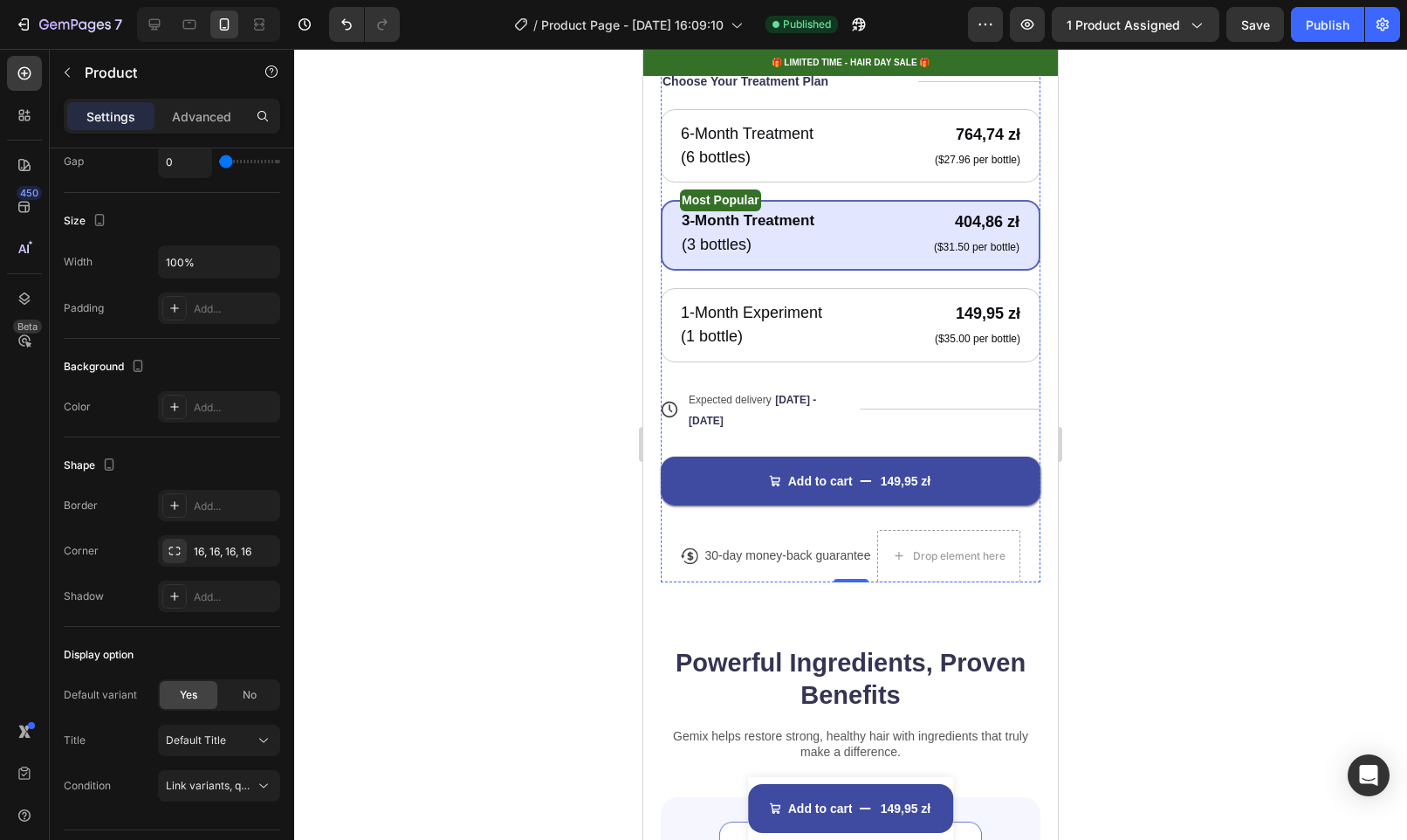
scroll to position [859, 0]
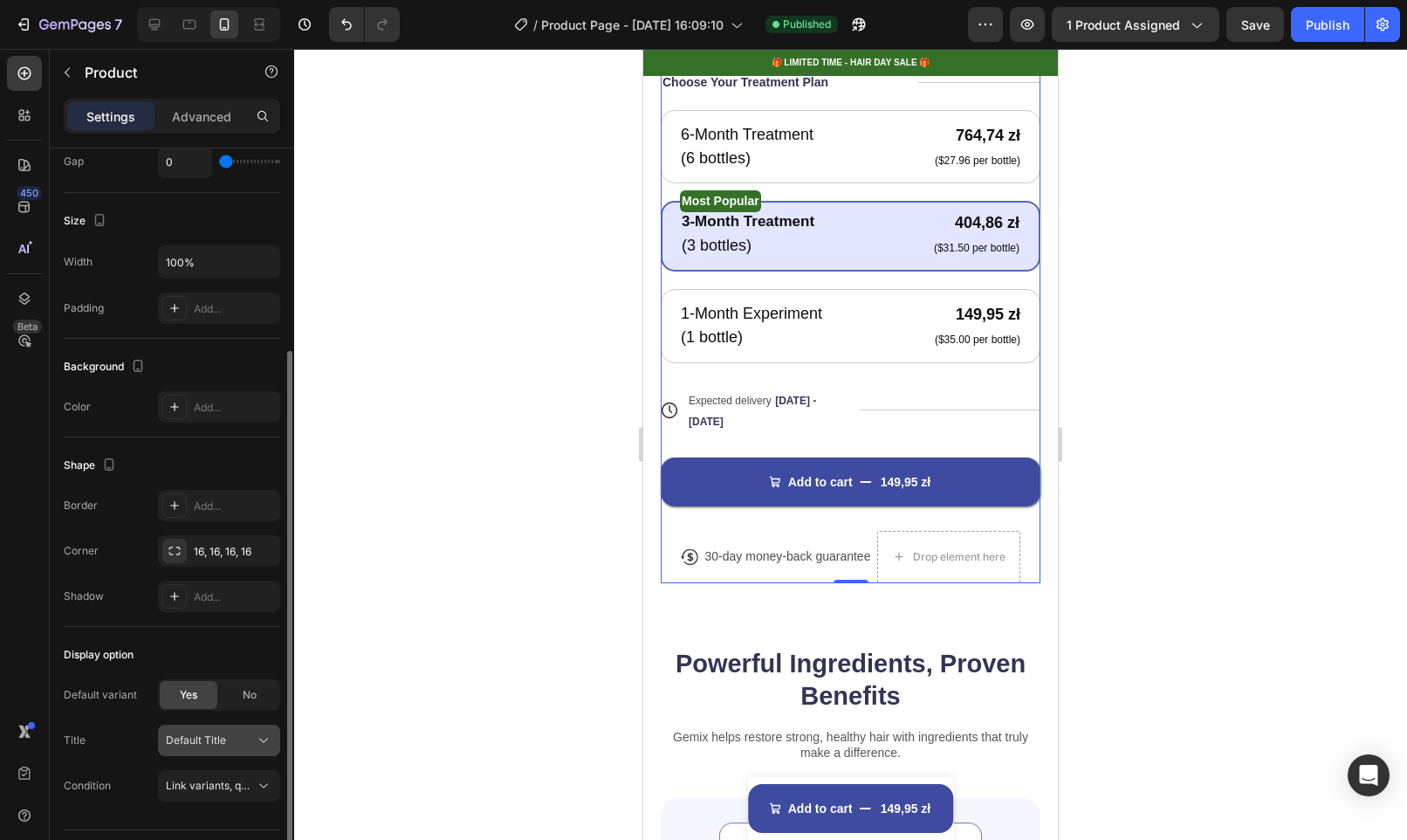
click at [222, 739] on span "Default Title" at bounding box center [195, 740] width 60 height 15
click at [100, 719] on div "Default variant Yes No Title Default Title" at bounding box center [172, 717] width 217 height 76
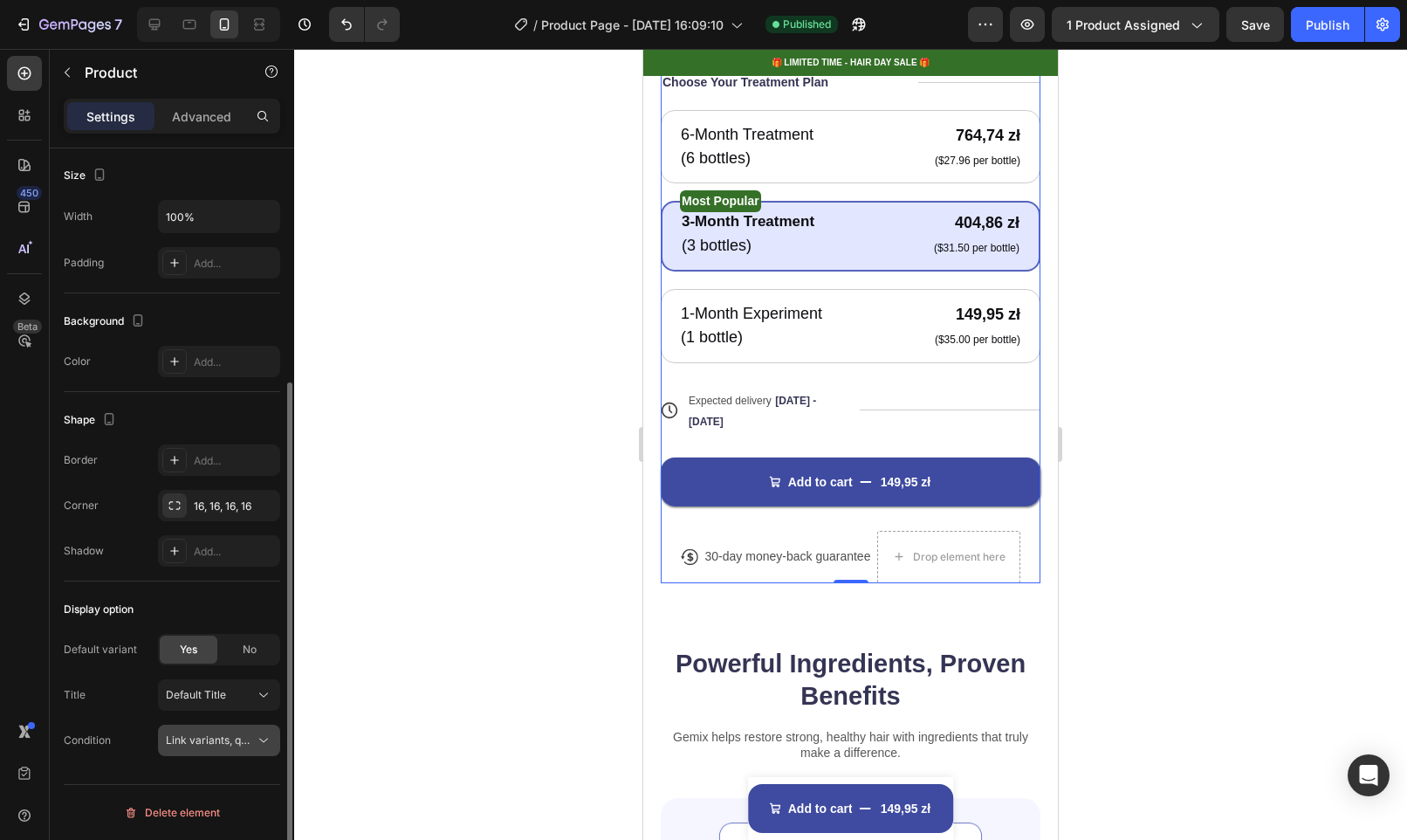
click at [238, 728] on button "Link variants, quantity <br> between same products" at bounding box center [219, 740] width 122 height 31
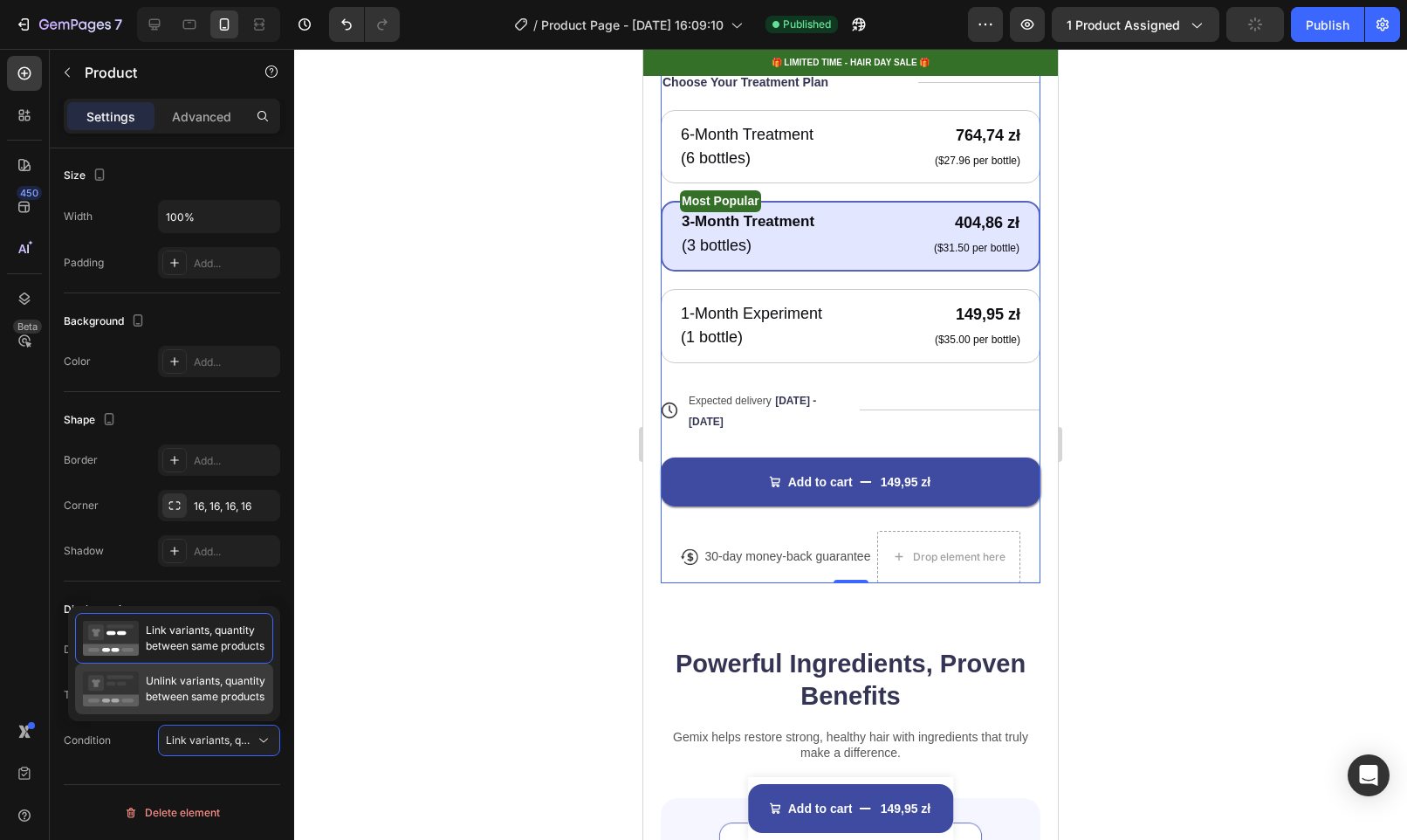
click at [169, 677] on span "Unlink variants, quantity between same products" at bounding box center [206, 688] width 120 height 31
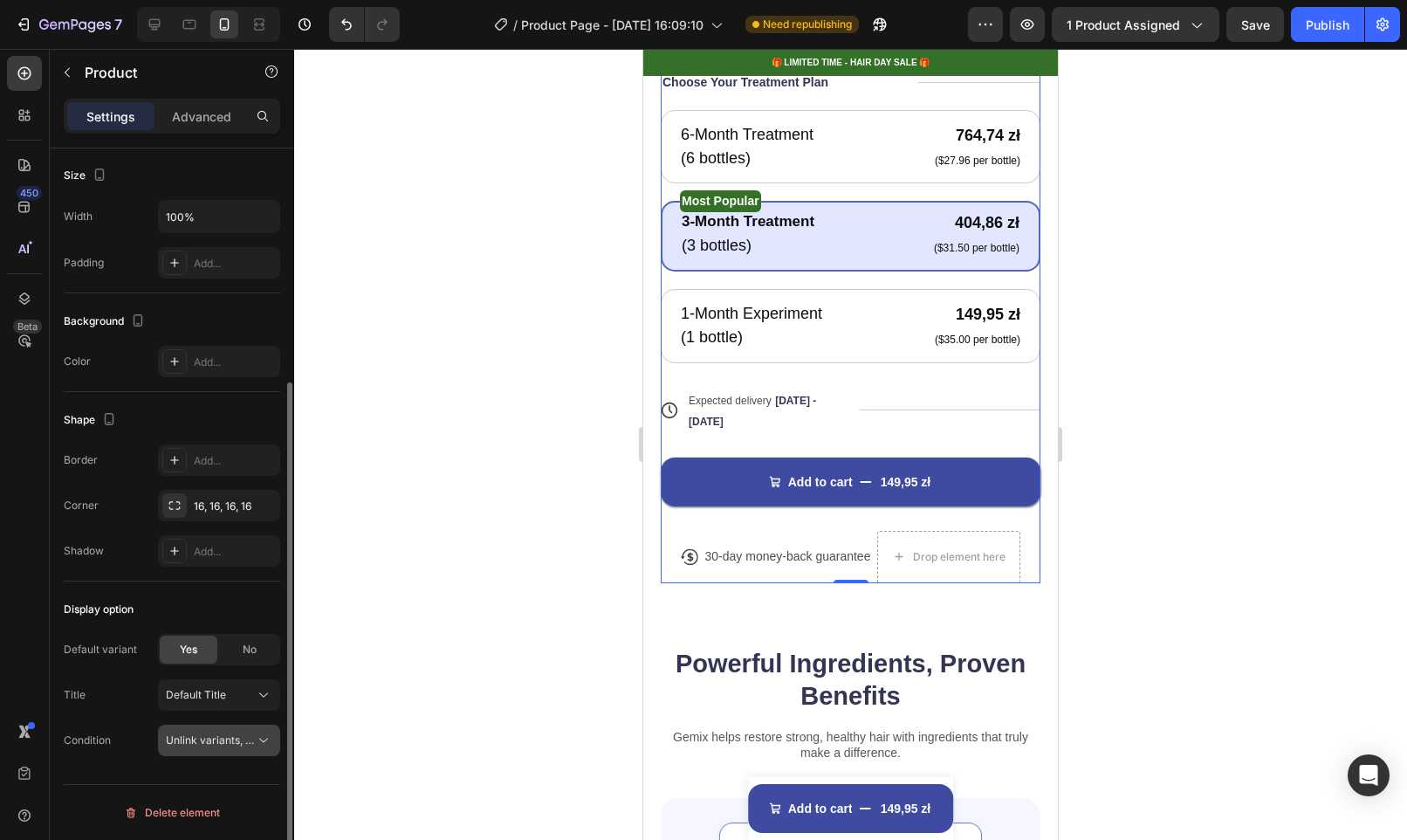
click at [220, 748] on div "Unlink variants, quantity <br> between same products" at bounding box center [219, 740] width 106 height 17
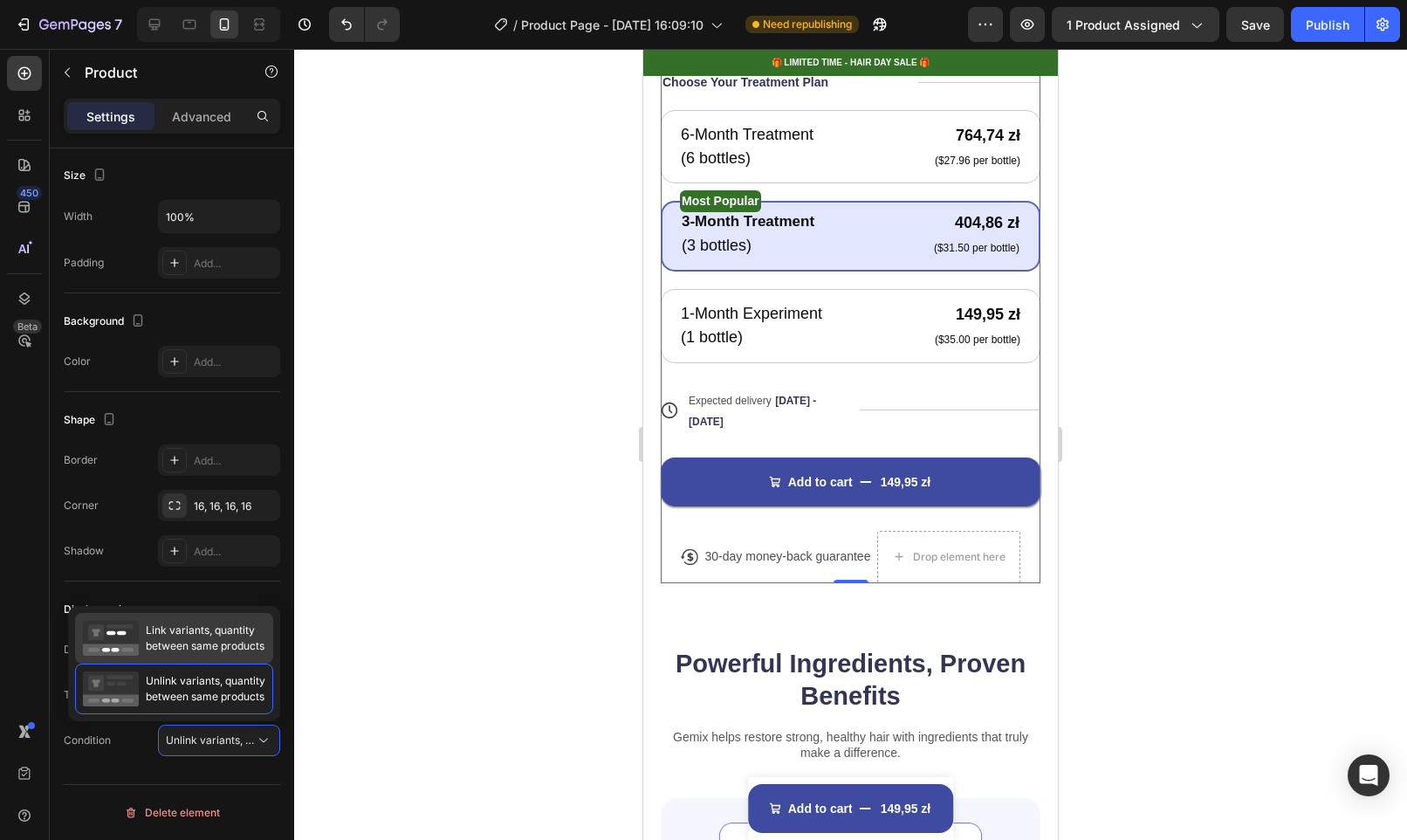
click at [133, 645] on rect at bounding box center [111, 650] width 56 height 13
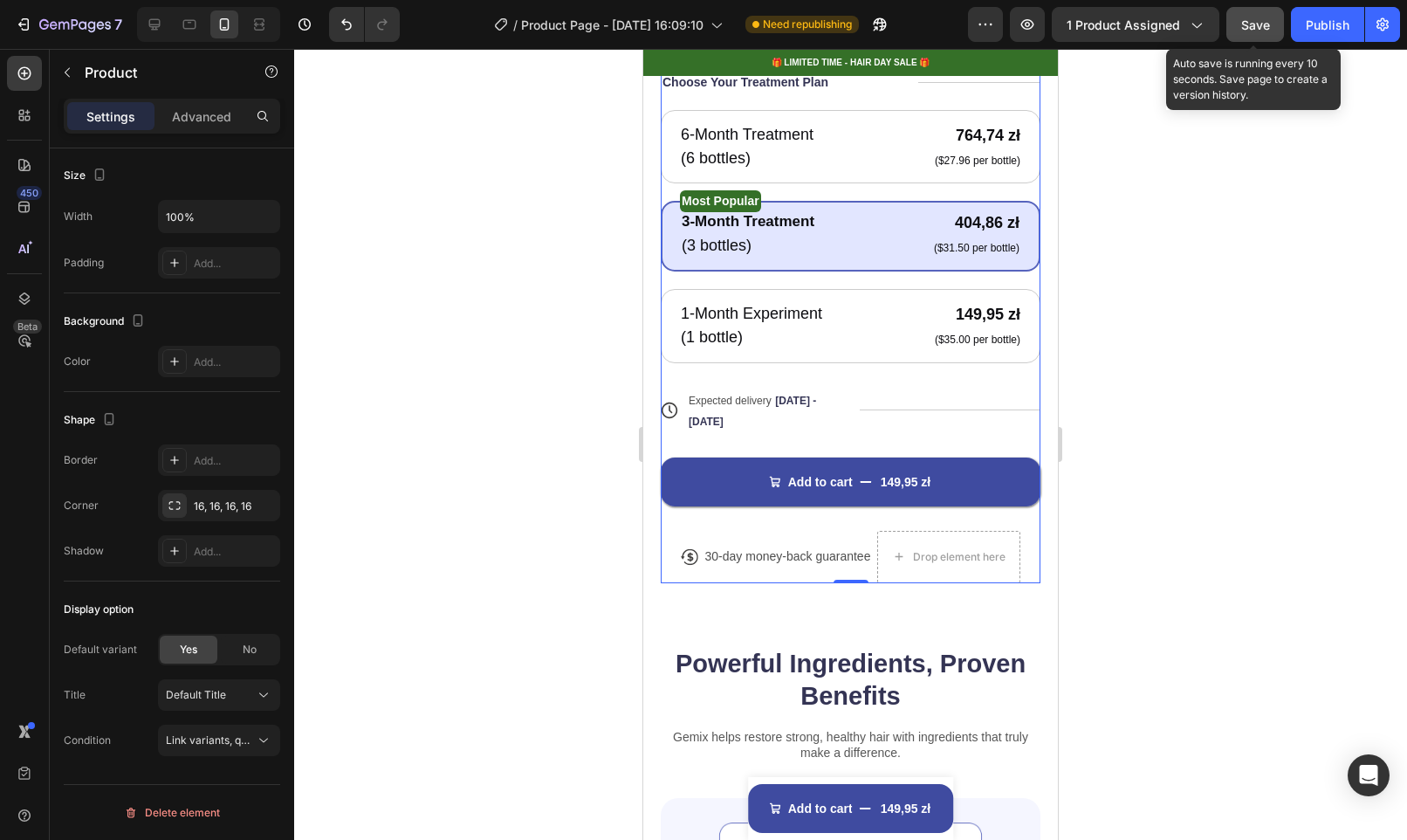
drag, startPoint x: 1251, startPoint y: 25, endPoint x: 363, endPoint y: 323, distance: 936.7
click at [1251, 25] on span "Save" at bounding box center [1256, 24] width 29 height 15
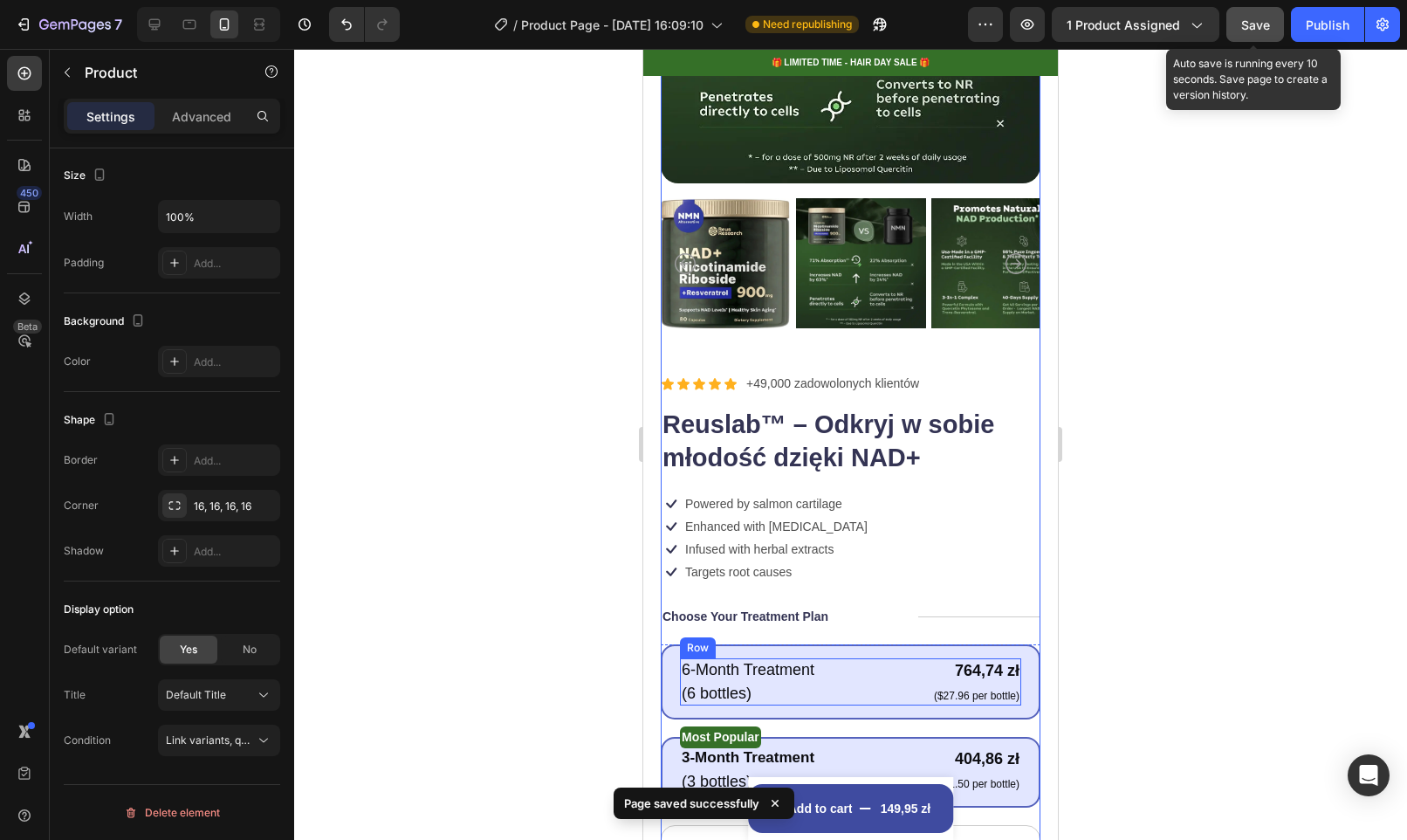
scroll to position [791, 0]
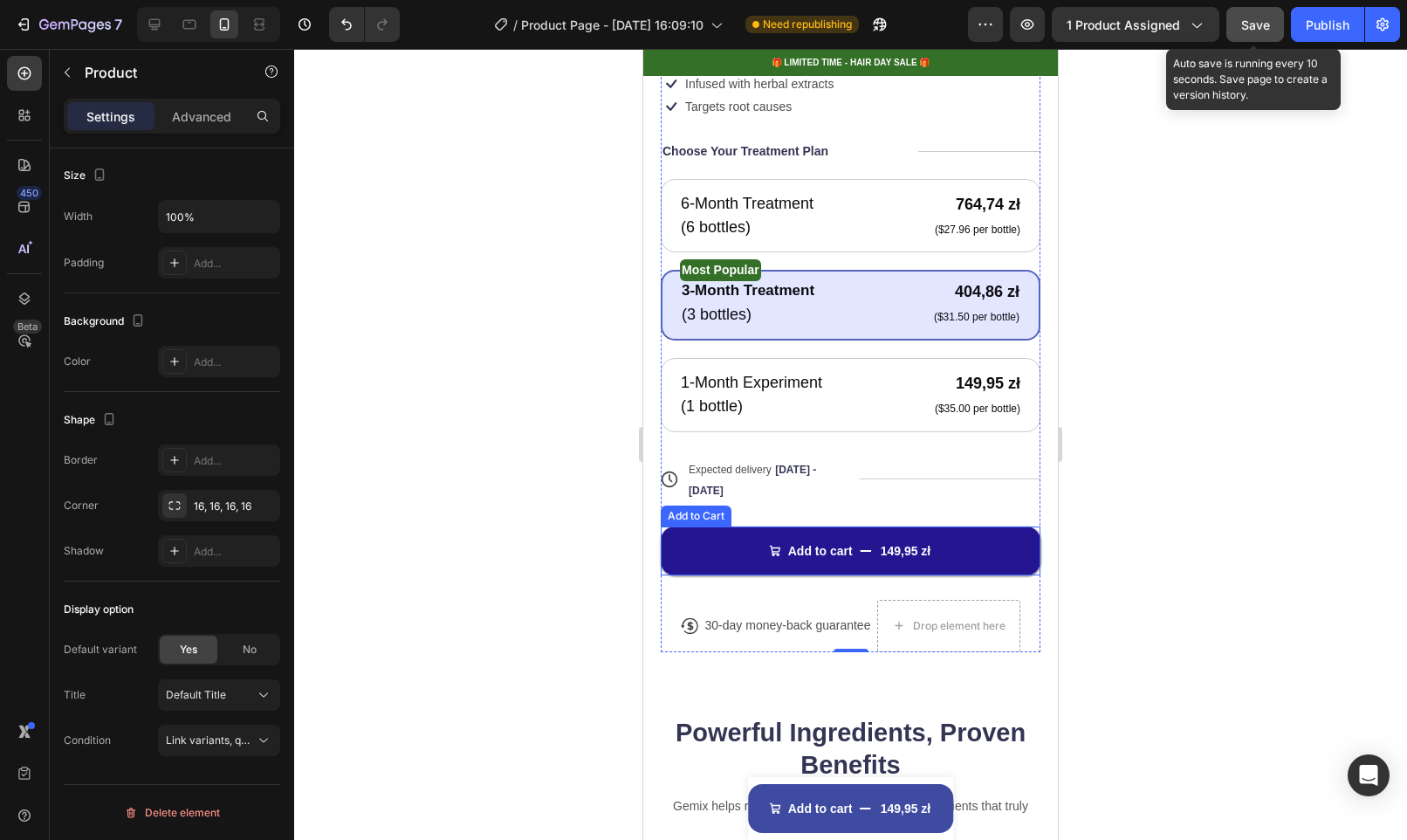
click at [867, 528] on button "Add to cart 149,95 zł" at bounding box center [851, 551] width 379 height 49
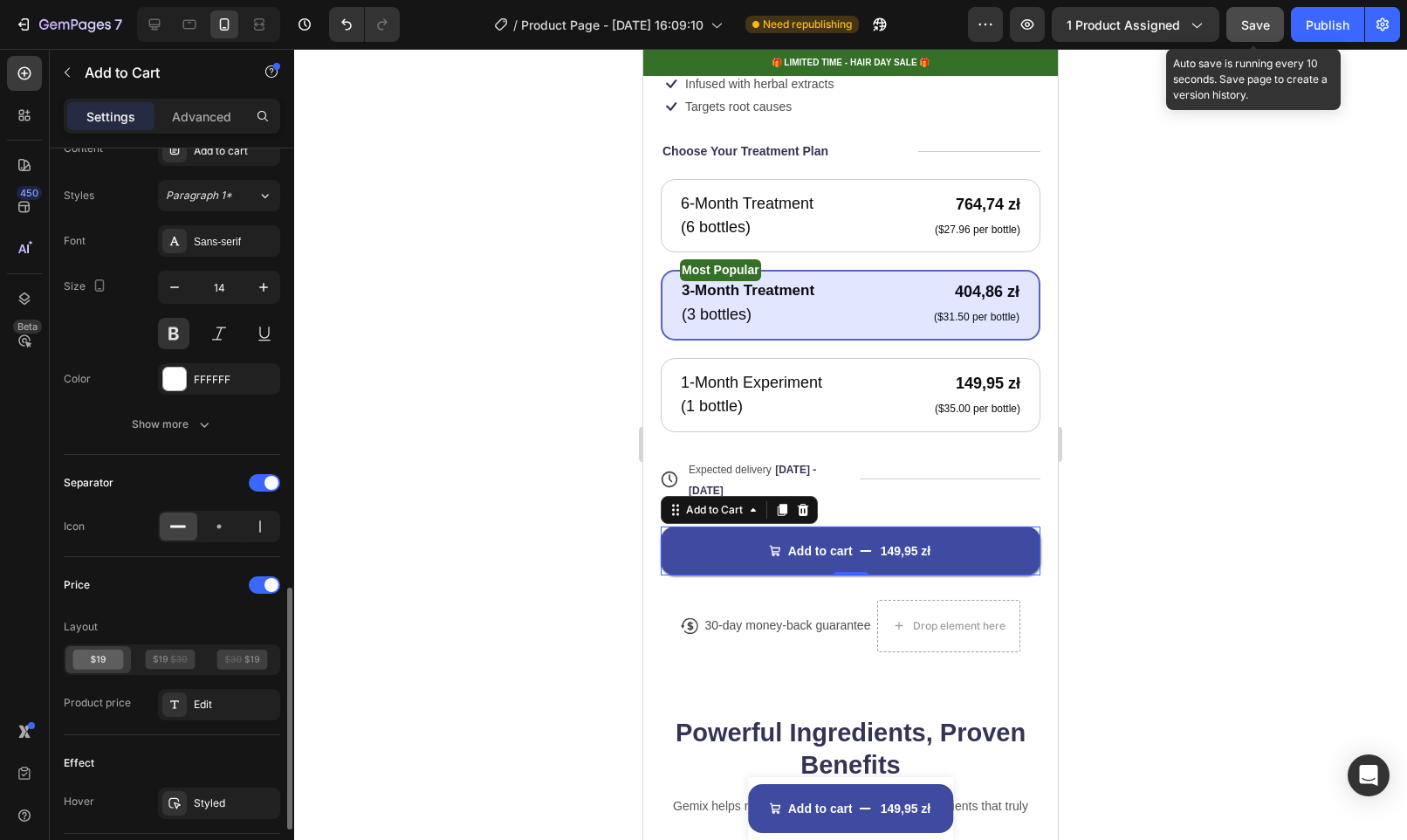
scroll to position [1305, 0]
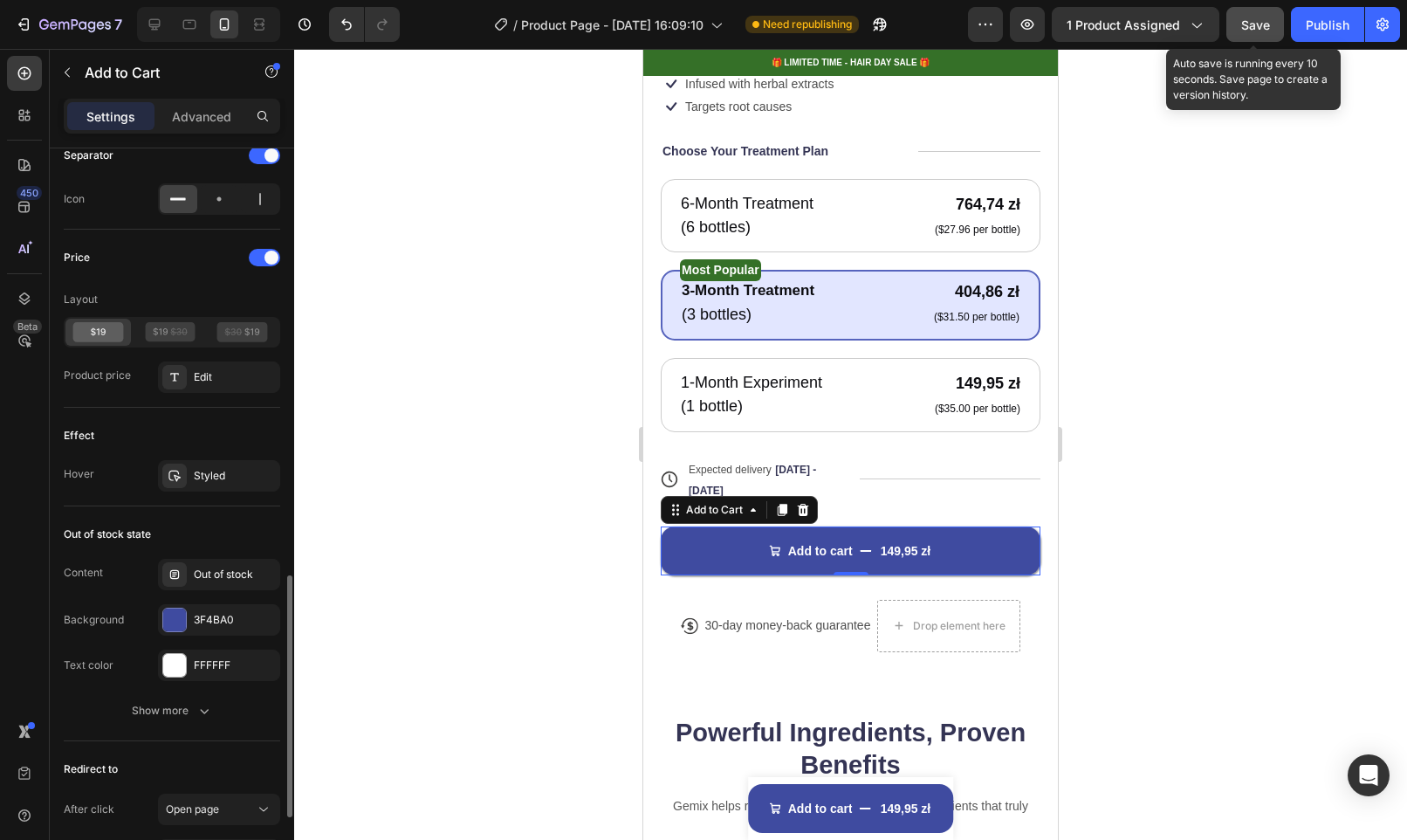
click at [162, 316] on div "Layout" at bounding box center [172, 316] width 217 height 62
click at [163, 327] on icon at bounding box center [170, 332] width 50 height 20
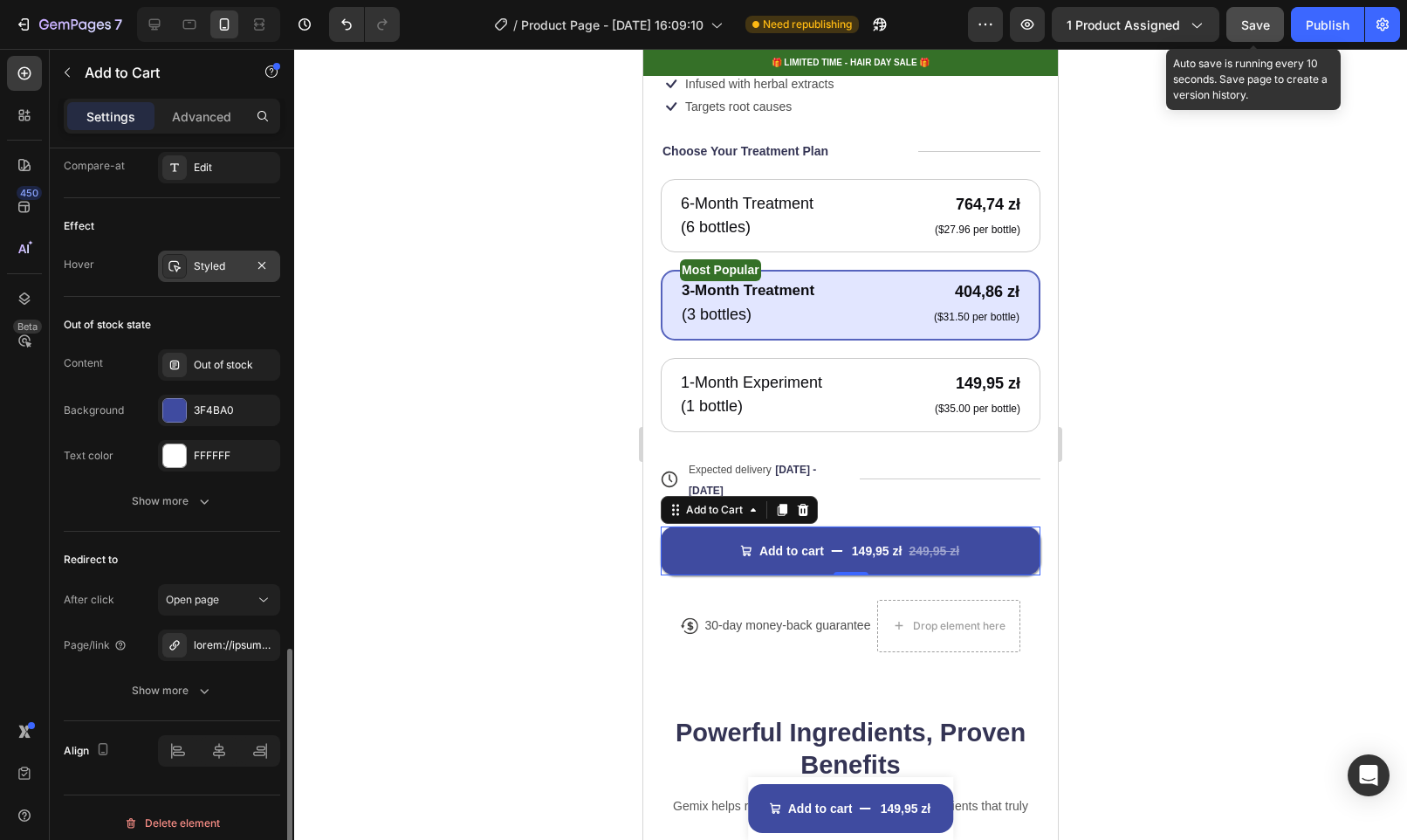
scroll to position [1570, 0]
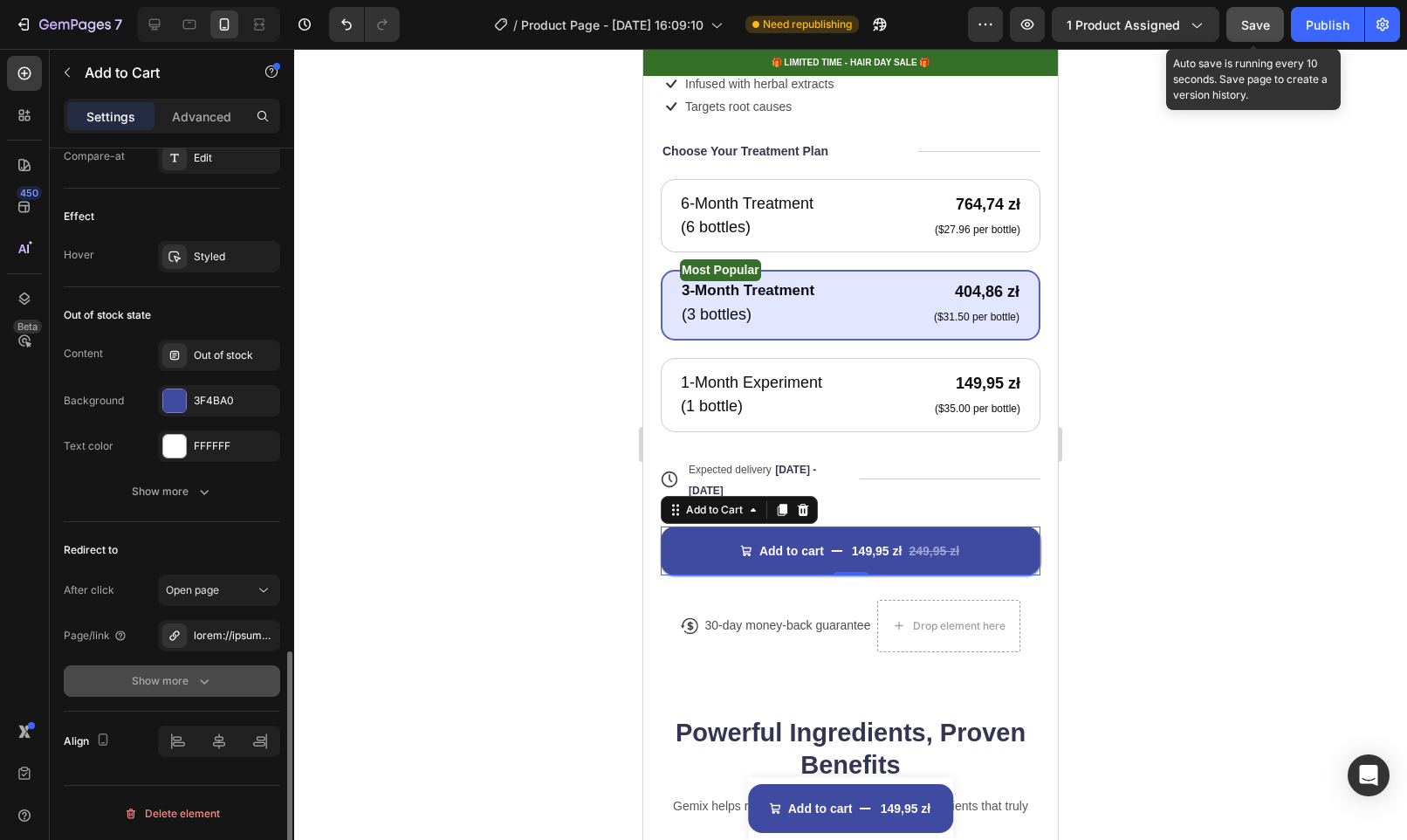
click at [164, 685] on div "Show more" at bounding box center [172, 681] width 81 height 17
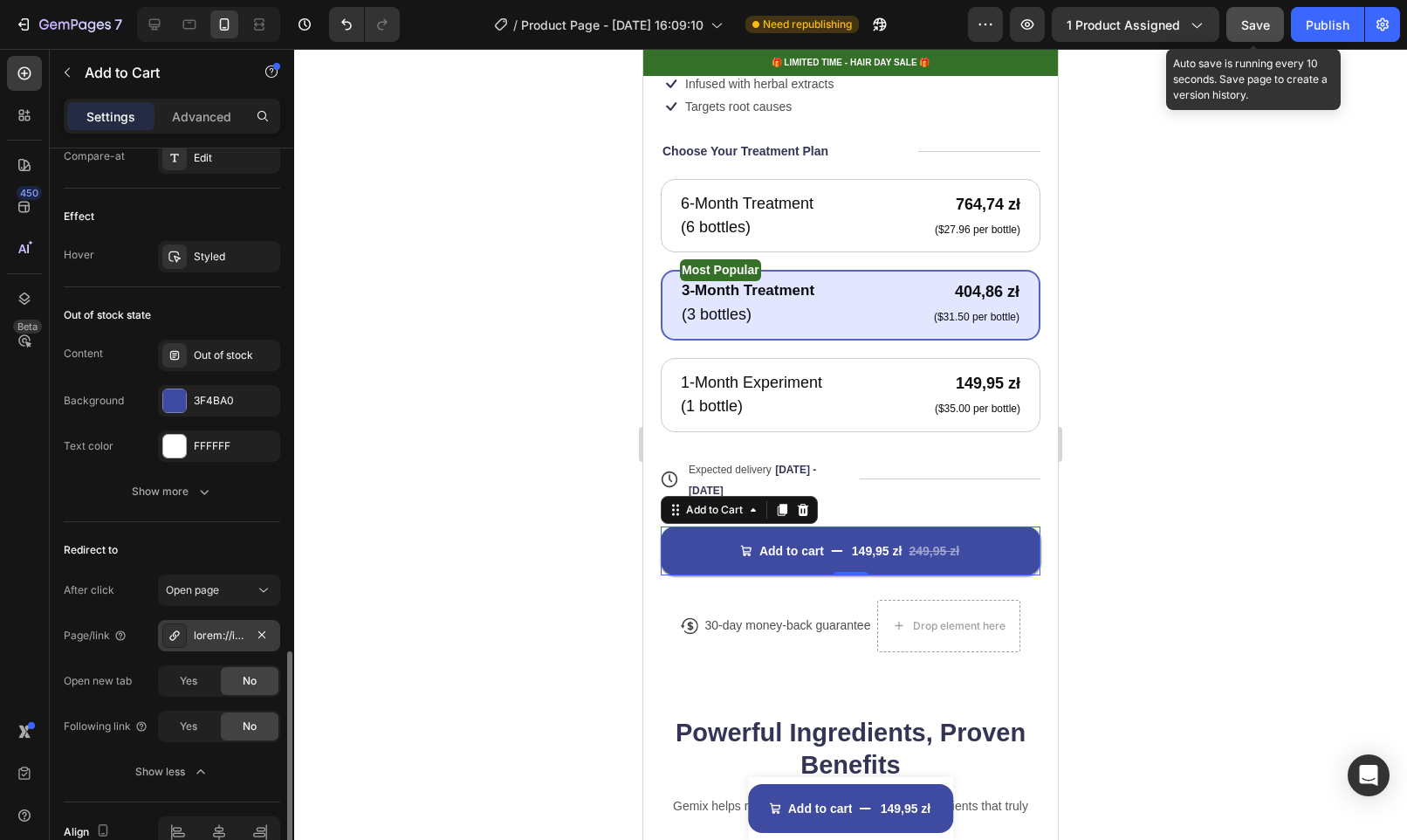
click at [225, 633] on div at bounding box center [219, 636] width 50 height 15
click at [233, 586] on div "Open page" at bounding box center [210, 590] width 89 height 15
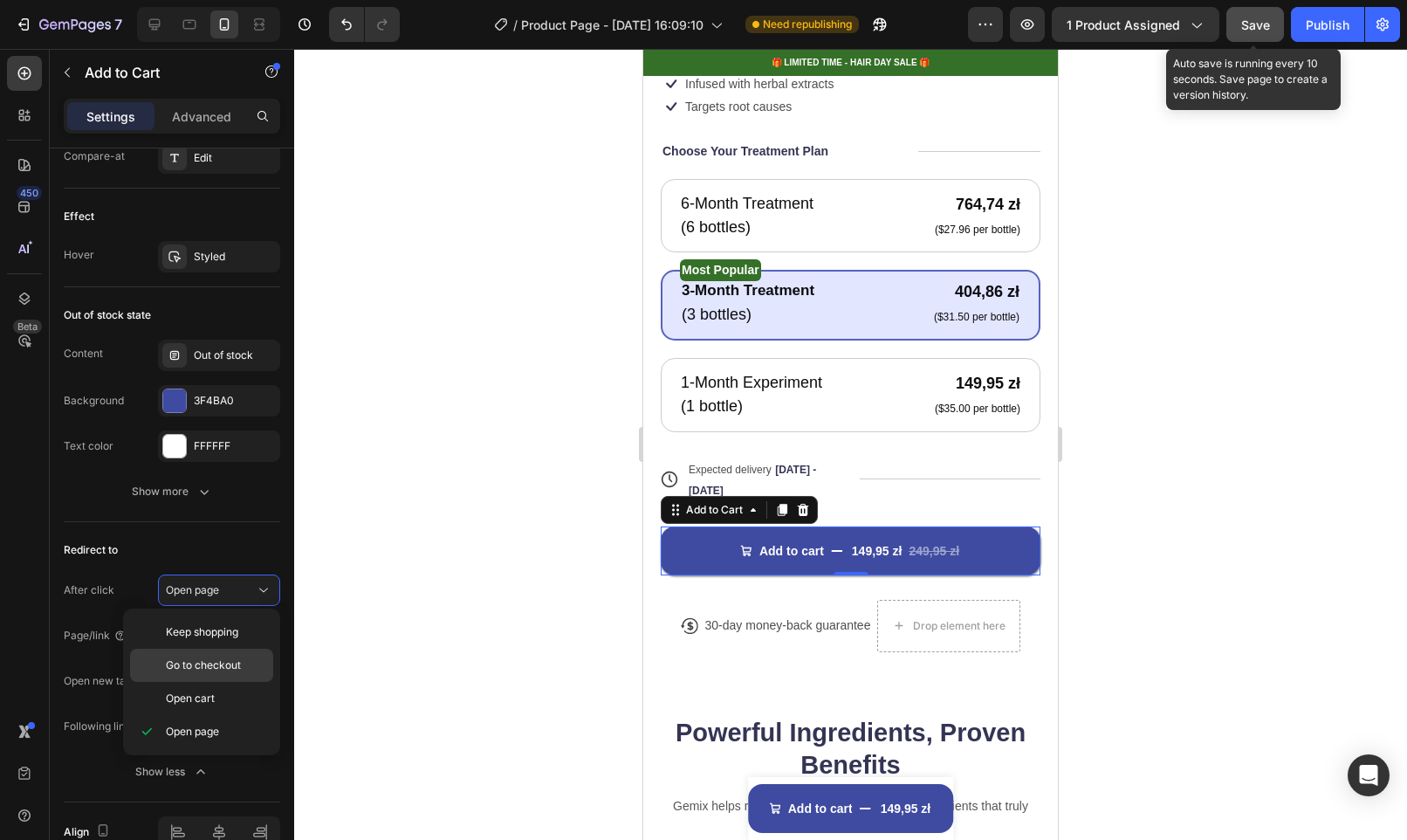
click at [208, 671] on span "Go to checkout" at bounding box center [203, 665] width 75 height 15
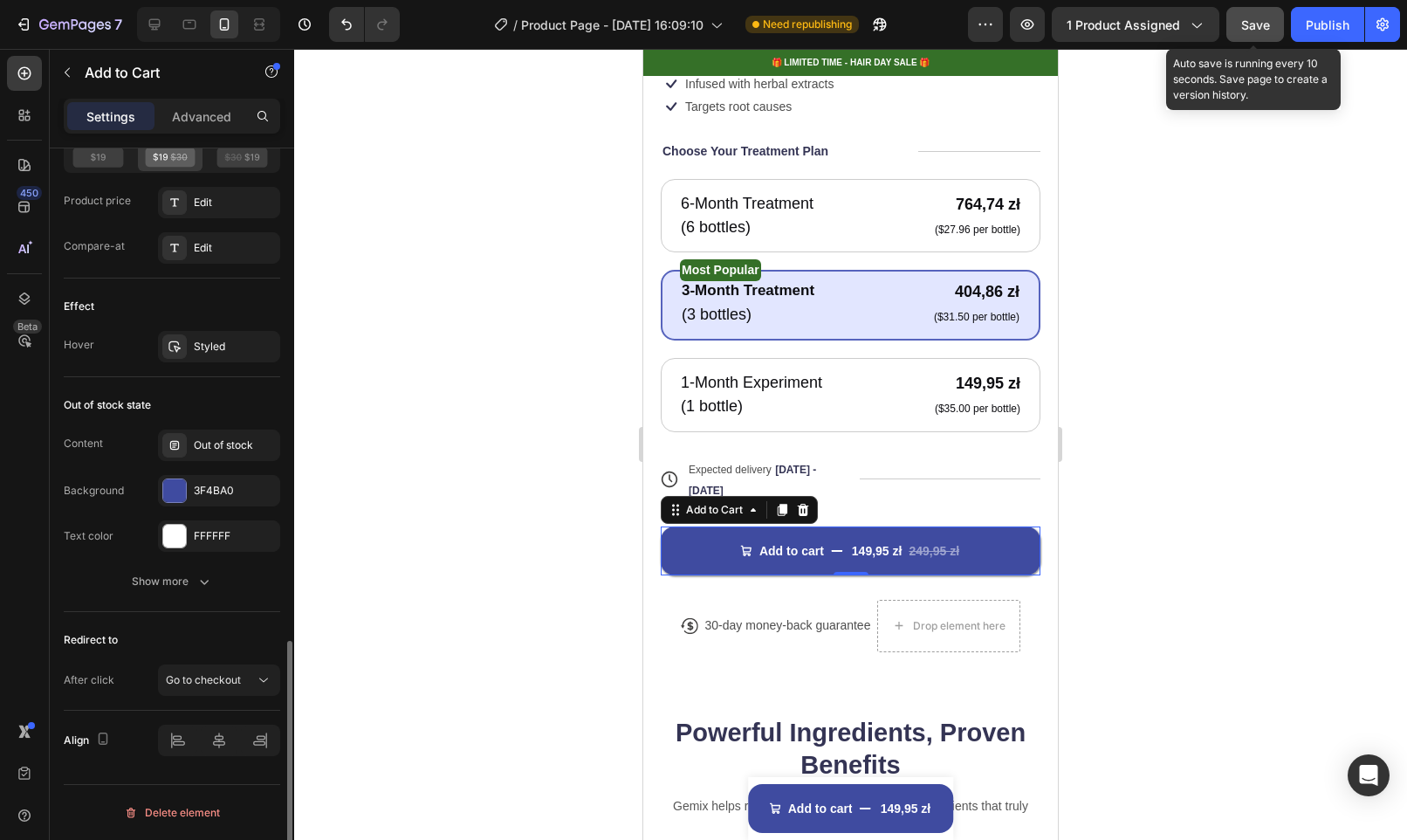
scroll to position [1479, 0]
click at [213, 673] on div "Go to checkout" at bounding box center [219, 681] width 106 height 17
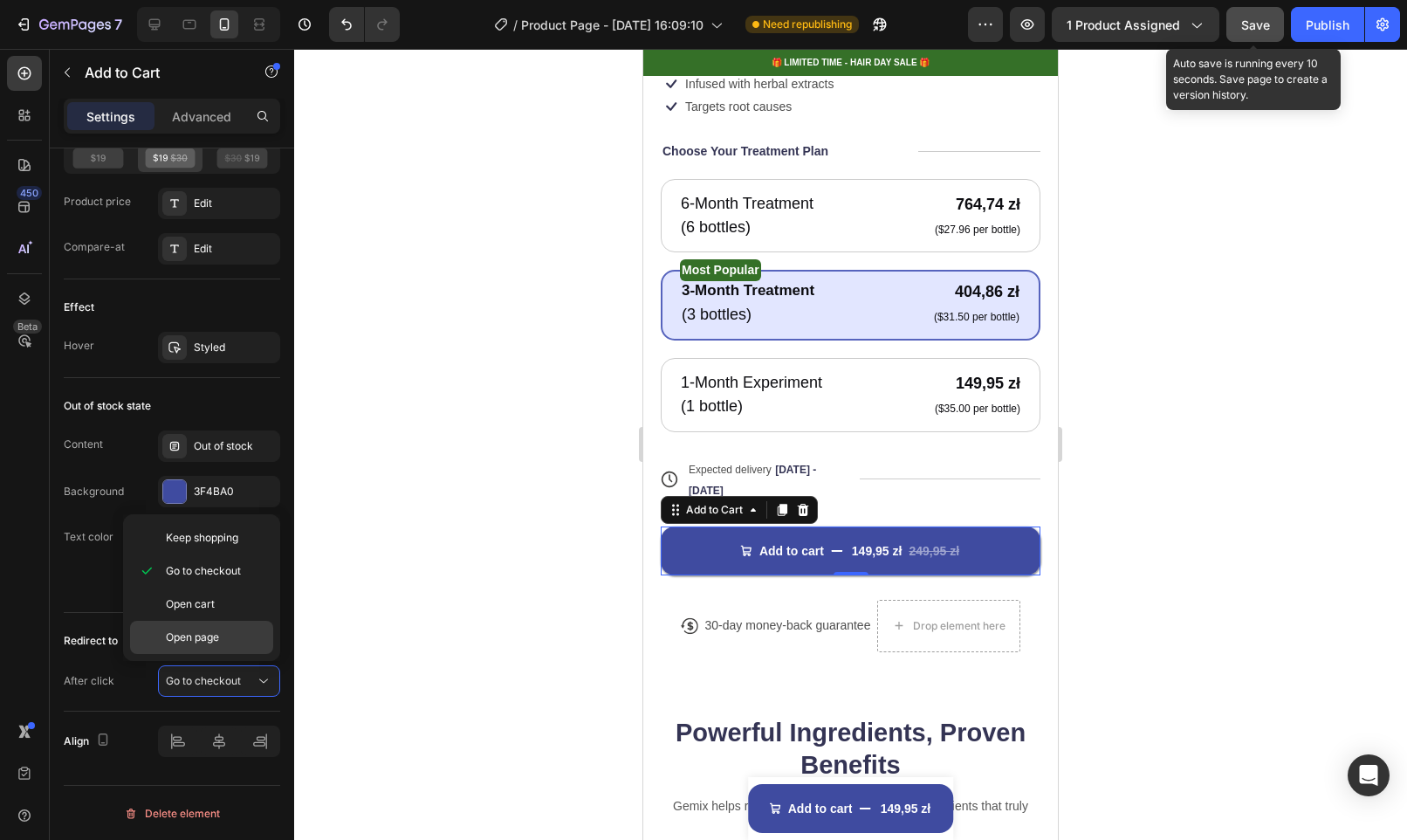
click at [195, 628] on div "Open page" at bounding box center [201, 637] width 143 height 33
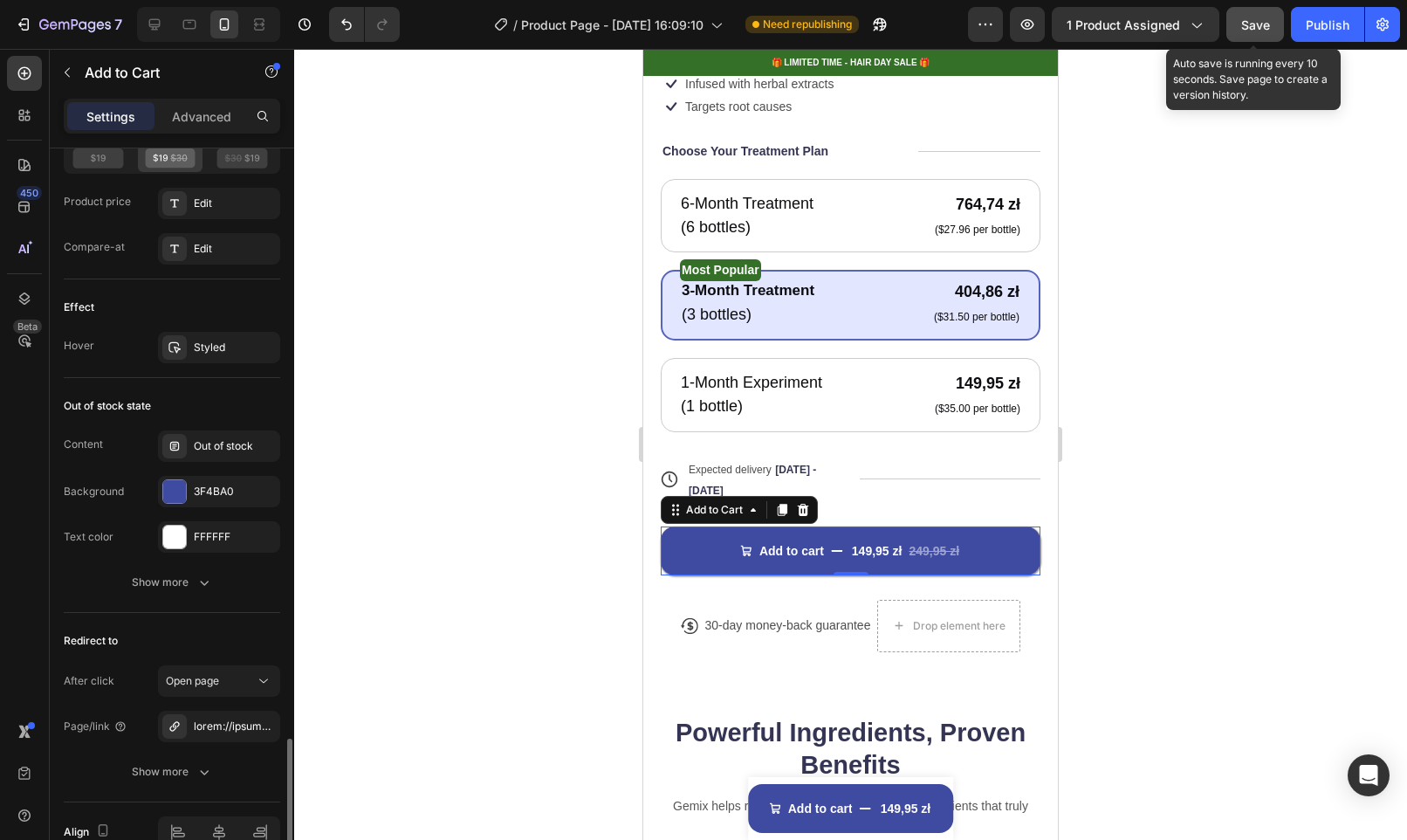
scroll to position [1570, 0]
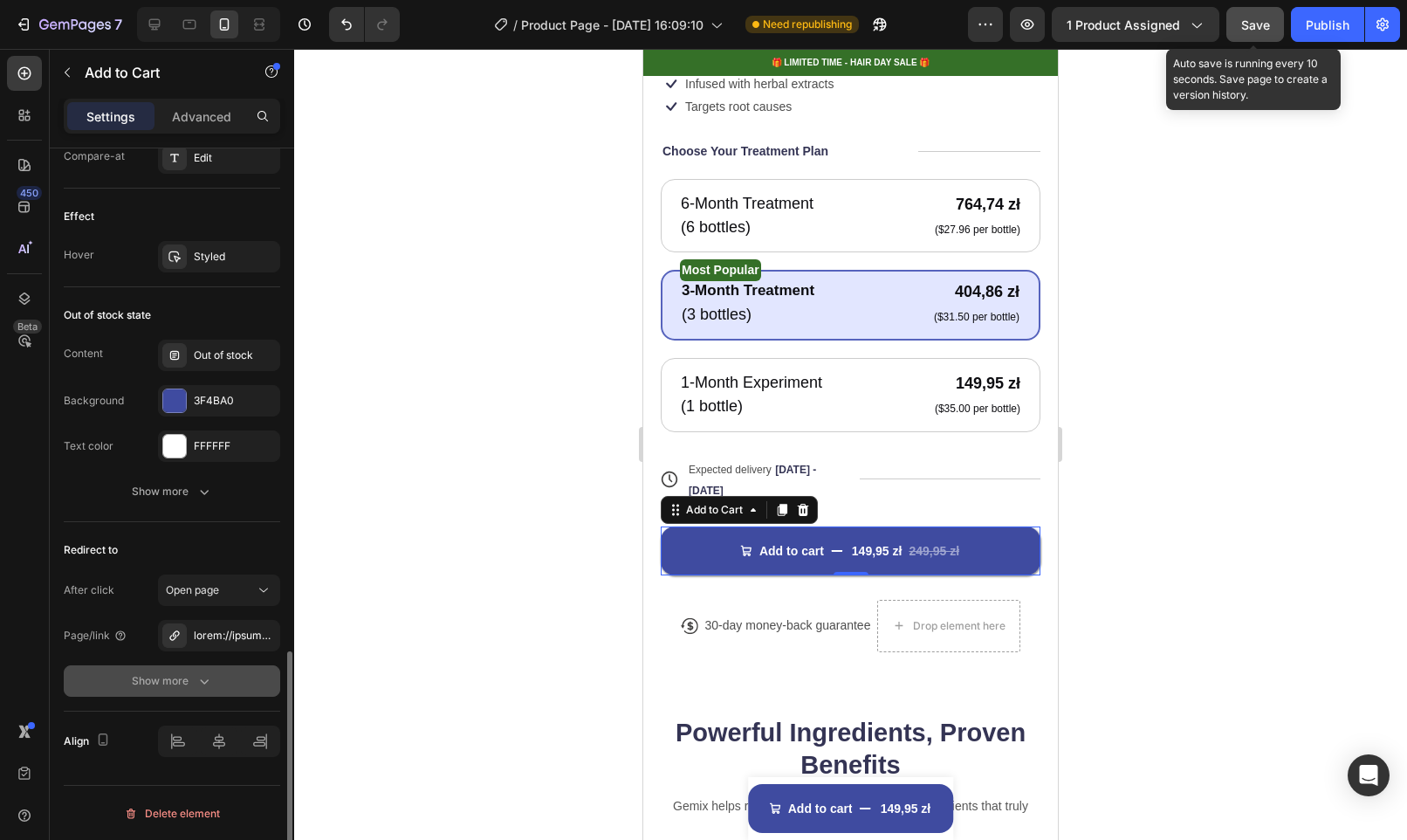
click at [183, 683] on div "Show more" at bounding box center [172, 681] width 81 height 17
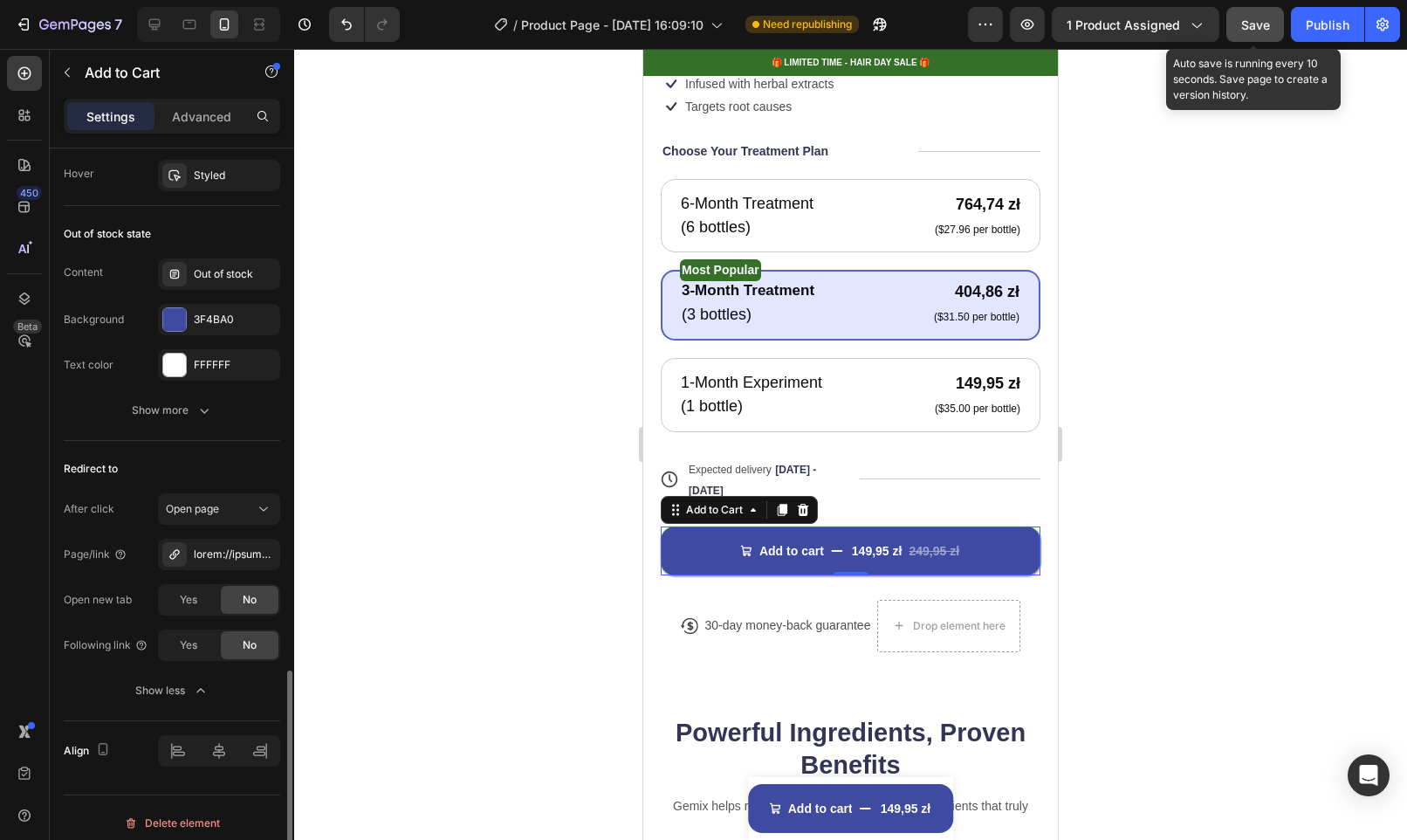
scroll to position [1661, 0]
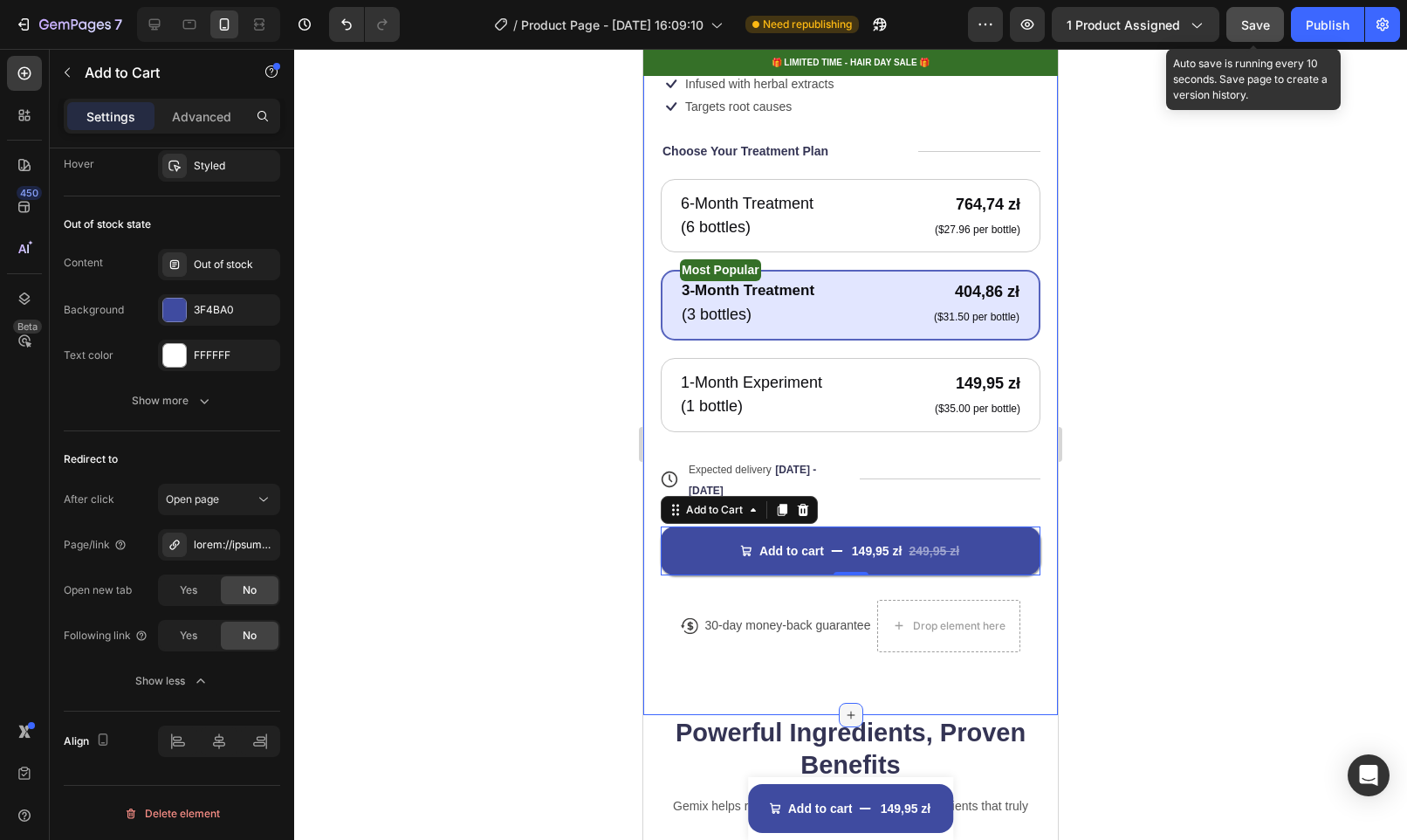
click at [848, 708] on icon at bounding box center [851, 715] width 14 height 14
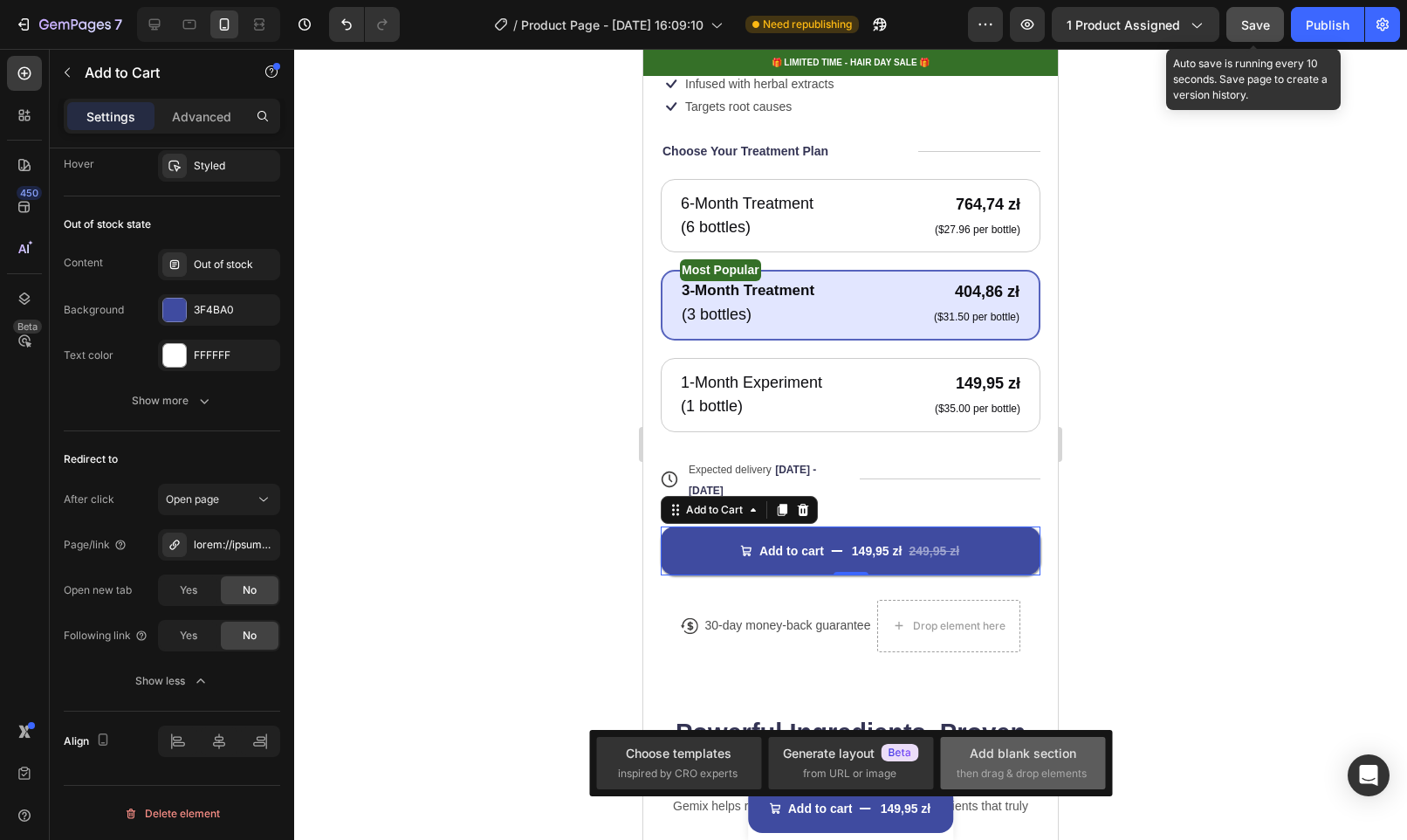
click at [1054, 762] on div "Add blank section" at bounding box center [1023, 752] width 106 height 18
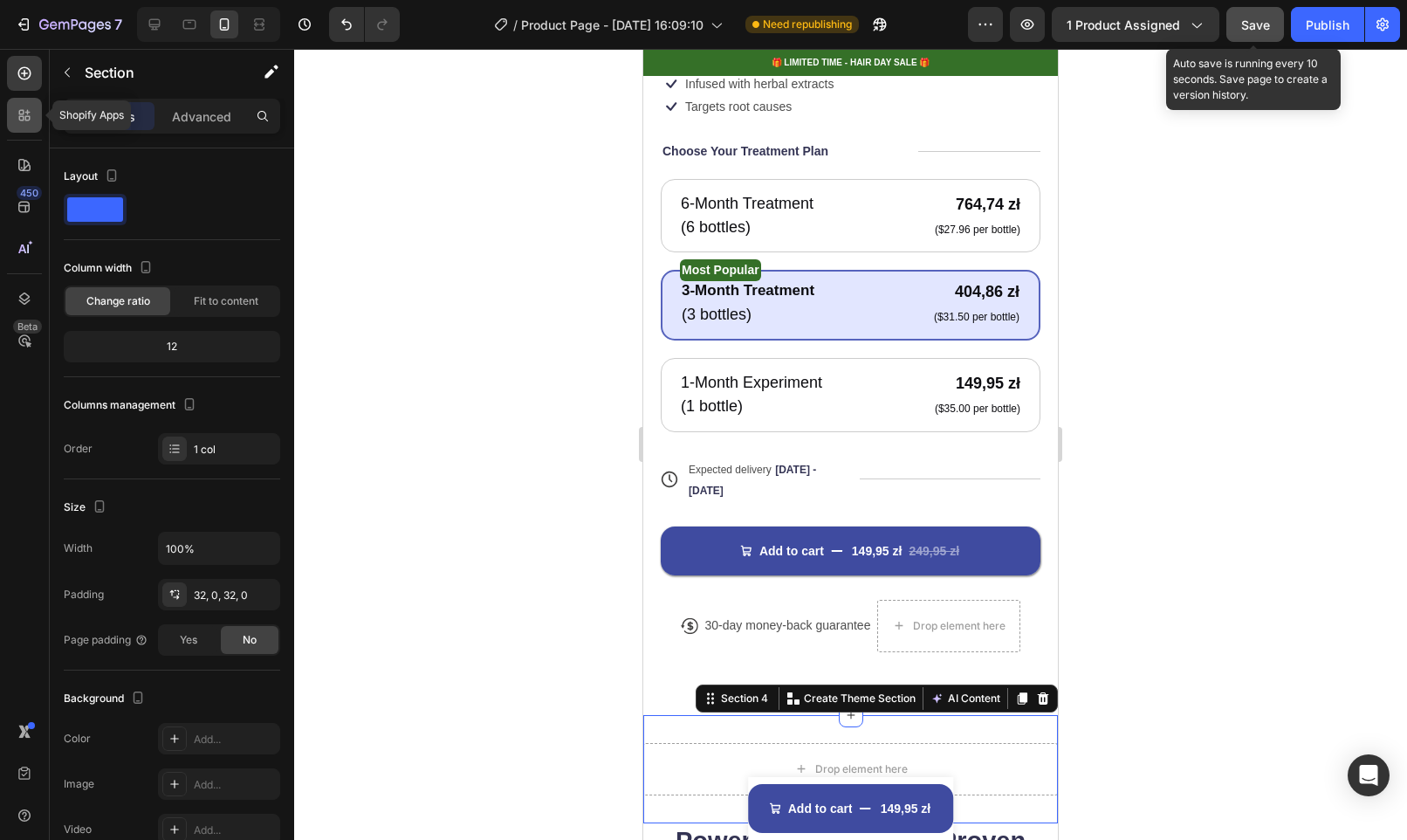
click at [16, 114] on icon at bounding box center [24, 115] width 17 height 17
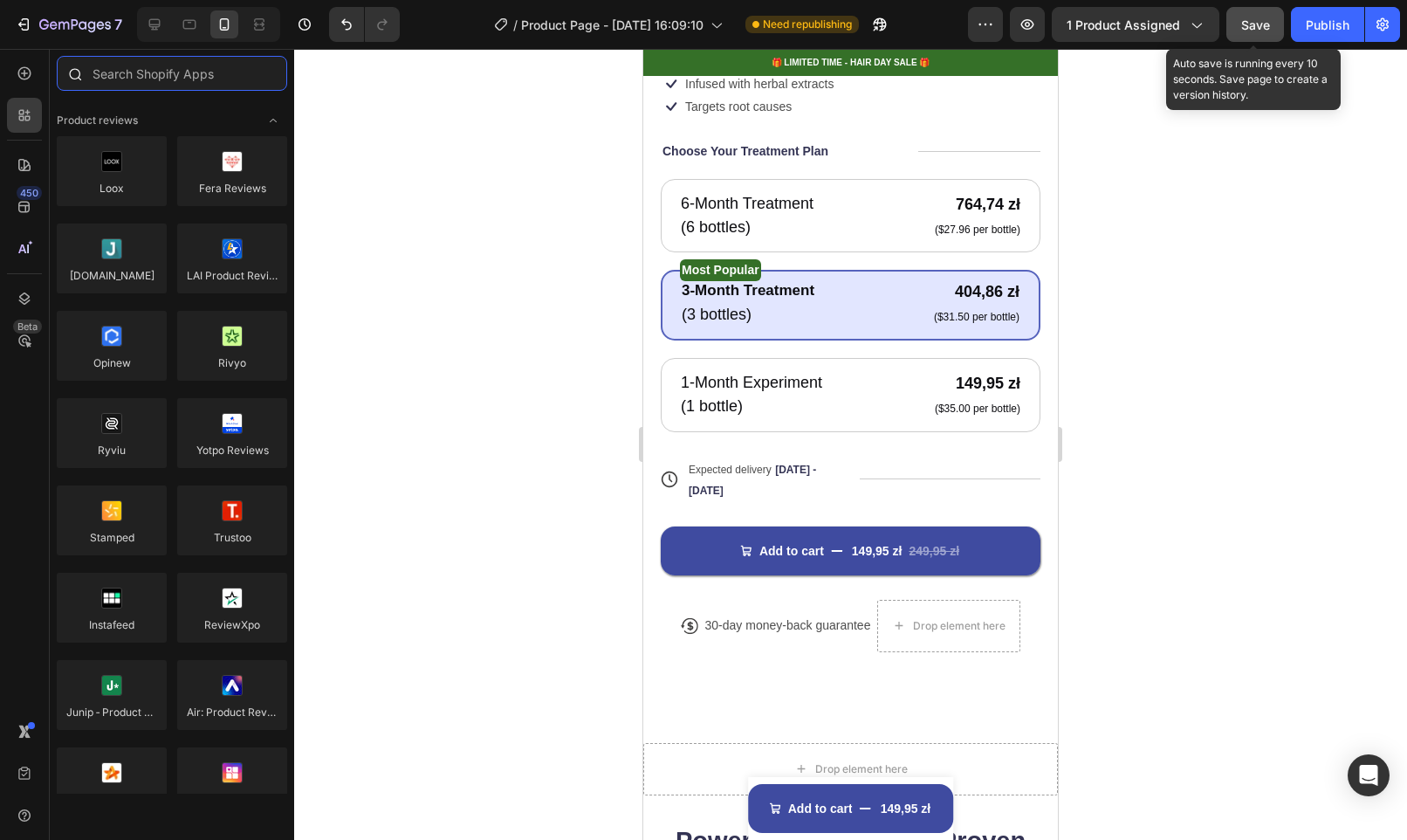
click at [156, 75] on input "text" at bounding box center [172, 74] width 230 height 35
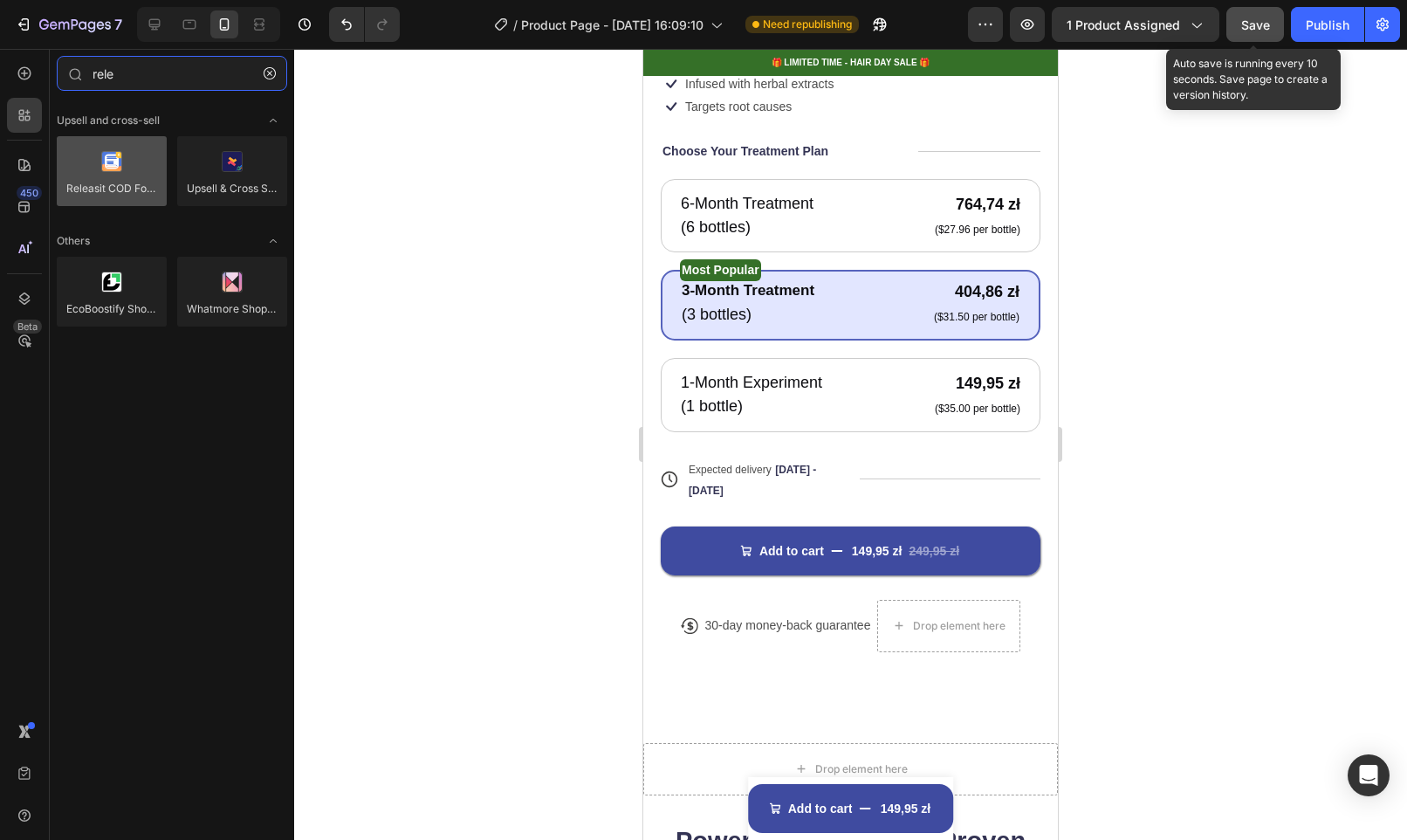
type input "rele"
click at [104, 165] on div at bounding box center [112, 171] width 110 height 70
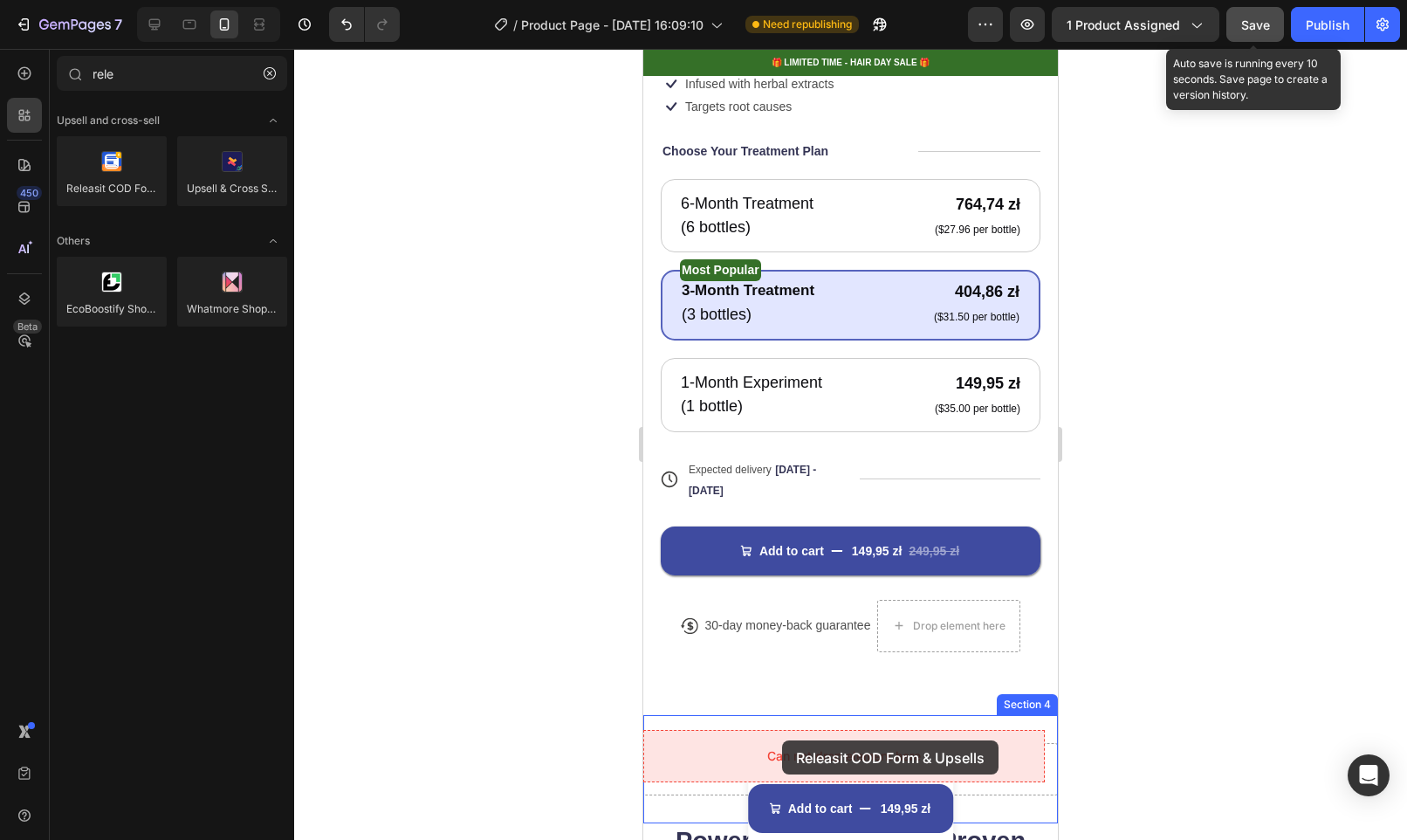
drag, startPoint x: 718, startPoint y: 221, endPoint x: 782, endPoint y: 740, distance: 522.9
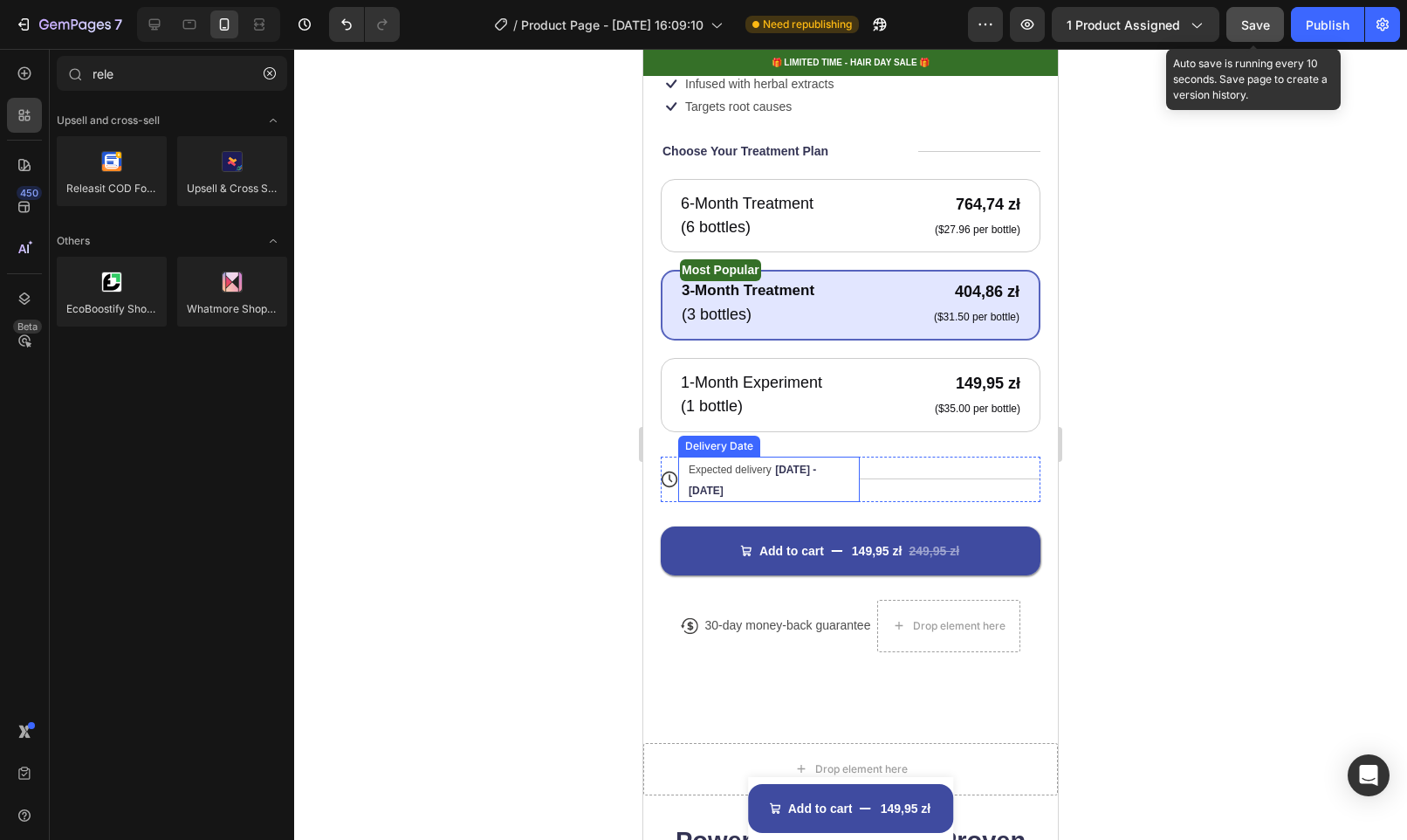
click at [823, 484] on div "Expected delivery Aug 29 - Aug 31" at bounding box center [761, 479] width 148 height 45
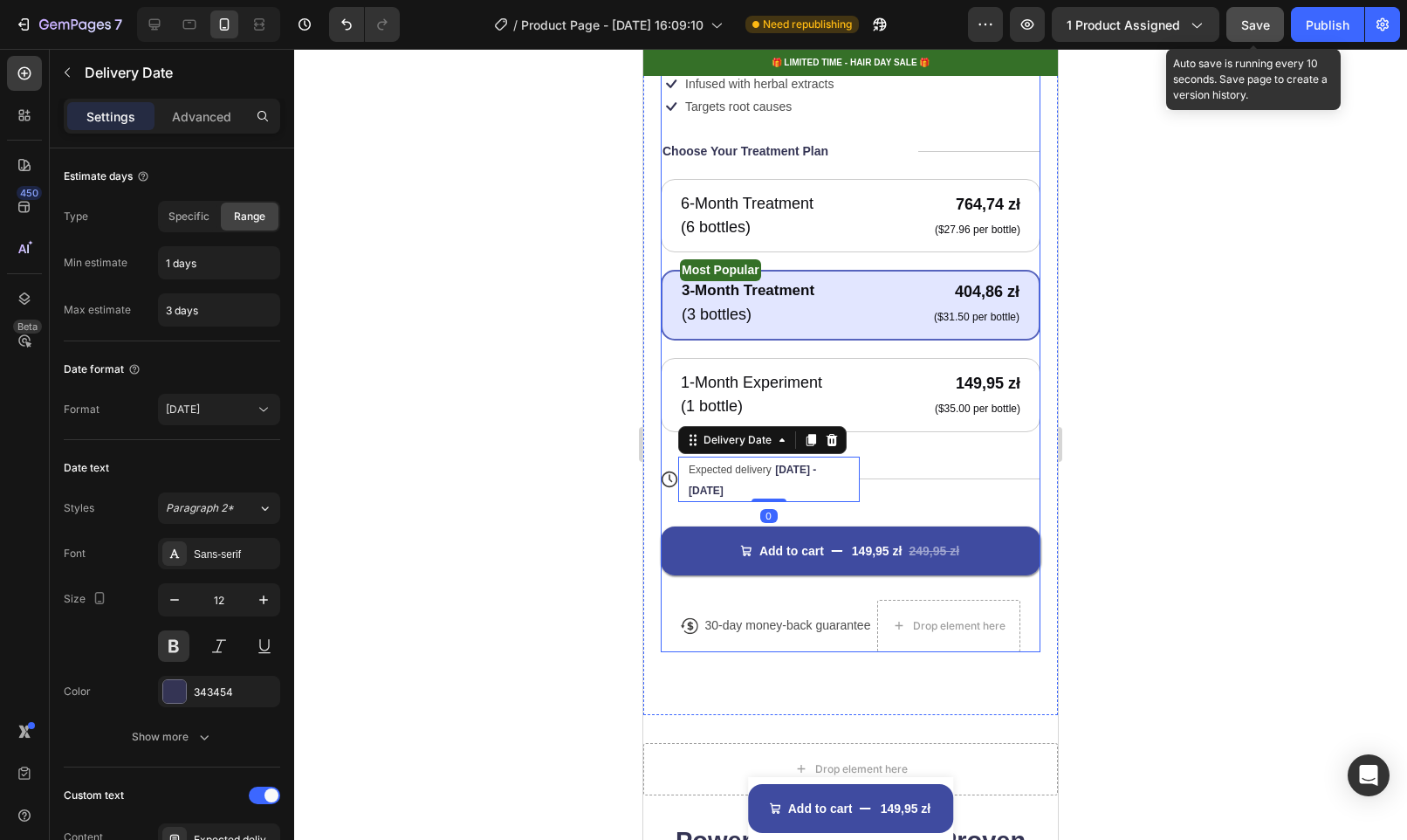
click at [835, 502] on div "Add to cart 149,95 zł 249,95 zł Add to Cart" at bounding box center [851, 539] width 379 height 74
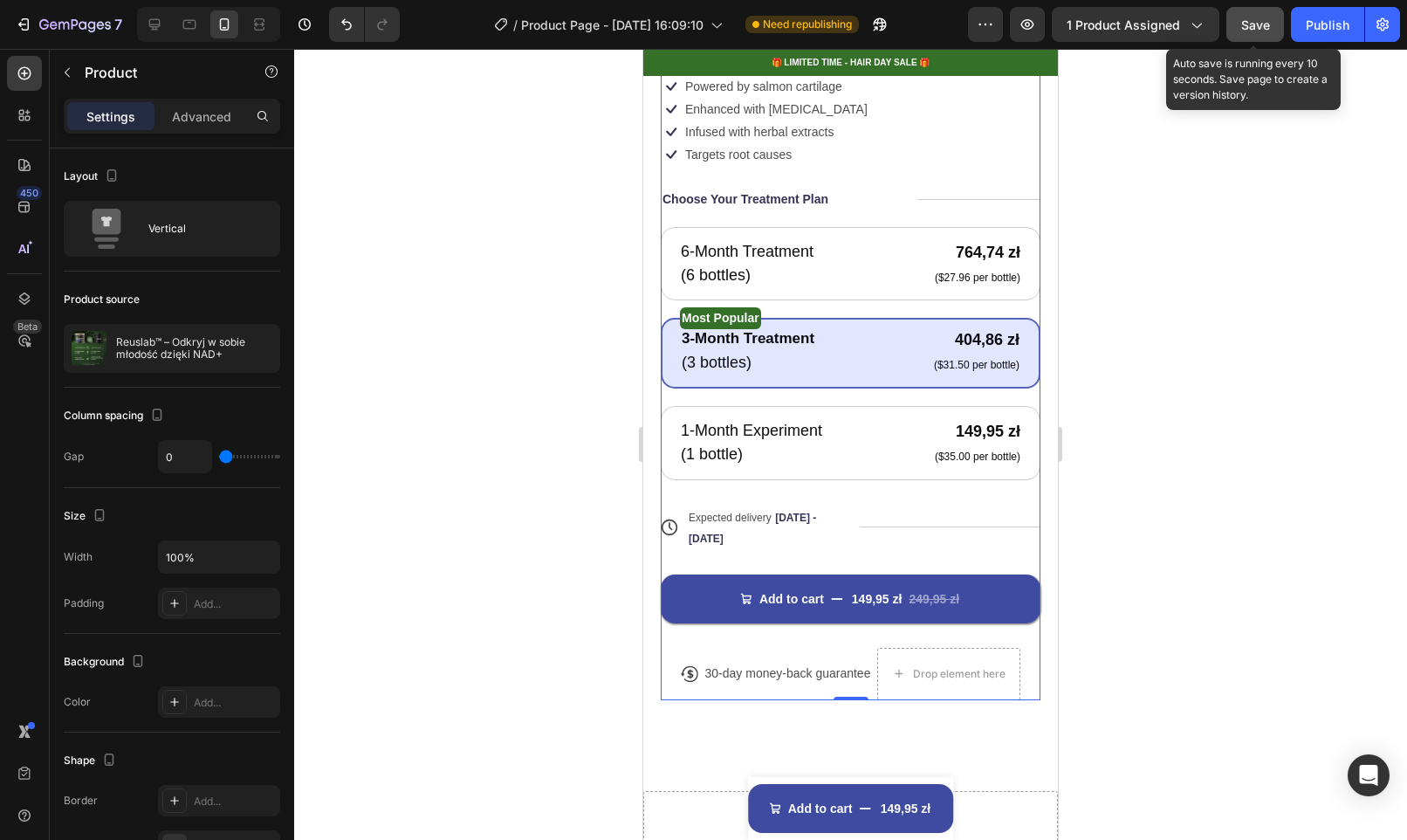
scroll to position [744, 0]
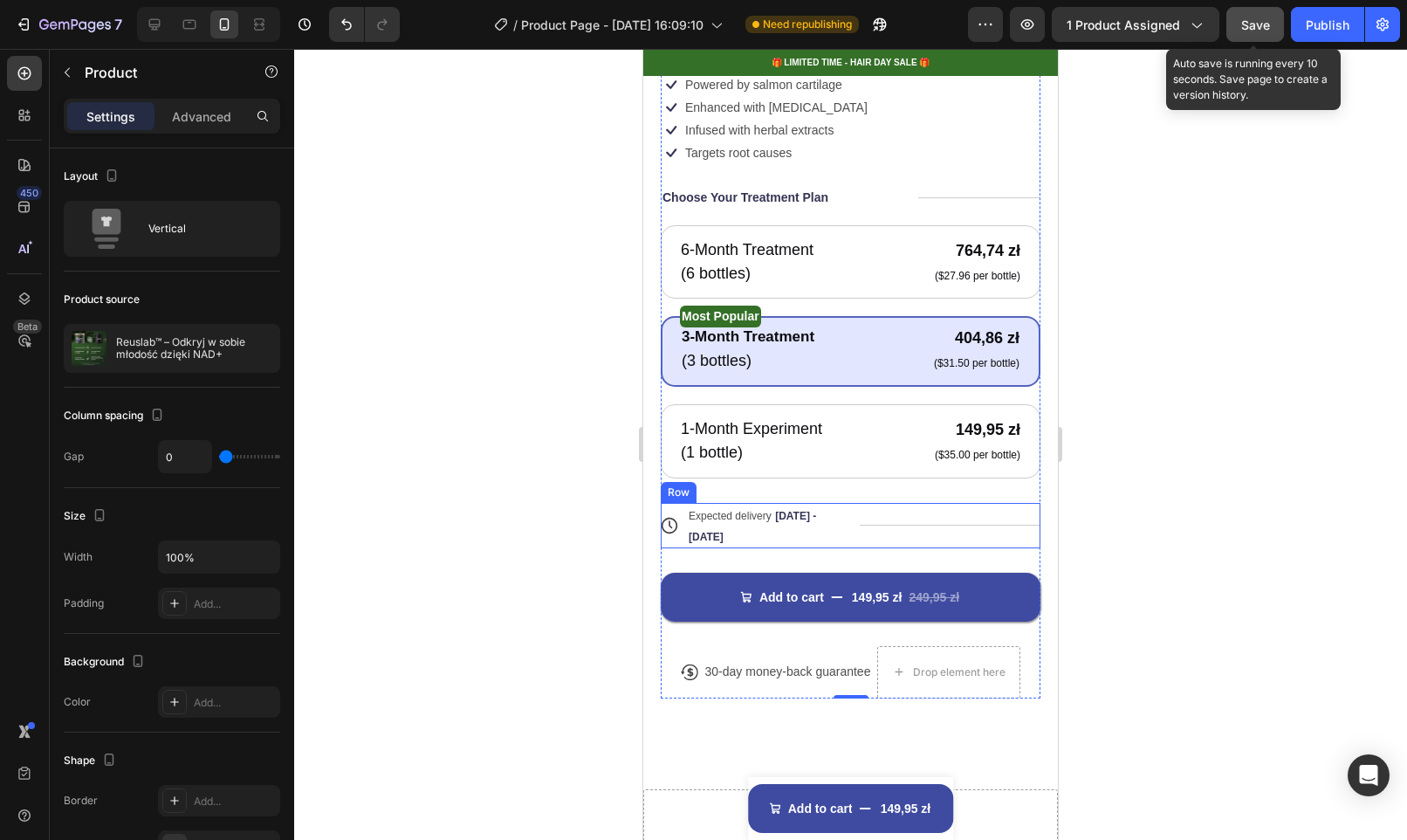
click at [883, 503] on div "Title Line" at bounding box center [950, 525] width 182 height 45
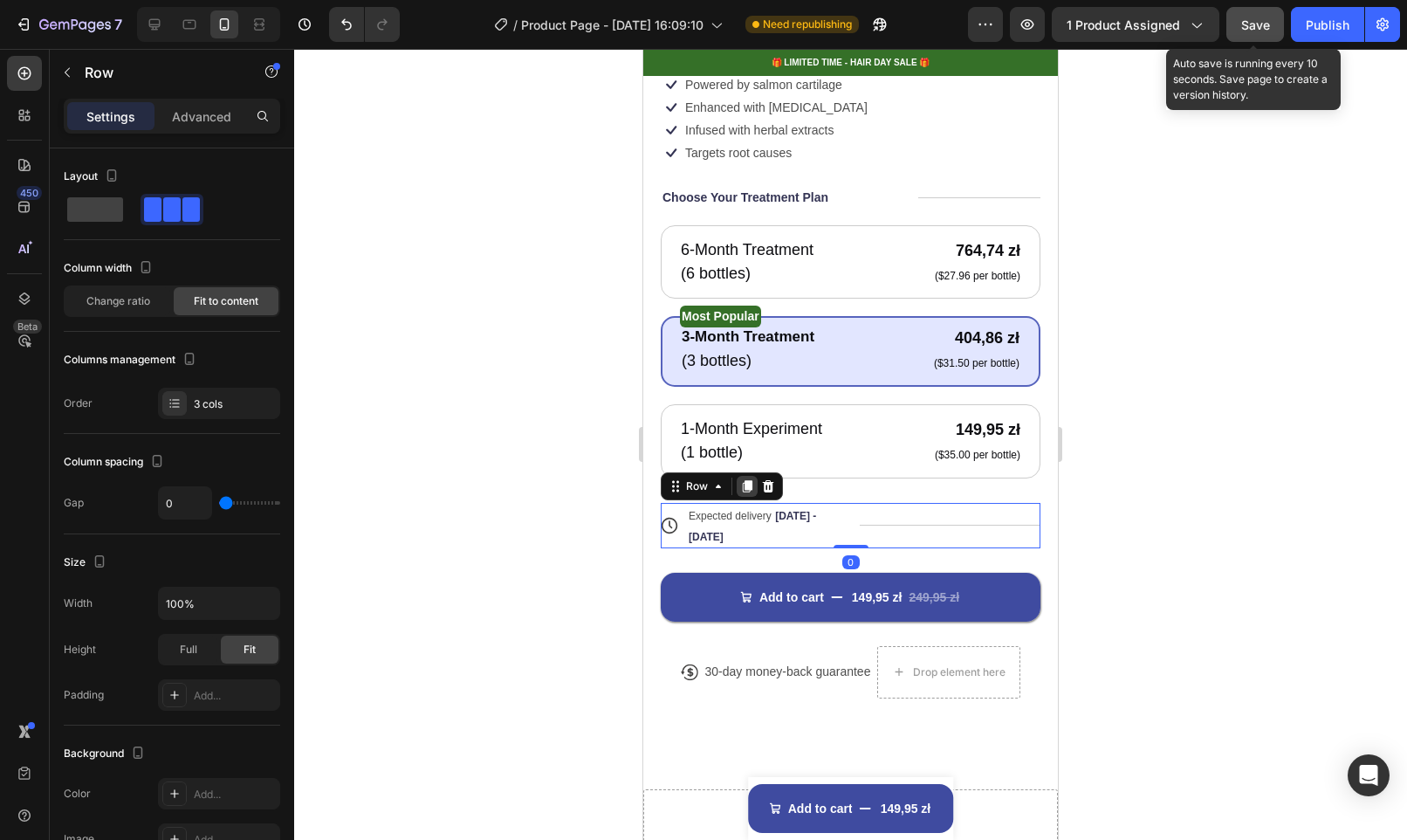
click at [744, 480] on icon at bounding box center [748, 486] width 10 height 13
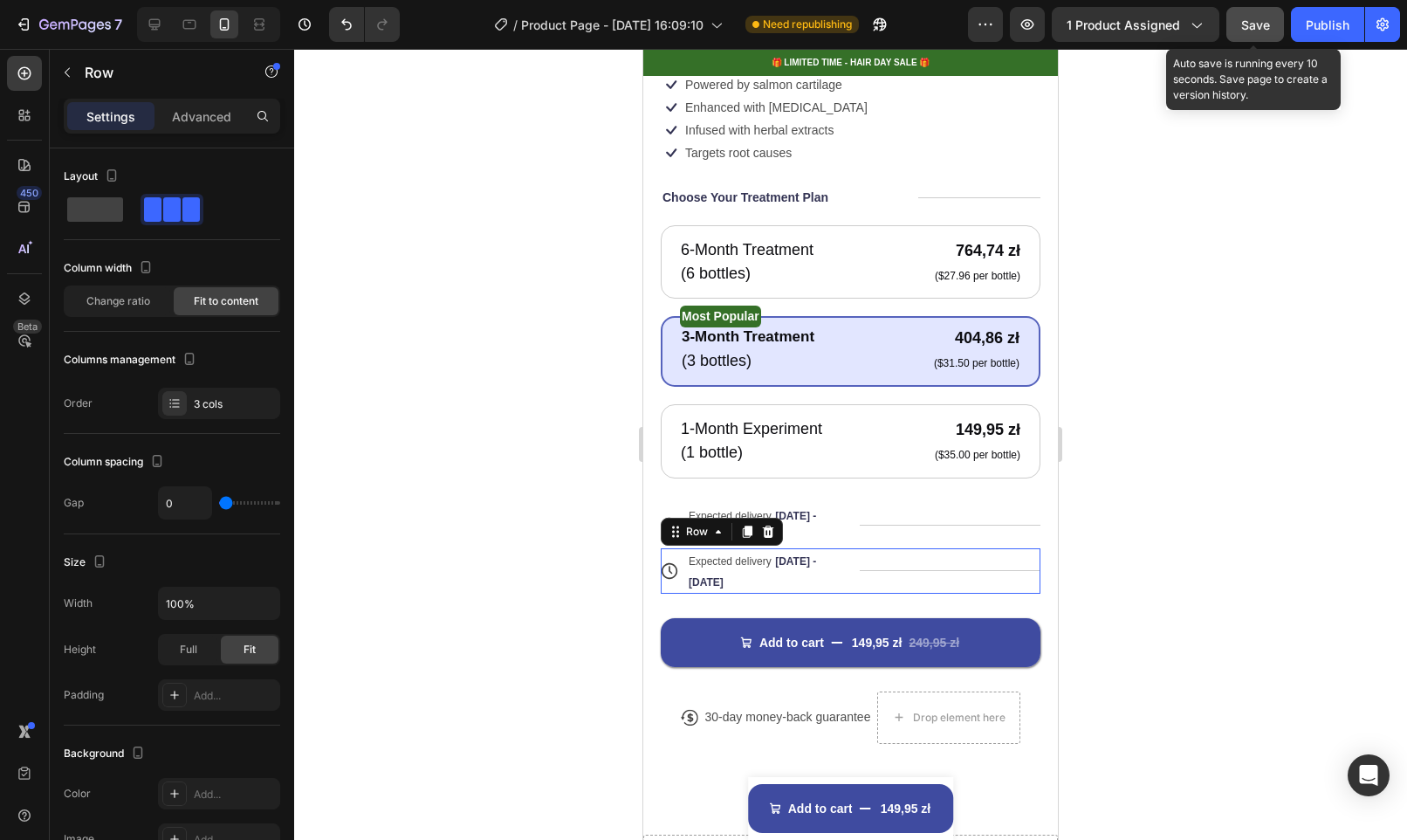
scroll to position [477, 0]
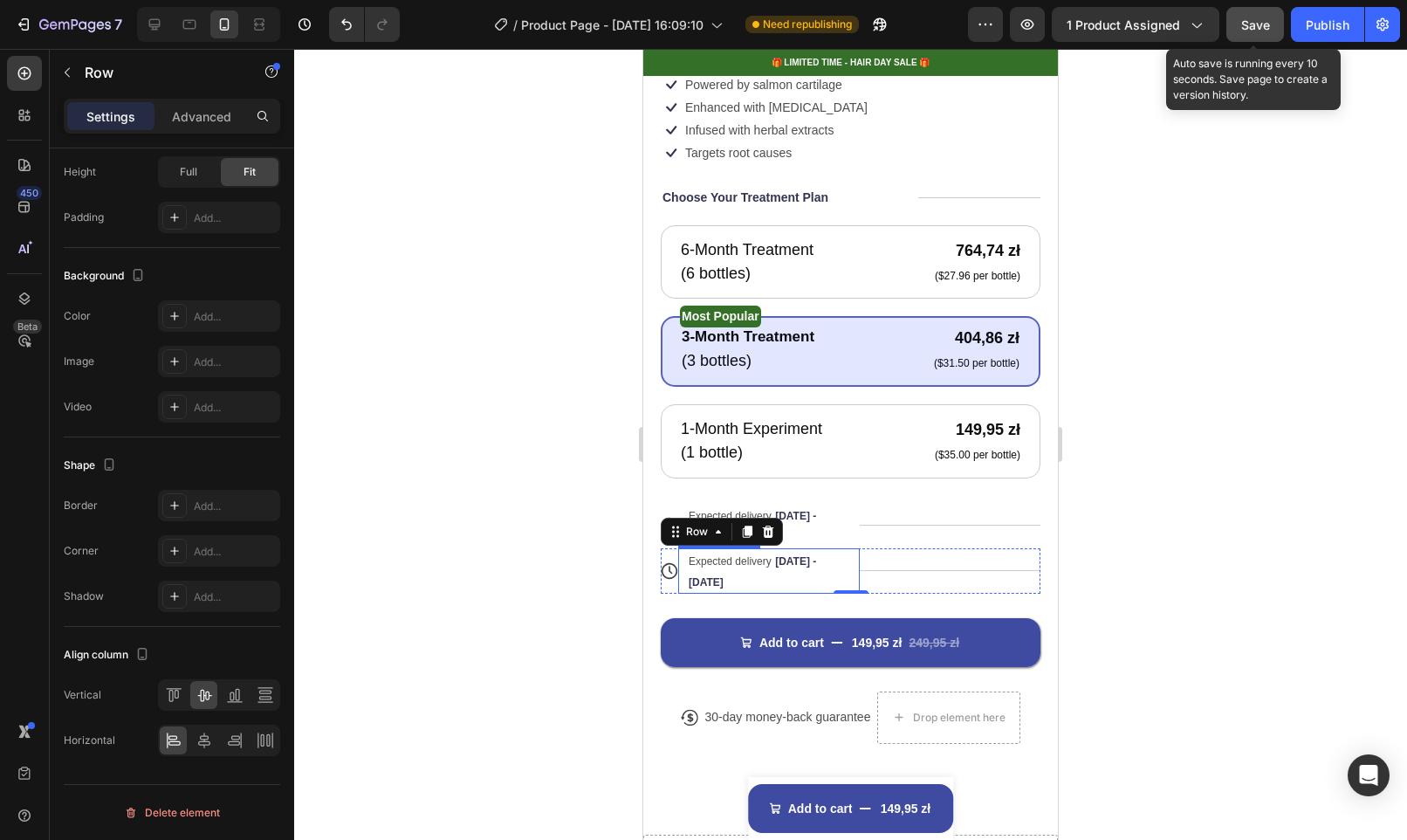
click at [771, 561] on div "Expected delivery Aug 29 - Aug 31" at bounding box center [761, 570] width 148 height 45
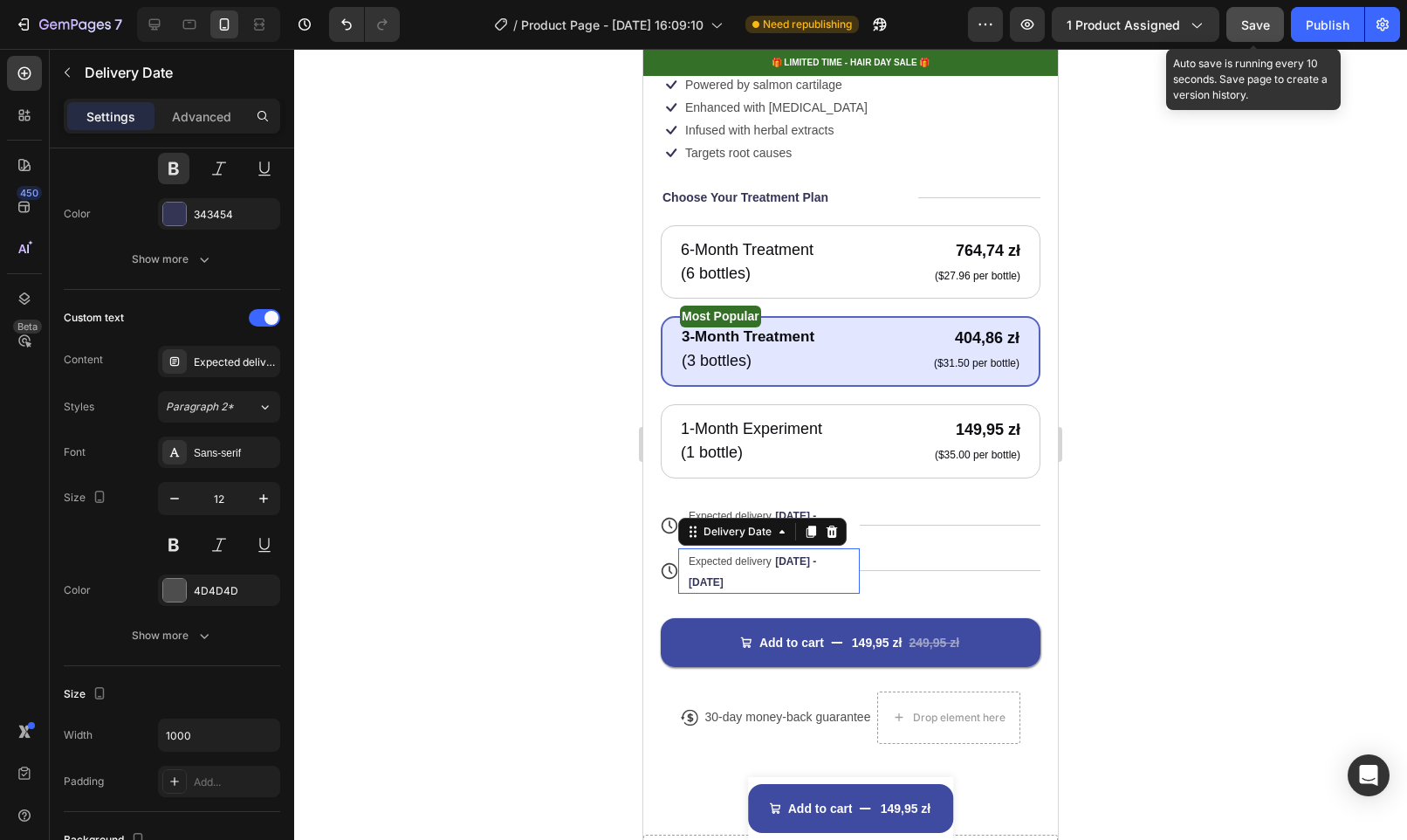
scroll to position [0, 0]
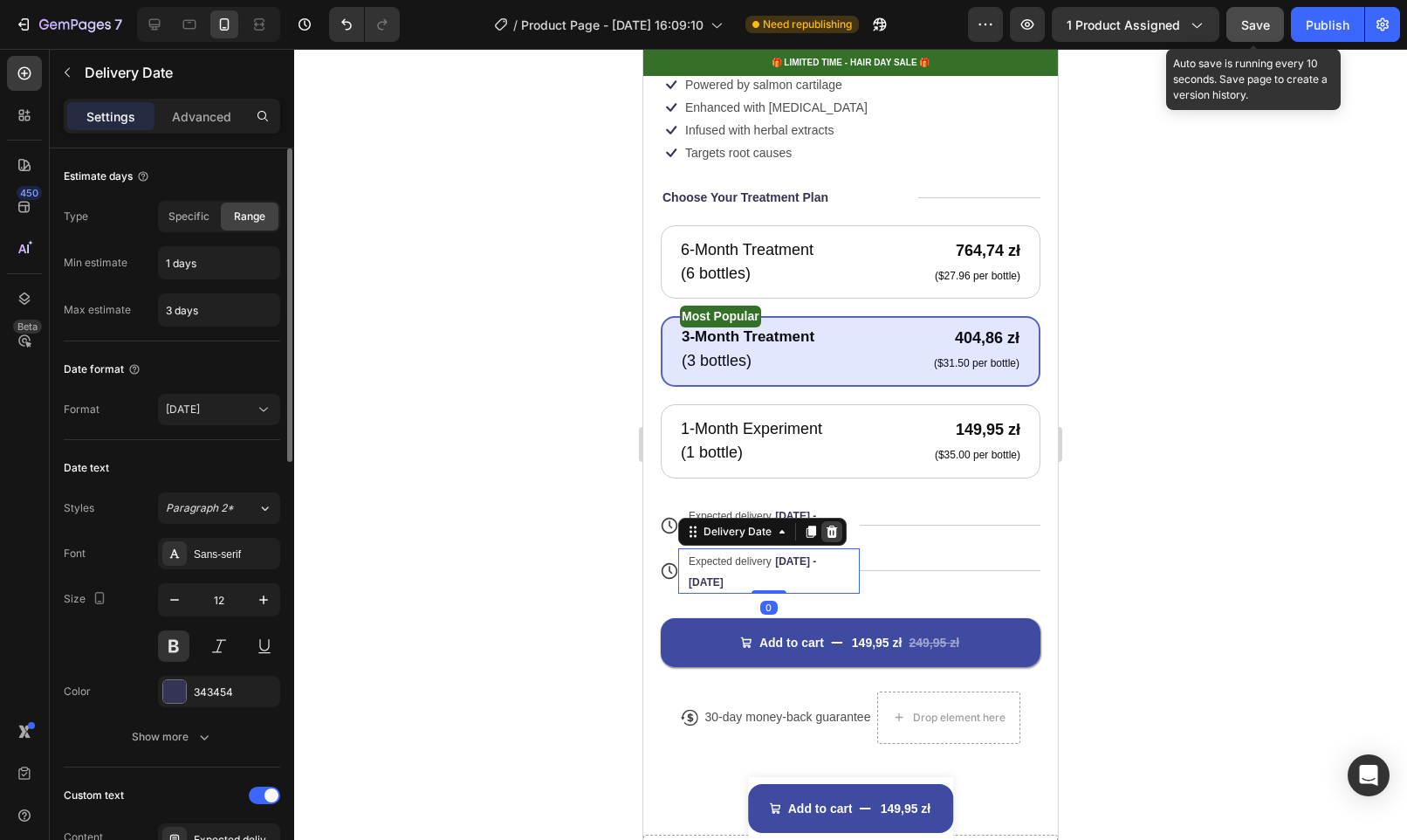
click at [831, 525] on icon at bounding box center [832, 531] width 12 height 13
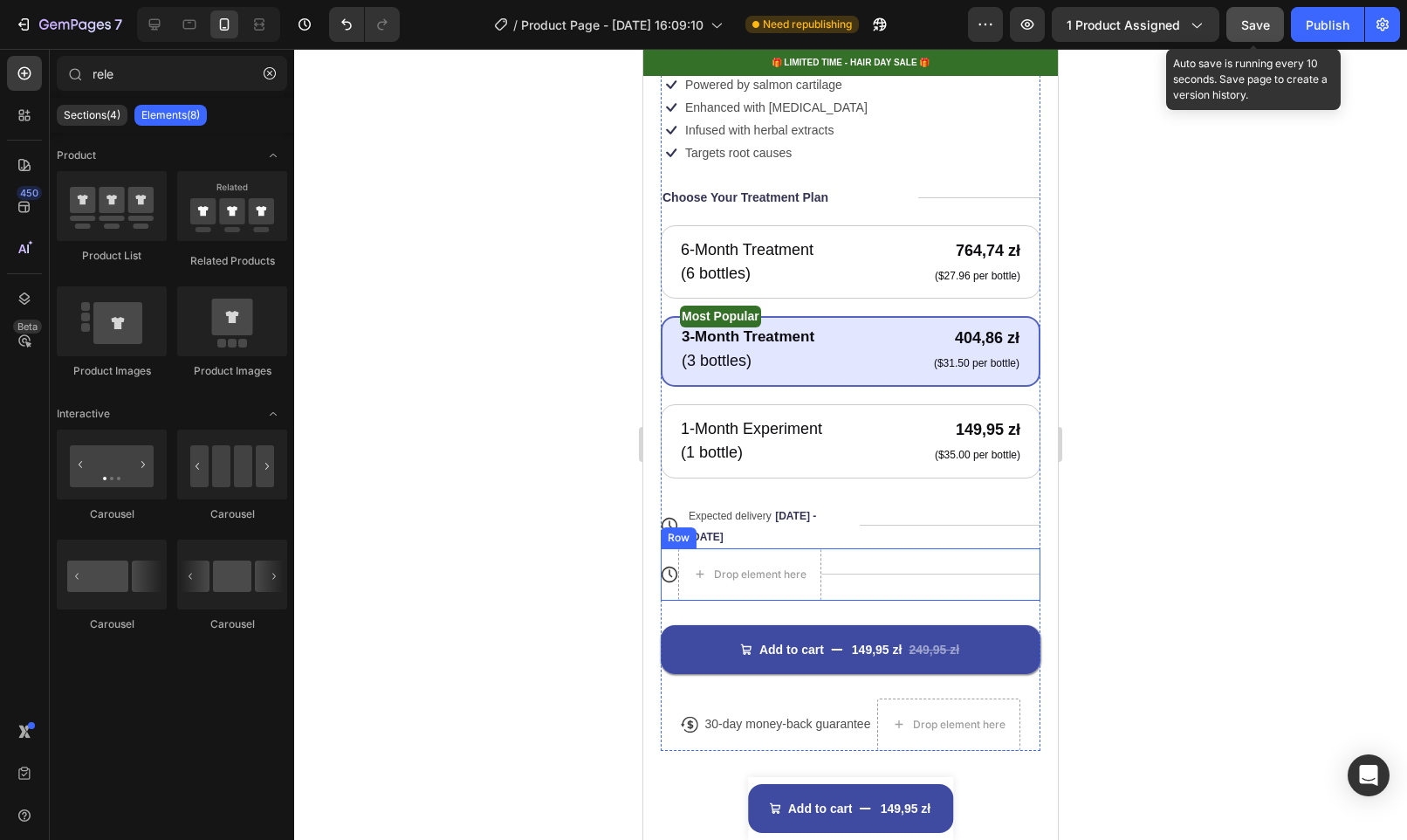
click at [874, 555] on div "Title Line" at bounding box center [931, 574] width 219 height 52
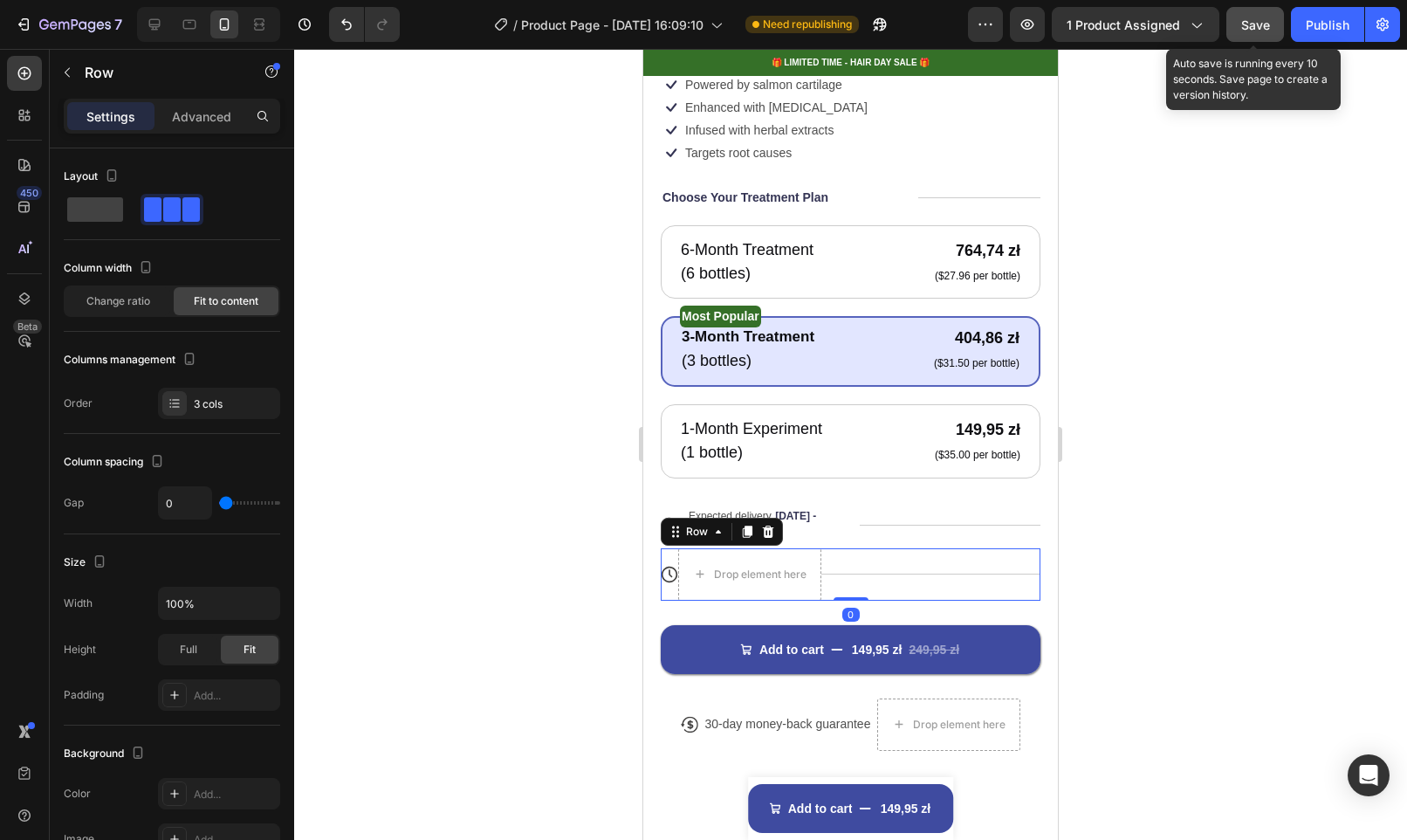
click at [866, 559] on div "Title Line" at bounding box center [931, 574] width 219 height 52
click at [664, 583] on div "Icon" at bounding box center [670, 574] width 17 height 52
click at [669, 565] on icon at bounding box center [670, 574] width 17 height 17
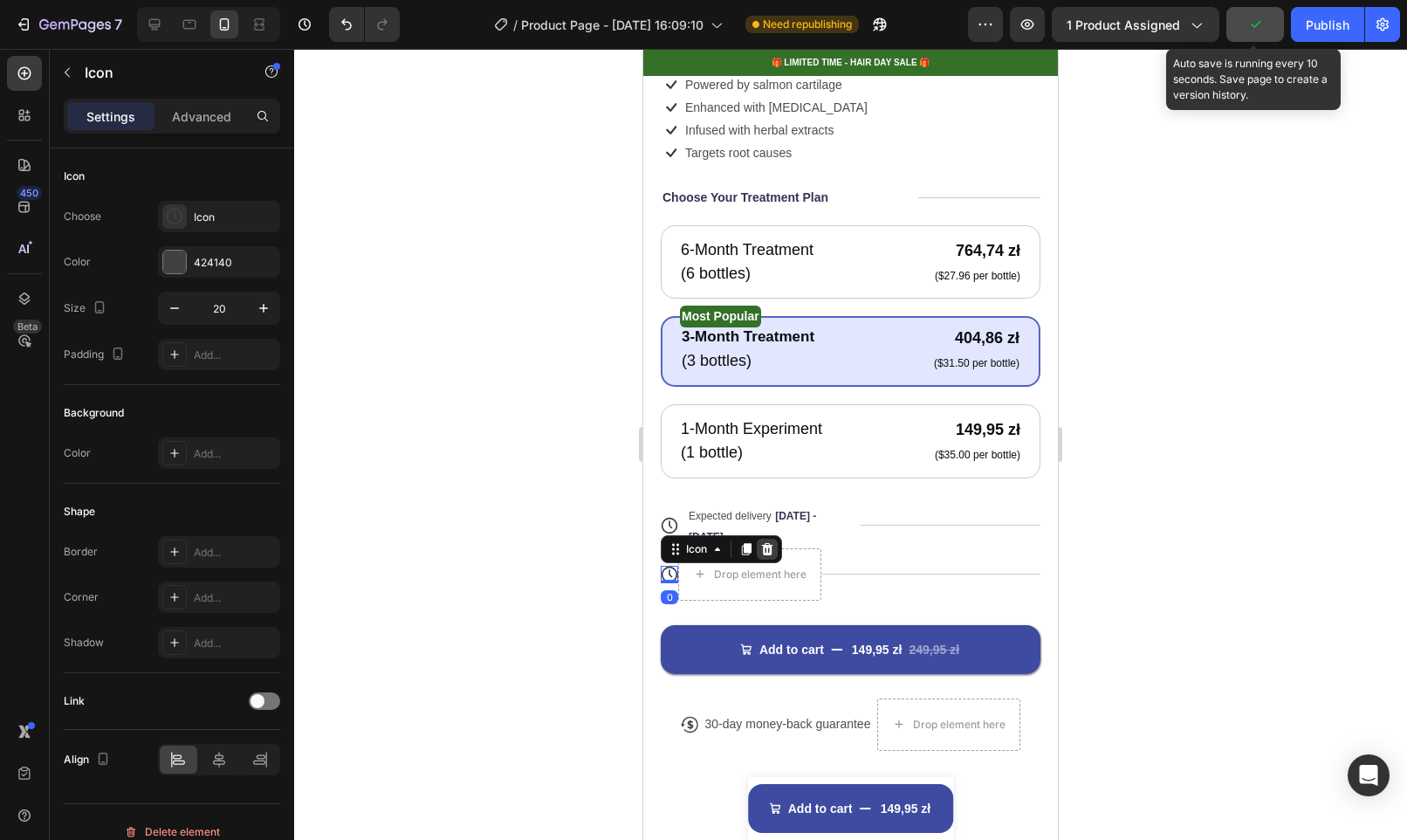
click at [768, 543] on icon at bounding box center [767, 549] width 12 height 13
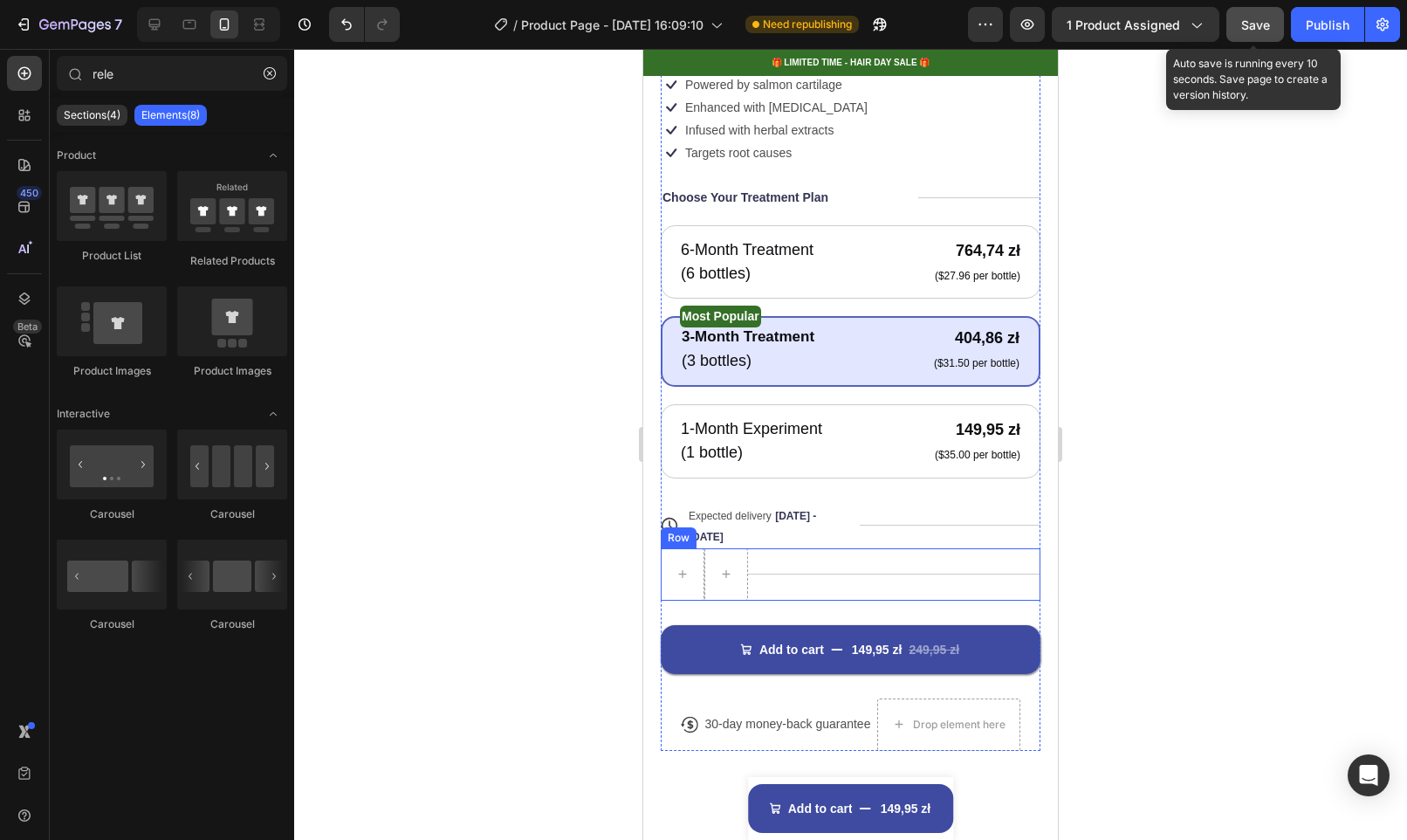
click at [874, 565] on div "Title Line" at bounding box center [894, 574] width 292 height 52
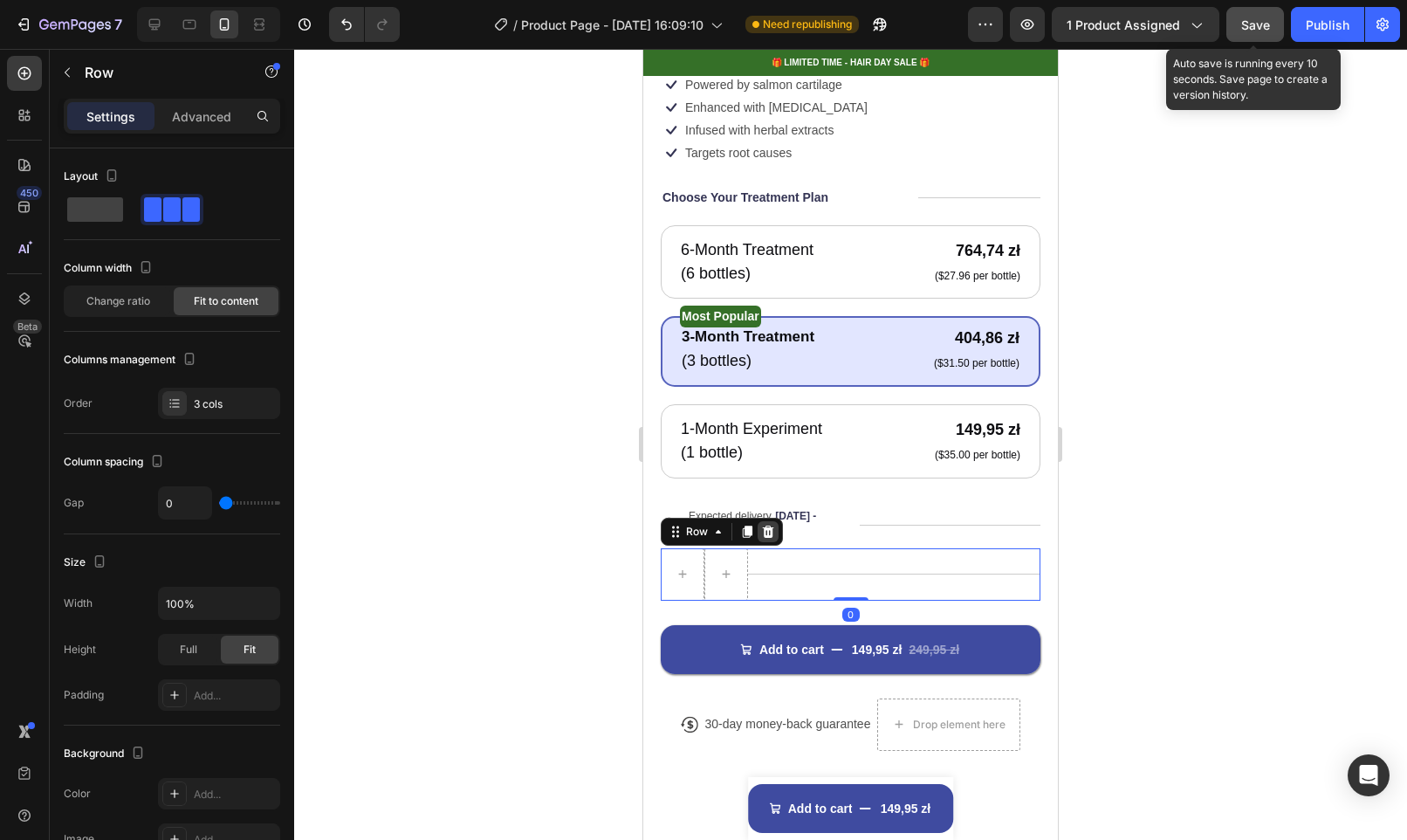
click at [766, 525] on icon at bounding box center [768, 531] width 12 height 13
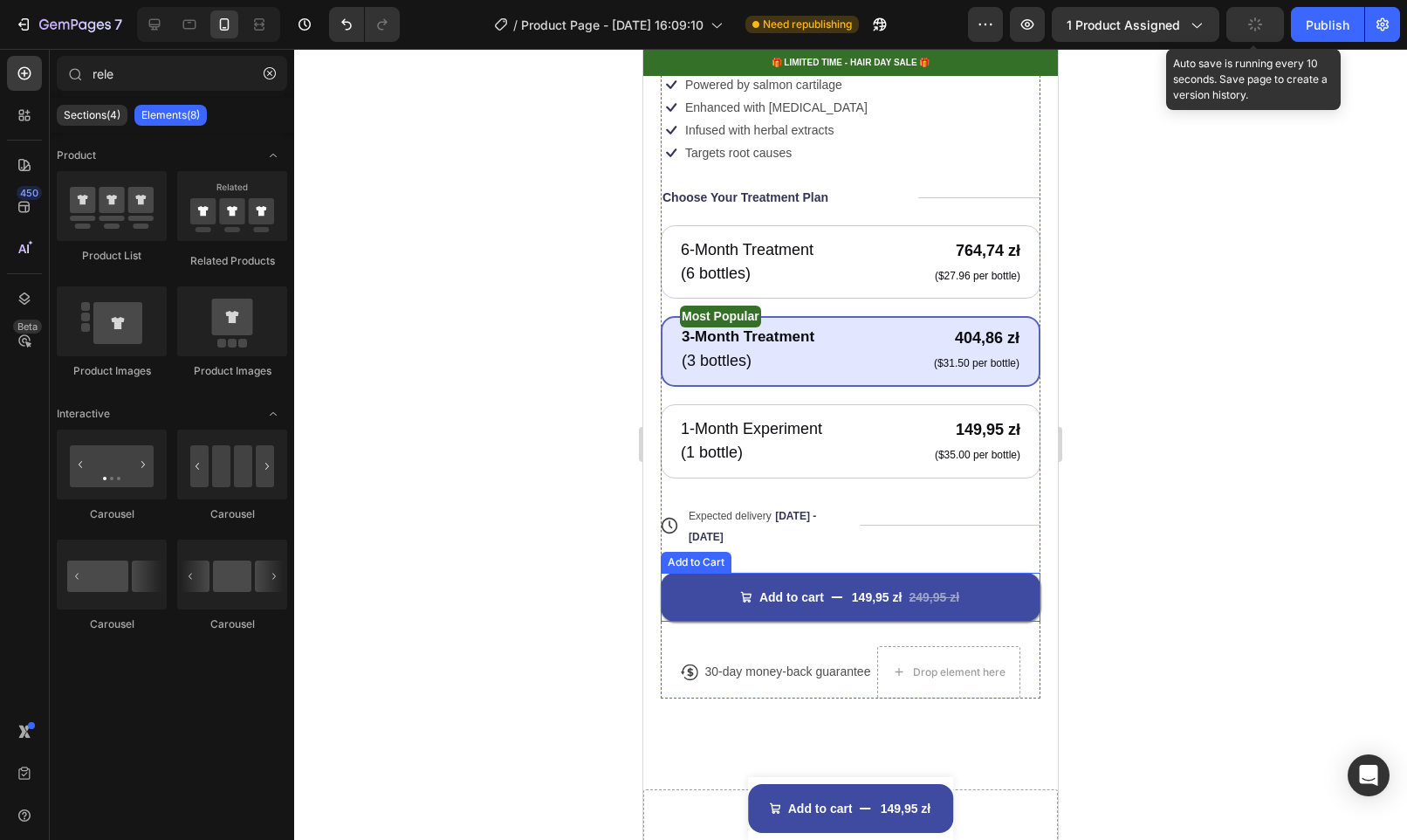
click at [699, 556] on div "Add to cart 149,95 zł 249,95 zł Add to Cart" at bounding box center [851, 585] width 379 height 74
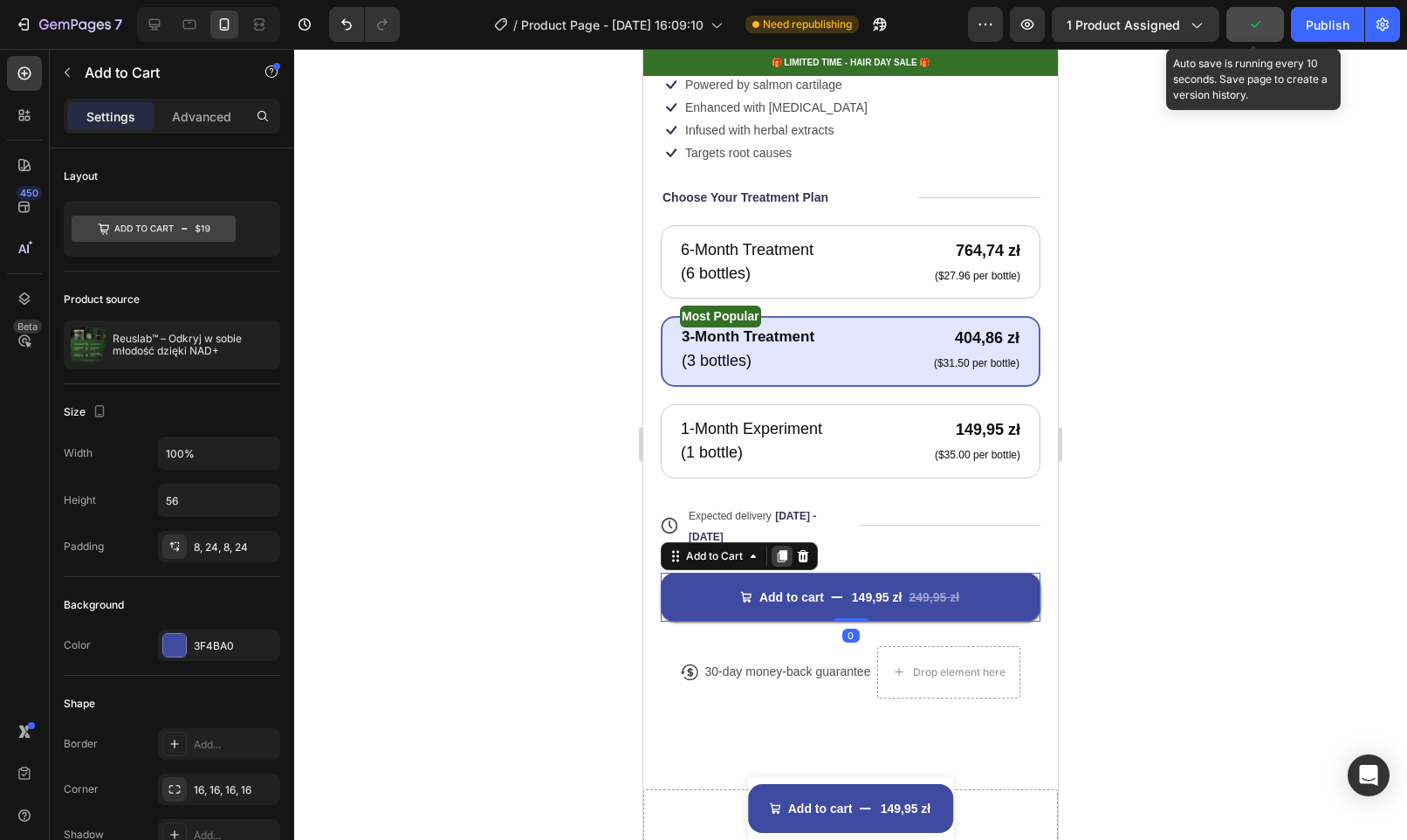
click at [784, 550] on icon at bounding box center [783, 555] width 10 height 13
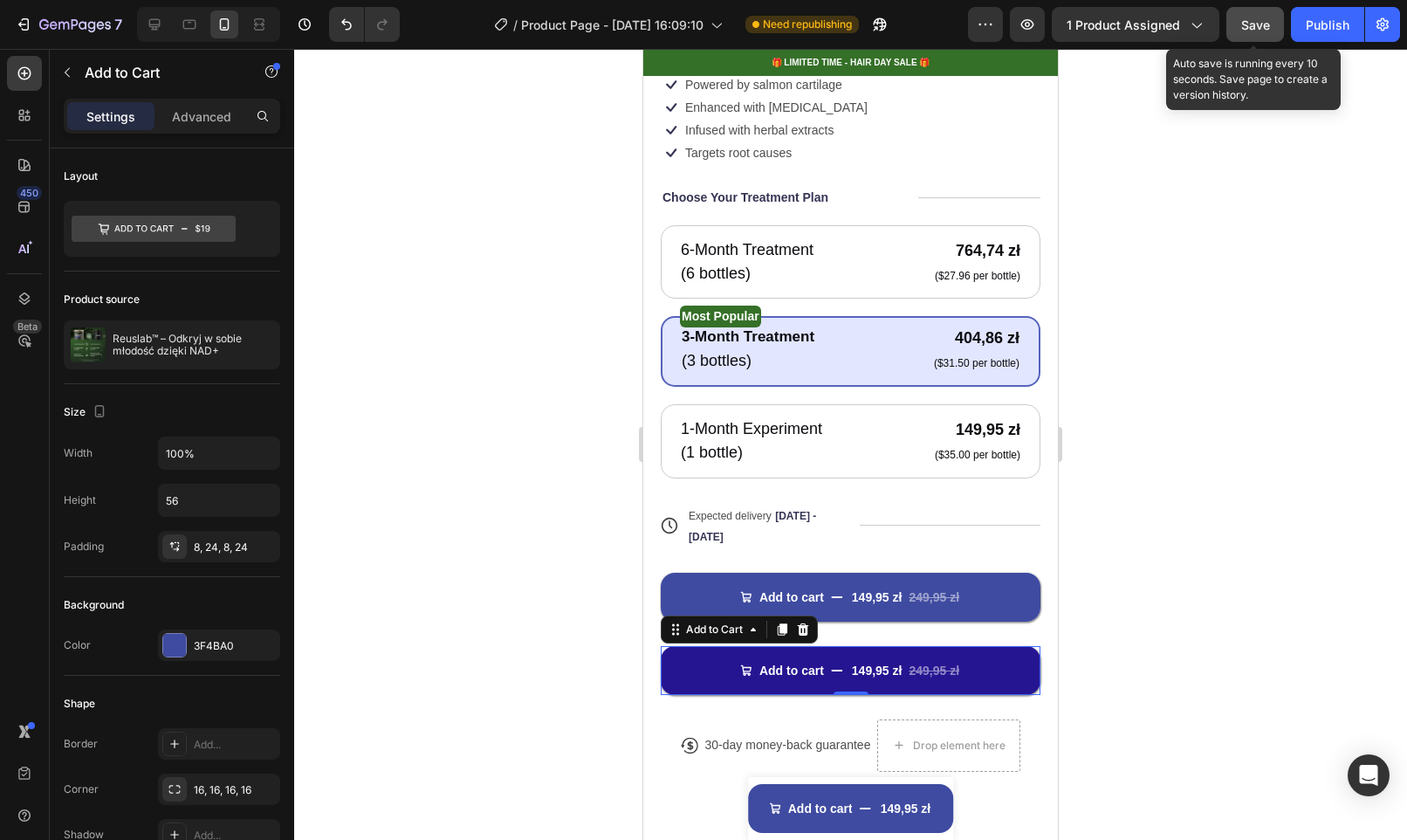
click at [807, 677] on button "Add to cart 149,95 zł 249,95 zł" at bounding box center [851, 670] width 379 height 49
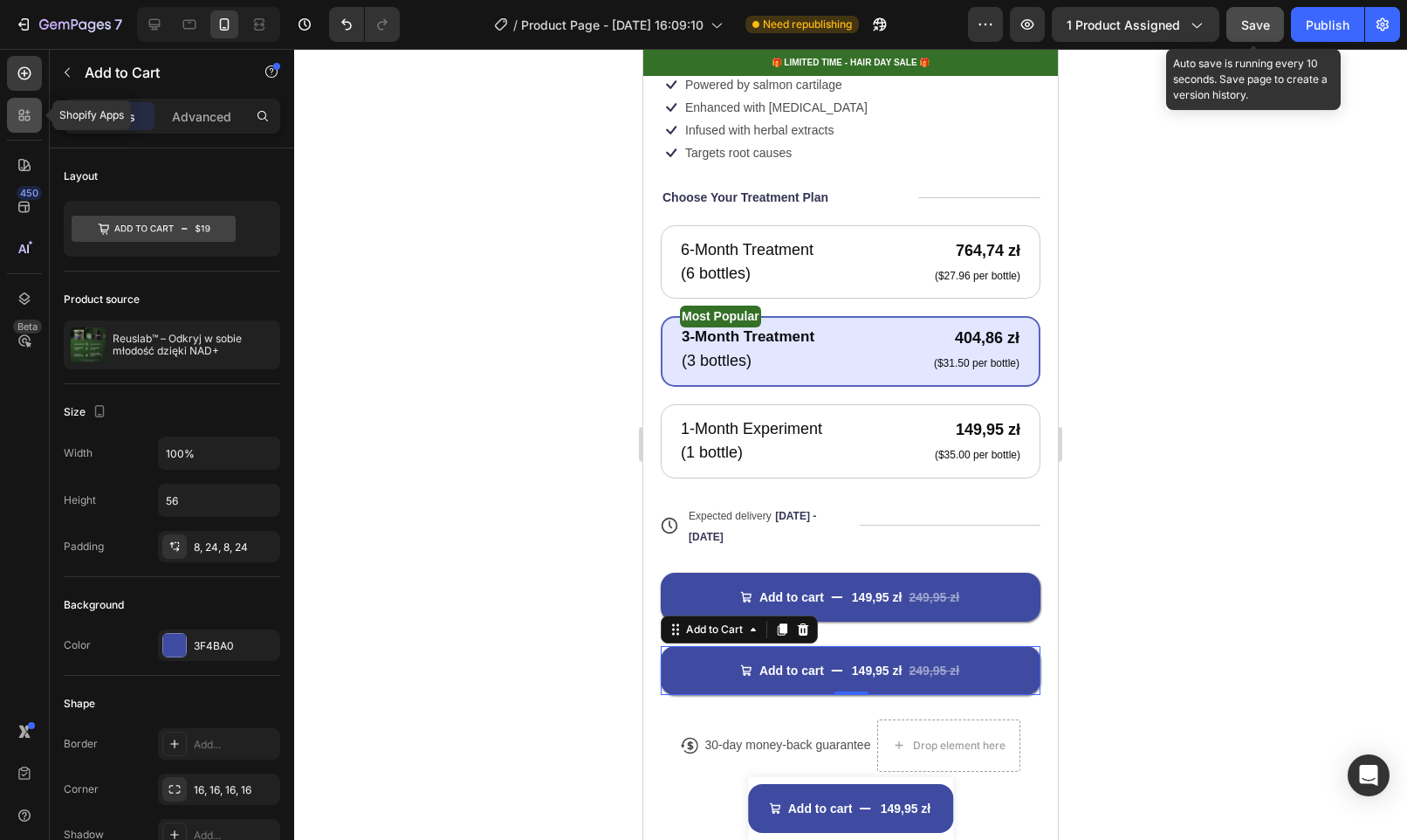
click at [20, 112] on icon at bounding box center [24, 115] width 17 height 17
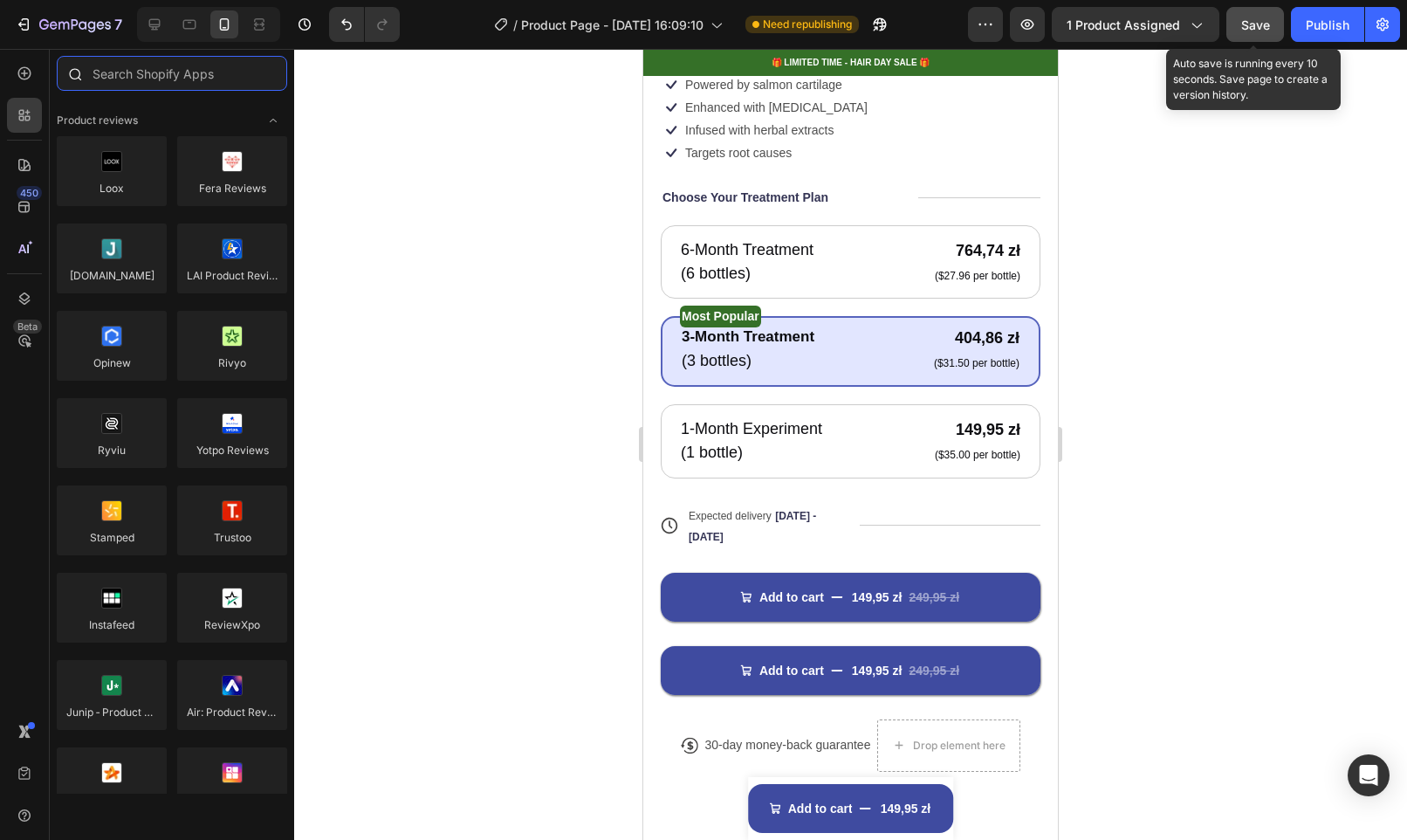
click at [139, 77] on input "text" at bounding box center [172, 74] width 230 height 35
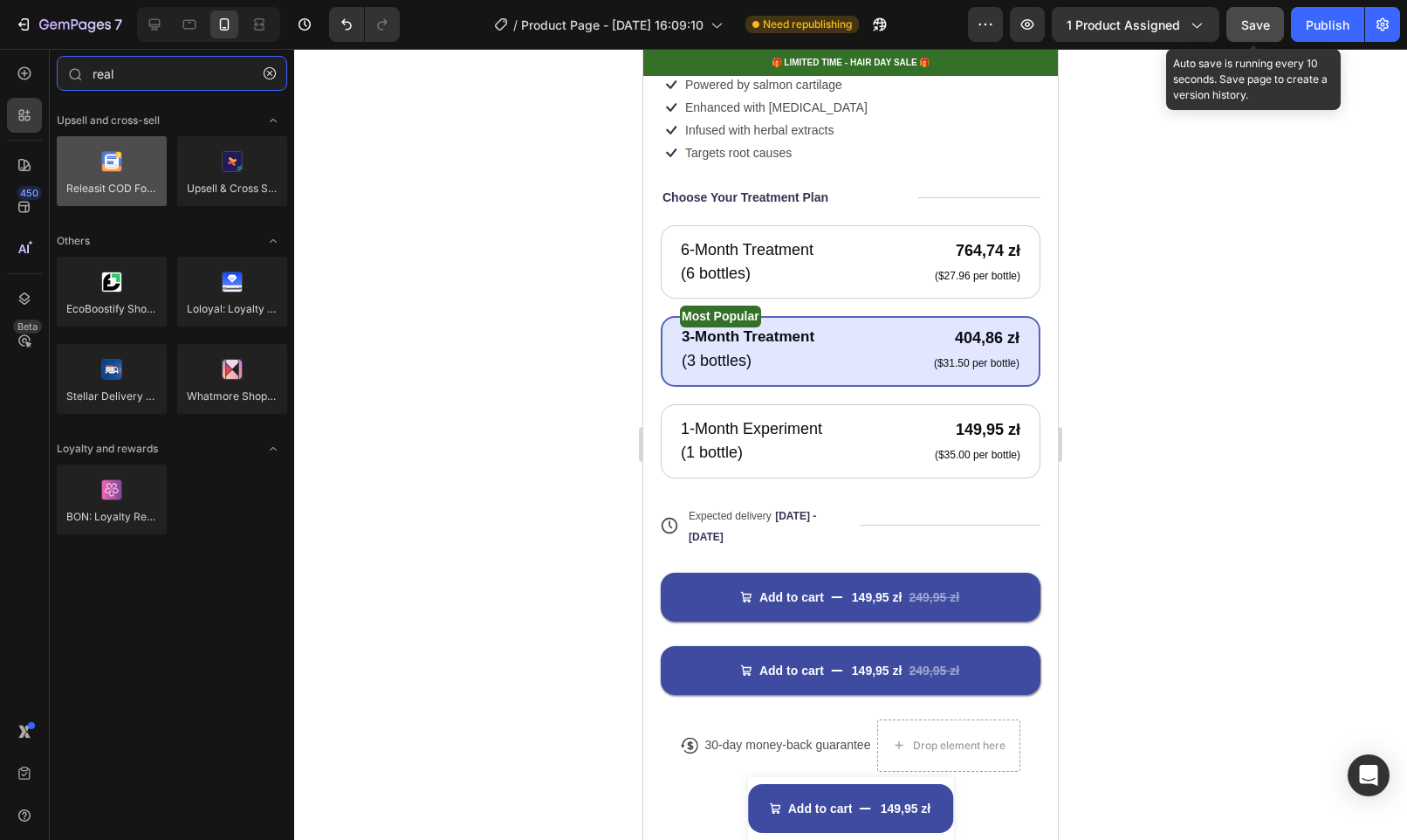
type input "real"
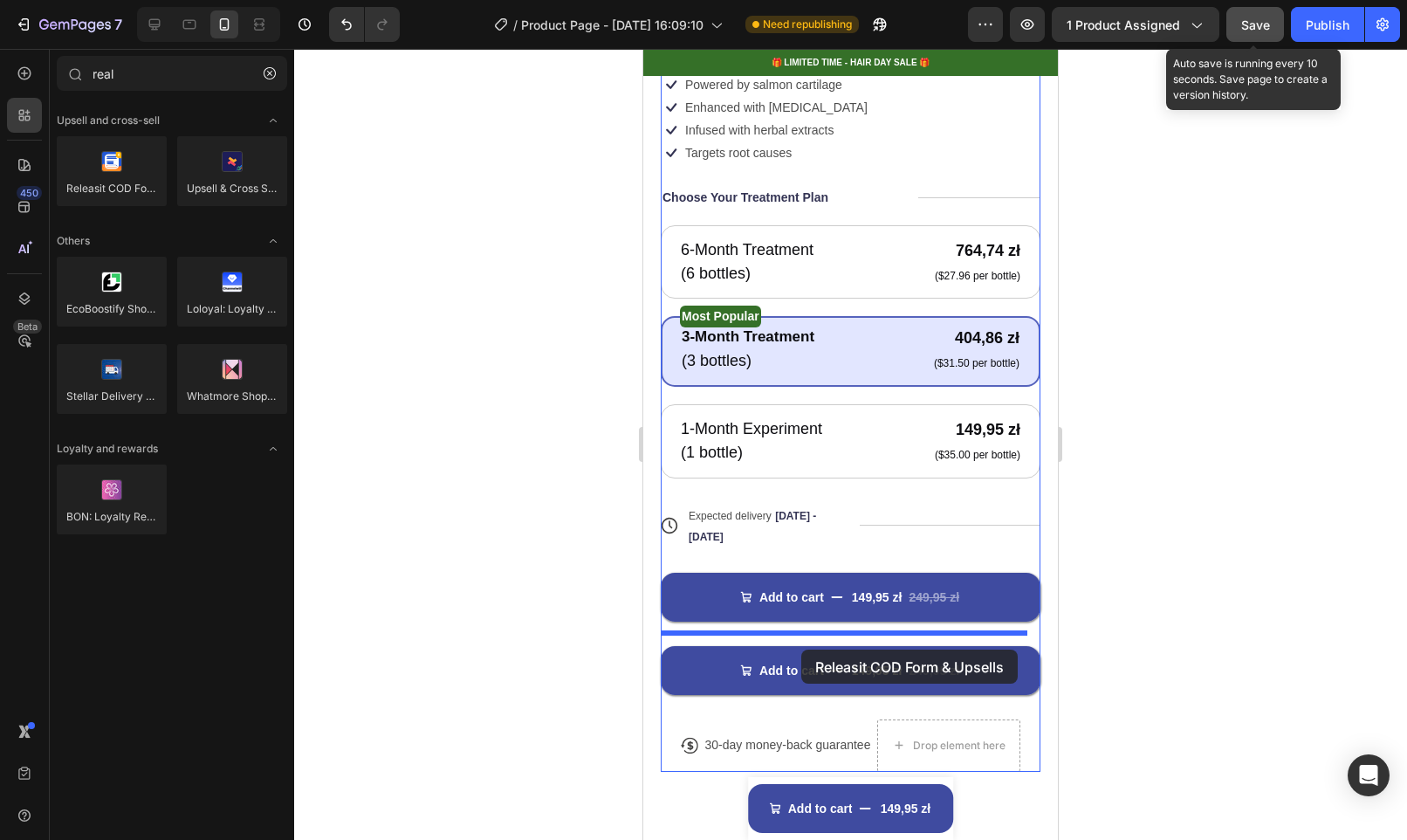
drag, startPoint x: 761, startPoint y: 222, endPoint x: 801, endPoint y: 649, distance: 428.9
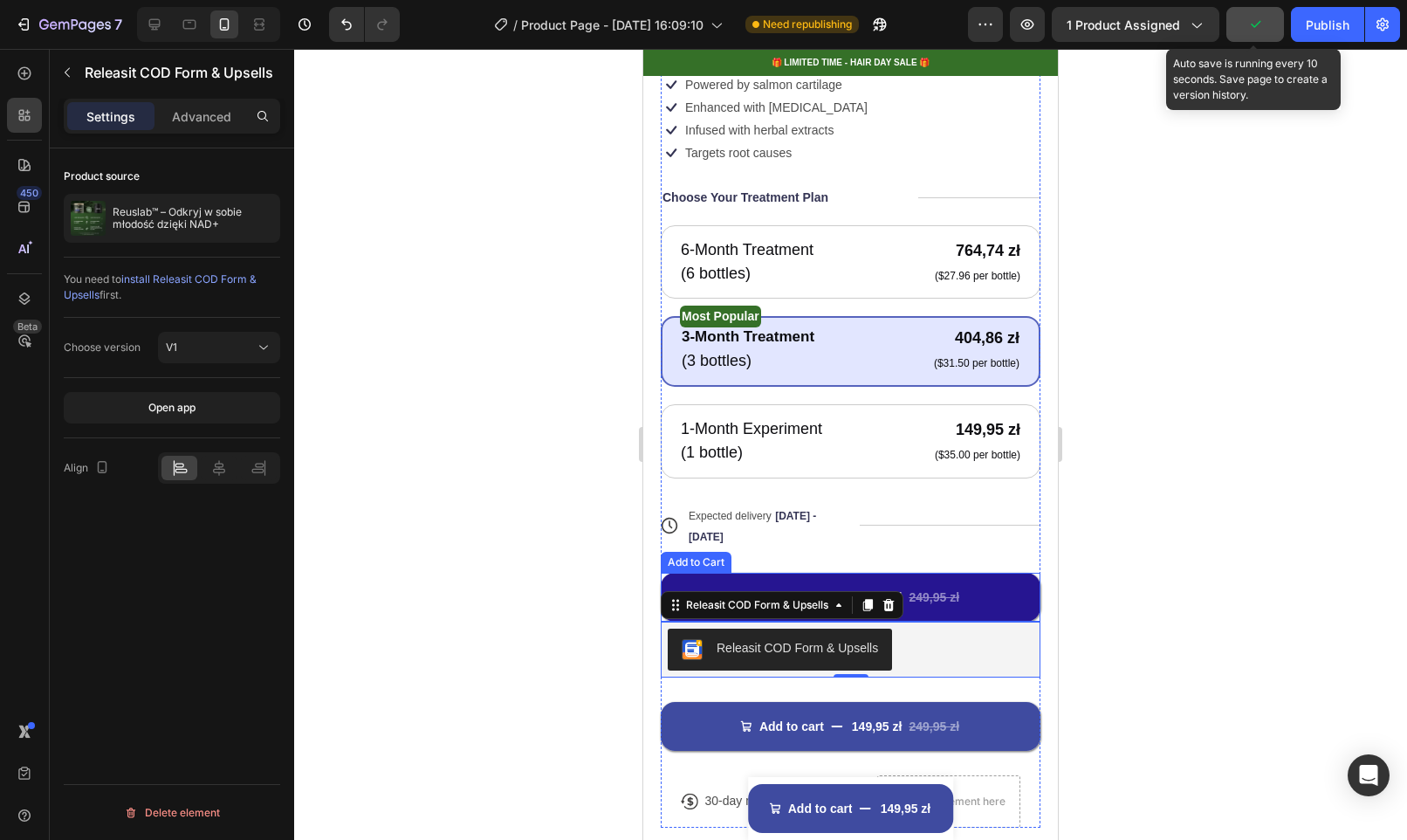
click at [998, 573] on button "Add to cart 149,95 zł 249,95 zł" at bounding box center [851, 597] width 379 height 49
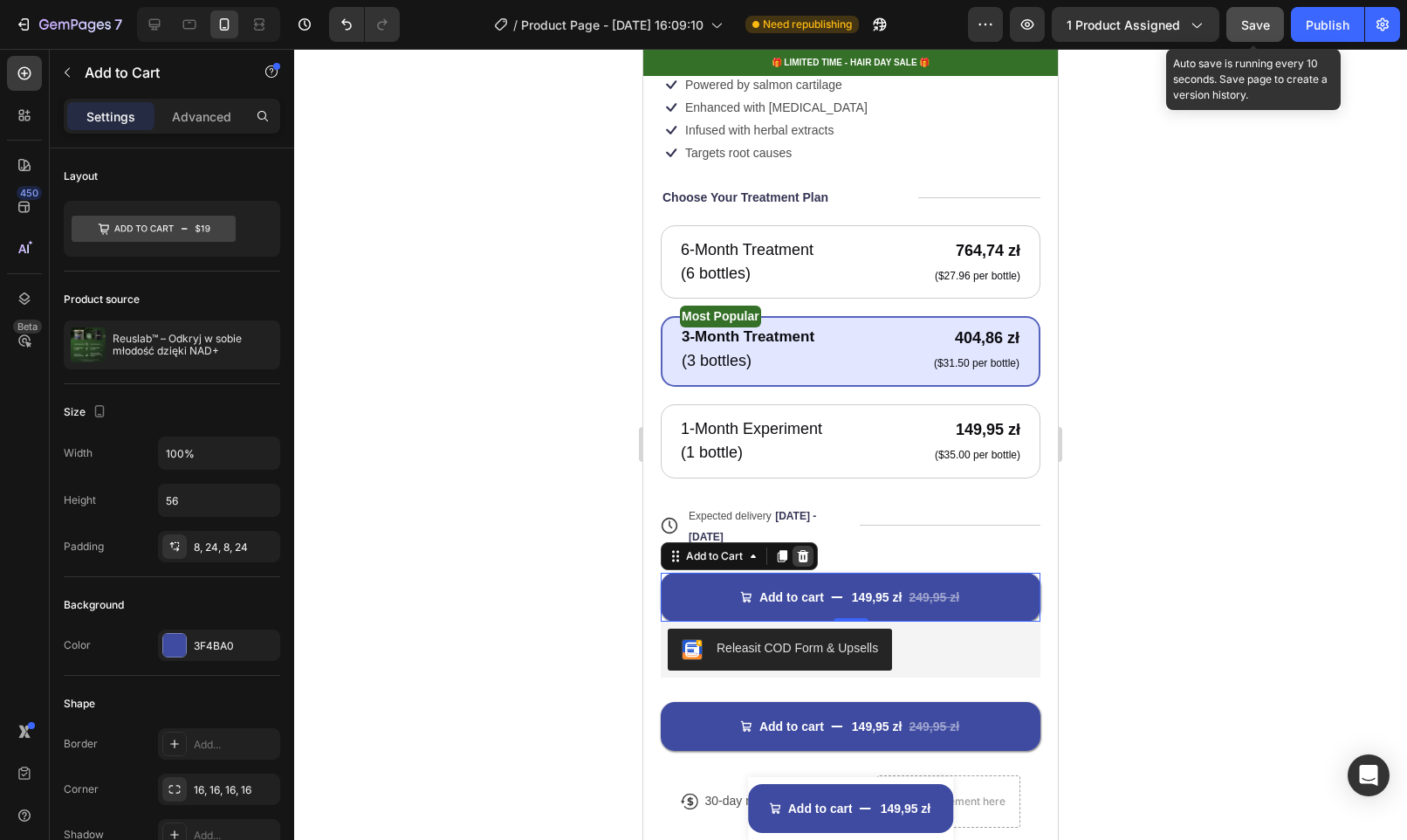
click at [803, 550] on icon at bounding box center [803, 555] width 12 height 13
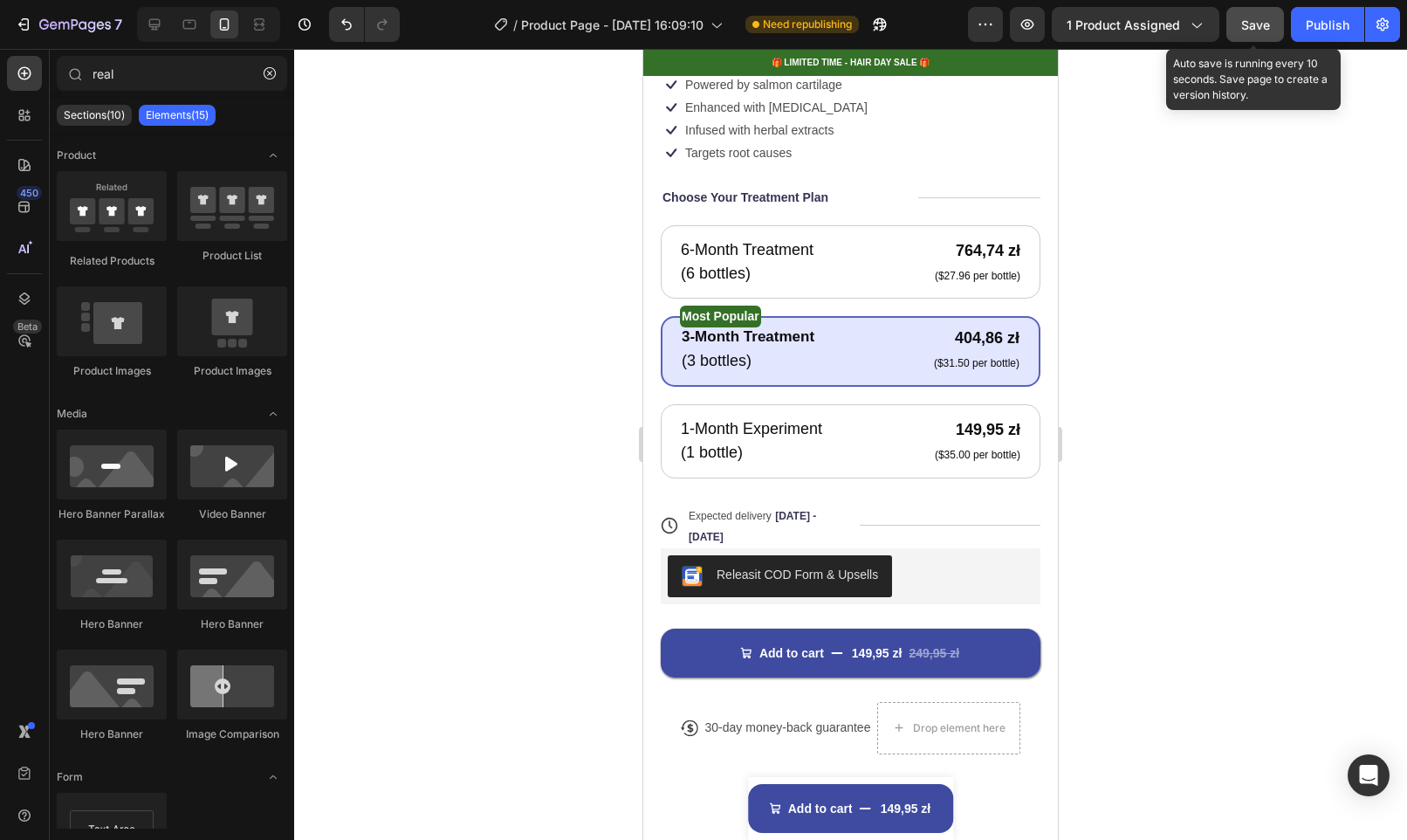
click at [1248, 34] on button "Save" at bounding box center [1255, 24] width 58 height 35
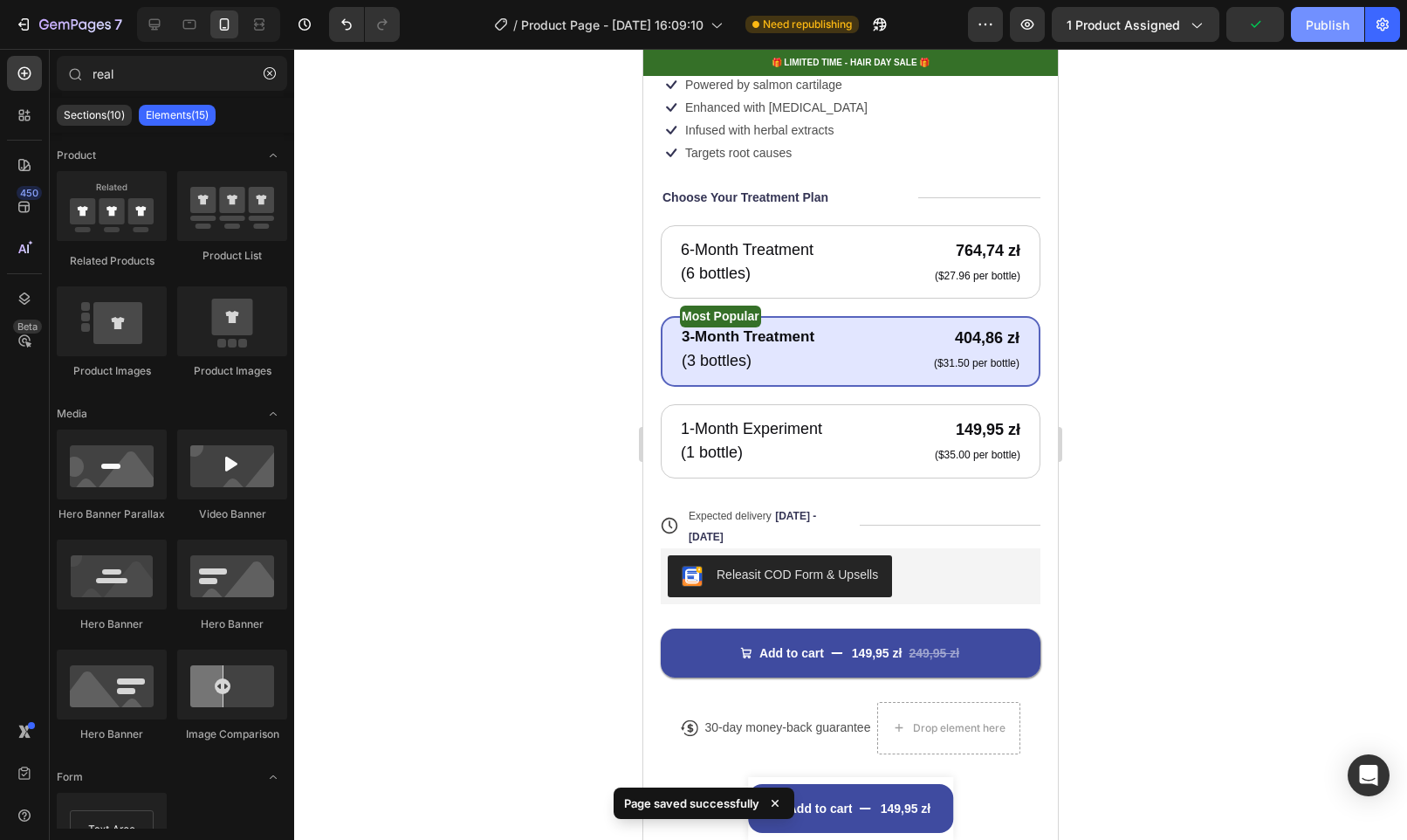
click at [1322, 28] on div "Publish" at bounding box center [1327, 24] width 44 height 18
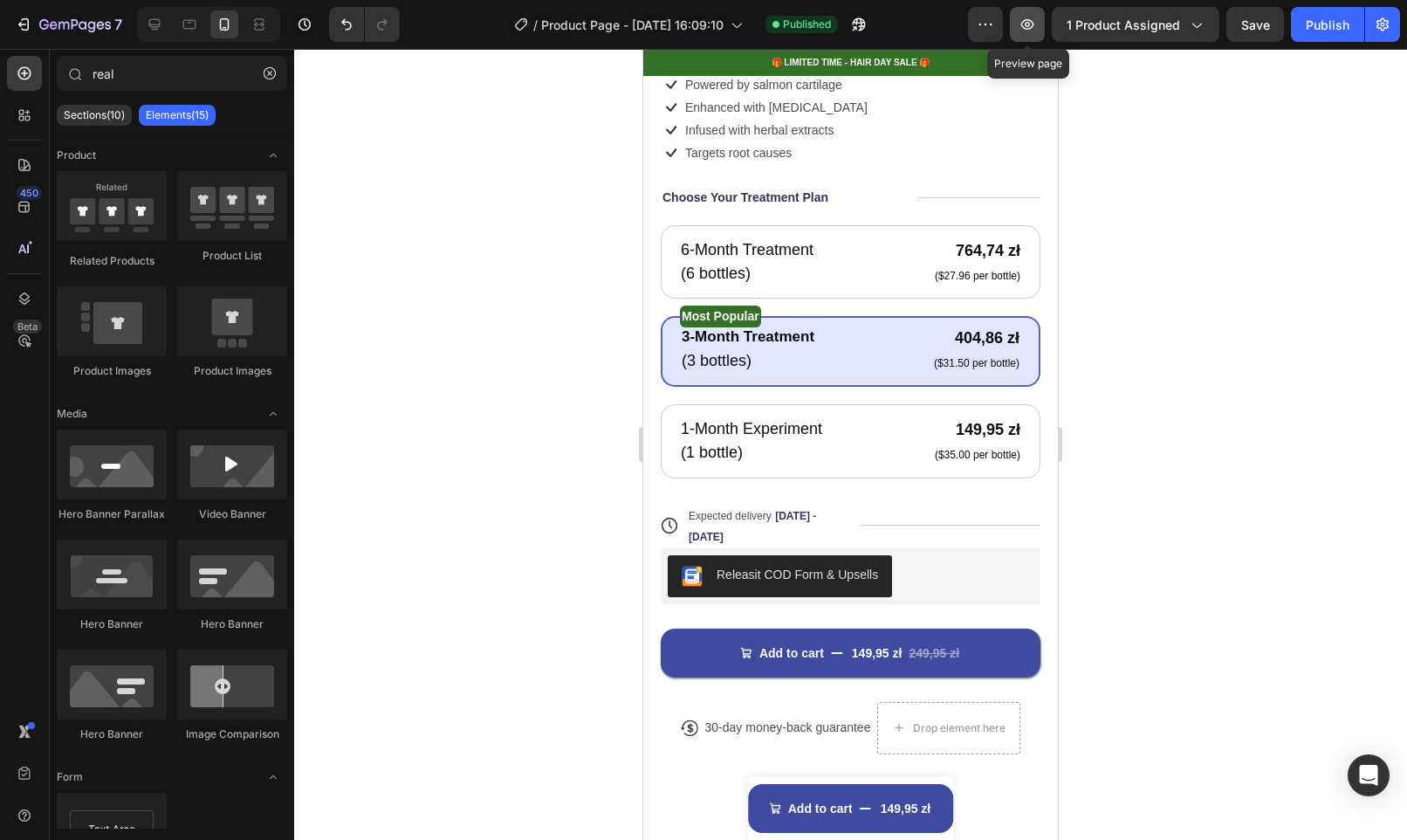
click at [1030, 25] on icon "button" at bounding box center [1028, 24] width 14 height 11
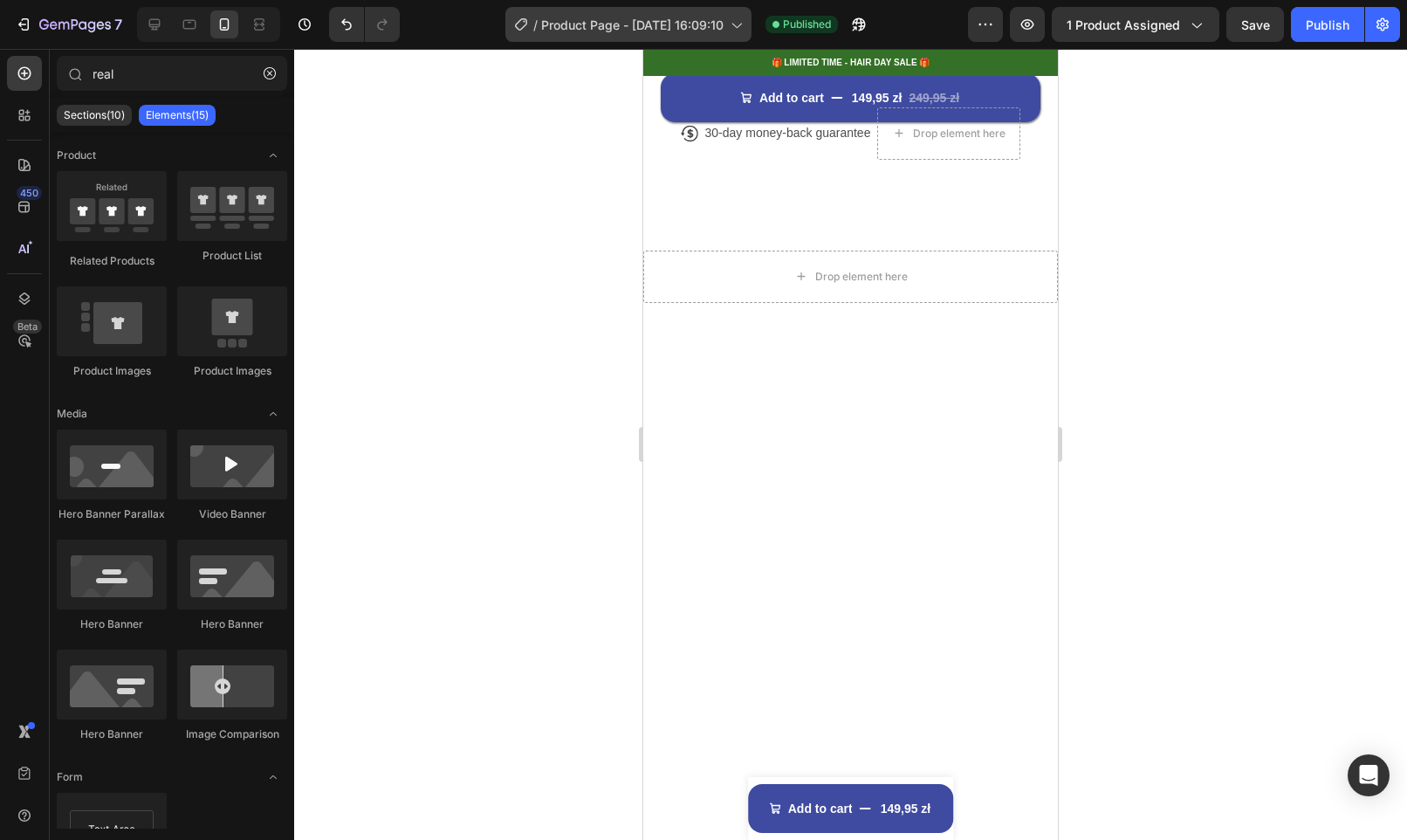
scroll to position [743, 0]
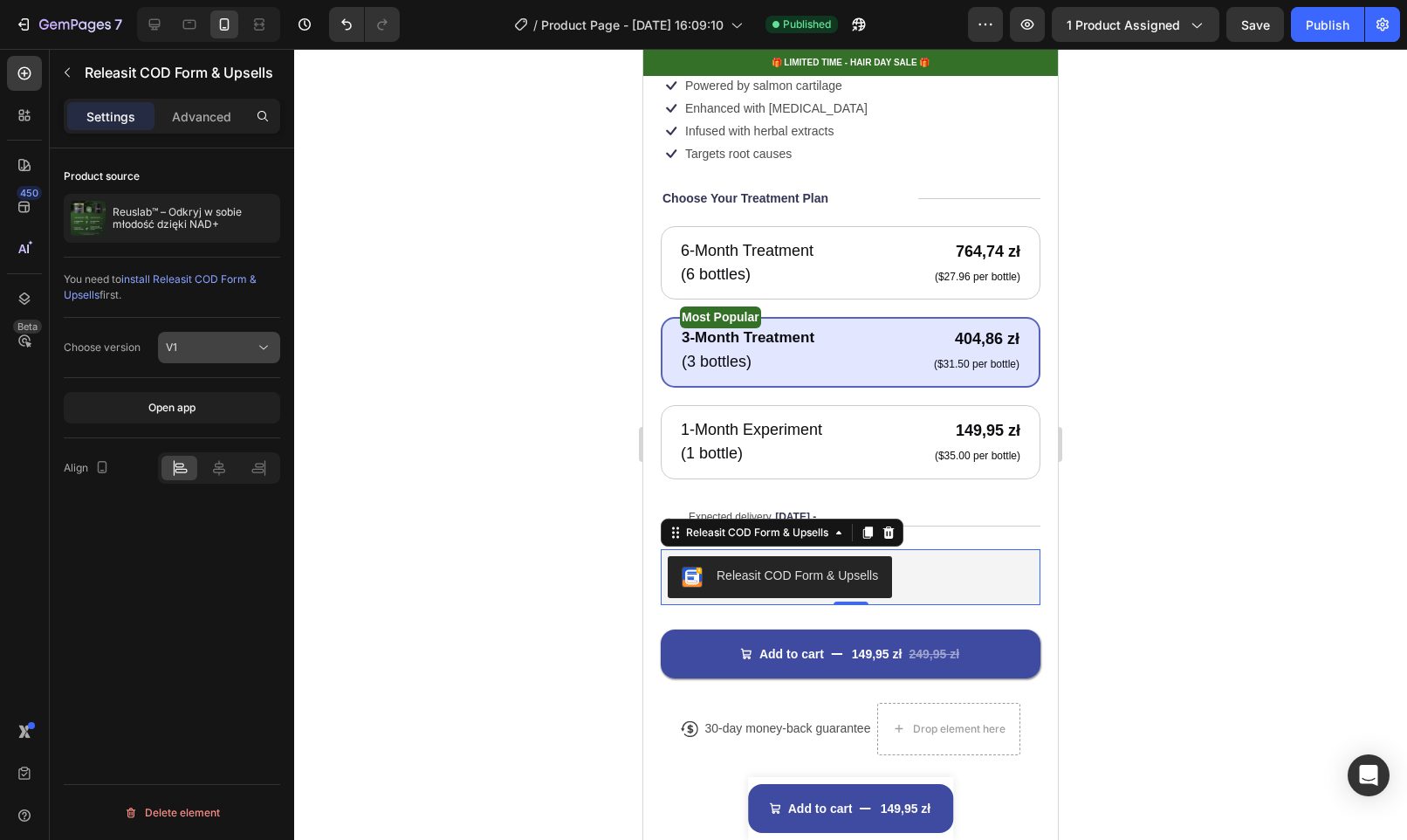
click at [232, 340] on div "V1" at bounding box center [210, 347] width 89 height 15
click at [189, 423] on p "V2" at bounding box center [215, 423] width 100 height 15
click at [246, 407] on div "Releasit button" at bounding box center [210, 407] width 89 height 15
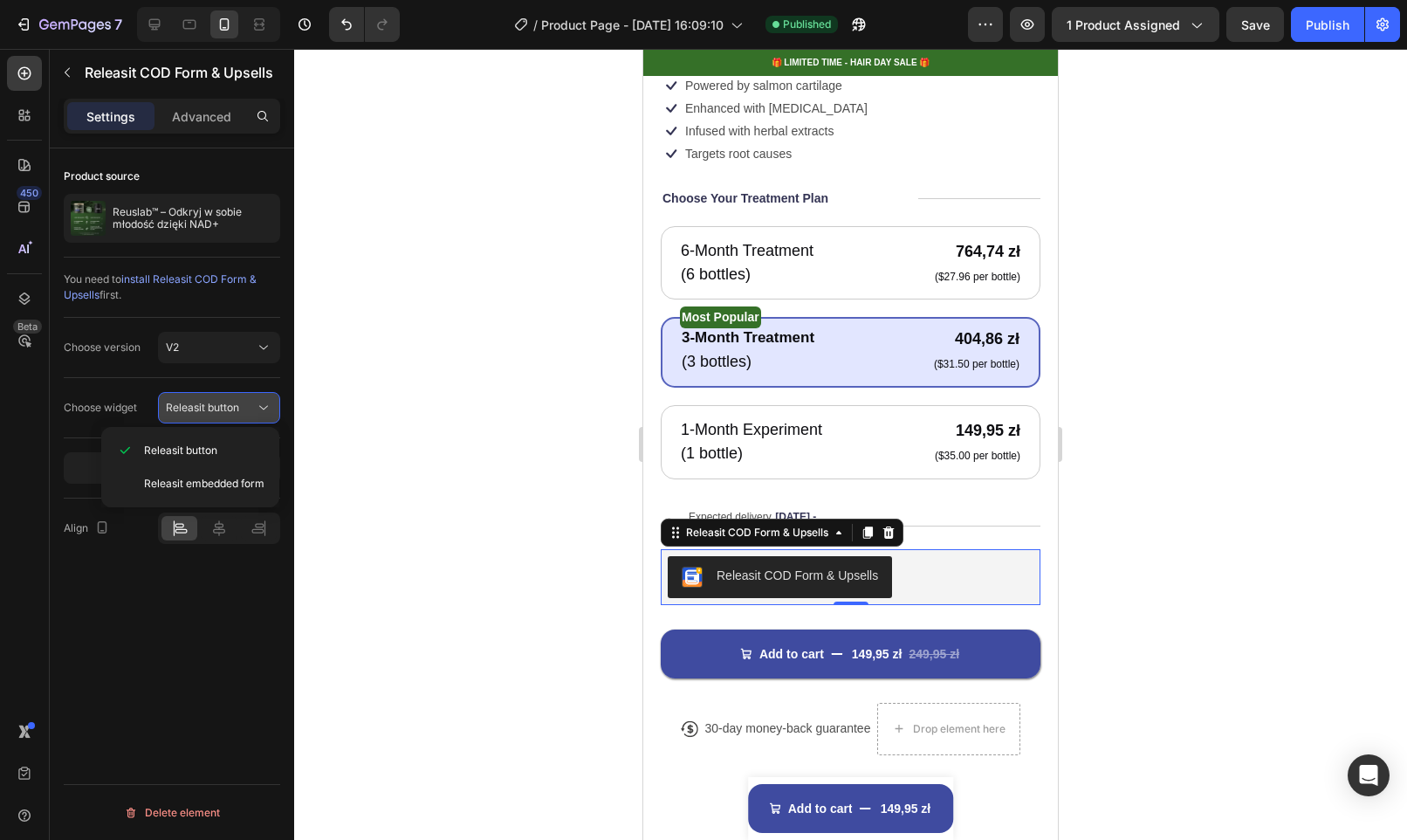
click at [246, 407] on div "Releasit button" at bounding box center [210, 407] width 89 height 15
click at [192, 494] on div "Releasit embedded form" at bounding box center [191, 484] width 165 height 33
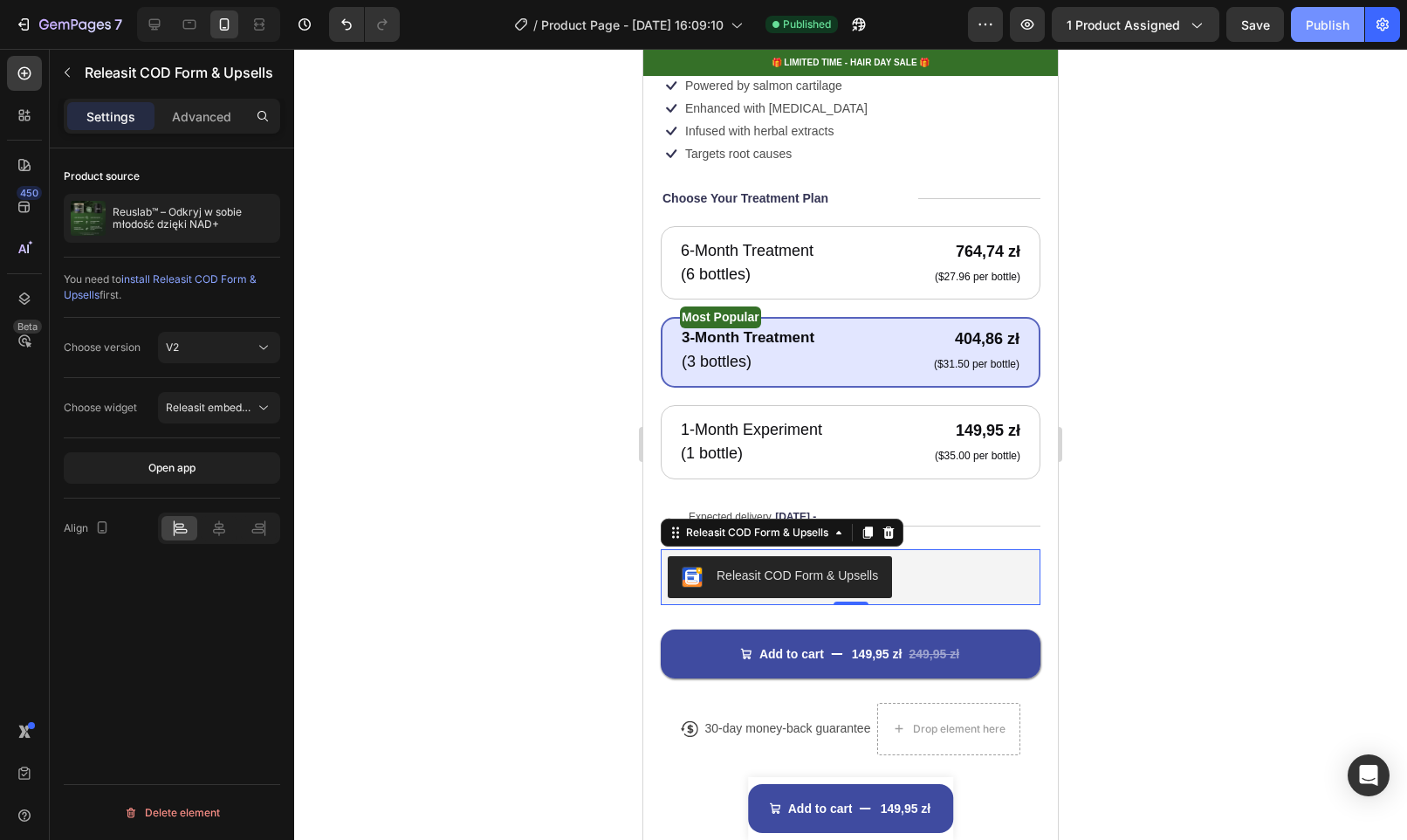
click at [1332, 29] on div "Publish" at bounding box center [1327, 24] width 44 height 18
